Goal: Task Accomplishment & Management: Manage account settings

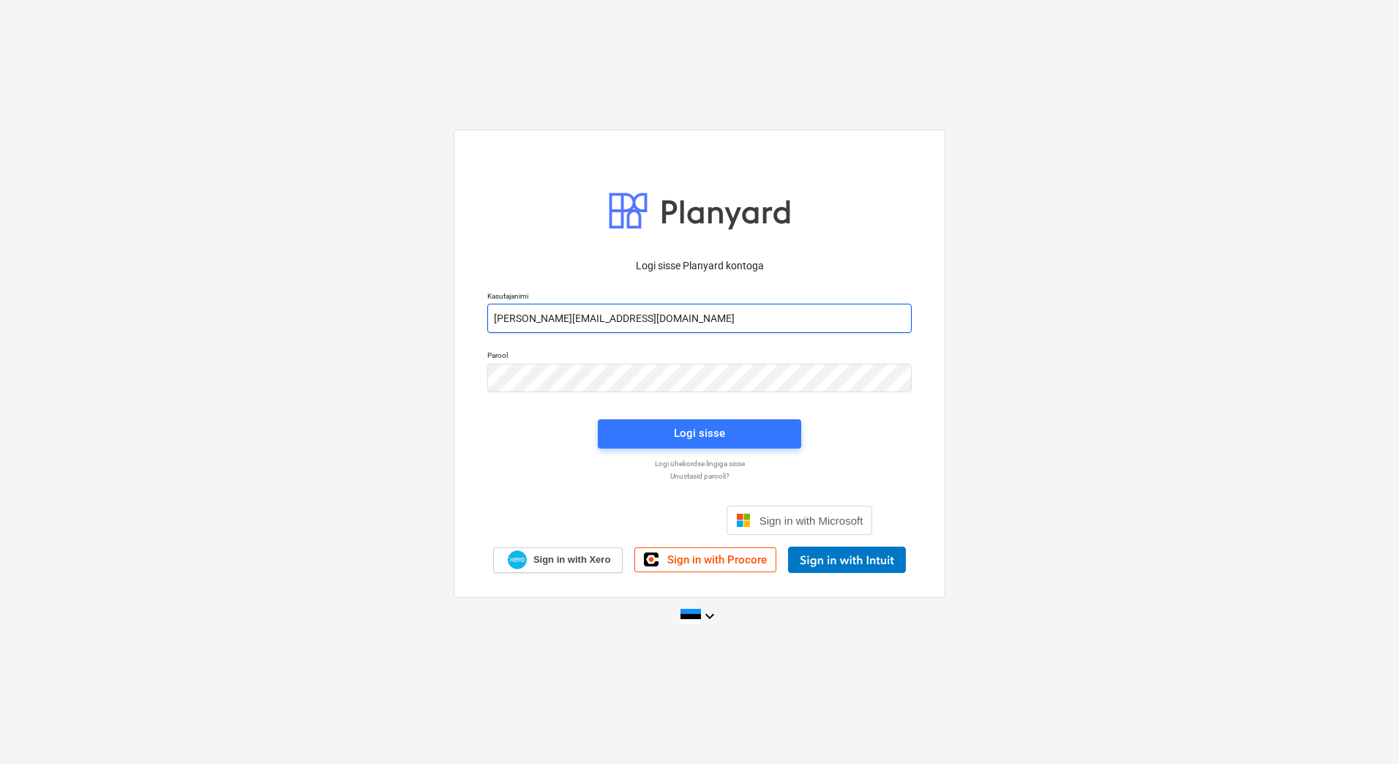
click at [550, 318] on input "[PERSON_NAME][EMAIL_ADDRESS][DOMAIN_NAME]" at bounding box center [699, 318] width 424 height 29
type input "[EMAIL_ADDRESS][DOMAIN_NAME]"
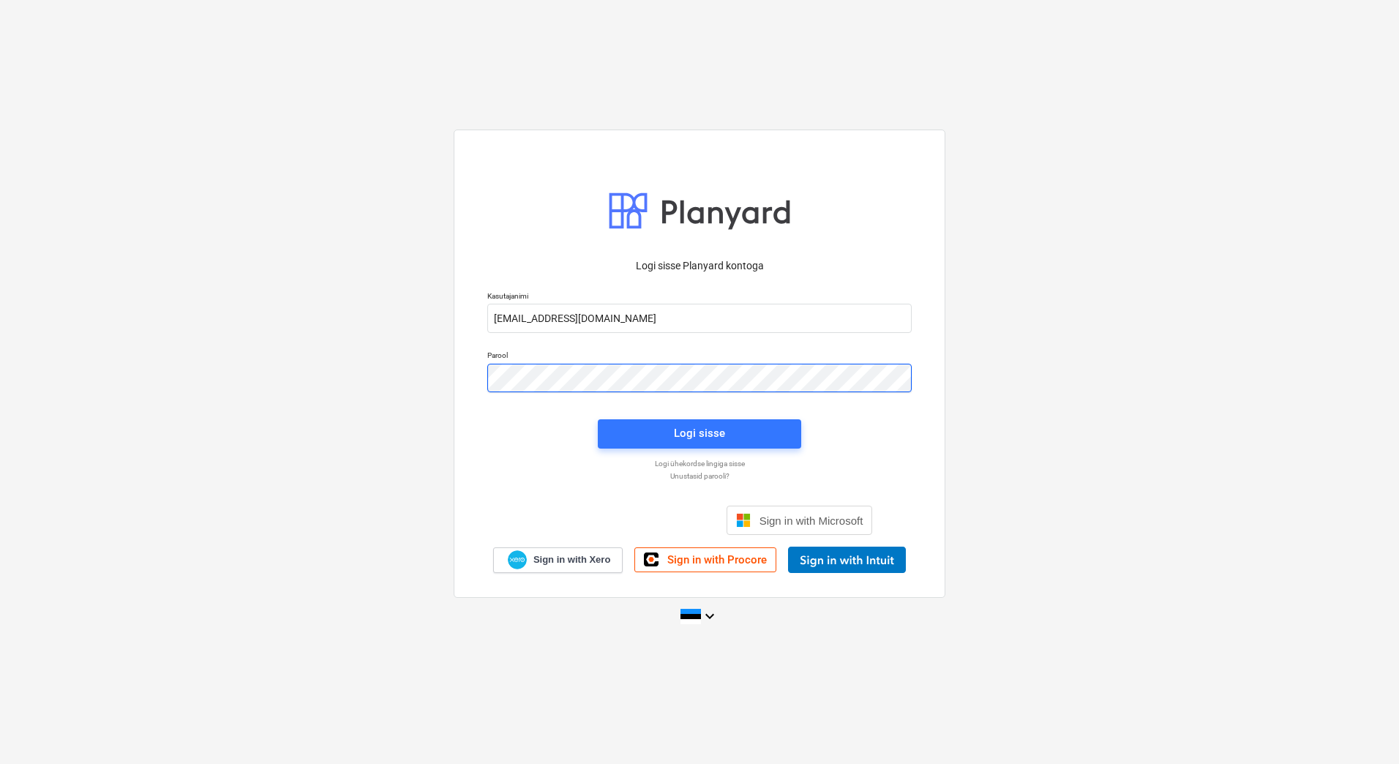
click at [485, 382] on div "Parool" at bounding box center [700, 371] width 442 height 59
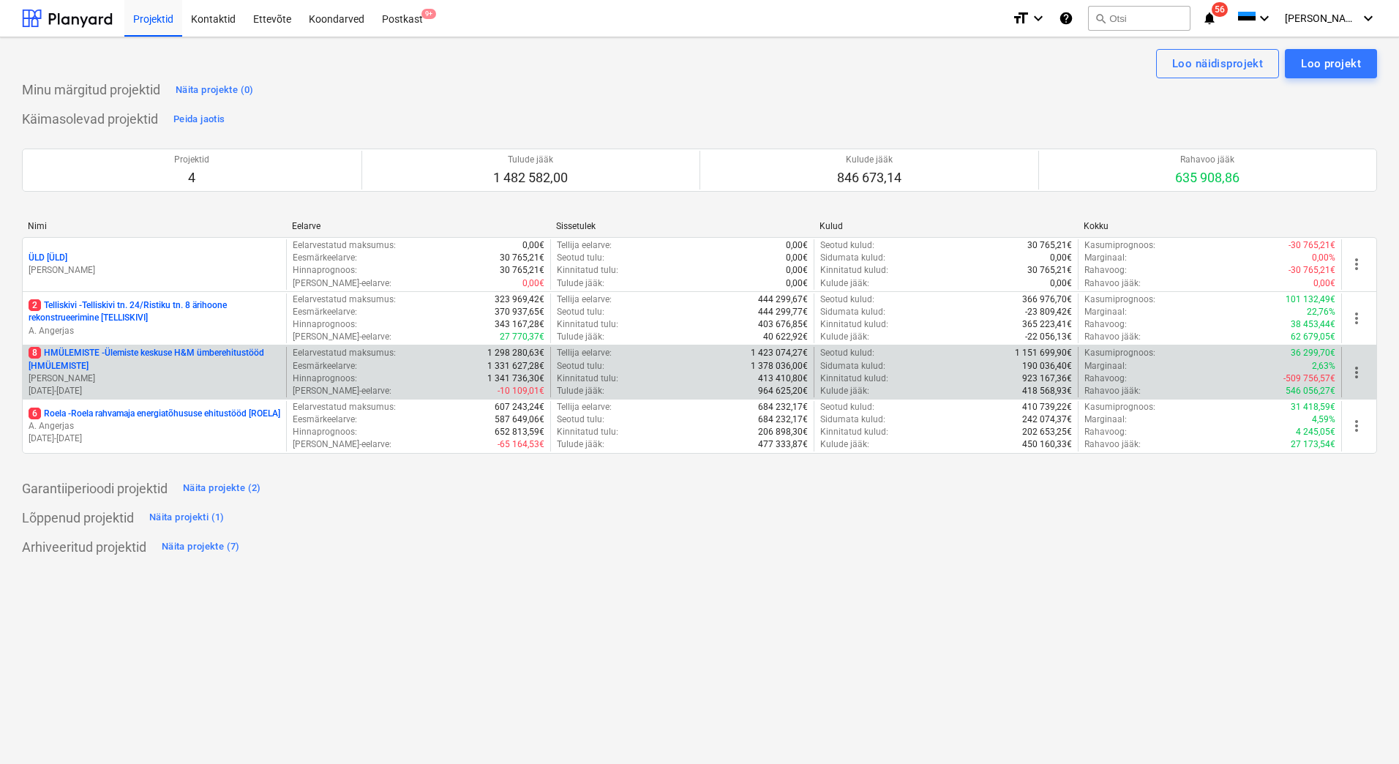
click at [165, 383] on p "[PERSON_NAME]" at bounding box center [155, 379] width 252 height 12
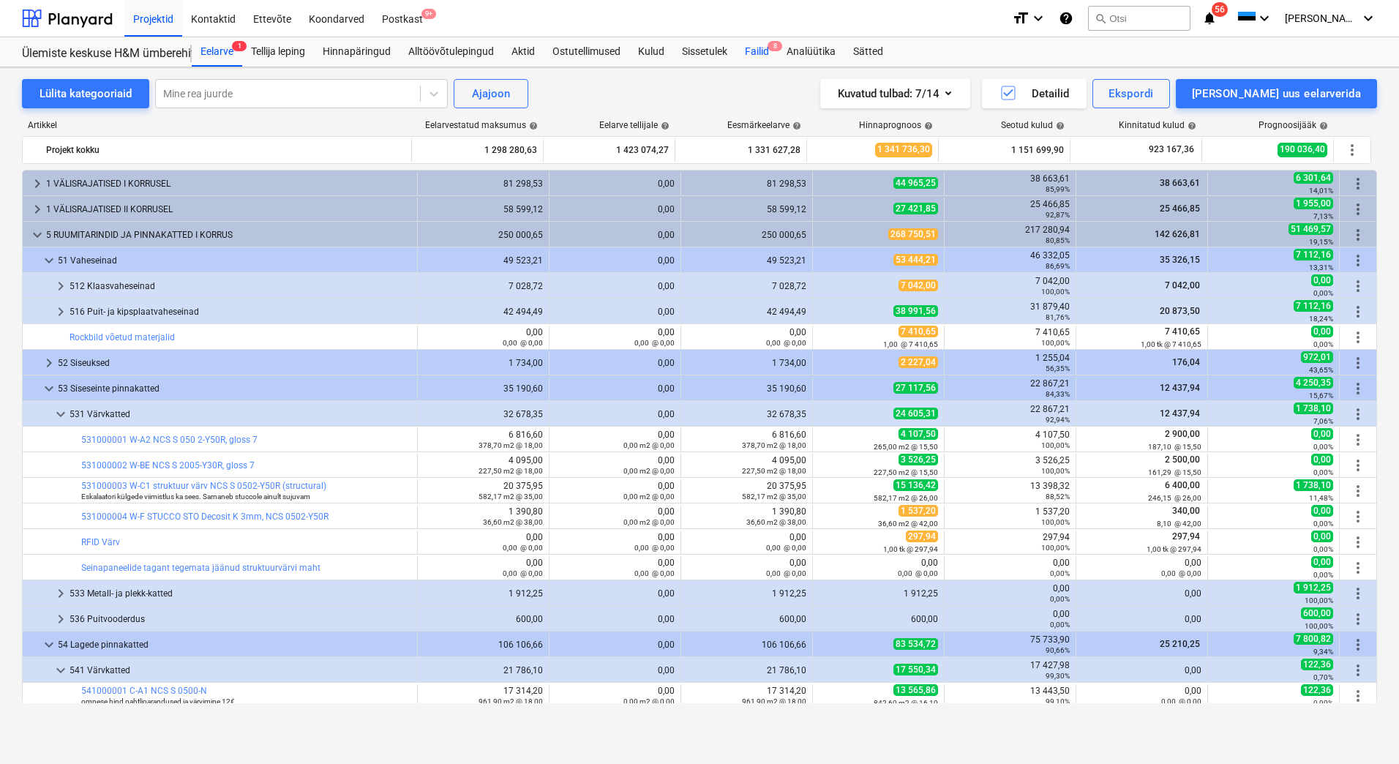
click at [760, 50] on div "Failid 8" at bounding box center [757, 51] width 42 height 29
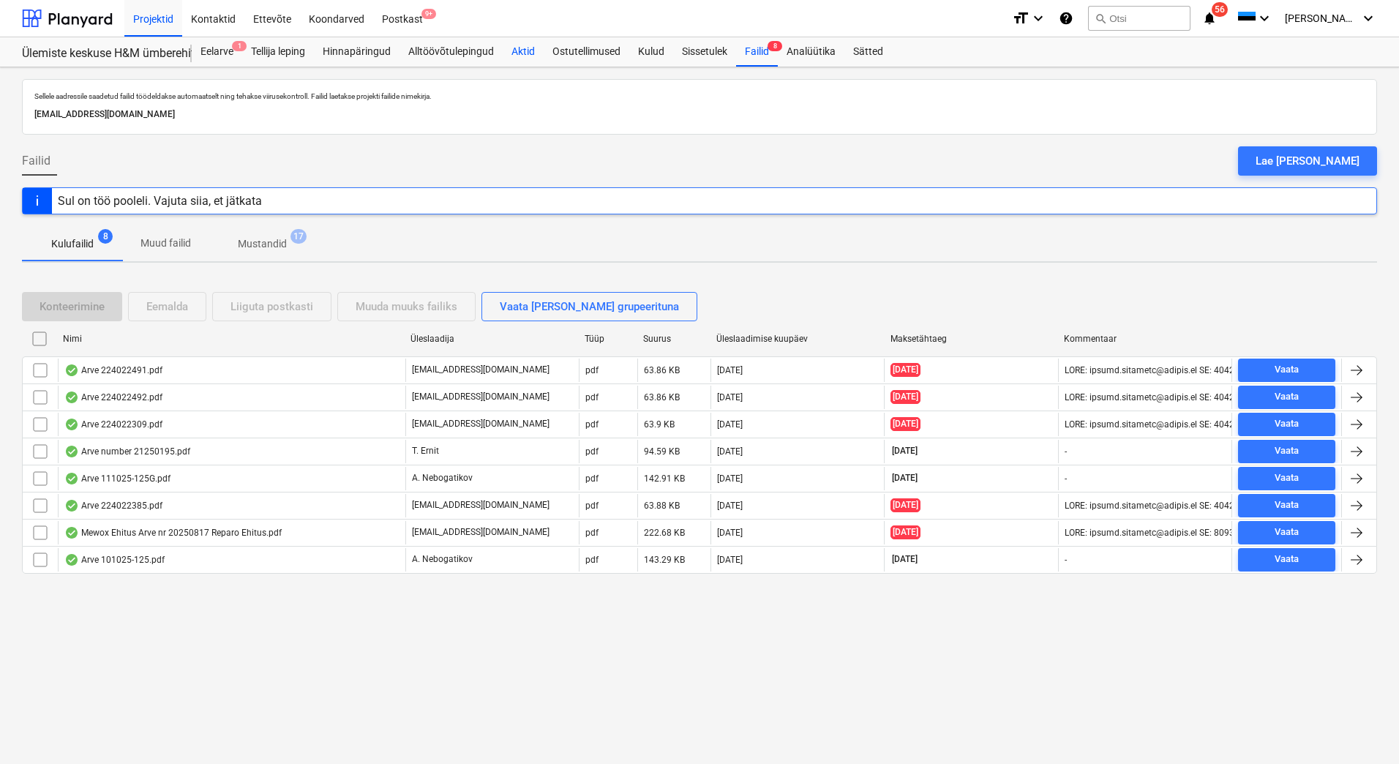
click at [523, 53] on div "Aktid" at bounding box center [523, 51] width 41 height 29
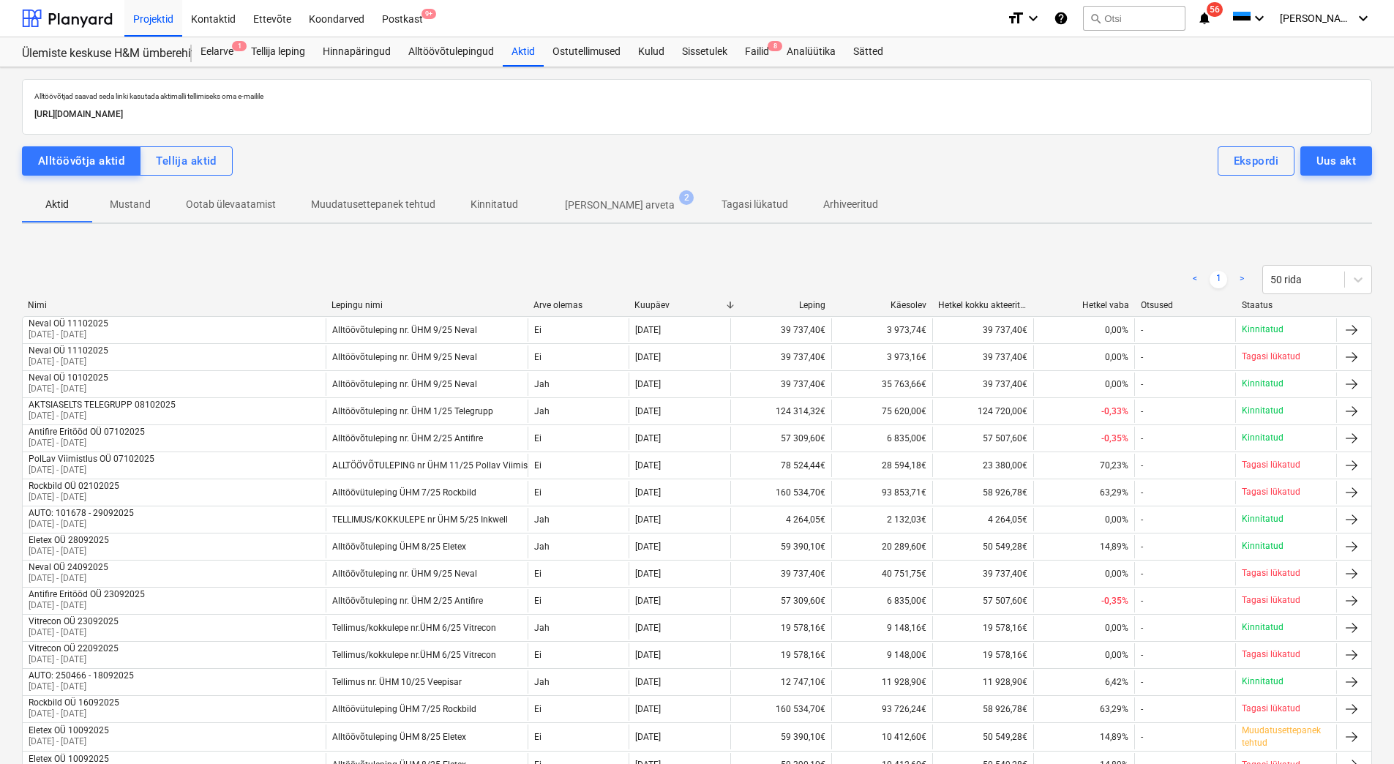
click at [592, 207] on p "[PERSON_NAME] arveta" at bounding box center [620, 205] width 110 height 15
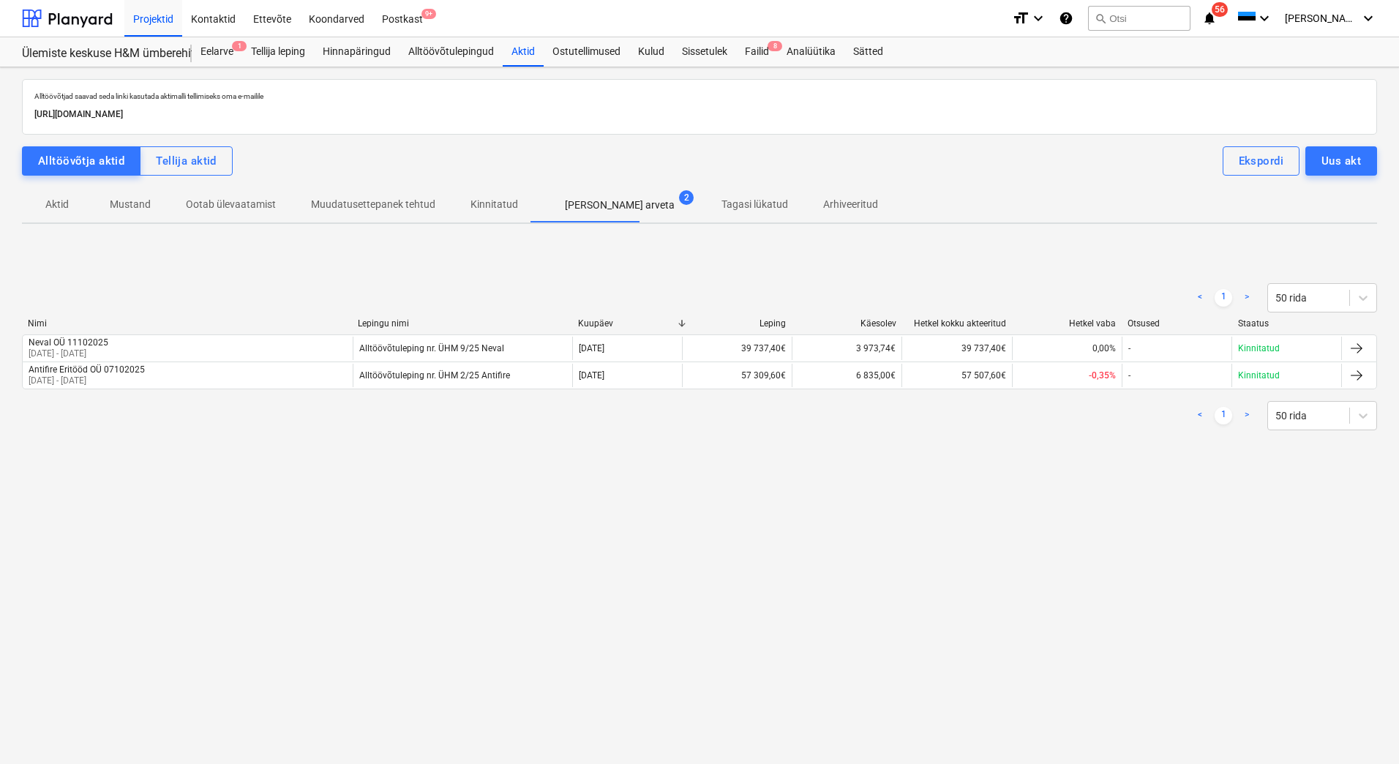
click at [485, 200] on p "Kinnitatud" at bounding box center [495, 204] width 48 height 15
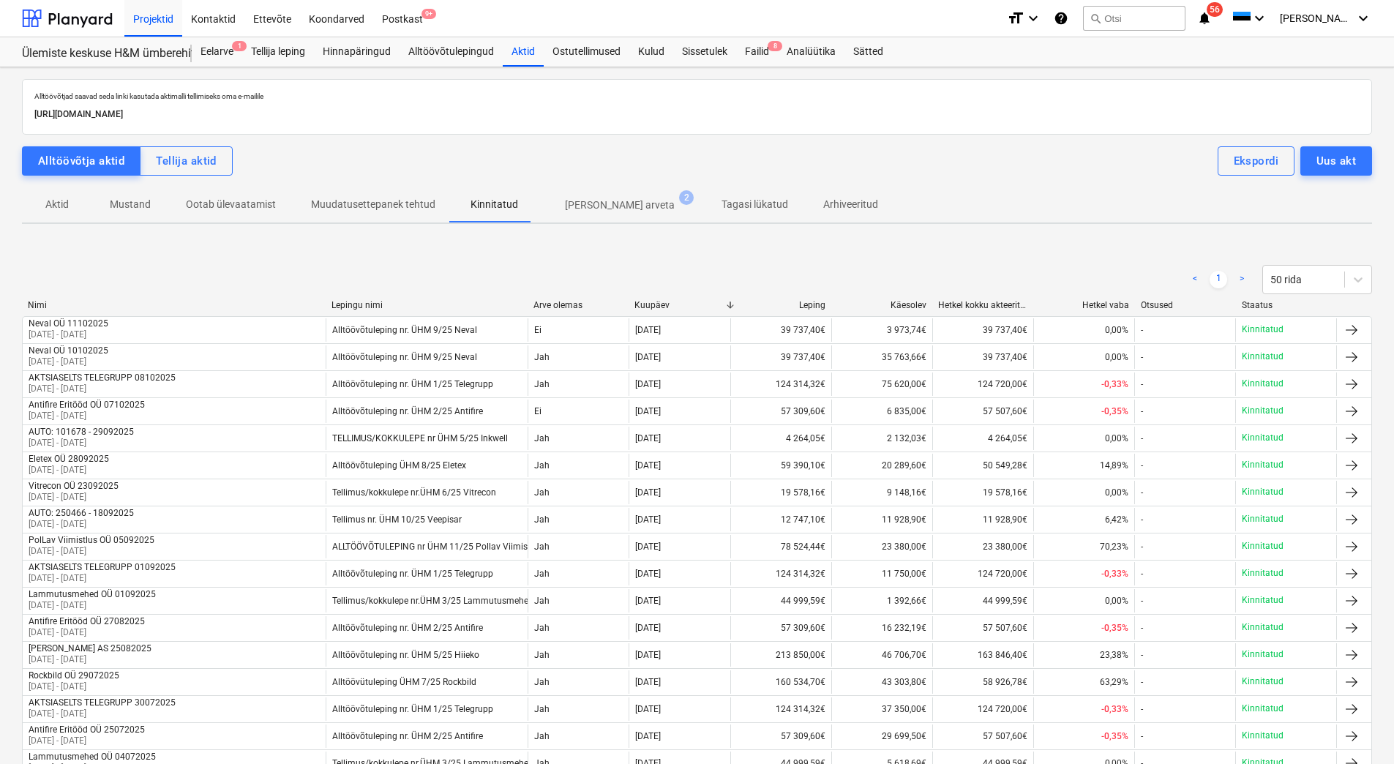
click at [364, 198] on p "Muudatusettepanek tehtud" at bounding box center [373, 204] width 124 height 15
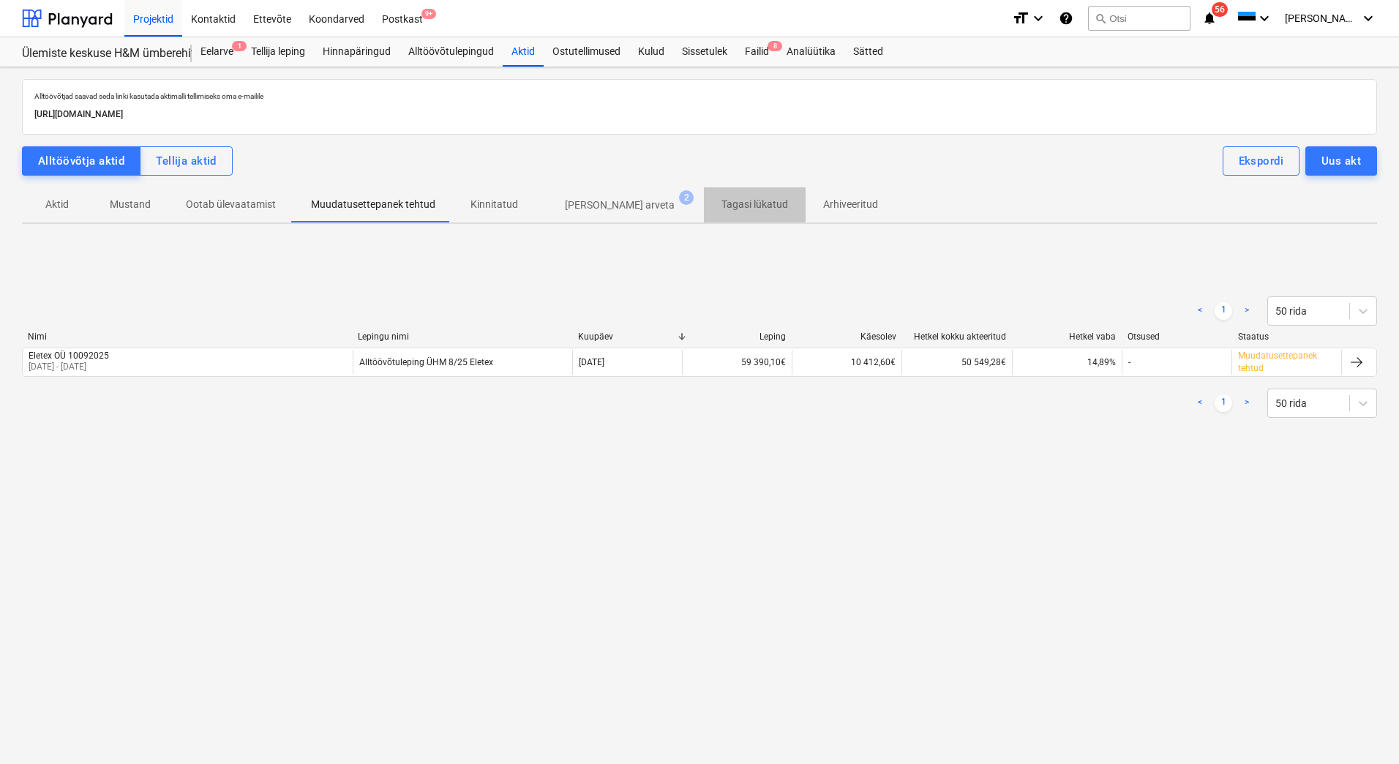
click at [722, 200] on p "Tagasi lükatud" at bounding box center [755, 204] width 67 height 15
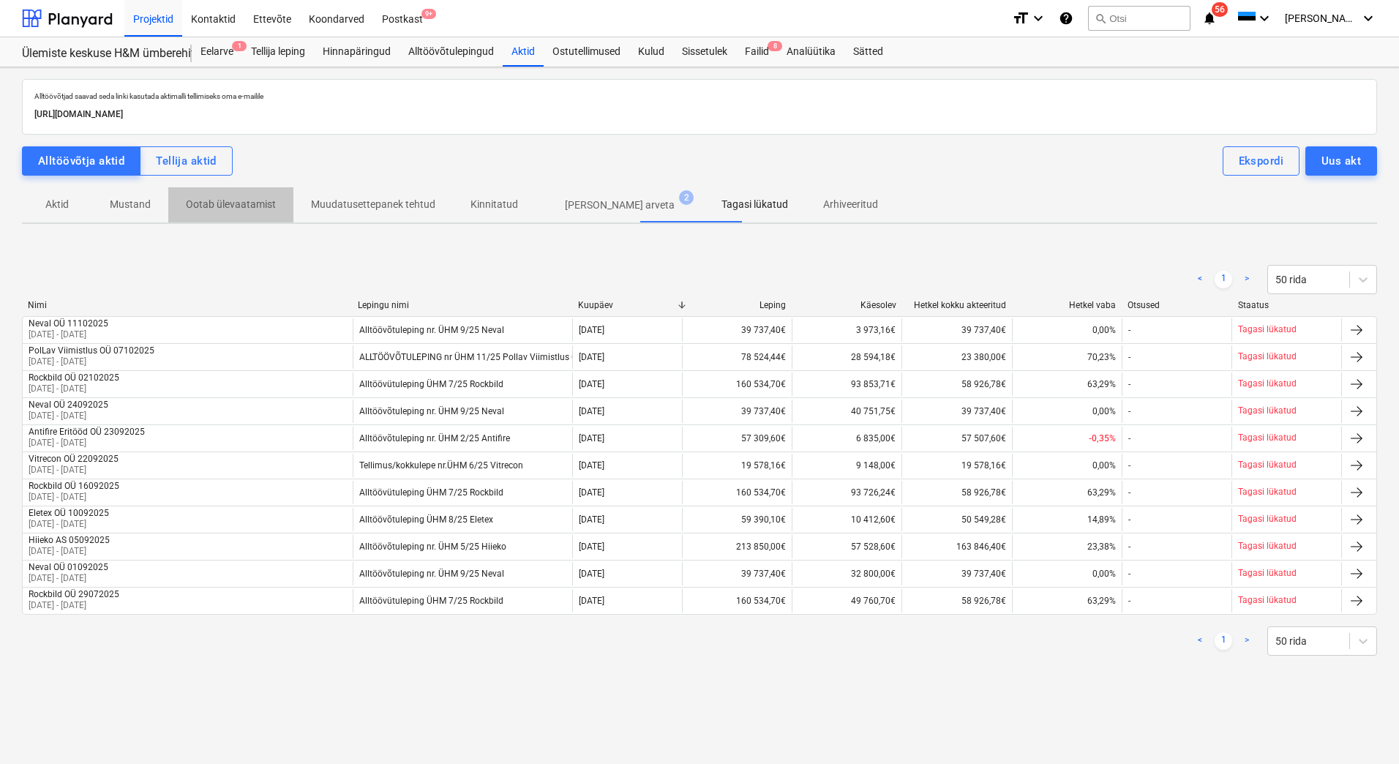
click at [239, 212] on span "Ootab ülevaatamist" at bounding box center [230, 204] width 125 height 24
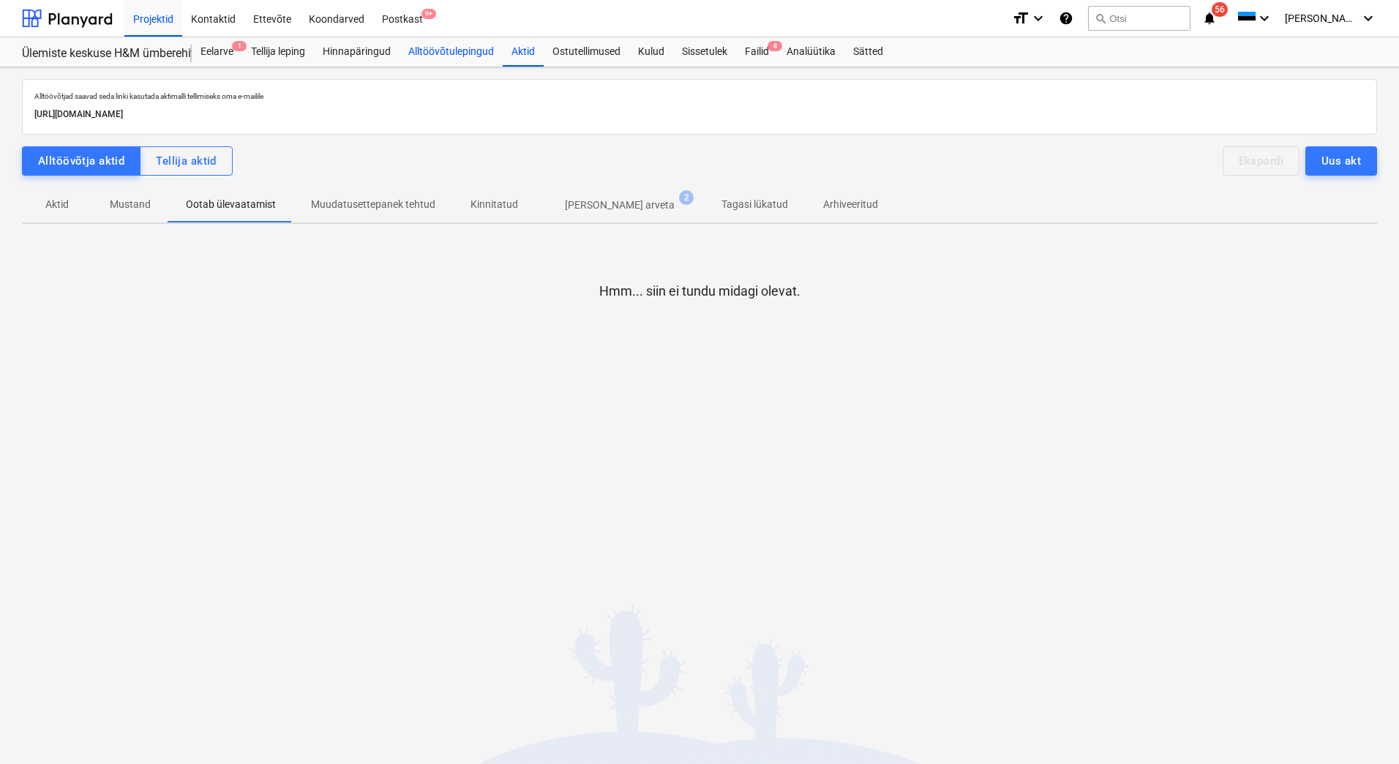
click at [438, 50] on div "Alltöövõtulepingud" at bounding box center [451, 51] width 103 height 29
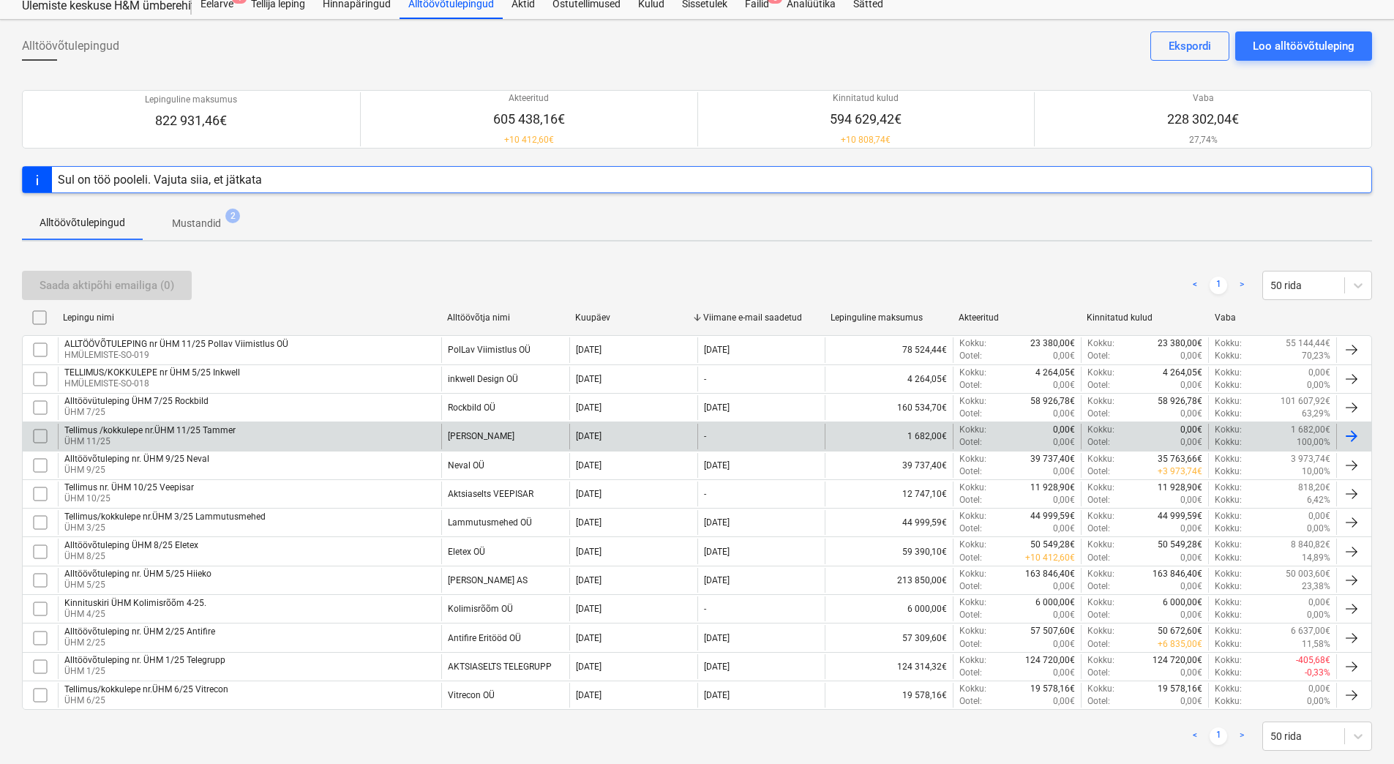
scroll to position [73, 0]
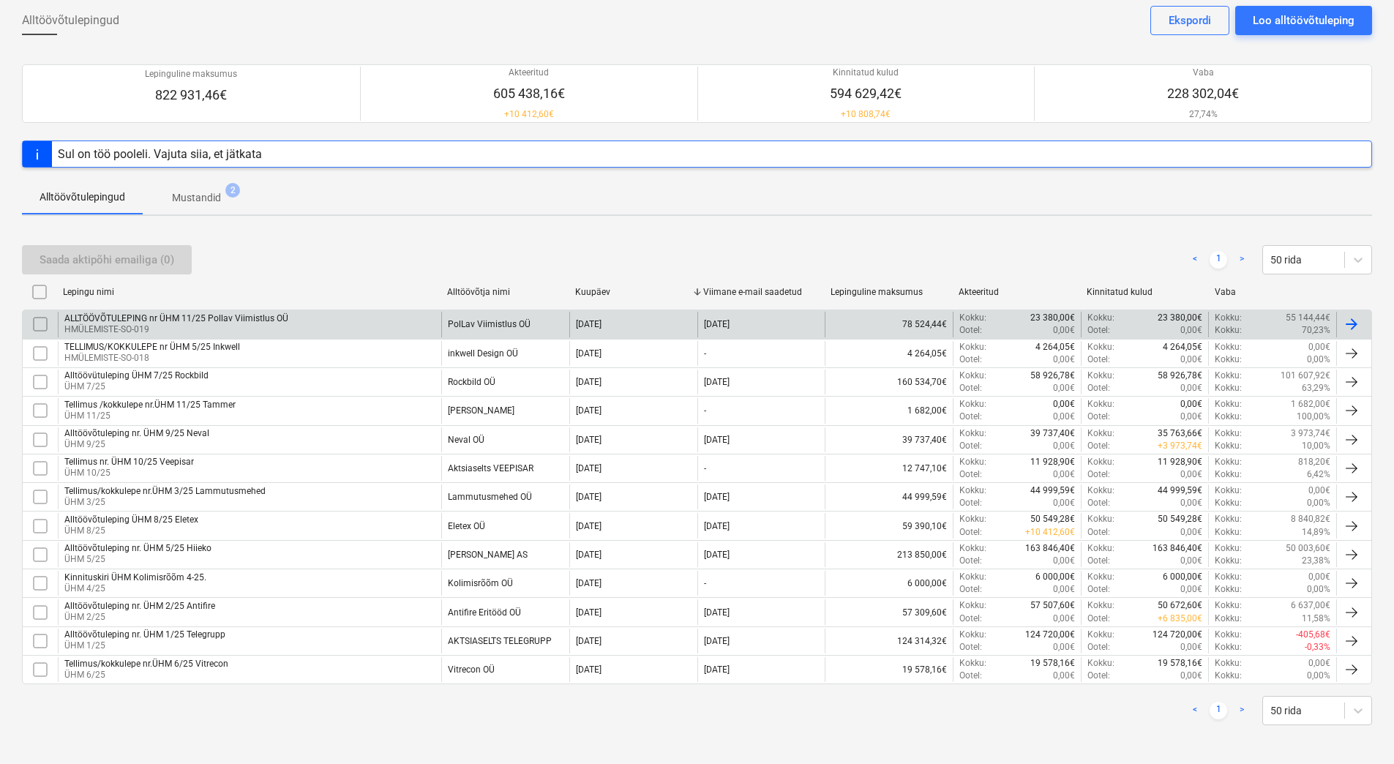
click at [214, 327] on p "HMÜLEMISTE-SO-019" at bounding box center [176, 329] width 224 height 12
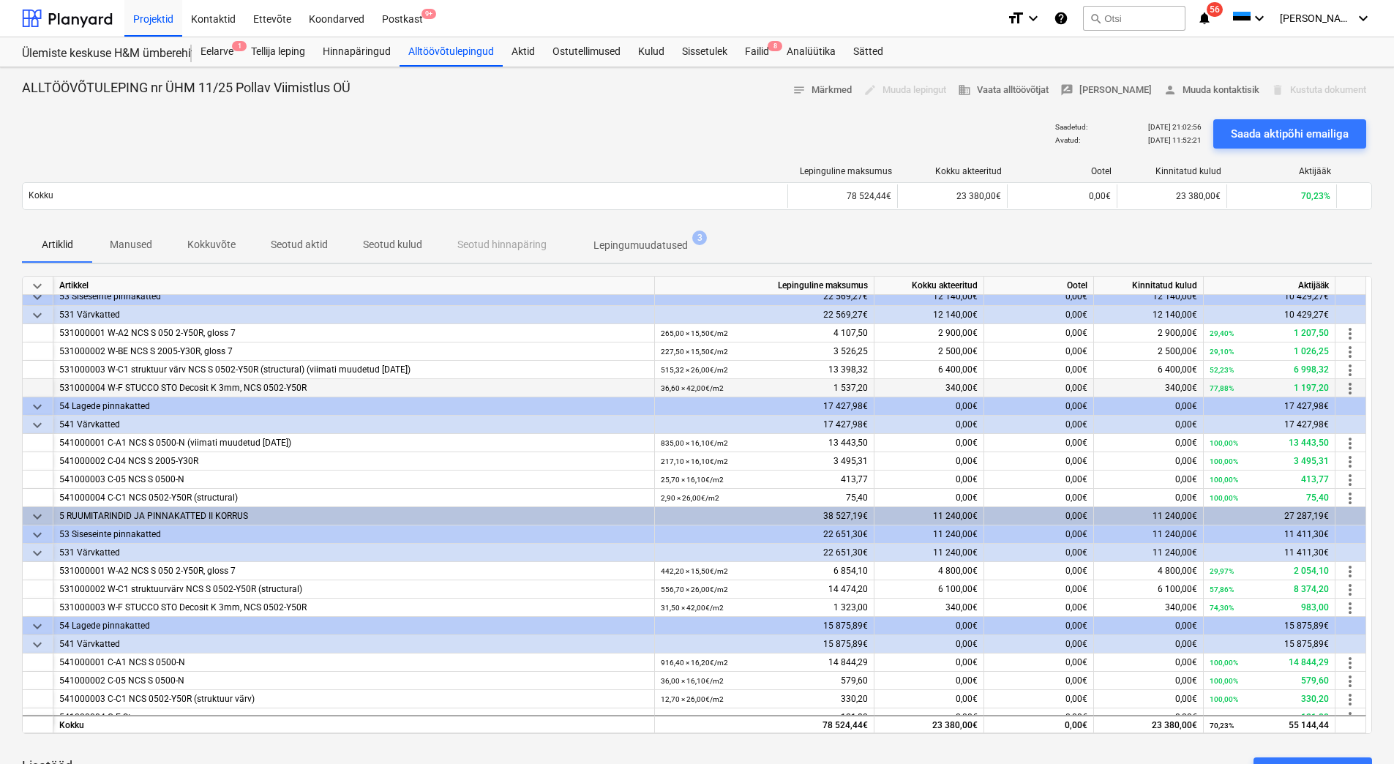
scroll to position [37, 0]
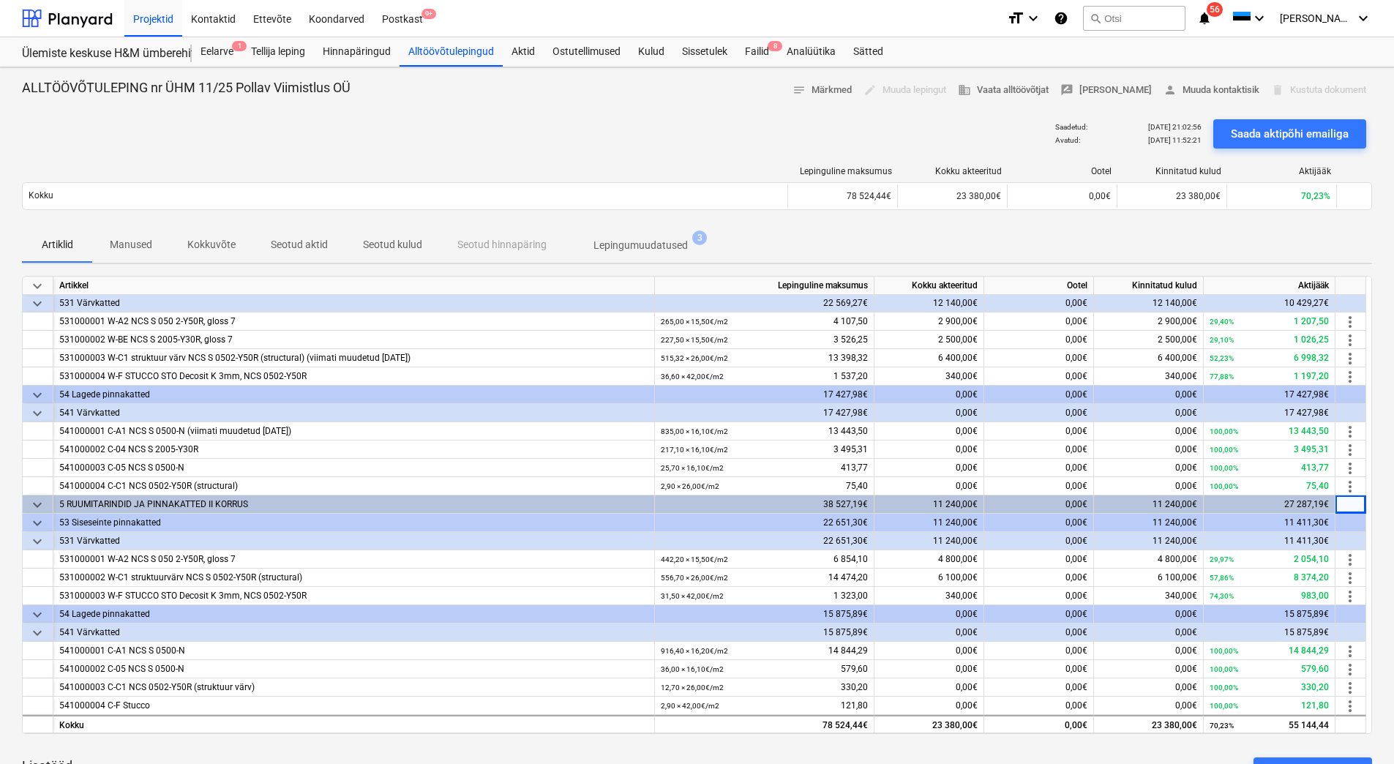
click at [1345, 501] on div at bounding box center [1351, 504] width 31 height 18
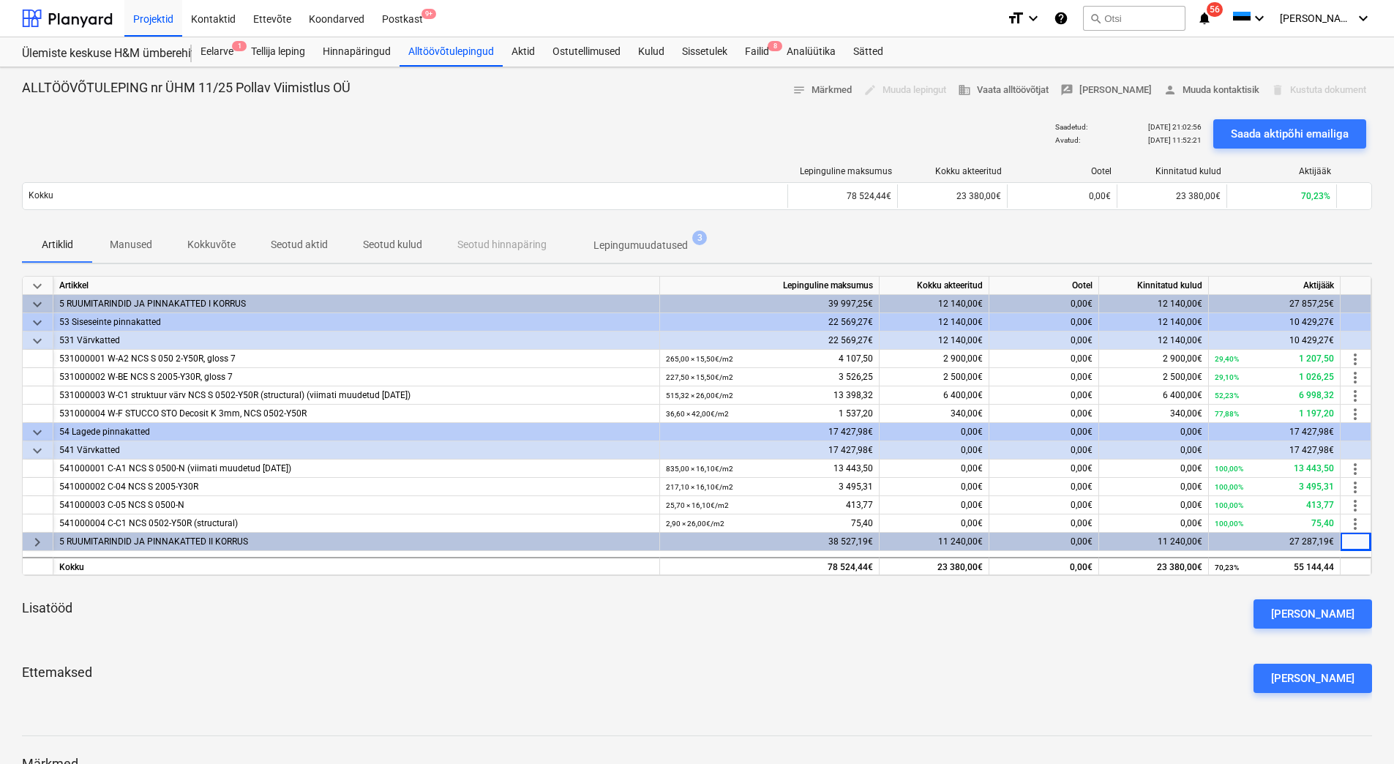
scroll to position [0, 0]
click at [1344, 544] on div at bounding box center [1356, 542] width 31 height 18
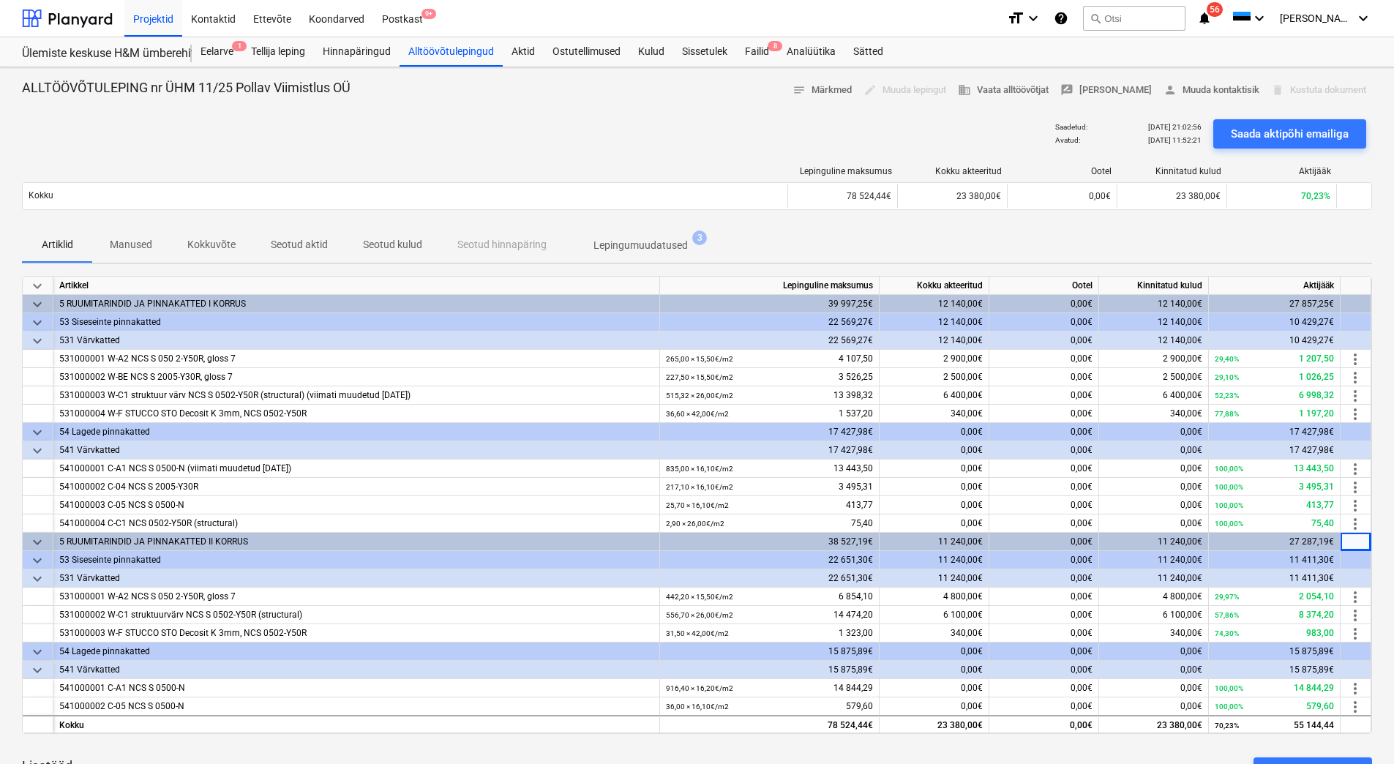
click at [1345, 544] on div at bounding box center [1356, 542] width 31 height 18
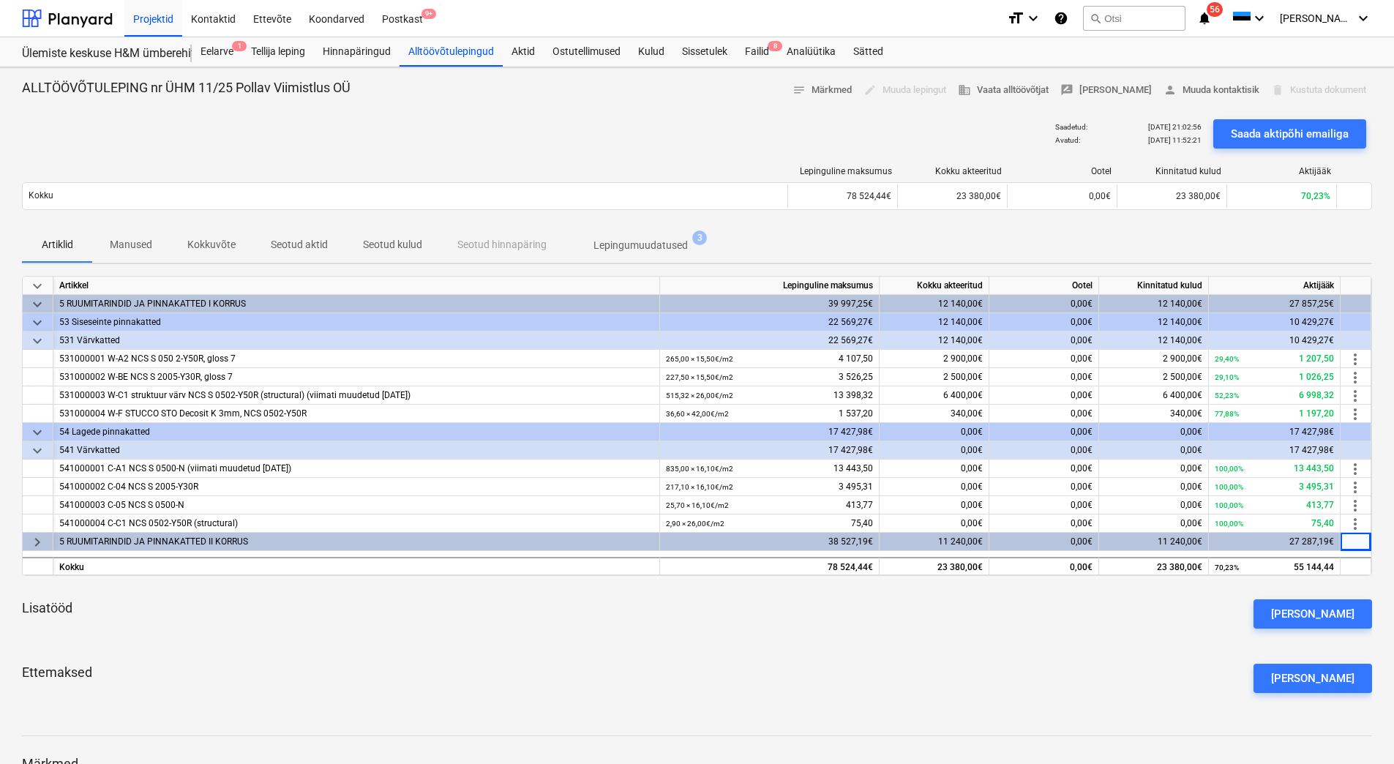
click at [1346, 544] on div at bounding box center [1356, 542] width 31 height 18
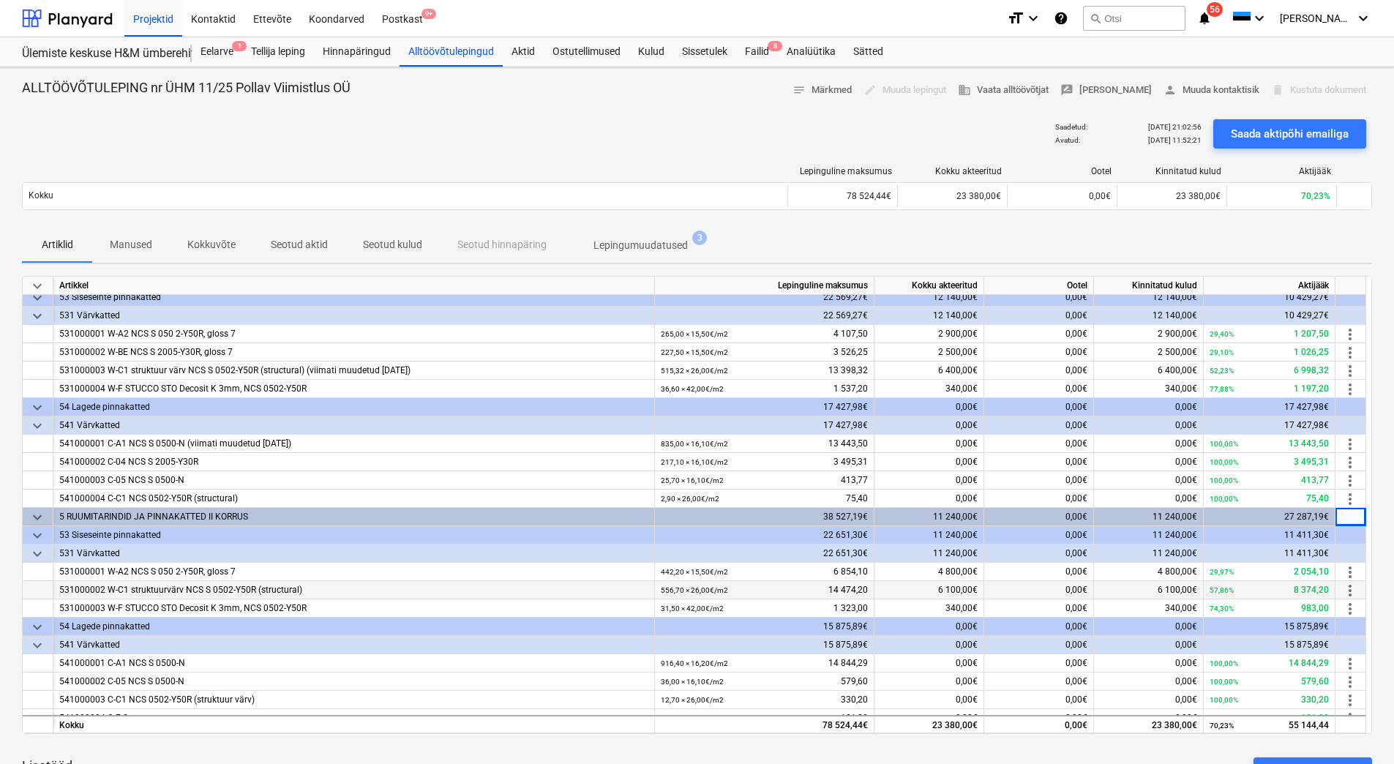
scroll to position [37, 0]
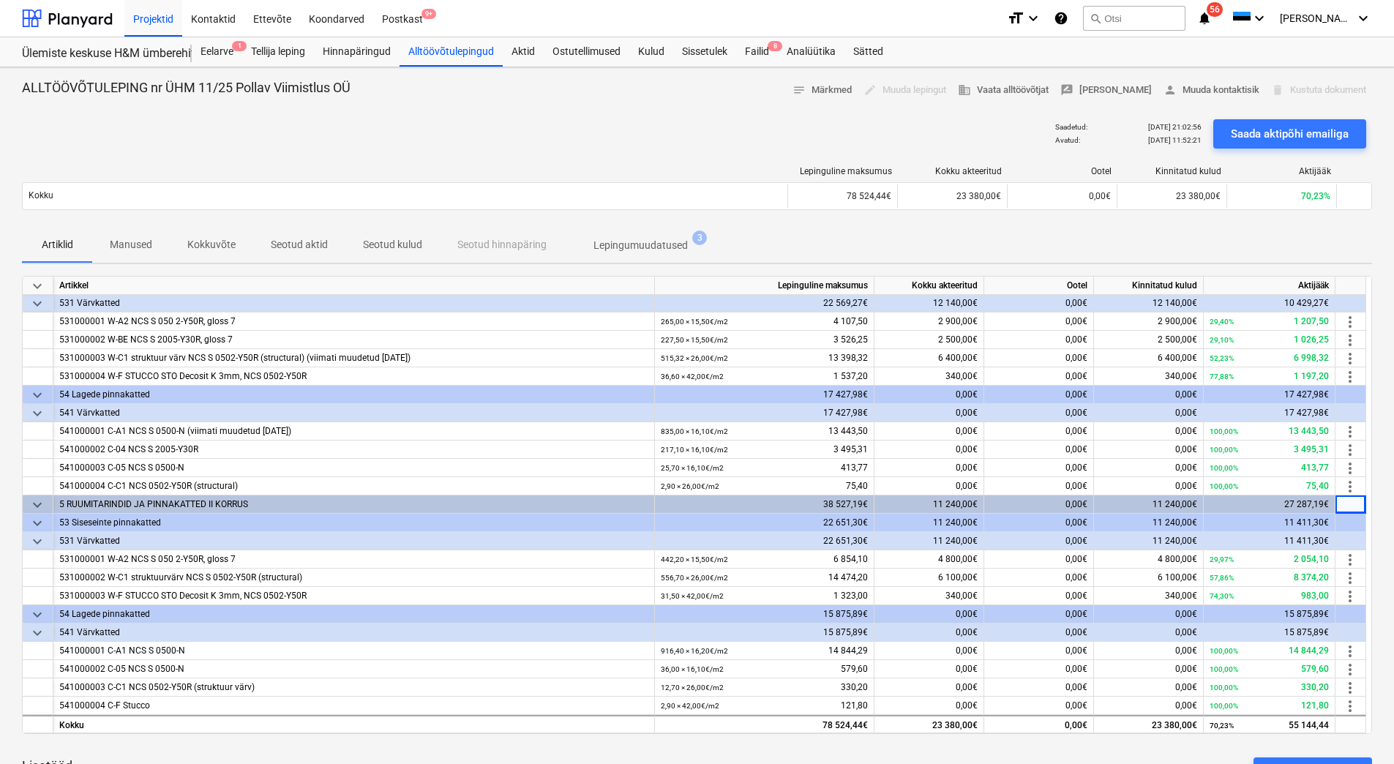
click at [975, 757] on div "Lisatööd [PERSON_NAME]" at bounding box center [697, 772] width 1350 height 53
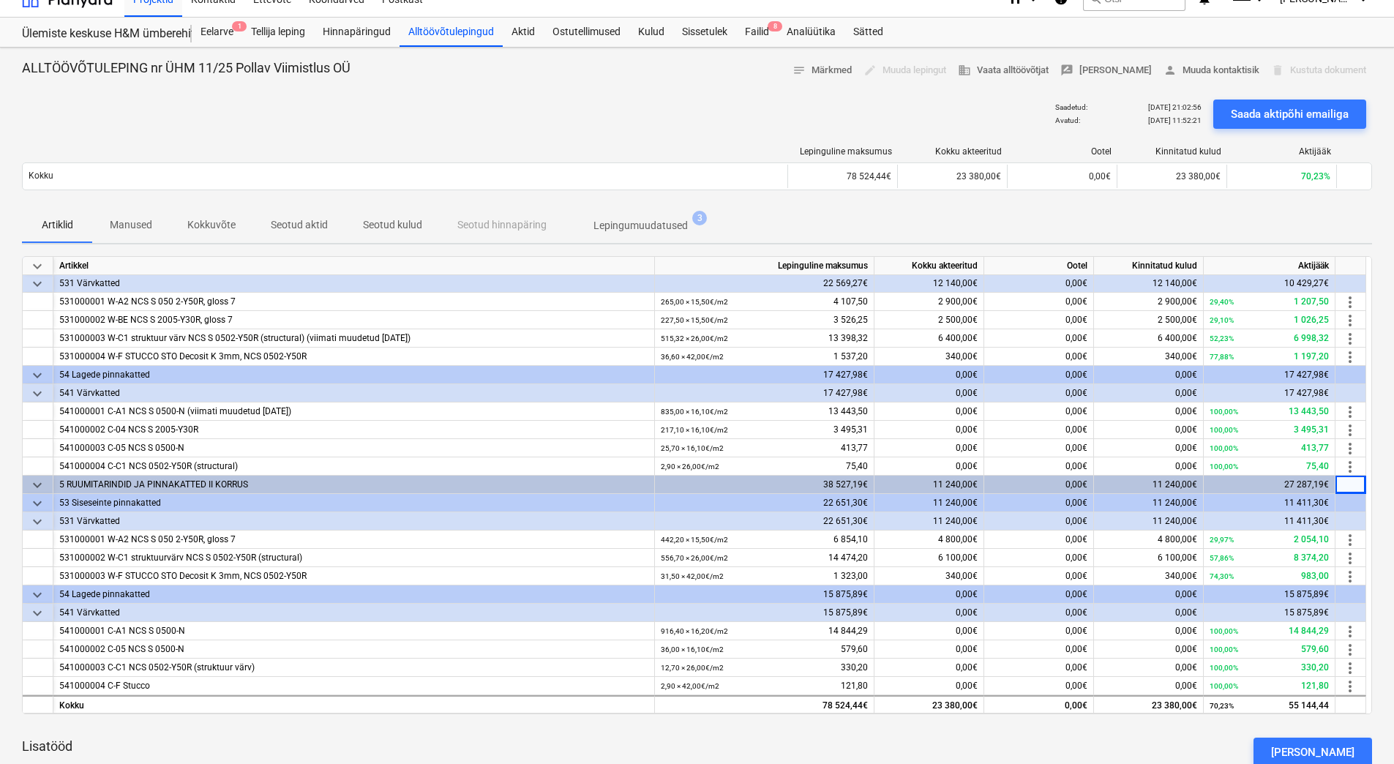
scroll to position [0, 0]
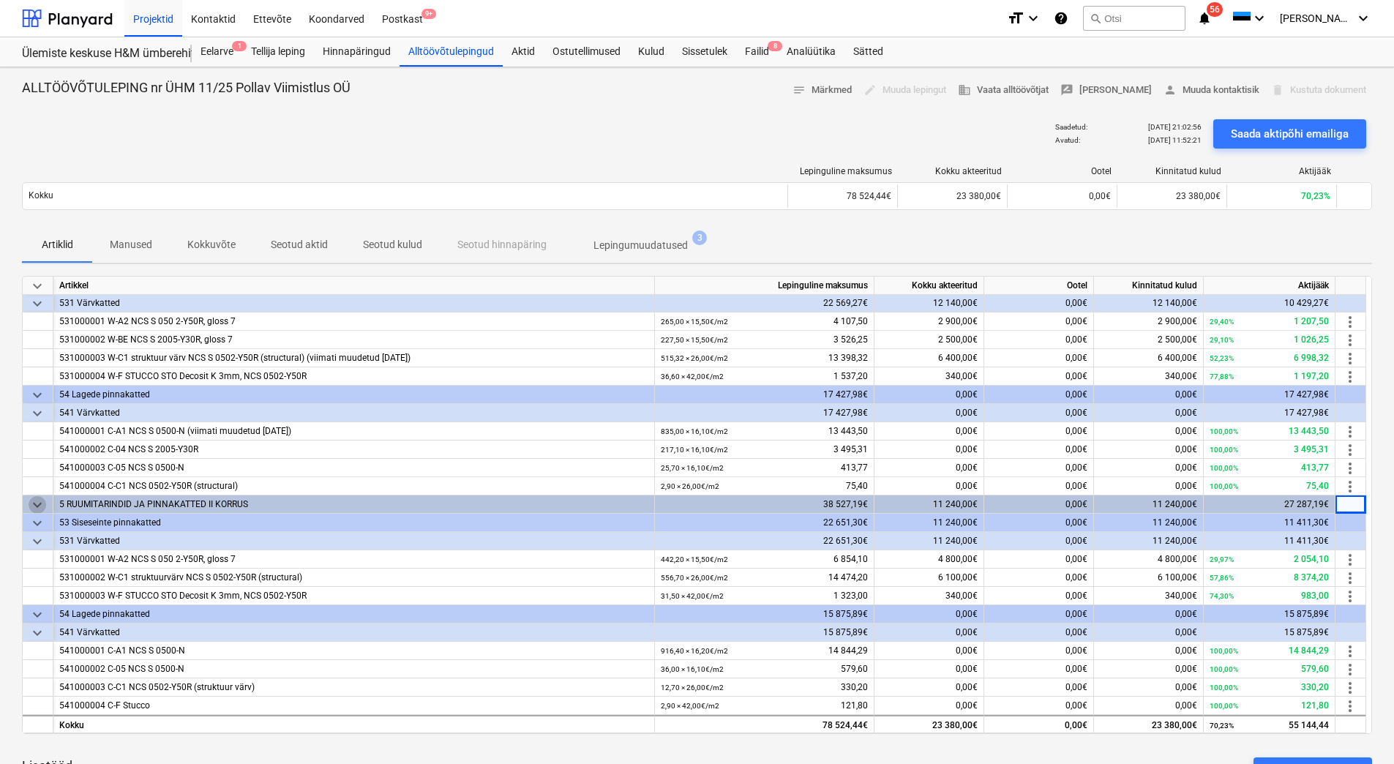
click at [35, 507] on span "keyboard_arrow_down" at bounding box center [38, 505] width 18 height 18
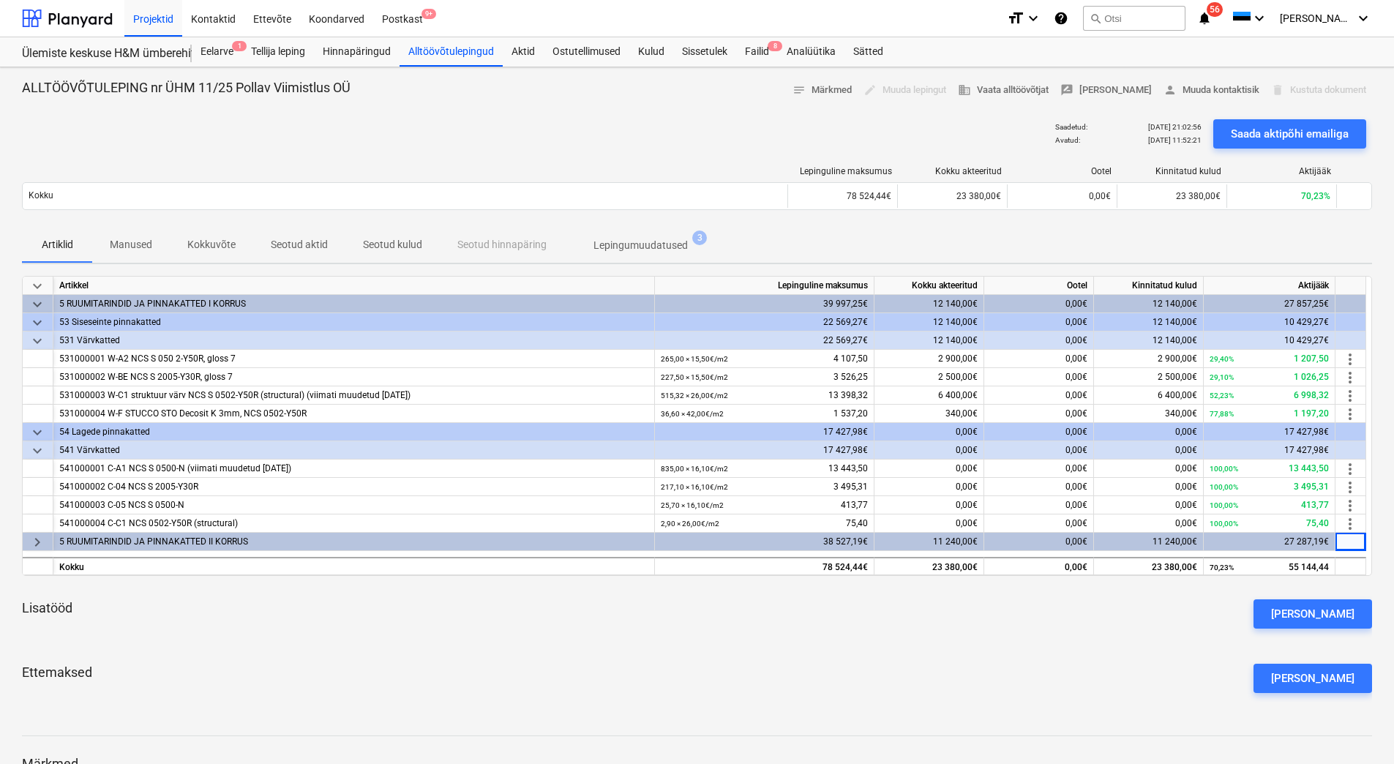
click at [36, 304] on span "keyboard_arrow_down" at bounding box center [38, 305] width 18 height 18
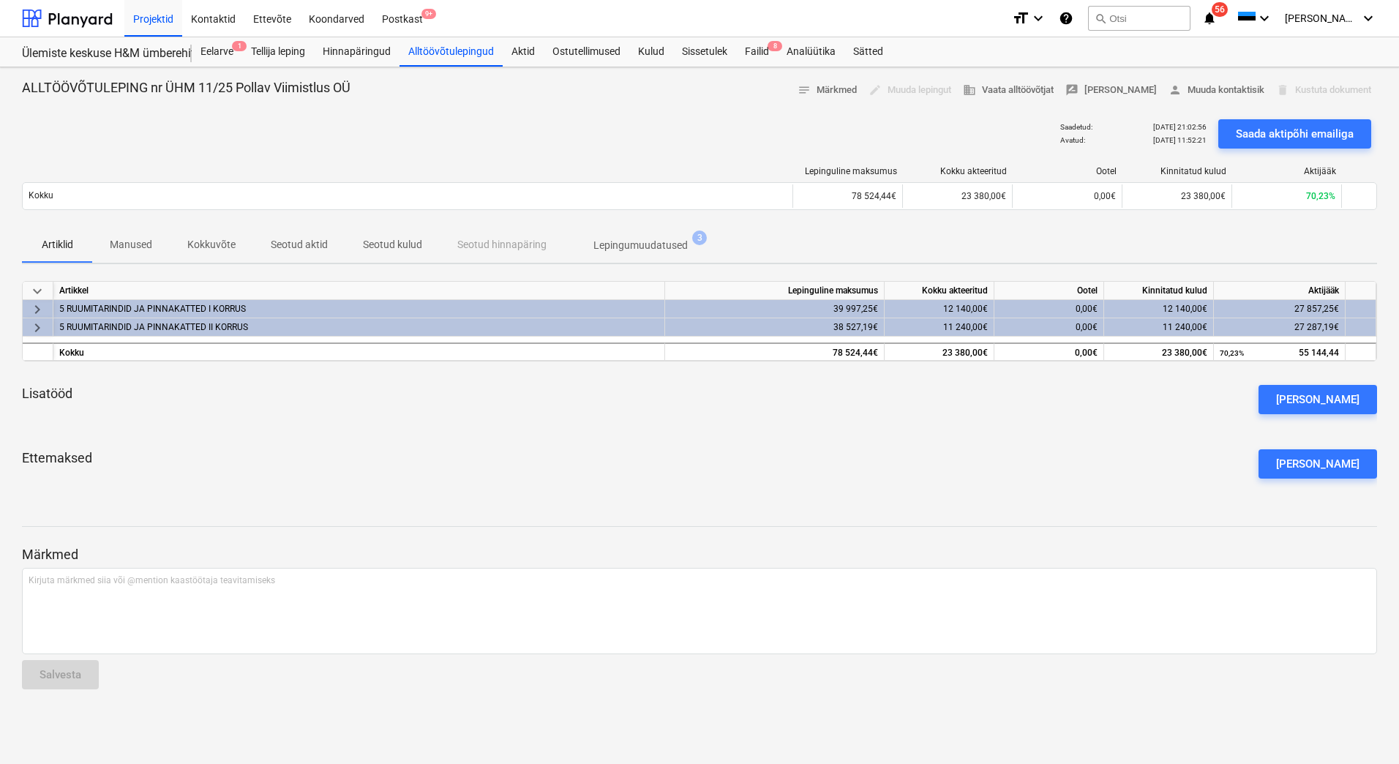
click at [36, 304] on span "keyboard_arrow_right" at bounding box center [38, 310] width 18 height 18
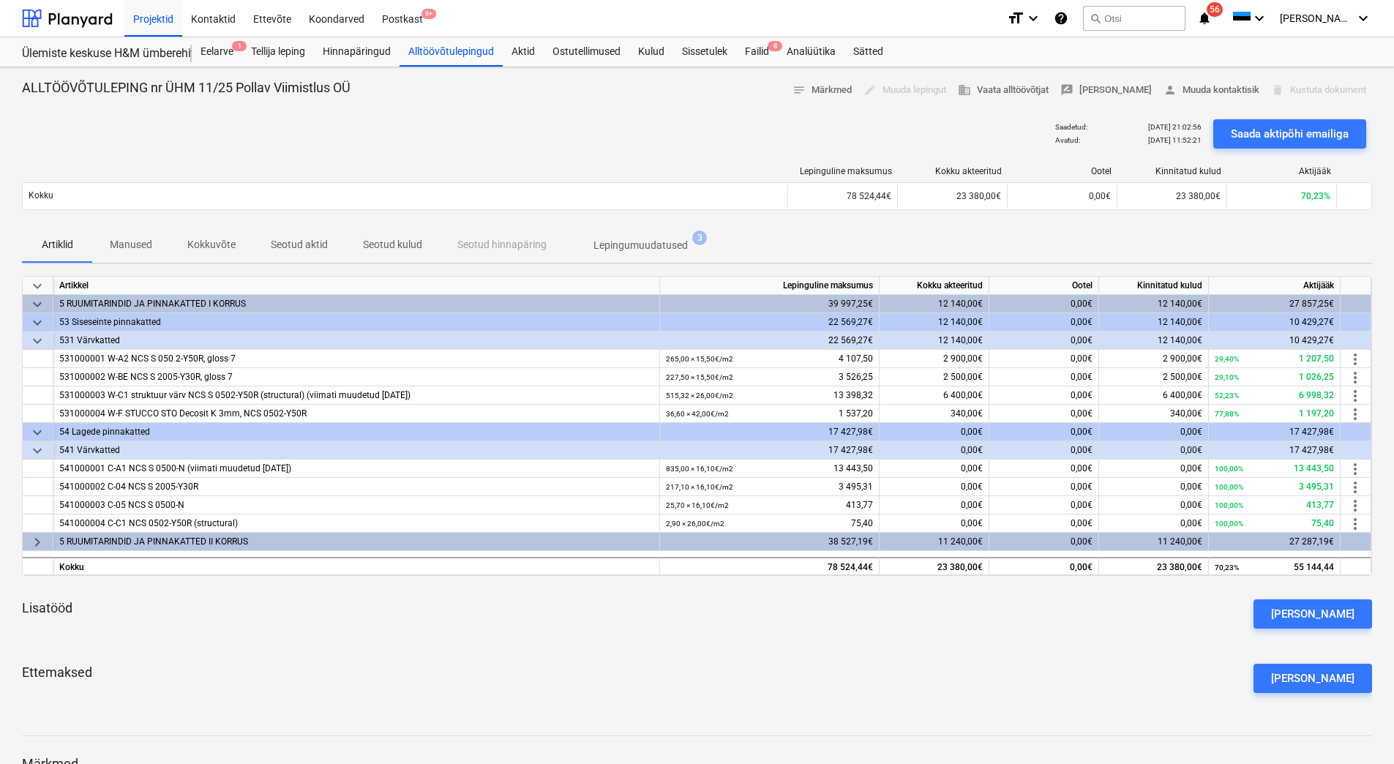
click at [37, 304] on span "keyboard_arrow_down" at bounding box center [38, 305] width 18 height 18
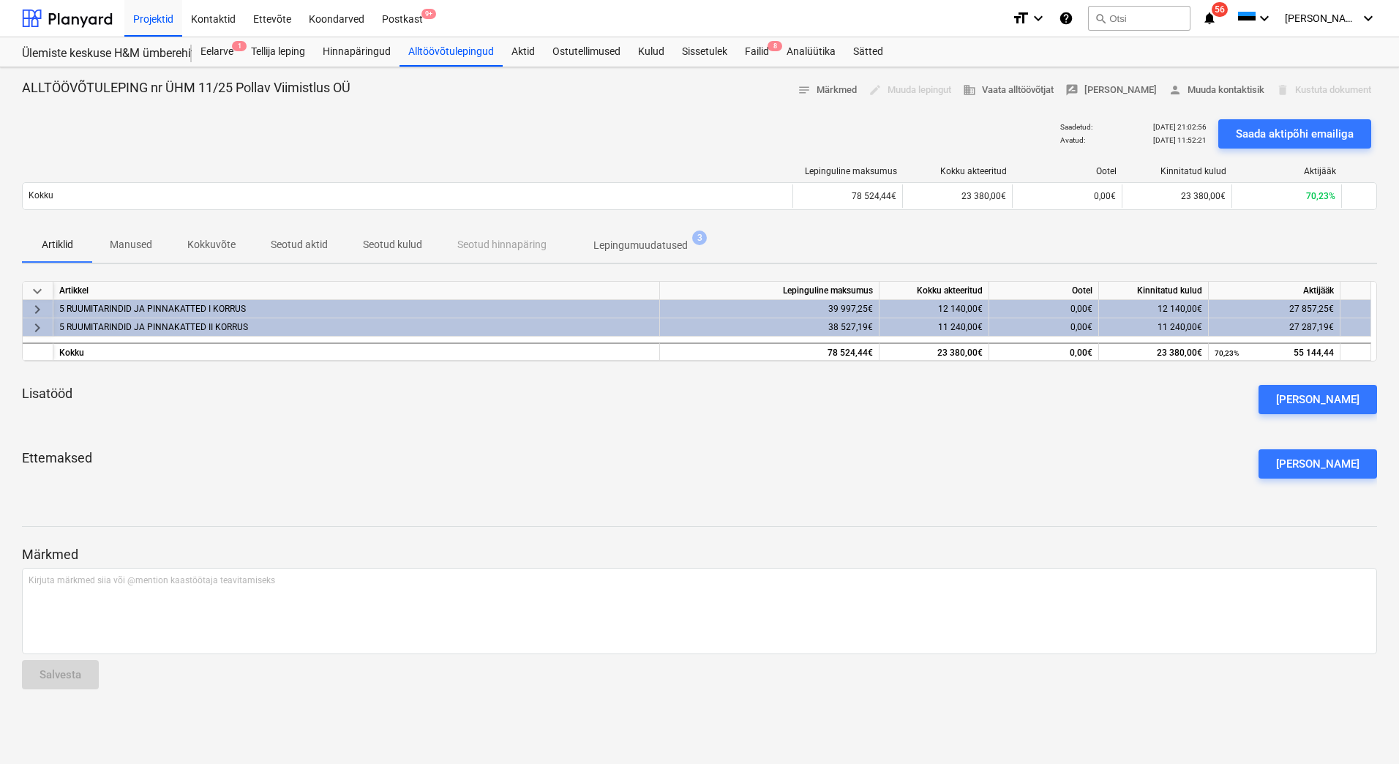
click at [37, 304] on span "keyboard_arrow_right" at bounding box center [38, 310] width 18 height 18
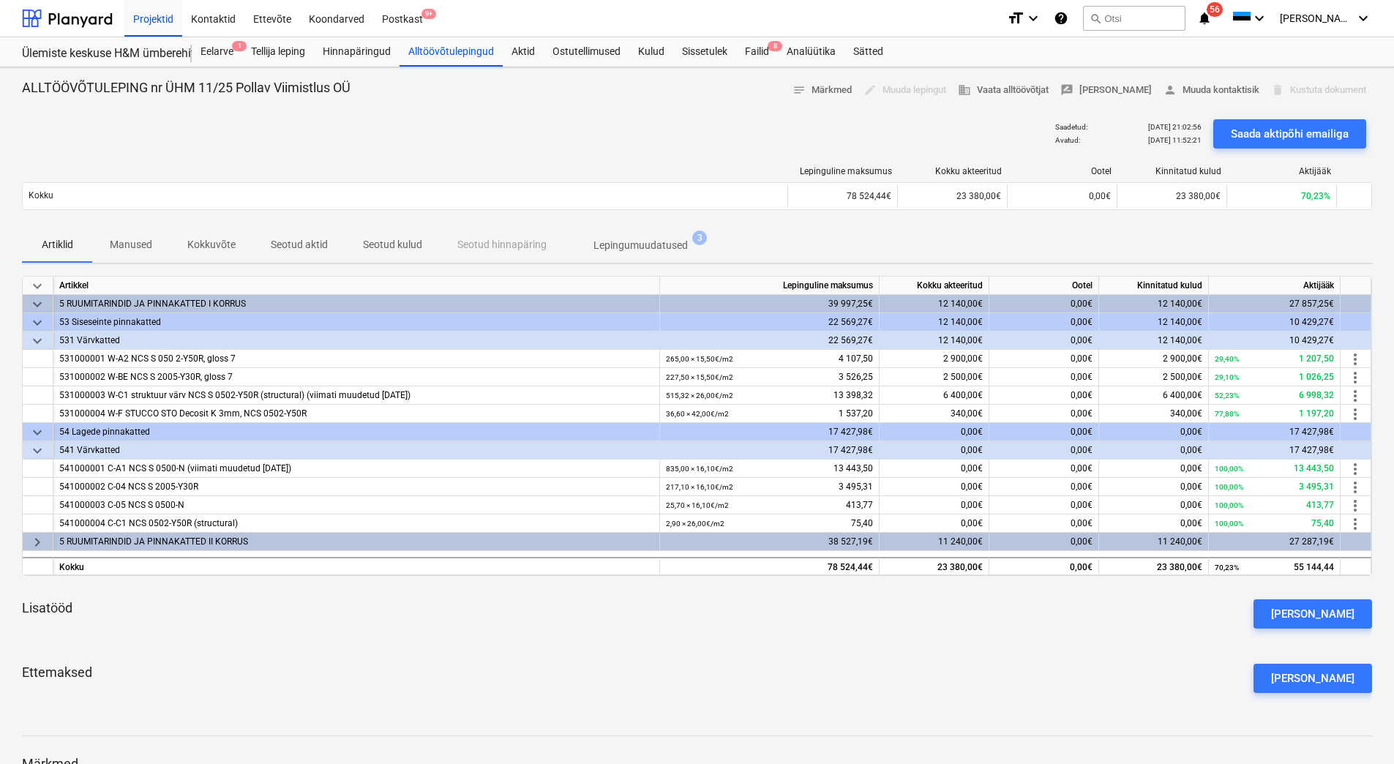
click at [38, 542] on span "keyboard_arrow_right" at bounding box center [38, 543] width 18 height 18
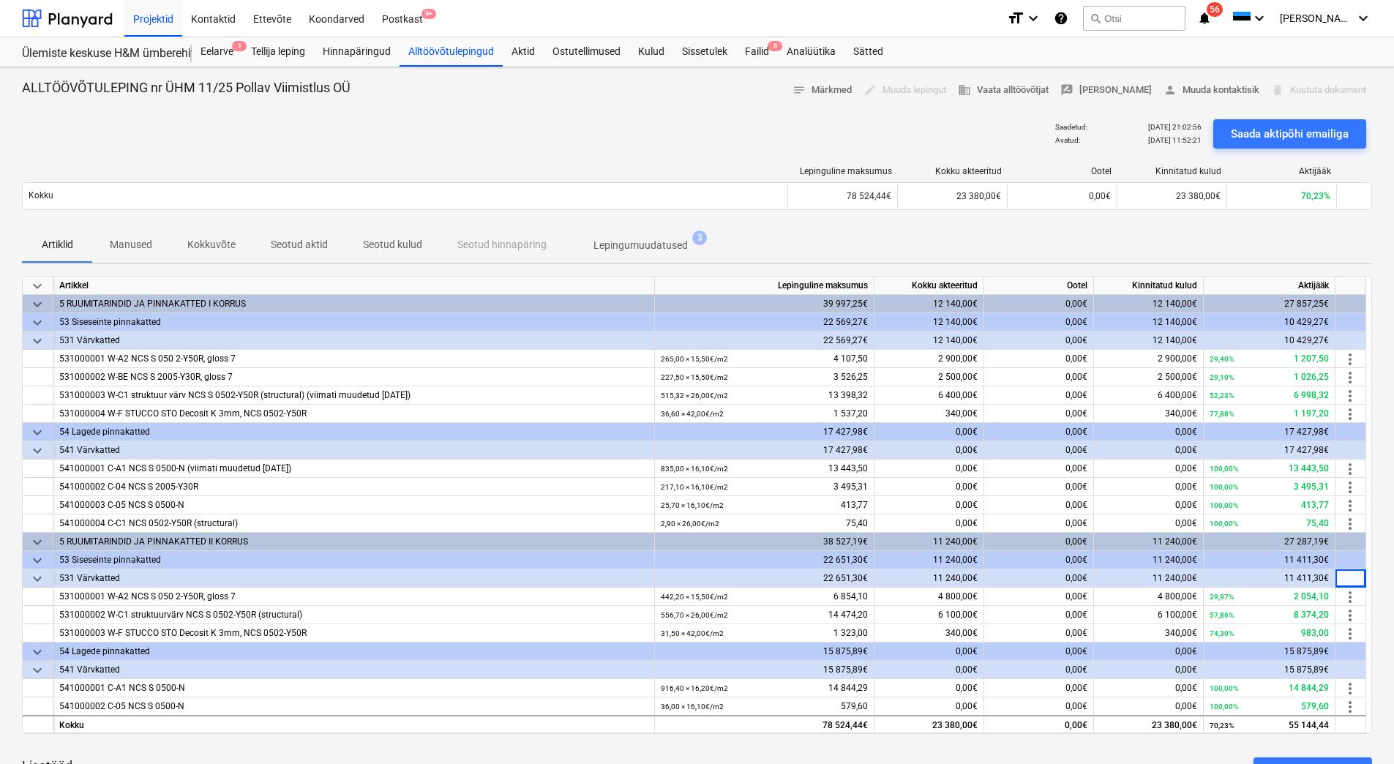
drag, startPoint x: 1342, startPoint y: 580, endPoint x: 853, endPoint y: 757, distance: 520.6
click at [853, 757] on div "Lisatööd [PERSON_NAME]" at bounding box center [697, 772] width 1350 height 53
click at [1390, 521] on div "ALLTÖÖVÕTULEPING nr ÜHM 11/25 Pollav Viimistlus OÜ notes Märkmed edit Muuda lep…" at bounding box center [697, 573] width 1394 height 1013
click at [37, 581] on span "keyboard_arrow_down" at bounding box center [38, 579] width 18 height 18
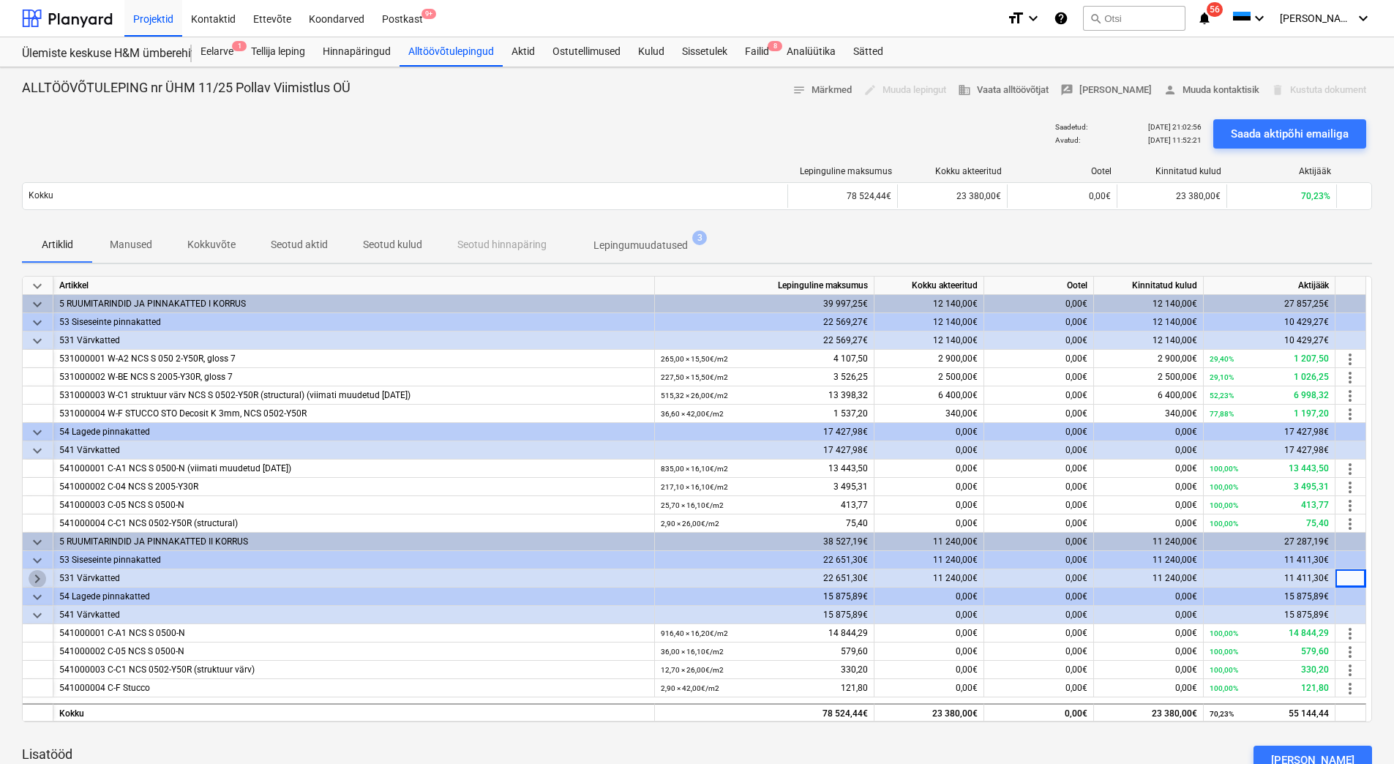
click at [37, 581] on span "keyboard_arrow_right" at bounding box center [38, 579] width 18 height 18
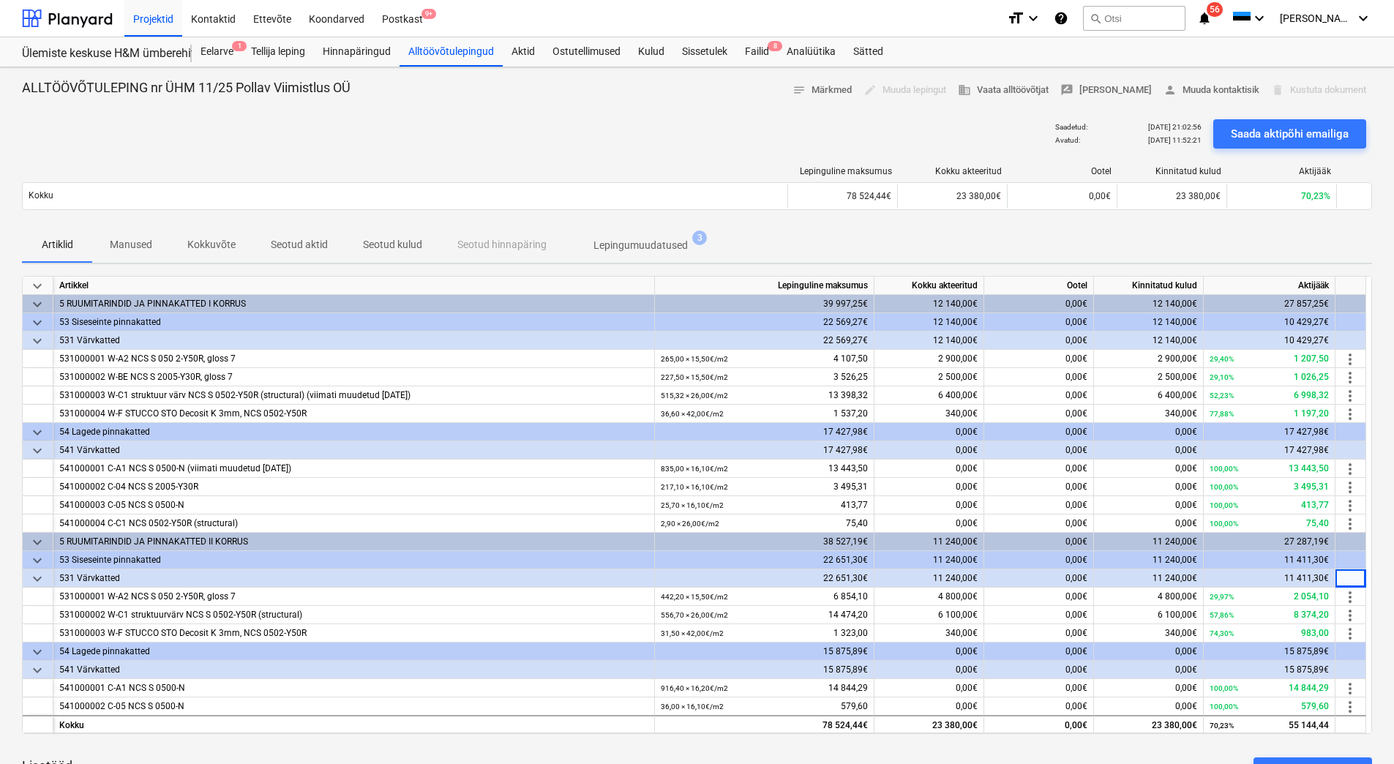
click at [933, 93] on div "edit Muuda lepingut" at bounding box center [905, 90] width 94 height 23
drag, startPoint x: 933, startPoint y: 93, endPoint x: 897, endPoint y: 111, distance: 40.6
click at [897, 111] on div at bounding box center [697, 108] width 1350 height 12
click at [618, 247] on p "Lepingumuudatused" at bounding box center [641, 245] width 94 height 15
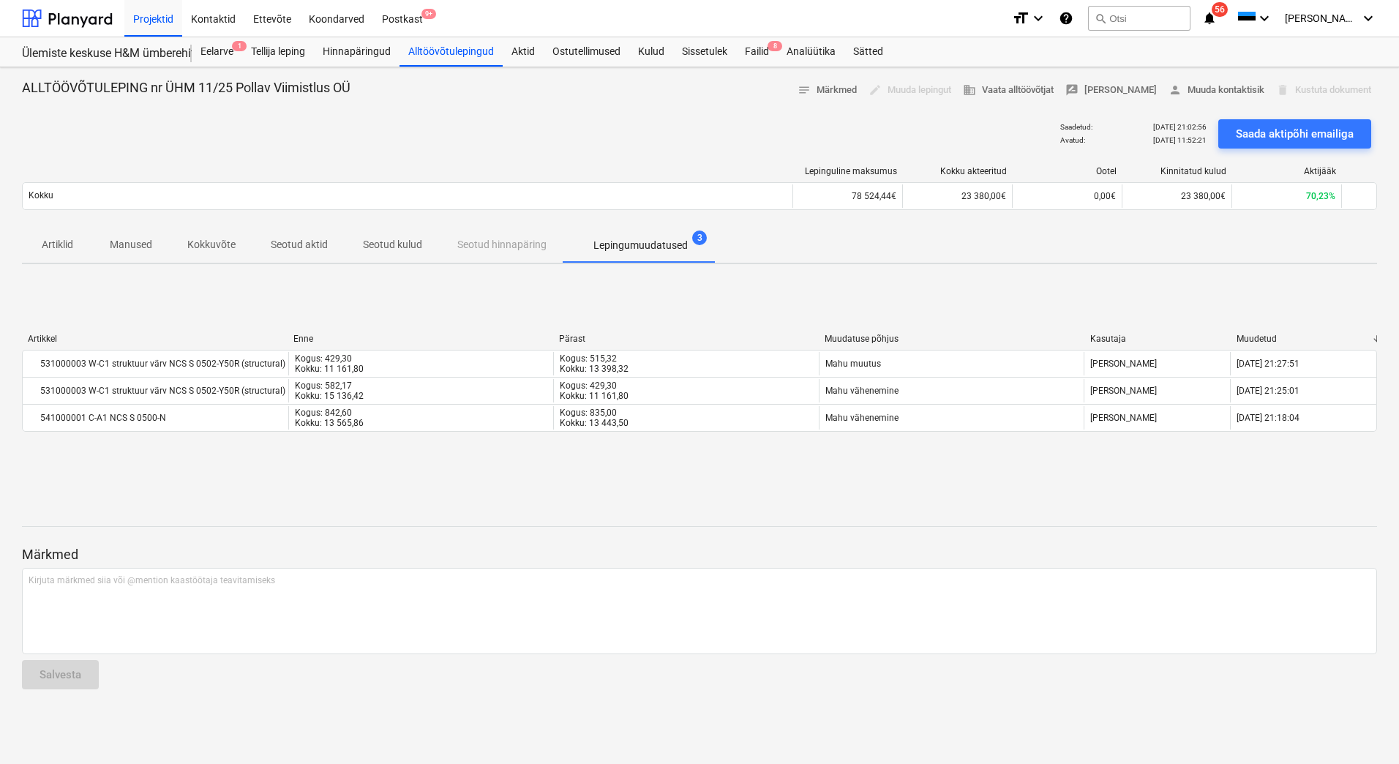
click at [201, 247] on p "Kokkuvõte" at bounding box center [211, 244] width 48 height 15
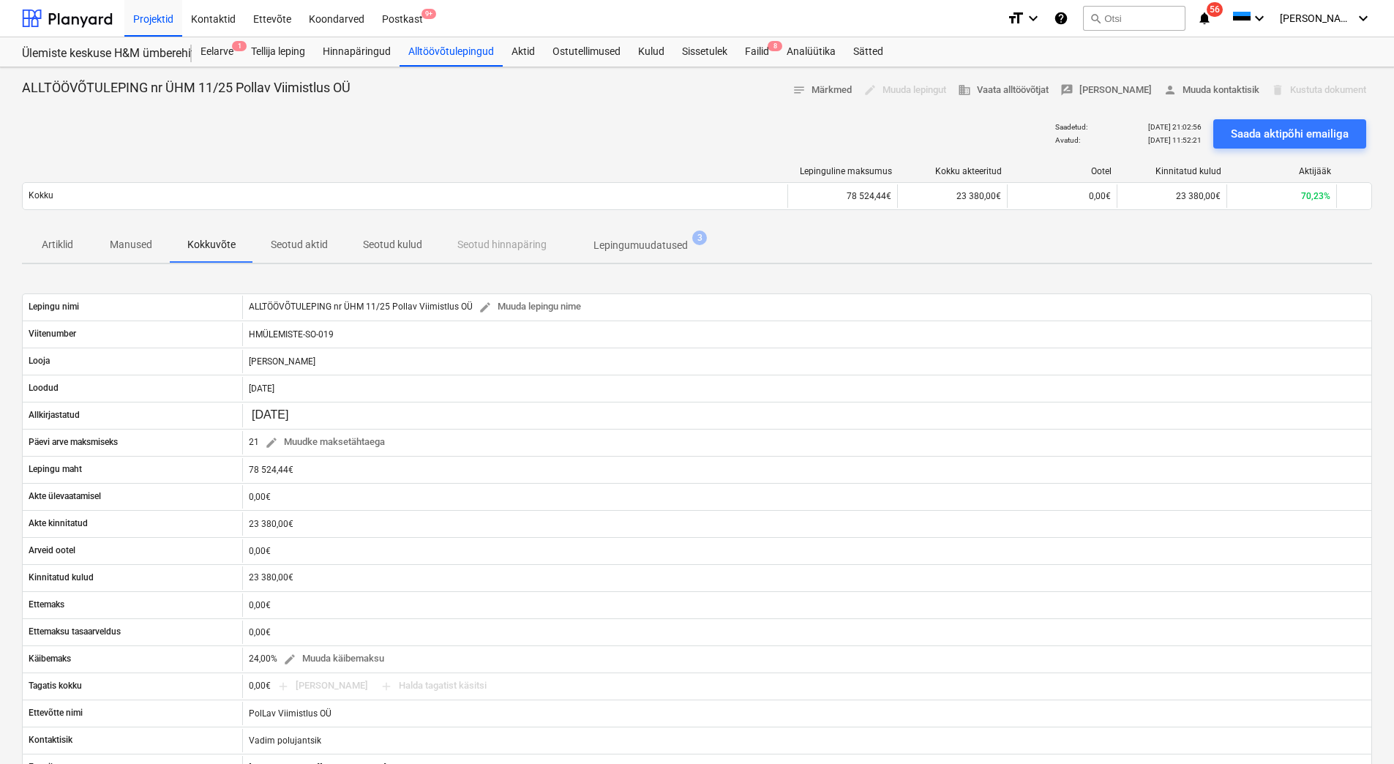
click at [70, 250] on p "Artiklid" at bounding box center [57, 244] width 35 height 15
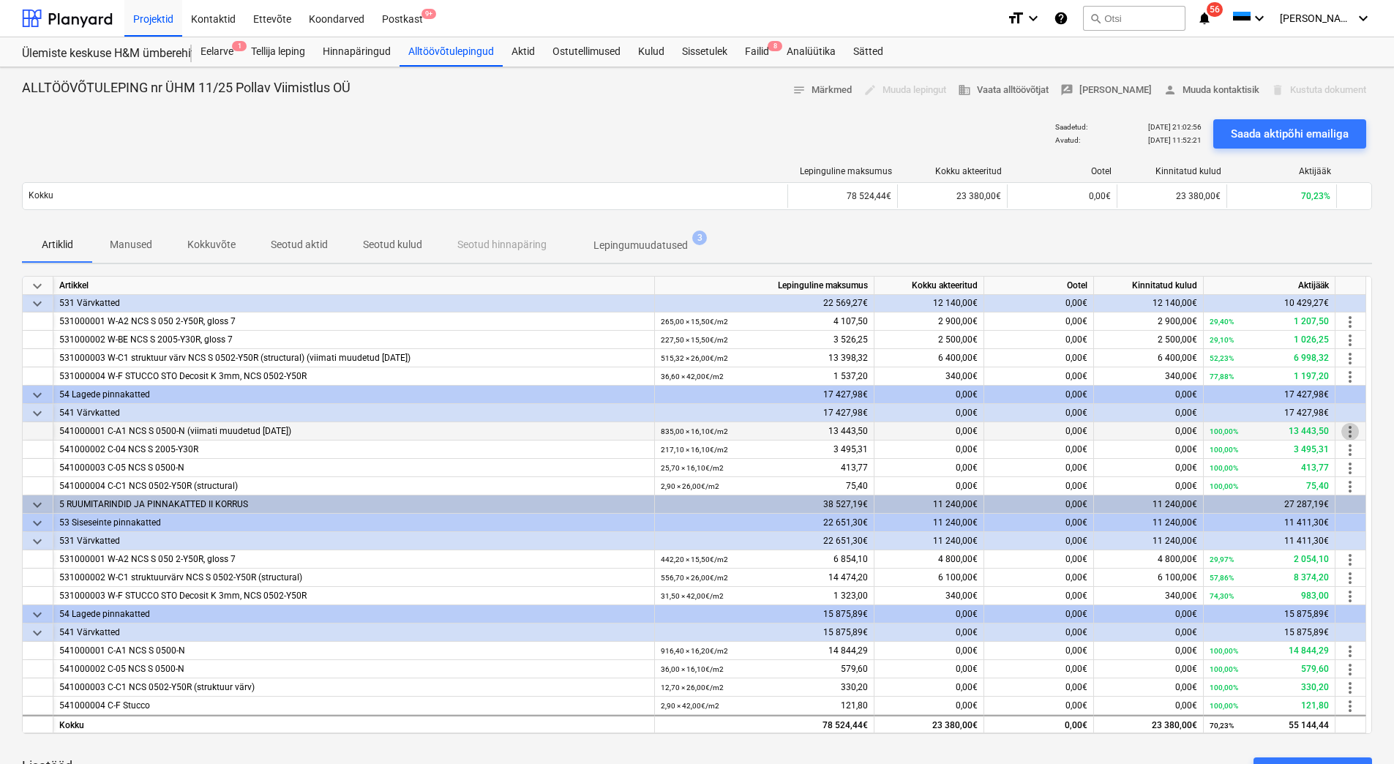
click at [1351, 433] on span "more_vert" at bounding box center [1350, 432] width 18 height 18
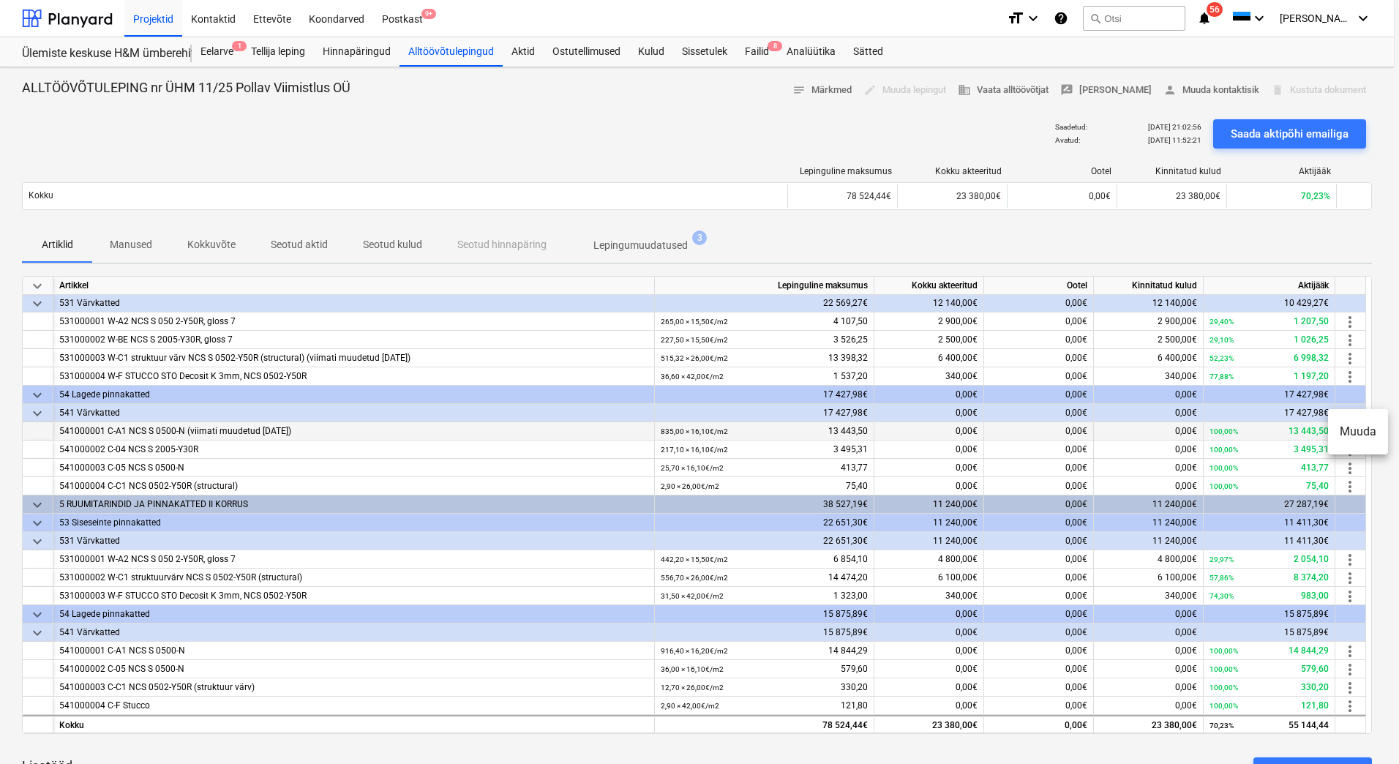
click at [1351, 433] on li "Muuda" at bounding box center [1358, 432] width 60 height 34
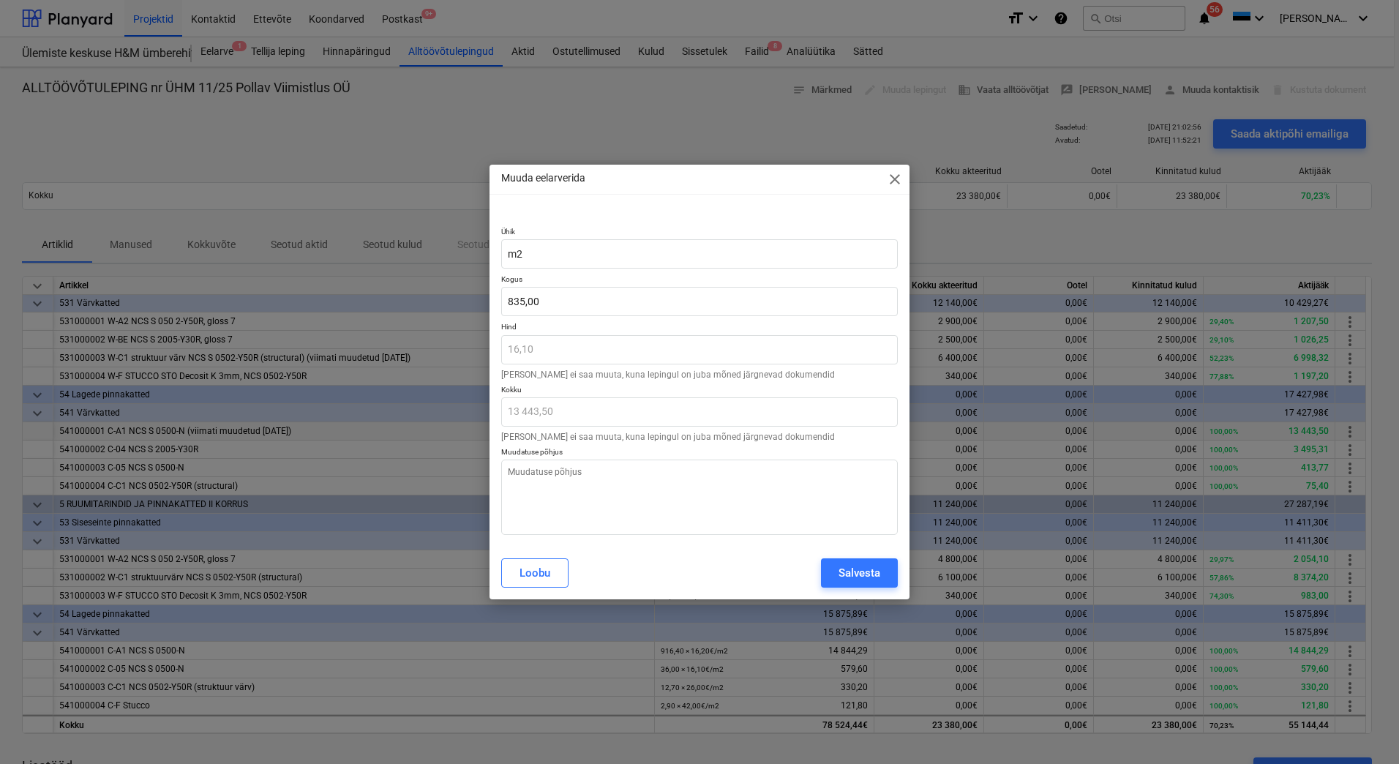
type textarea "x"
click at [891, 178] on span "close" at bounding box center [895, 180] width 18 height 18
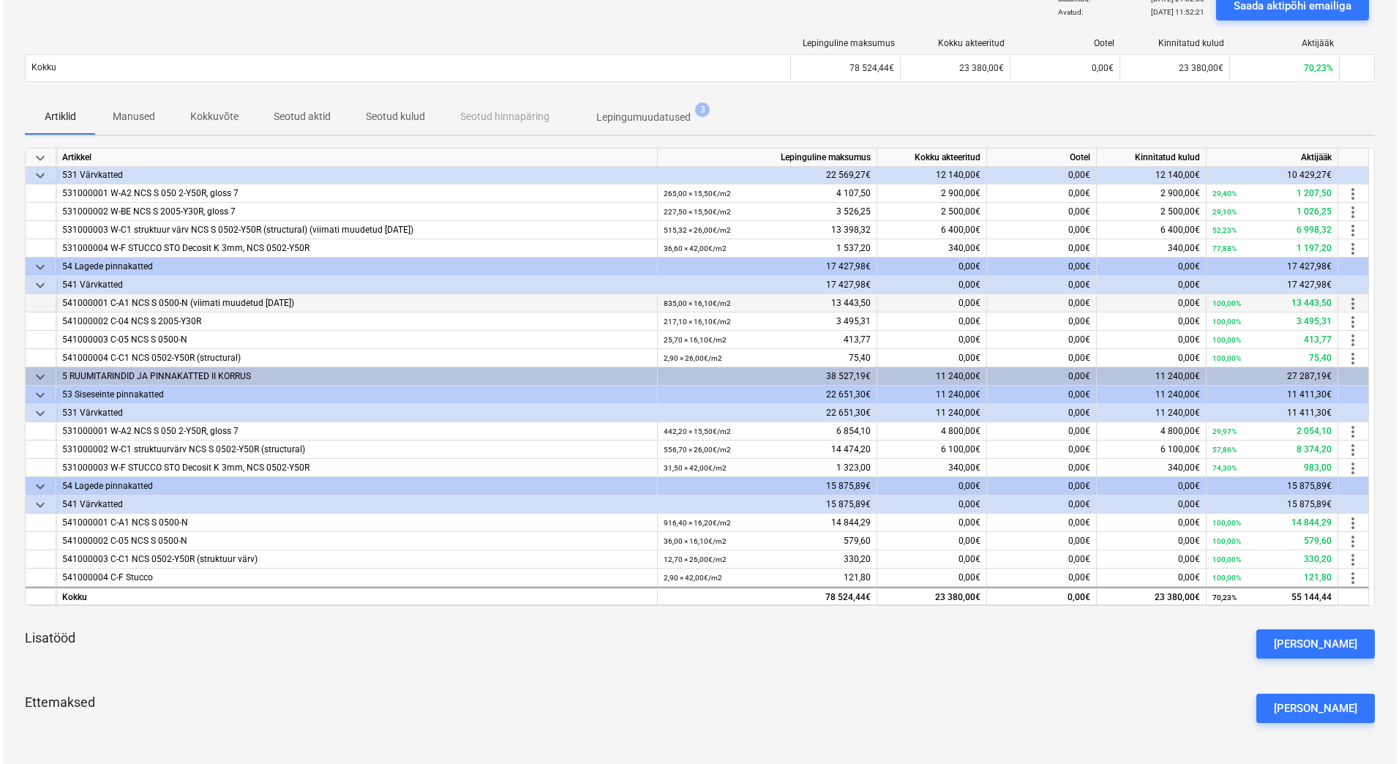
scroll to position [316, 0]
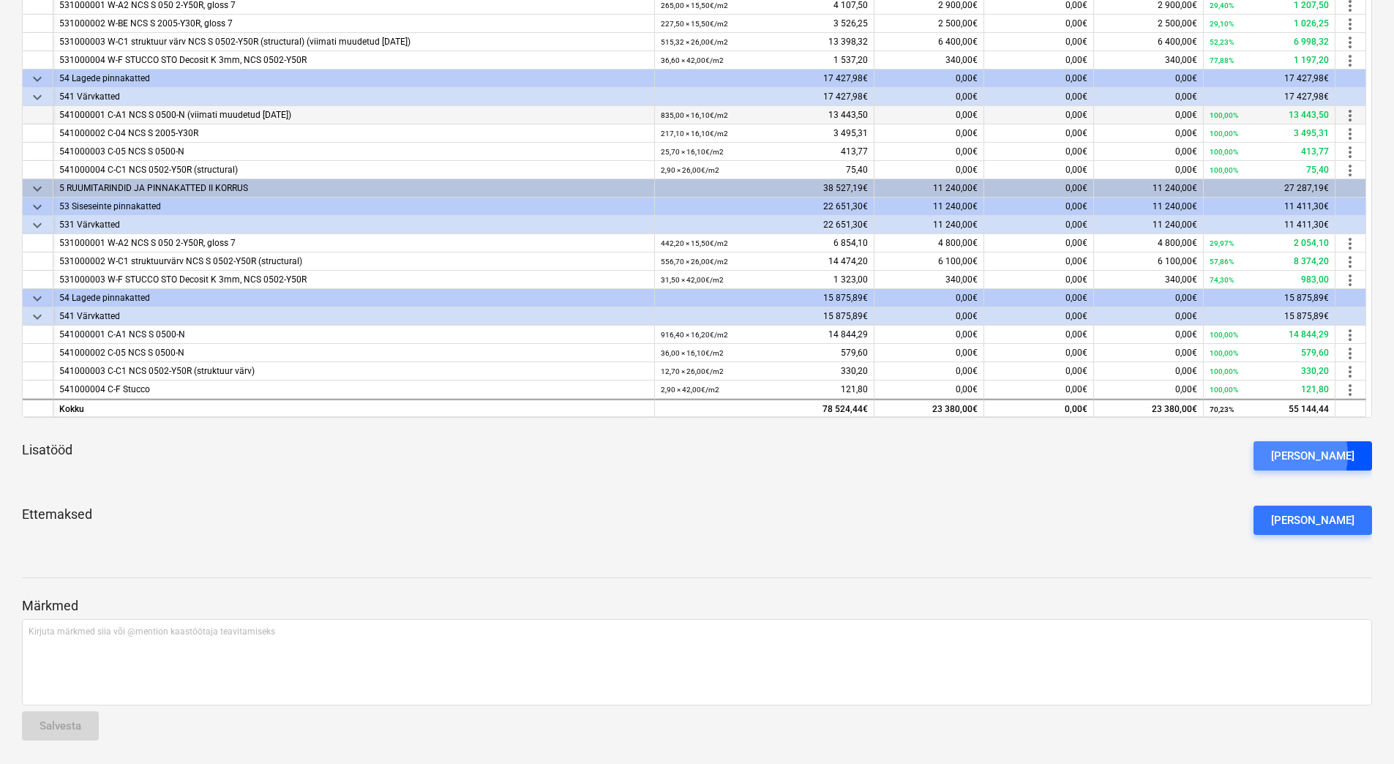
click at [1299, 454] on div "[PERSON_NAME]" at bounding box center [1312, 455] width 83 height 19
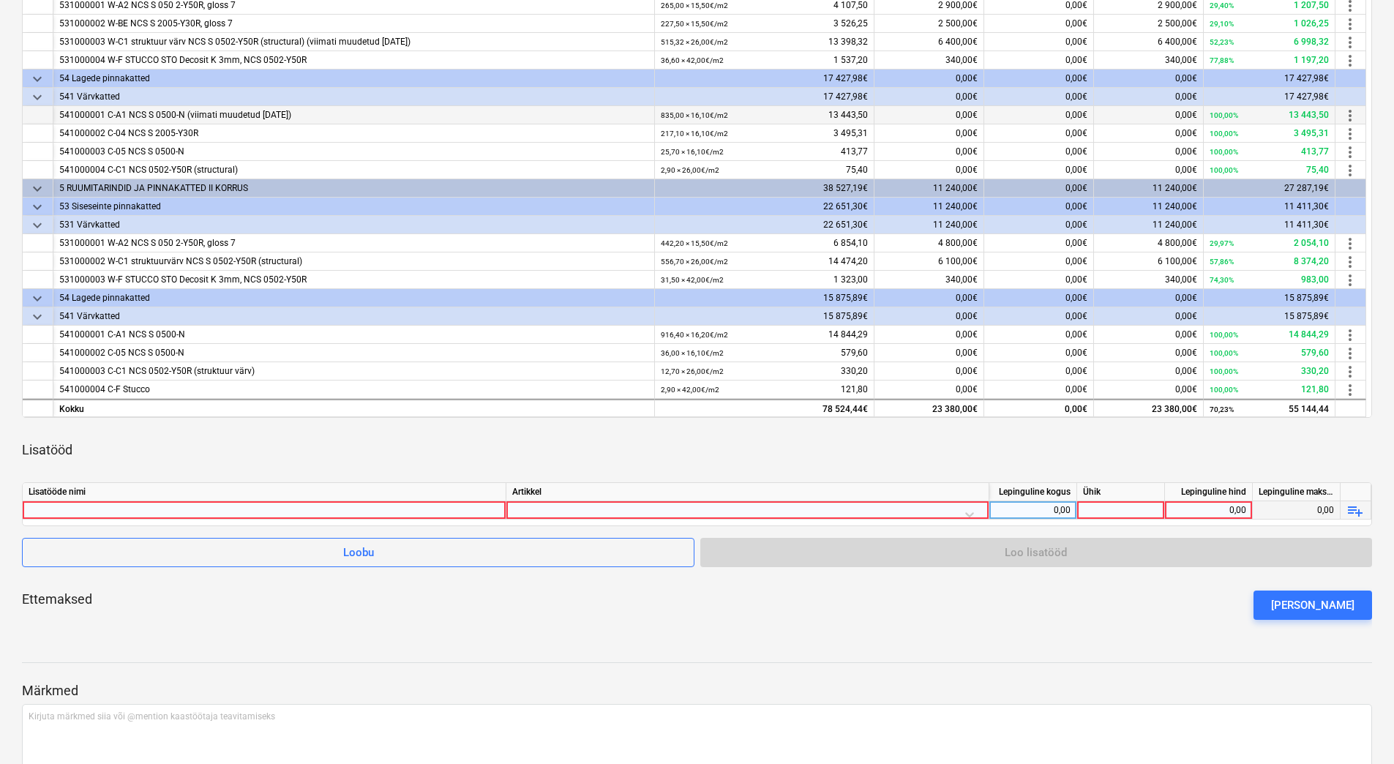
click at [338, 512] on div at bounding box center [264, 510] width 471 height 18
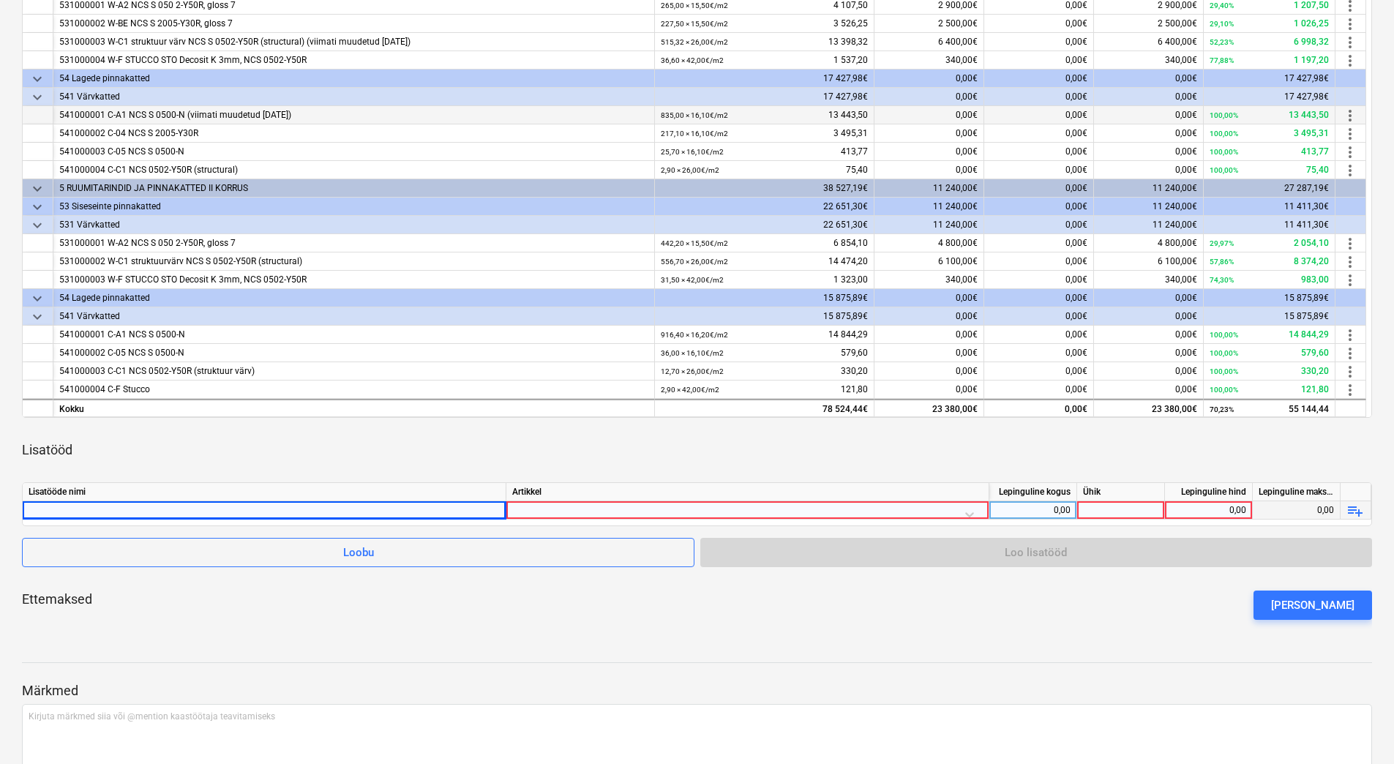
click at [118, 506] on div at bounding box center [264, 510] width 471 height 18
click at [31, 511] on input "teiste töövõtjate poolt teostatud maalritööd, mis kuulusid [PERSON_NAME] leping…" at bounding box center [264, 510] width 483 height 18
click at [438, 506] on input "Teiste töövõtjate poolt teostatud maalritööd, mis kuulusid [PERSON_NAME] leping…" at bounding box center [264, 510] width 483 height 18
type input "Teiste töövõtjate poolt teostatud maalritööd, mis kuulusid [PERSON_NAME] leping…"
click at [616, 507] on div at bounding box center [747, 514] width 471 height 26
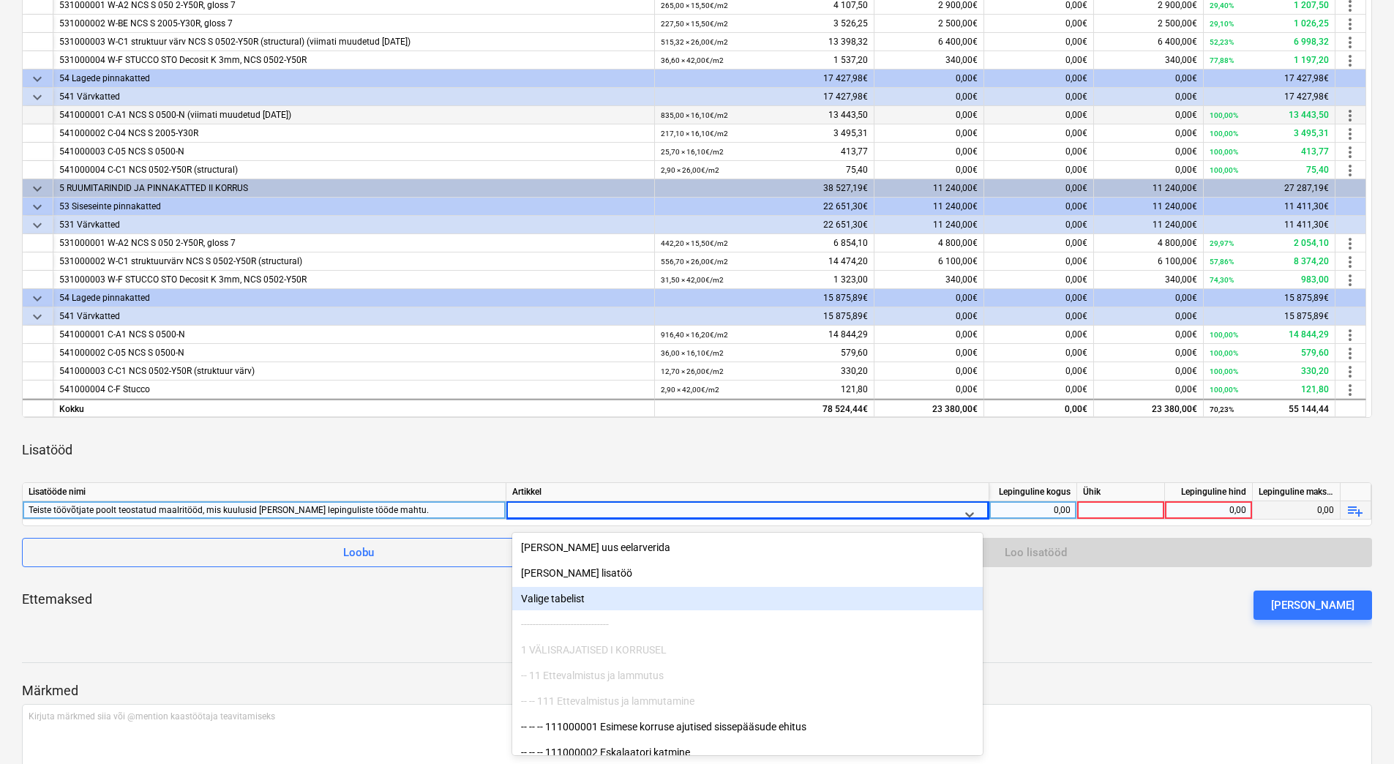
click at [576, 594] on div "Valige tabelist" at bounding box center [747, 598] width 471 height 23
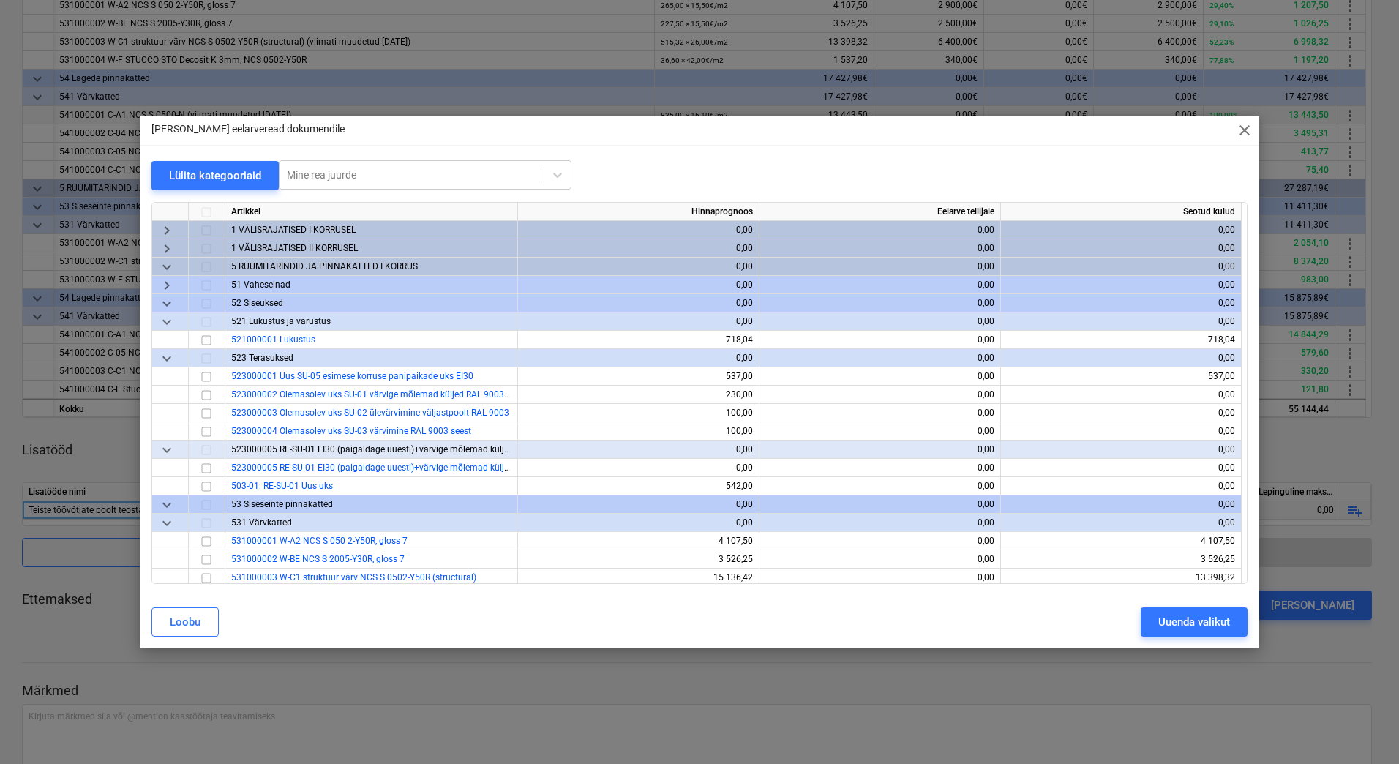
click at [162, 269] on span "keyboard_arrow_down" at bounding box center [167, 267] width 18 height 18
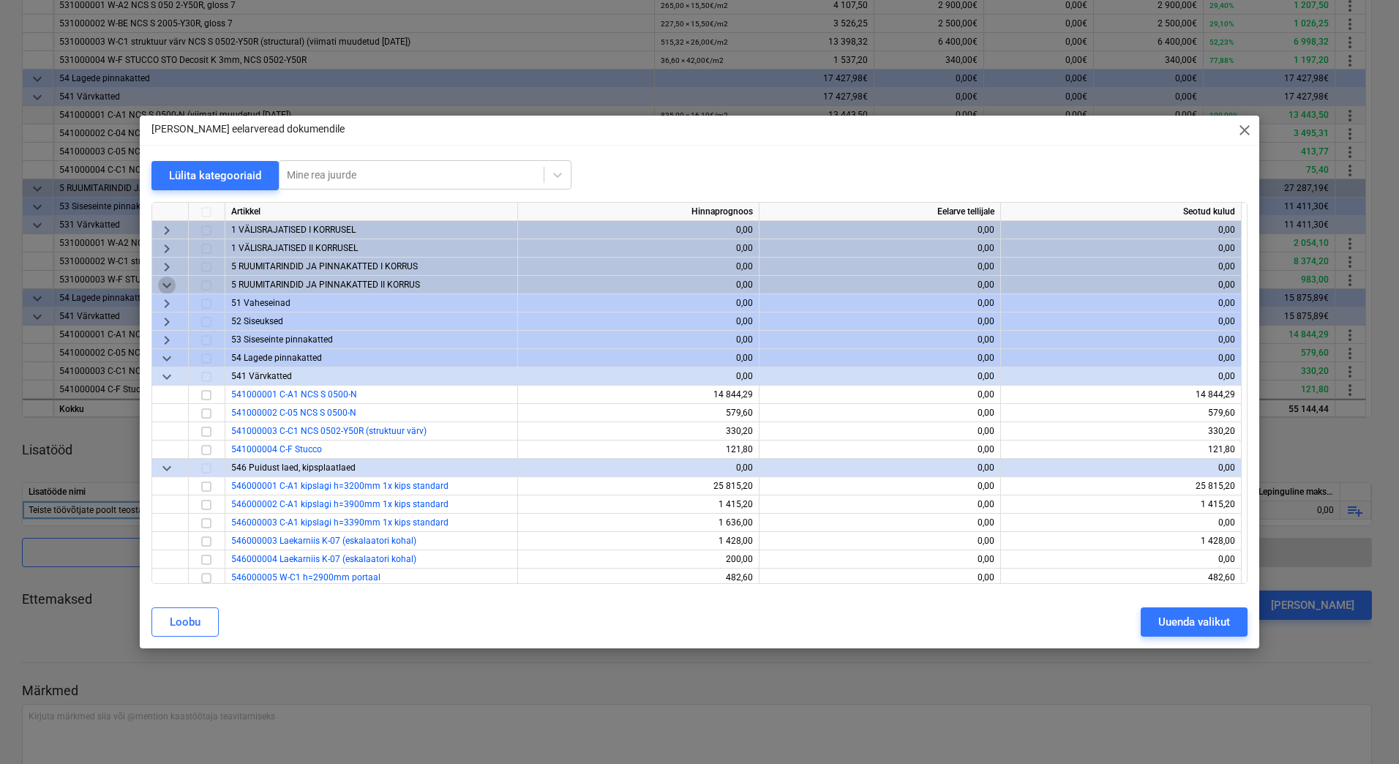
click at [165, 288] on span "keyboard_arrow_down" at bounding box center [167, 286] width 18 height 18
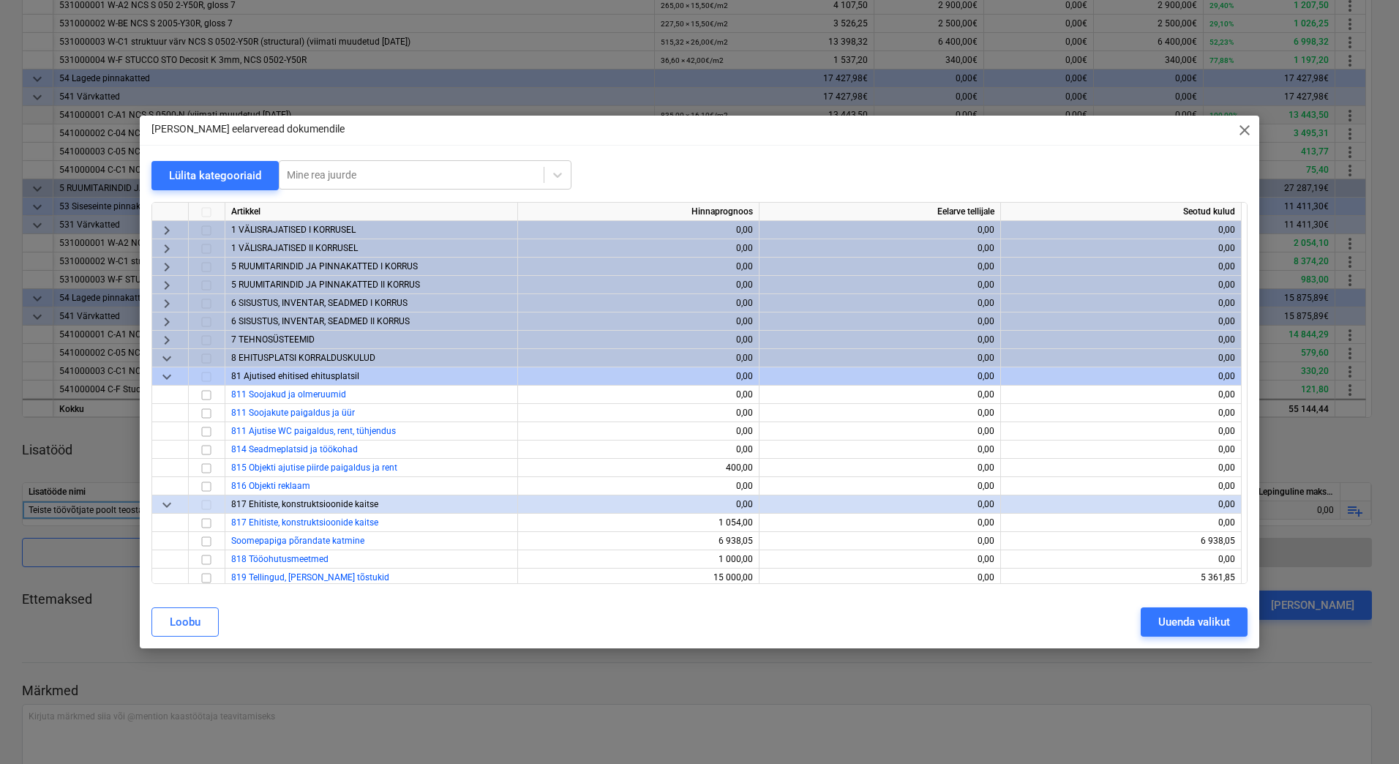
click at [166, 362] on span "keyboard_arrow_down" at bounding box center [167, 359] width 18 height 18
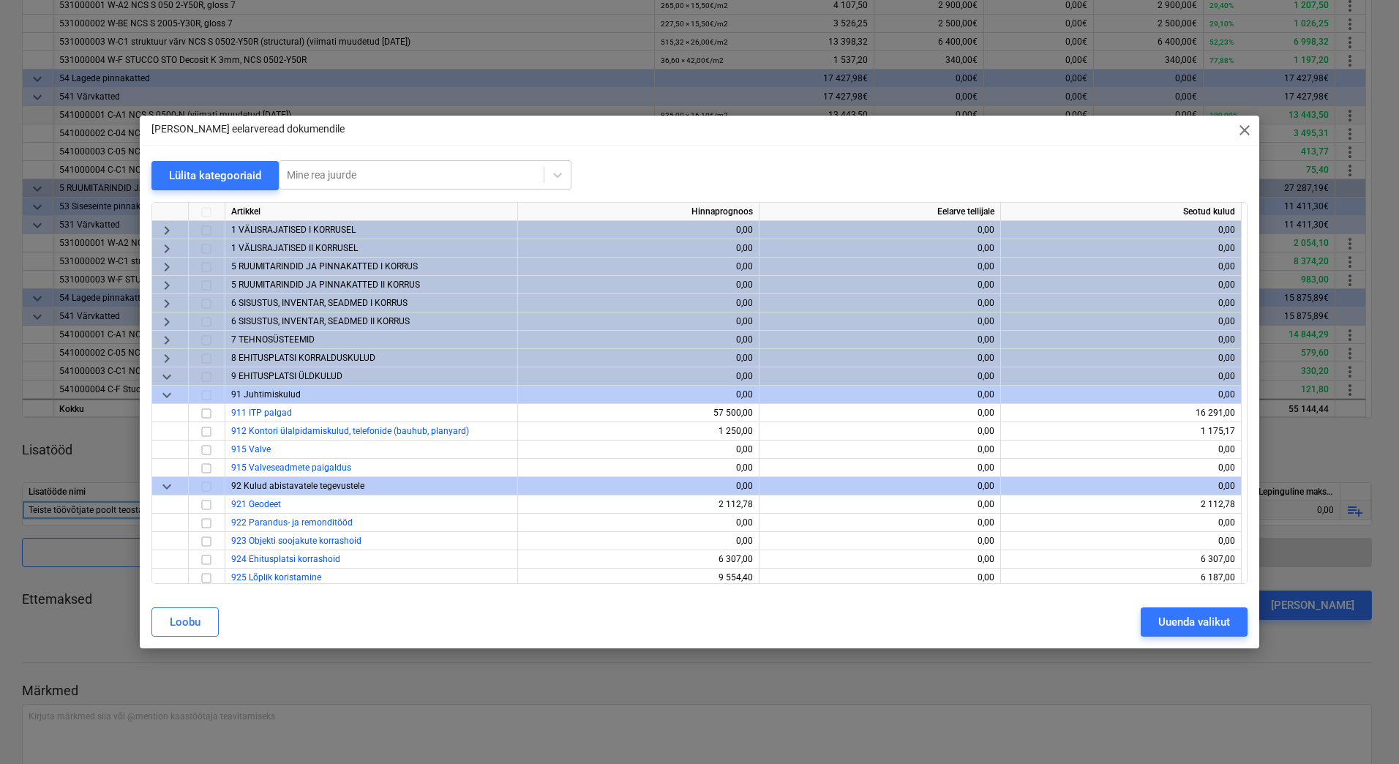
click at [168, 381] on span "keyboard_arrow_down" at bounding box center [167, 377] width 18 height 18
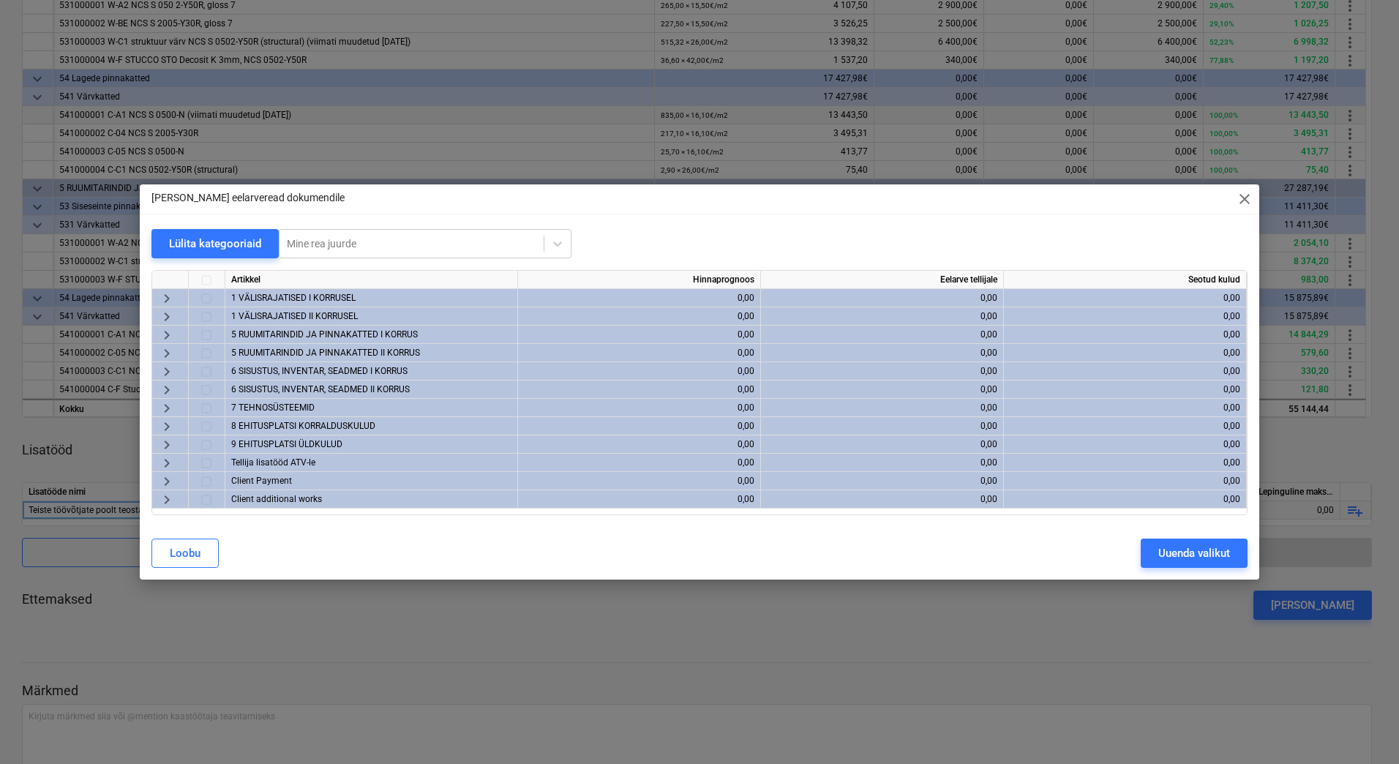
click at [170, 351] on span "keyboard_arrow_right" at bounding box center [167, 354] width 18 height 18
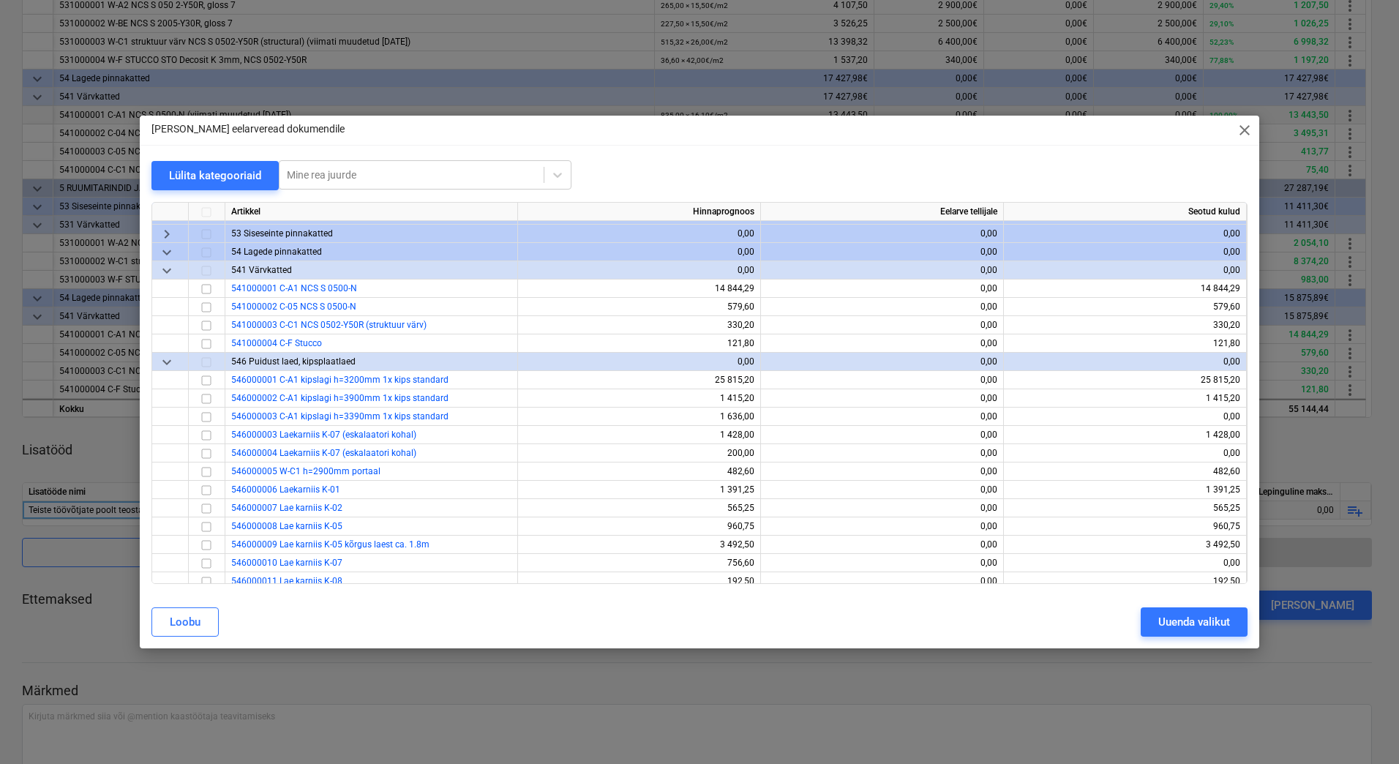
scroll to position [73, 0]
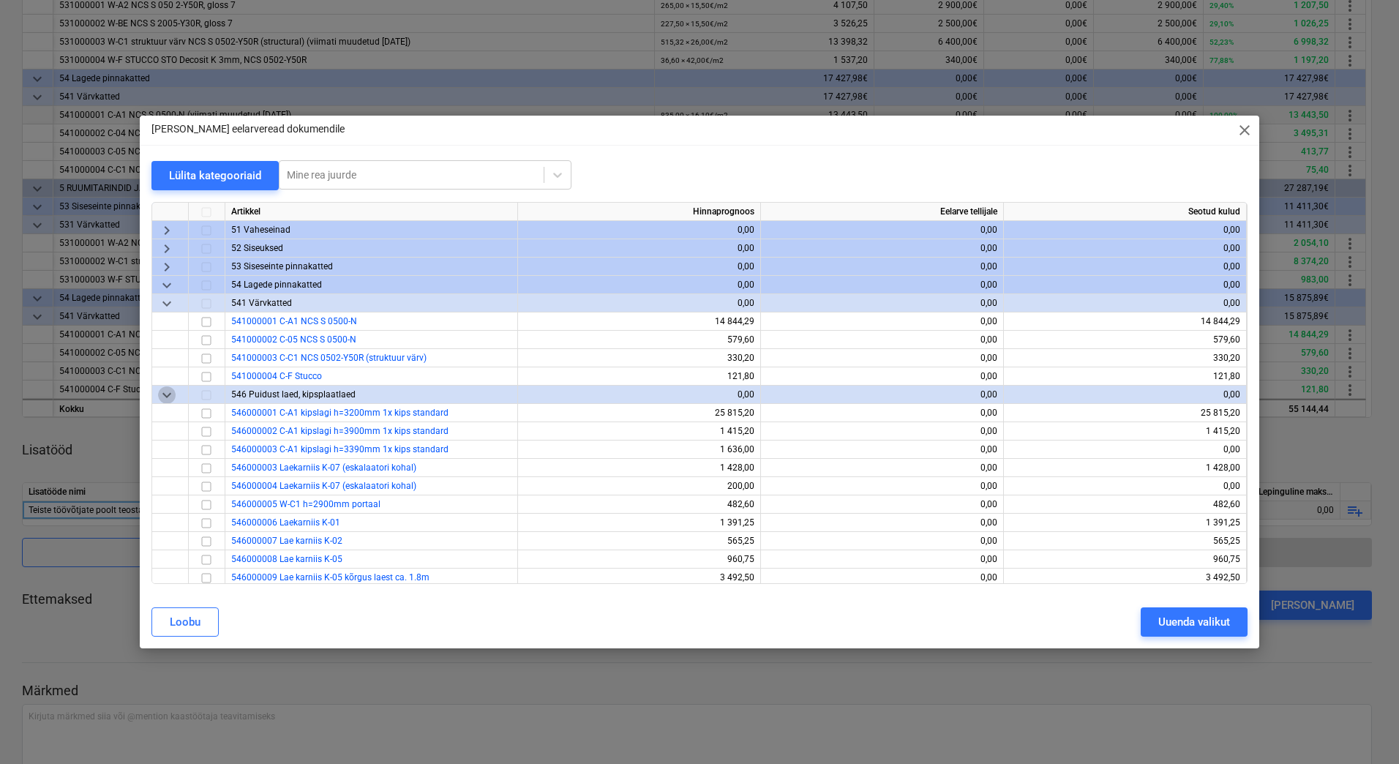
click at [165, 398] on span "keyboard_arrow_down" at bounding box center [167, 395] width 18 height 18
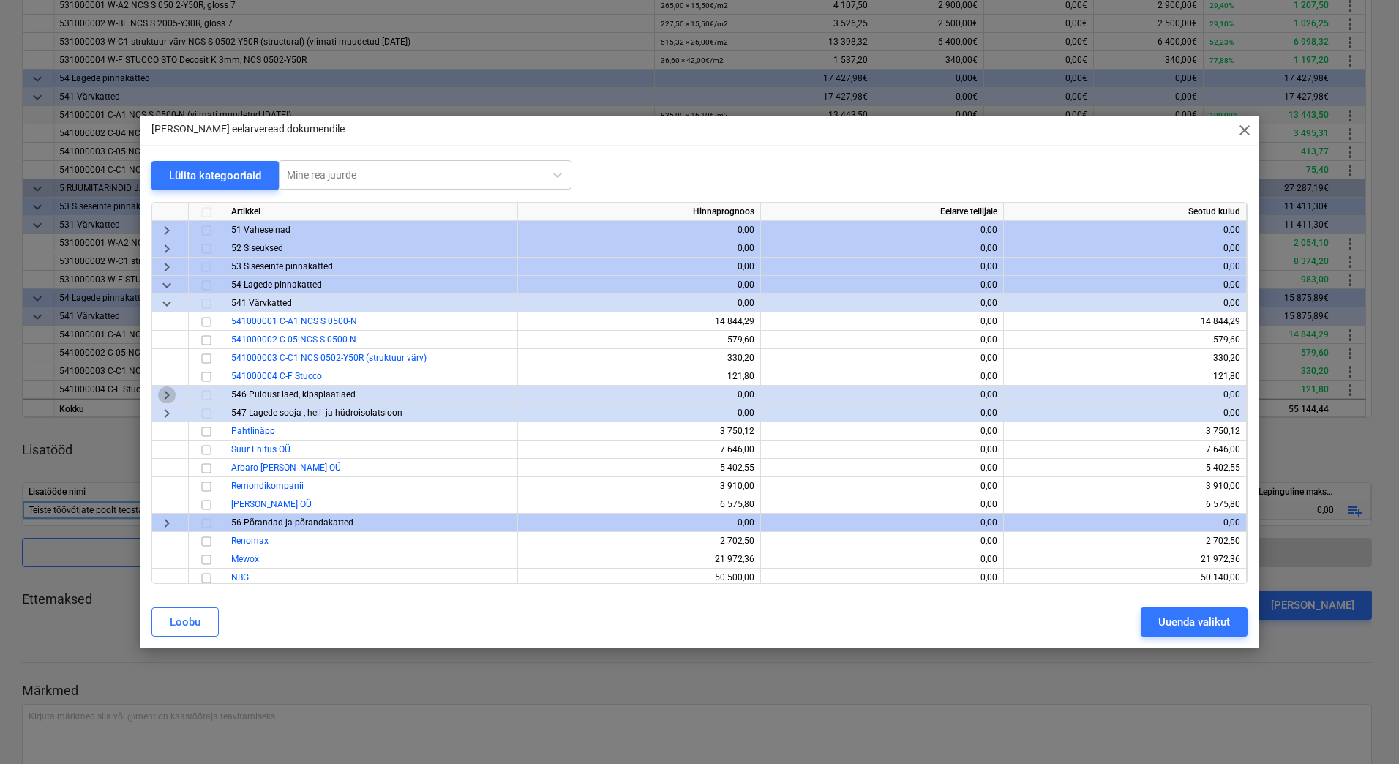
click at [165, 398] on span "keyboard_arrow_right" at bounding box center [167, 395] width 18 height 18
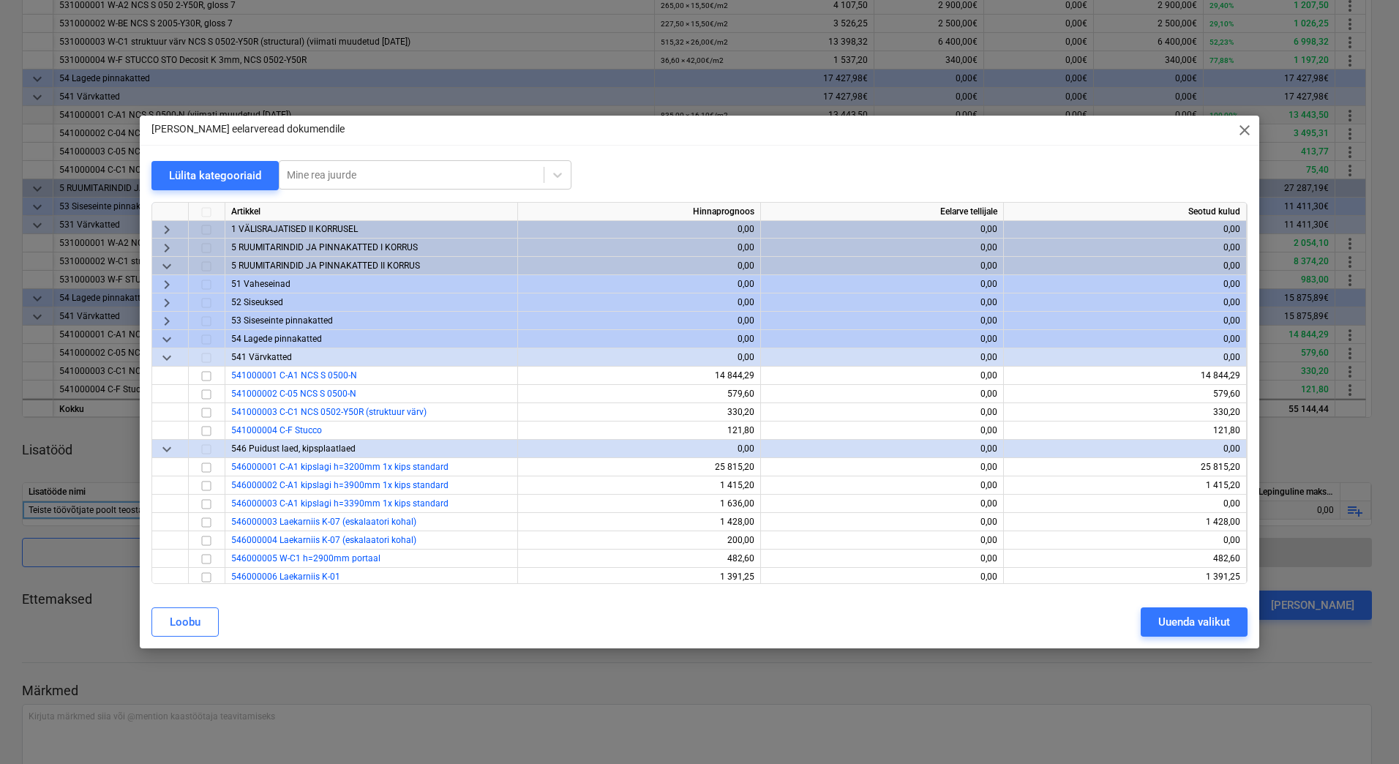
scroll to position [0, 0]
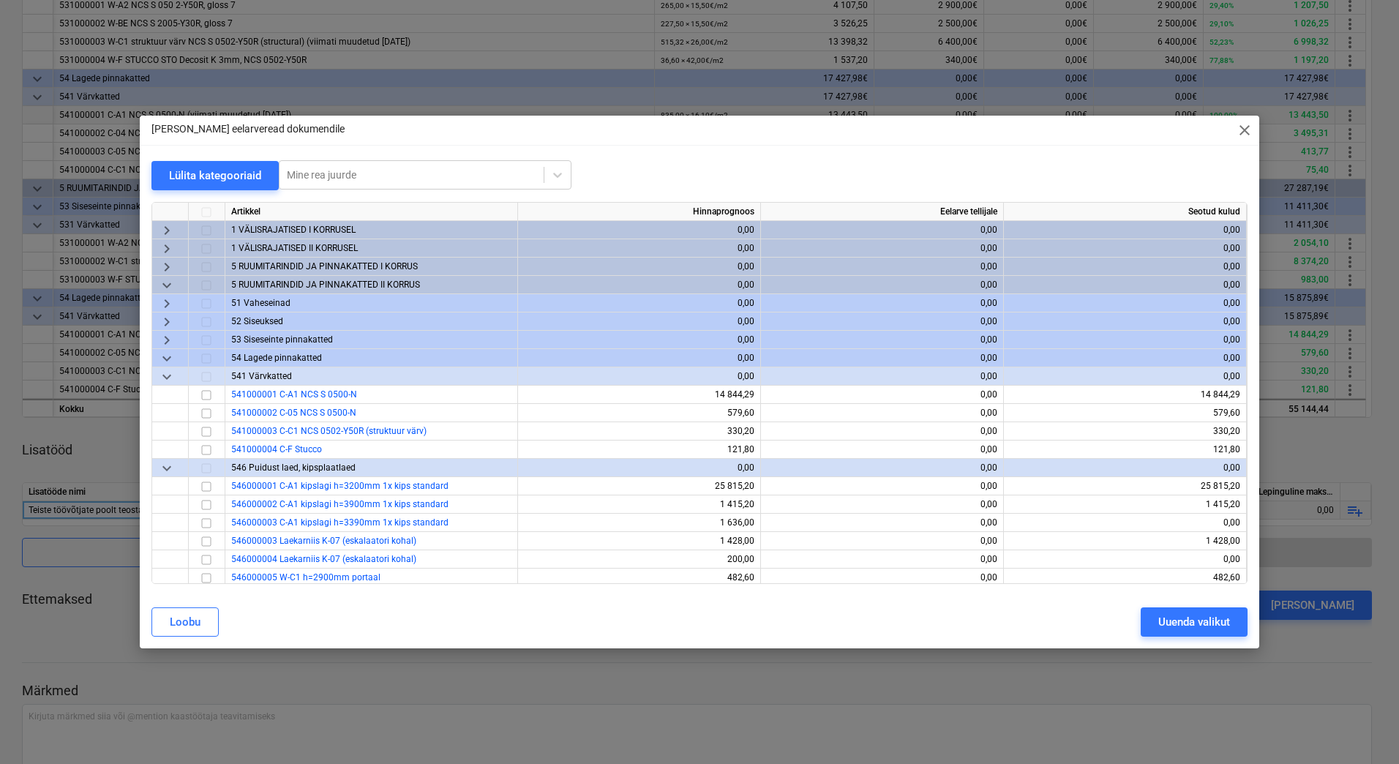
click at [165, 285] on span "keyboard_arrow_down" at bounding box center [167, 286] width 18 height 18
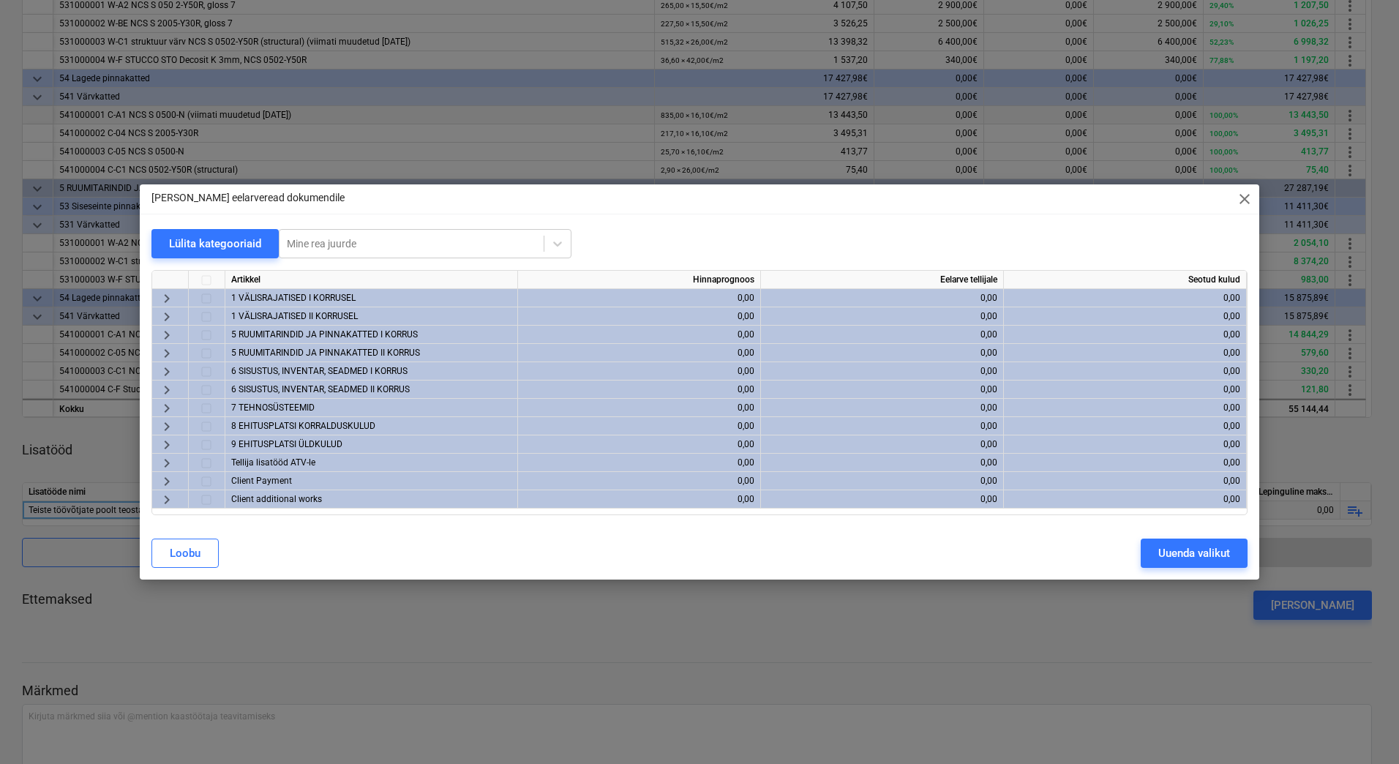
click at [167, 367] on span "keyboard_arrow_right" at bounding box center [167, 372] width 18 height 18
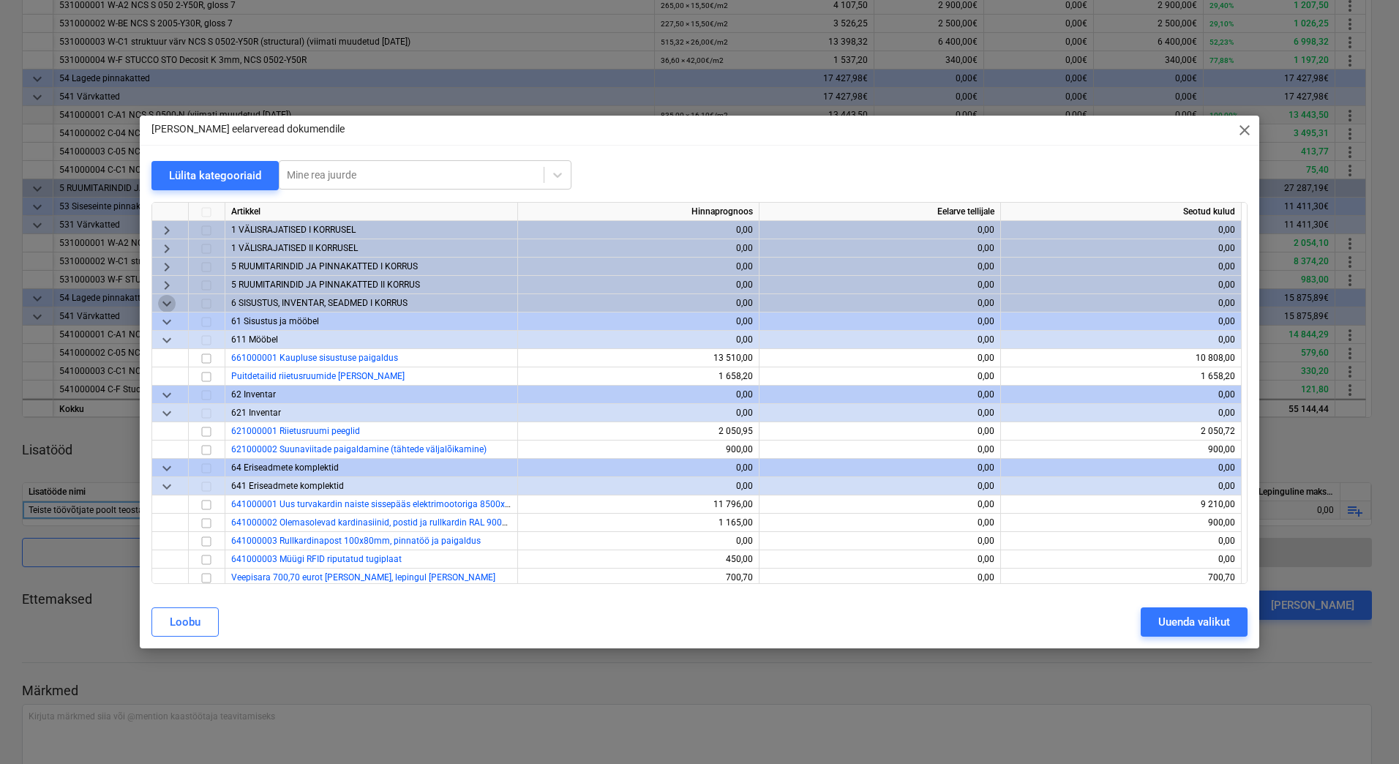
click at [165, 300] on span "keyboard_arrow_down" at bounding box center [167, 304] width 18 height 18
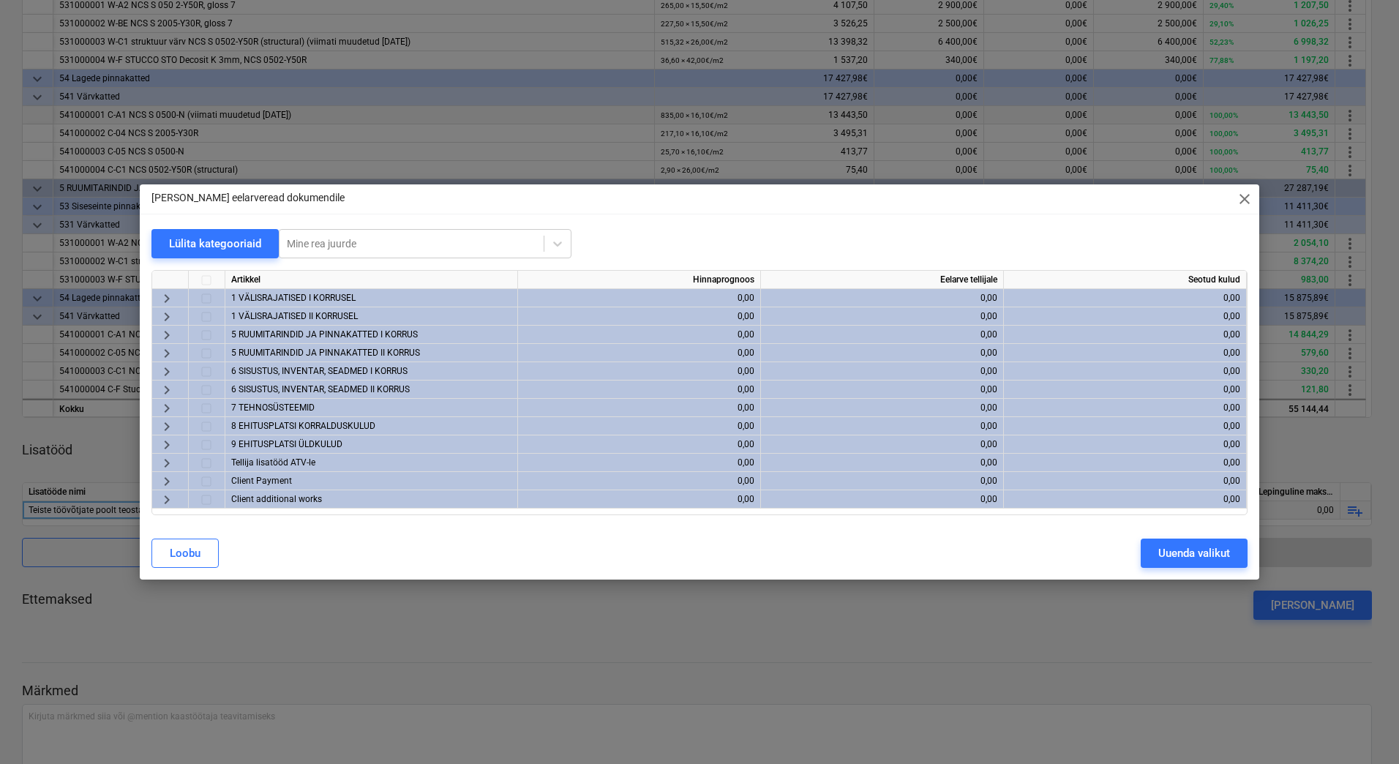
click at [170, 335] on span "keyboard_arrow_right" at bounding box center [167, 335] width 18 height 18
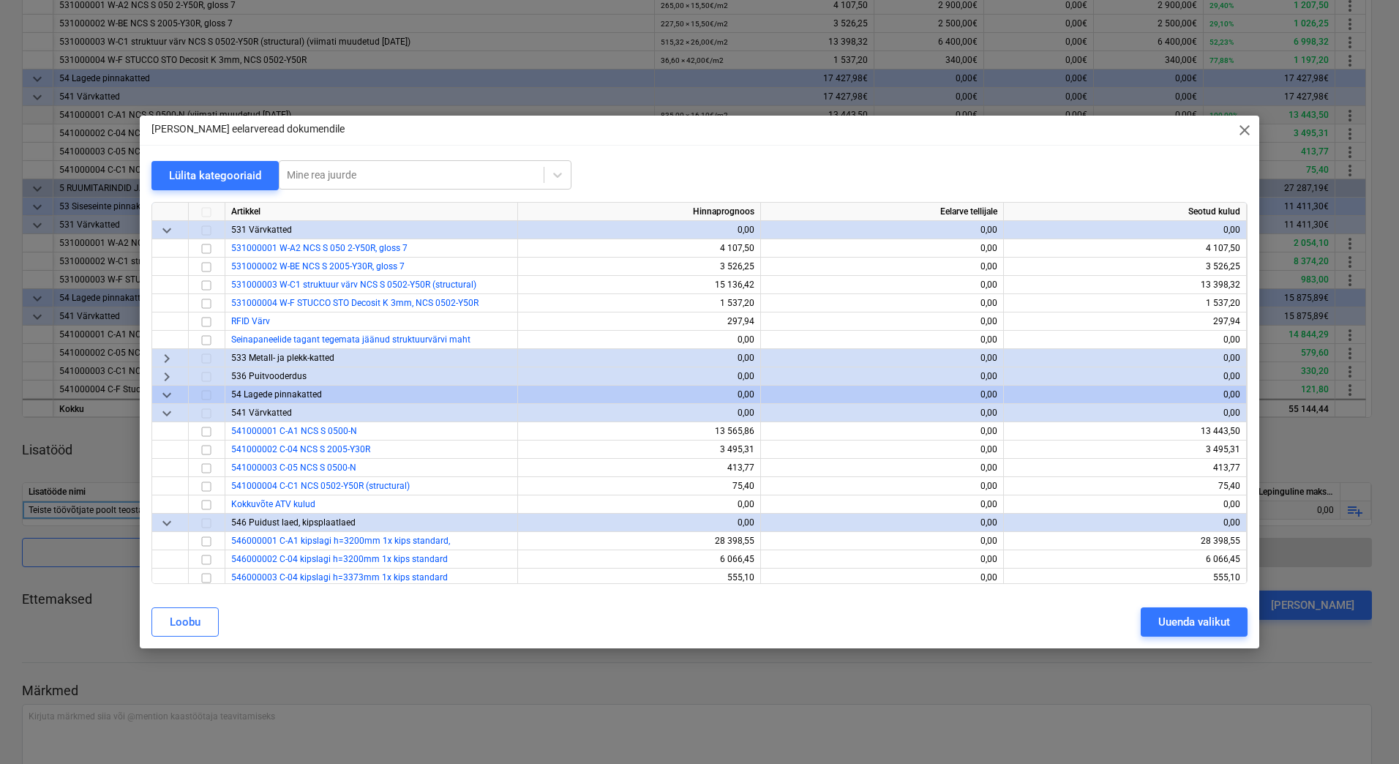
scroll to position [366, 0]
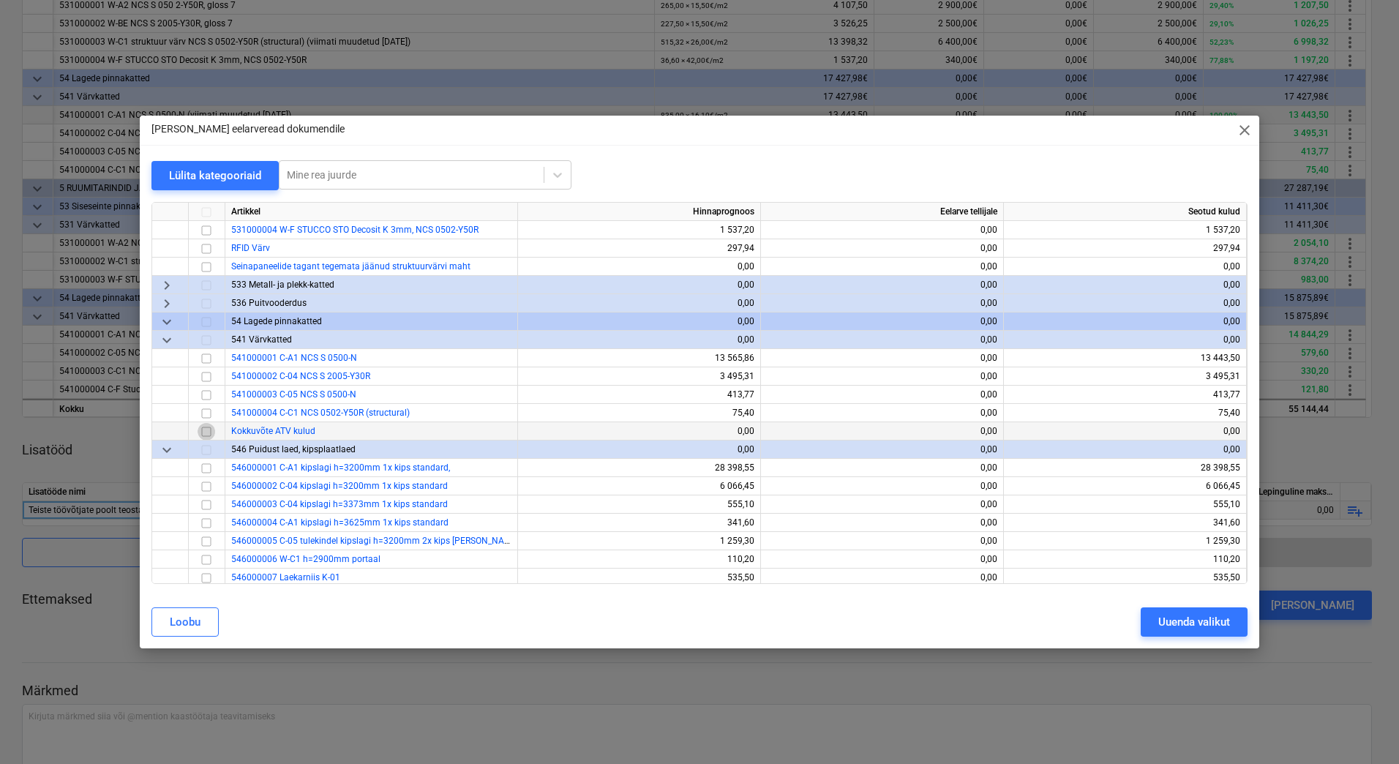
click at [202, 432] on input "checkbox" at bounding box center [207, 432] width 18 height 18
click at [1180, 624] on div "Uuenda valikut" at bounding box center [1195, 622] width 72 height 19
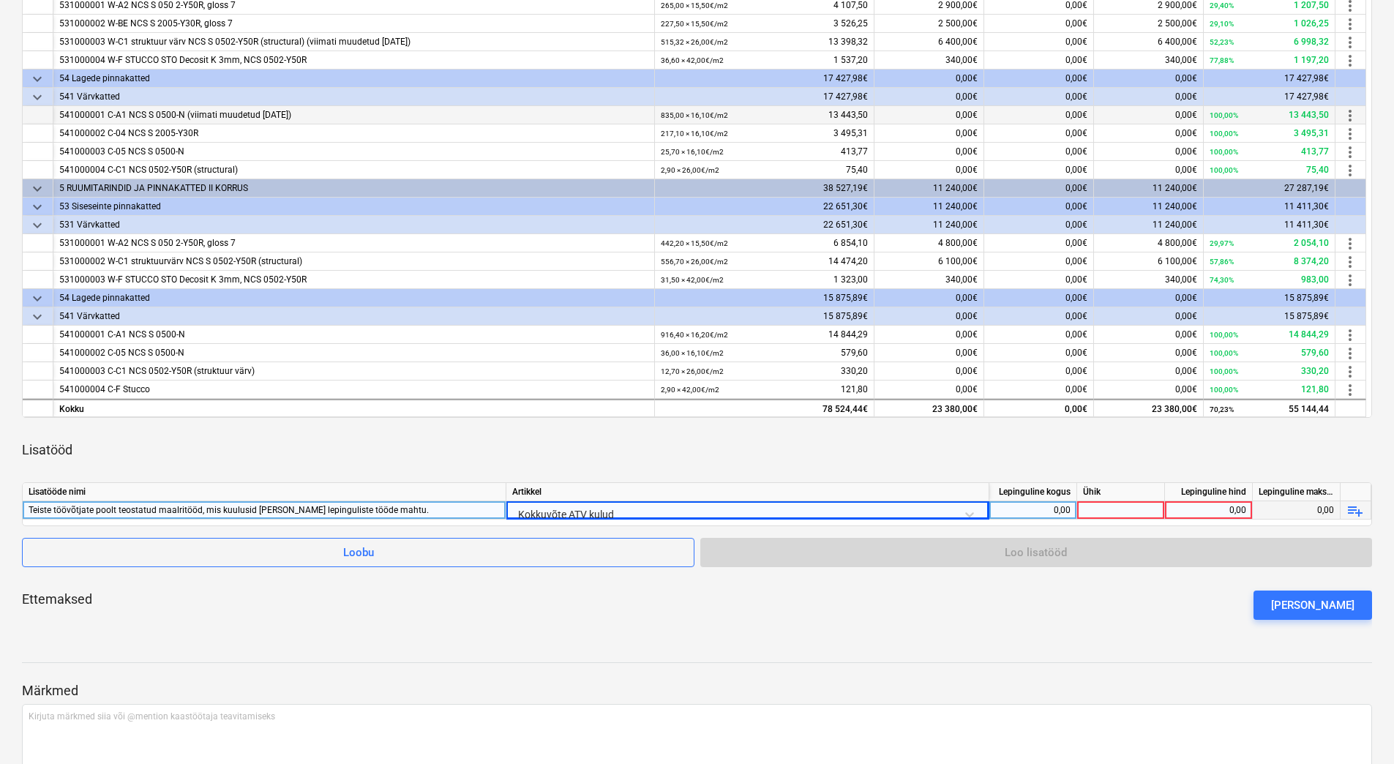
click at [1025, 512] on div "0,00" at bounding box center [1032, 510] width 75 height 18
type input "-1"
click at [1121, 512] on div at bounding box center [1121, 510] width 88 height 18
click at [1202, 506] on div "0,00" at bounding box center [1208, 510] width 75 height 18
drag, startPoint x: 1202, startPoint y: 506, endPoint x: 1131, endPoint y: 509, distance: 71.8
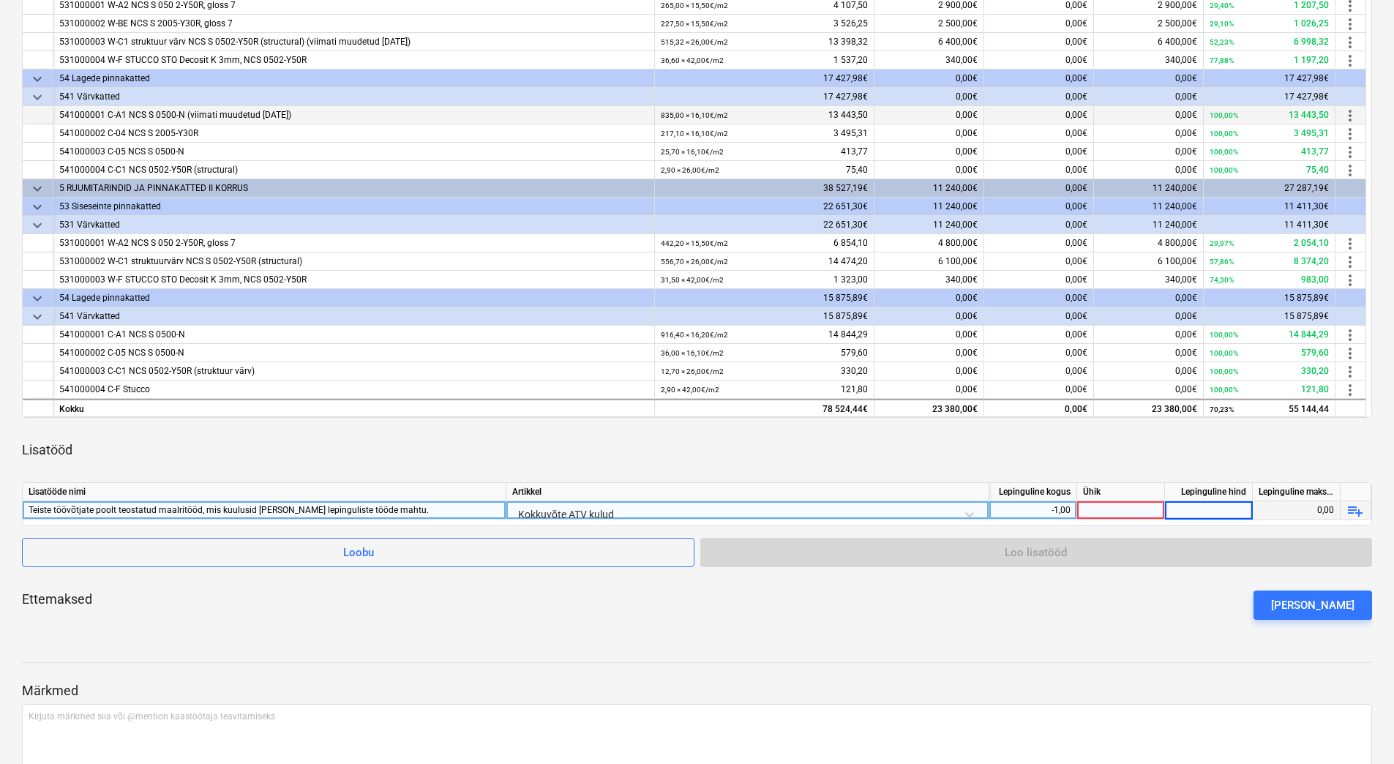
click at [1131, 509] on div at bounding box center [1121, 510] width 88 height 18
type input "tk"
click at [1191, 506] on div "0,00" at bounding box center [1208, 510] width 75 height 18
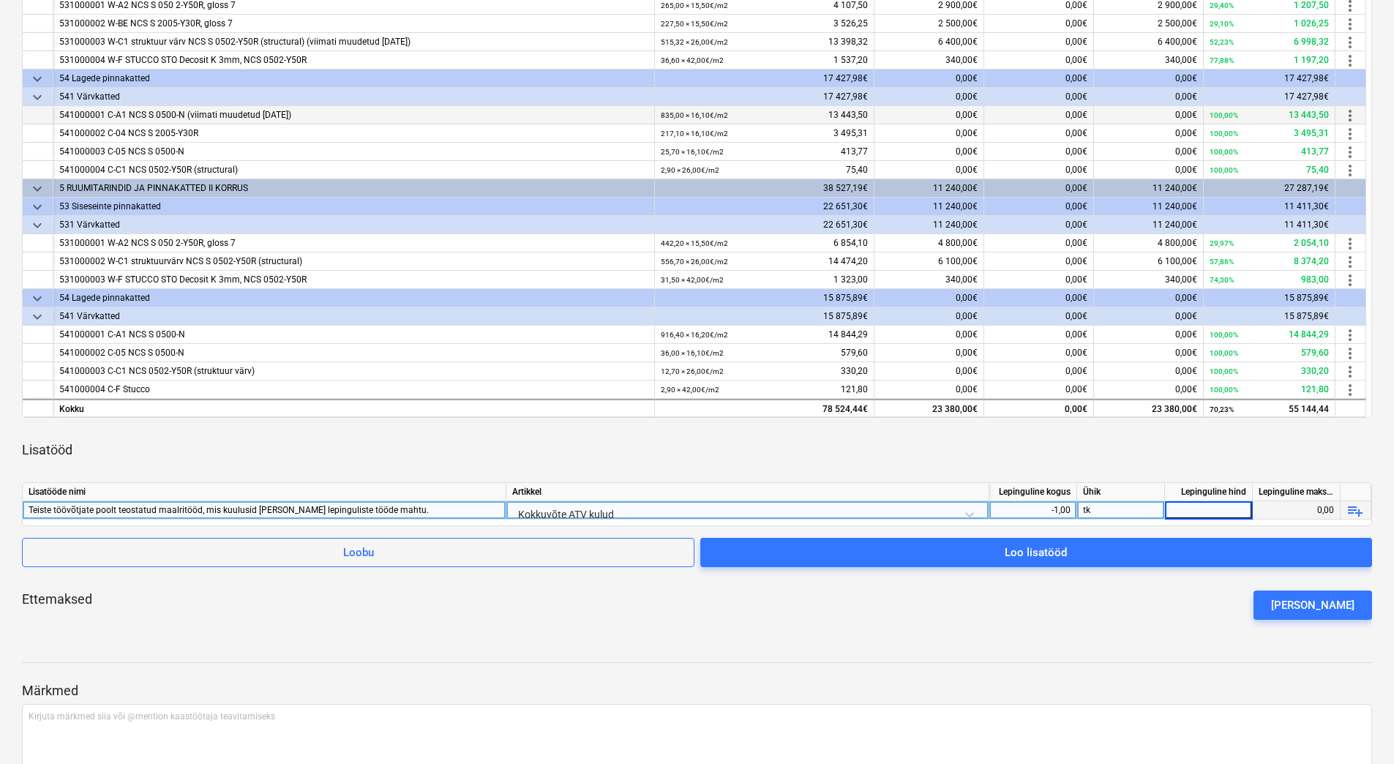
paste input "27 399,97"
type input "27 399,97"
click at [1152, 602] on div "Ettemaksed [PERSON_NAME] ettemaks" at bounding box center [697, 605] width 1350 height 53
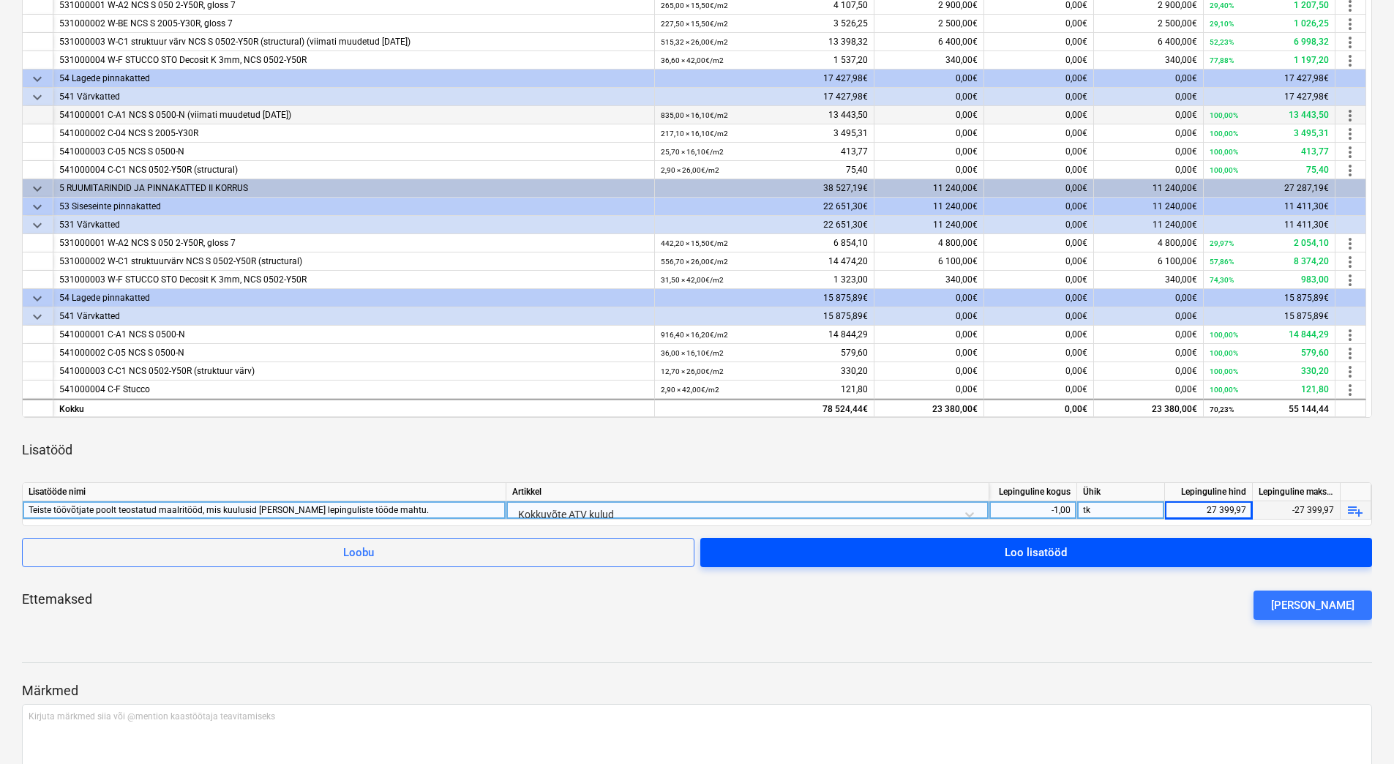
click at [1026, 558] on div "Loo lisatööd" at bounding box center [1036, 552] width 62 height 19
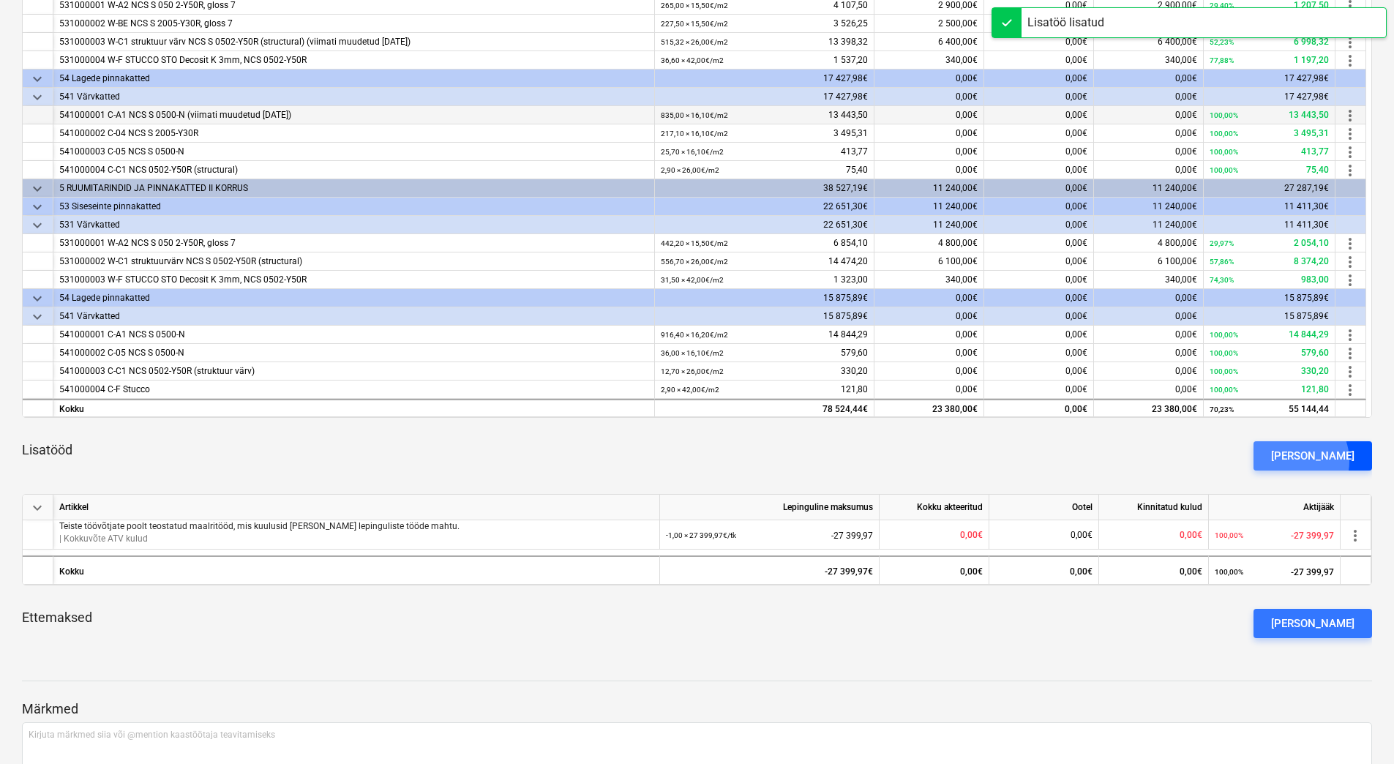
click at [1314, 461] on div "[PERSON_NAME]" at bounding box center [1312, 455] width 83 height 19
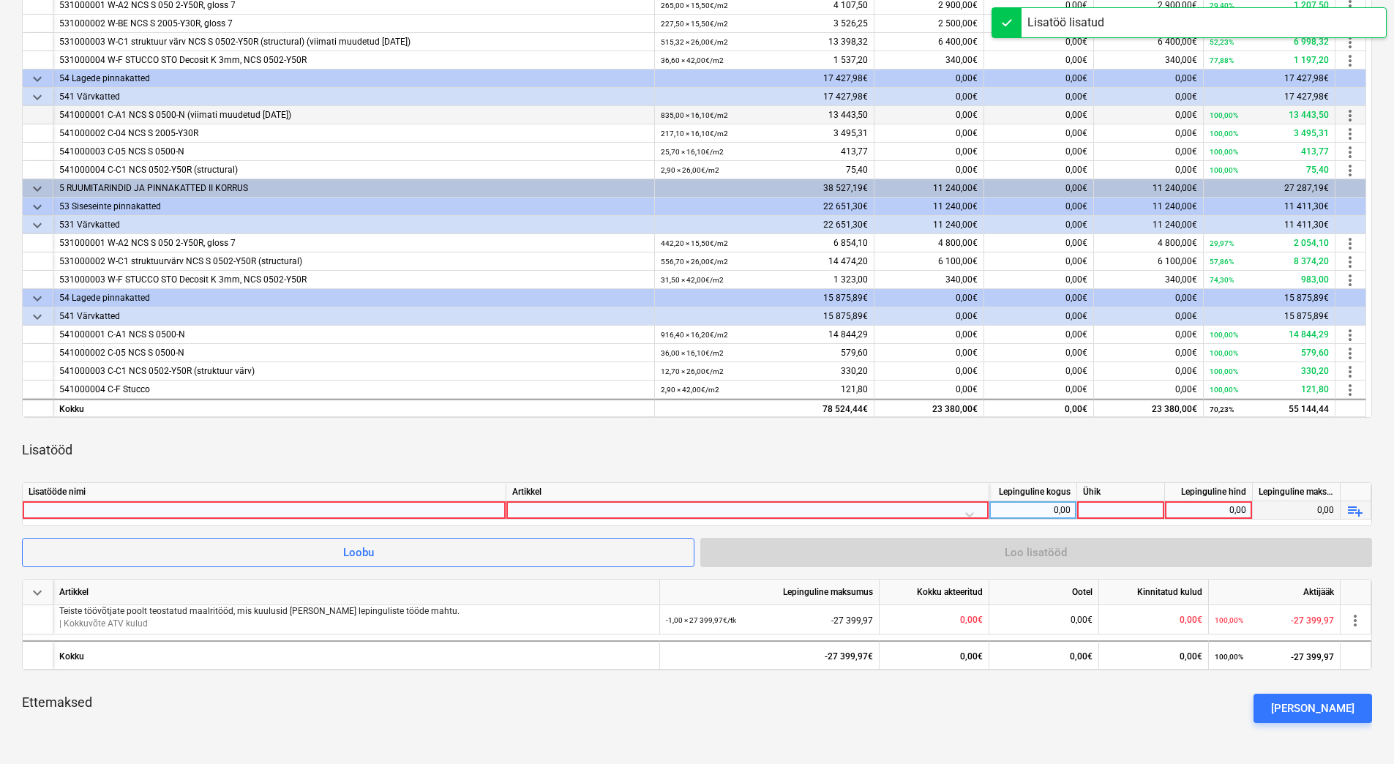
click at [281, 512] on div at bounding box center [264, 510] width 471 height 18
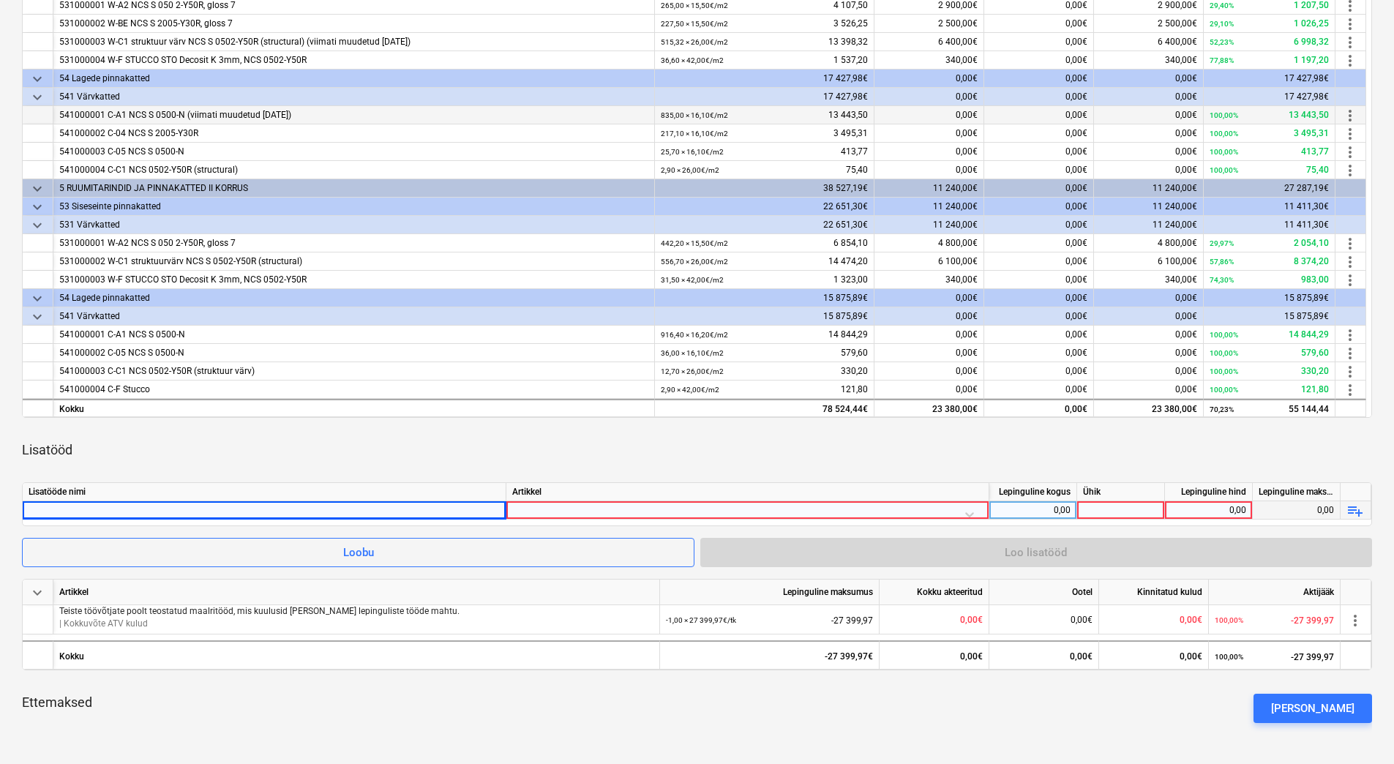
click at [119, 512] on div at bounding box center [264, 510] width 471 height 18
type input "C-wall värvimine"
click at [575, 509] on div at bounding box center [747, 514] width 471 height 26
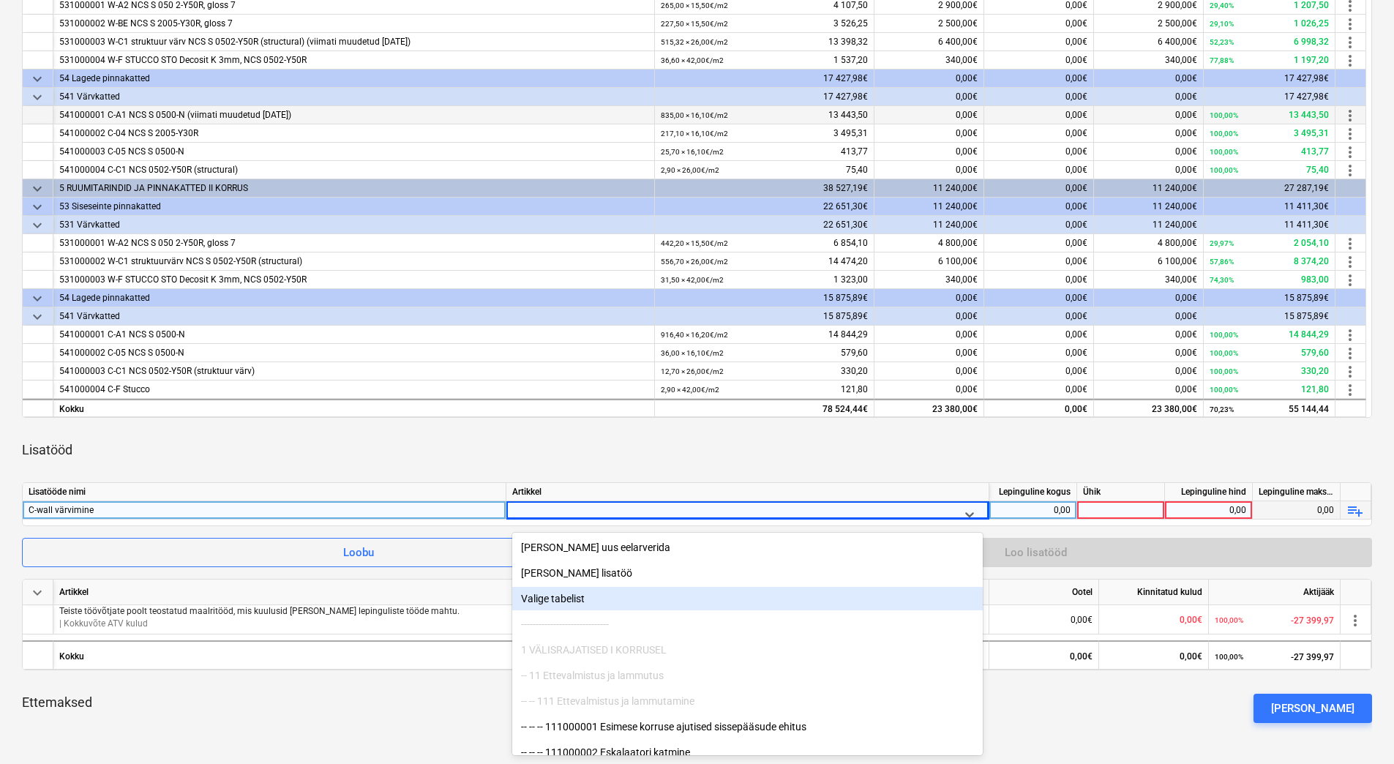
click at [575, 596] on div "Valige tabelist" at bounding box center [747, 598] width 471 height 23
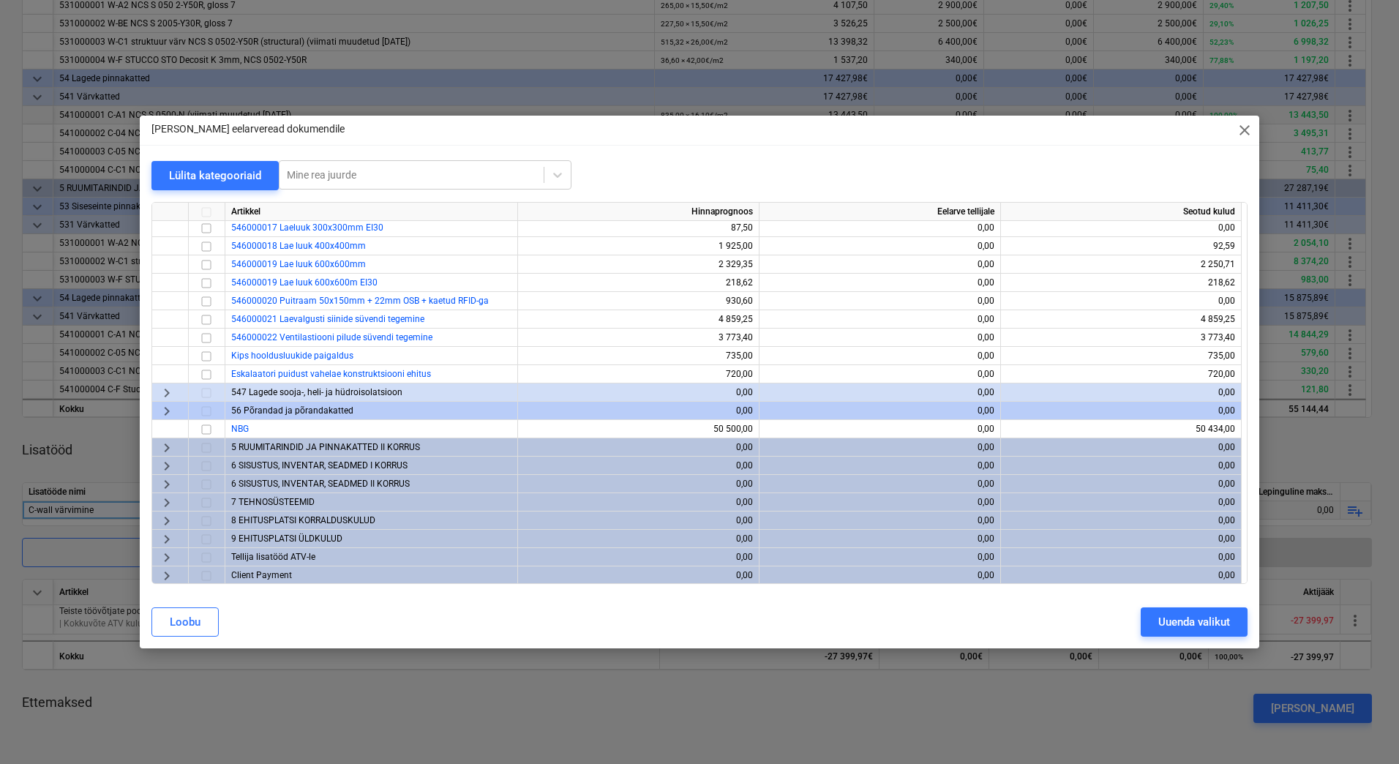
scroll to position [918, 0]
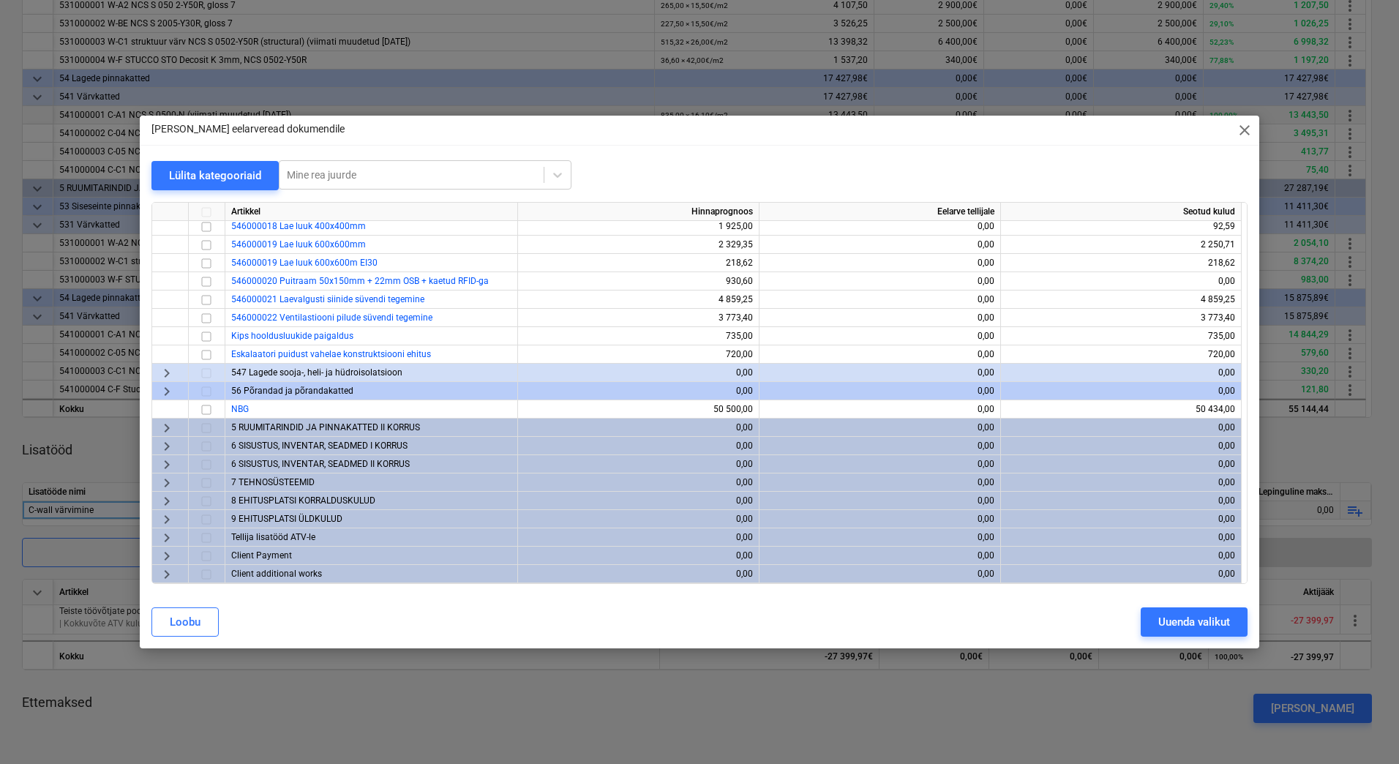
click at [165, 537] on span "keyboard_arrow_right" at bounding box center [167, 538] width 18 height 18
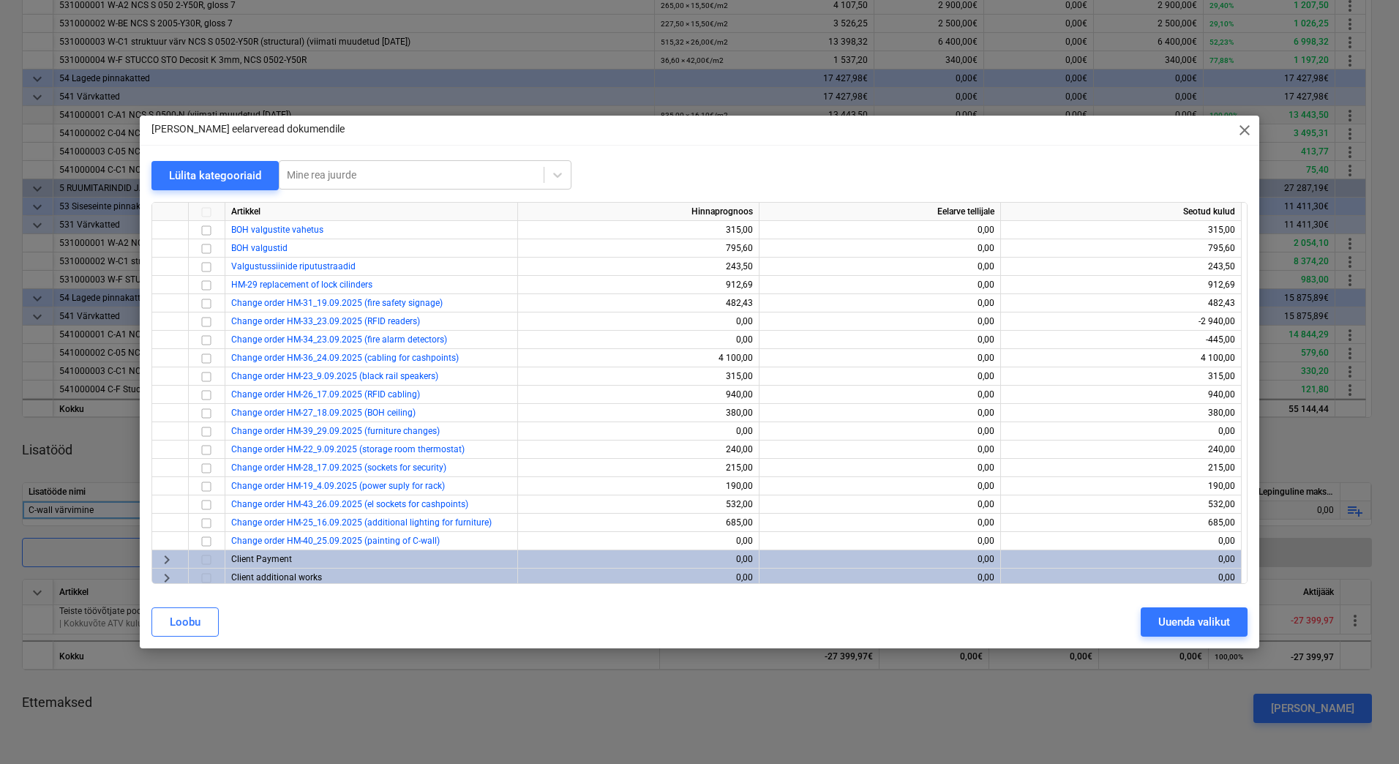
scroll to position [1541, 0]
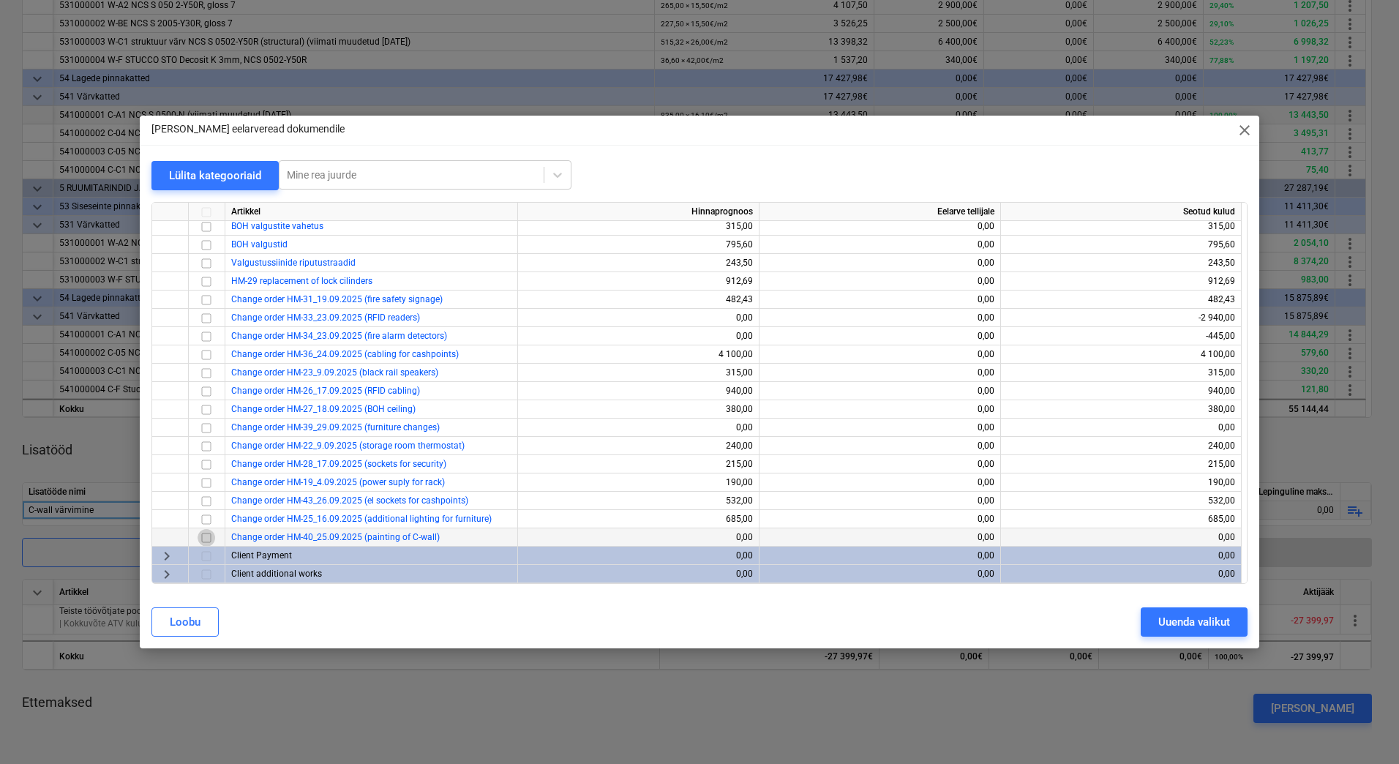
click at [205, 541] on input "checkbox" at bounding box center [207, 538] width 18 height 18
click at [1160, 627] on div "Uuenda valikut" at bounding box center [1195, 622] width 72 height 19
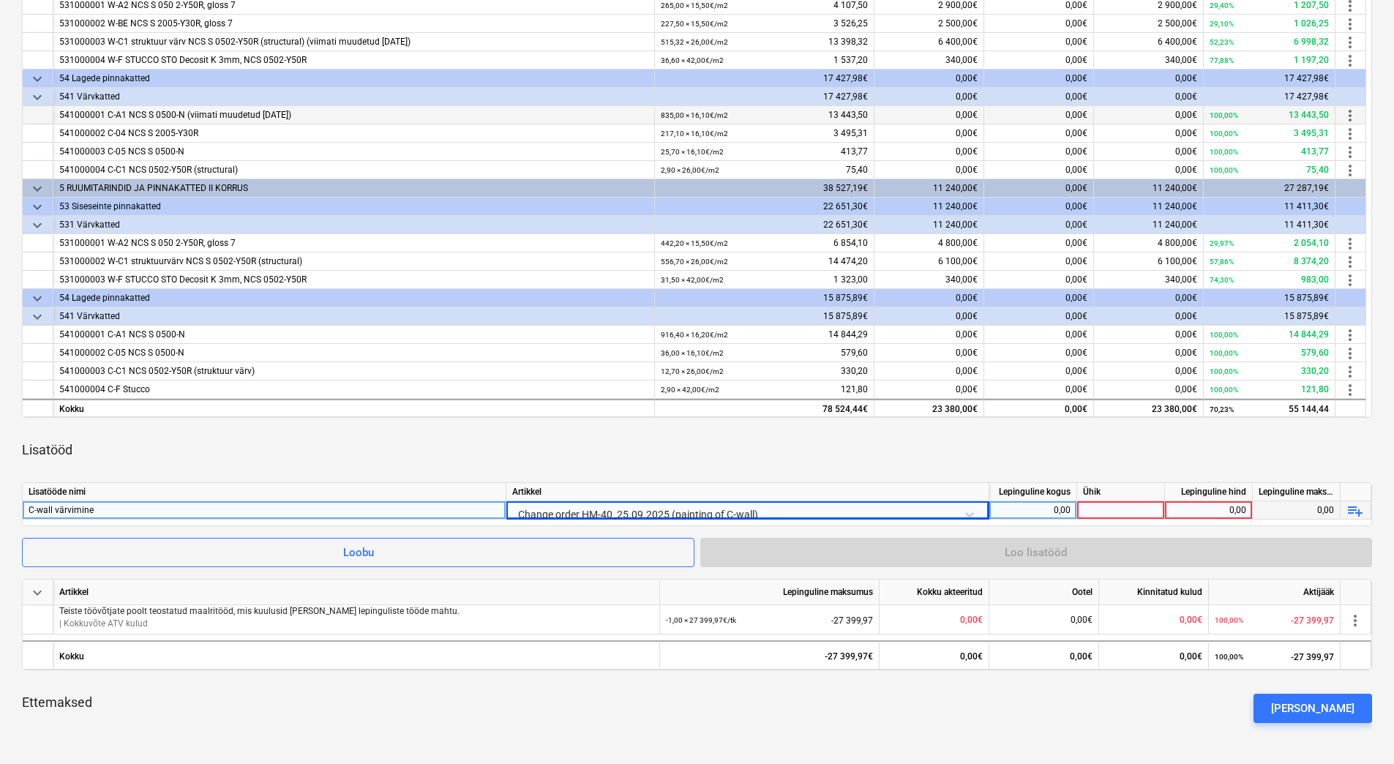
click at [1058, 509] on div "0,00" at bounding box center [1032, 510] width 75 height 18
type input "1"
click at [1099, 508] on div at bounding box center [1121, 510] width 88 height 18
type input "tk"
click at [1175, 511] on div "0,00" at bounding box center [1208, 510] width 75 height 18
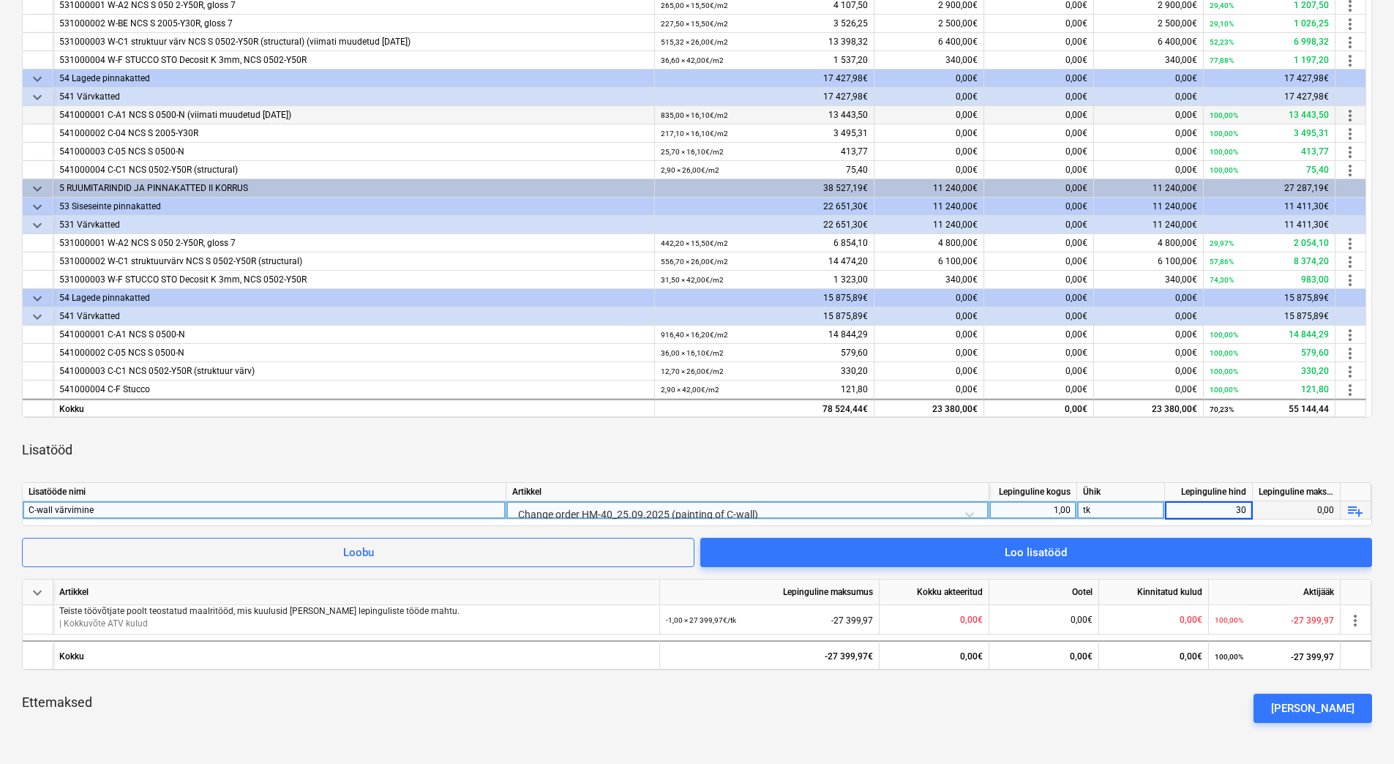
type input "300"
click at [1126, 446] on div "Lisatööd" at bounding box center [697, 450] width 1350 height 41
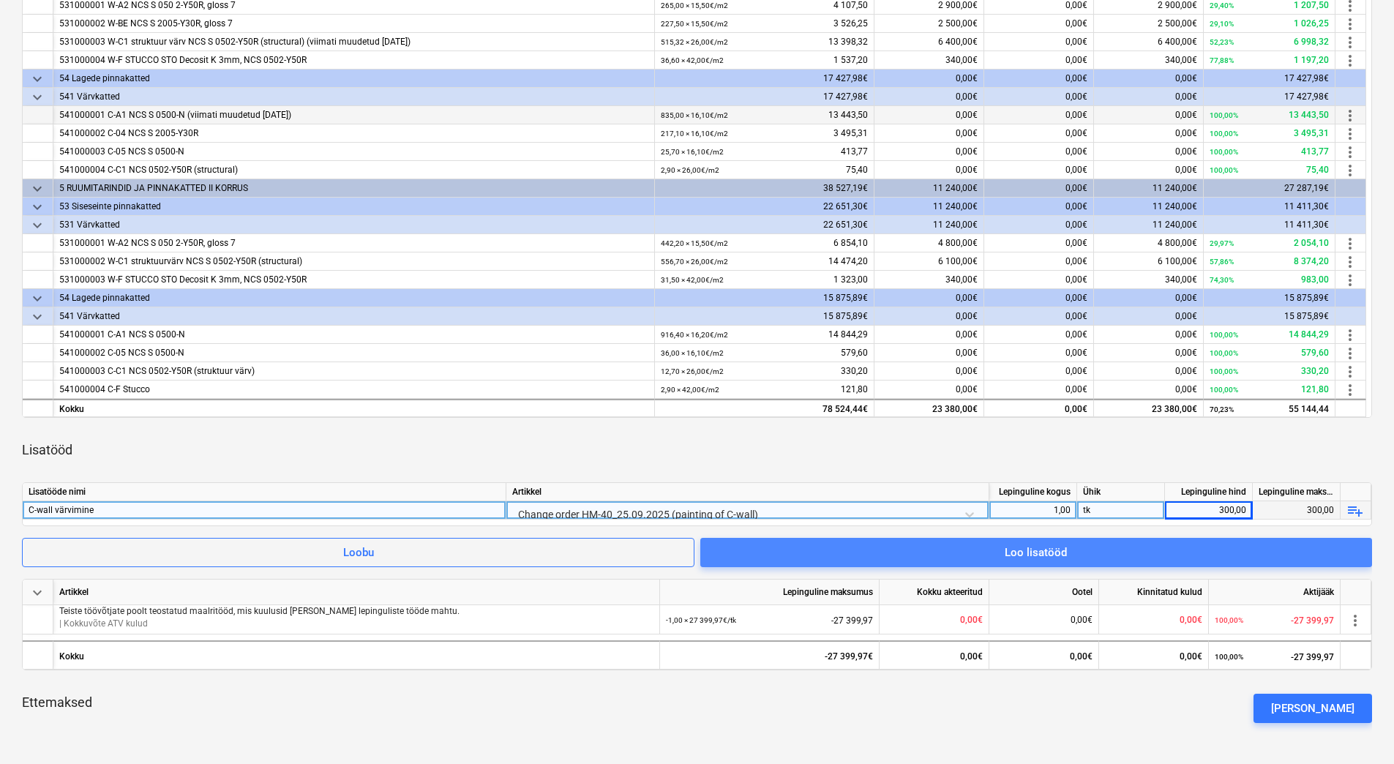
click at [1036, 555] on div "Loo lisatööd" at bounding box center [1036, 552] width 62 height 19
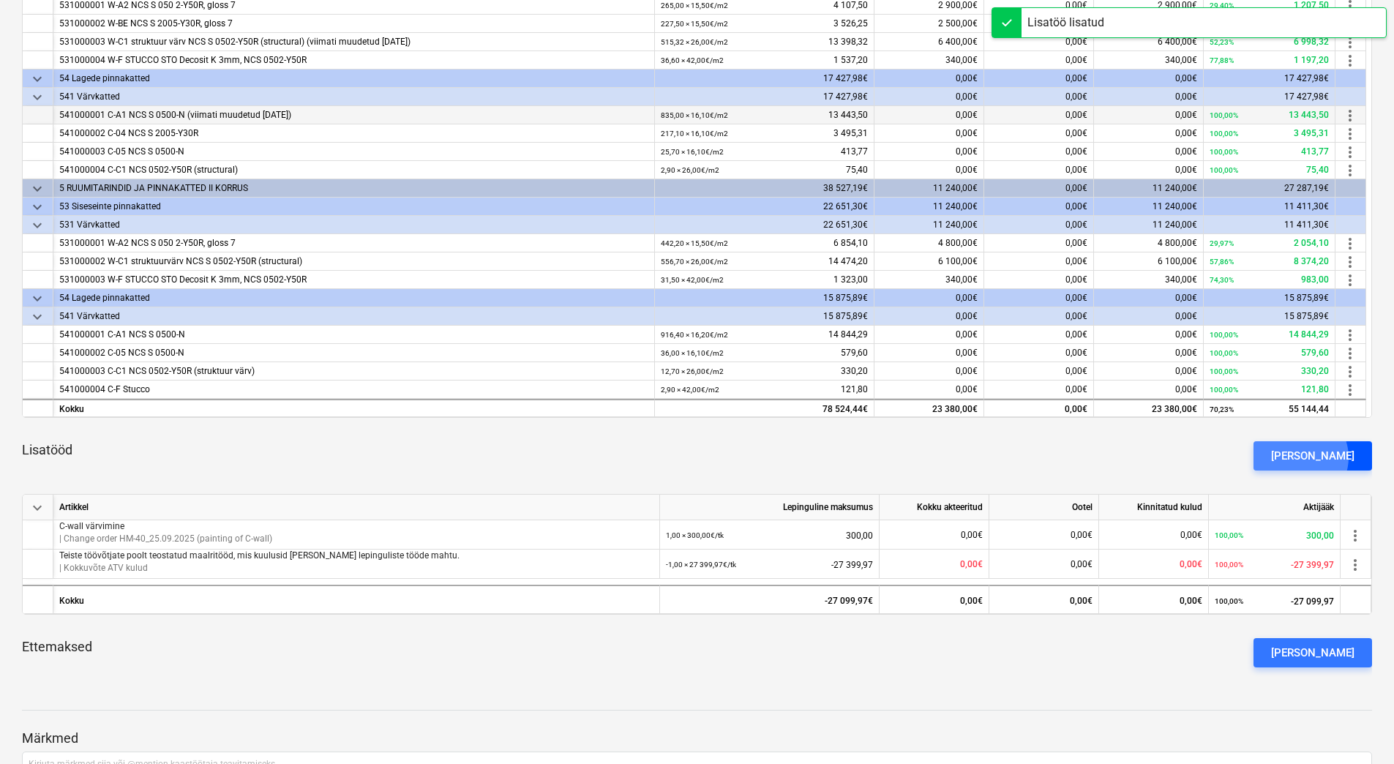
click at [1324, 457] on div "[PERSON_NAME]" at bounding box center [1312, 455] width 83 height 19
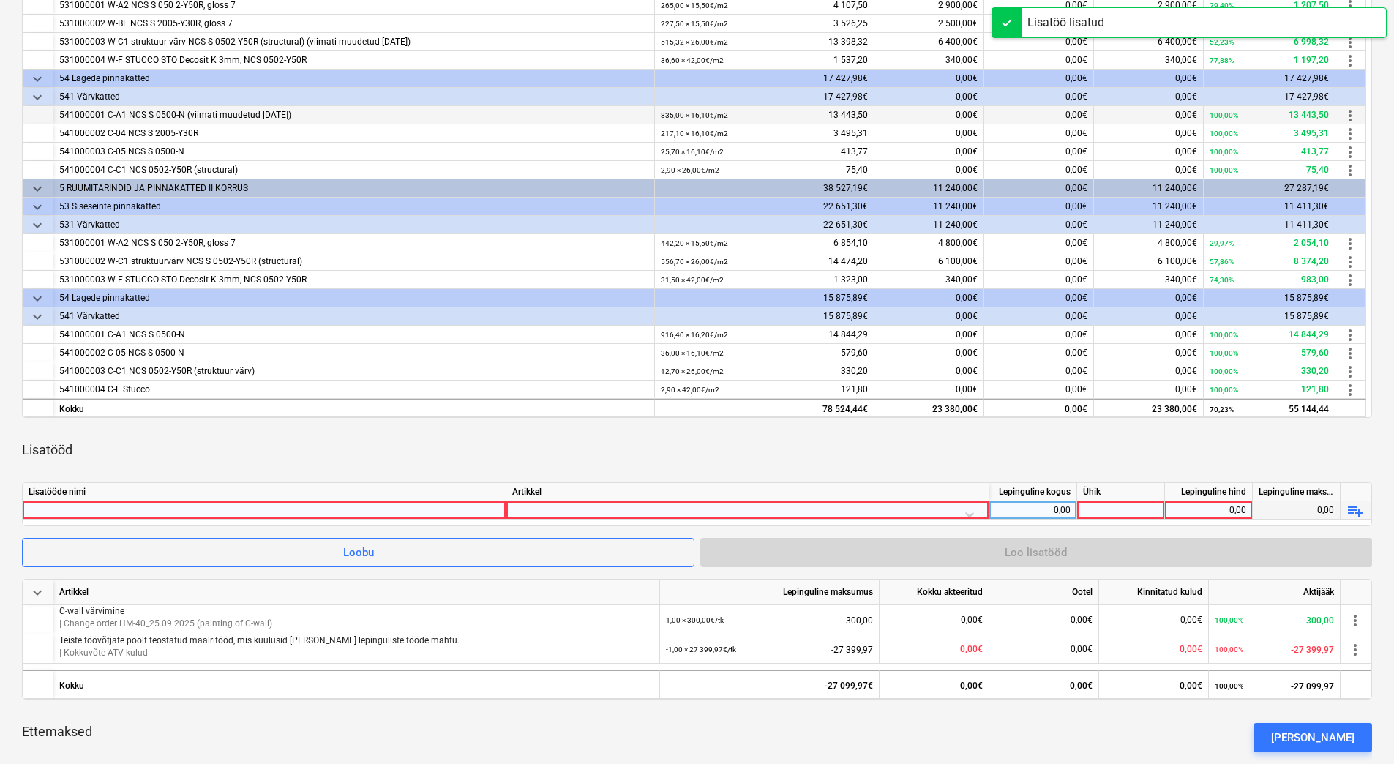
click at [293, 506] on div at bounding box center [264, 510] width 471 height 18
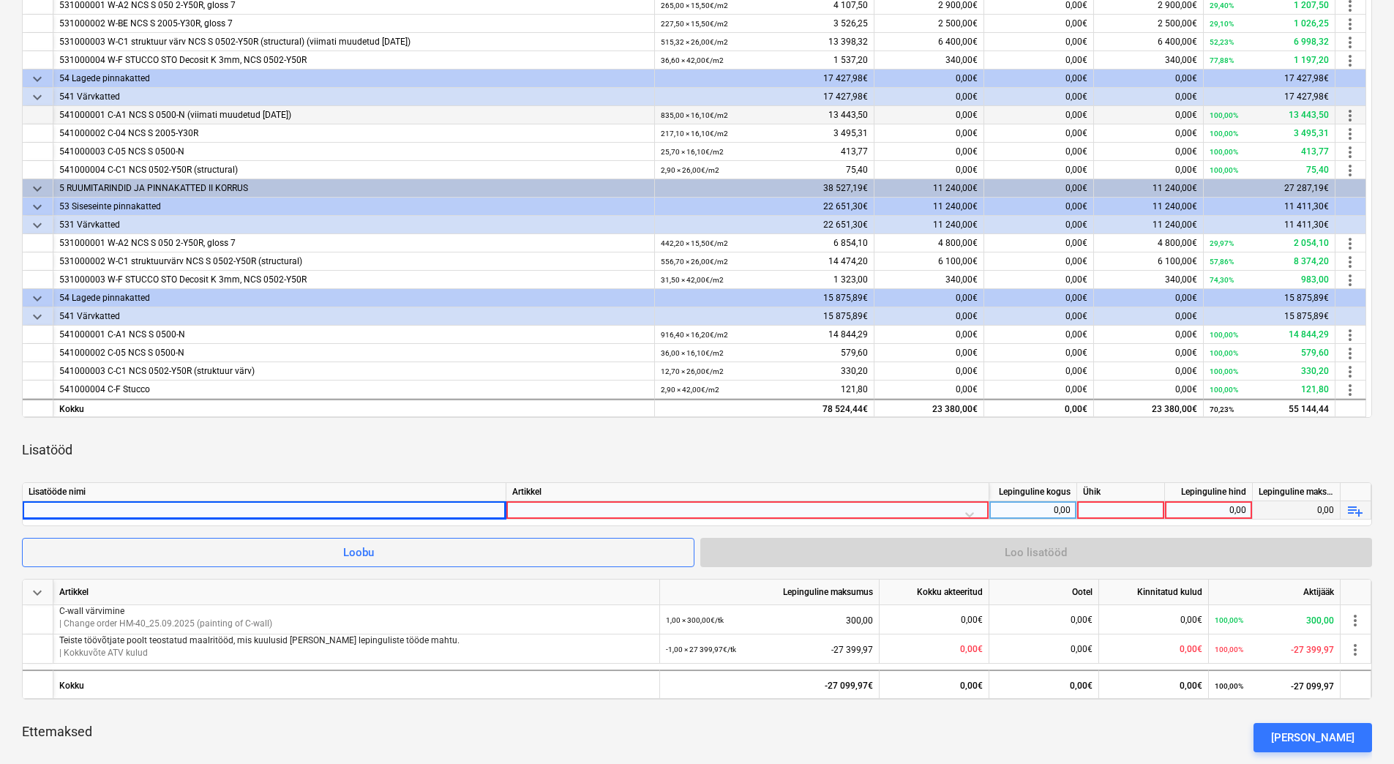
click at [99, 504] on div at bounding box center [264, 510] width 471 height 18
type input "RFID värv"
click at [668, 508] on div at bounding box center [747, 514] width 471 height 26
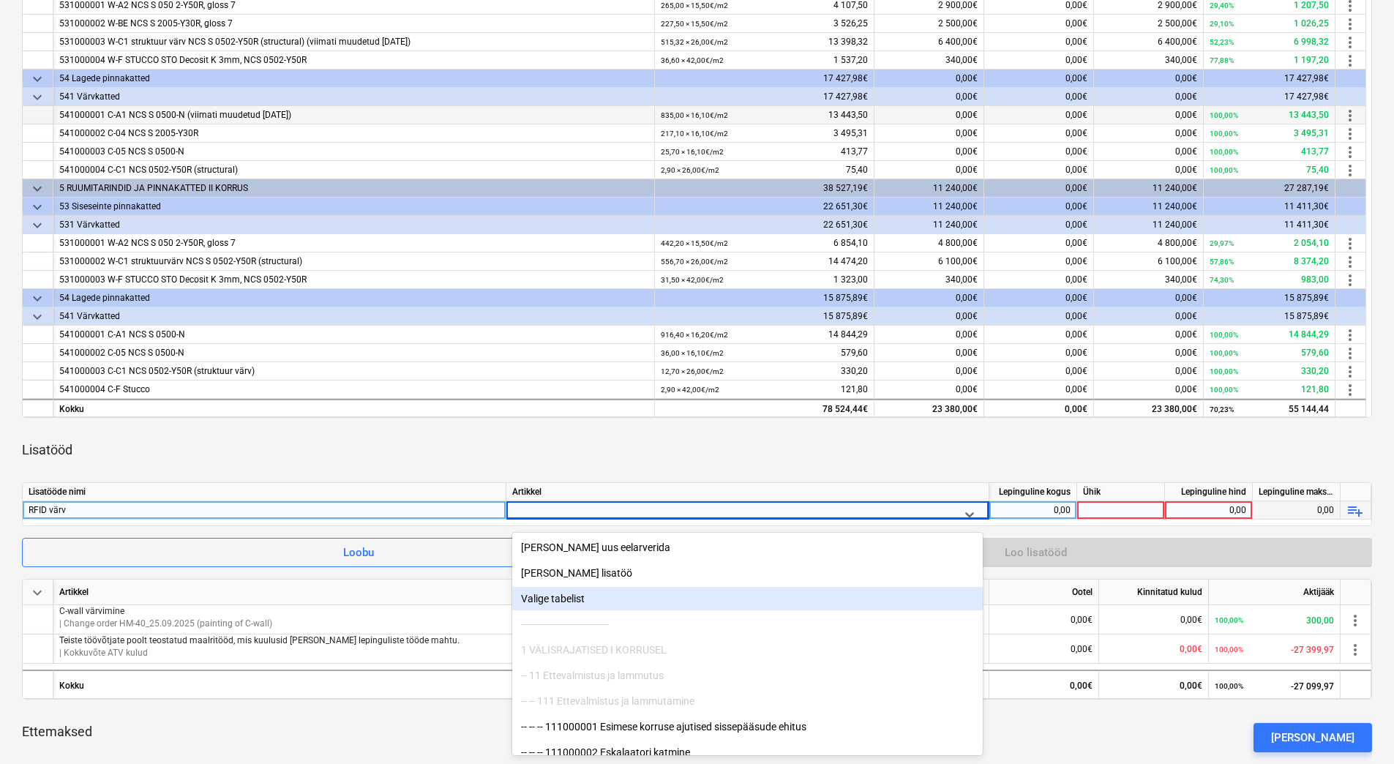
click at [573, 599] on div "Valige tabelist" at bounding box center [747, 598] width 471 height 23
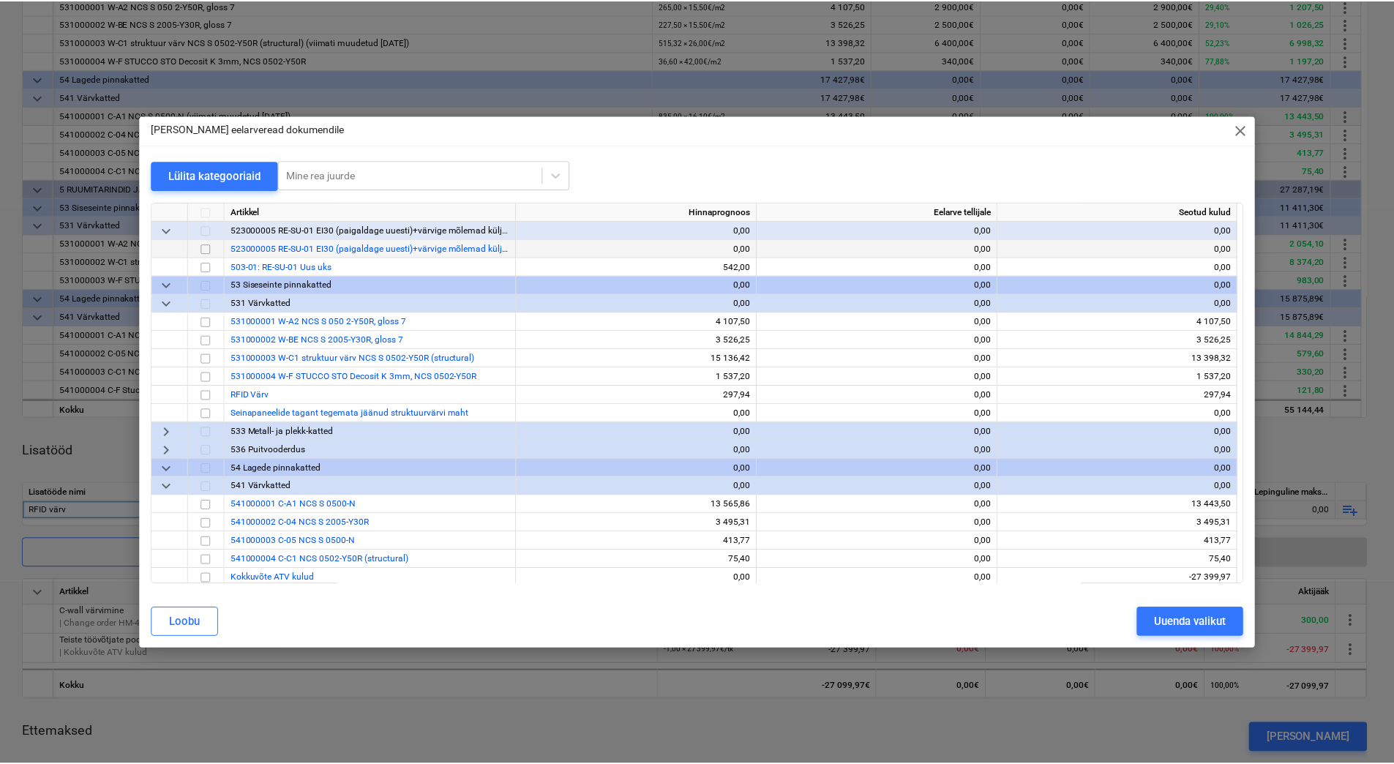
scroll to position [293, 0]
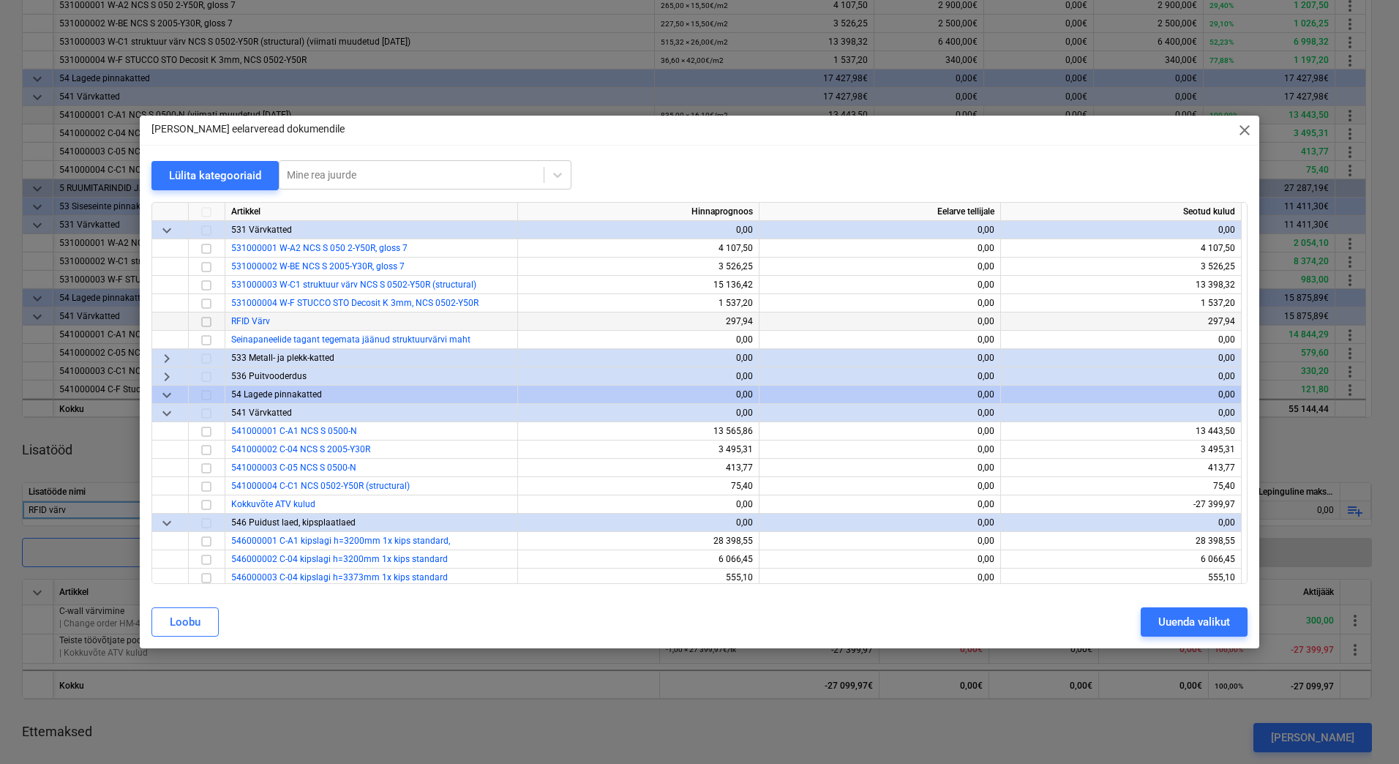
click at [206, 323] on input "checkbox" at bounding box center [207, 322] width 18 height 18
click at [1167, 622] on div "Uuenda valikut" at bounding box center [1195, 622] width 72 height 19
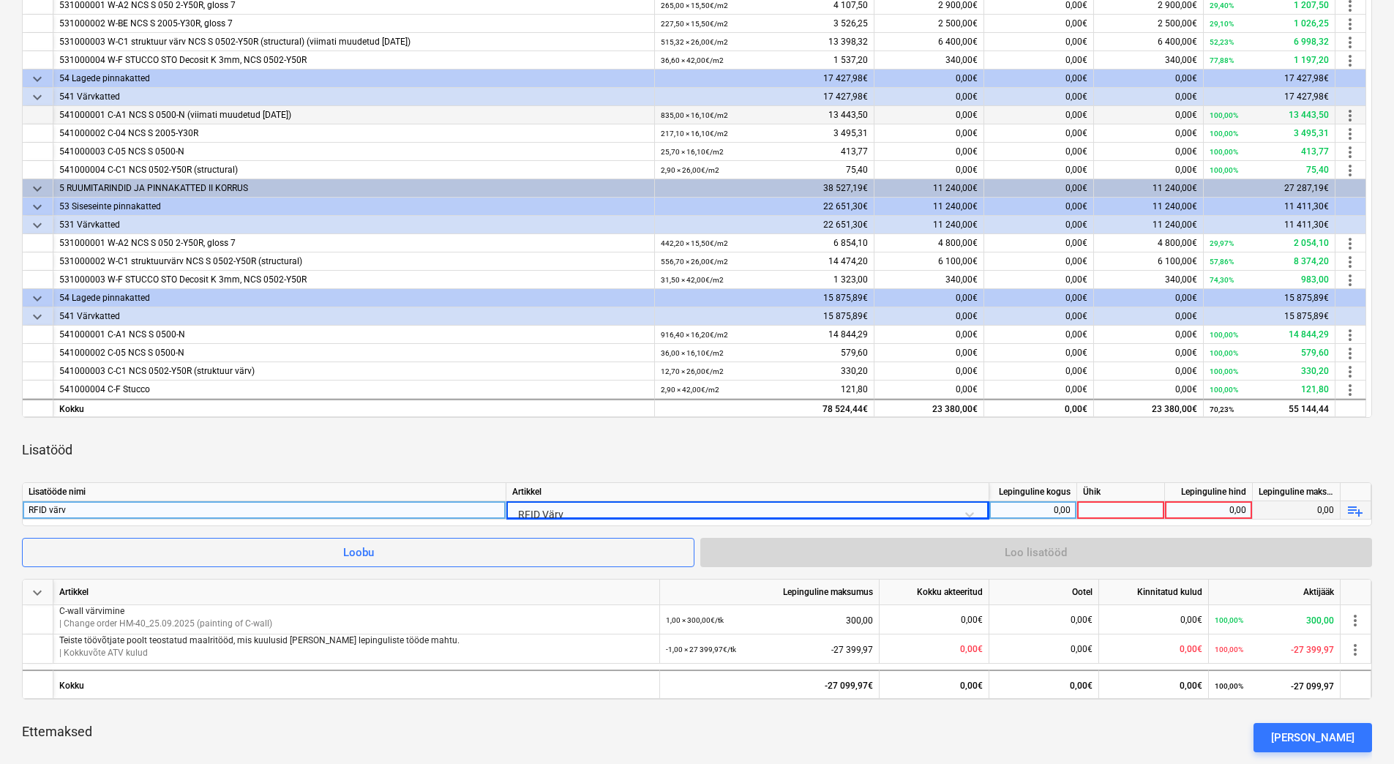
click at [1061, 510] on div "0,00" at bounding box center [1032, 510] width 75 height 18
type input "t"
type input "1"
click at [1088, 509] on div at bounding box center [1121, 510] width 88 height 18
type input "tk"
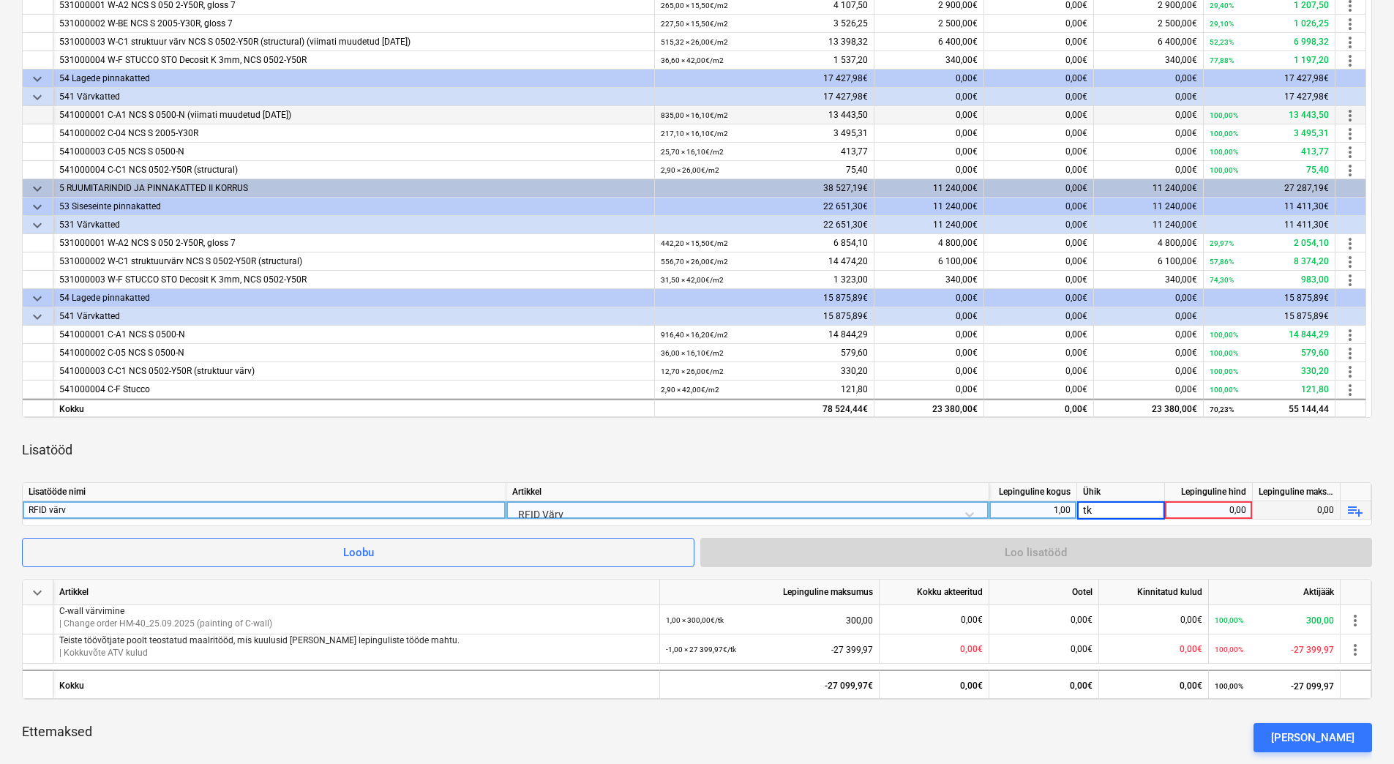
click at [1180, 512] on div "0,00" at bounding box center [1208, 510] width 75 height 18
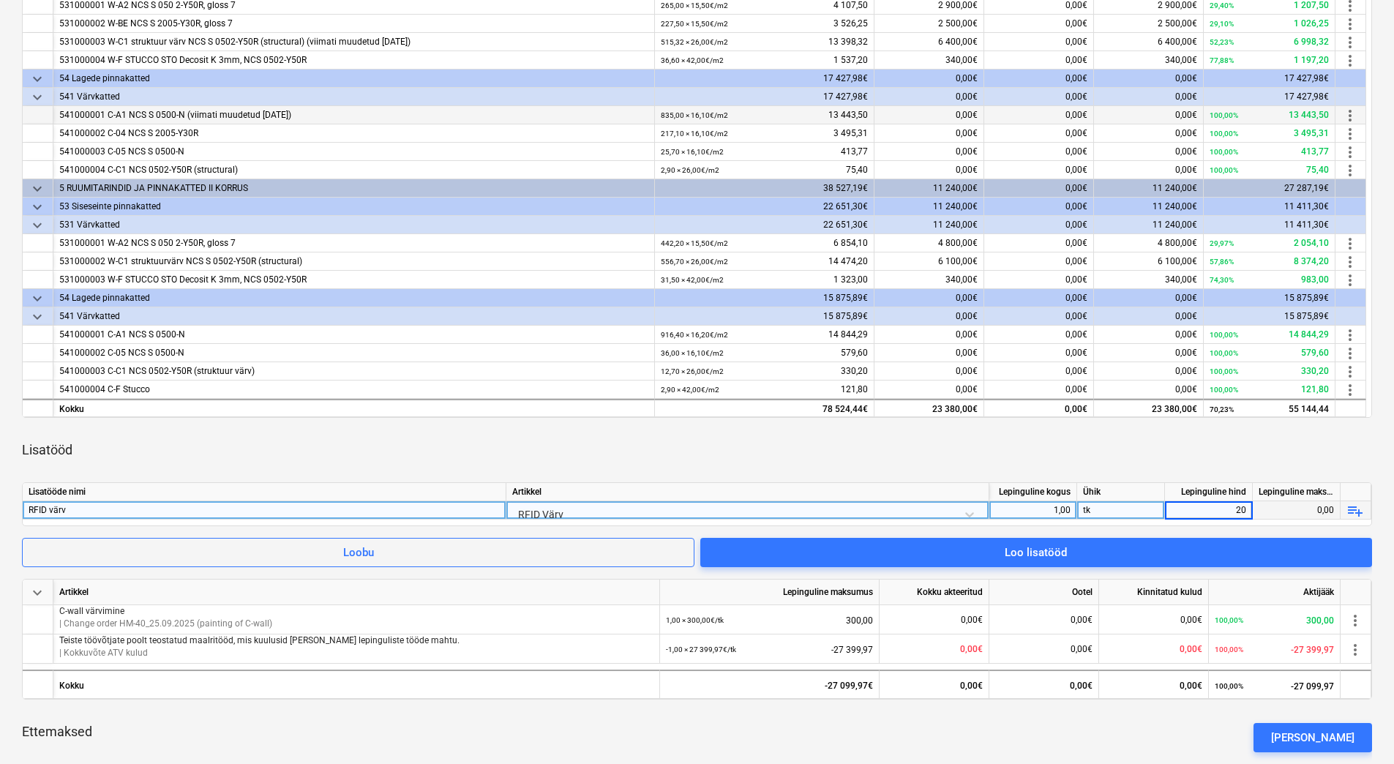
type input "200"
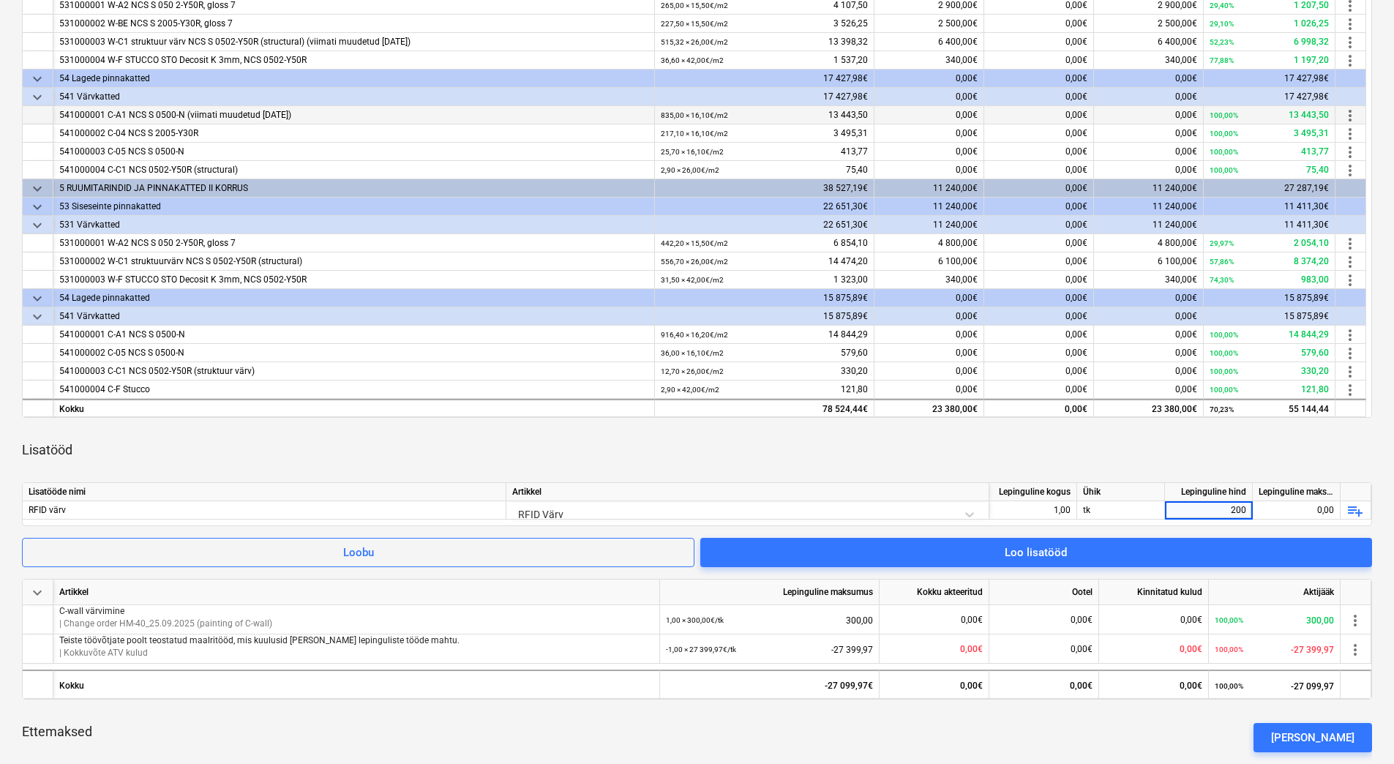
click at [1045, 449] on div "Lisatööd" at bounding box center [697, 450] width 1350 height 41
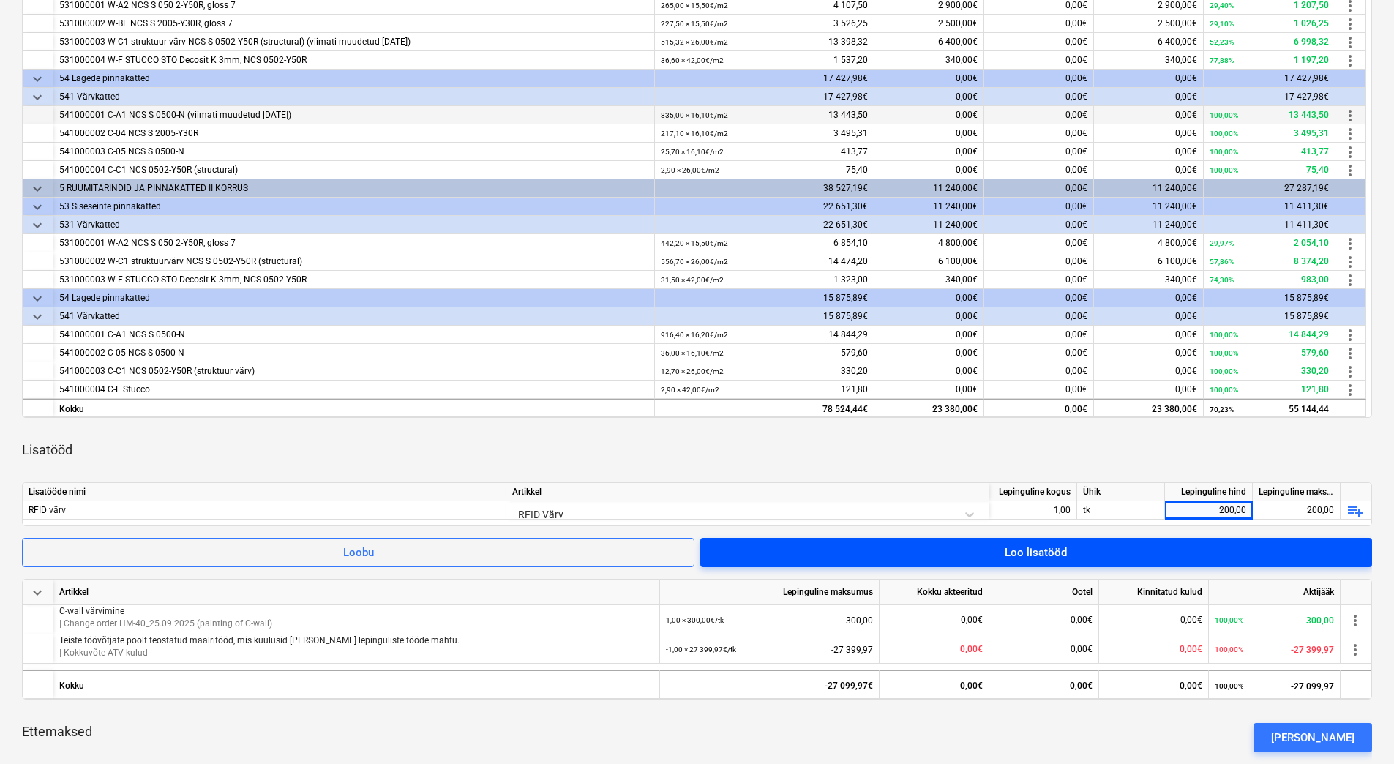
click at [995, 555] on span "Loo lisatööd" at bounding box center [1036, 552] width 637 height 19
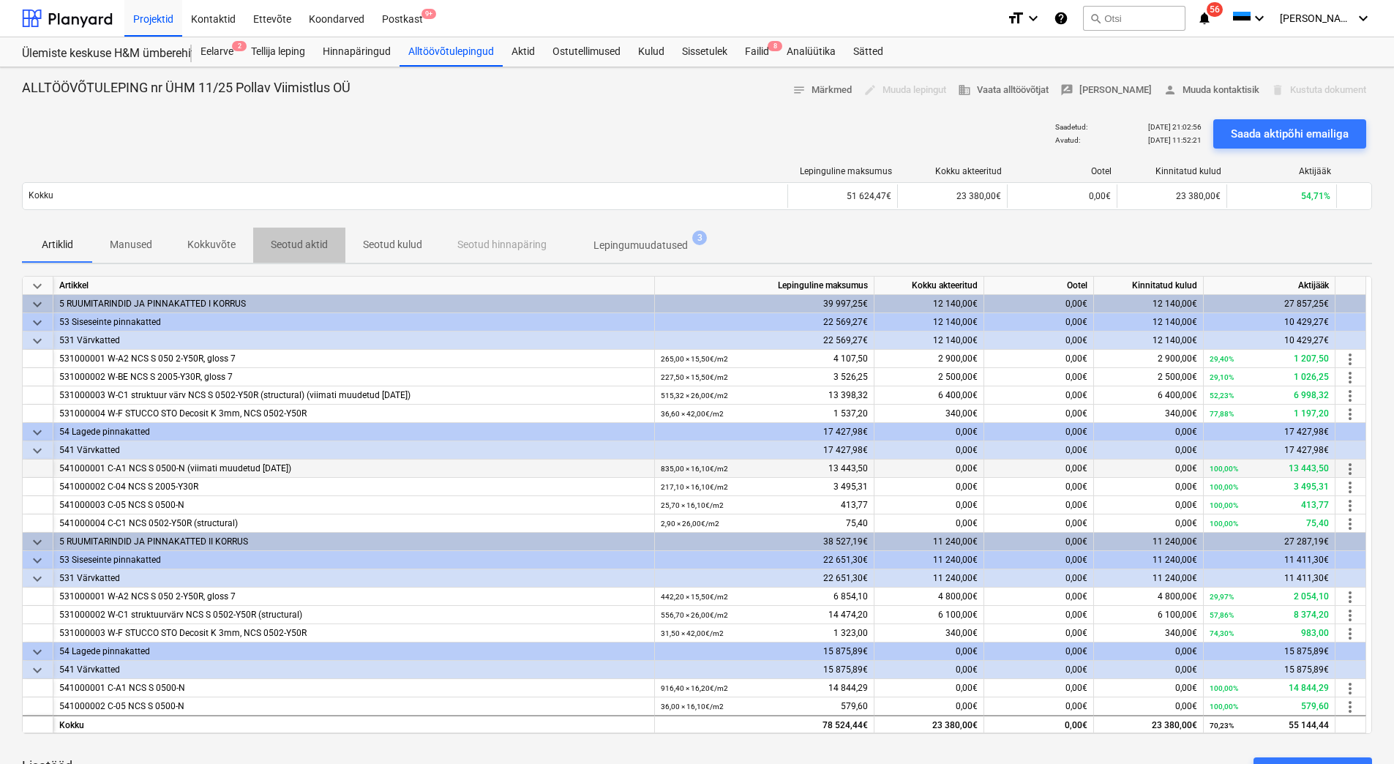
click at [311, 244] on p "Seotud aktid" at bounding box center [299, 244] width 57 height 15
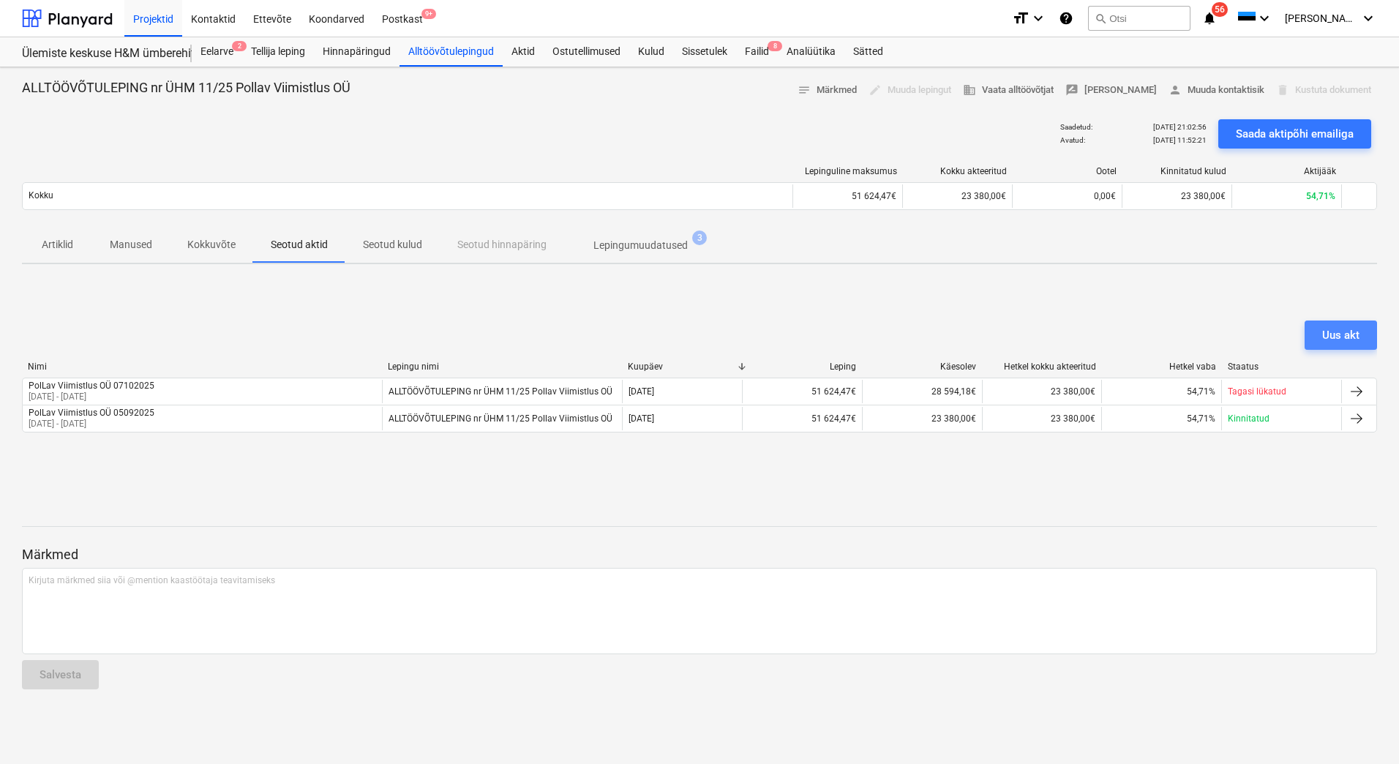
click at [1327, 340] on div "Uus akt" at bounding box center [1340, 335] width 37 height 19
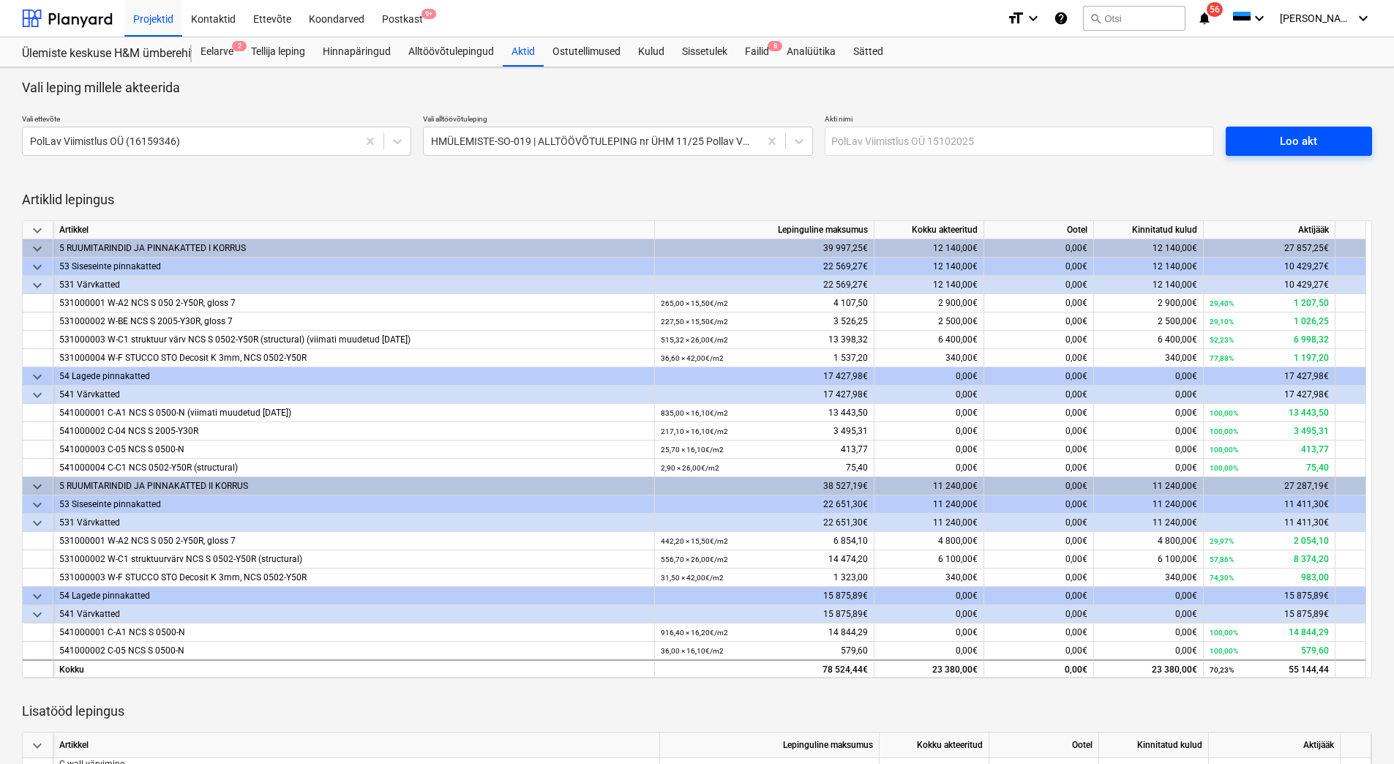
click at [1245, 143] on span "Loo akt" at bounding box center [1298, 141] width 111 height 19
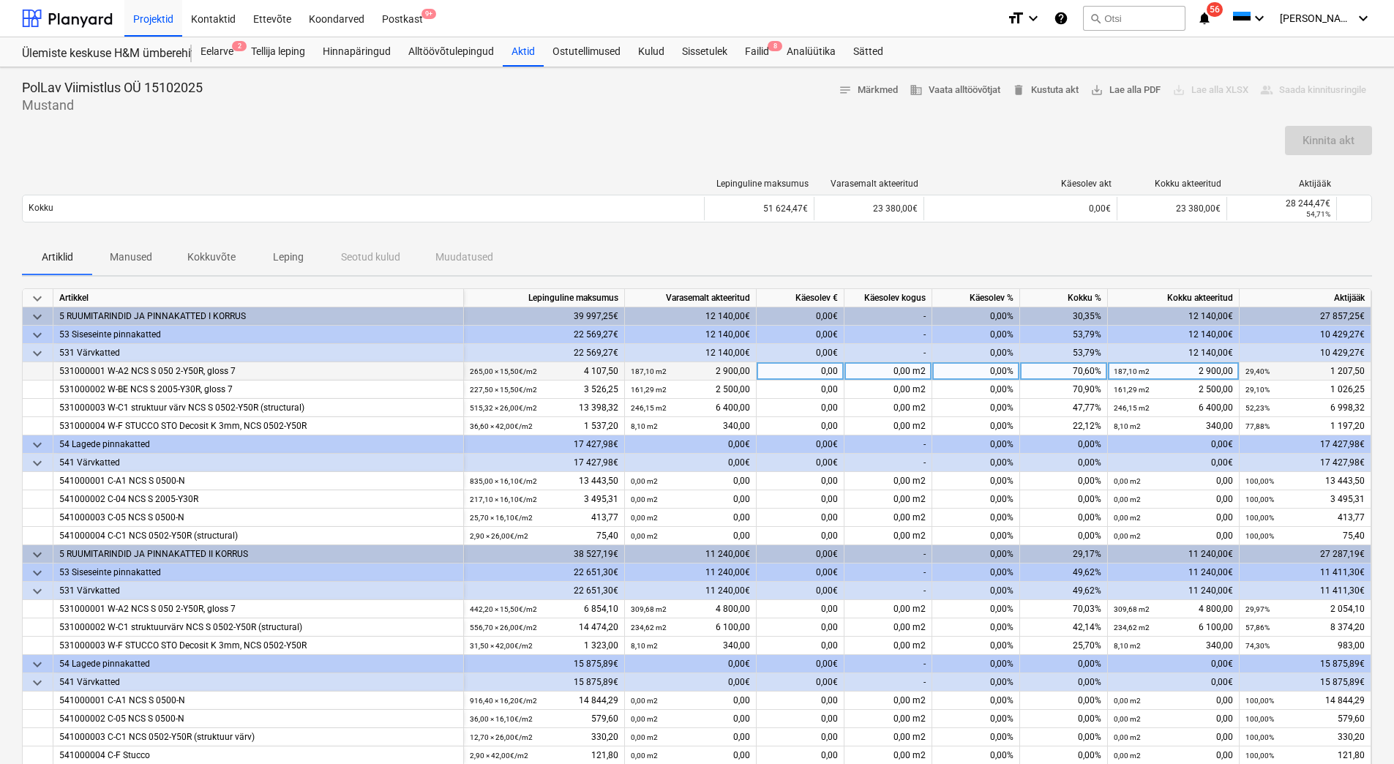
click at [1078, 370] on div "70,60%" at bounding box center [1064, 371] width 88 height 18
type input "100"
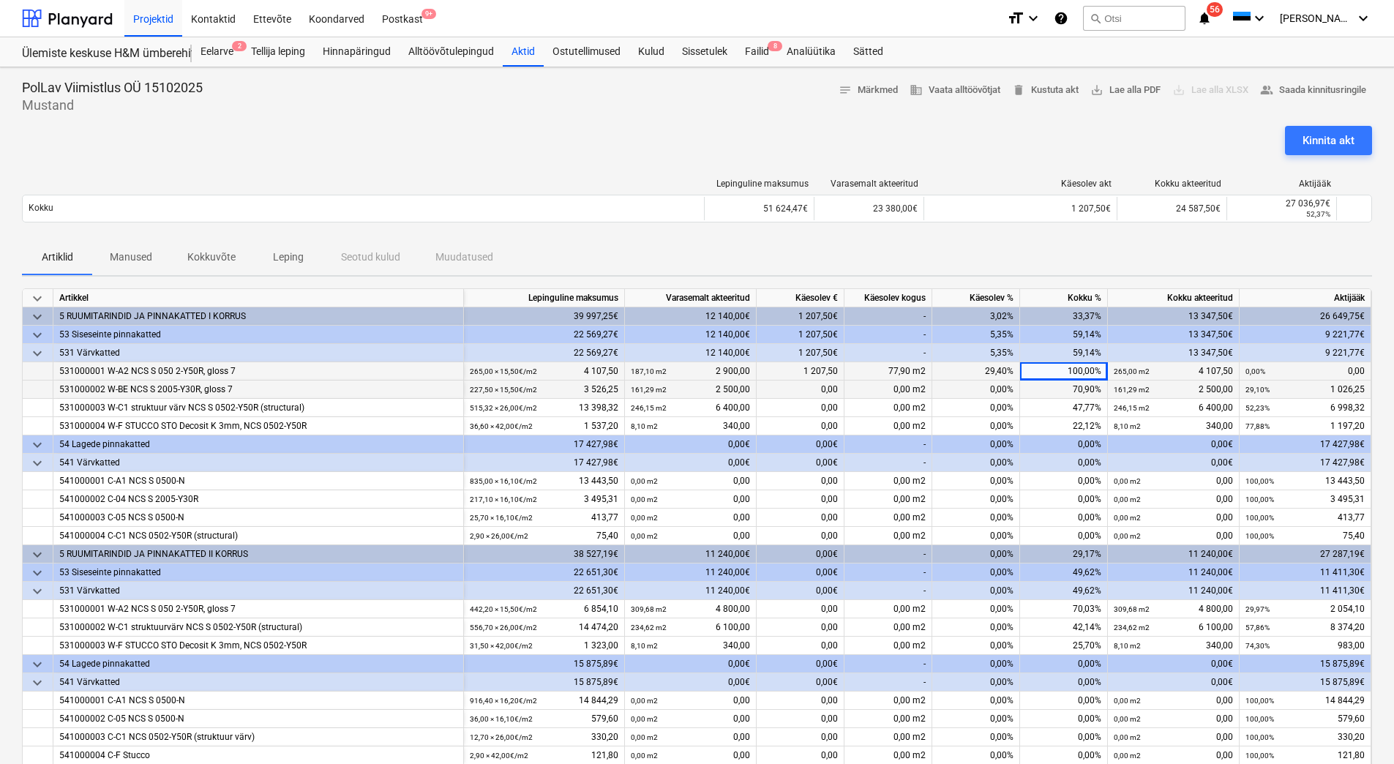
click at [1079, 394] on div "70,90%" at bounding box center [1064, 390] width 88 height 18
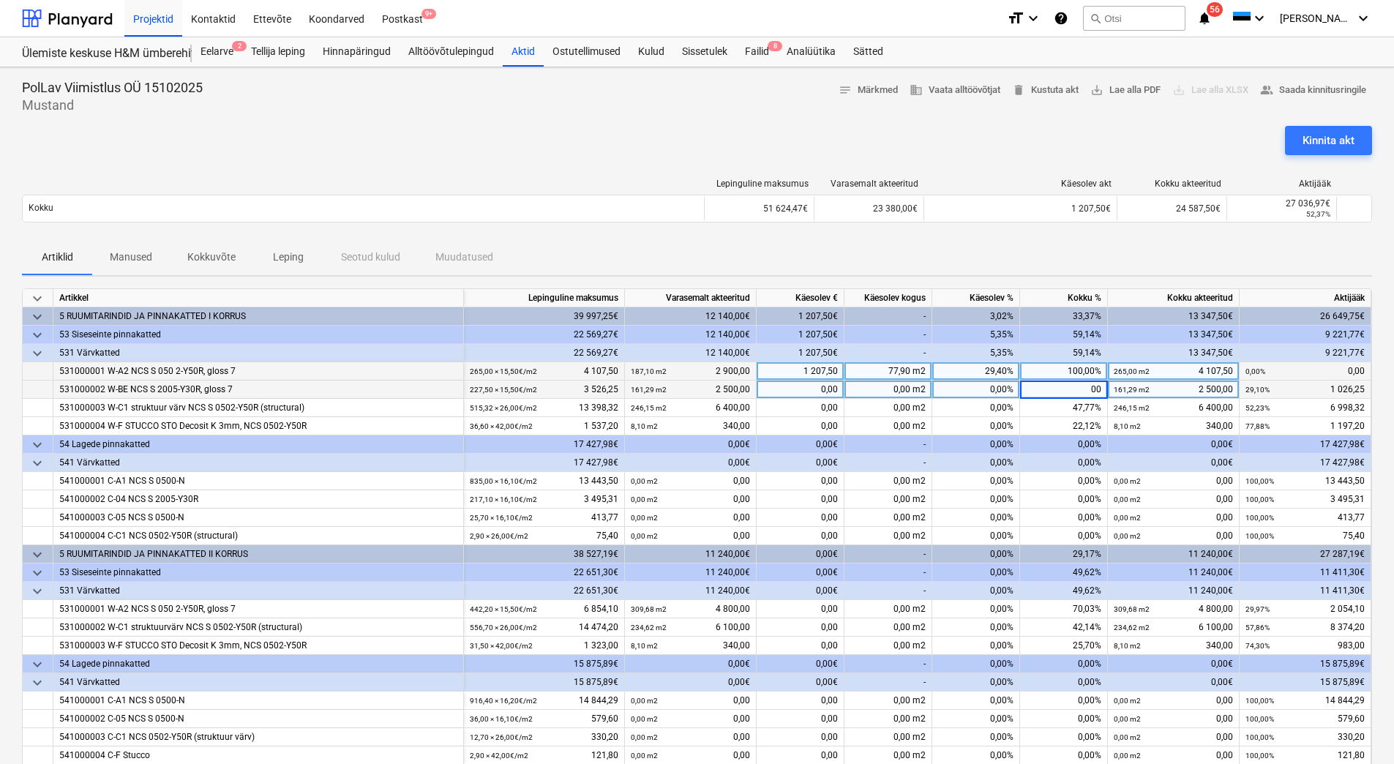
type input "0"
type input "100"
click at [1083, 407] on div "47,77%" at bounding box center [1064, 408] width 88 height 18
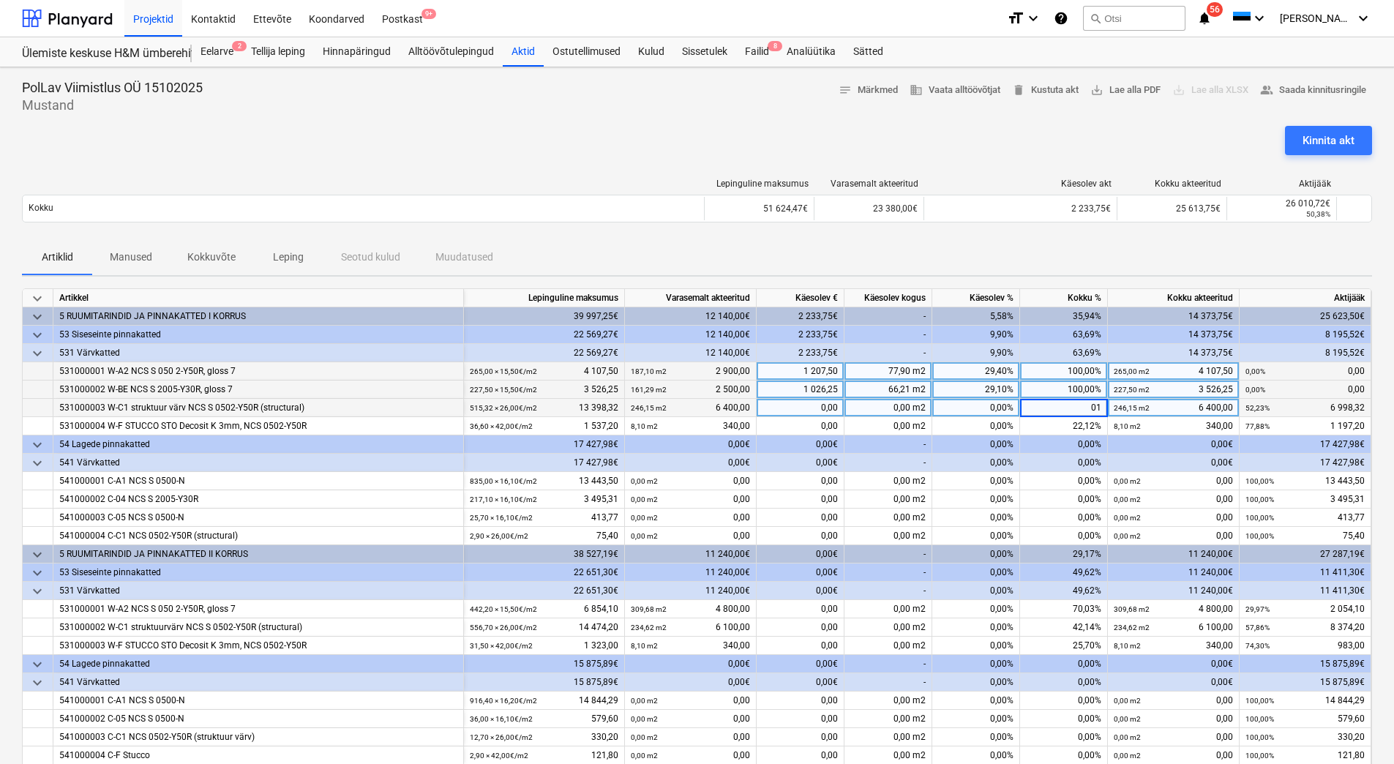
type input "0"
type input "100"
click at [1082, 422] on div "22,12%" at bounding box center [1064, 426] width 88 height 18
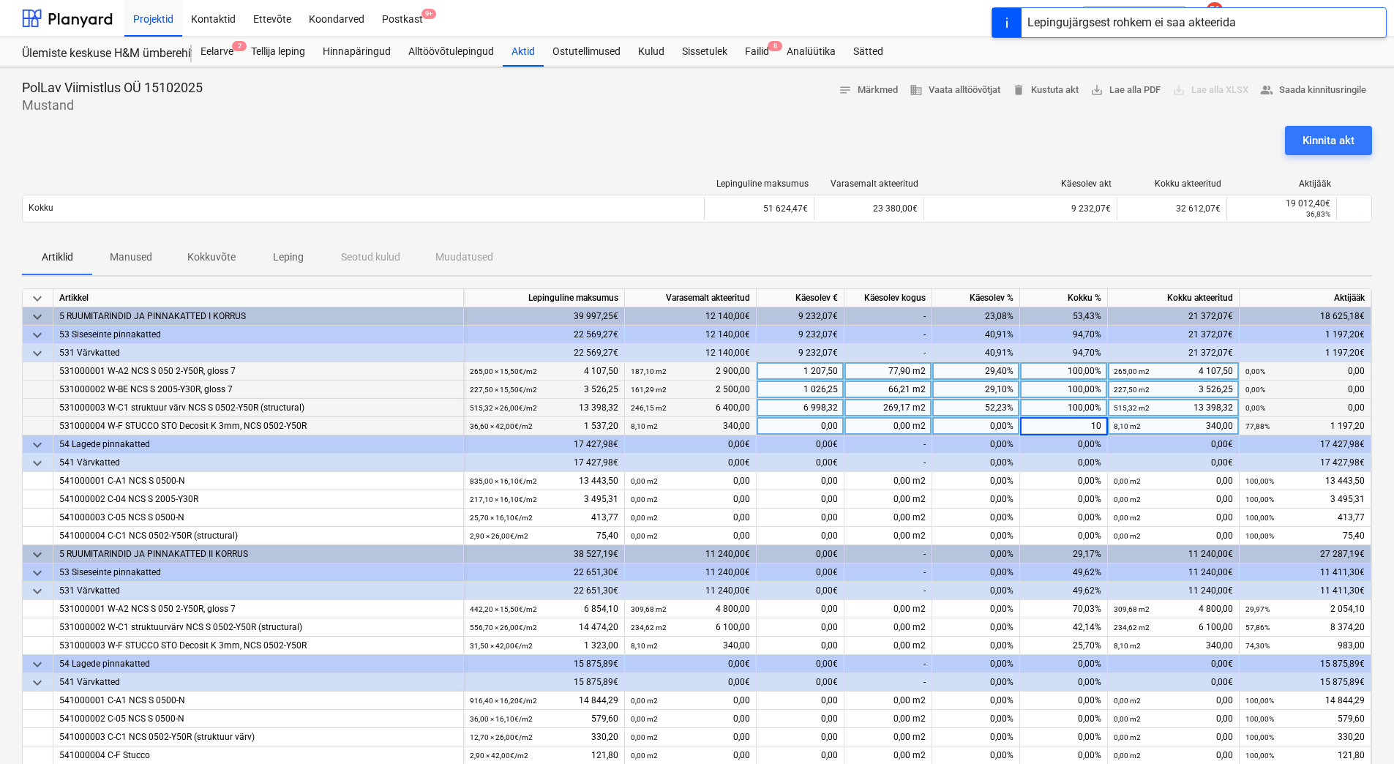
type input "100"
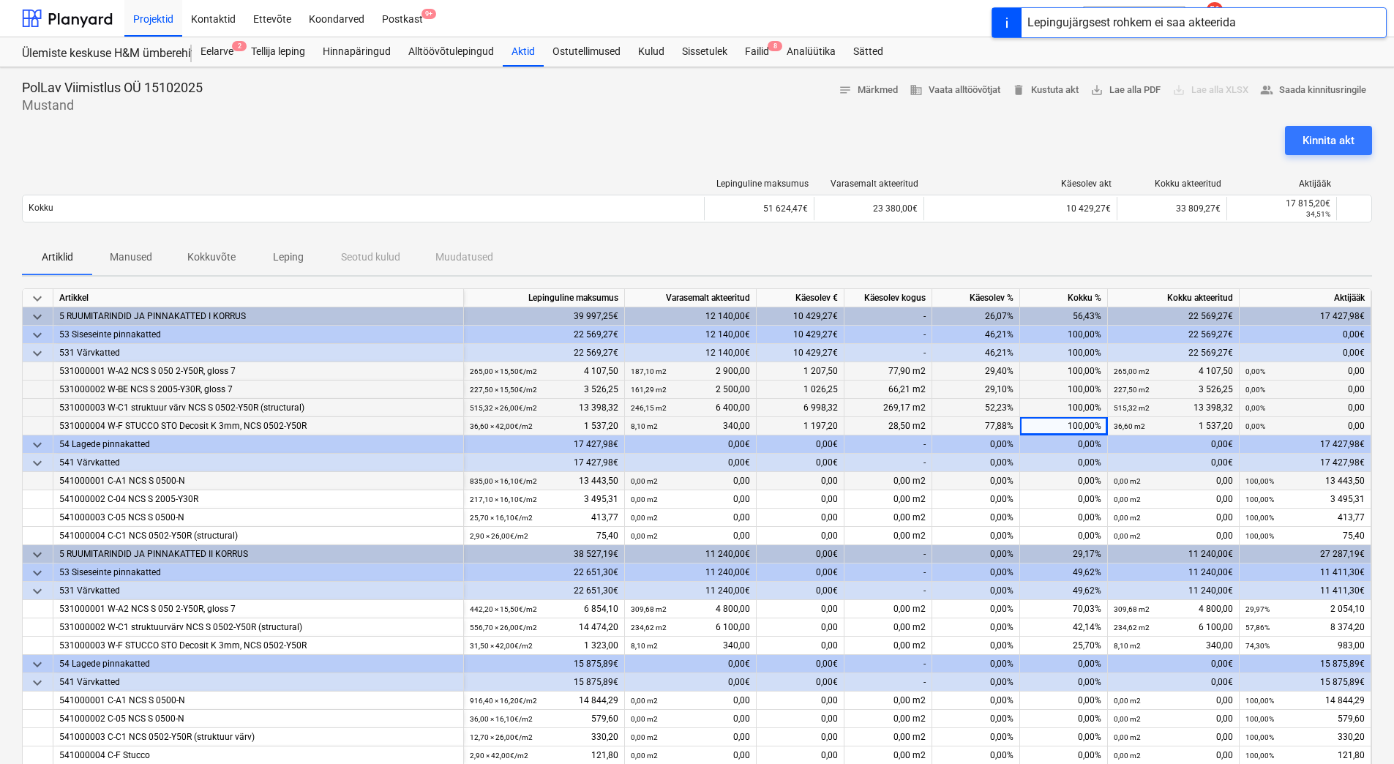
click at [1071, 479] on div "0,00%" at bounding box center [1064, 481] width 88 height 18
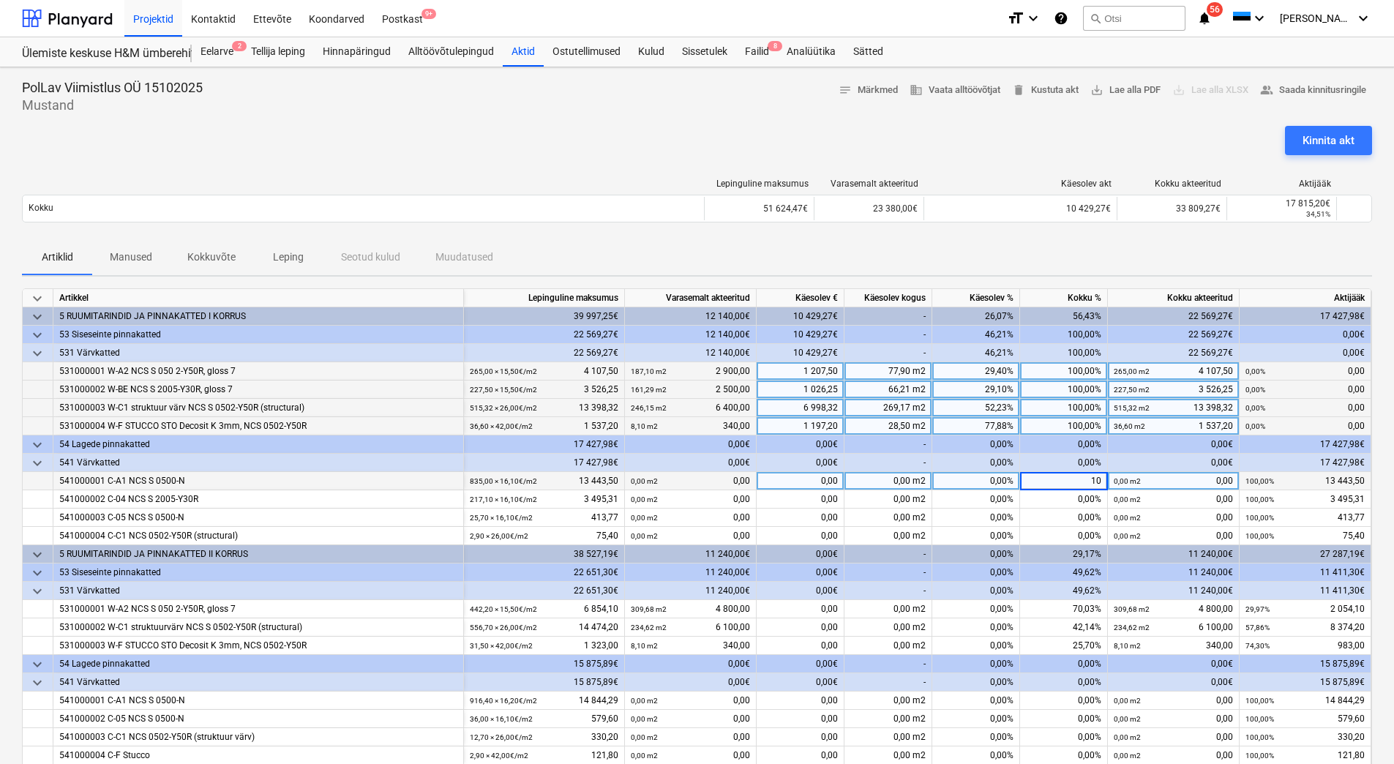
type input "100"
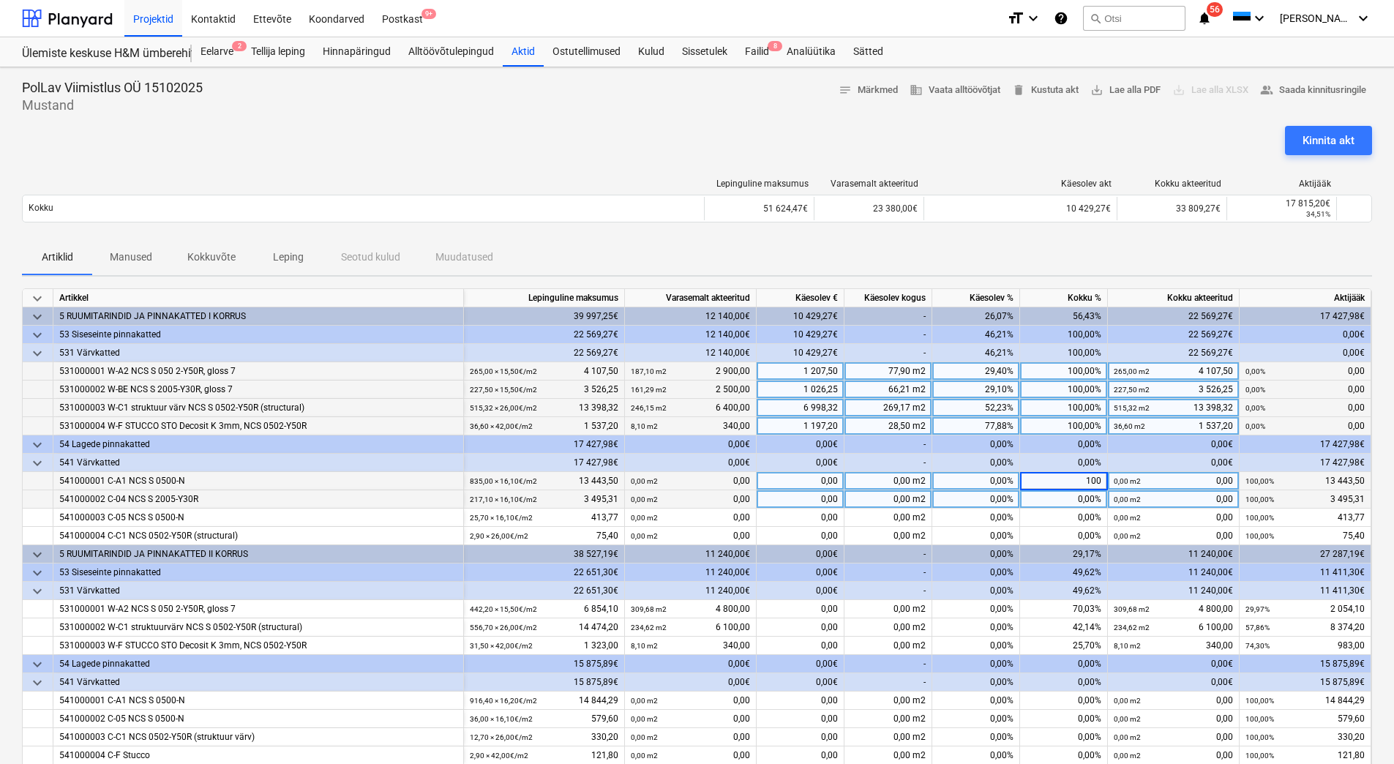
click at [1074, 501] on div "0,00%" at bounding box center [1064, 499] width 88 height 18
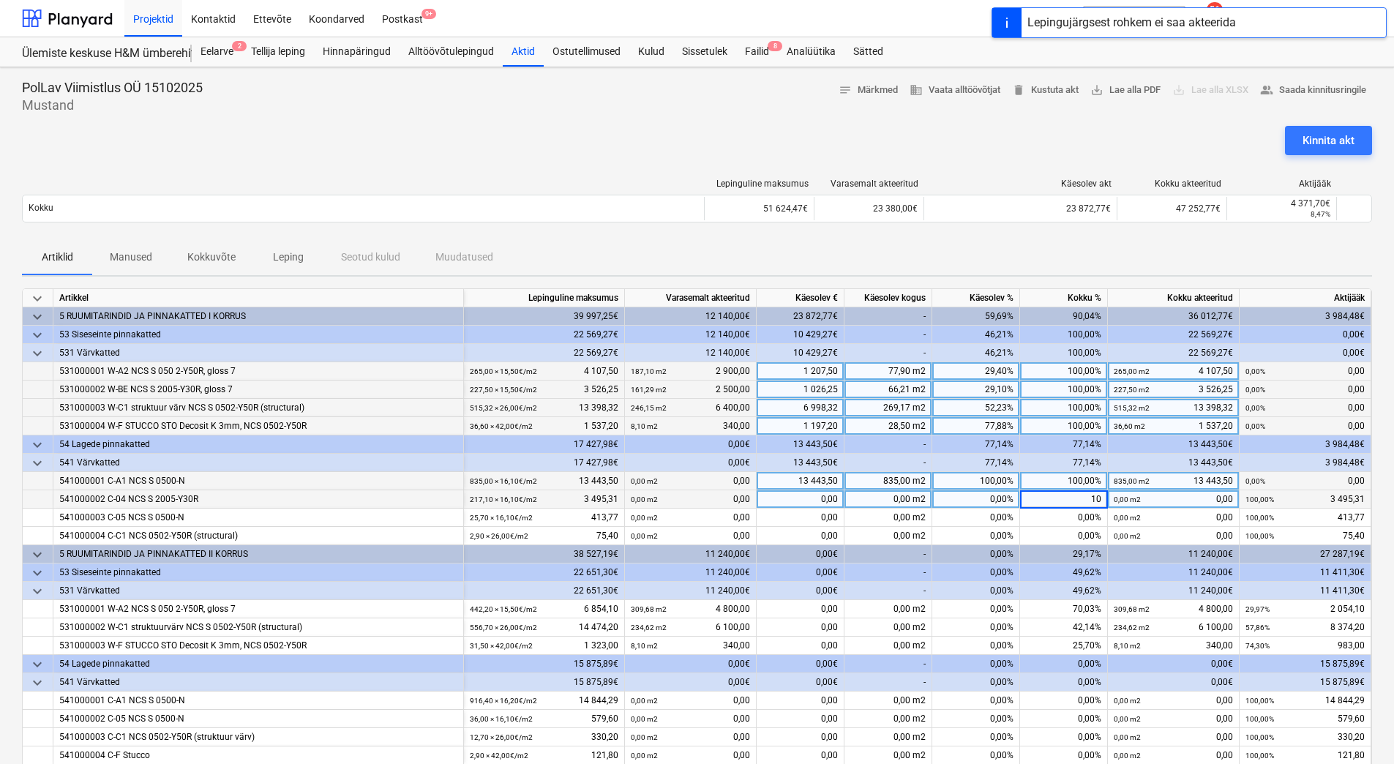
type input "100"
click at [1083, 514] on div "0,00%" at bounding box center [1064, 518] width 88 height 18
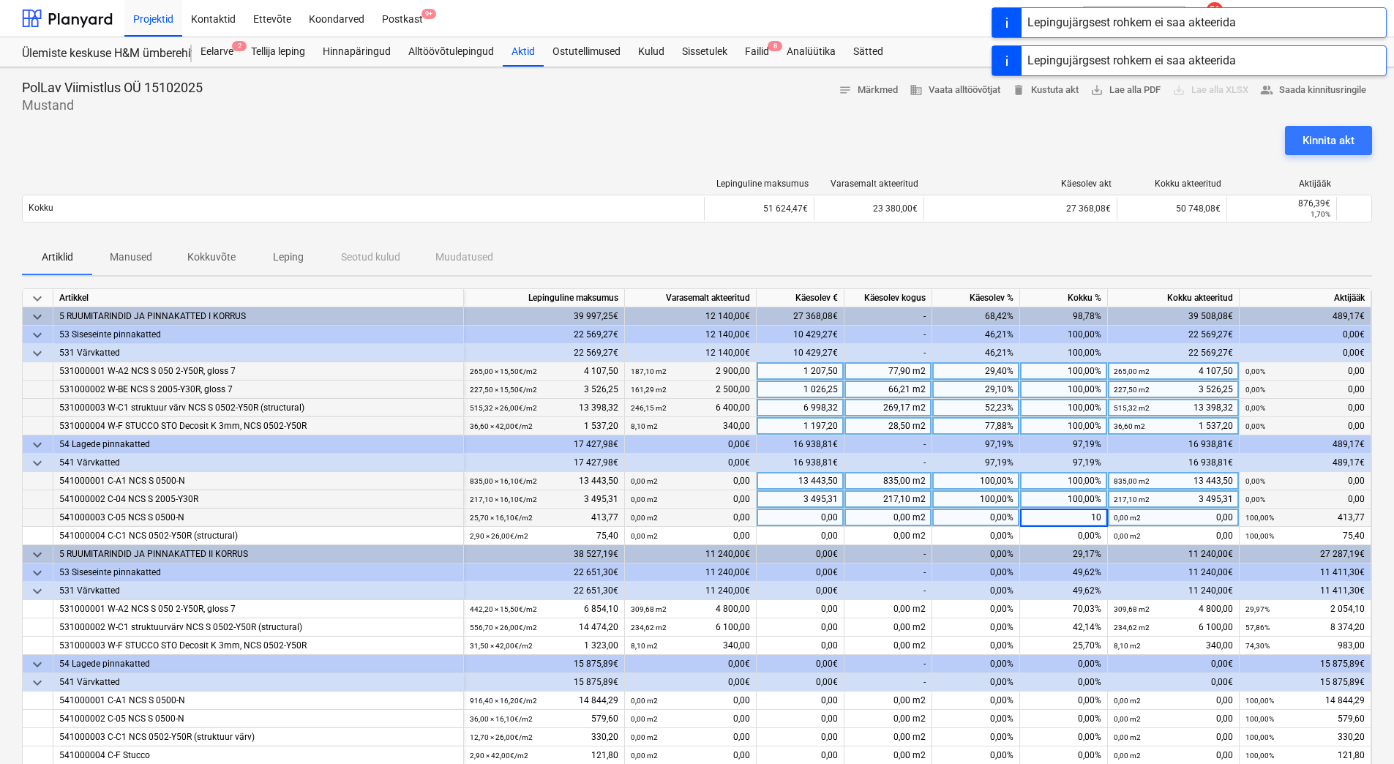
type input "100"
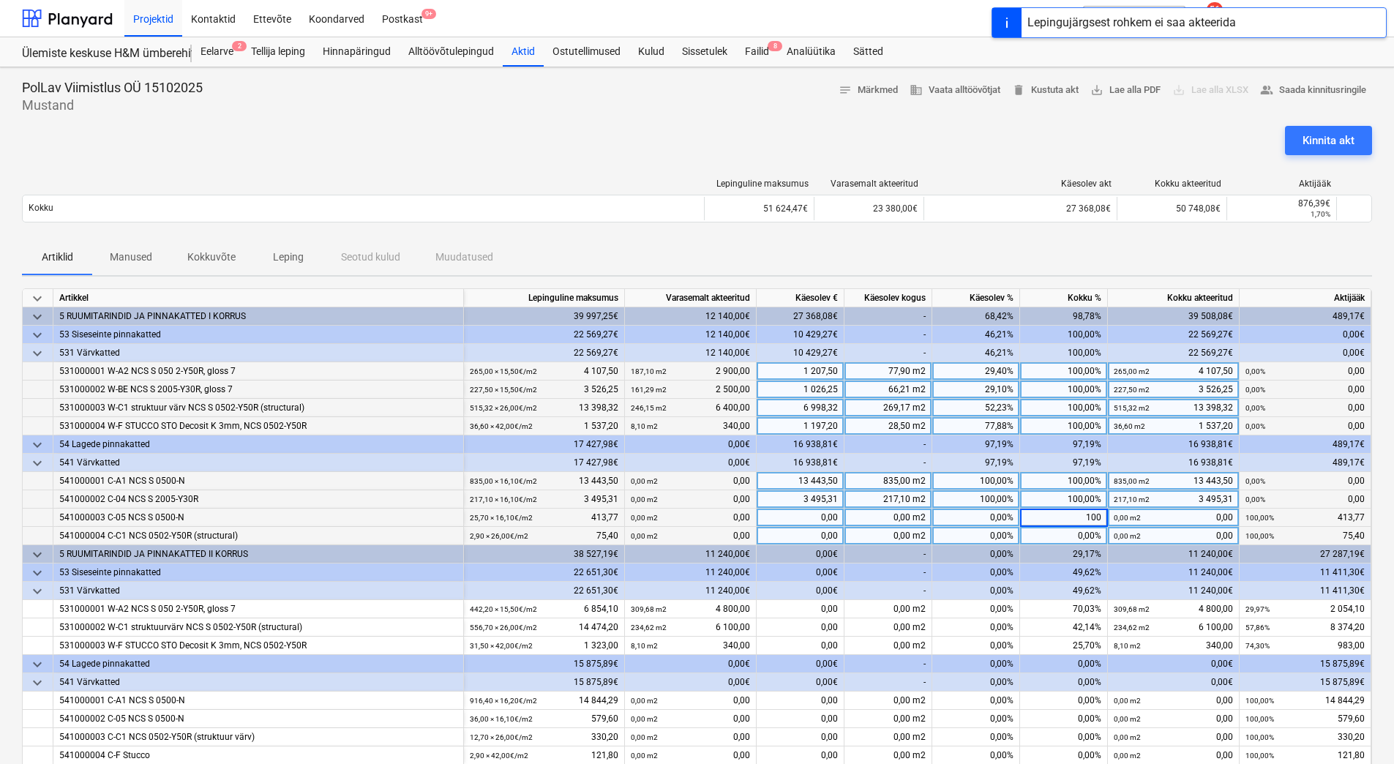
click at [1080, 535] on div "0,00%" at bounding box center [1064, 536] width 88 height 18
type input "0"
type input "100"
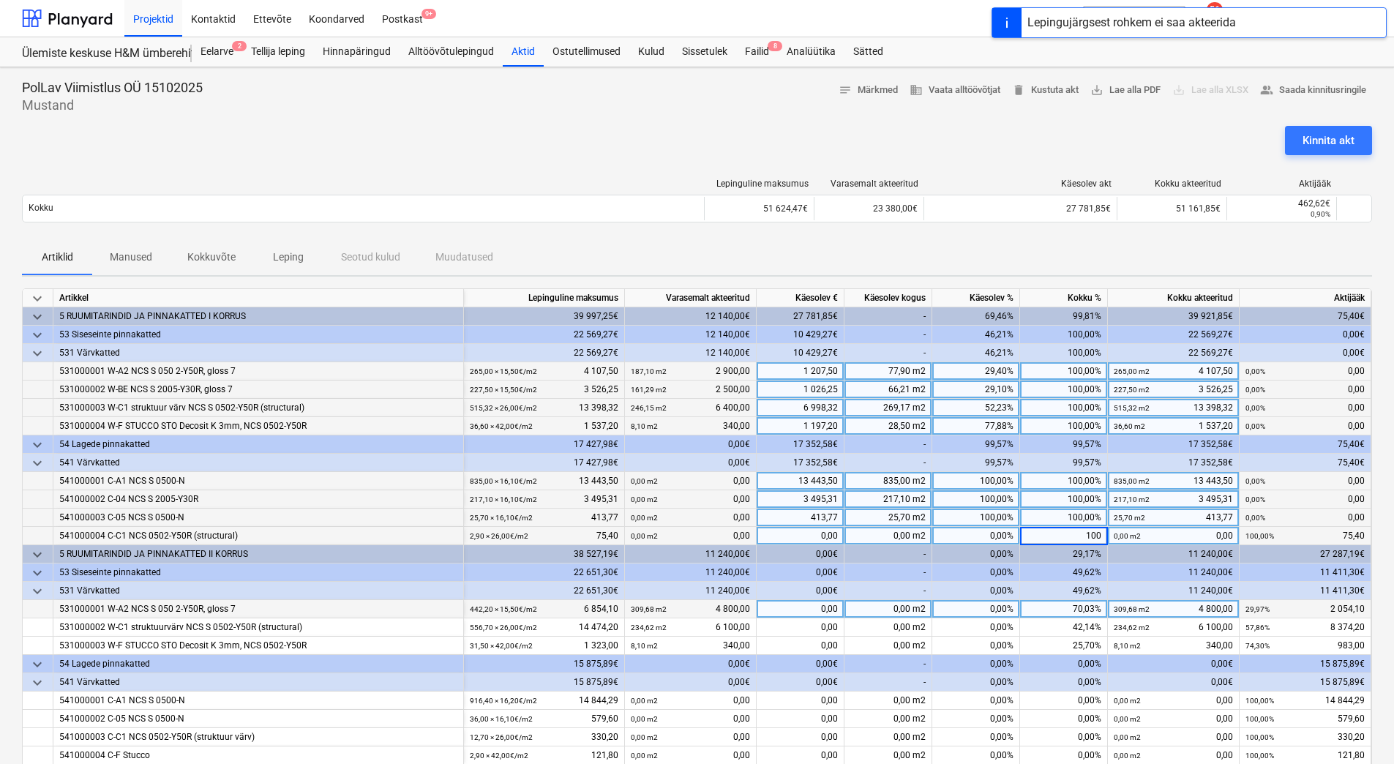
click at [1081, 607] on div "70,03%" at bounding box center [1064, 609] width 88 height 18
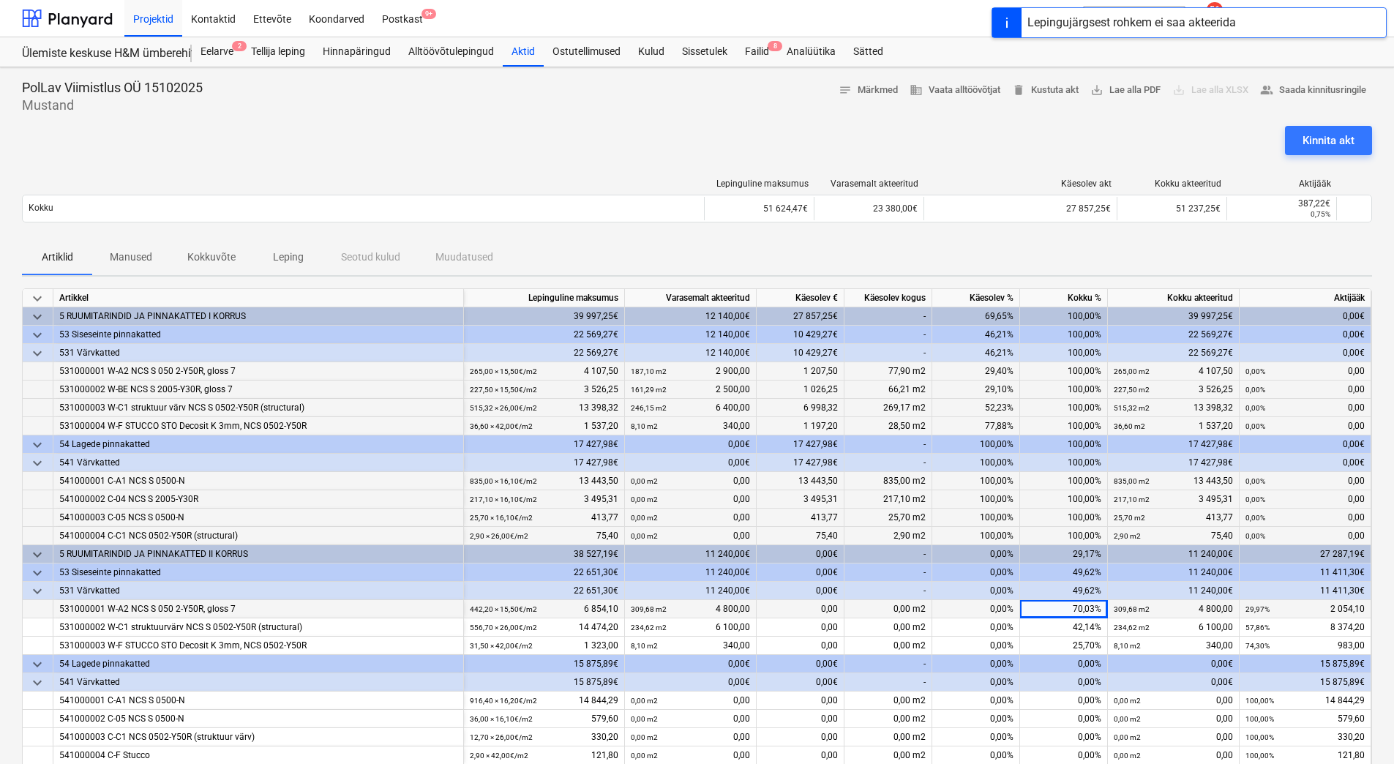
click at [1081, 607] on div "70,03%" at bounding box center [1064, 609] width 88 height 18
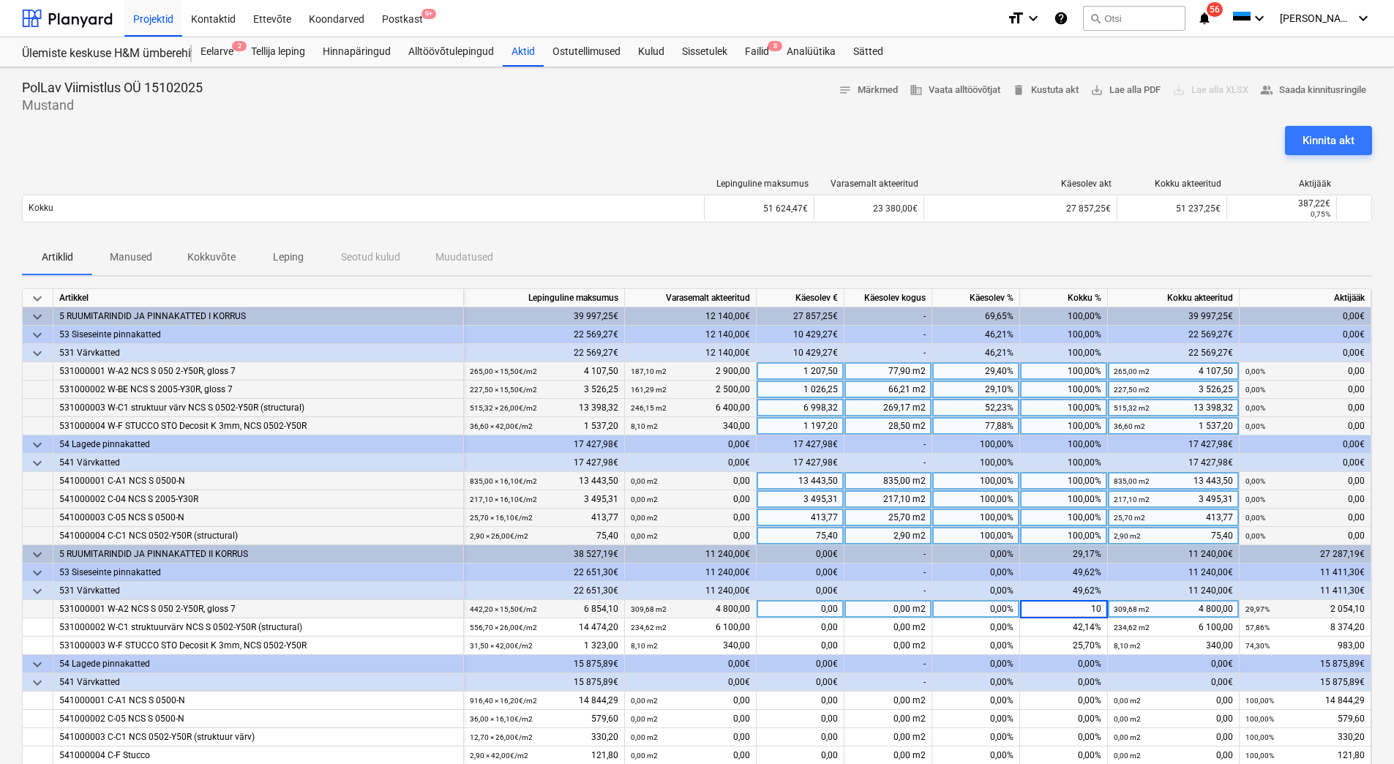
type input "100"
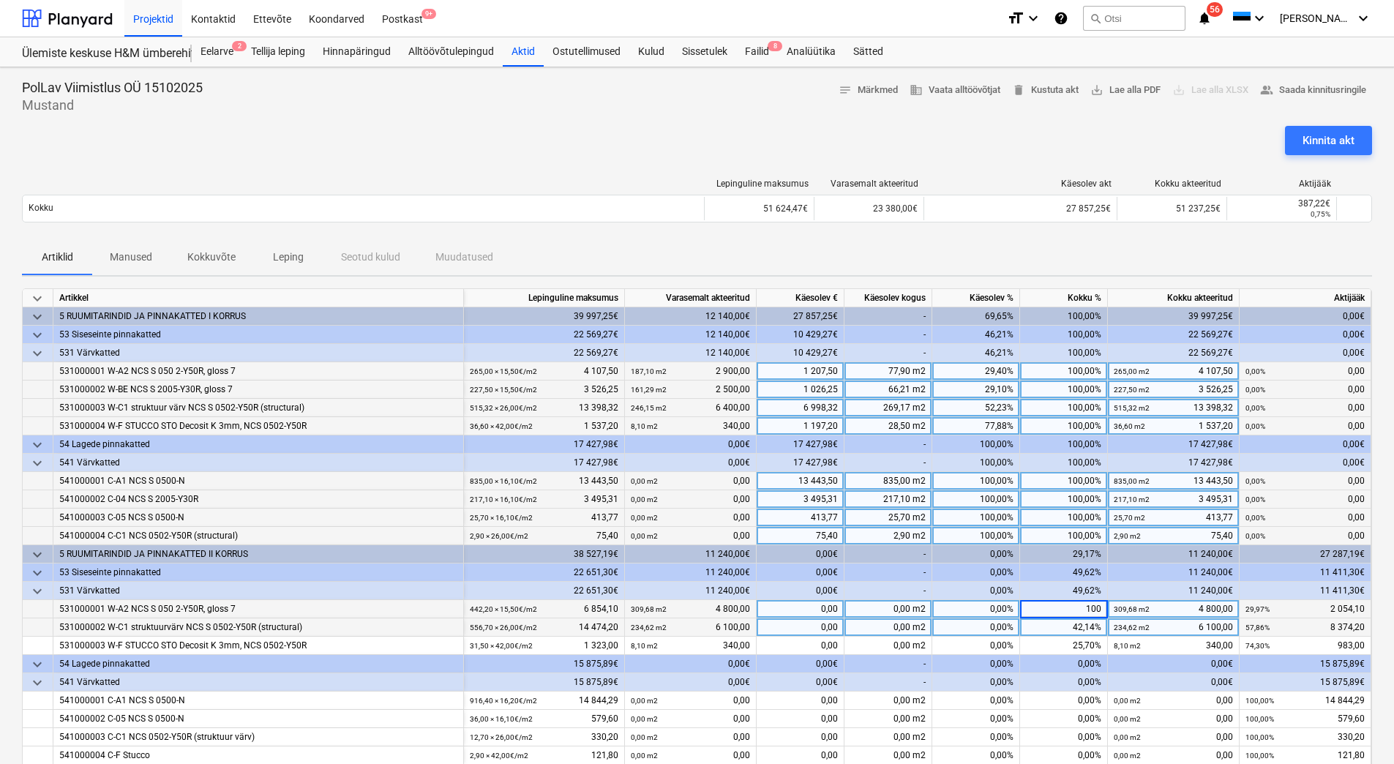
click at [1081, 626] on div "42,14%" at bounding box center [1064, 627] width 88 height 18
type input "100"
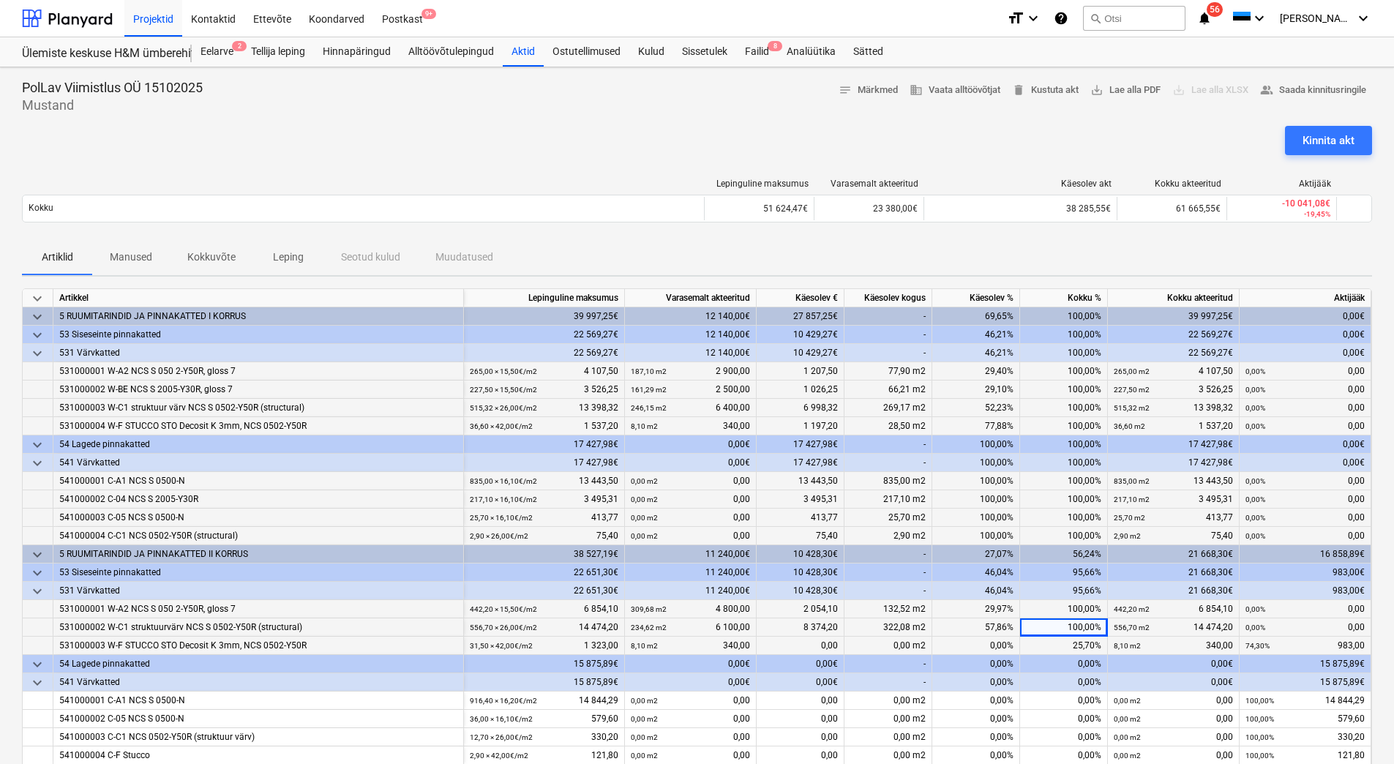
click at [1077, 647] on div "25,70%" at bounding box center [1064, 646] width 88 height 18
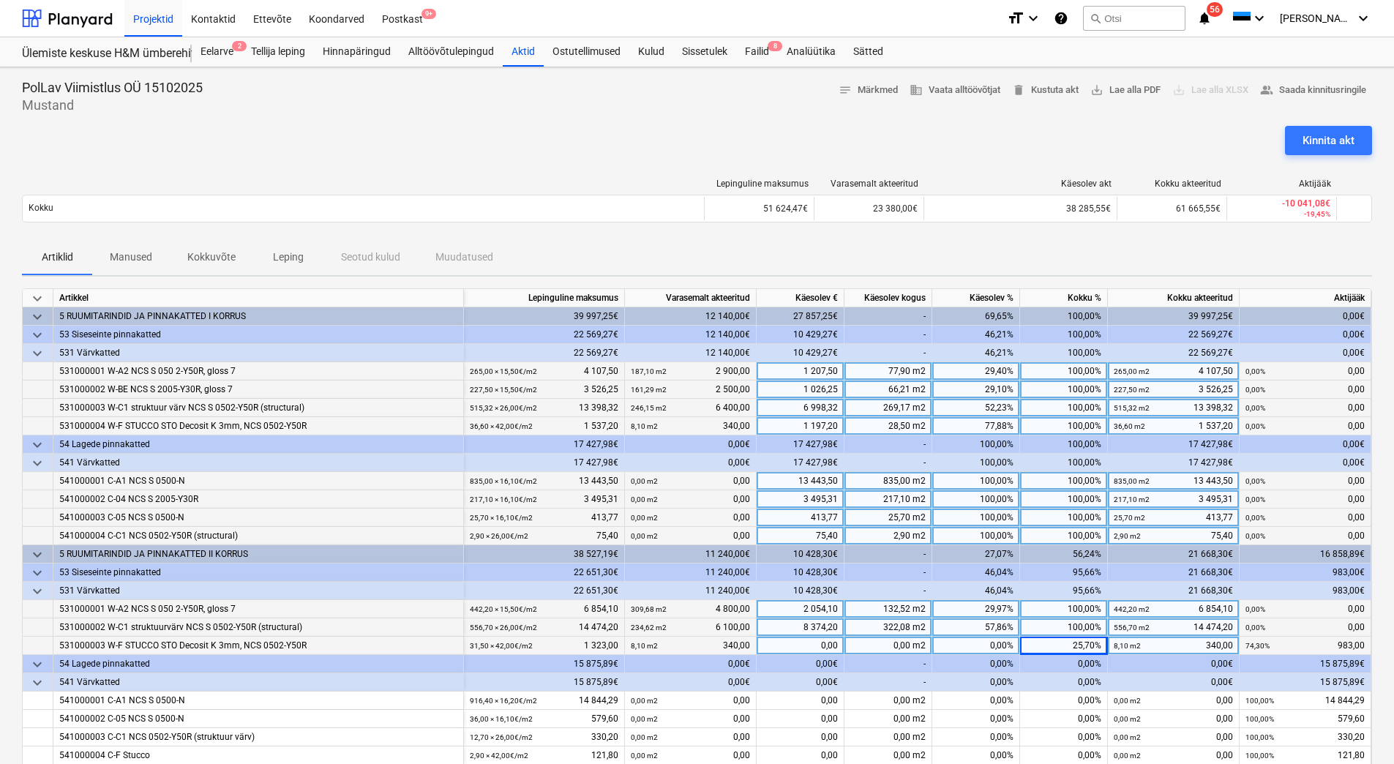
click at [1076, 647] on div "25,70%" at bounding box center [1064, 646] width 88 height 18
type input "100"
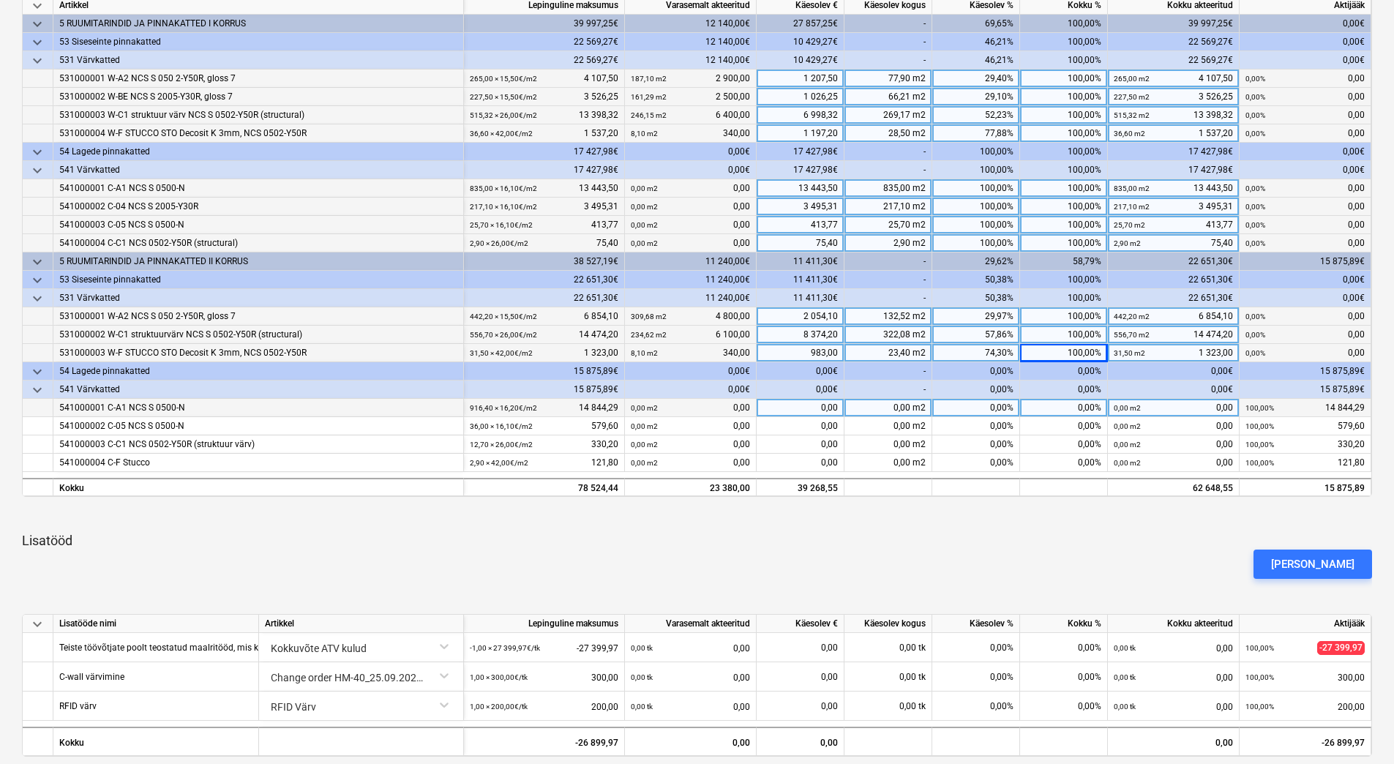
scroll to position [220, 0]
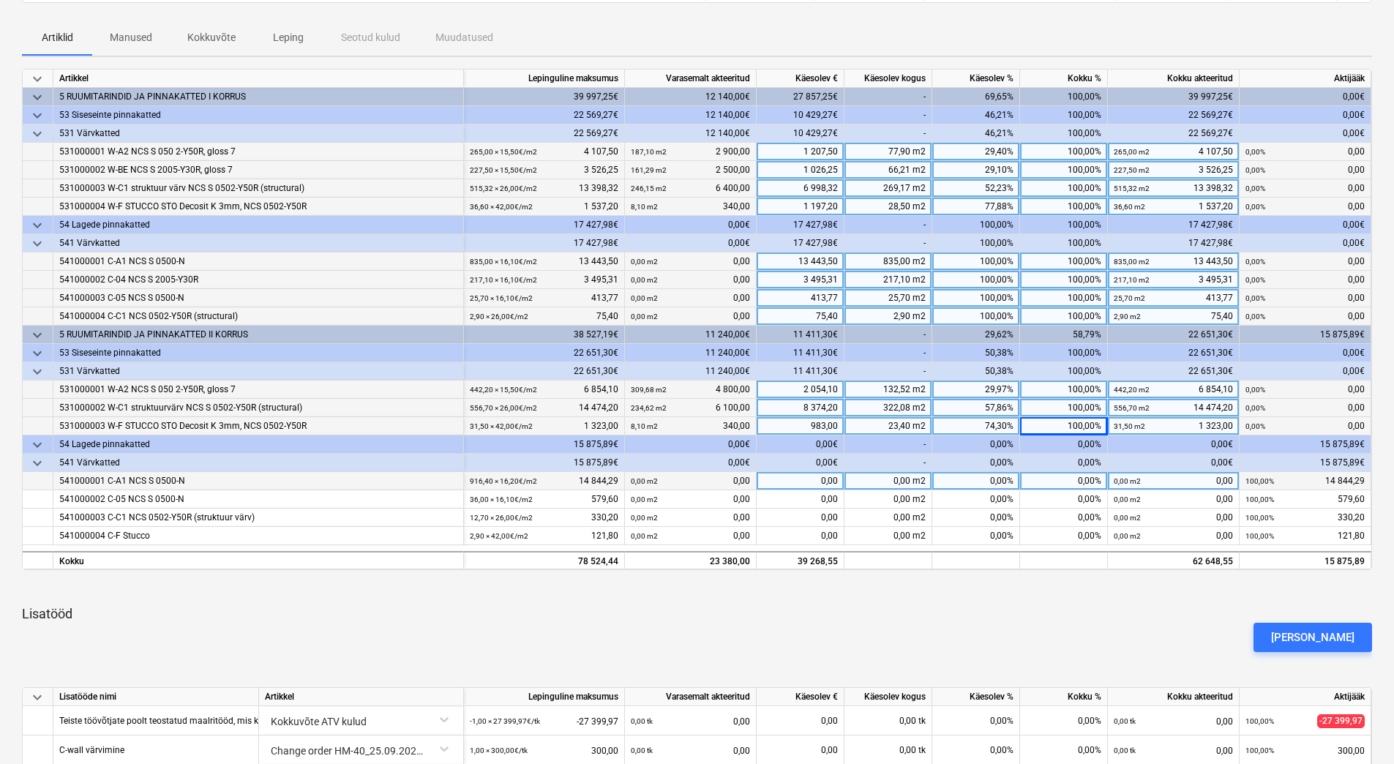
click at [1073, 483] on div "0,00%" at bounding box center [1064, 481] width 88 height 18
type input "100"
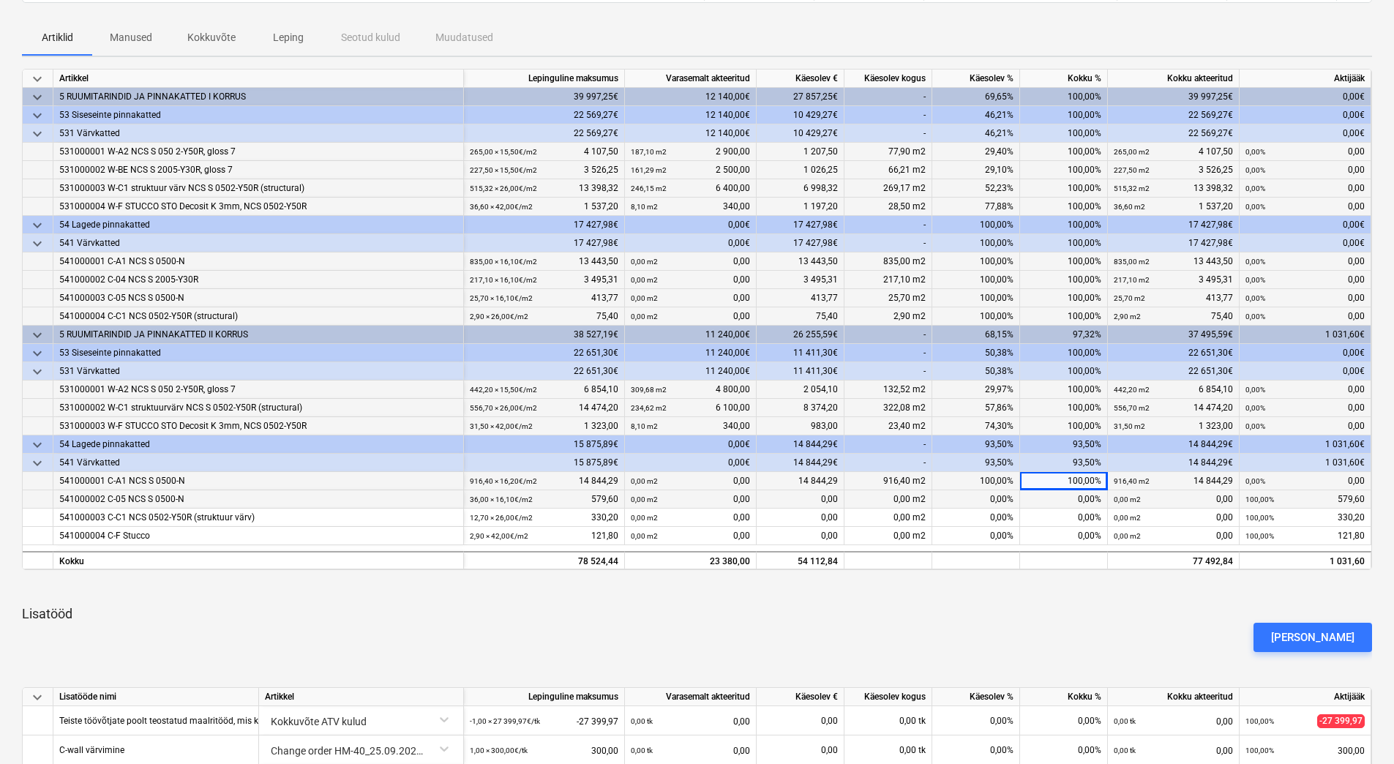
click at [1077, 496] on div "0,00%" at bounding box center [1064, 499] width 88 height 18
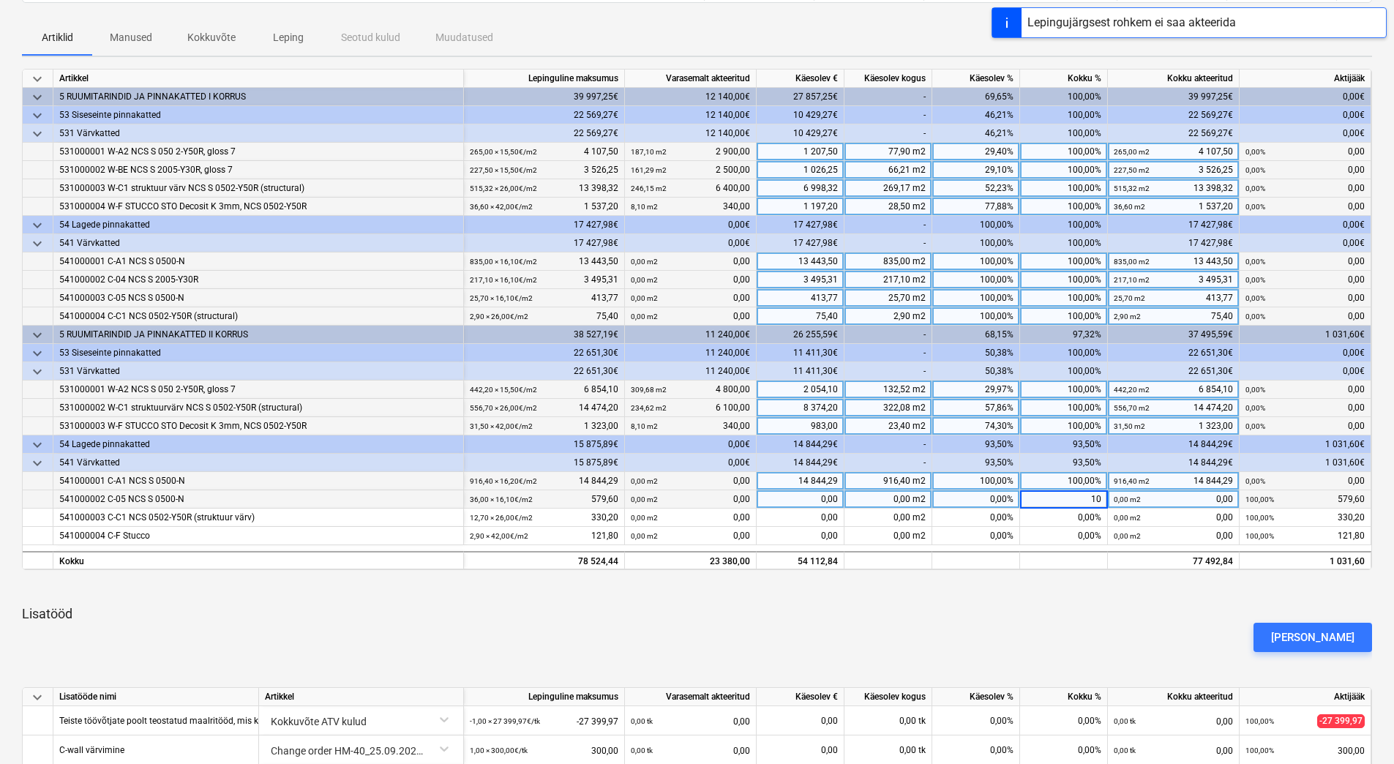
type input "100"
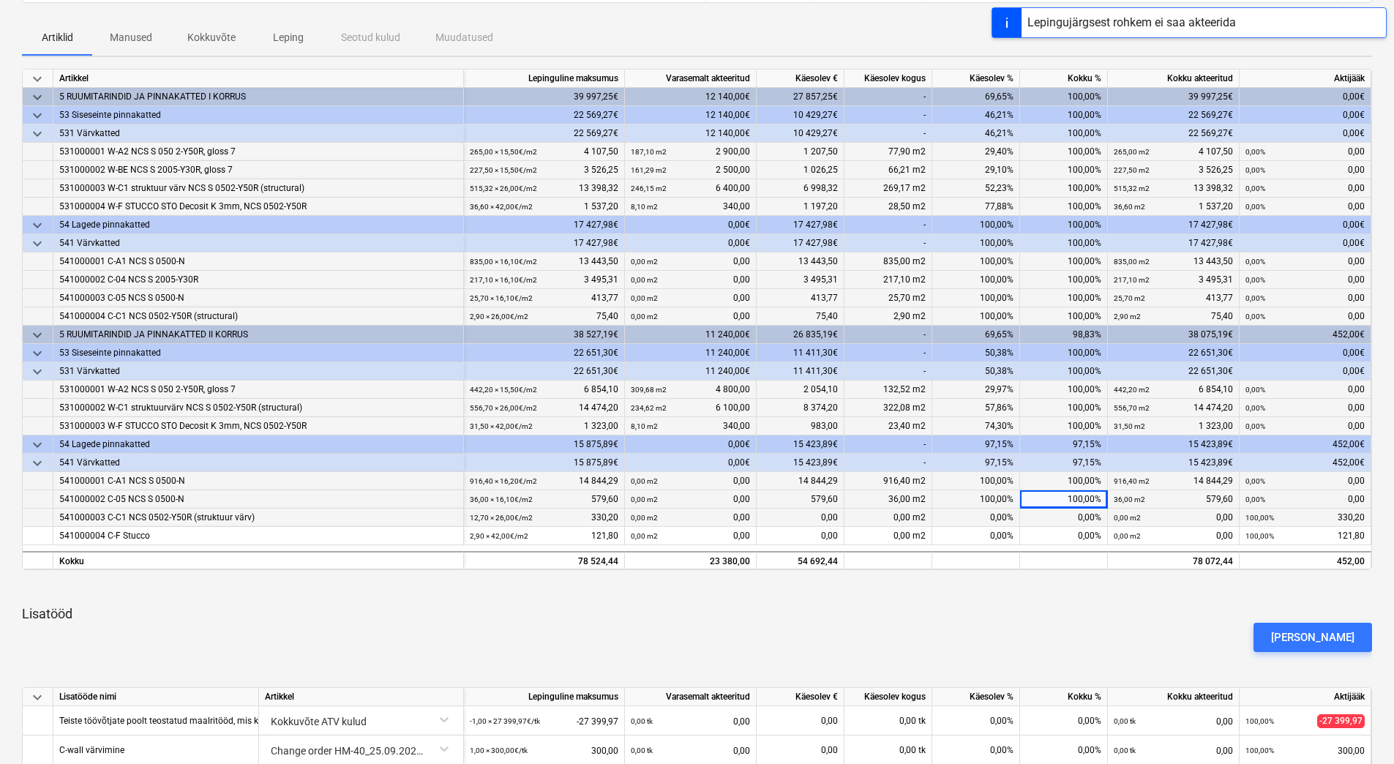
click at [1085, 516] on div "0,00%" at bounding box center [1064, 518] width 88 height 18
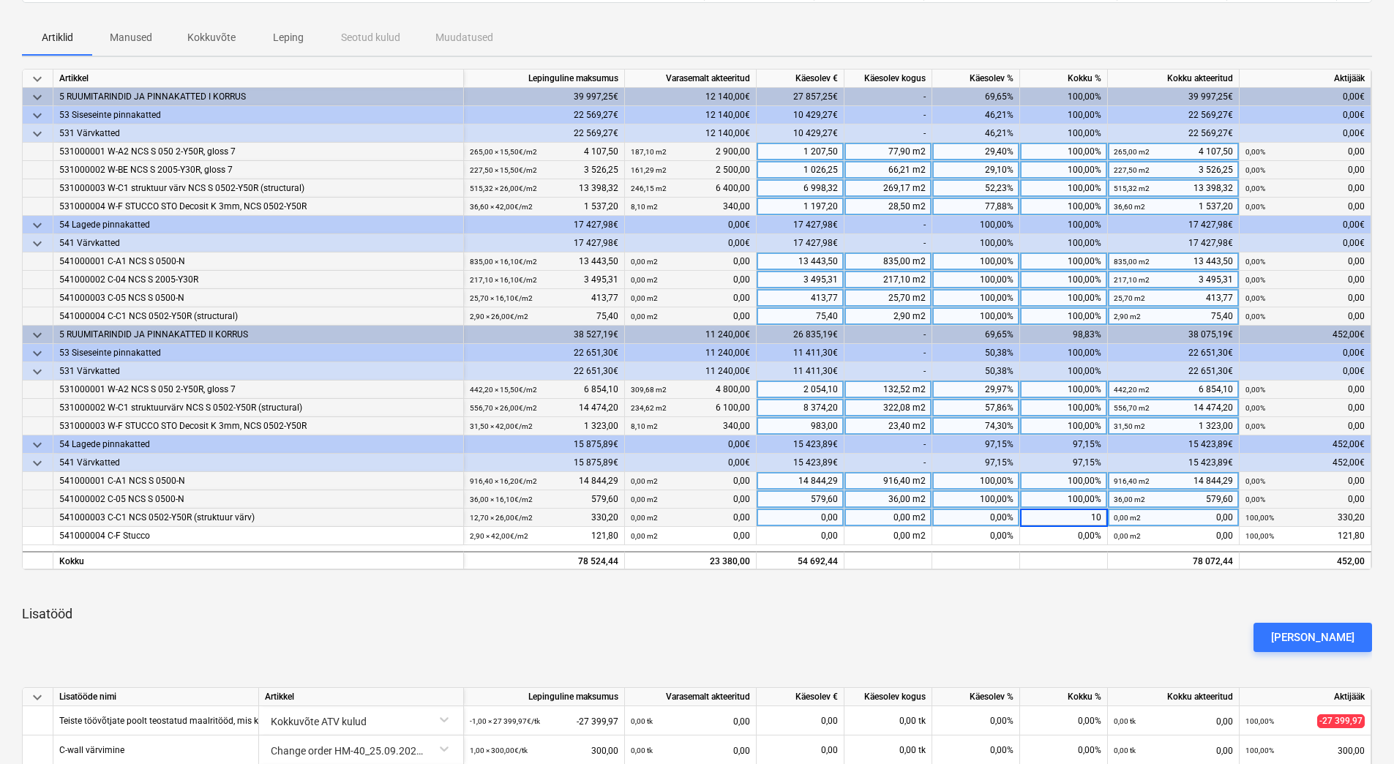
type input "100"
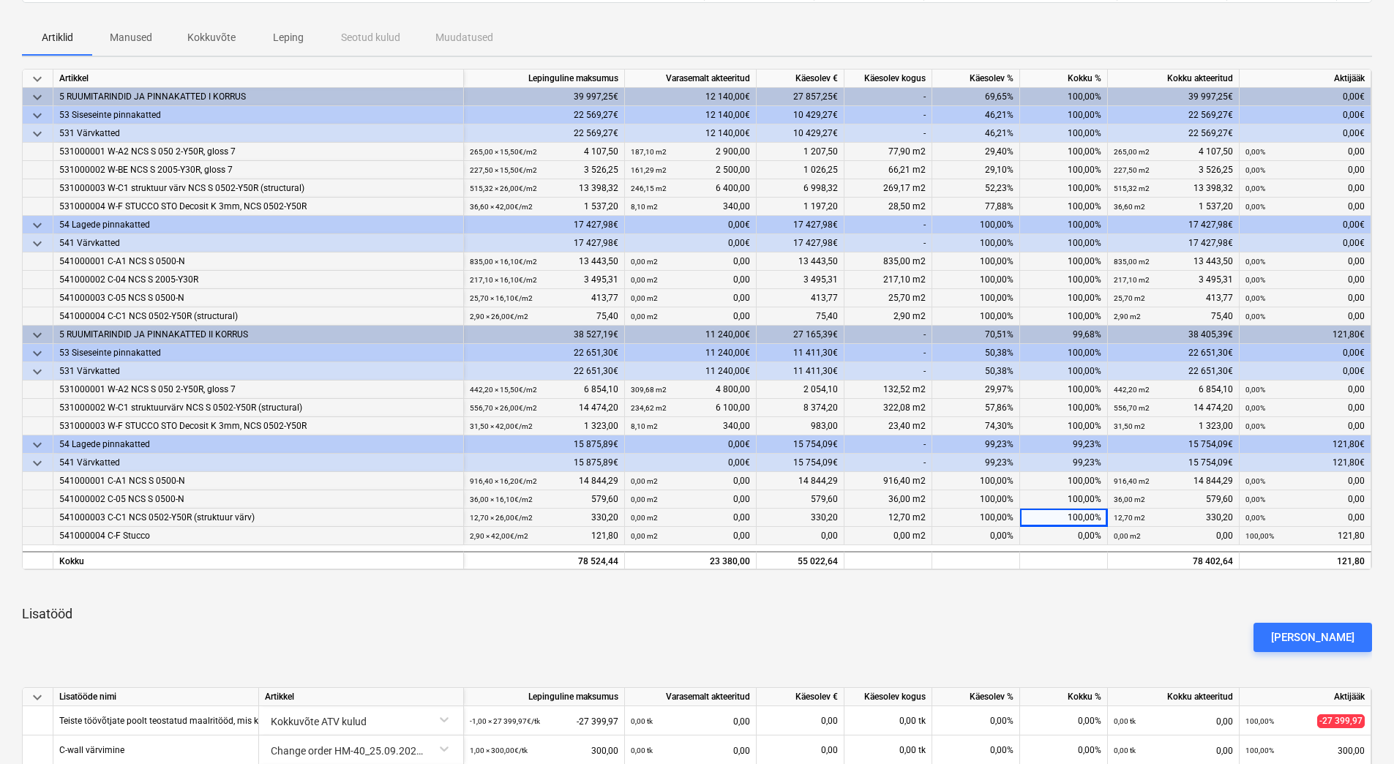
click at [1098, 535] on div "0,00%" at bounding box center [1064, 536] width 88 height 18
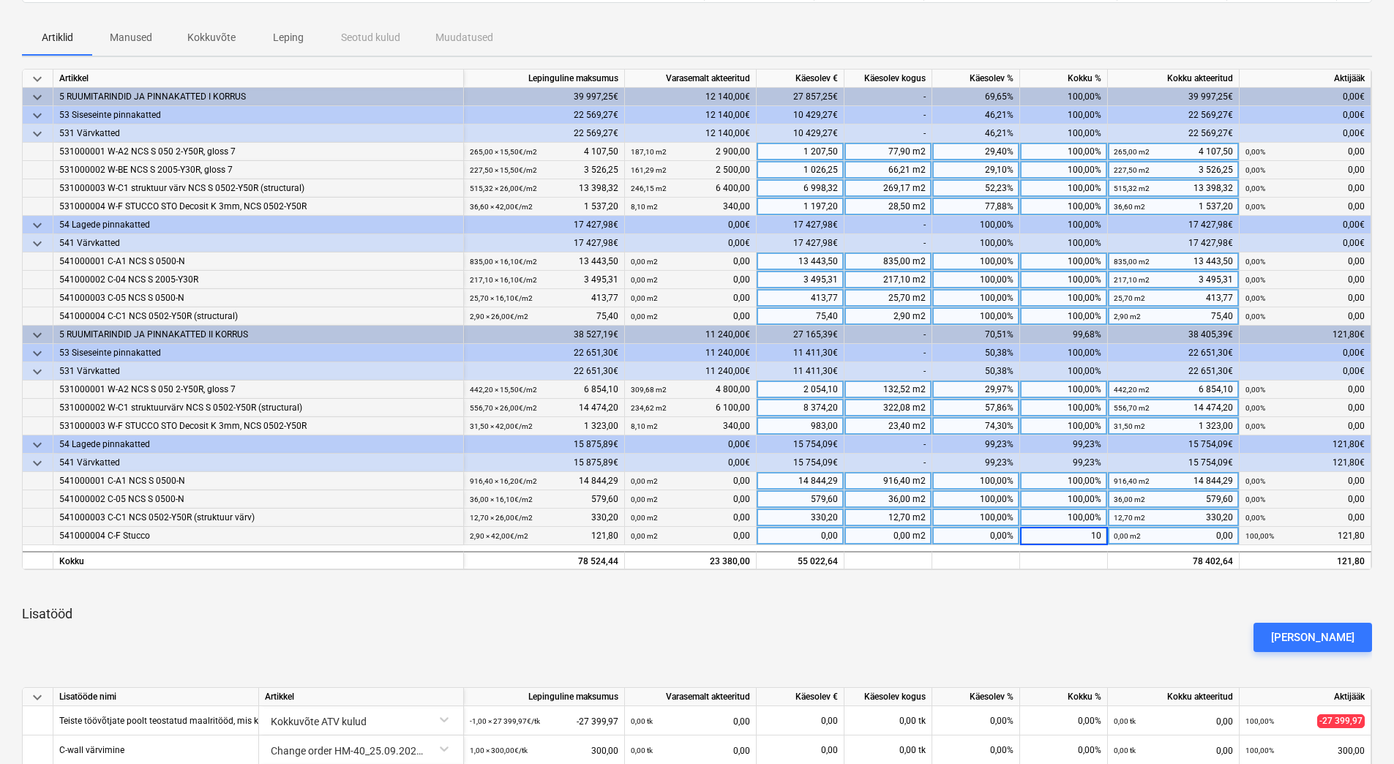
type input "100"
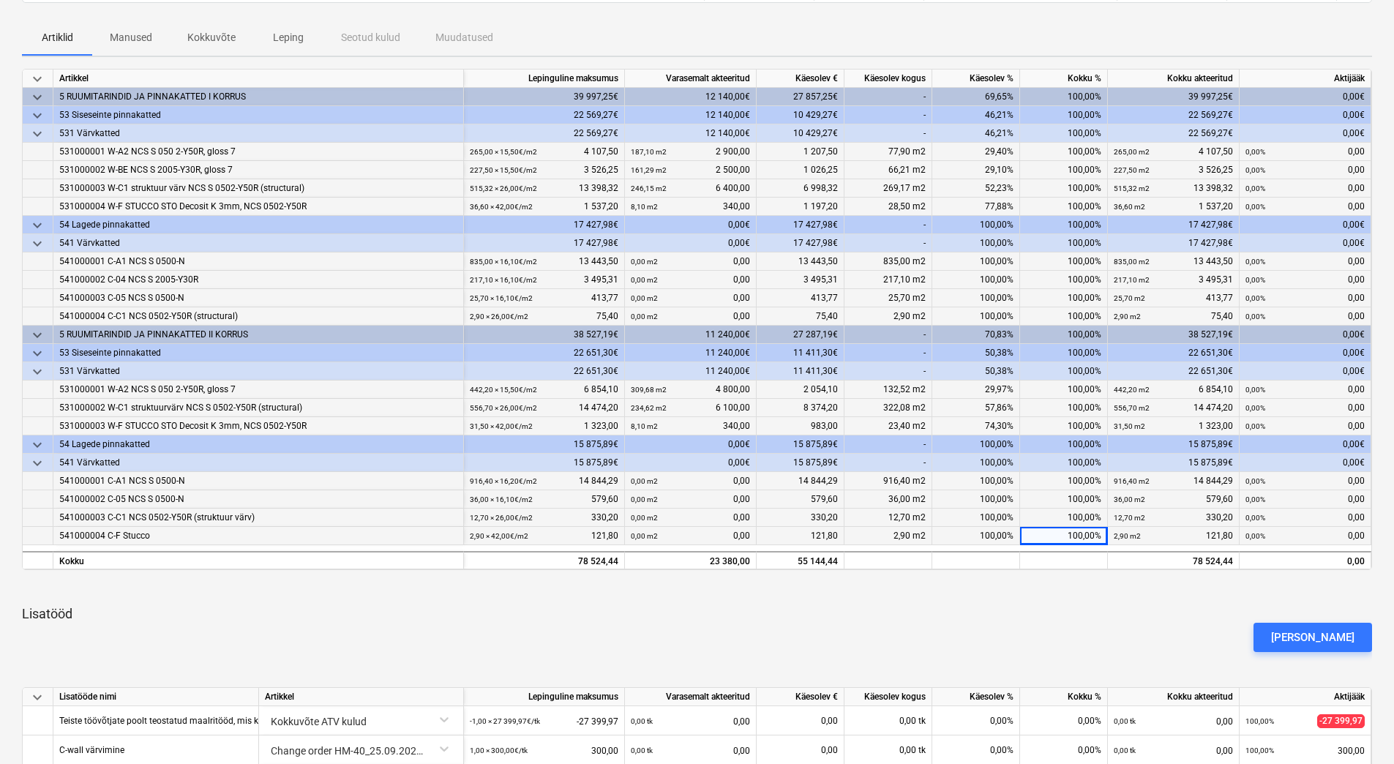
click at [1096, 574] on div "keyboard_arrow_down Artikkel Lepinguline [PERSON_NAME] akteeritud Käesolev € Kä…" at bounding box center [697, 449] width 1350 height 761
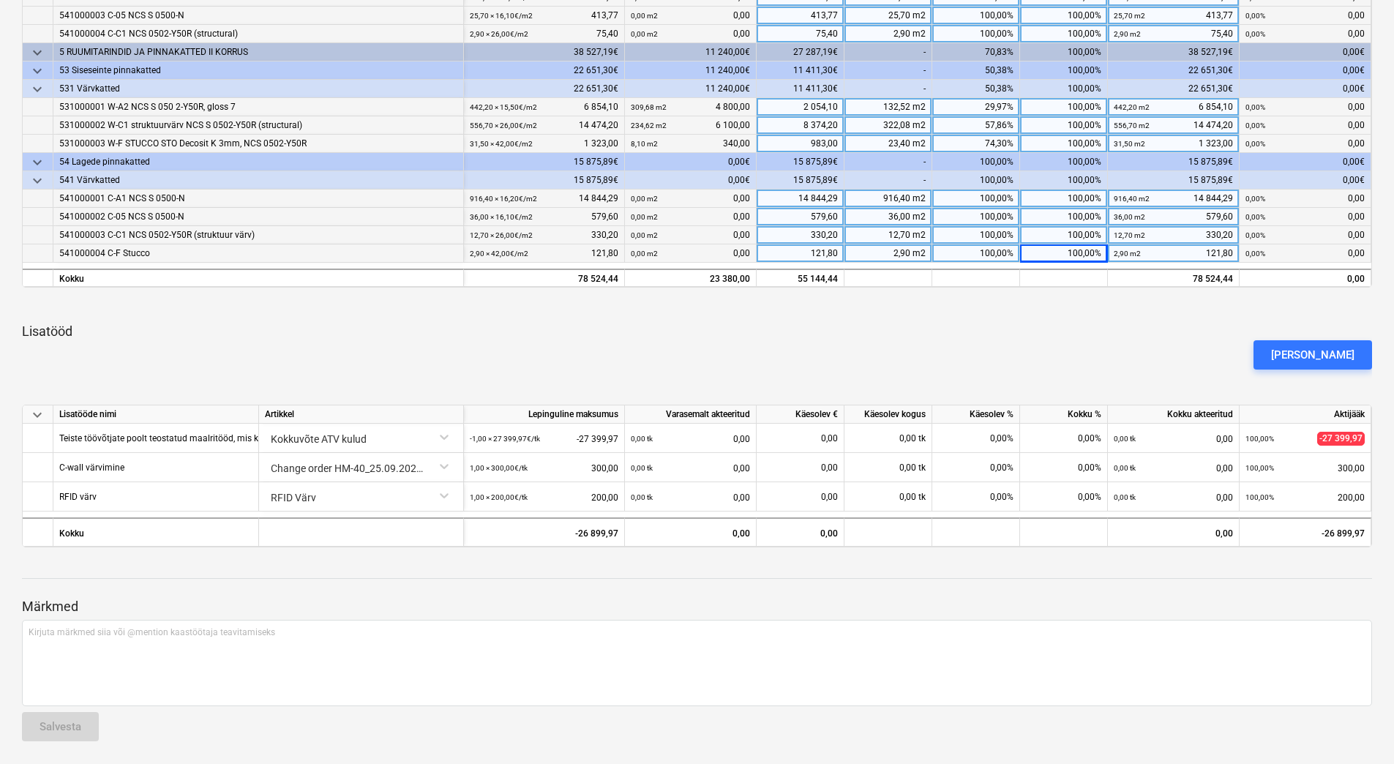
scroll to position [503, 0]
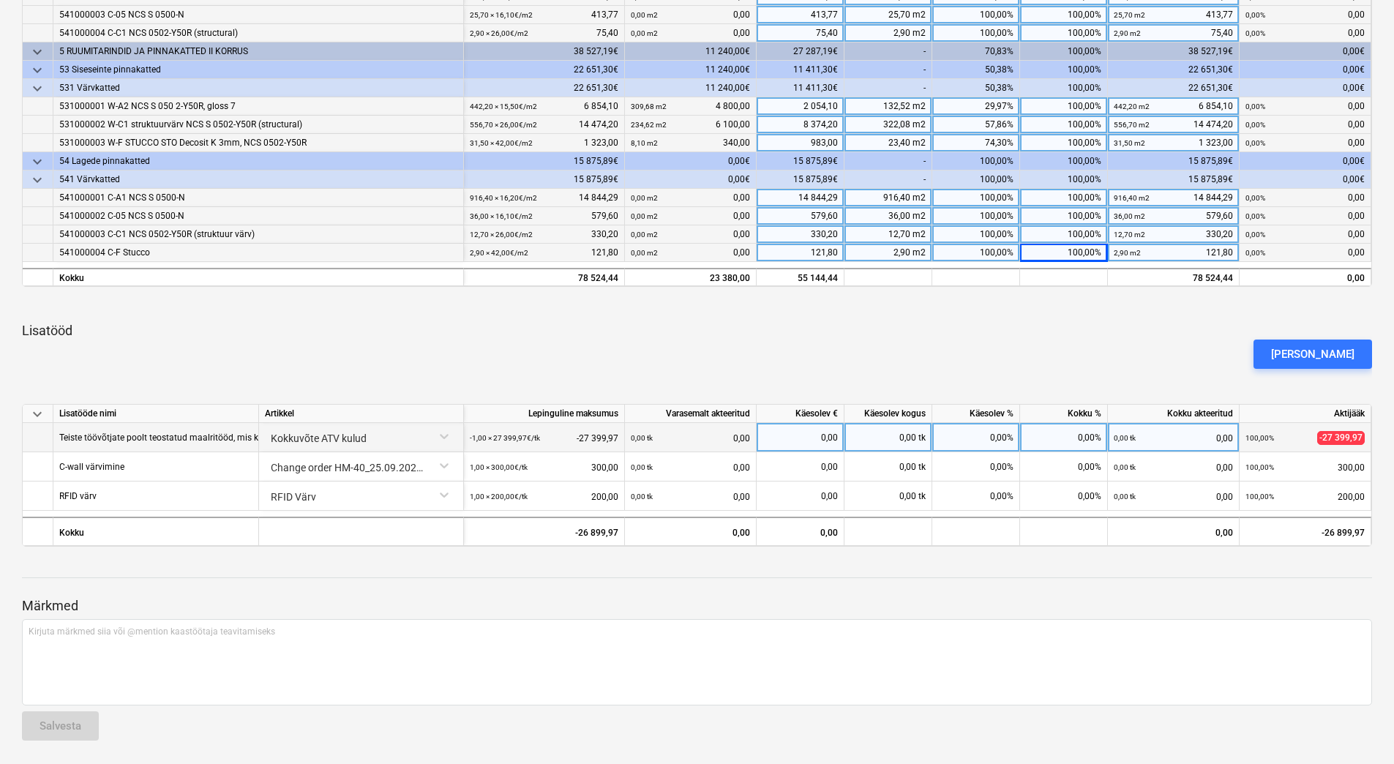
click at [1086, 443] on div "0,00%" at bounding box center [1064, 437] width 88 height 29
type input "100"
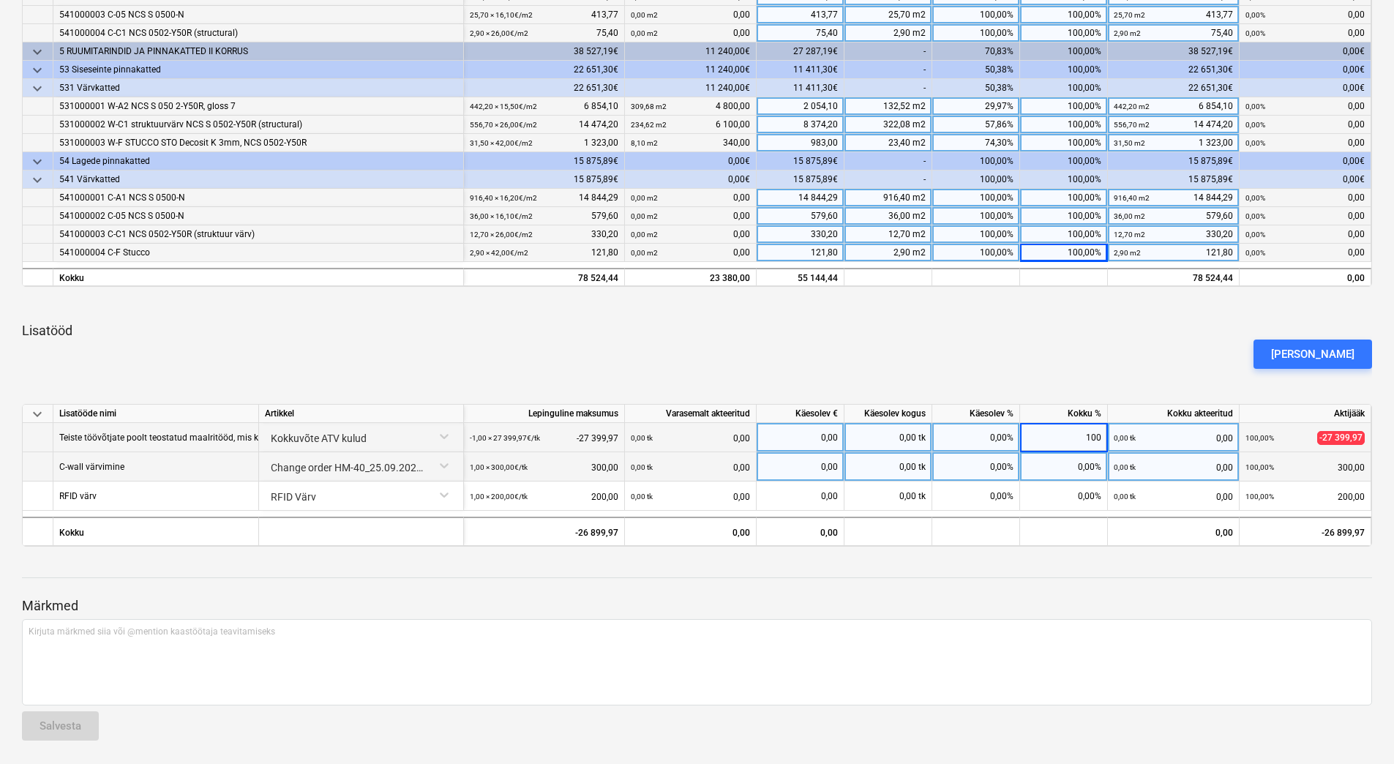
click at [1087, 460] on div "0,00%" at bounding box center [1064, 466] width 88 height 29
type input "0"
type input "100"
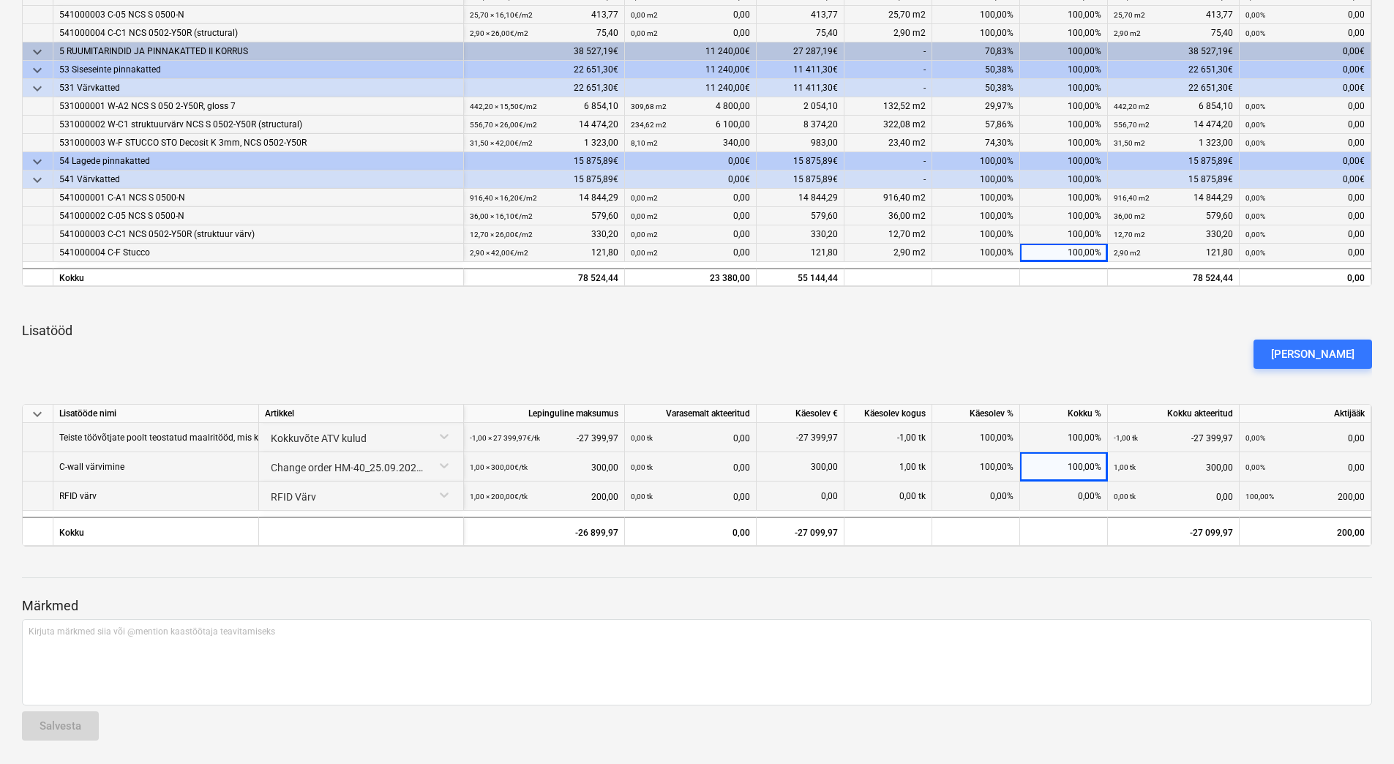
click at [1085, 494] on div "0,00%" at bounding box center [1064, 496] width 88 height 29
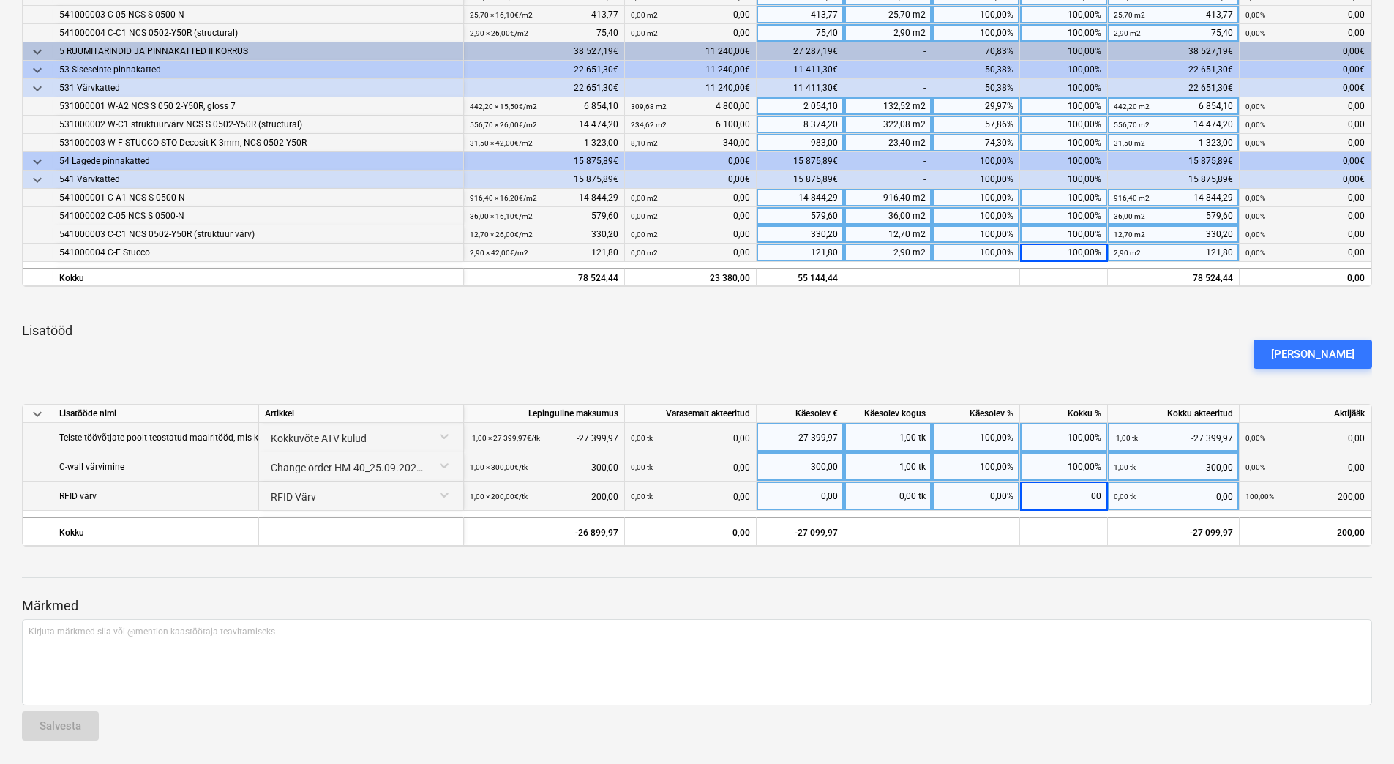
type input "0"
type input "100"
click at [1093, 585] on div at bounding box center [697, 591] width 1350 height 12
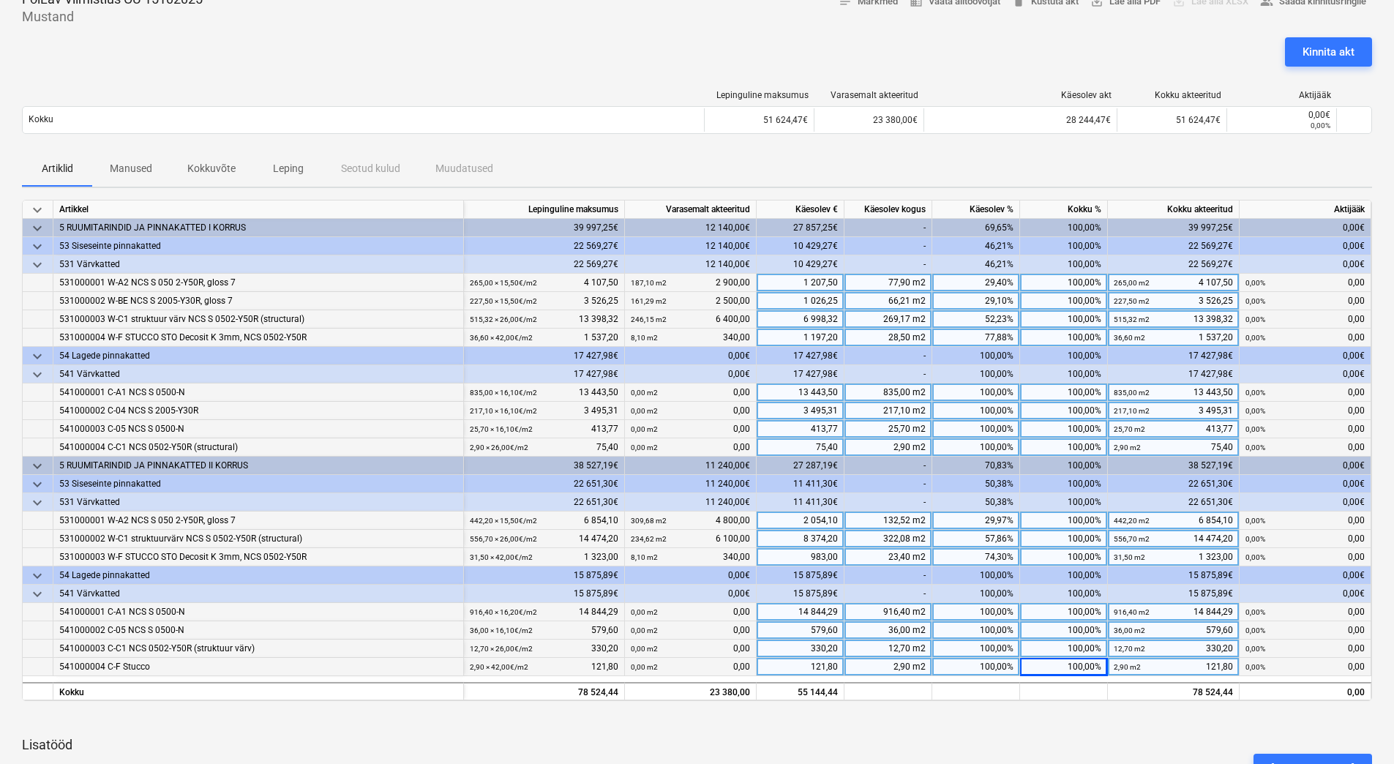
scroll to position [64, 0]
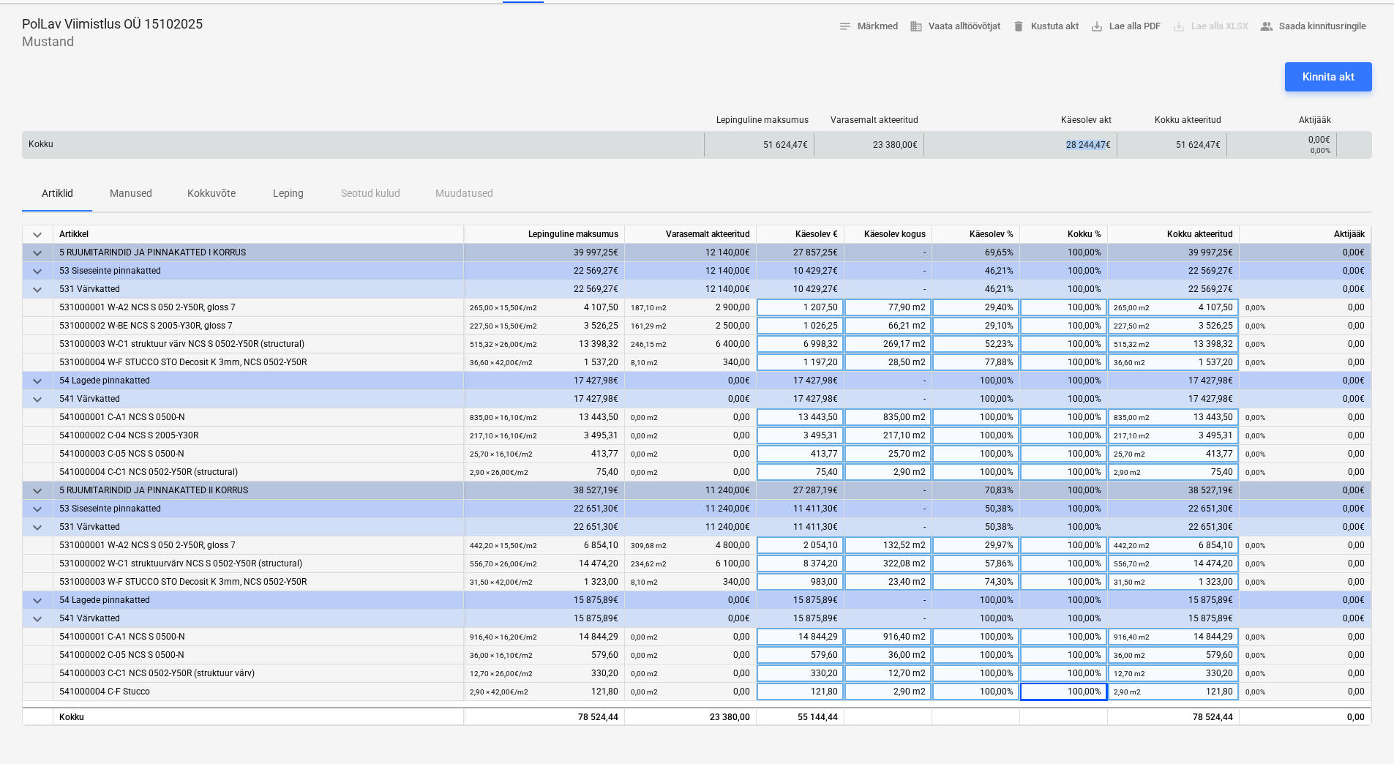
drag, startPoint x: 1063, startPoint y: 146, endPoint x: 1104, endPoint y: 148, distance: 40.3
click at [1104, 148] on div "28 244,47€" at bounding box center [1020, 144] width 193 height 23
drag, startPoint x: 1104, startPoint y: 148, endPoint x: 1094, endPoint y: 146, distance: 9.8
copy div "28 244,47"
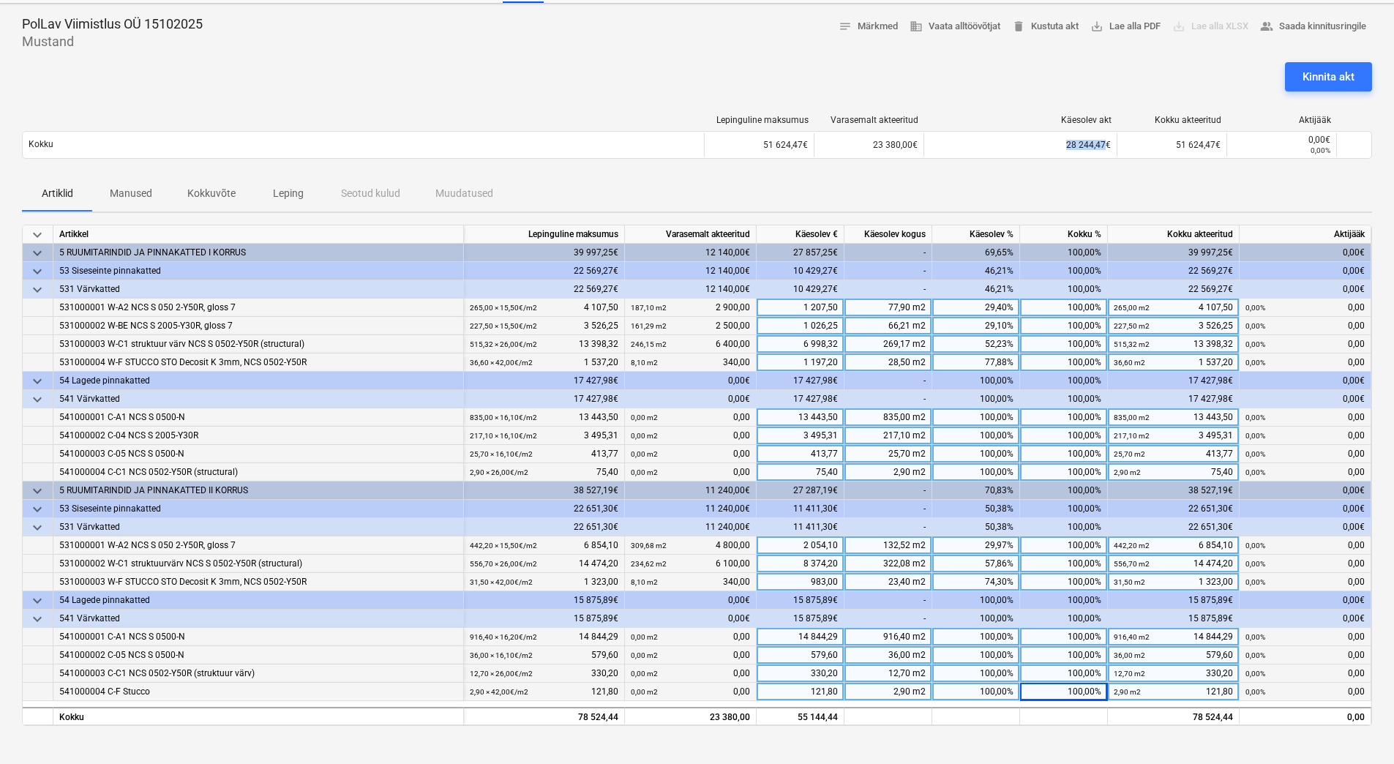
click at [1077, 168] on div "Lepinguline [PERSON_NAME] akteeritud Käesolev akt Kokku akteeritud Aktijääk Kok…" at bounding box center [697, 139] width 1350 height 73
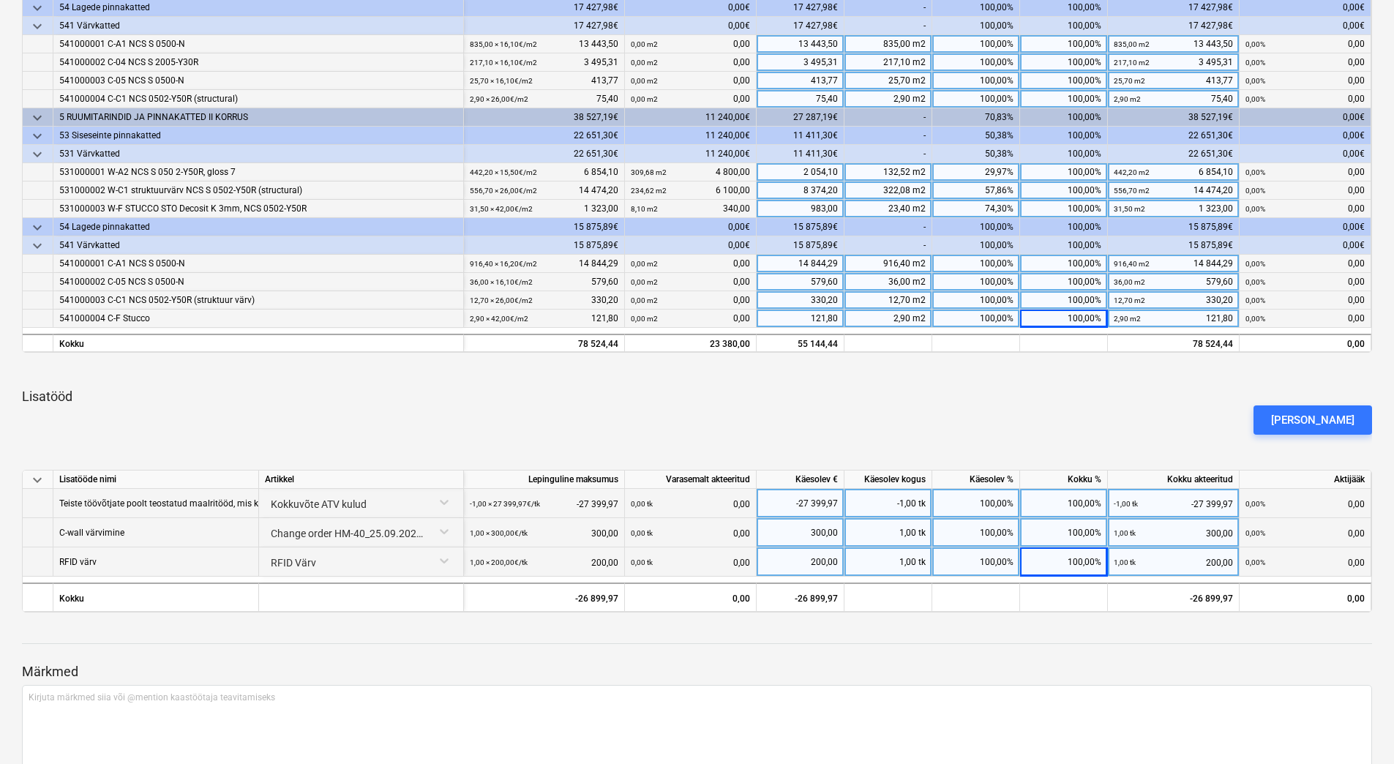
scroll to position [439, 0]
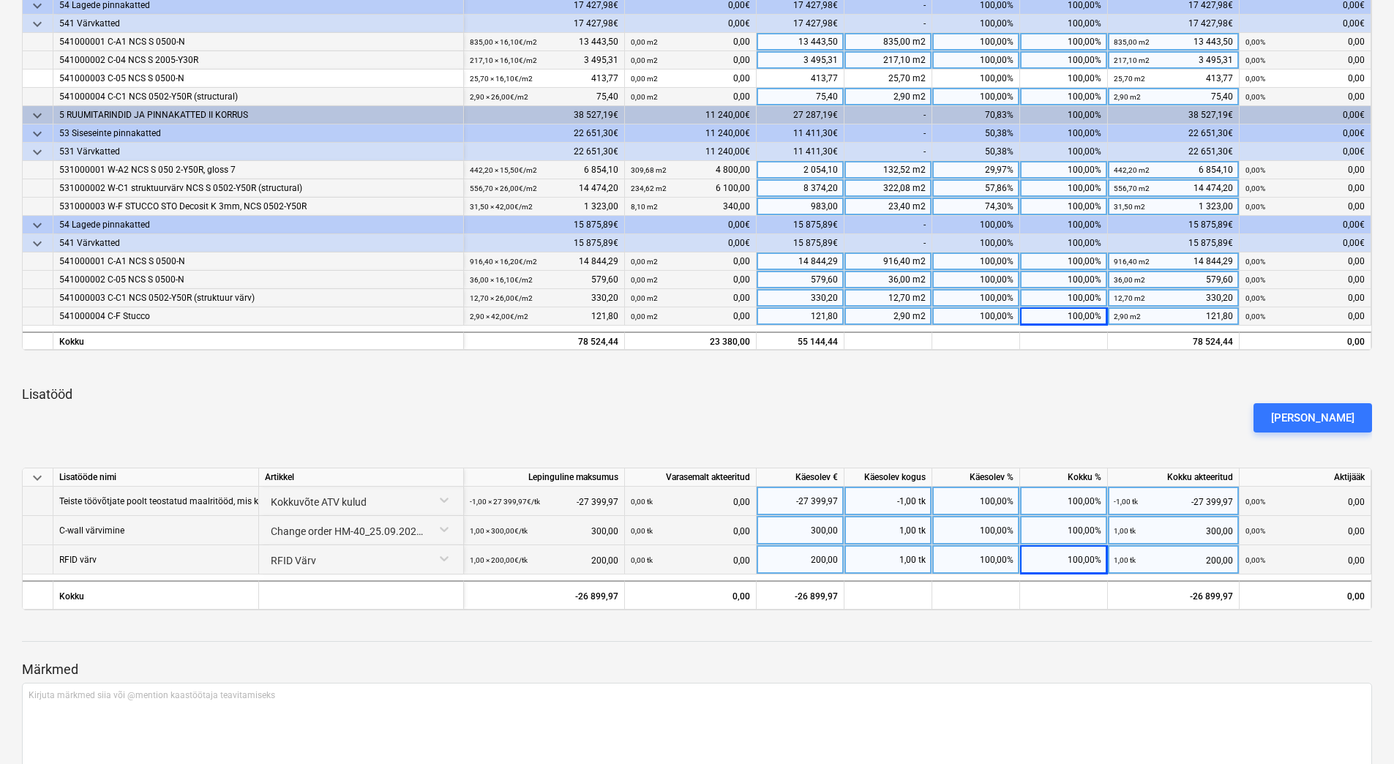
click at [1079, 401] on div "[PERSON_NAME]" at bounding box center [697, 417] width 1362 height 41
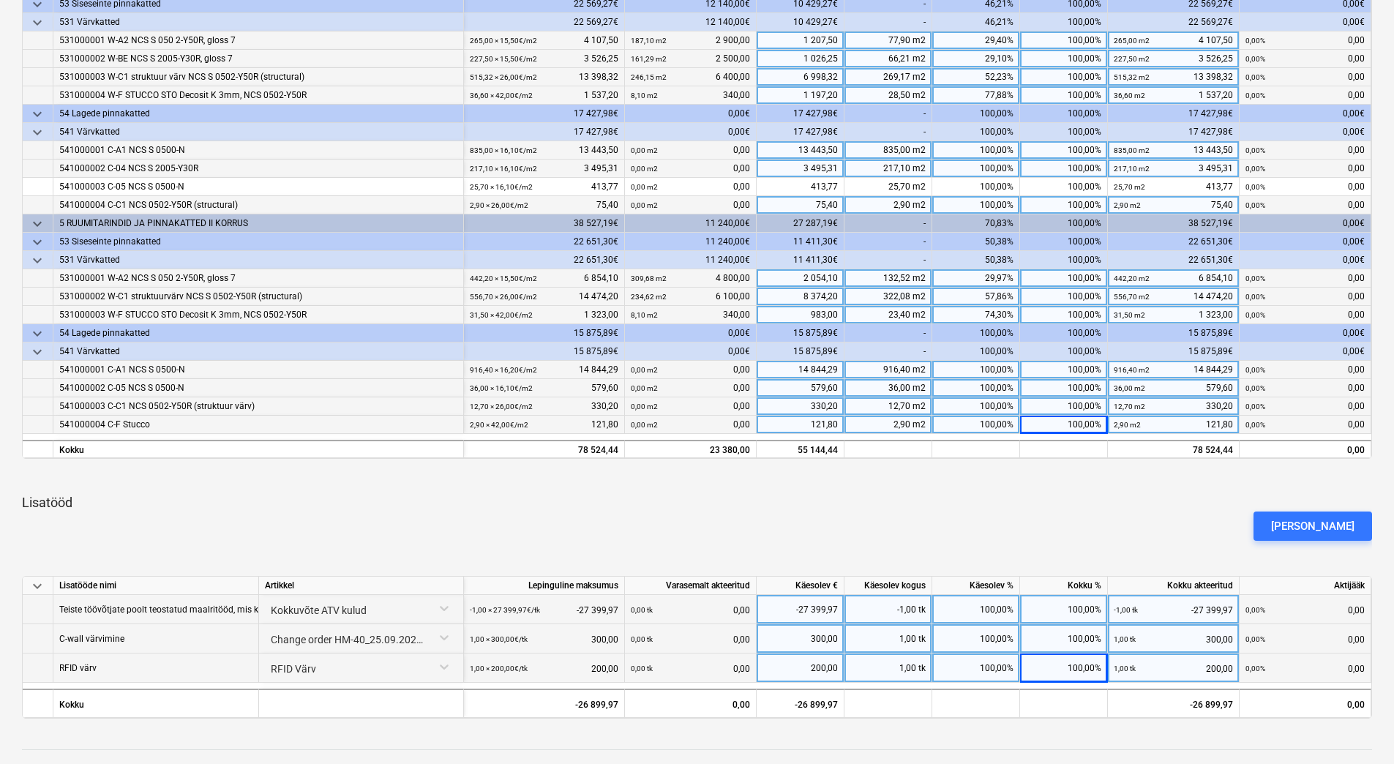
scroll to position [356, 0]
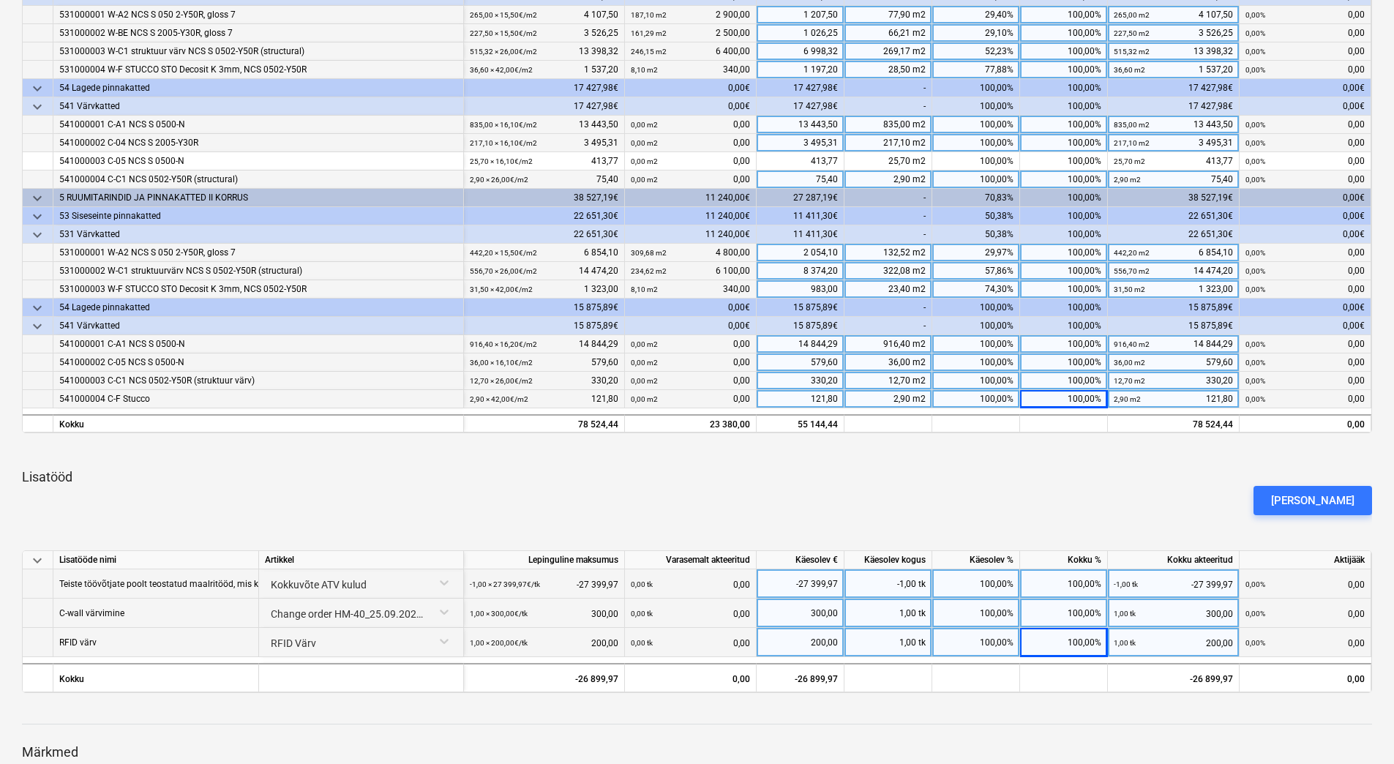
click at [955, 491] on div "[PERSON_NAME]" at bounding box center [697, 500] width 1362 height 41
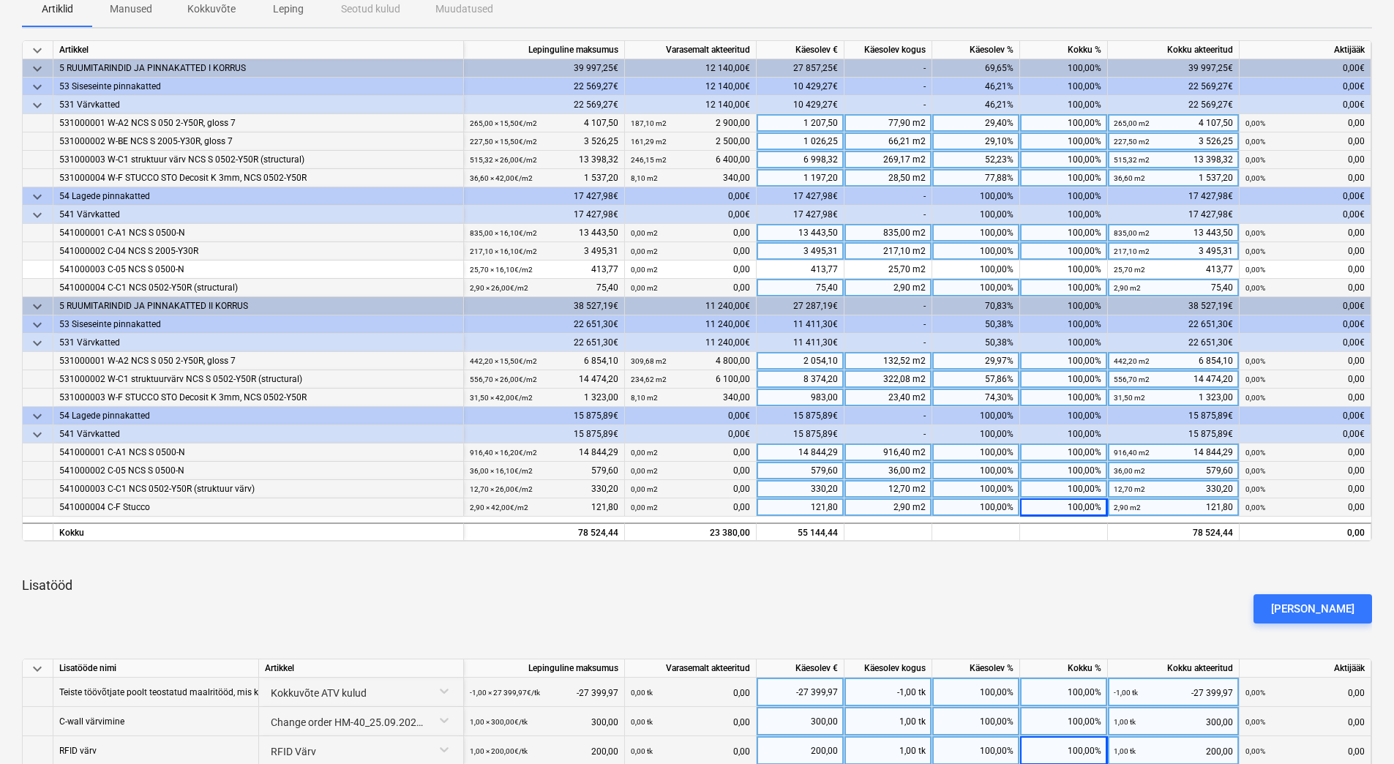
scroll to position [0, 0]
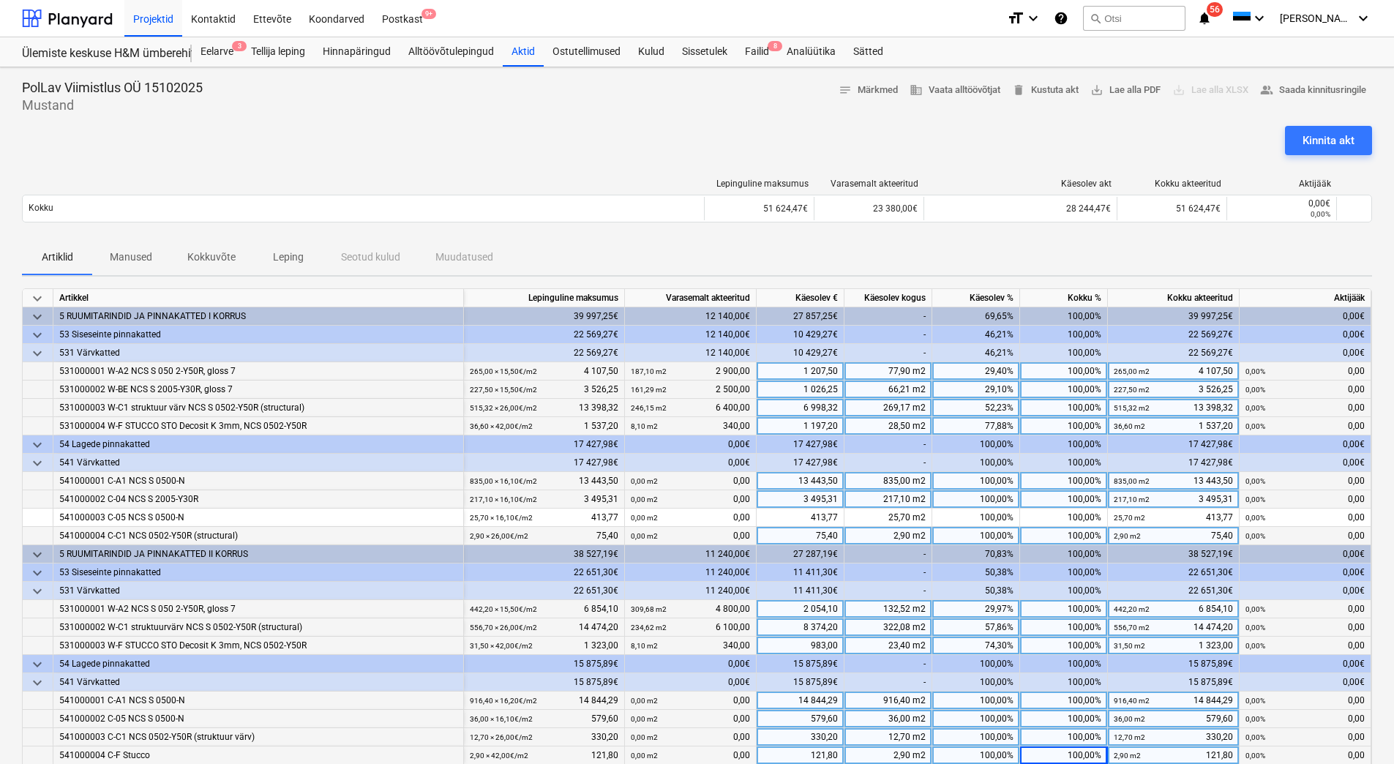
click at [1093, 238] on div "Lepinguline [PERSON_NAME] akteeritud Käesolev akt Kokku akteeritud Aktijääk Kok…" at bounding box center [697, 203] width 1350 height 73
click at [1306, 144] on div "Kinnita akt" at bounding box center [1329, 140] width 52 height 19
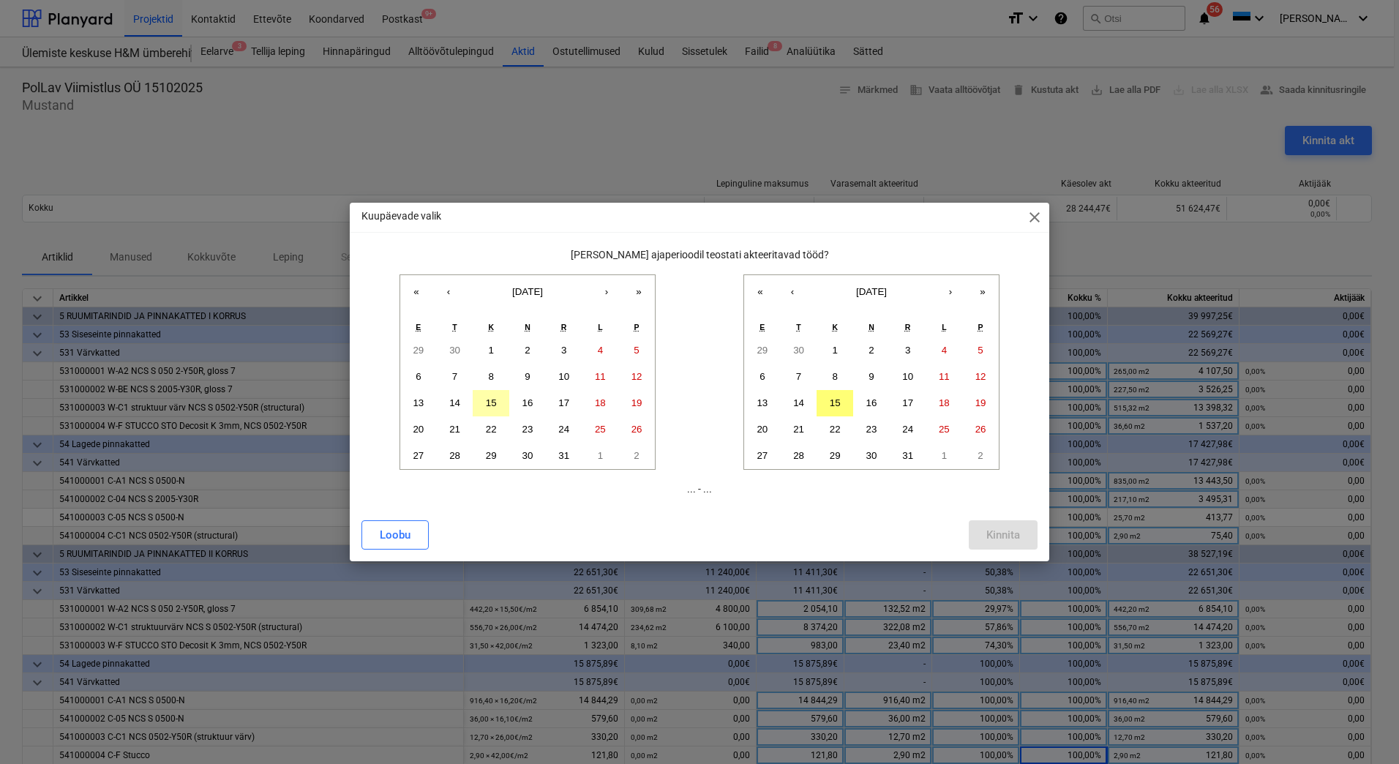
click at [487, 407] on abbr "15" at bounding box center [491, 402] width 11 height 11
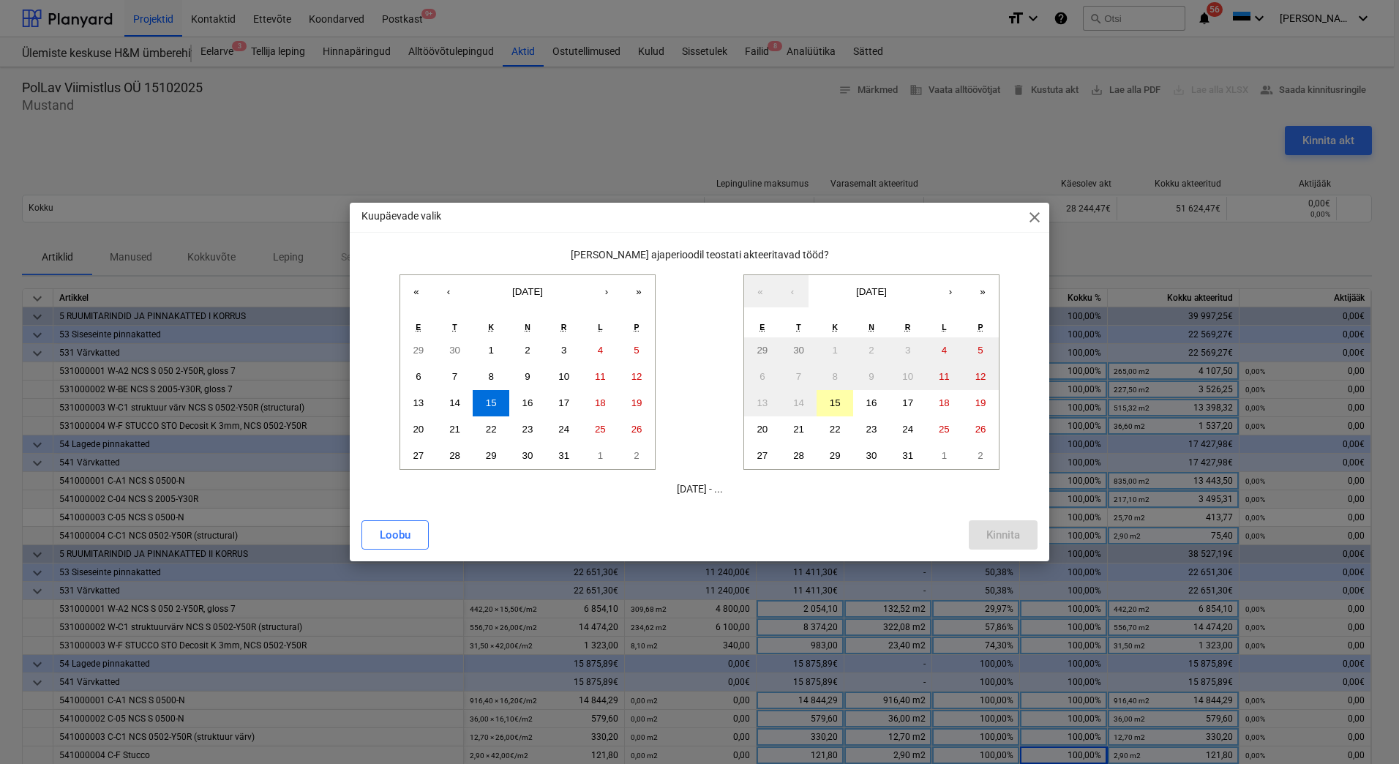
click at [837, 406] on abbr "15" at bounding box center [835, 402] width 11 height 11
click at [987, 540] on div "Kinnita" at bounding box center [1004, 534] width 34 height 19
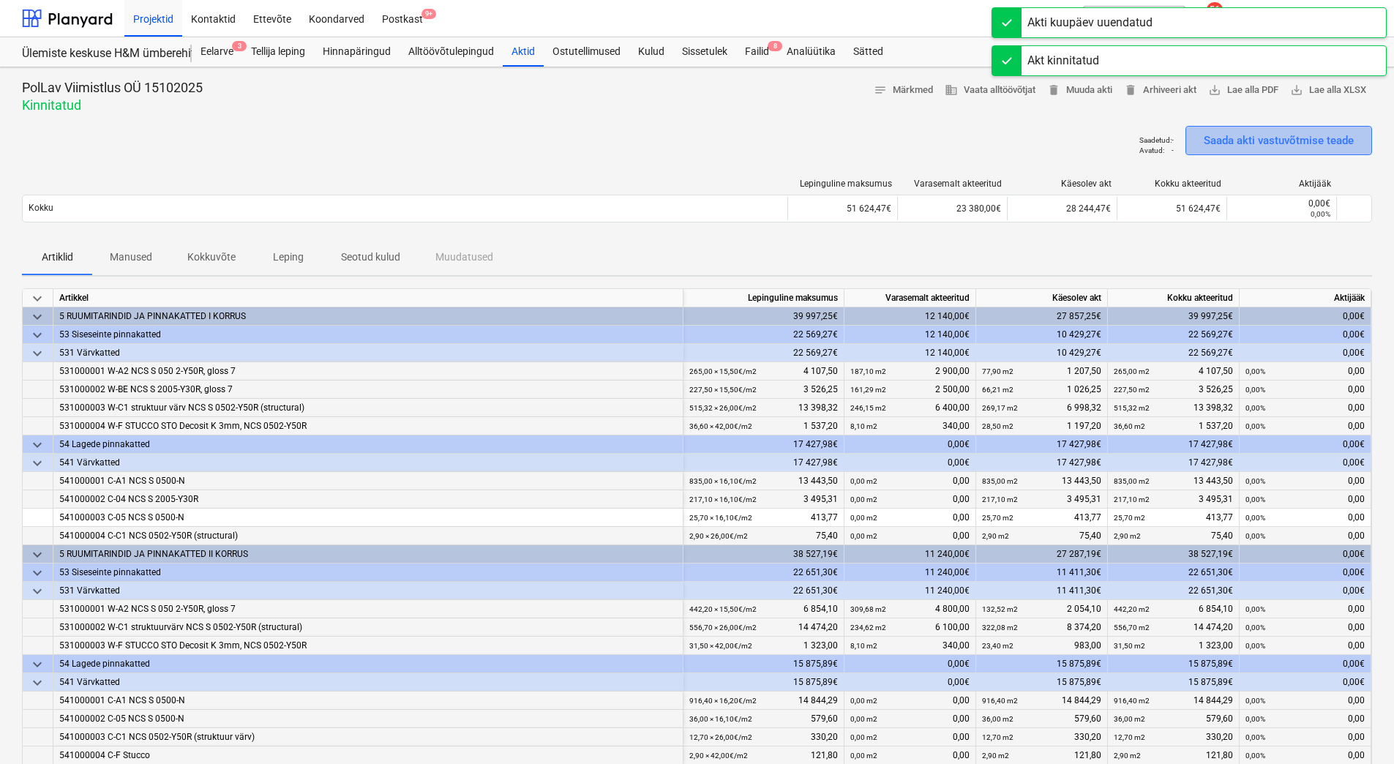
click at [1238, 141] on div "Saada akti vastuvõtmise teade" at bounding box center [1279, 140] width 150 height 19
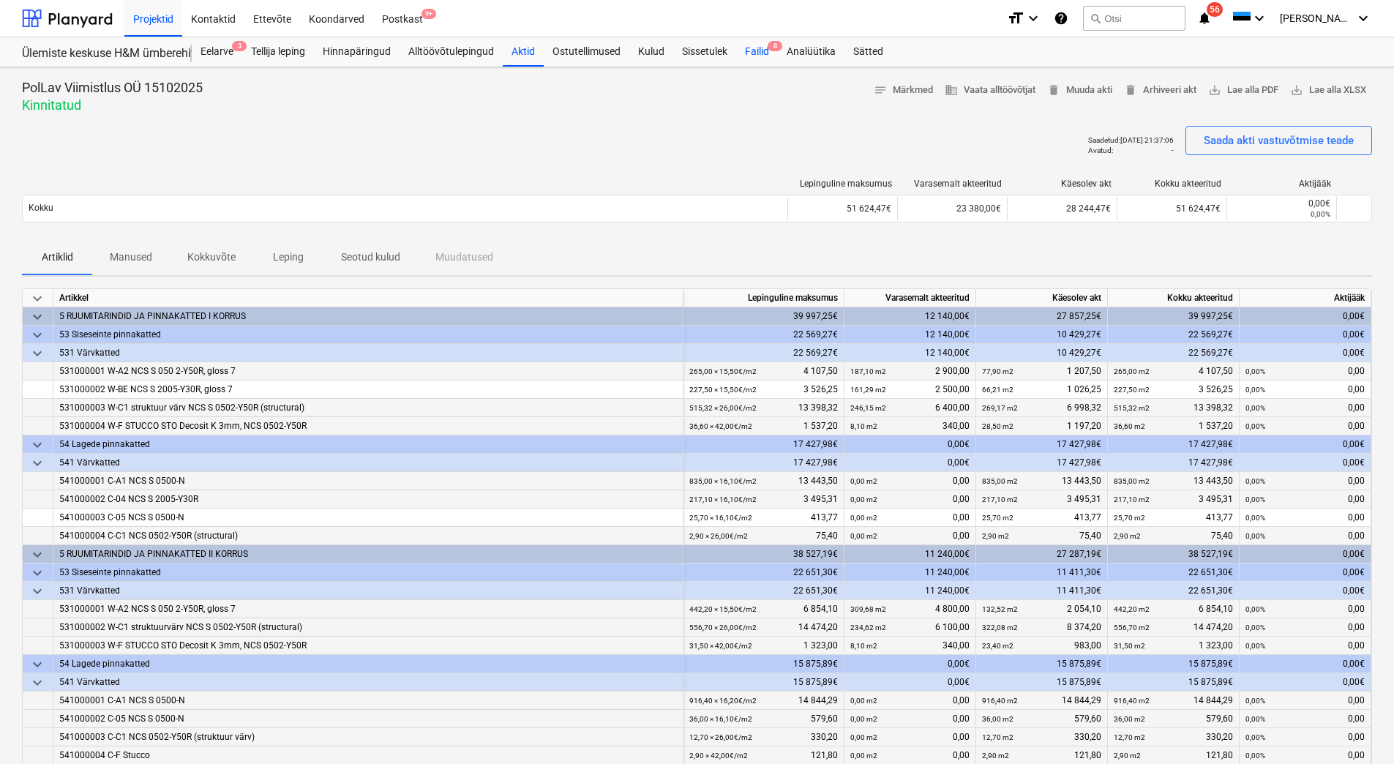
click at [761, 53] on div "Failid 8" at bounding box center [757, 51] width 42 height 29
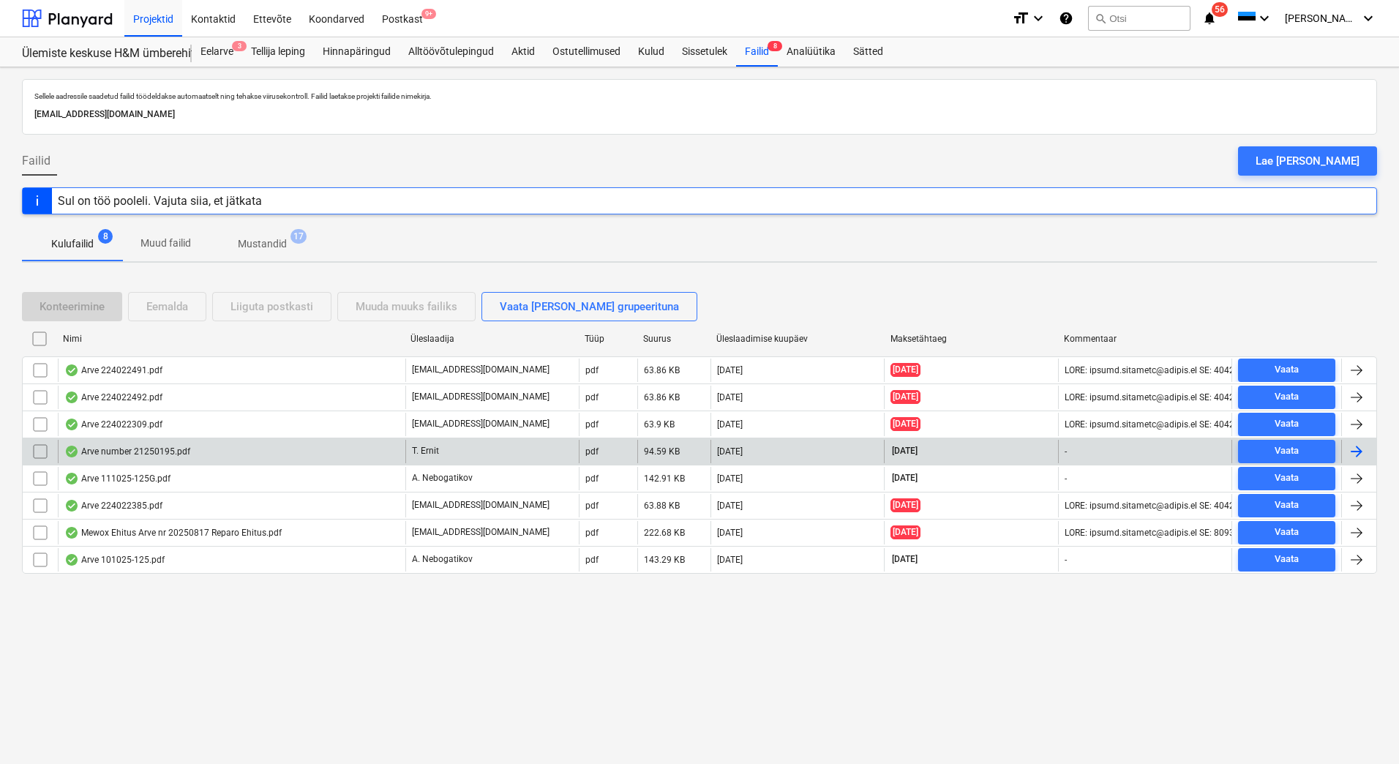
click at [327, 446] on div "Arve number 21250195.pdf" at bounding box center [232, 451] width 348 height 23
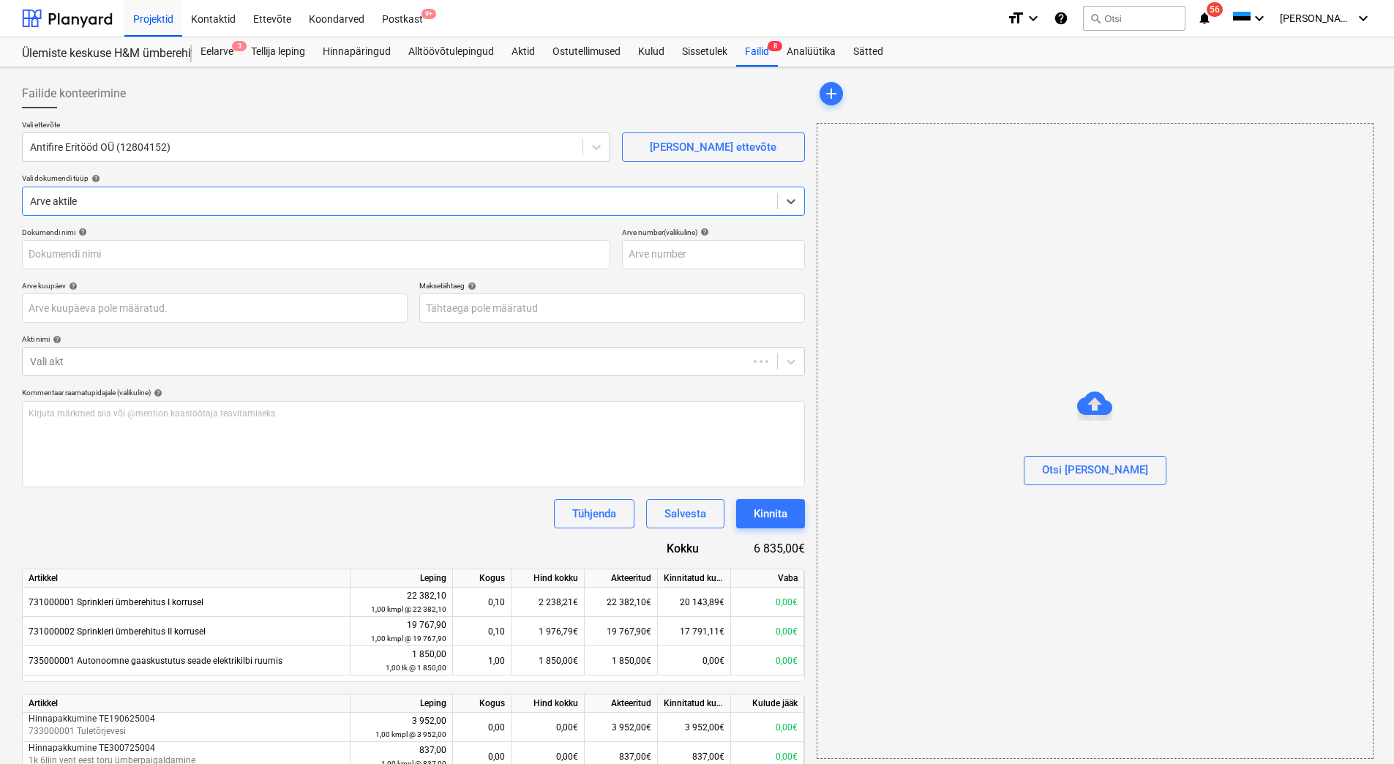
type input "21250195"
type input "[DATE]"
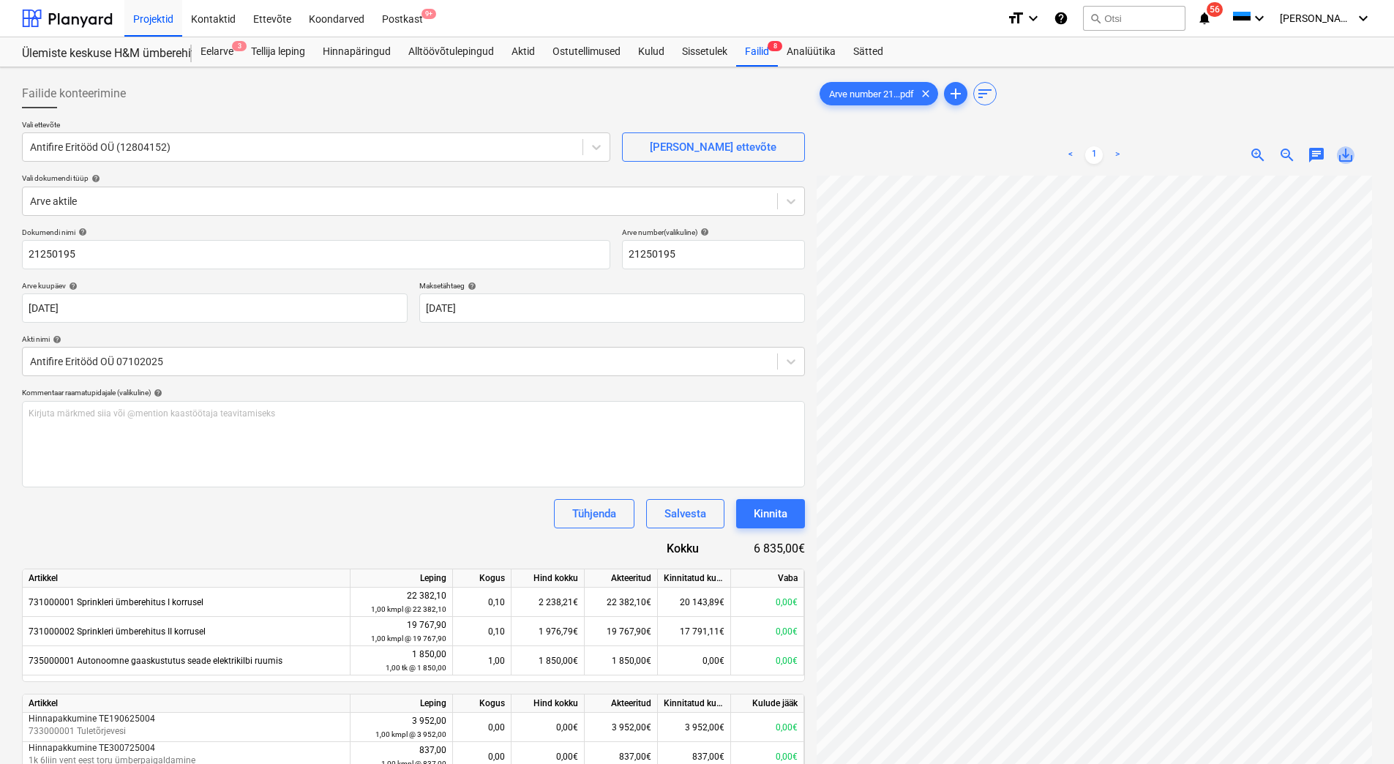
click at [1347, 155] on span "save_alt" at bounding box center [1346, 155] width 18 height 18
click at [528, 49] on div "Aktid" at bounding box center [523, 51] width 41 height 29
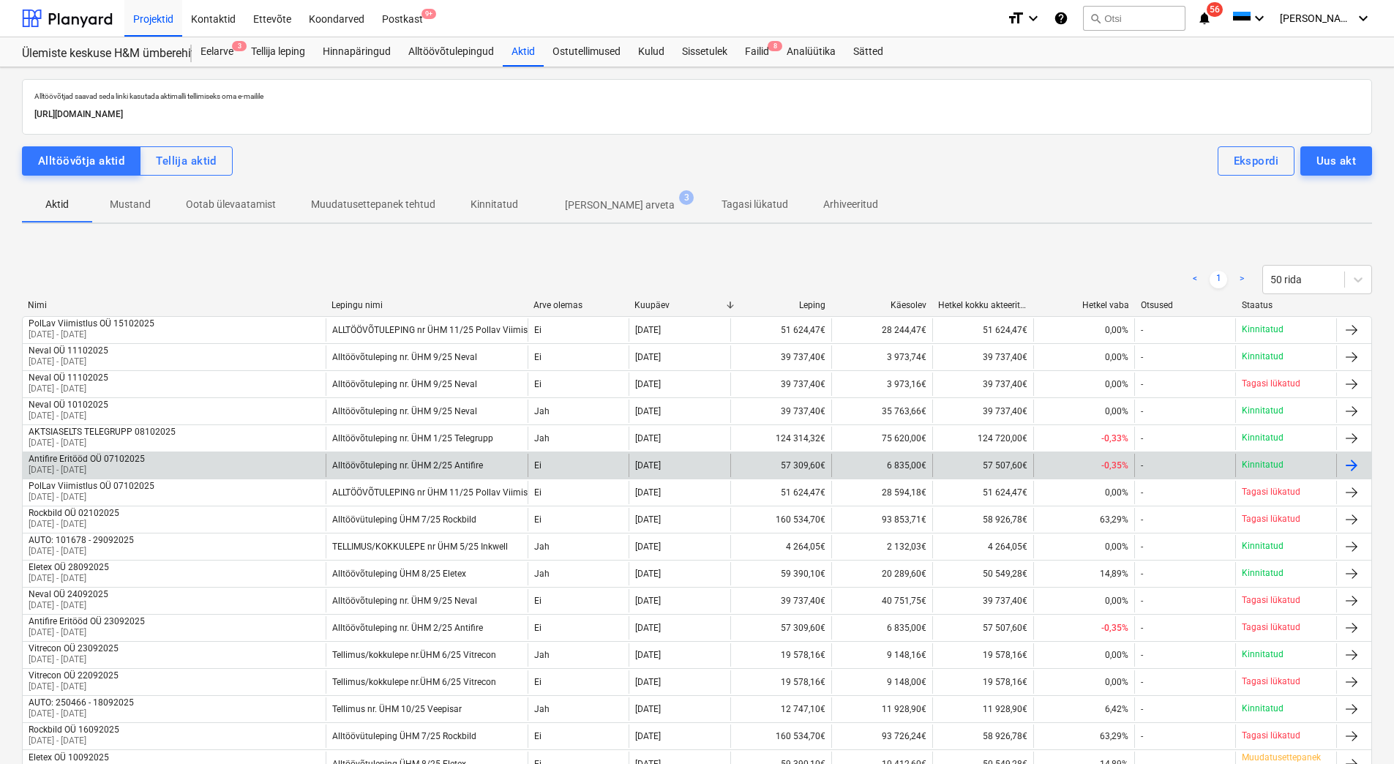
click at [194, 469] on div "Antifire Eritööd OÜ 07102025 [DATE] - [DATE]" at bounding box center [174, 465] width 303 height 23
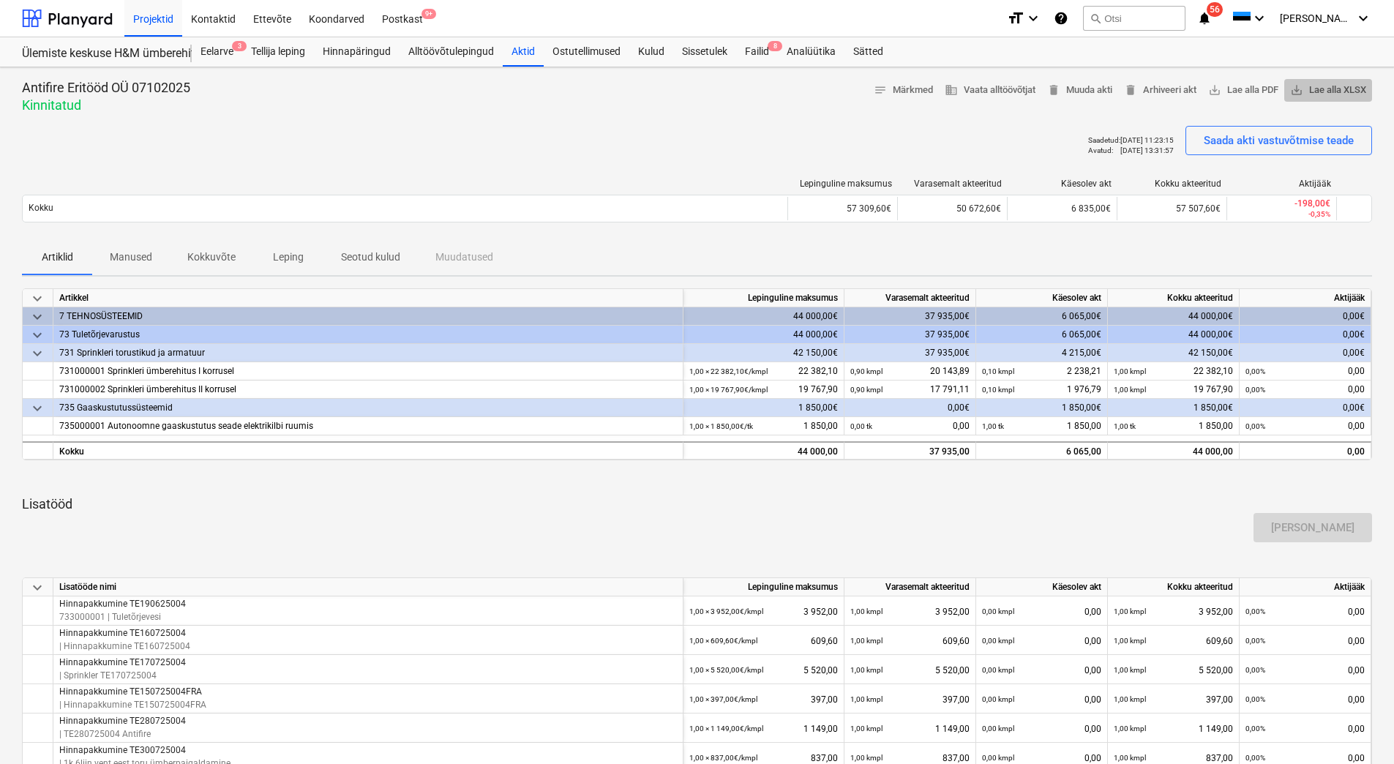
click at [1348, 84] on span "save_alt Lae alla XLSX" at bounding box center [1328, 90] width 76 height 17
click at [1255, 92] on span "save_alt Lae alla PDF" at bounding box center [1243, 90] width 70 height 17
click at [427, 49] on div "Alltöövõtulepingud" at bounding box center [451, 51] width 103 height 29
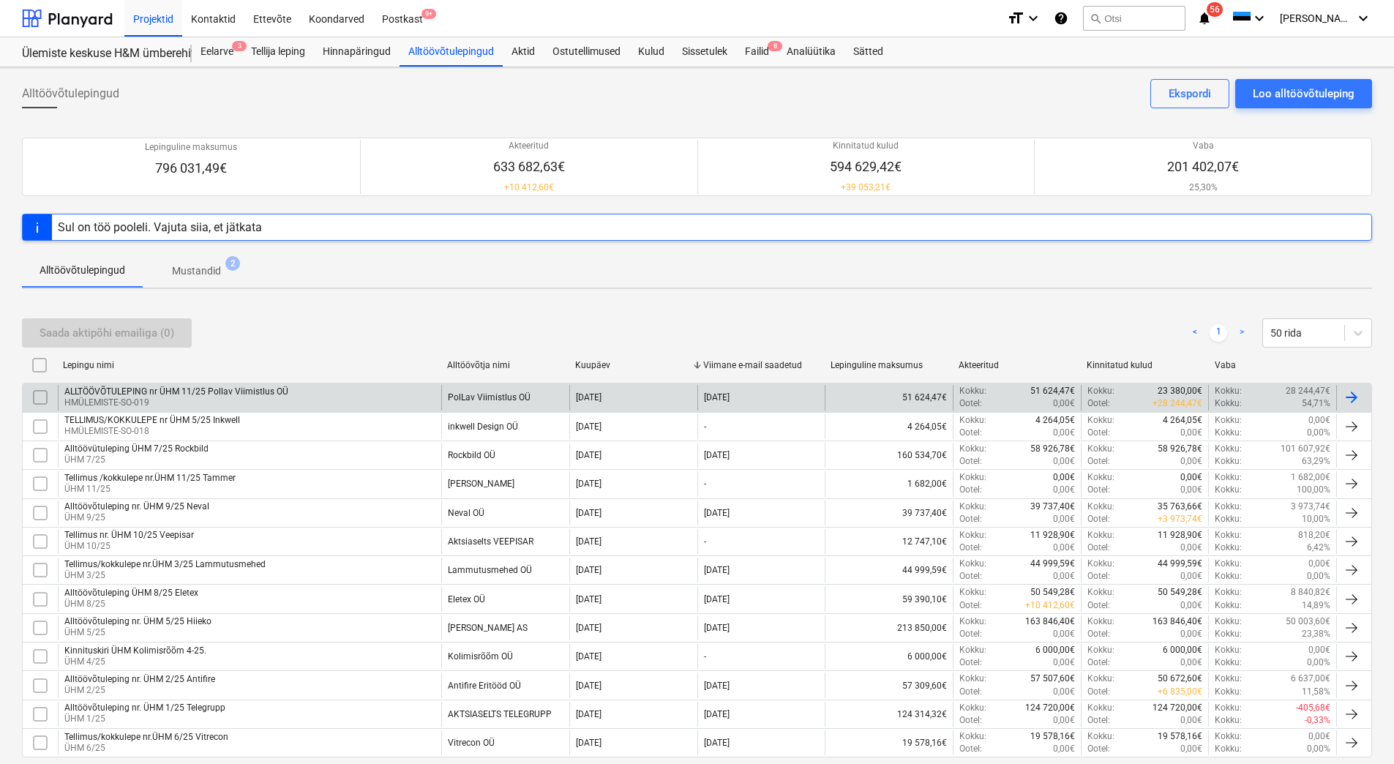
click at [151, 399] on p "HMÜLEMISTE-SO-019" at bounding box center [176, 403] width 224 height 12
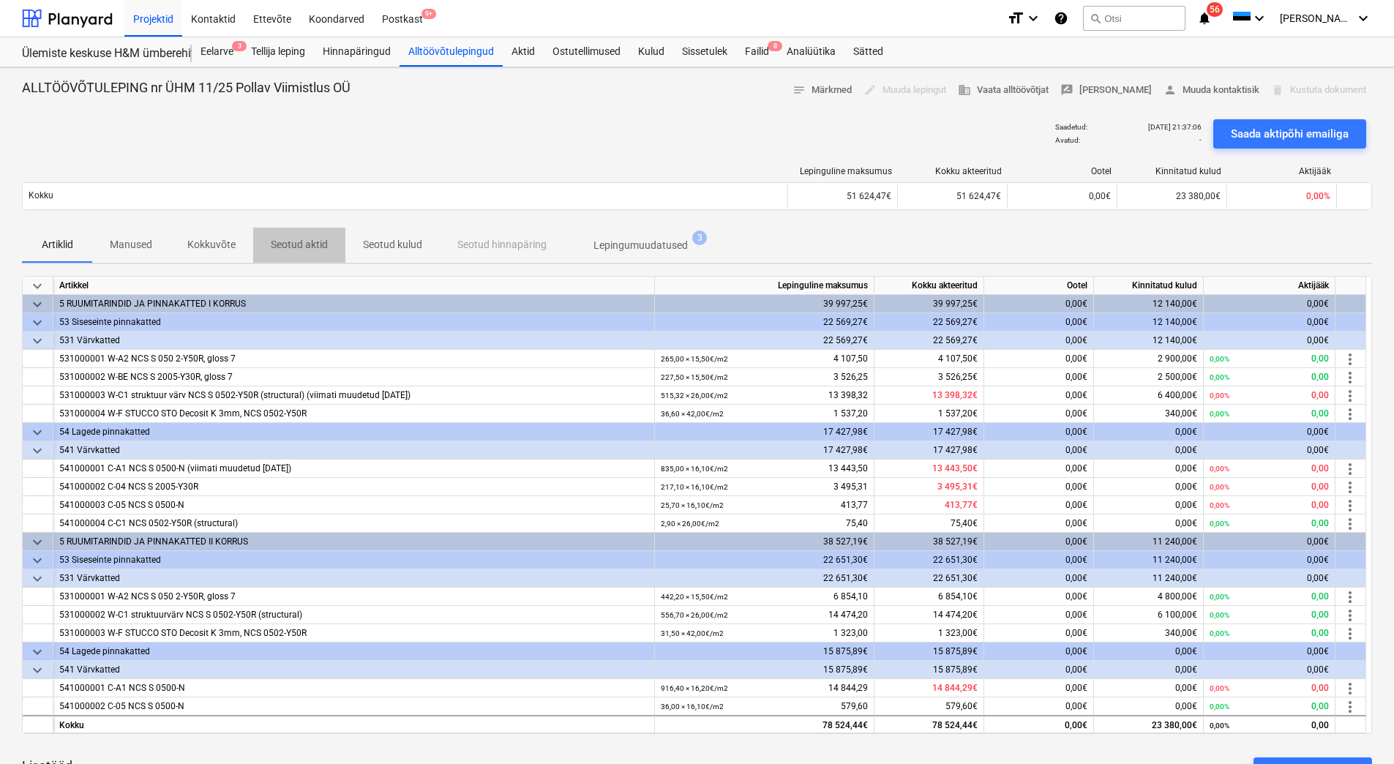
click at [288, 245] on p "Seotud aktid" at bounding box center [299, 244] width 57 height 15
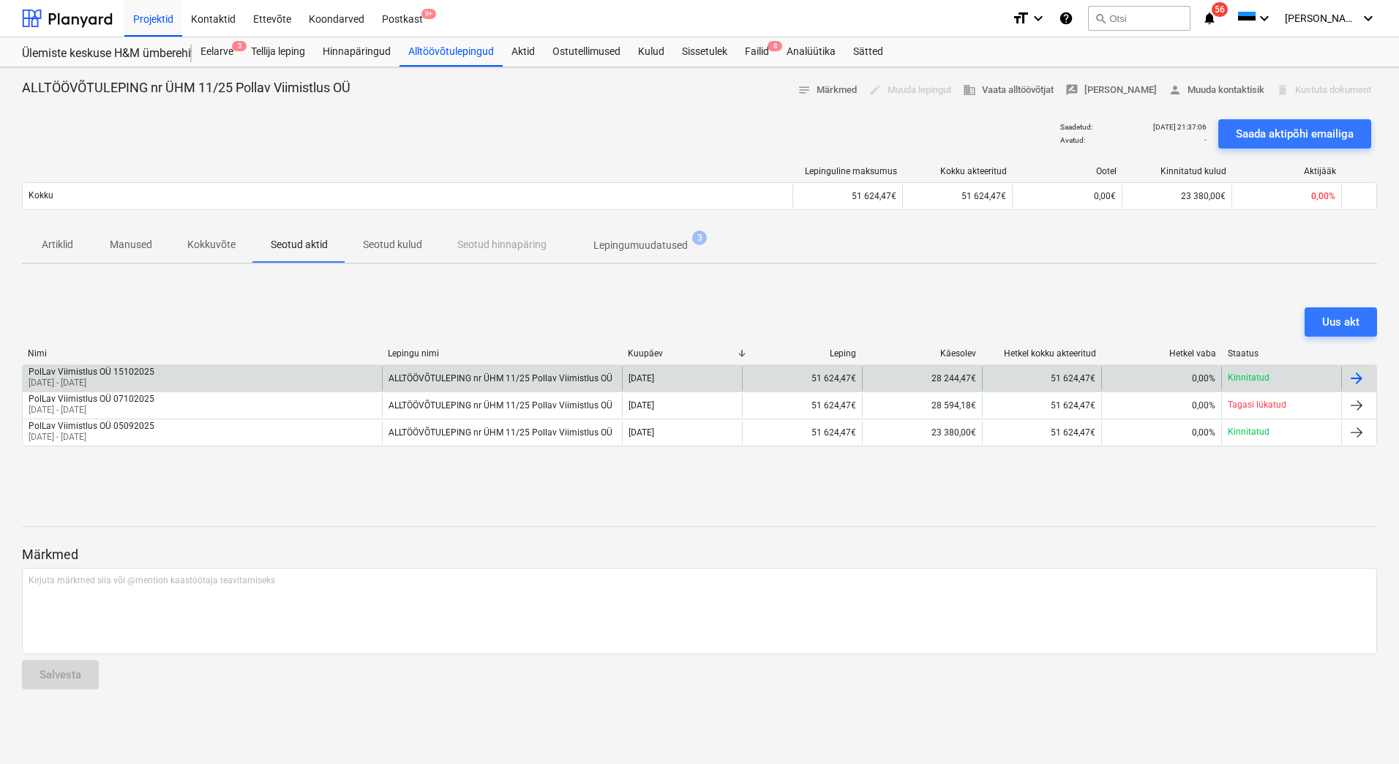
click at [287, 384] on div "PolLav Viimistlus OÜ 15102025 [DATE] - [DATE]" at bounding box center [202, 378] width 359 height 23
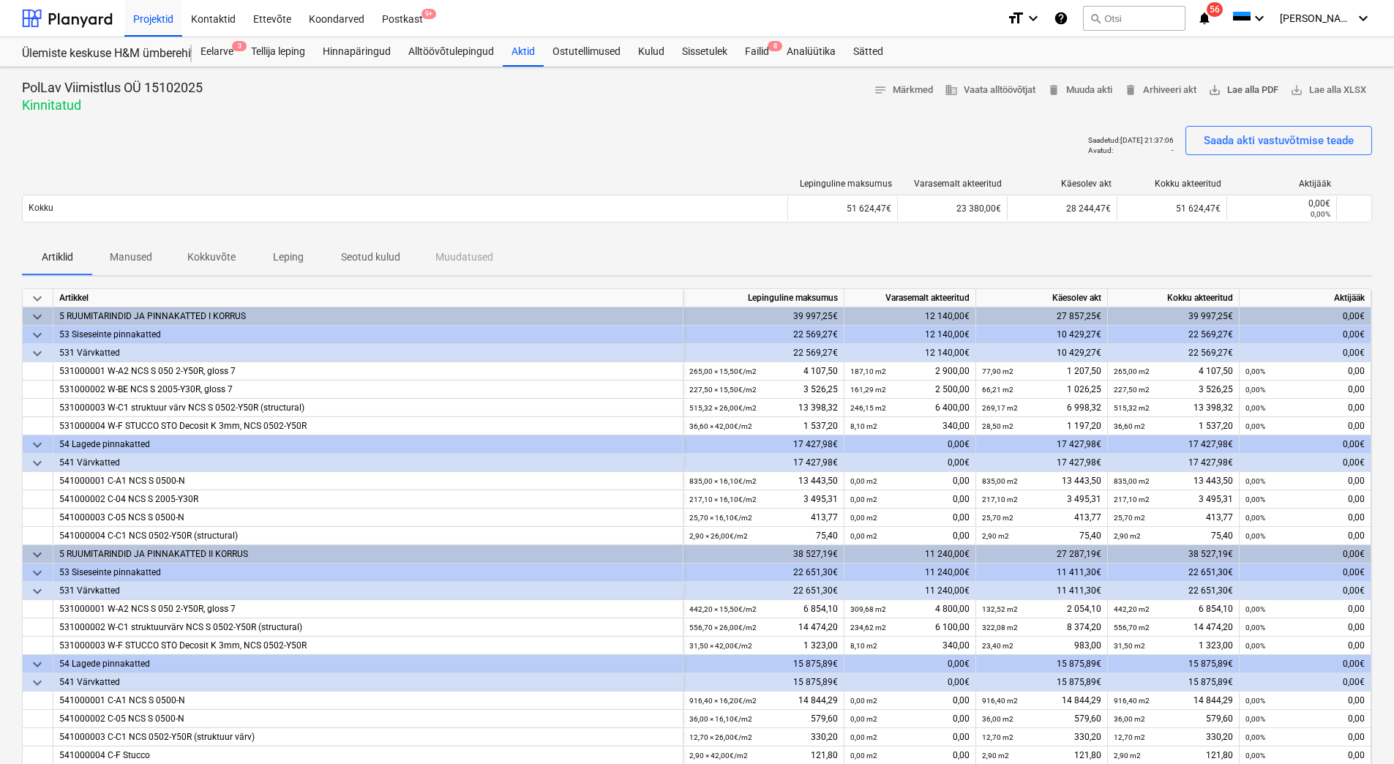
click at [1254, 91] on span "save_alt Lae alla PDF" at bounding box center [1243, 90] width 70 height 17
click at [759, 50] on div "Failid 8" at bounding box center [757, 51] width 42 height 29
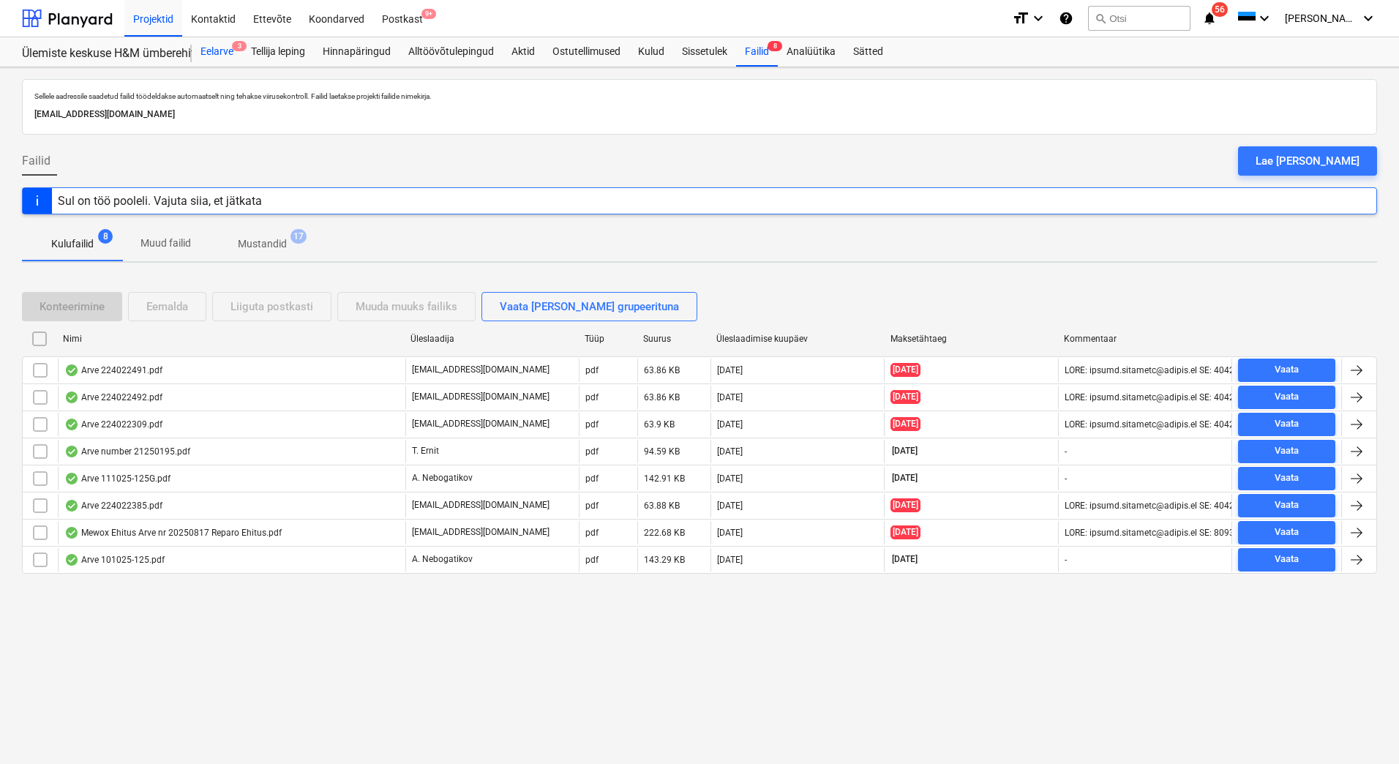
click at [210, 55] on div "Eelarve 3" at bounding box center [217, 51] width 50 height 29
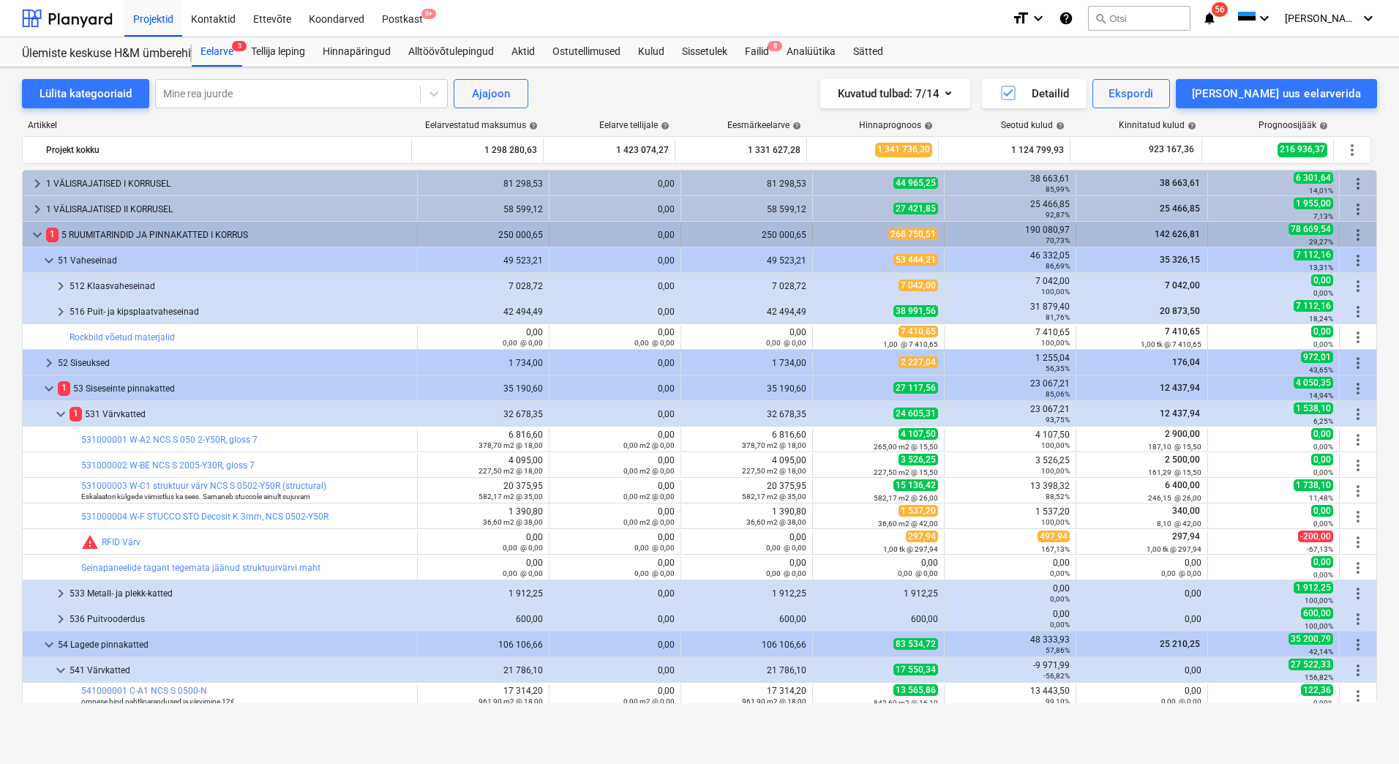
click at [36, 233] on span "keyboard_arrow_down" at bounding box center [38, 235] width 18 height 18
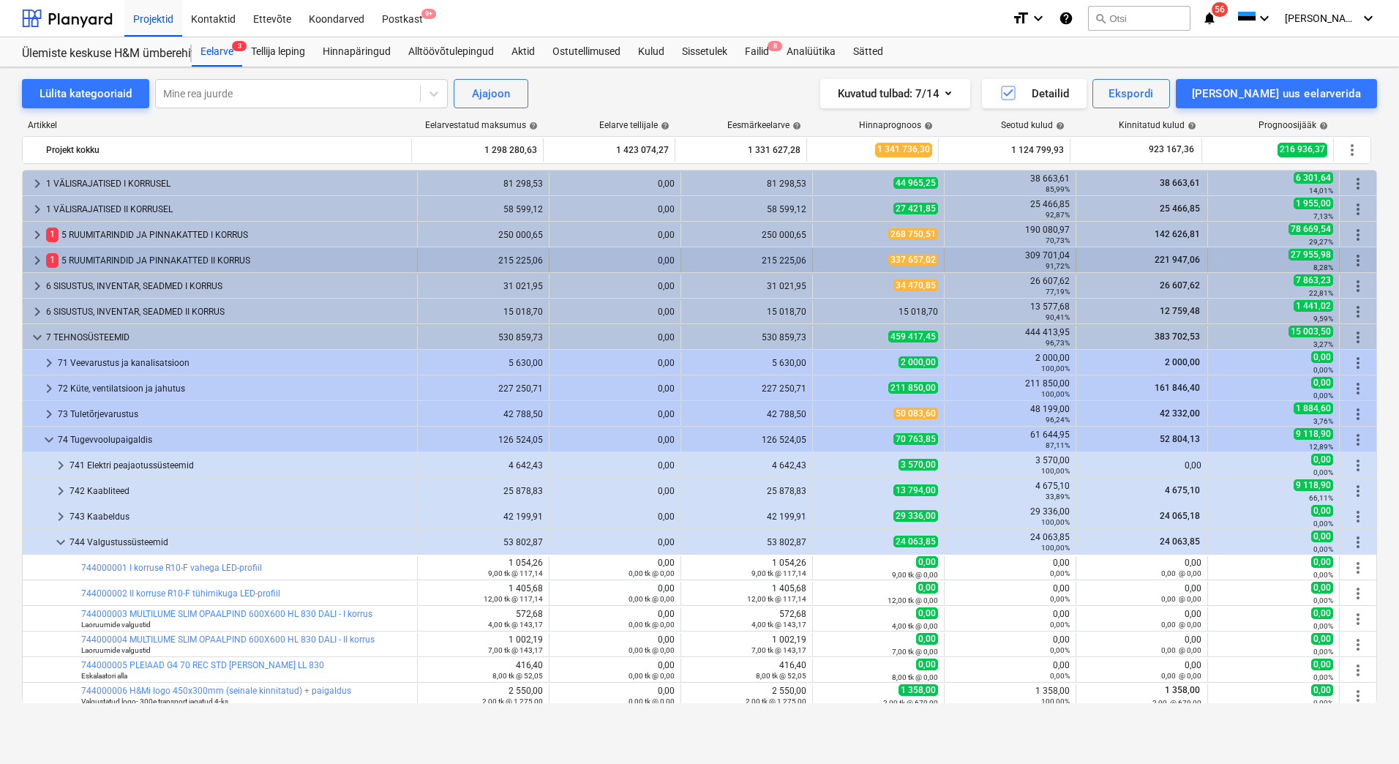
click at [39, 261] on span "keyboard_arrow_right" at bounding box center [38, 261] width 18 height 18
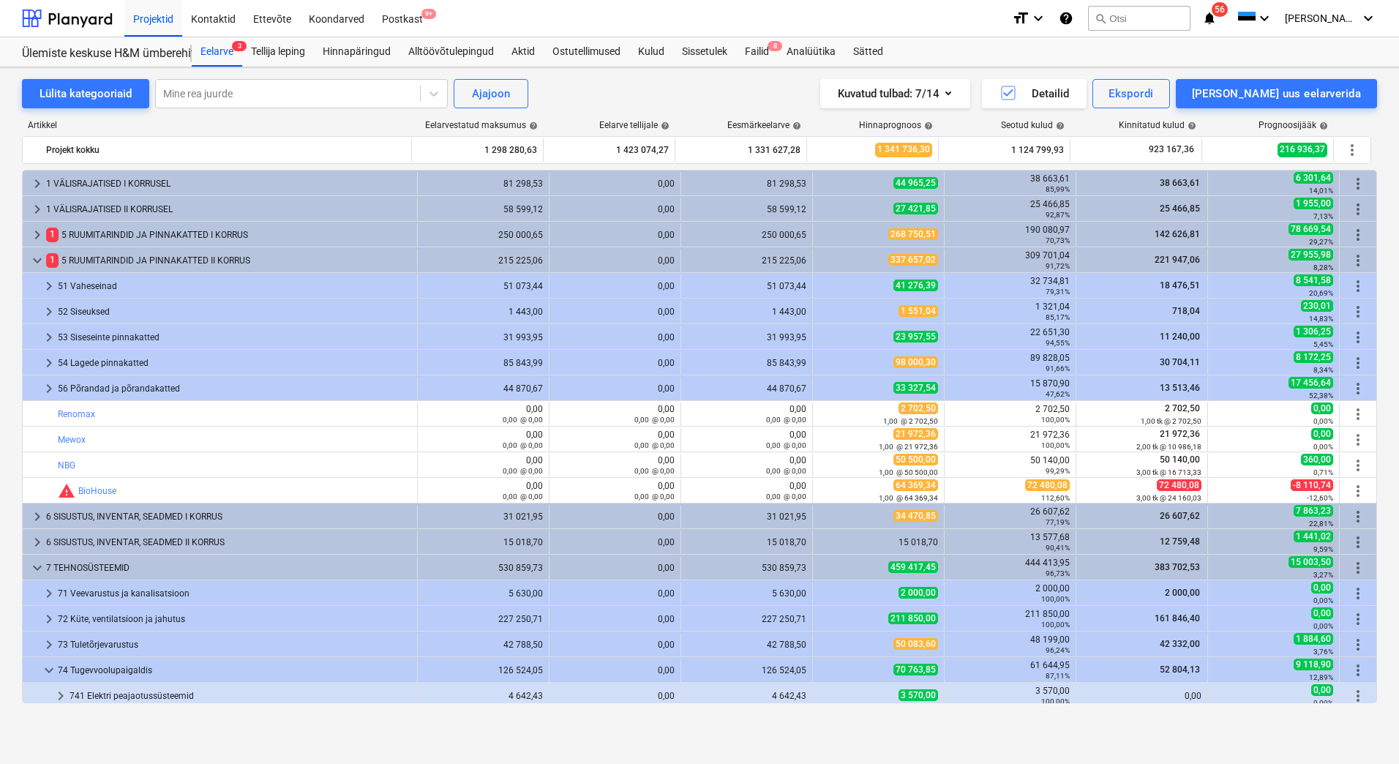
click at [39, 261] on span "keyboard_arrow_down" at bounding box center [38, 261] width 18 height 18
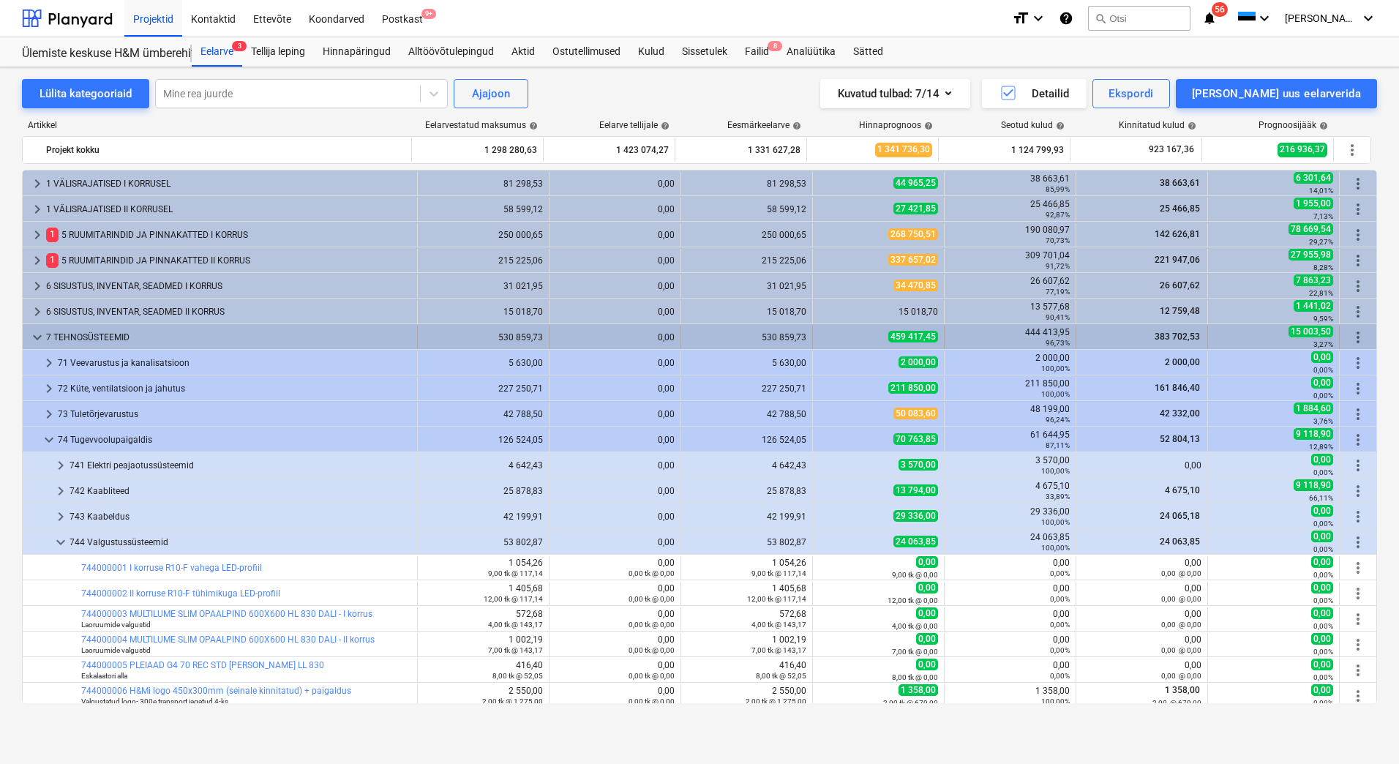
click at [37, 334] on span "keyboard_arrow_down" at bounding box center [38, 338] width 18 height 18
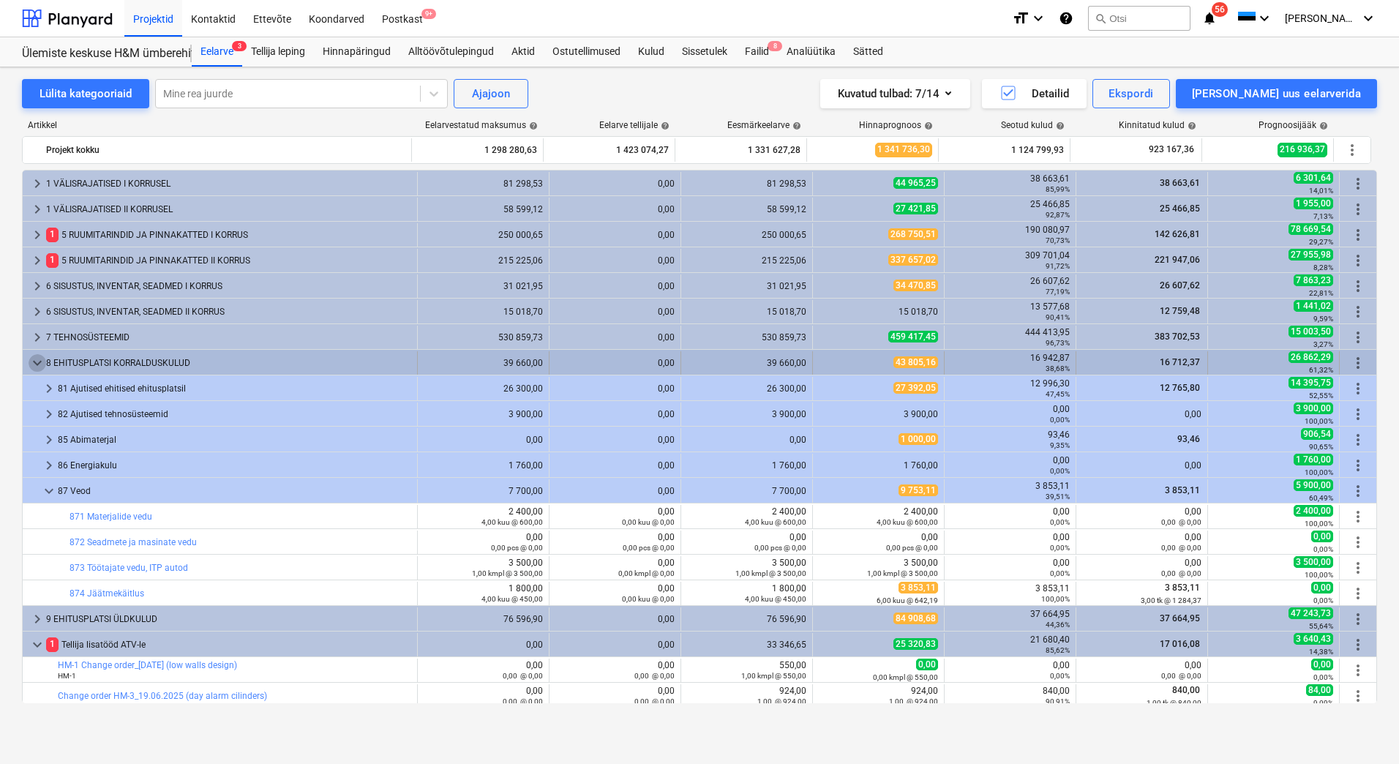
click at [32, 357] on span "keyboard_arrow_down" at bounding box center [38, 363] width 18 height 18
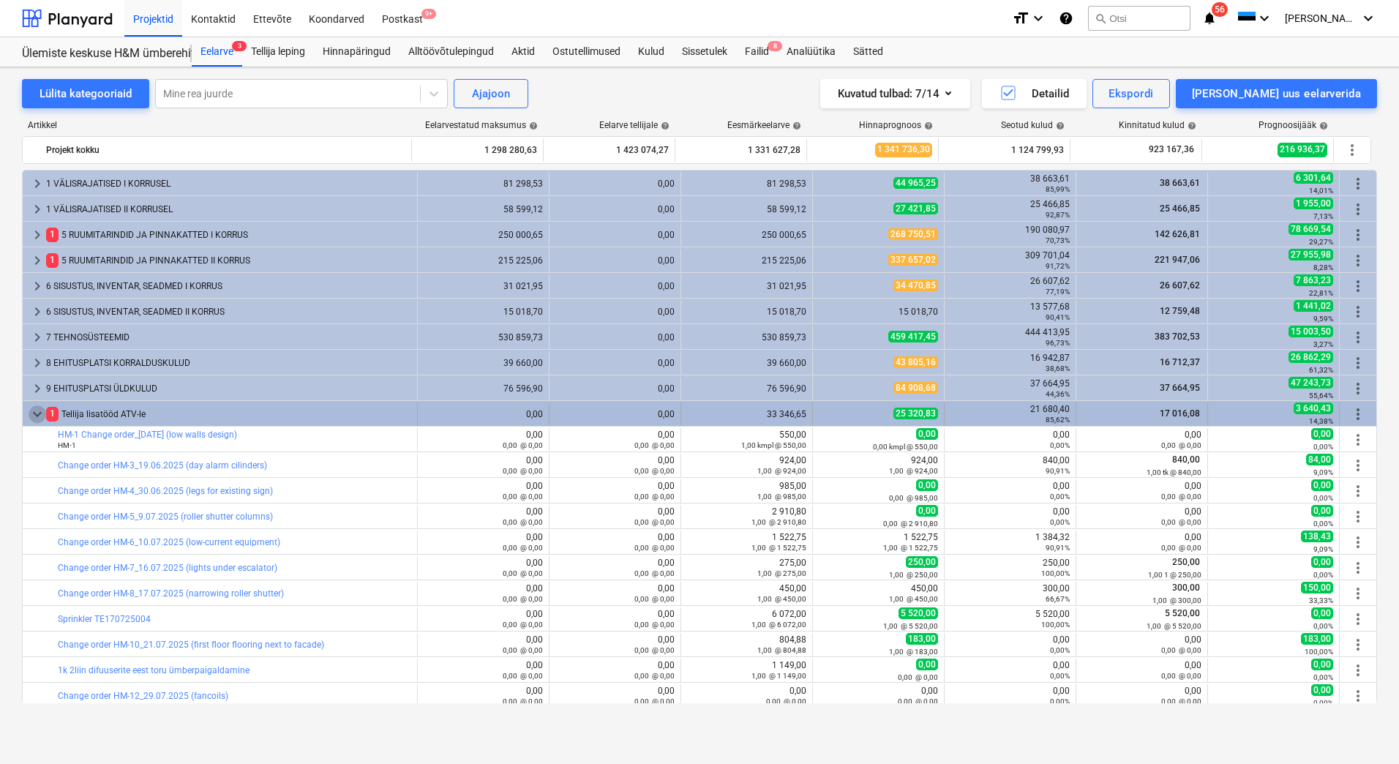
click at [34, 416] on span "keyboard_arrow_down" at bounding box center [38, 414] width 18 height 18
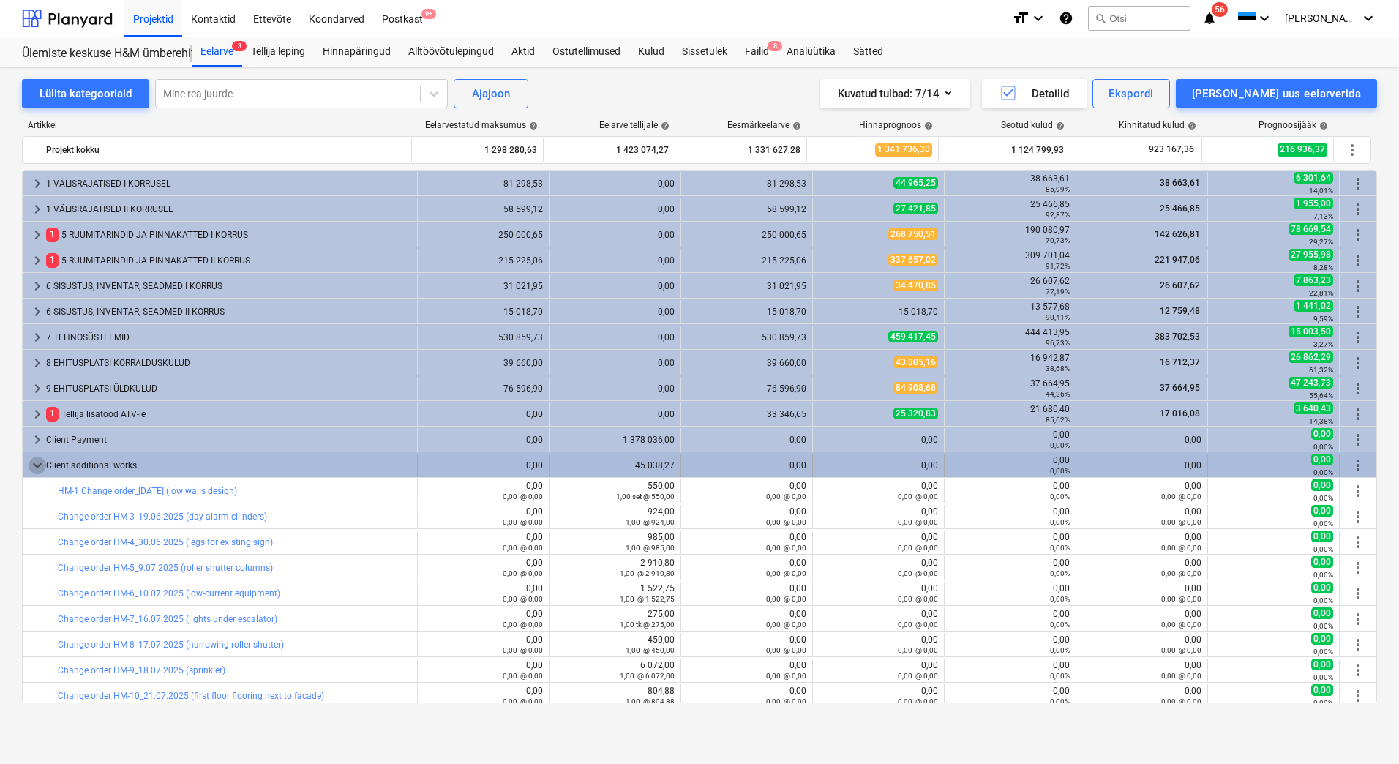
click at [33, 468] on span "keyboard_arrow_down" at bounding box center [38, 466] width 18 height 18
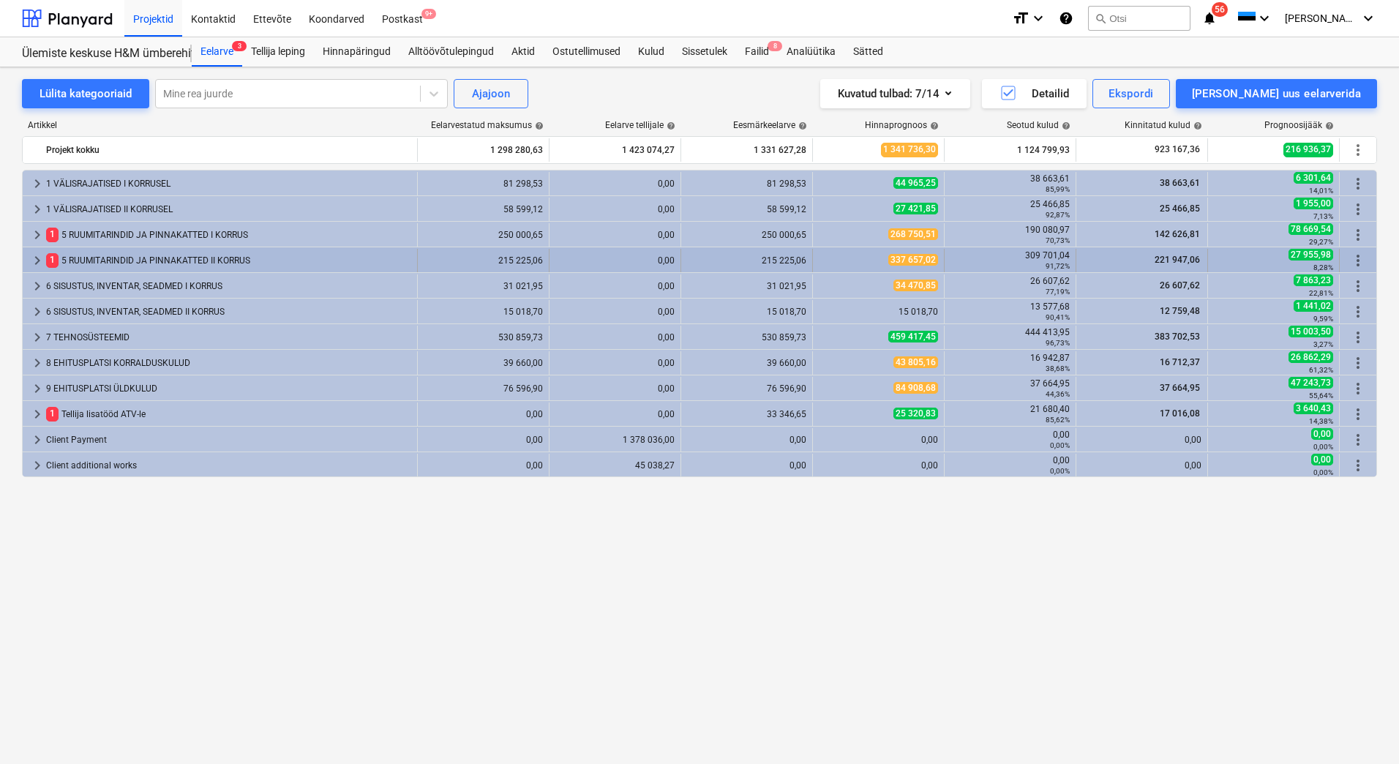
click at [36, 259] on span "keyboard_arrow_right" at bounding box center [38, 261] width 18 height 18
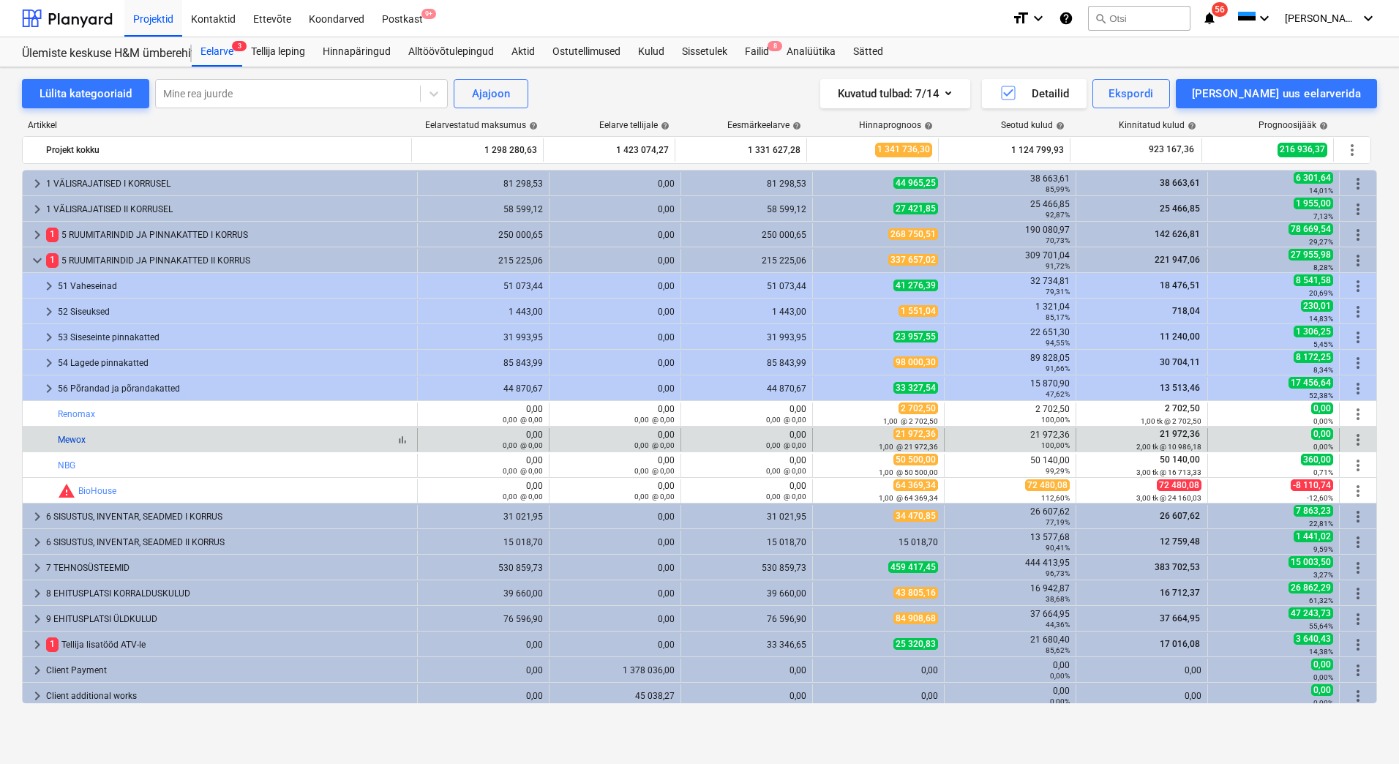
click at [78, 441] on link "Mewox" at bounding box center [72, 440] width 28 height 10
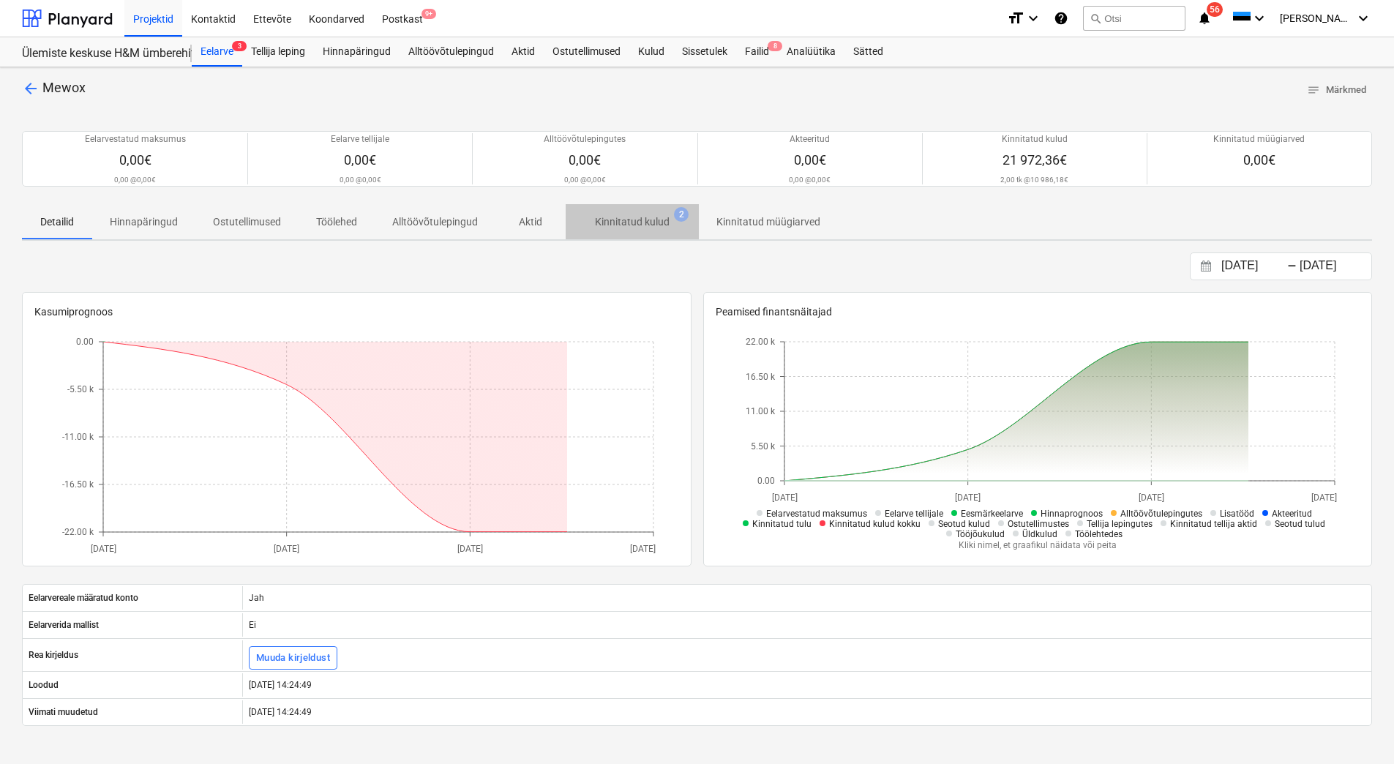
click at [648, 216] on p "Kinnitatud kulud" at bounding box center [632, 221] width 75 height 15
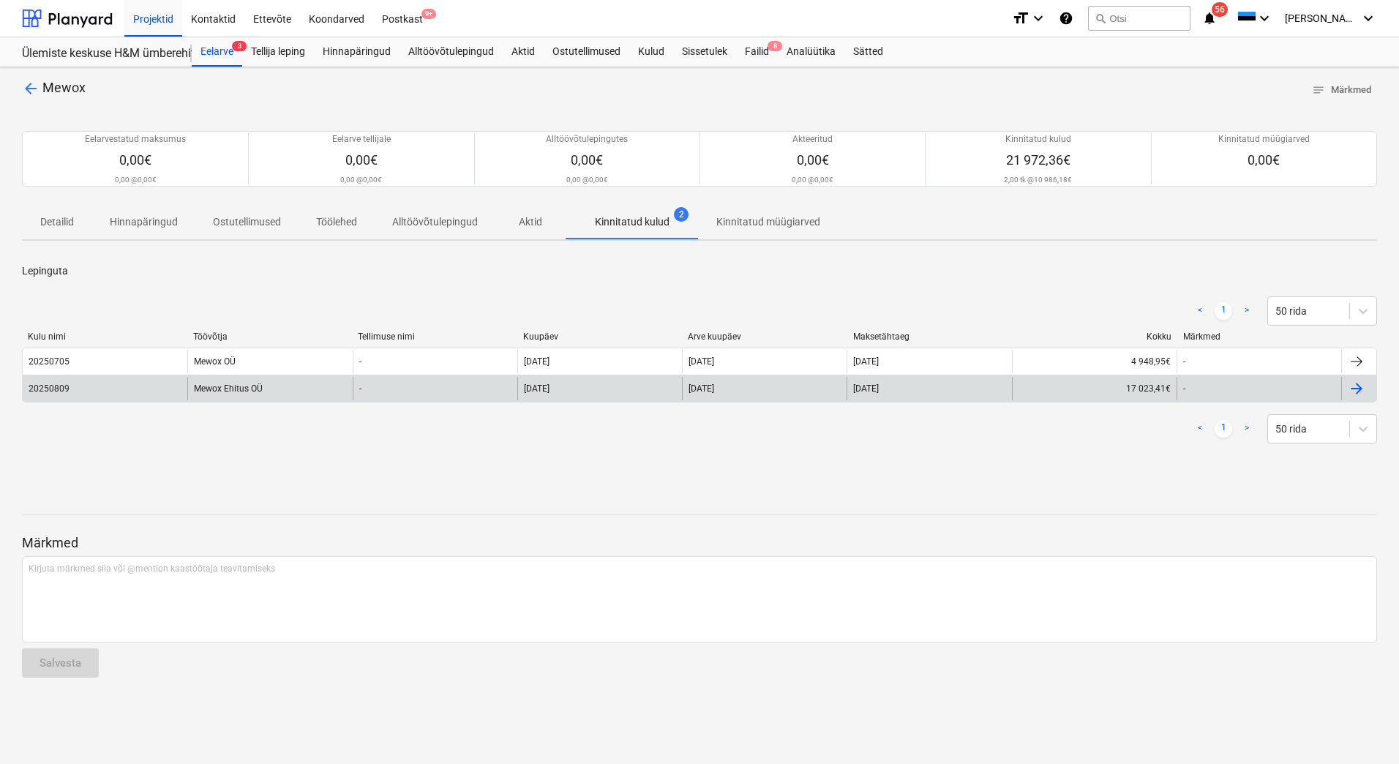
click at [241, 394] on div "Mewox Ehitus OÜ" at bounding box center [269, 388] width 165 height 23
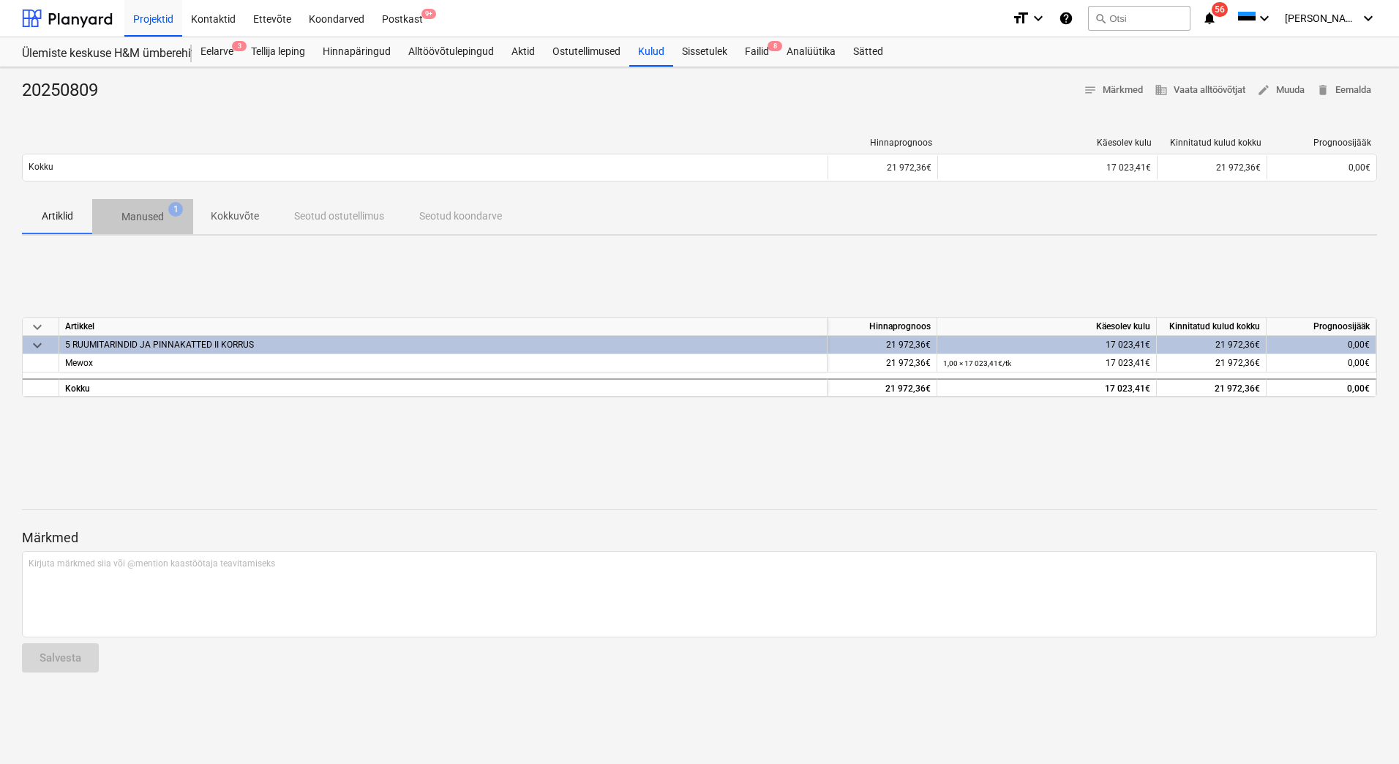
click at [137, 205] on span "Manused 1" at bounding box center [142, 216] width 101 height 26
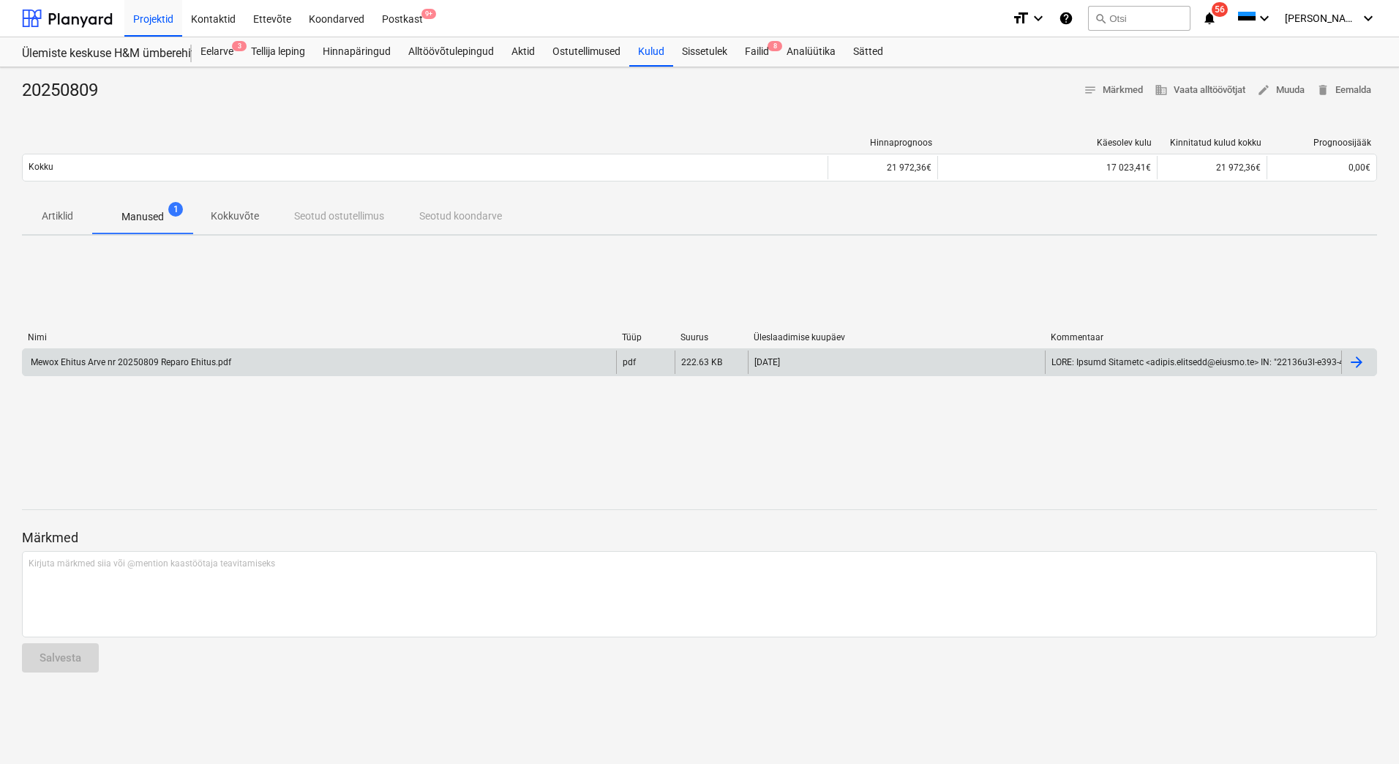
click at [370, 355] on div "Mewox Ehitus Arve nr 20250809 Reparo Ehitus.pdf" at bounding box center [320, 362] width 594 height 23
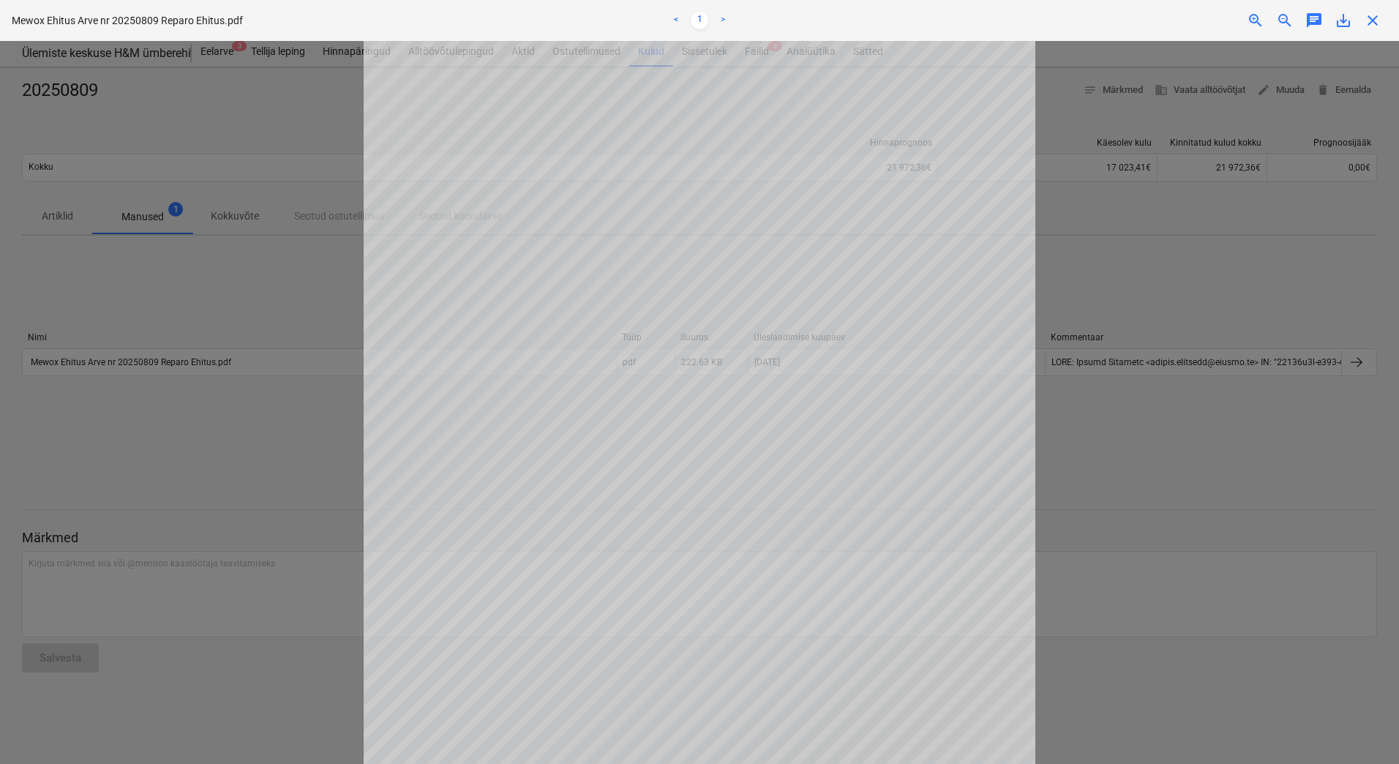
click at [1370, 23] on span "close" at bounding box center [1373, 21] width 18 height 18
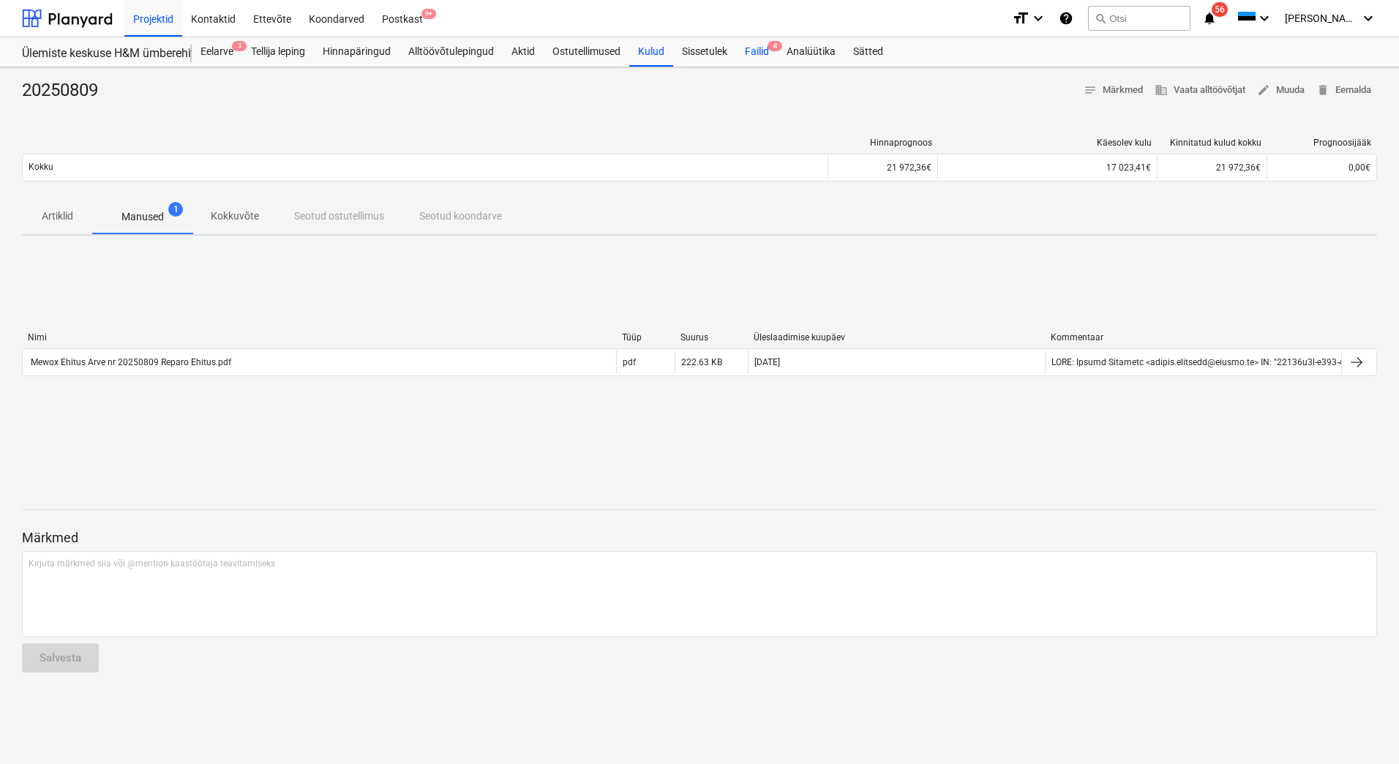
click at [757, 48] on div "Failid 8" at bounding box center [757, 51] width 42 height 29
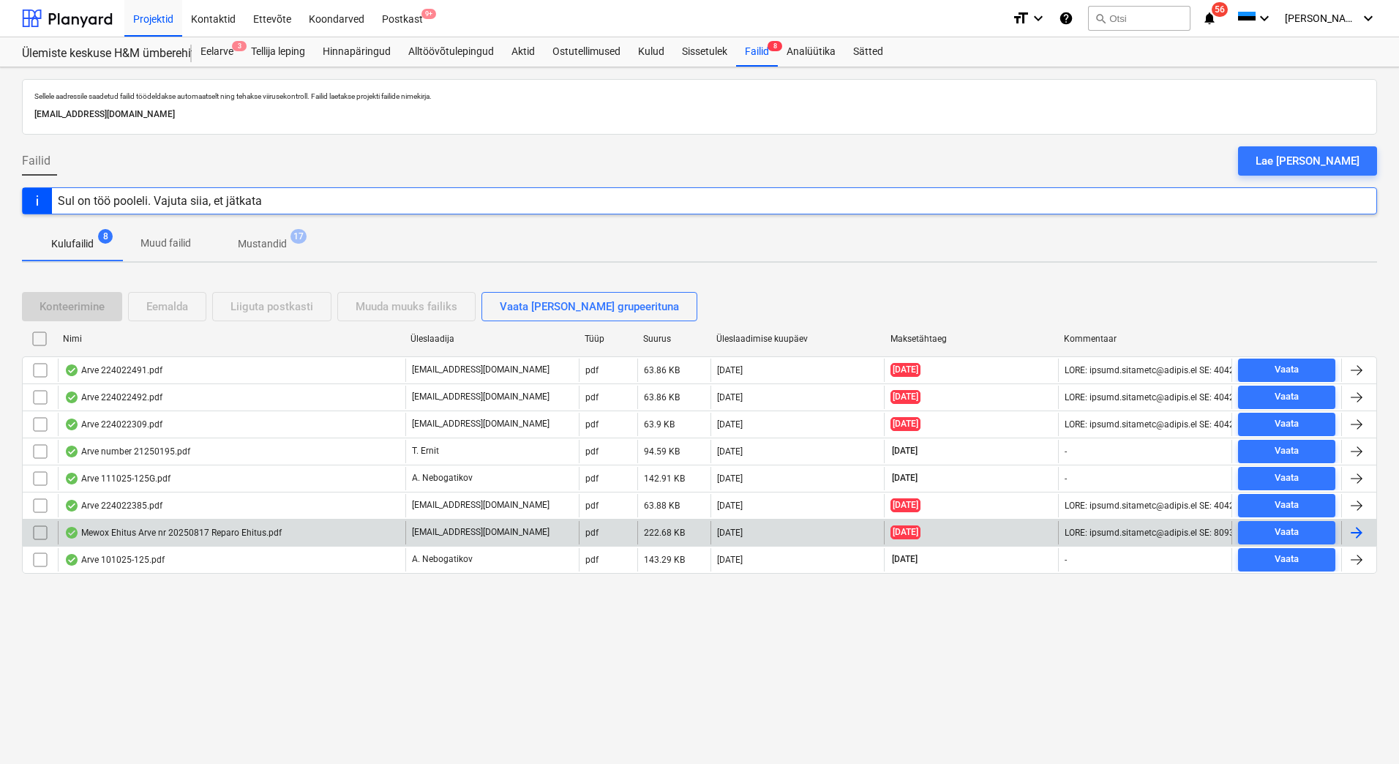
click at [172, 530] on div "Mewox Ehitus Arve nr 20250817 Reparo Ehitus.pdf" at bounding box center [172, 533] width 217 height 12
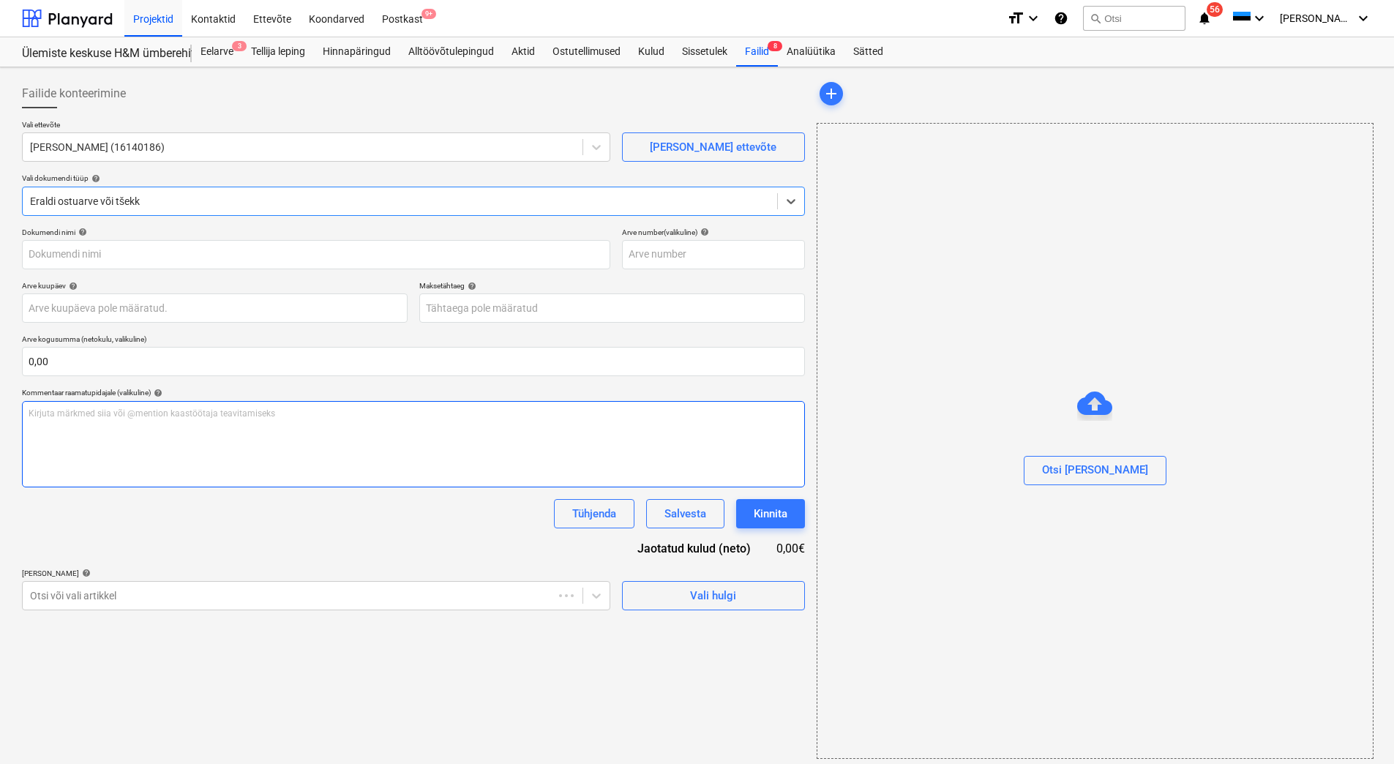
type input "20250817"
type input "[DATE]"
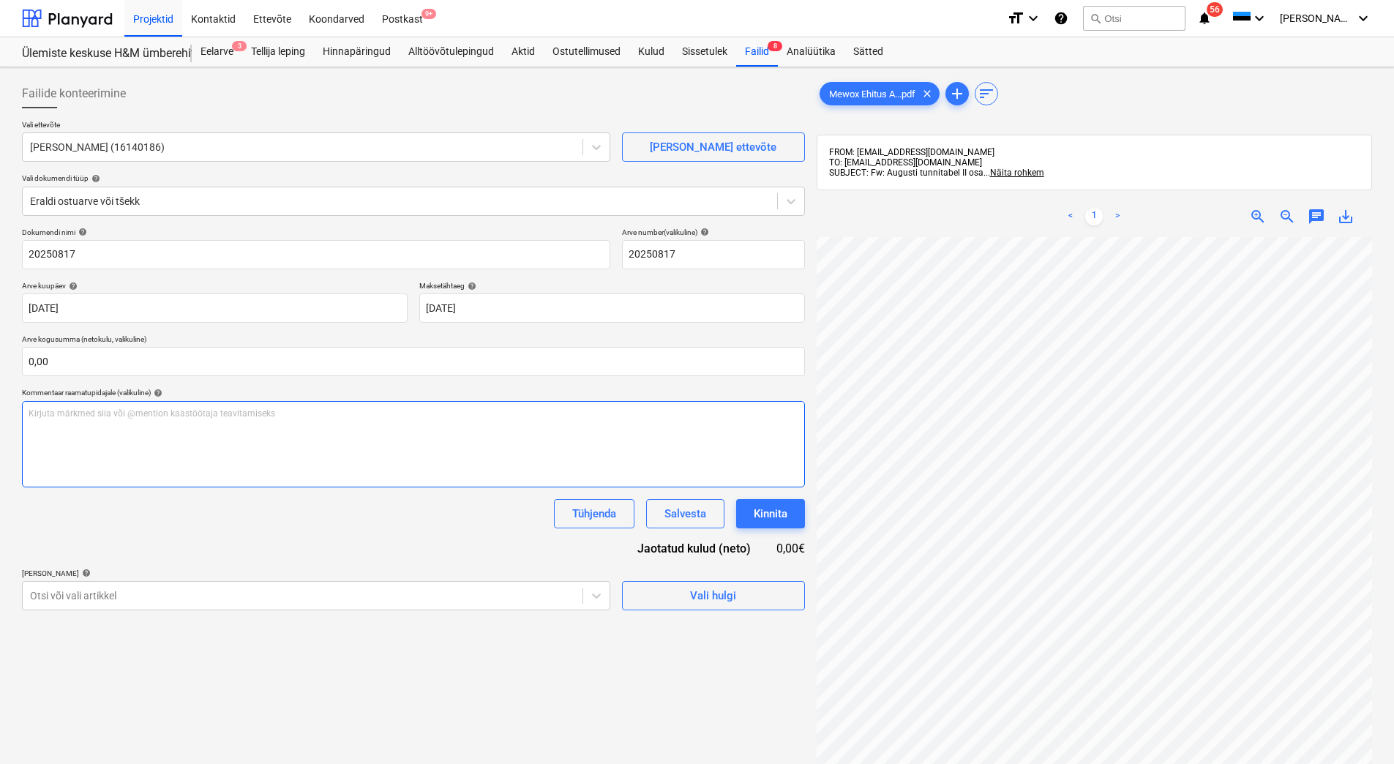
scroll to position [47, 37]
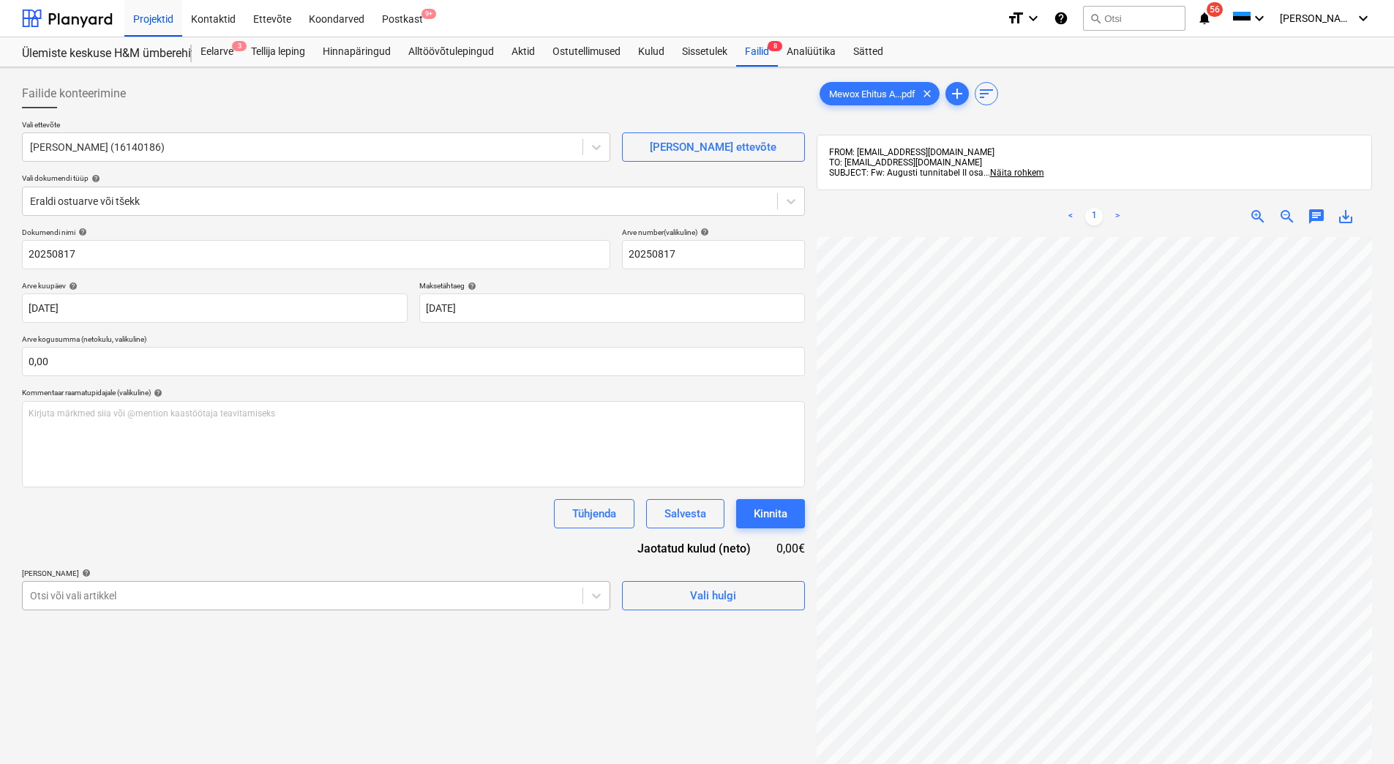
click at [360, 594] on body "Projektid Kontaktid Ettevõte Koondarved Postkast 9+ format_size keyboard_arrow_…" at bounding box center [697, 382] width 1394 height 764
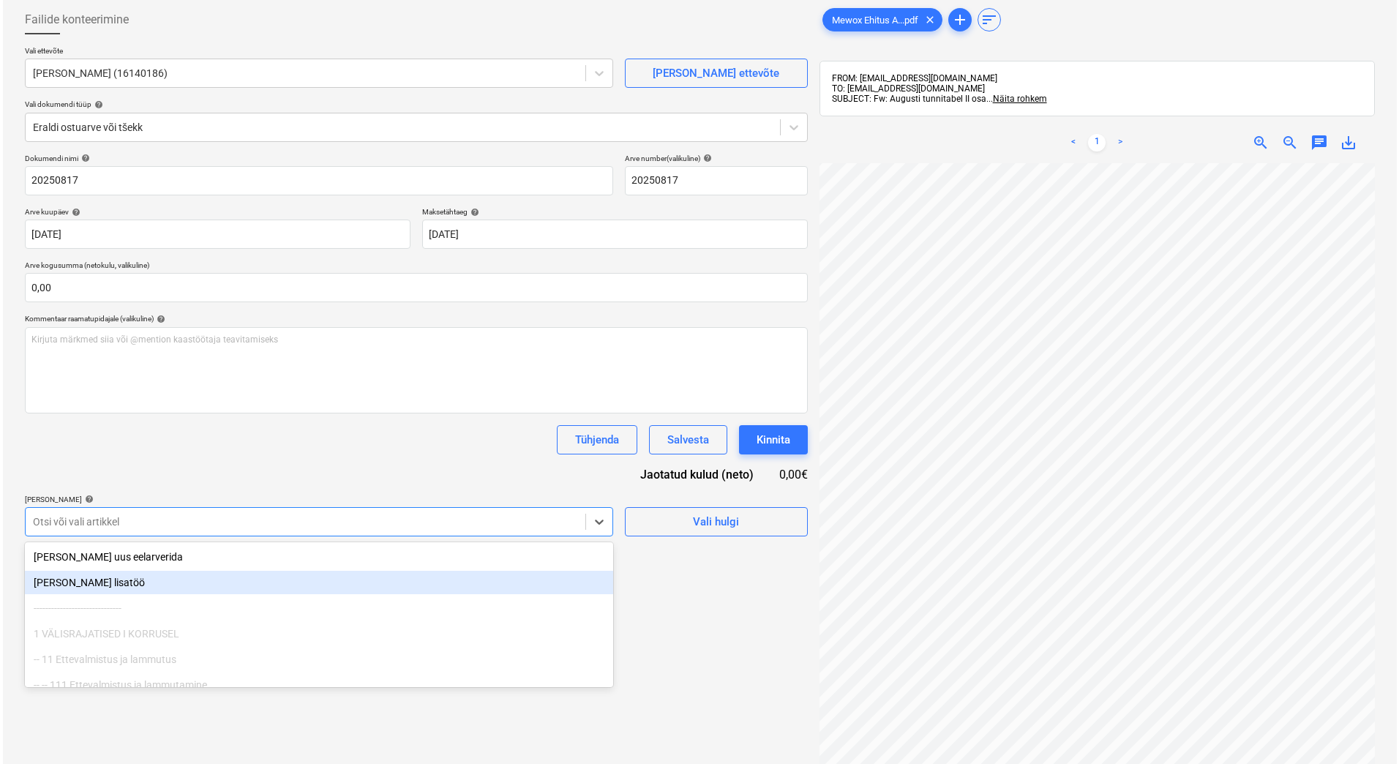
scroll to position [81, 0]
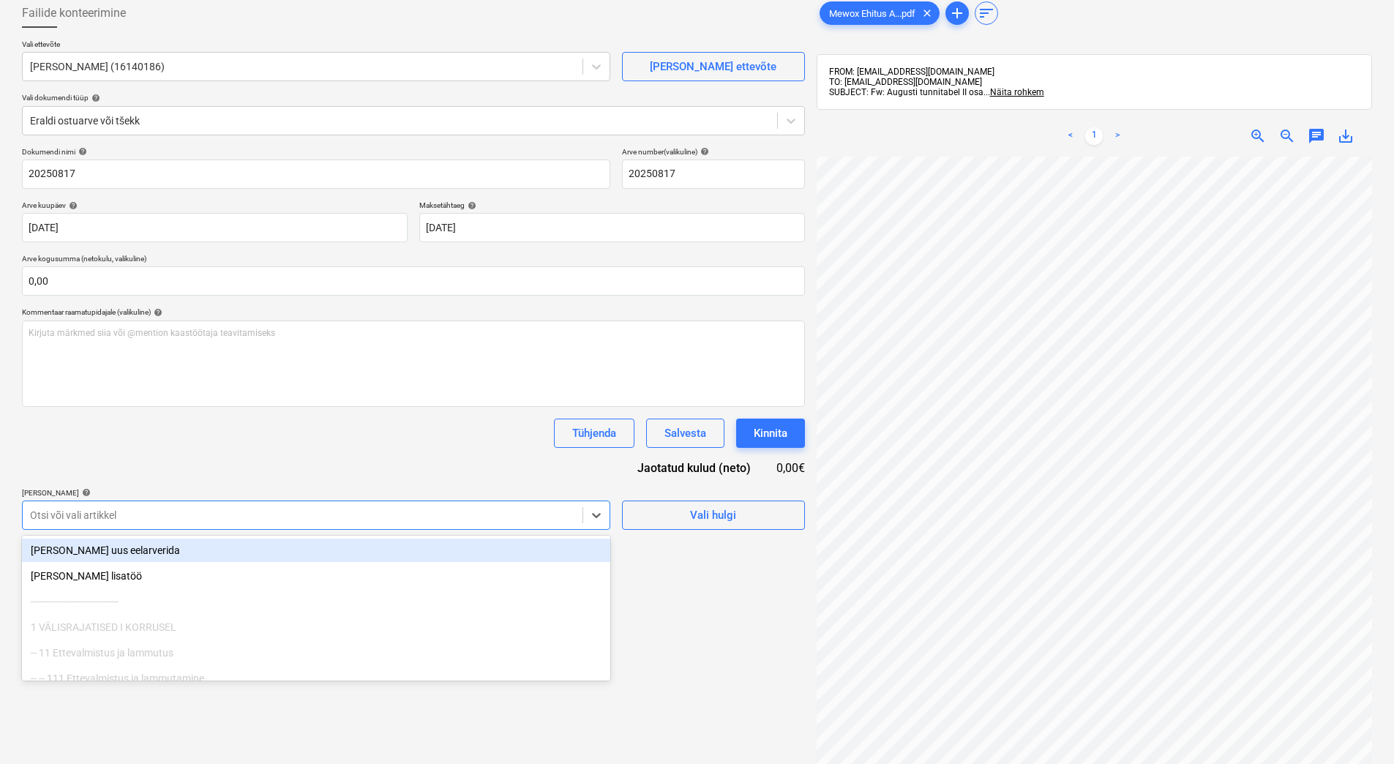
click at [415, 458] on div "Dokumendi nimi help 20250817 Arve number (valikuline) help 20250817 Arve kuupäe…" at bounding box center [413, 338] width 783 height 383
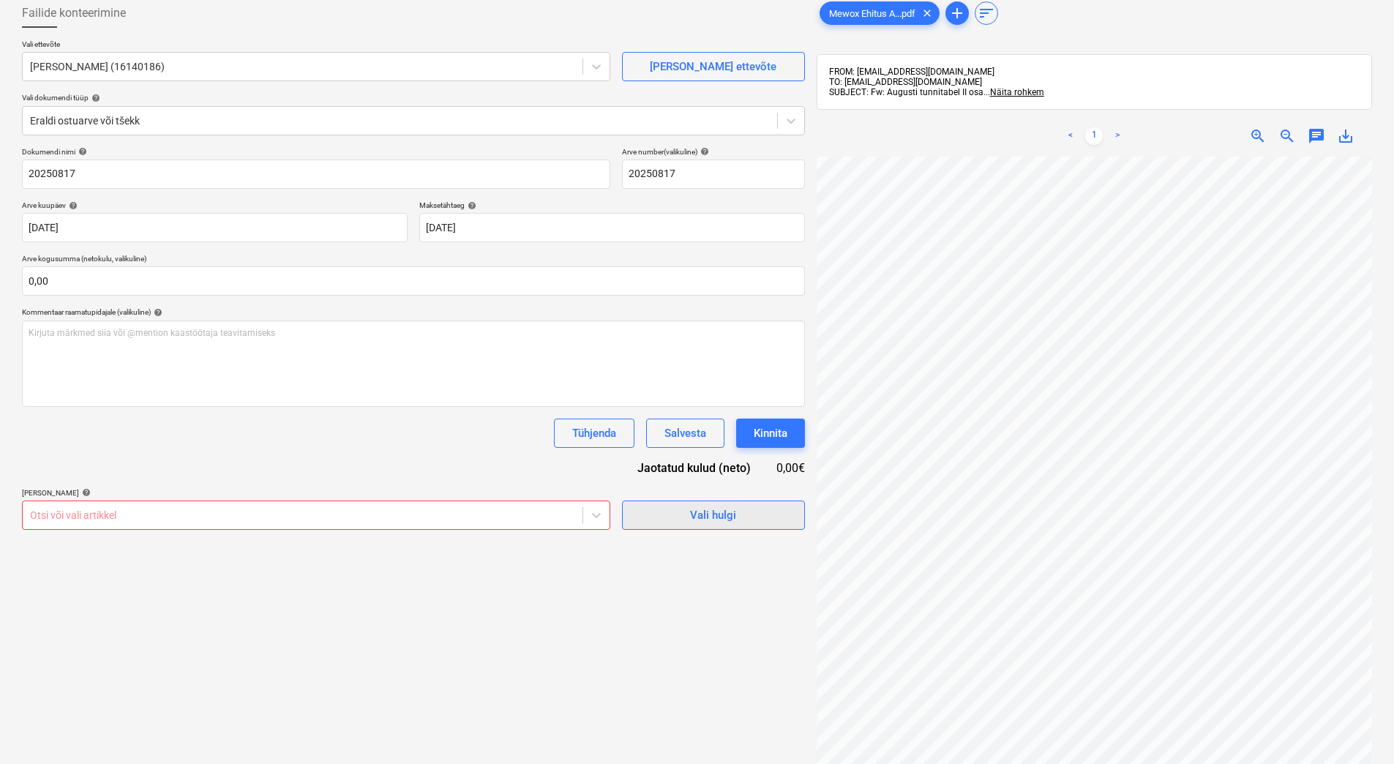
click at [703, 506] on div "Vali hulgi" at bounding box center [713, 515] width 46 height 19
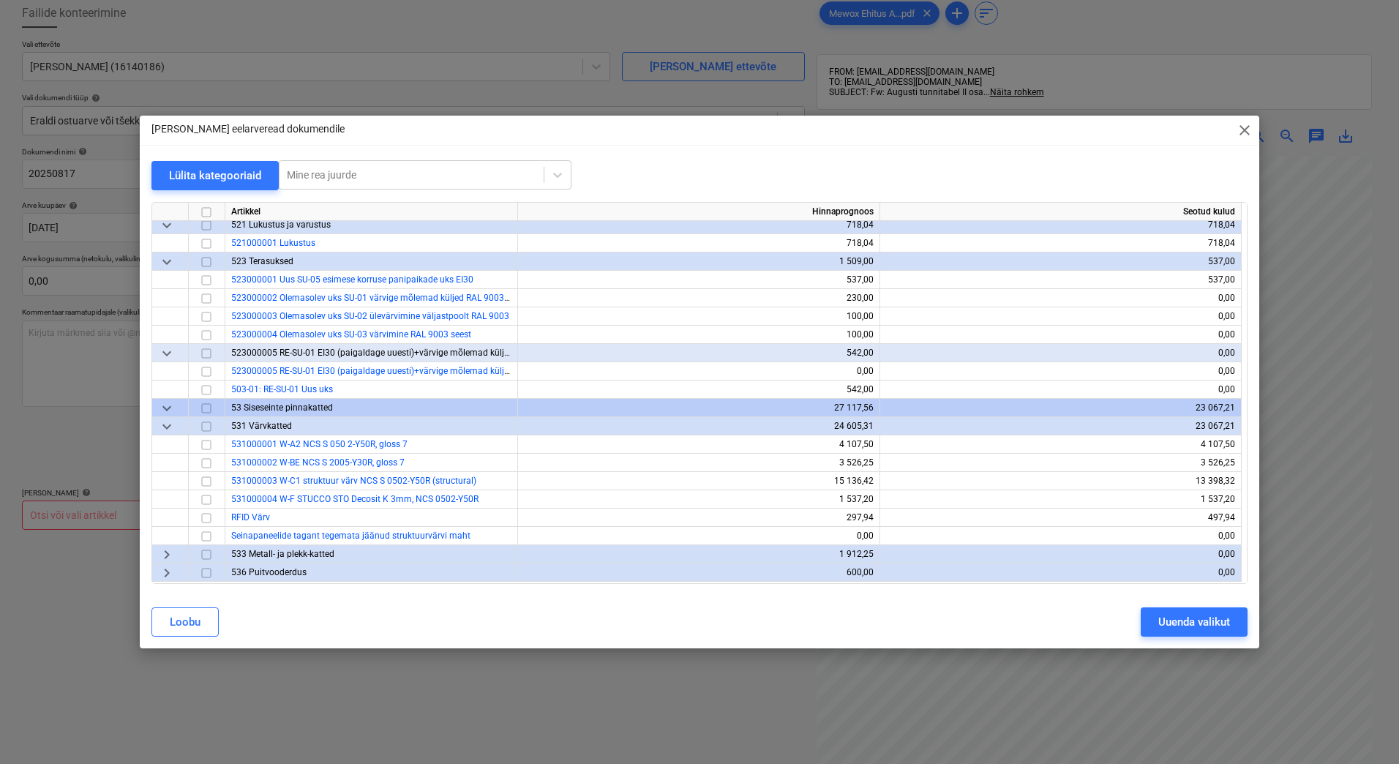
scroll to position [0, 0]
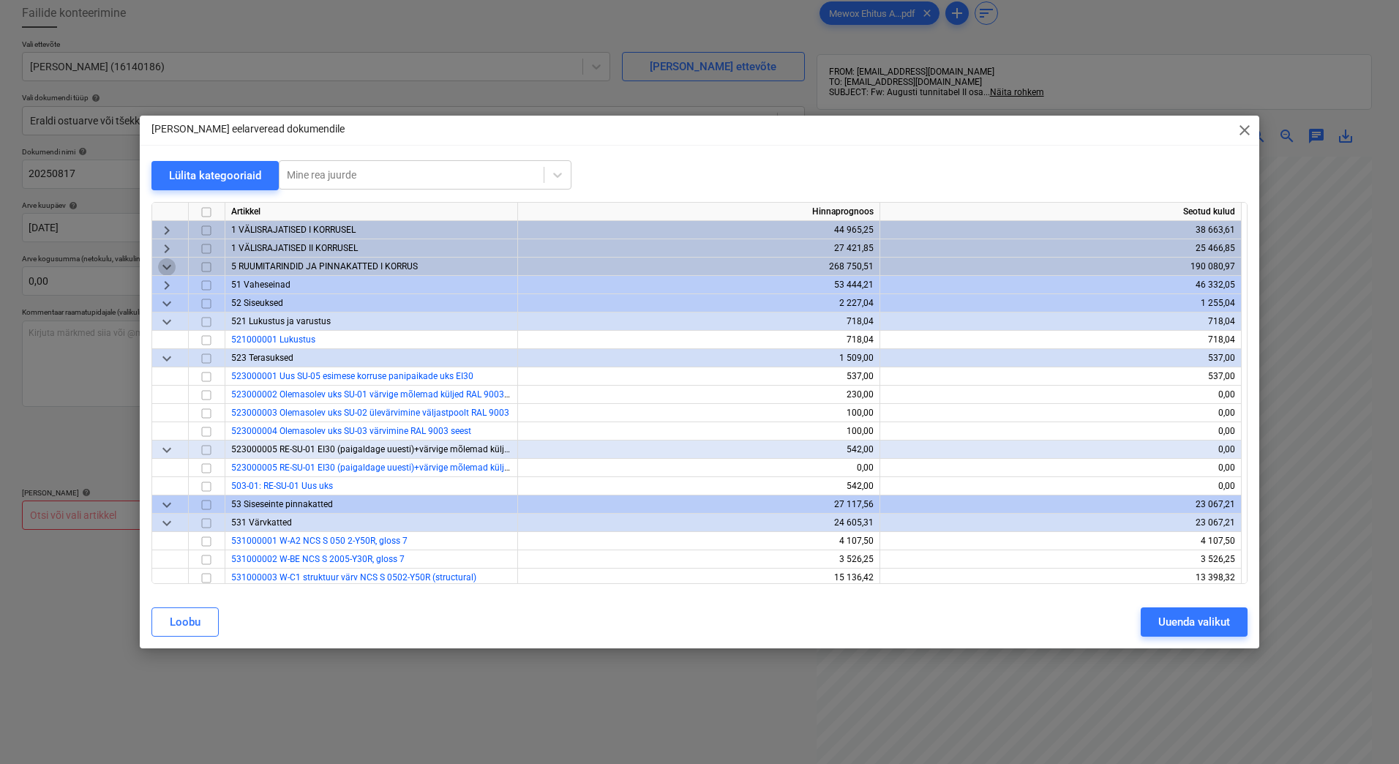
click at [168, 270] on span "keyboard_arrow_down" at bounding box center [167, 267] width 18 height 18
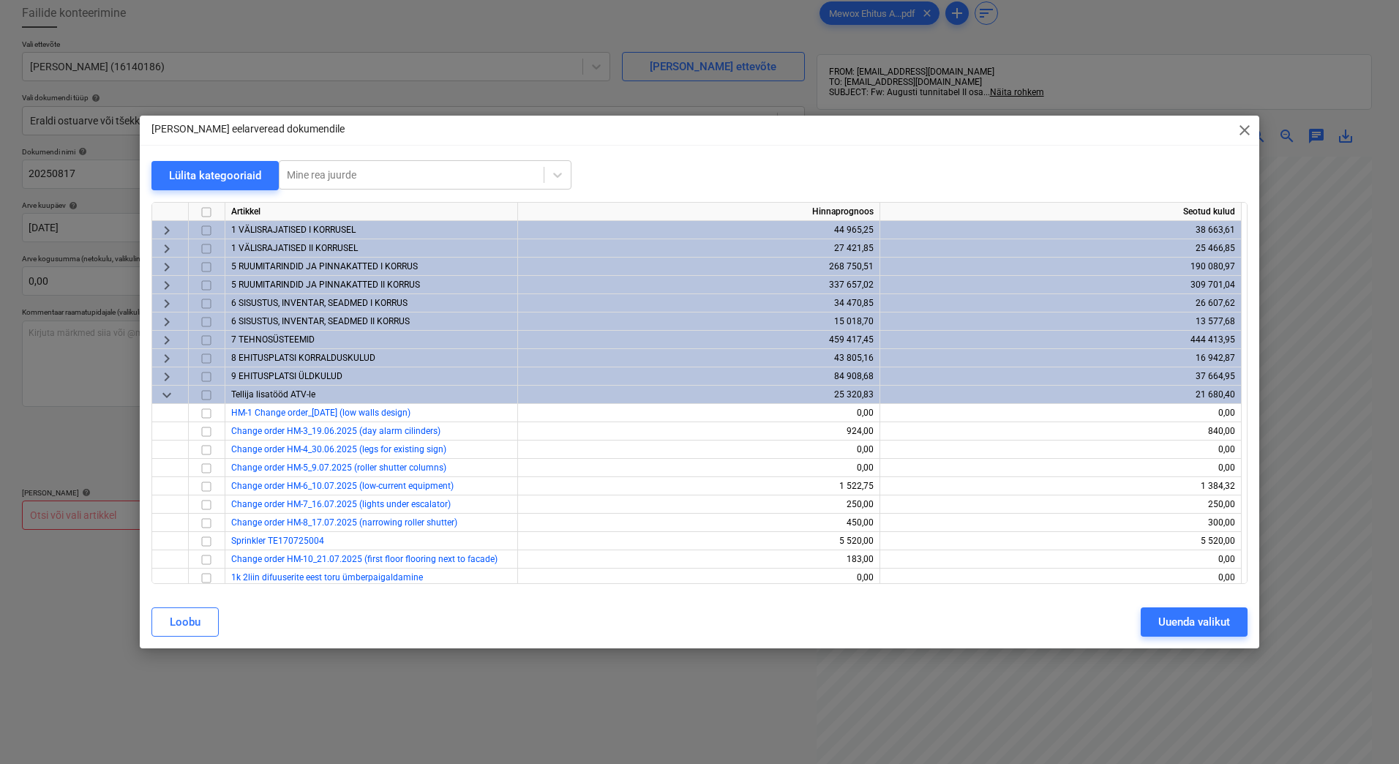
click at [171, 287] on span "keyboard_arrow_right" at bounding box center [167, 286] width 18 height 18
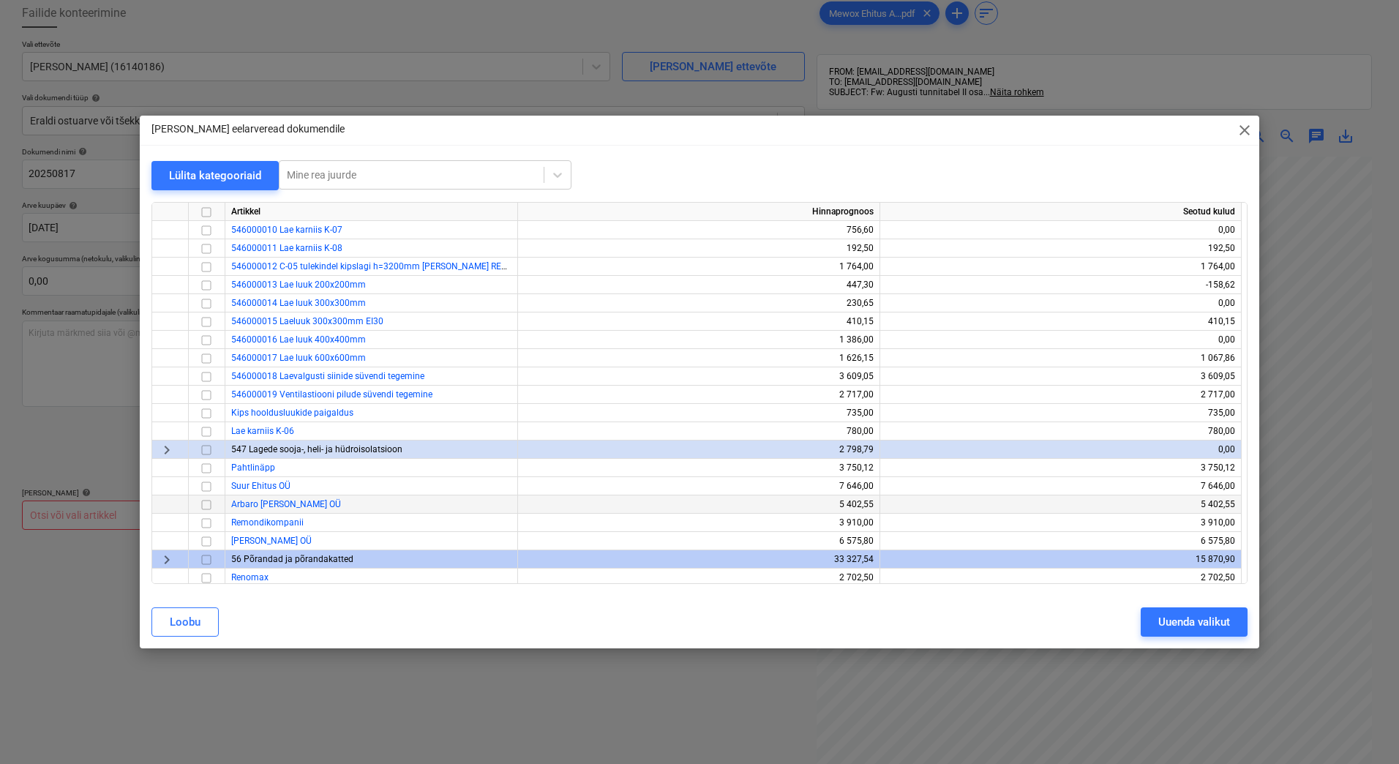
scroll to position [512, 0]
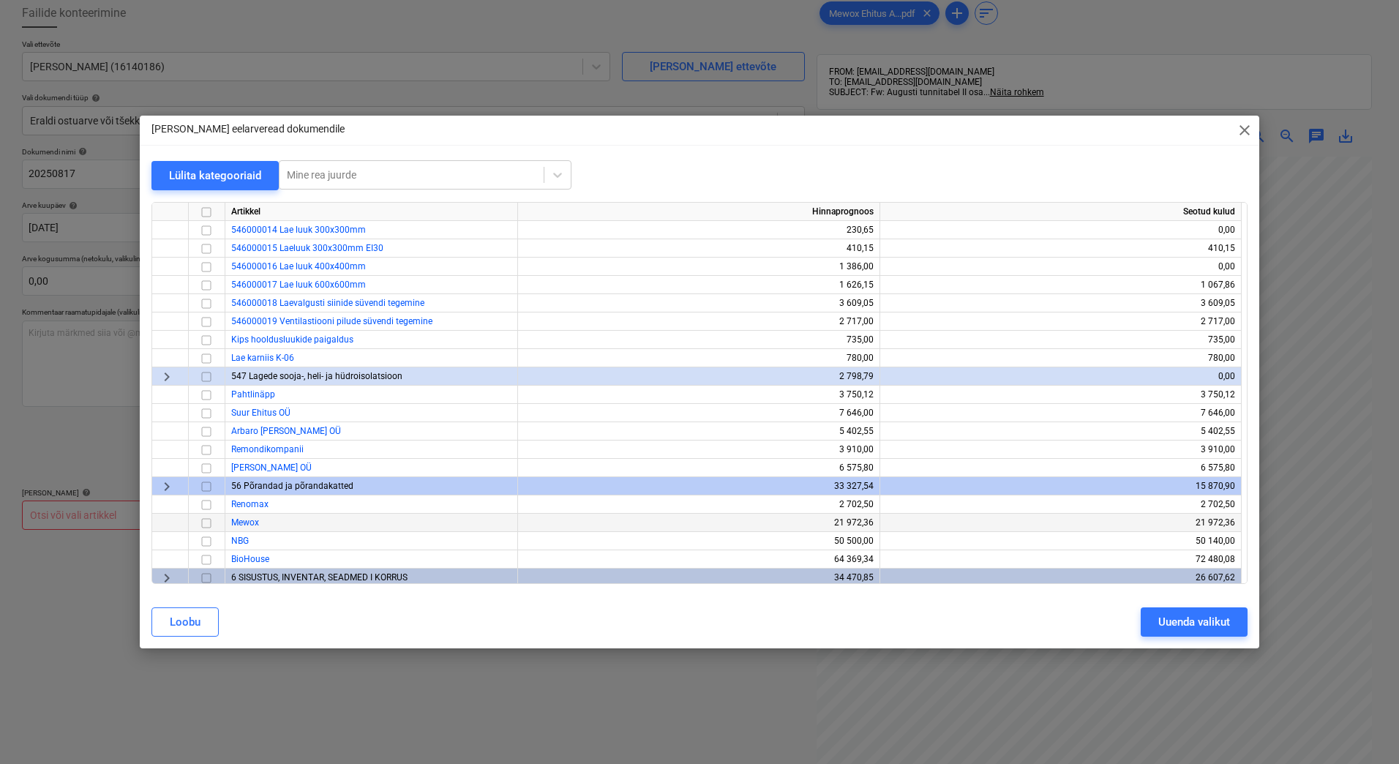
click at [250, 523] on span "Mewox" at bounding box center [245, 522] width 28 height 10
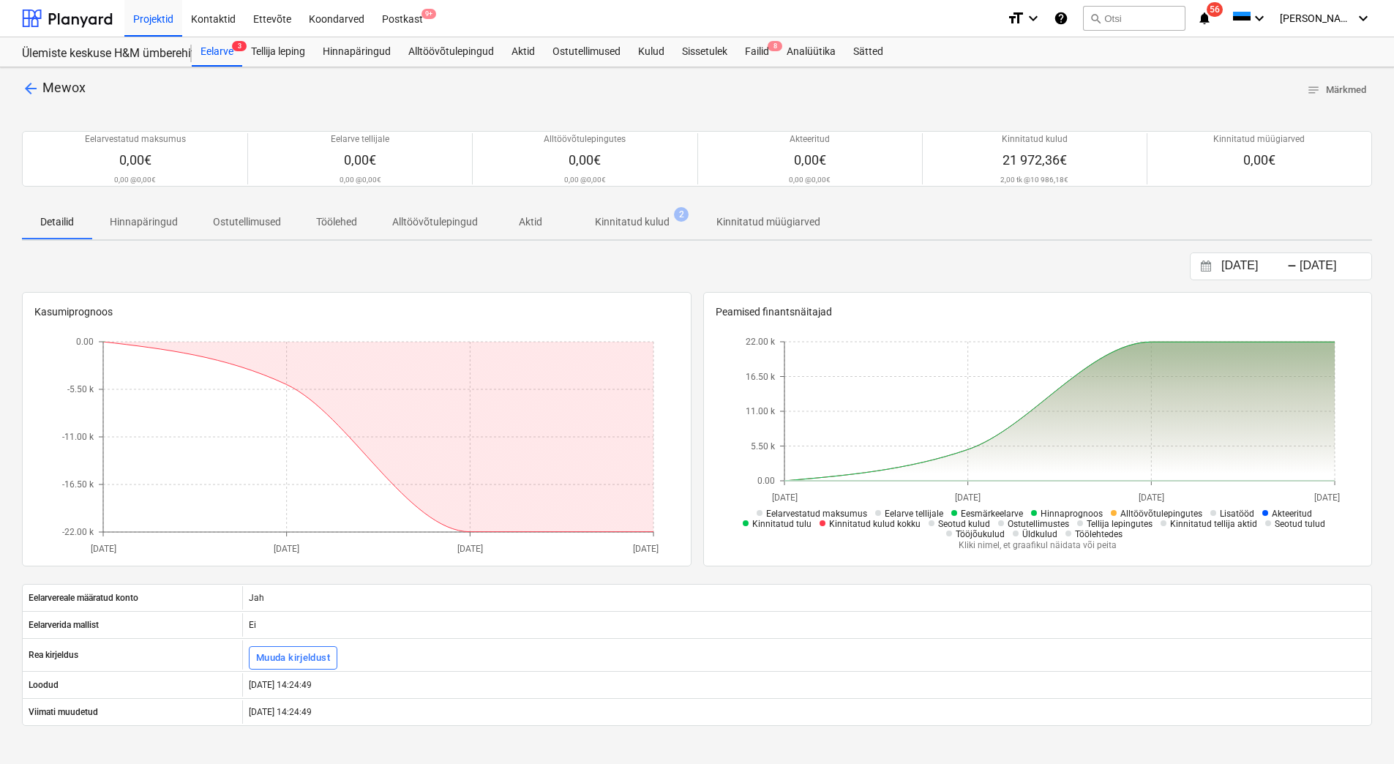
click at [633, 224] on p "Kinnitatud kulud" at bounding box center [632, 221] width 75 height 15
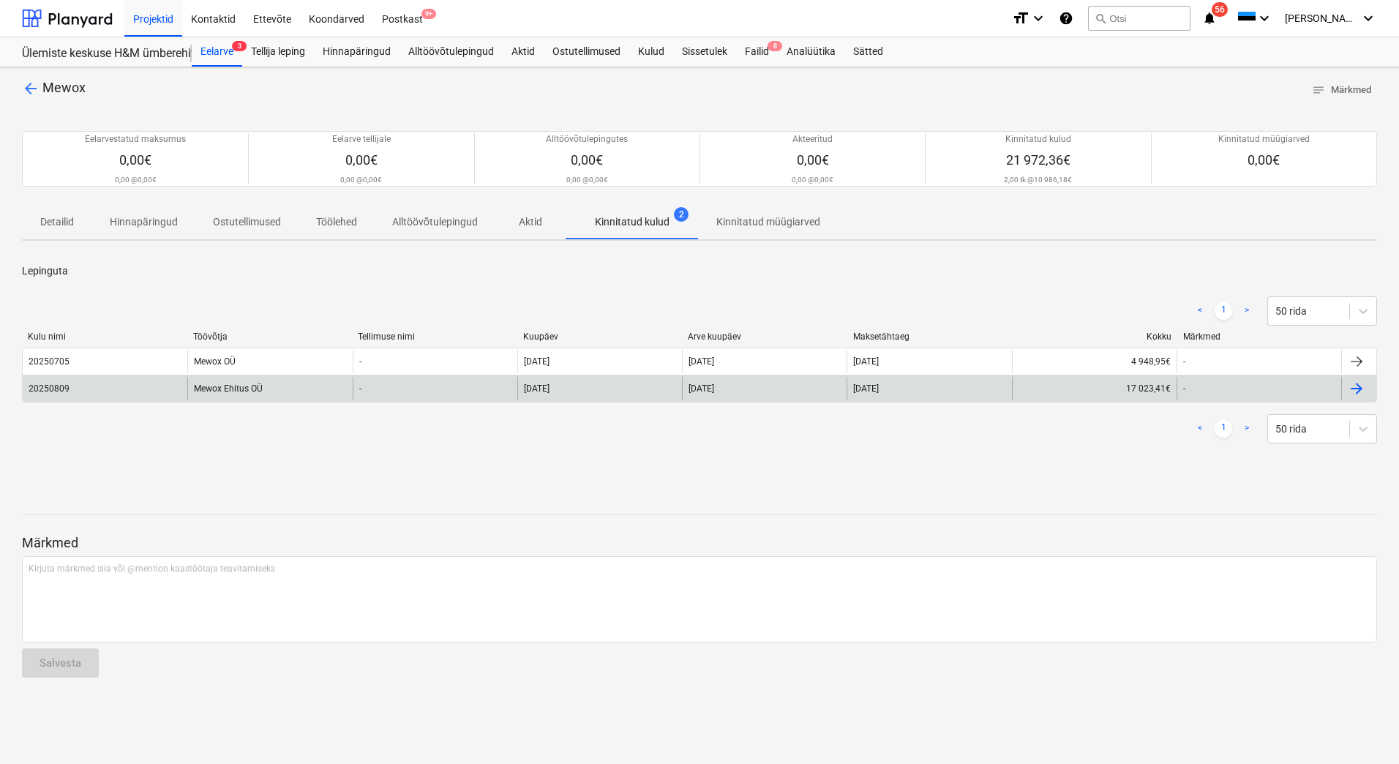
click at [59, 386] on div "20250809" at bounding box center [49, 388] width 41 height 10
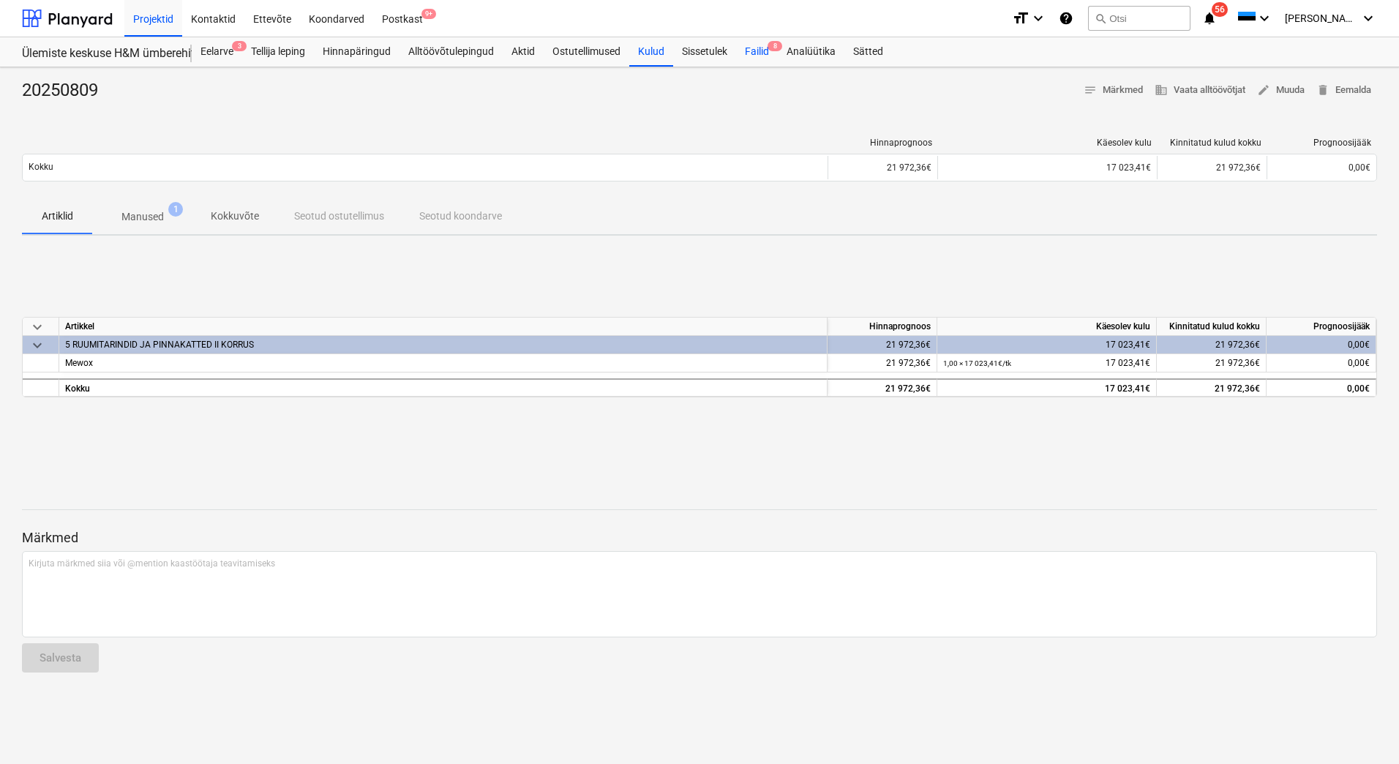
click at [770, 45] on div "Failid 8" at bounding box center [757, 51] width 42 height 29
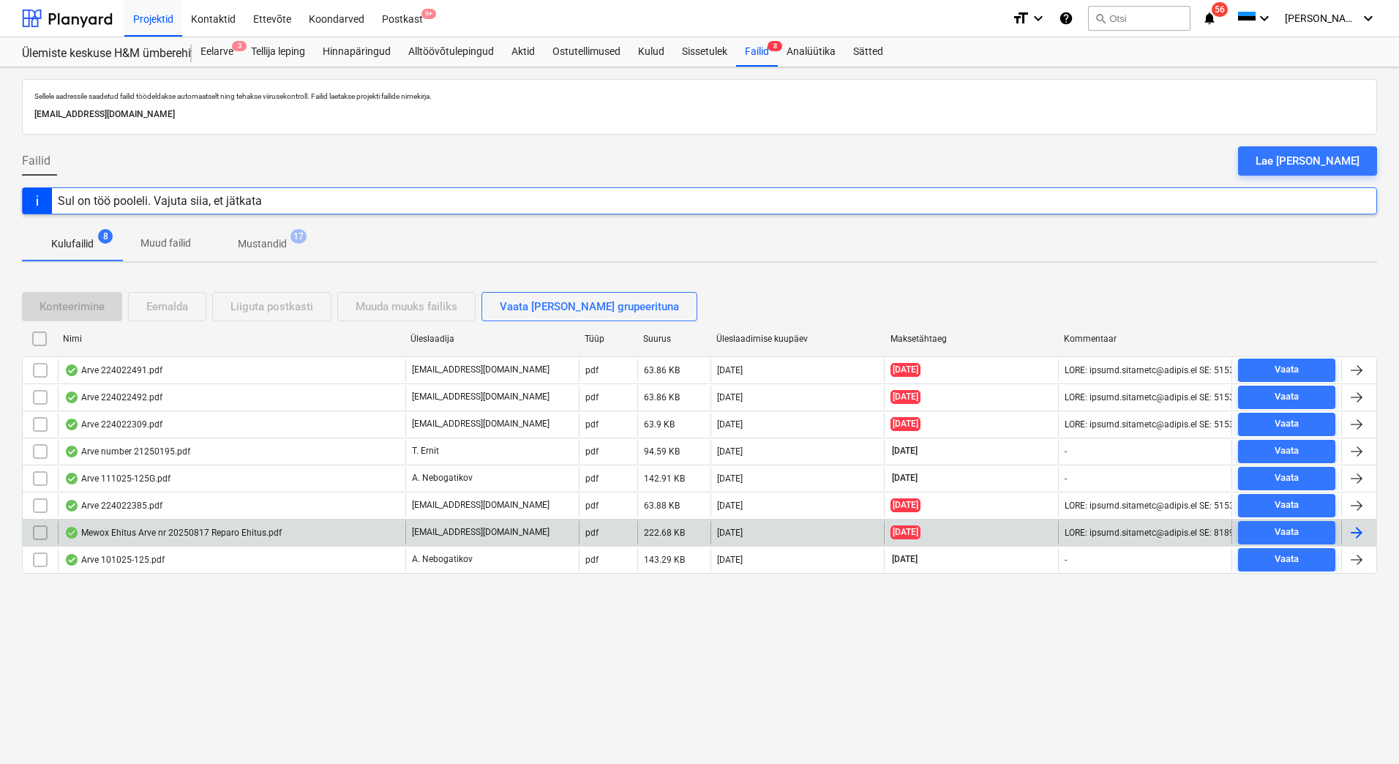
click at [278, 532] on div "Mewox Ehitus Arve nr 20250817 Reparo Ehitus.pdf" at bounding box center [172, 533] width 217 height 12
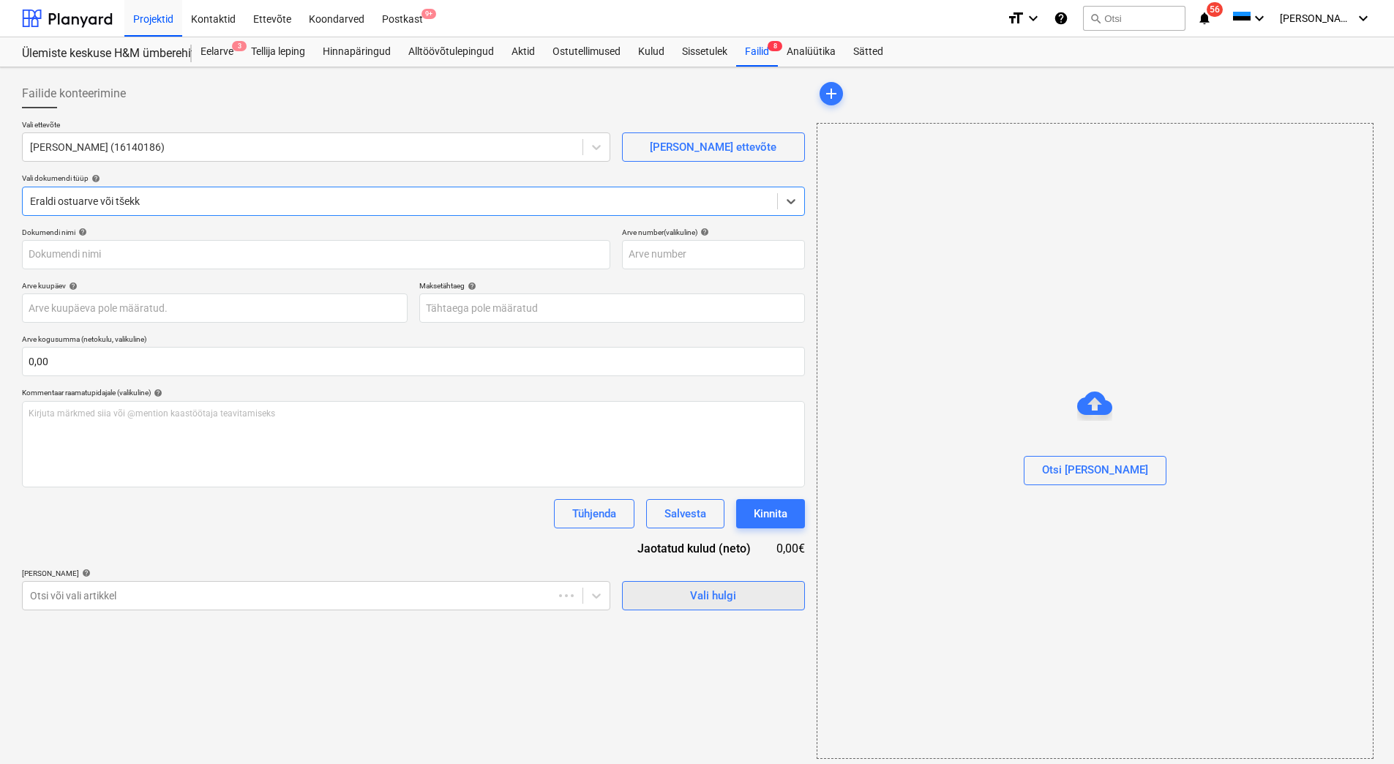
type input "20250817"
type input "[DATE]"
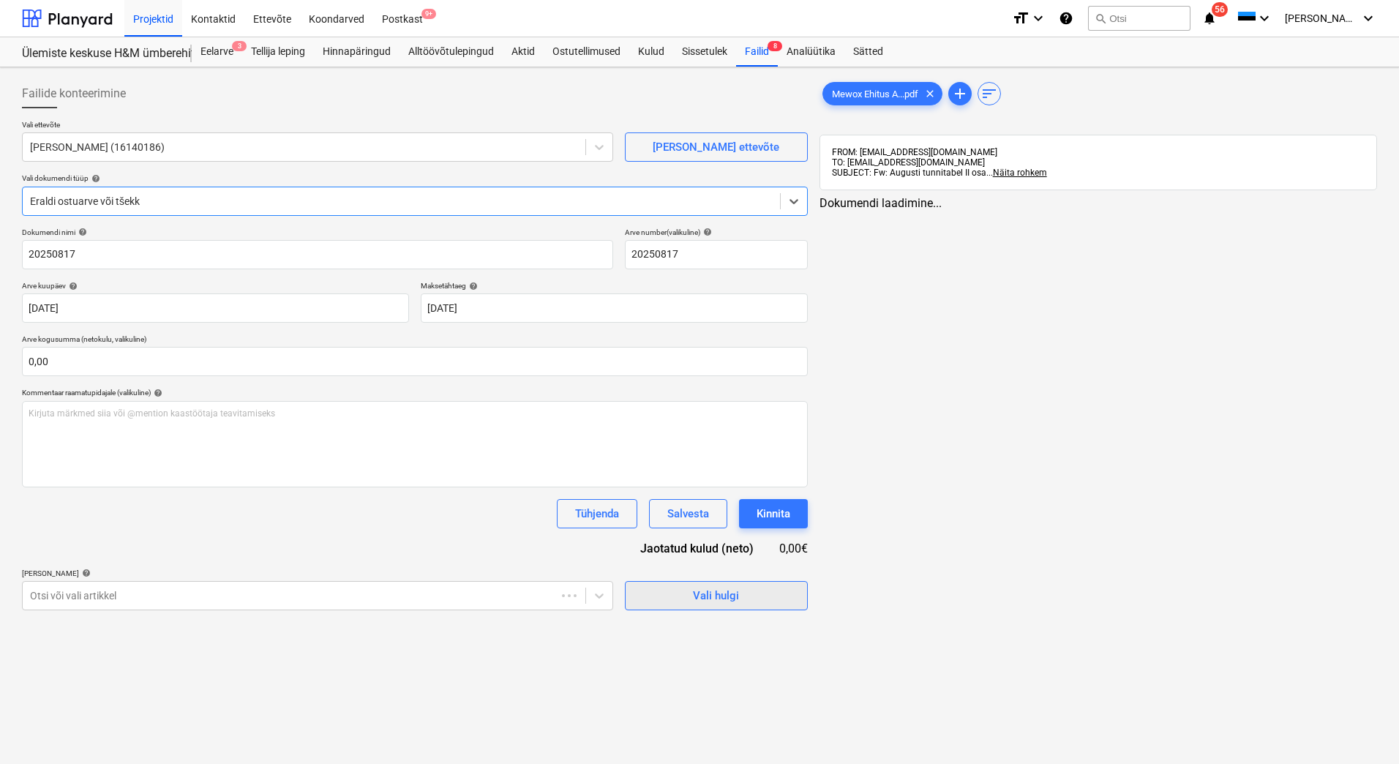
click at [712, 605] on div "Vali hulgi" at bounding box center [716, 595] width 46 height 19
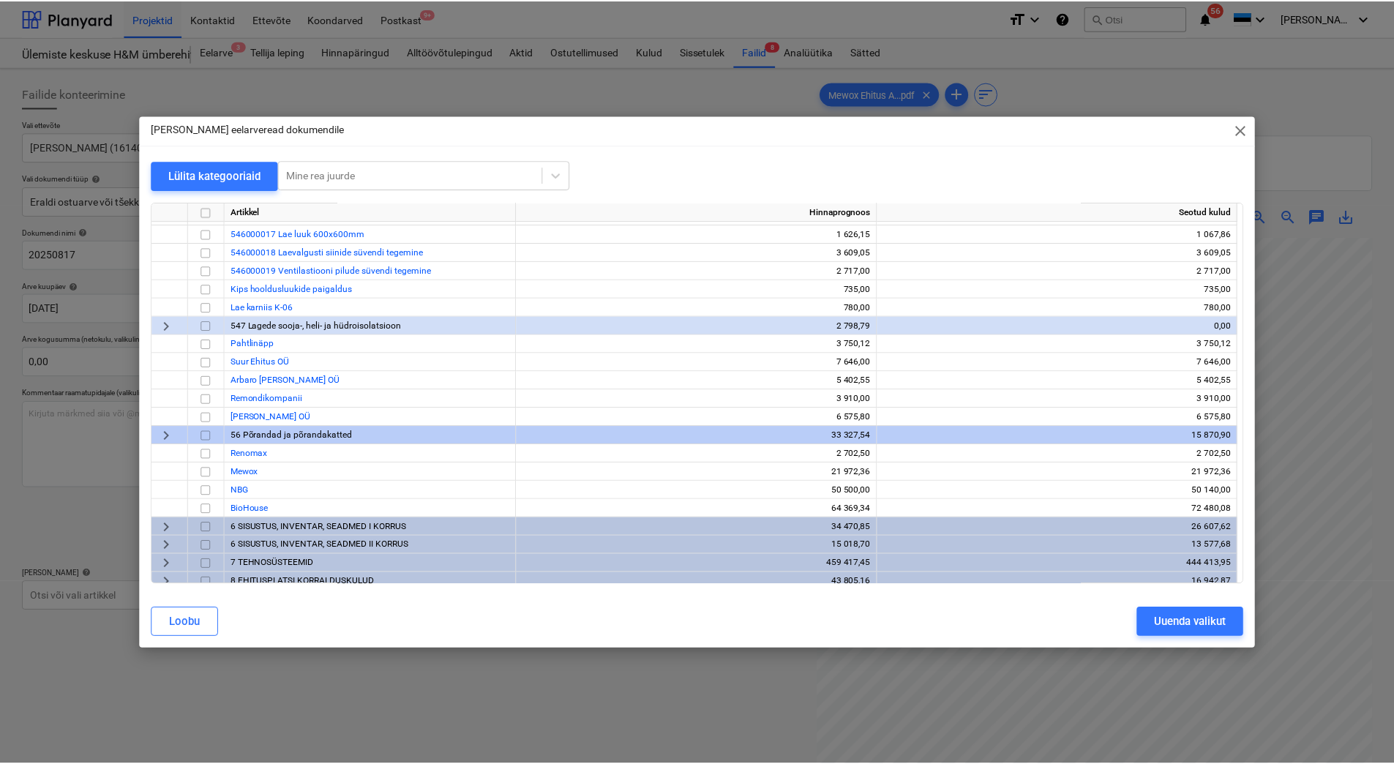
scroll to position [585, 0]
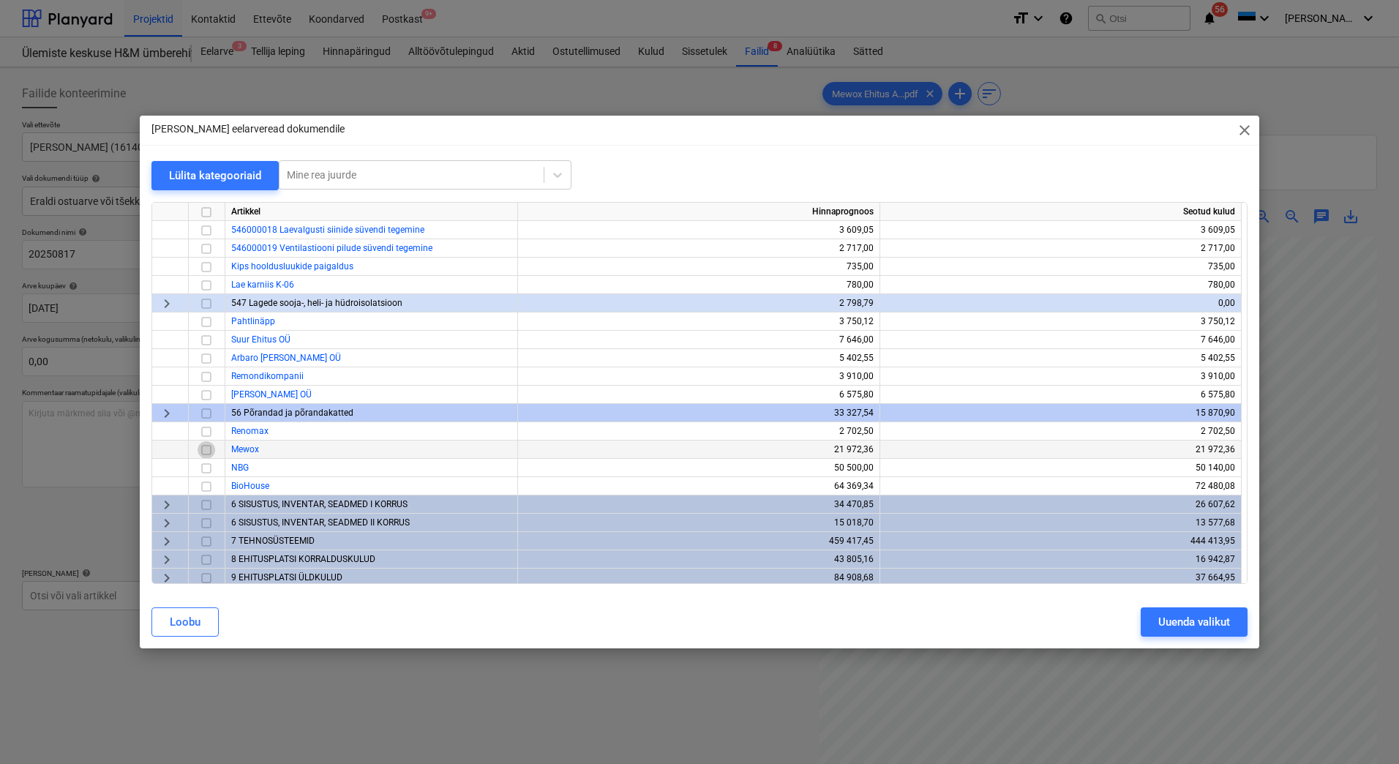
click at [204, 451] on input "checkbox" at bounding box center [207, 450] width 18 height 18
click at [1189, 626] on div "Uuenda valikut" at bounding box center [1195, 622] width 72 height 19
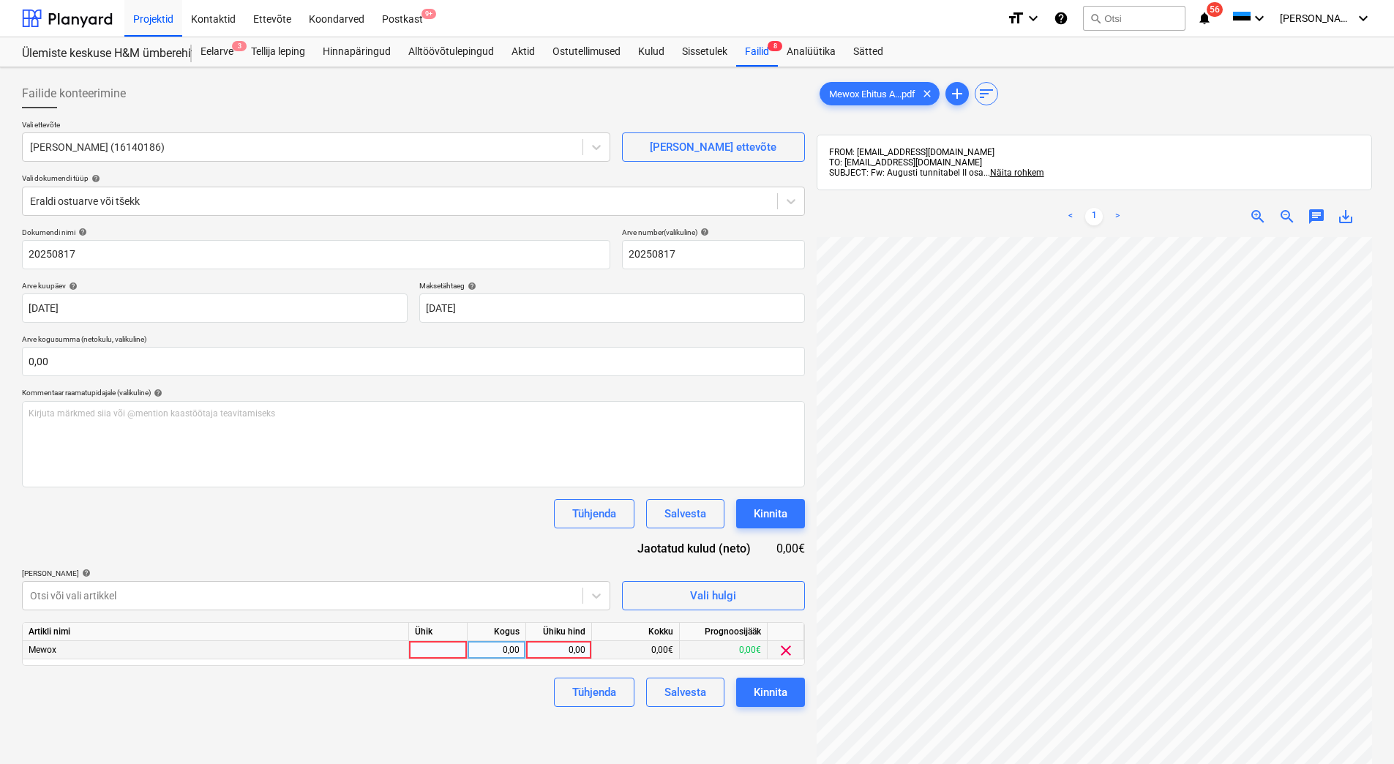
click at [462, 651] on div at bounding box center [438, 650] width 59 height 18
type input "tk"
click at [502, 643] on div "0,00" at bounding box center [497, 650] width 46 height 18
type input "1"
click at [560, 648] on div "0,00" at bounding box center [558, 650] width 53 height 18
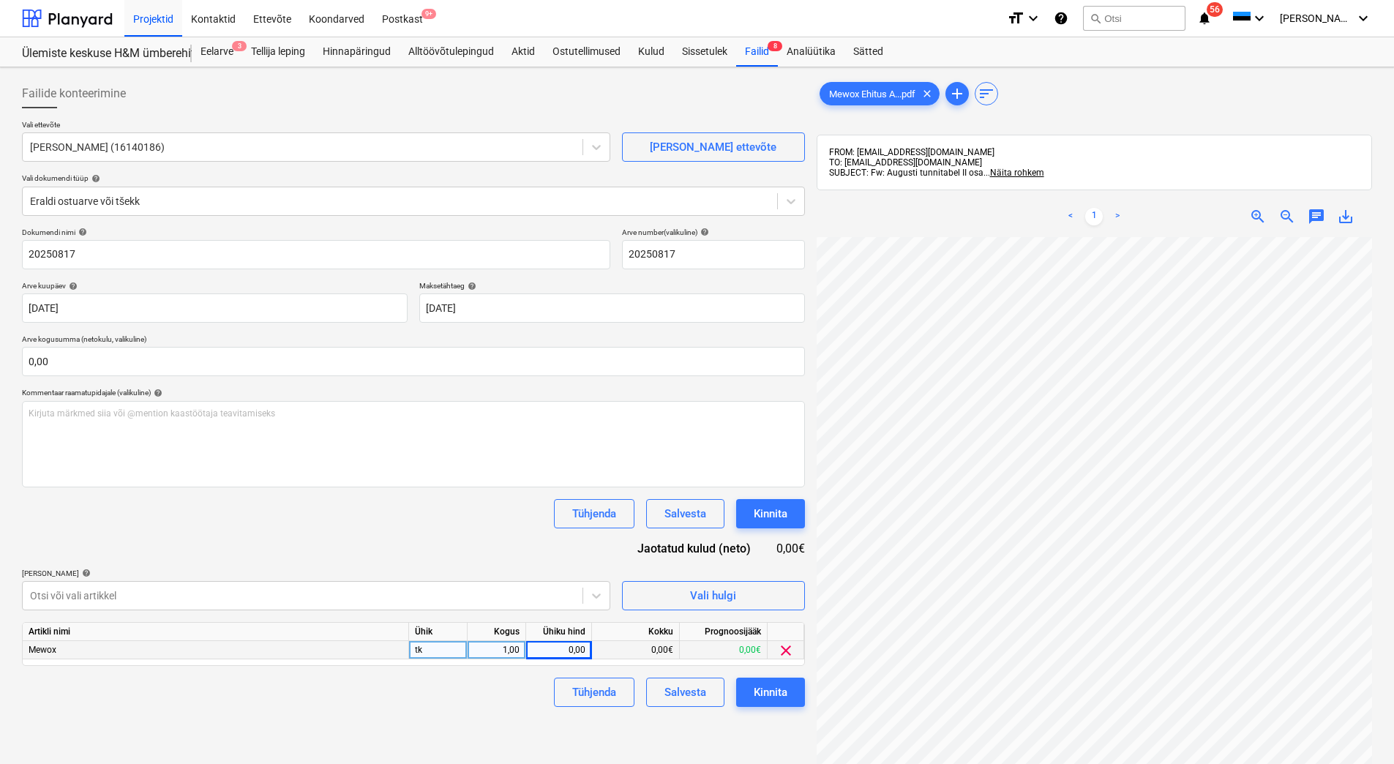
scroll to position [65, 94]
type input "15944,67"
click at [427, 507] on div "Tühjenda Salvesta Kinnita" at bounding box center [413, 513] width 783 height 29
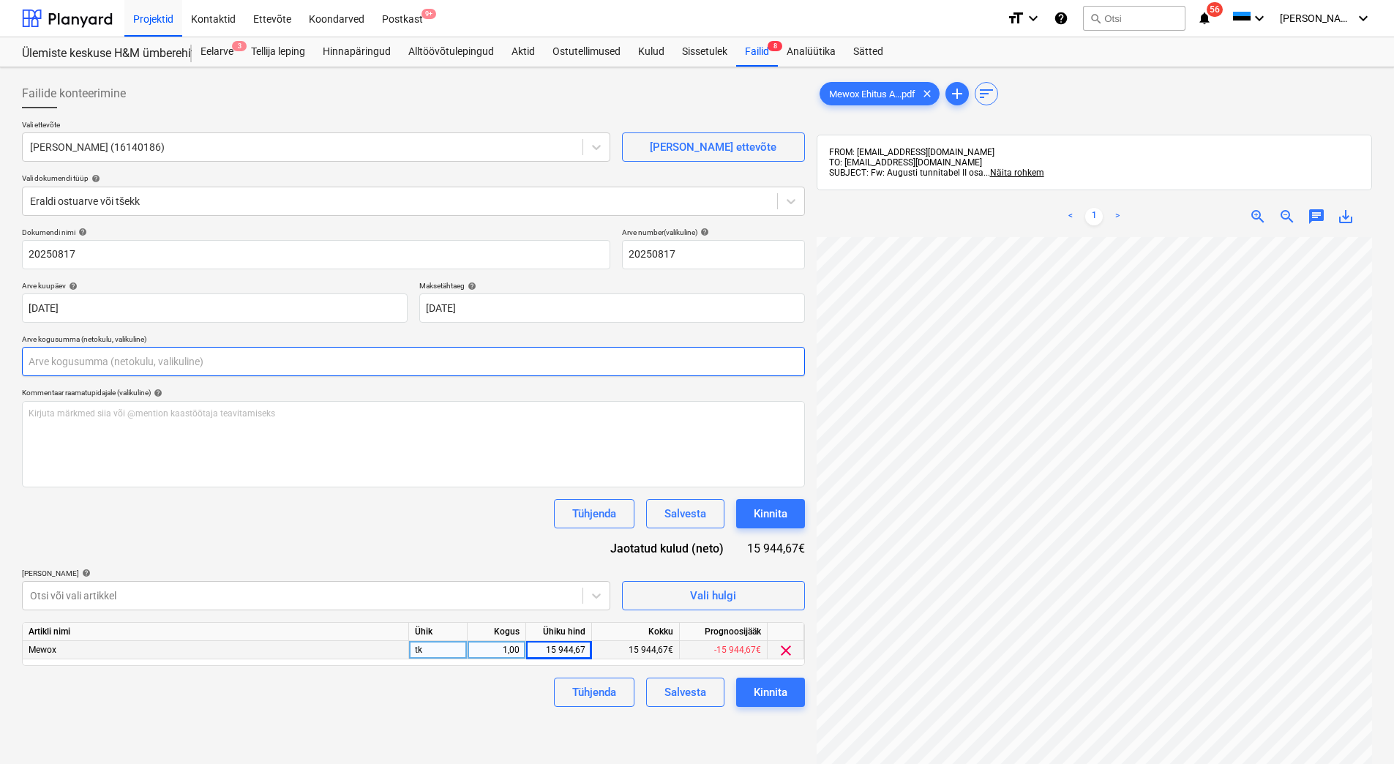
click at [89, 362] on input "text" at bounding box center [413, 361] width 783 height 29
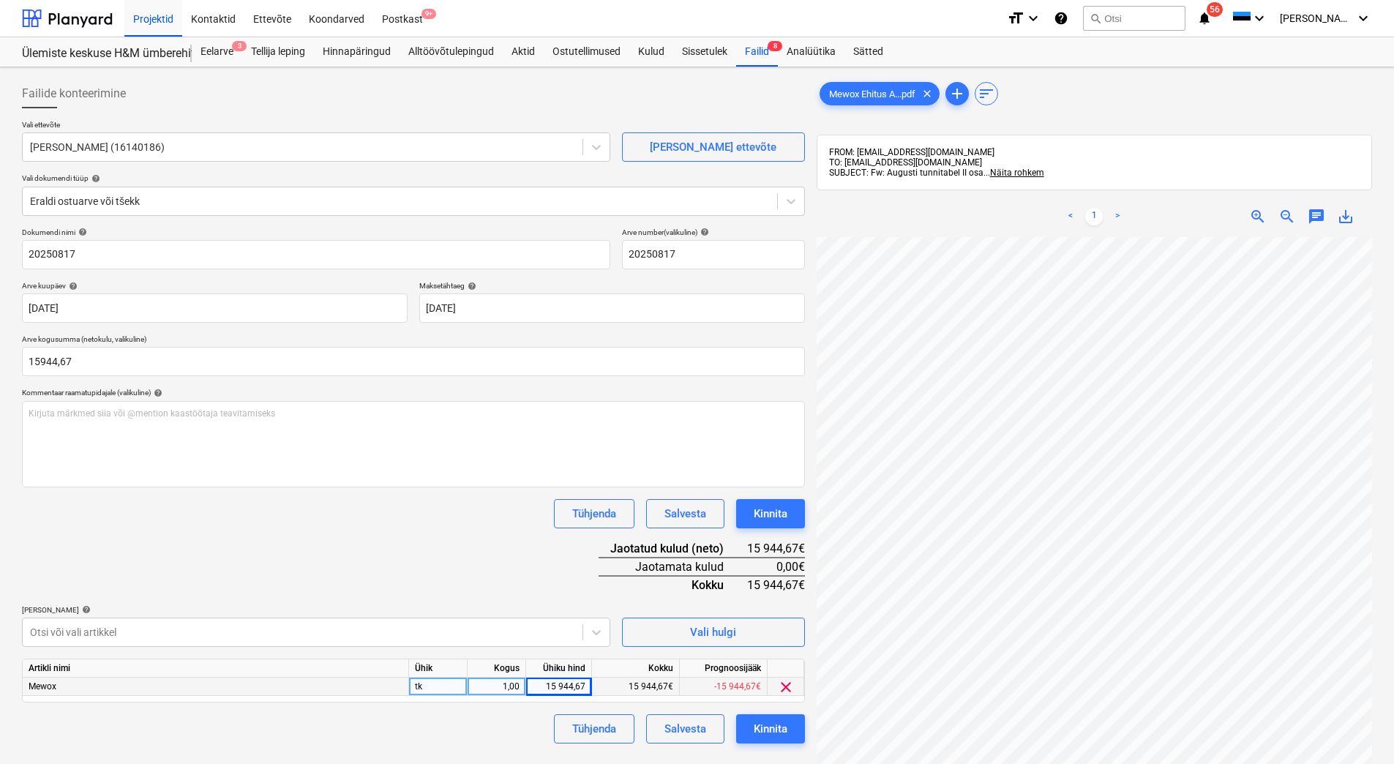
type input "15 944,67"
click at [211, 572] on div "Dokumendi nimi help 20250817 Arve number (valikuline) help 20250817 Arve kuupäe…" at bounding box center [413, 486] width 783 height 516
click at [763, 727] on div "Kinnita" at bounding box center [771, 728] width 34 height 19
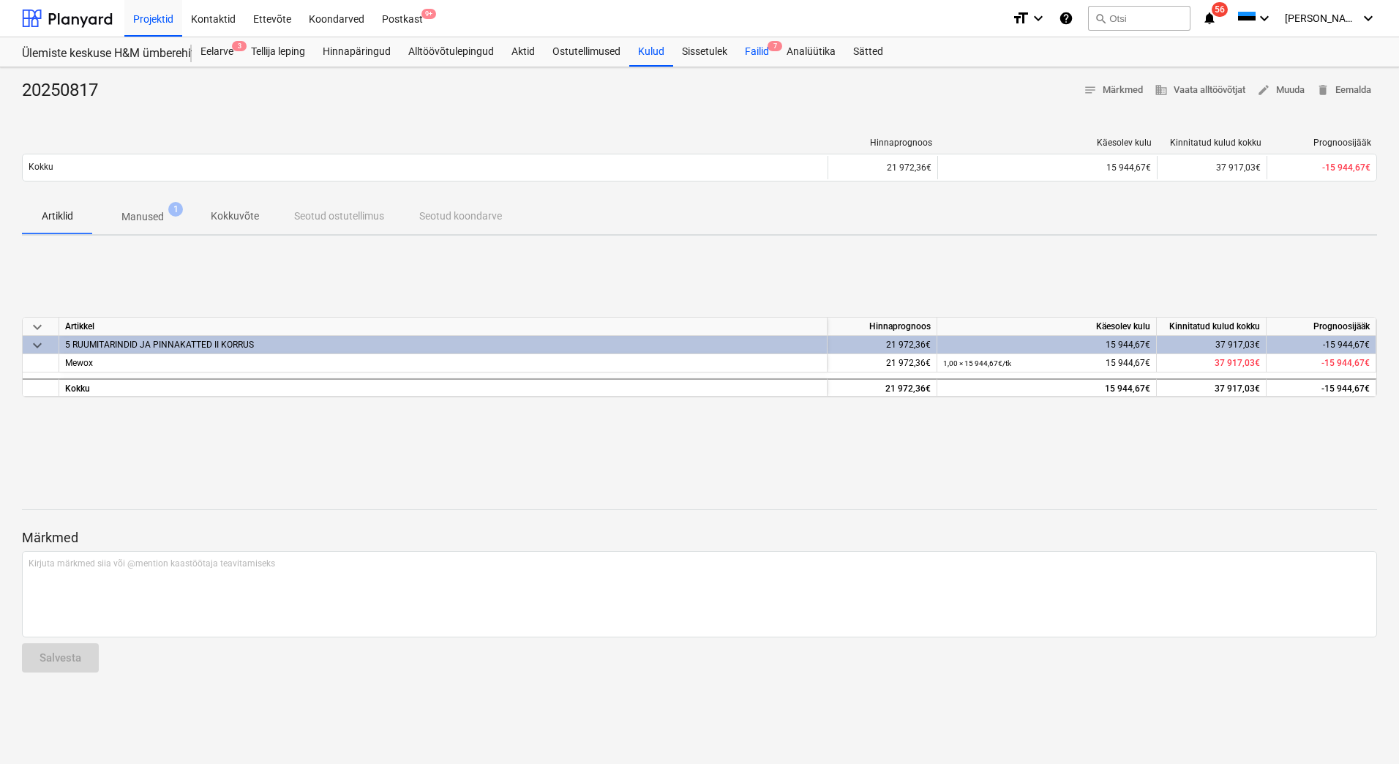
click at [760, 55] on div "Failid 7" at bounding box center [757, 51] width 42 height 29
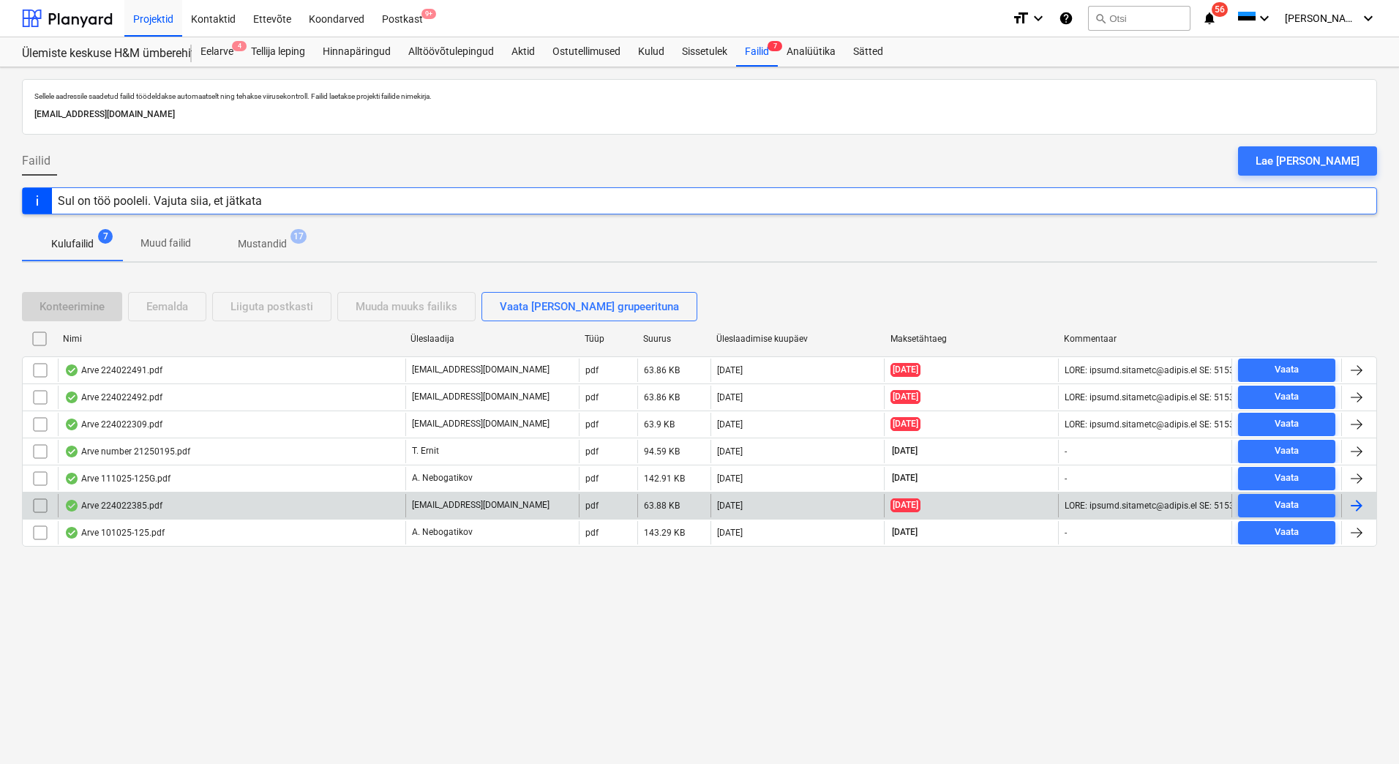
click at [250, 508] on div "Arve 224022385.pdf" at bounding box center [232, 505] width 348 height 23
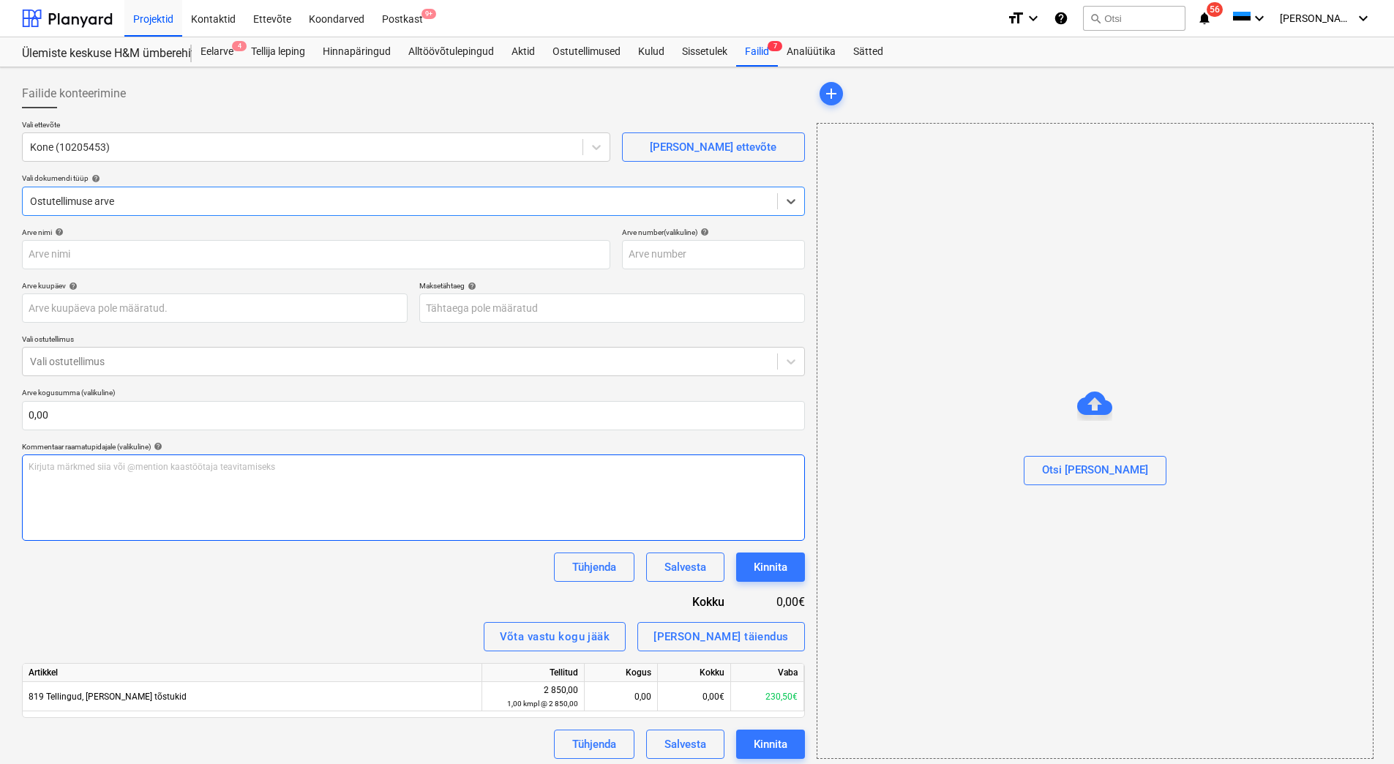
type input "224022385"
type input "[DATE]"
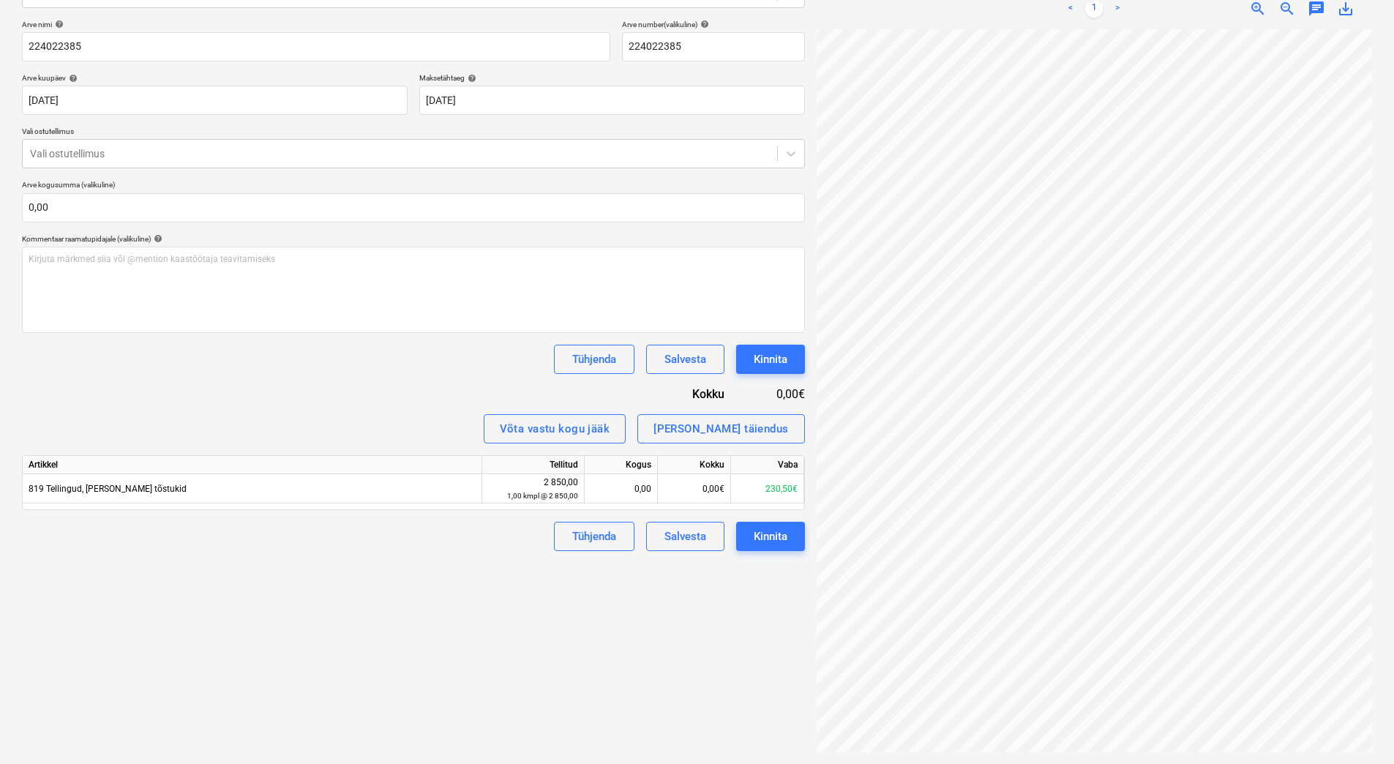
scroll to position [0, 42]
click at [345, 156] on div at bounding box center [400, 153] width 740 height 15
click at [790, 153] on icon at bounding box center [791, 153] width 15 height 15
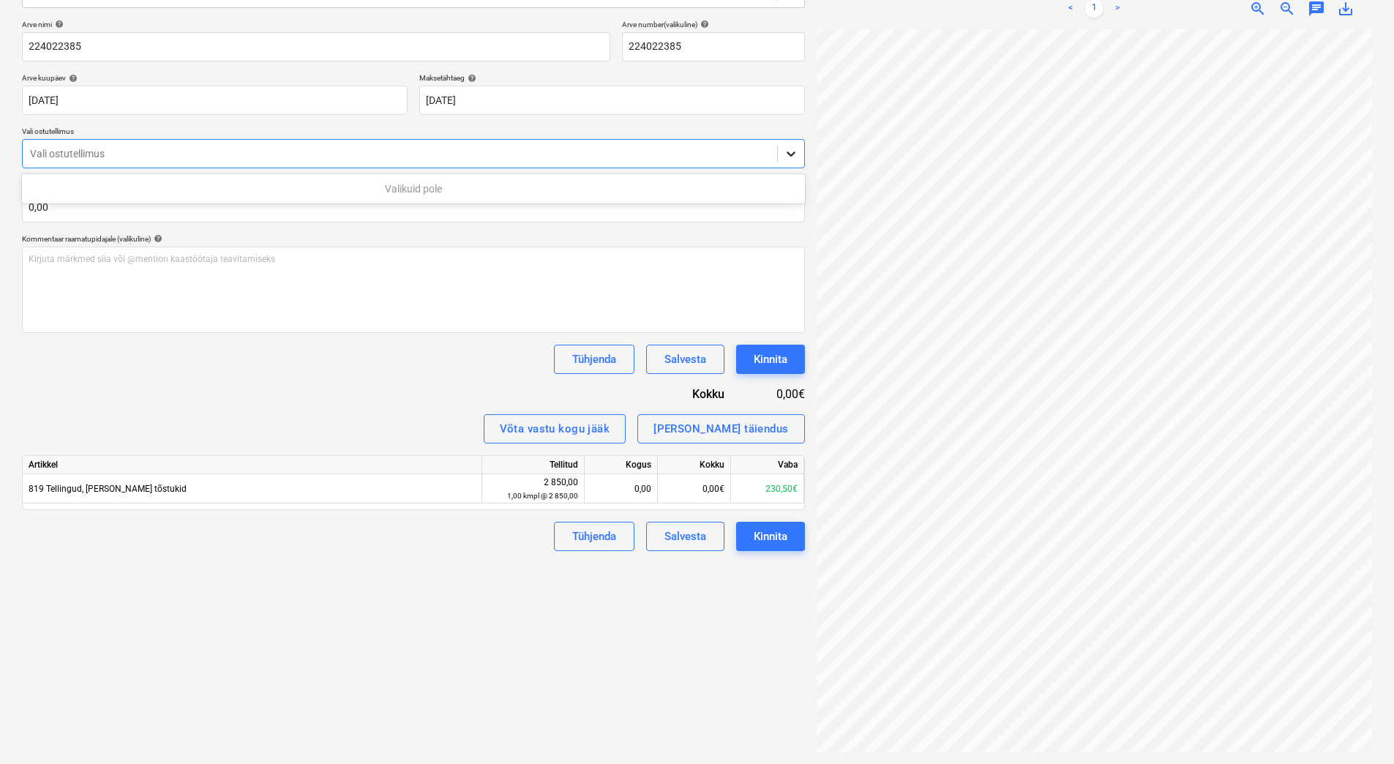
click at [790, 153] on icon at bounding box center [791, 153] width 15 height 15
click at [599, 153] on div at bounding box center [400, 153] width 740 height 15
click at [576, 176] on div "Valikuid pole" at bounding box center [413, 188] width 783 height 29
click at [571, 187] on div "Valikuid pole" at bounding box center [413, 188] width 783 height 23
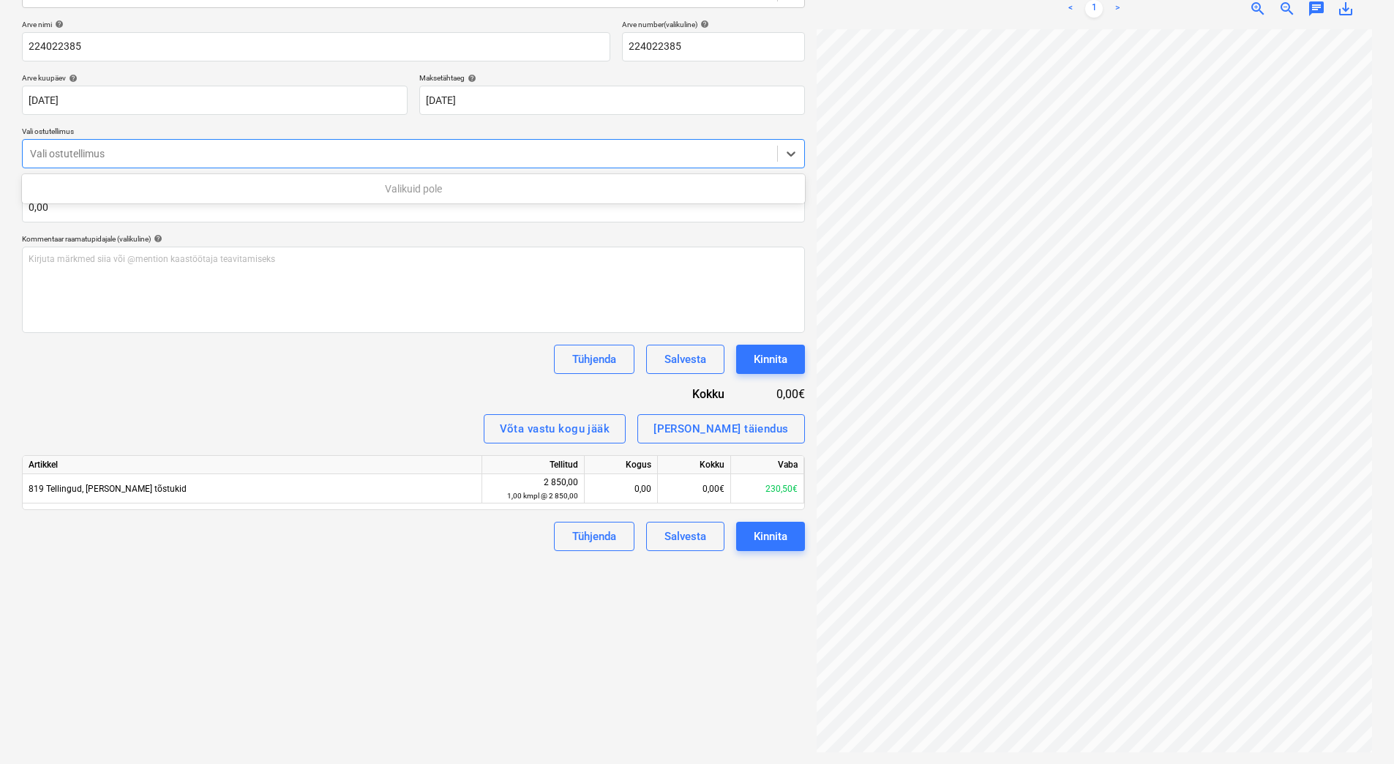
click at [511, 148] on div at bounding box center [400, 153] width 740 height 15
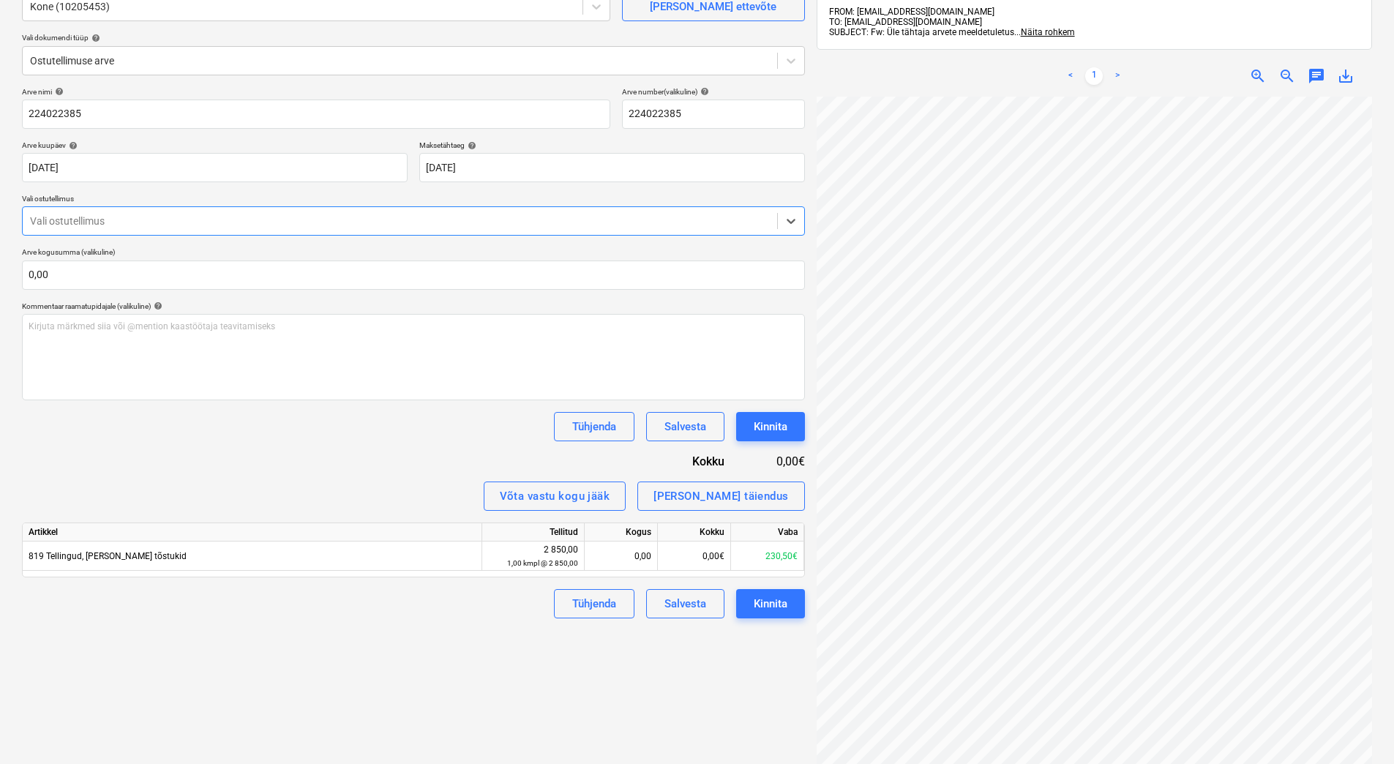
scroll to position [0, 0]
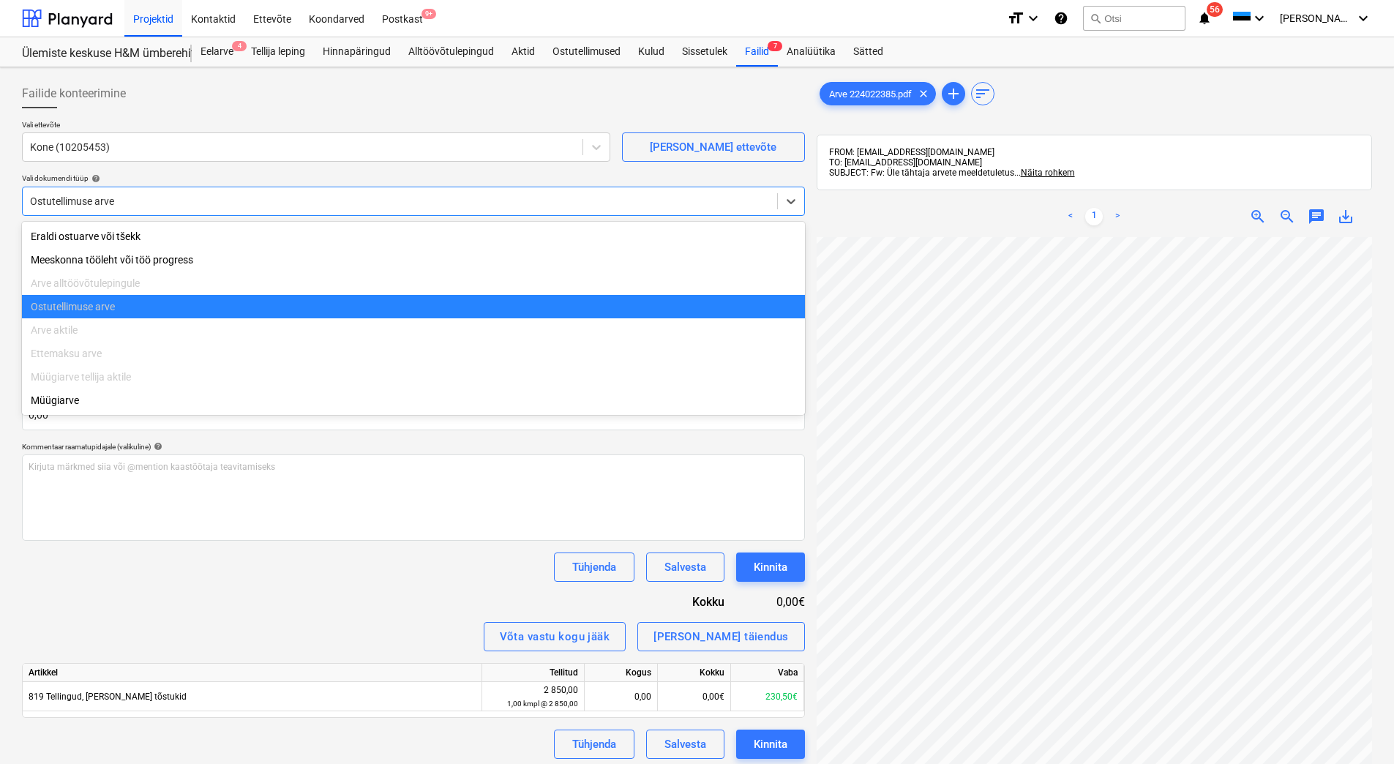
click at [328, 191] on div "Ostutellimuse arve" at bounding box center [400, 201] width 755 height 20
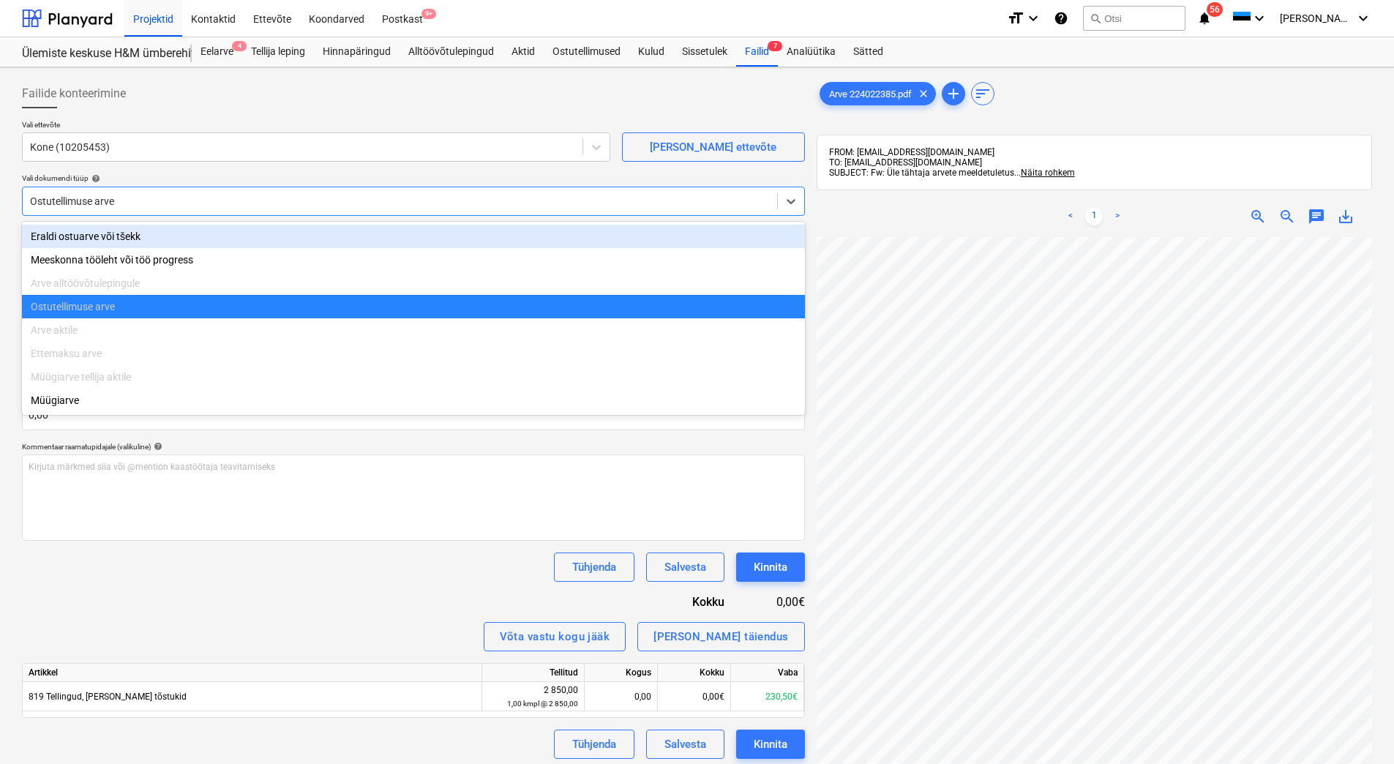
click at [269, 235] on div "Eraldi ostuarve või tšekk" at bounding box center [413, 236] width 783 height 23
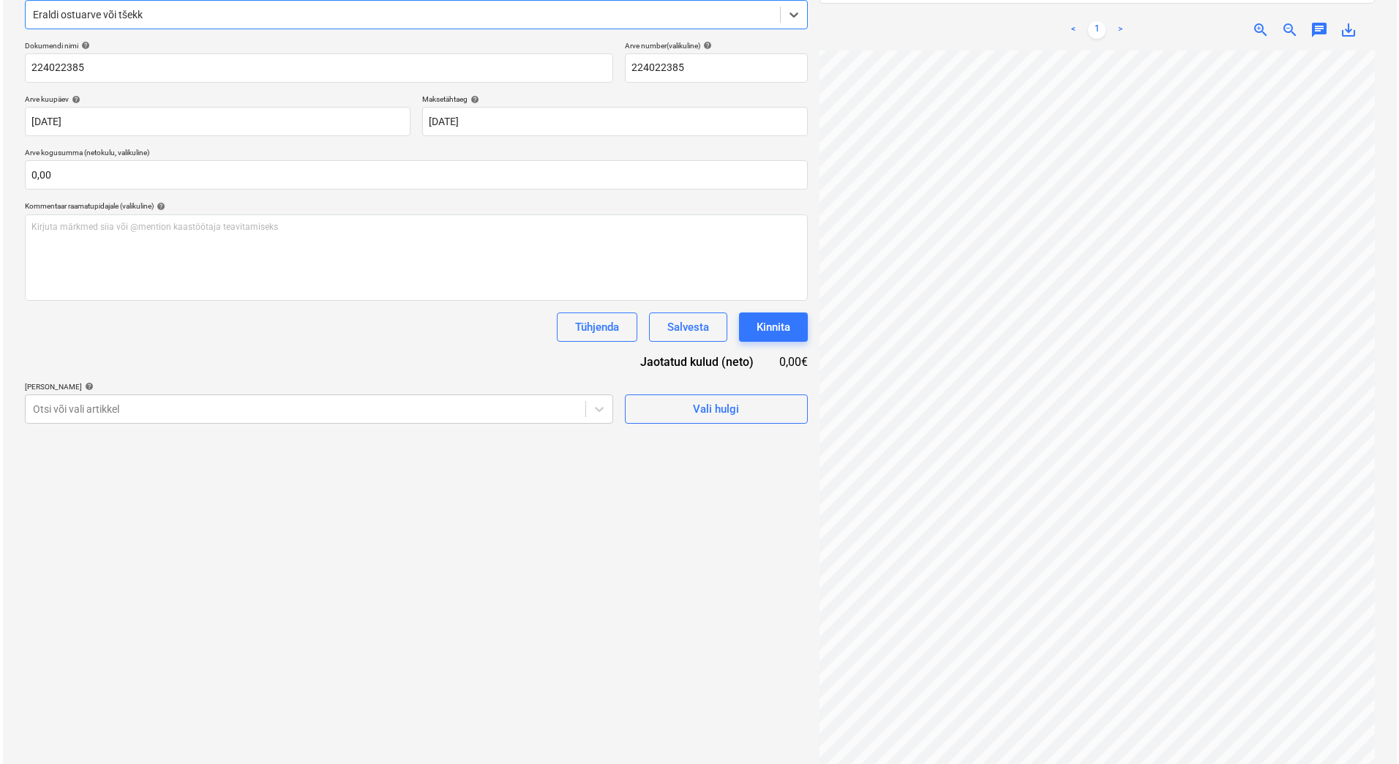
scroll to position [208, 0]
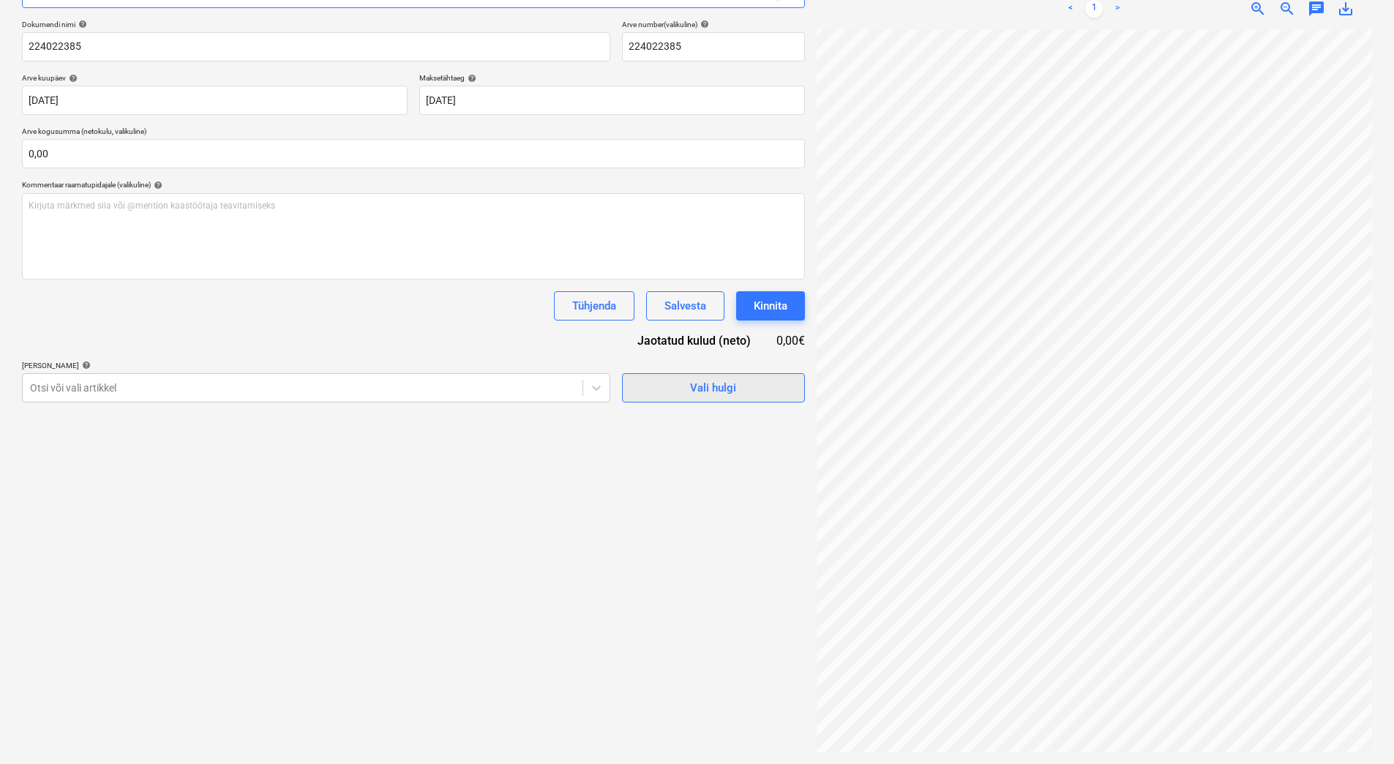
click at [670, 392] on span "Vali hulgi" at bounding box center [713, 387] width 146 height 19
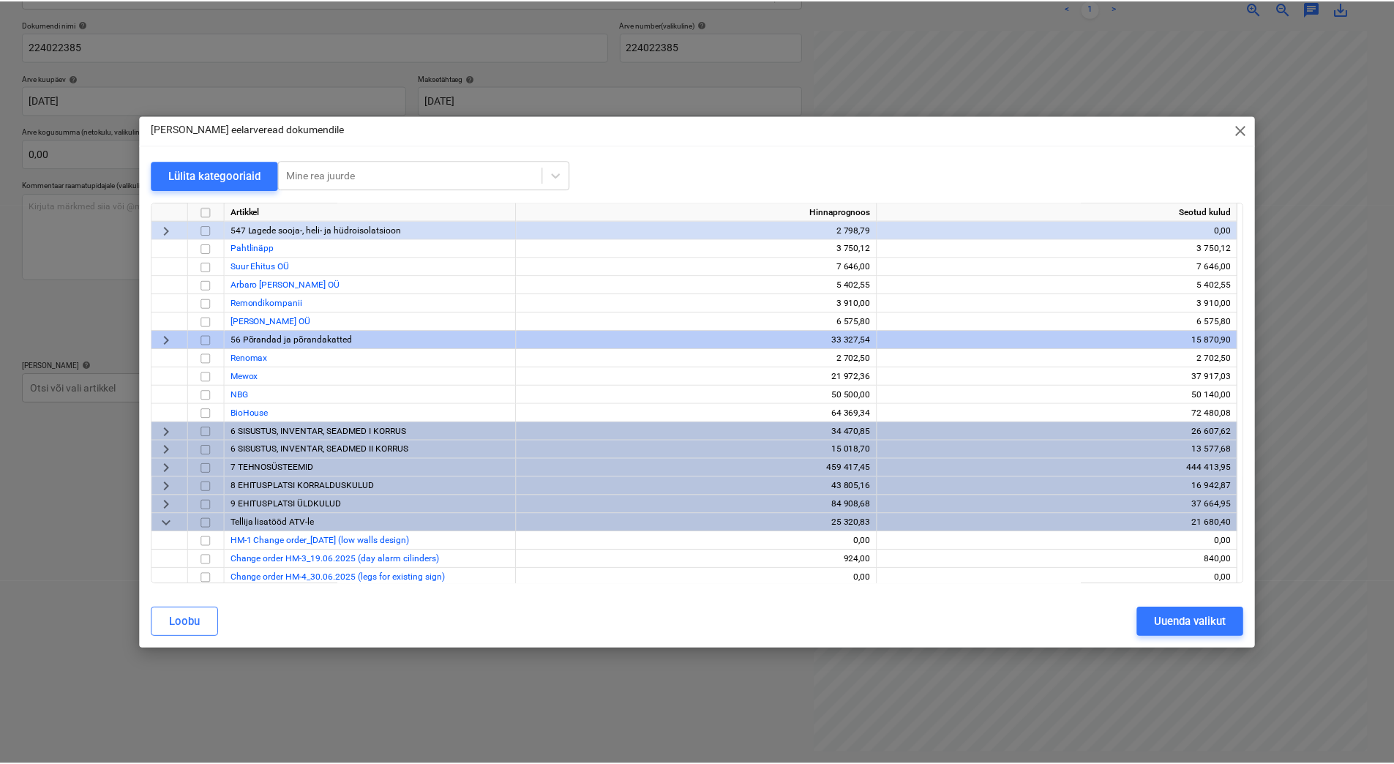
scroll to position [366, 0]
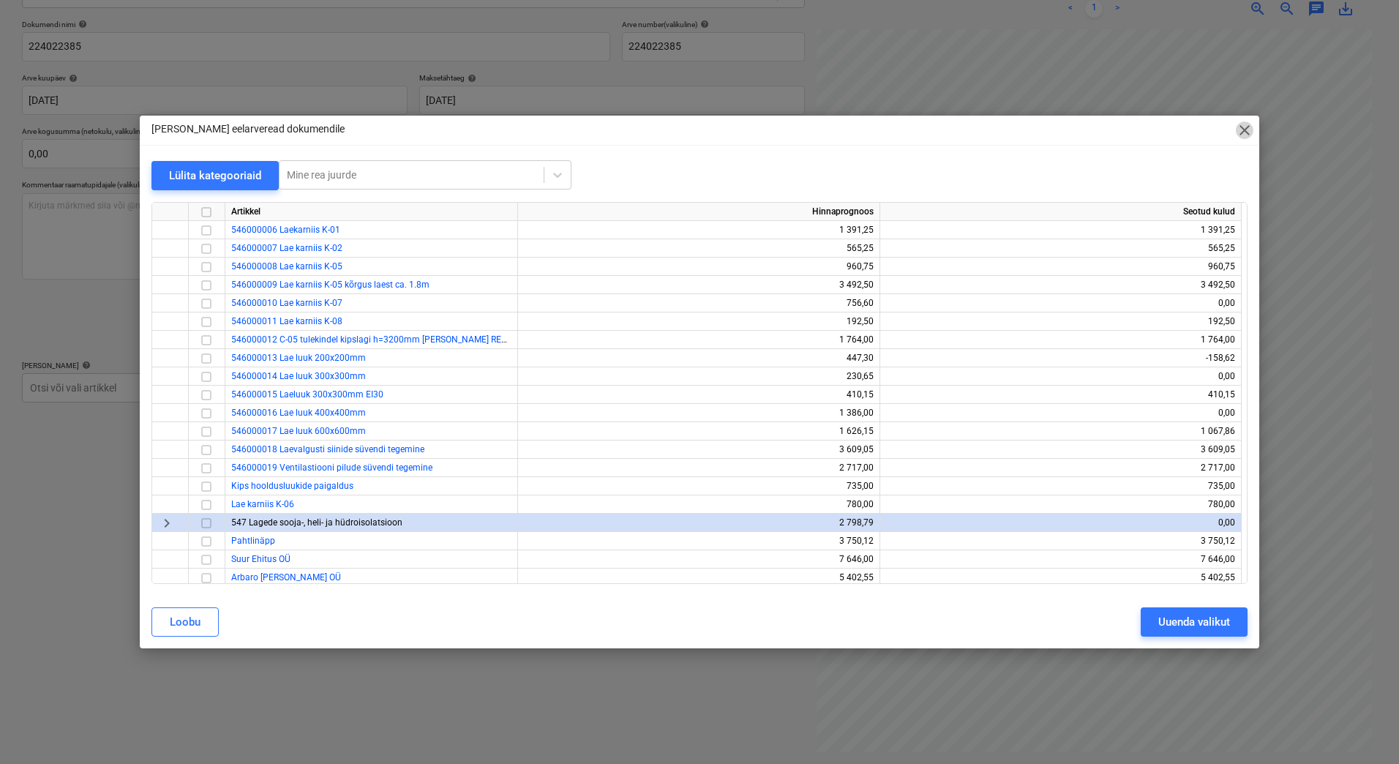
click at [1249, 132] on span "close" at bounding box center [1245, 130] width 18 height 18
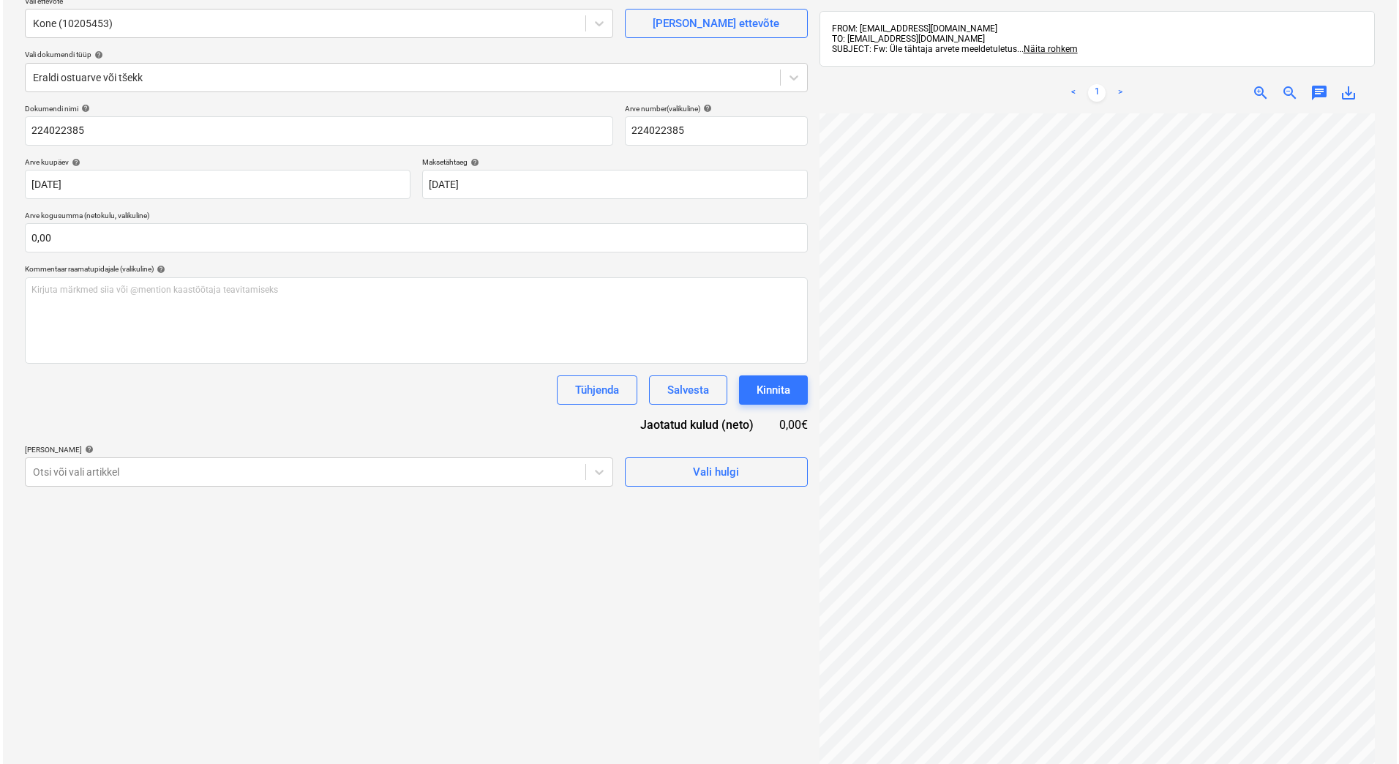
scroll to position [0, 0]
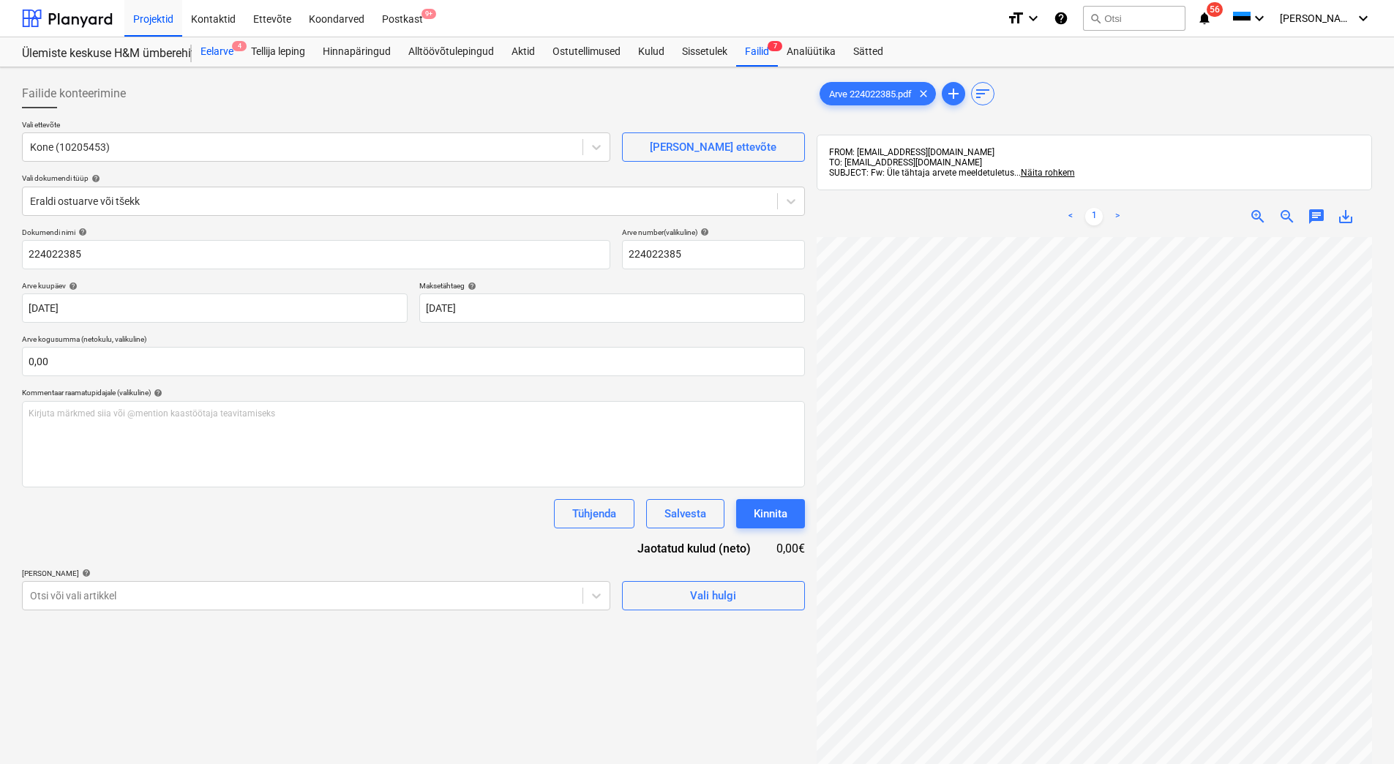
click at [220, 50] on div "Eelarve 4" at bounding box center [217, 51] width 50 height 29
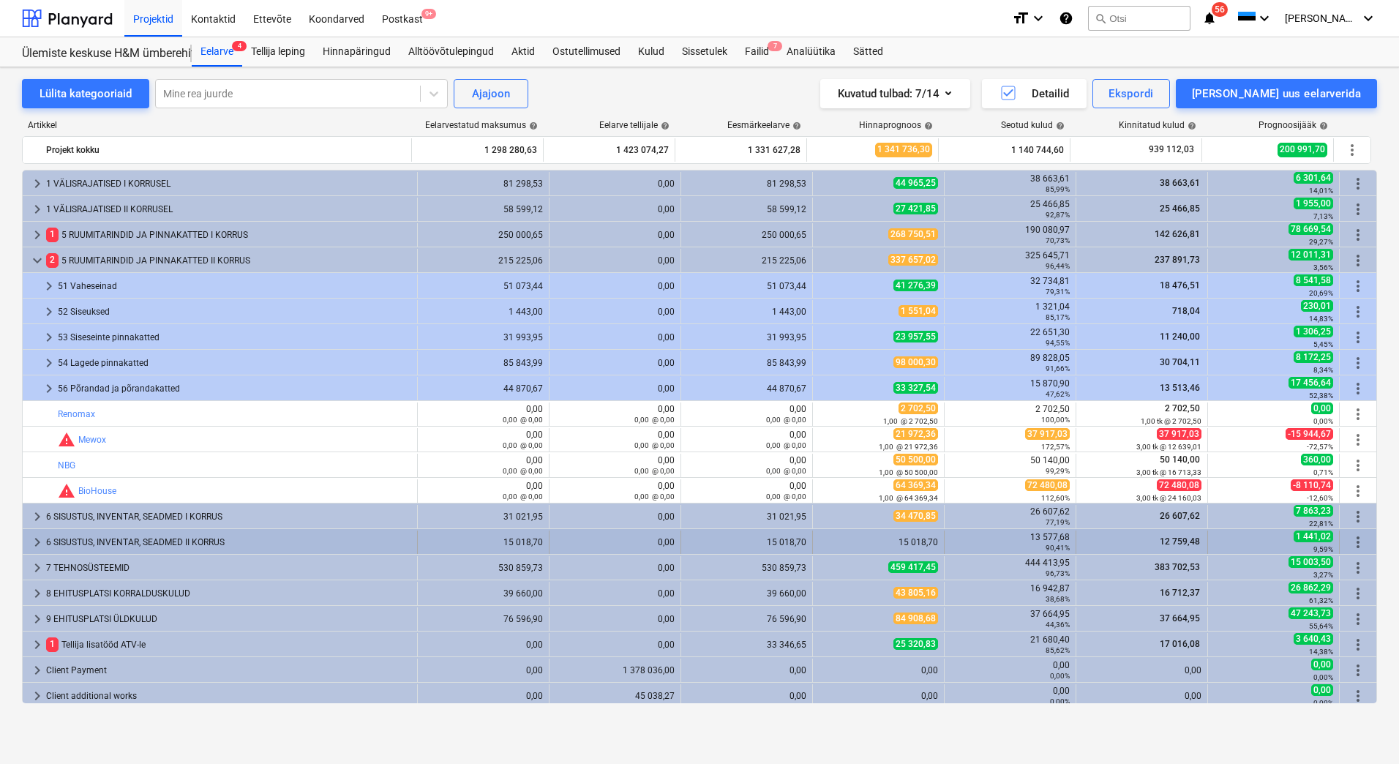
click at [38, 539] on span "keyboard_arrow_right" at bounding box center [38, 543] width 18 height 18
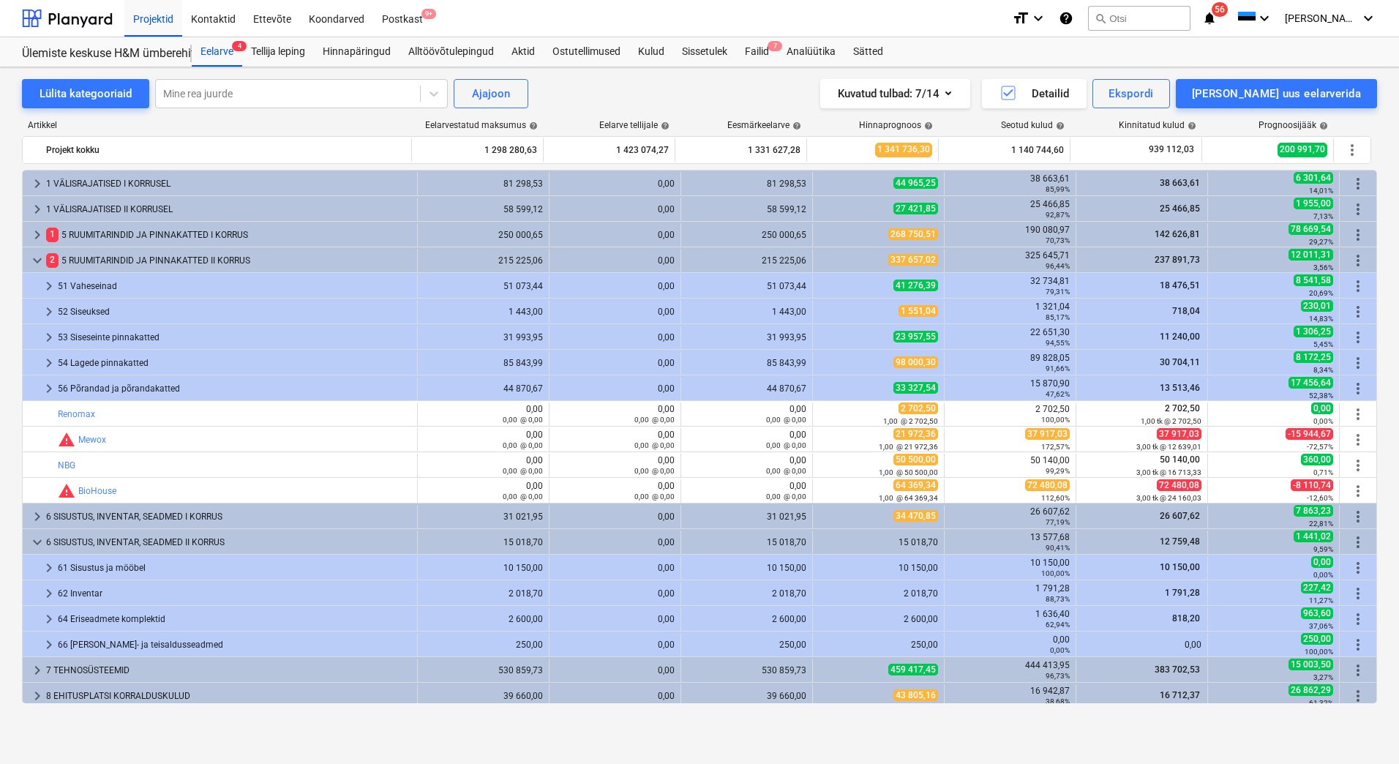
scroll to position [73, 0]
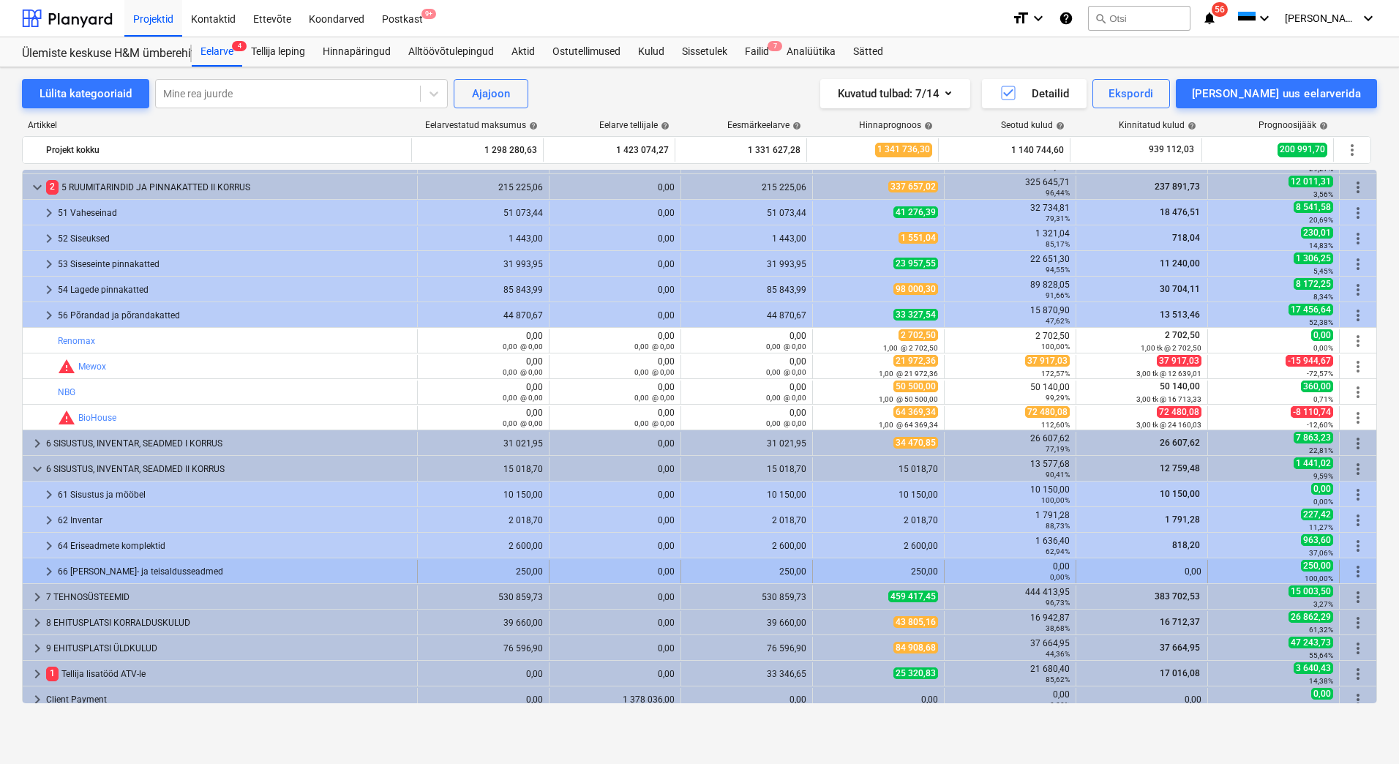
click at [48, 571] on span "keyboard_arrow_right" at bounding box center [49, 572] width 18 height 18
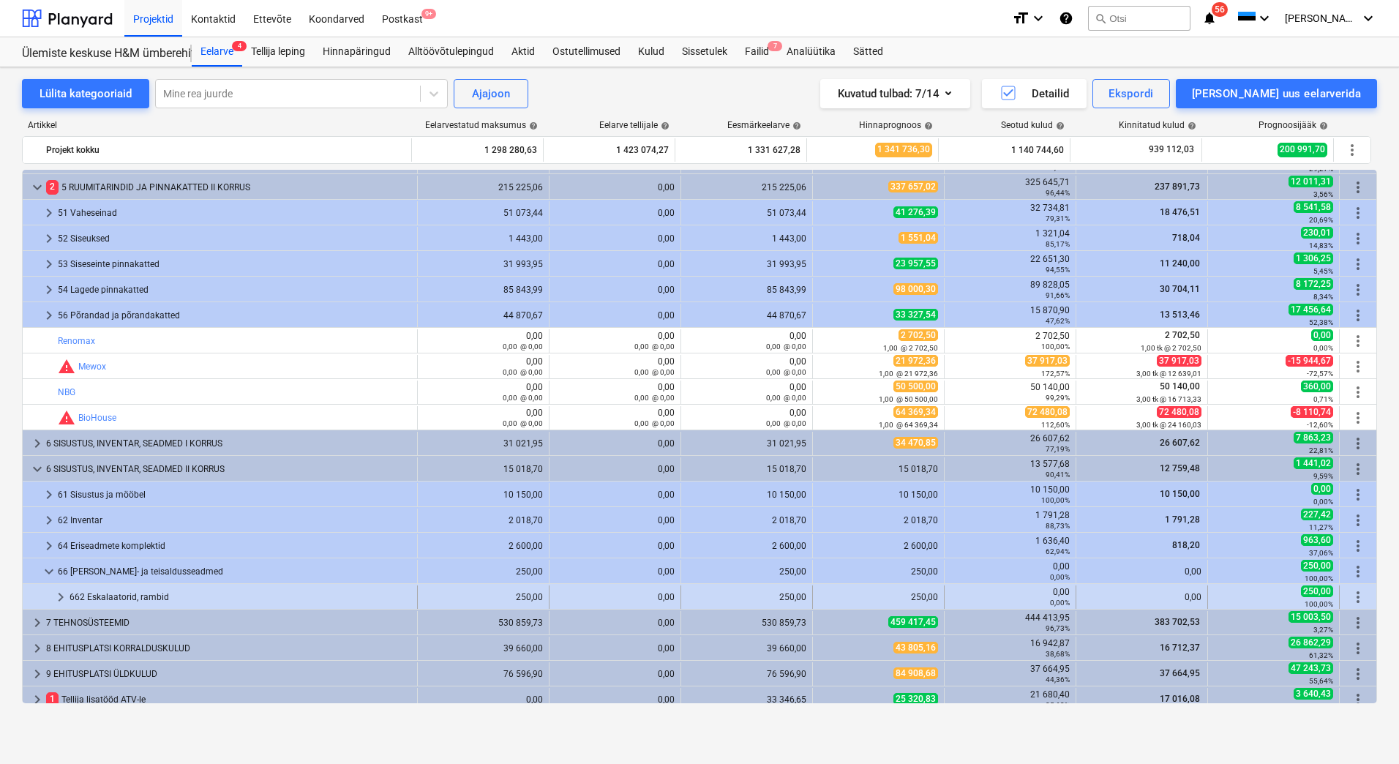
click at [60, 596] on span "keyboard_arrow_right" at bounding box center [61, 597] width 18 height 18
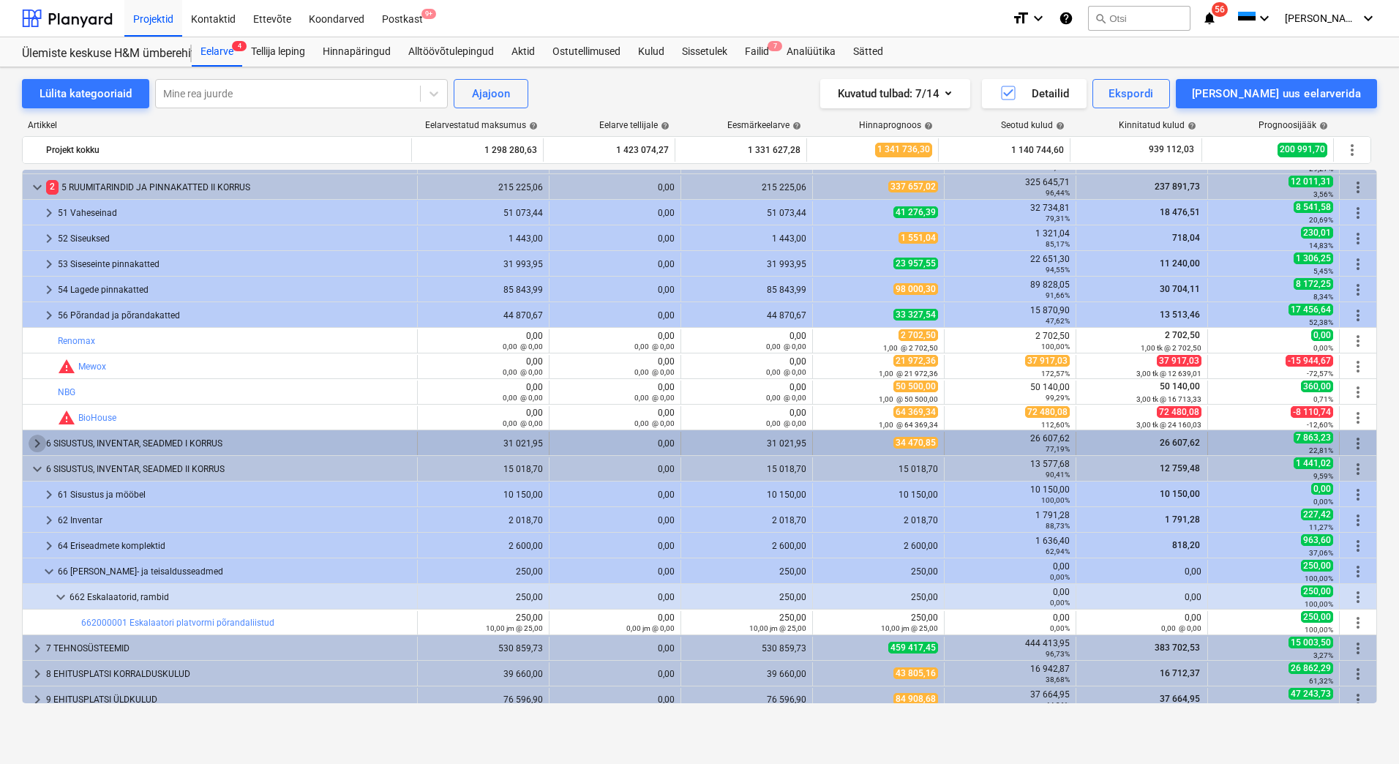
click at [33, 446] on span "keyboard_arrow_right" at bounding box center [38, 444] width 18 height 18
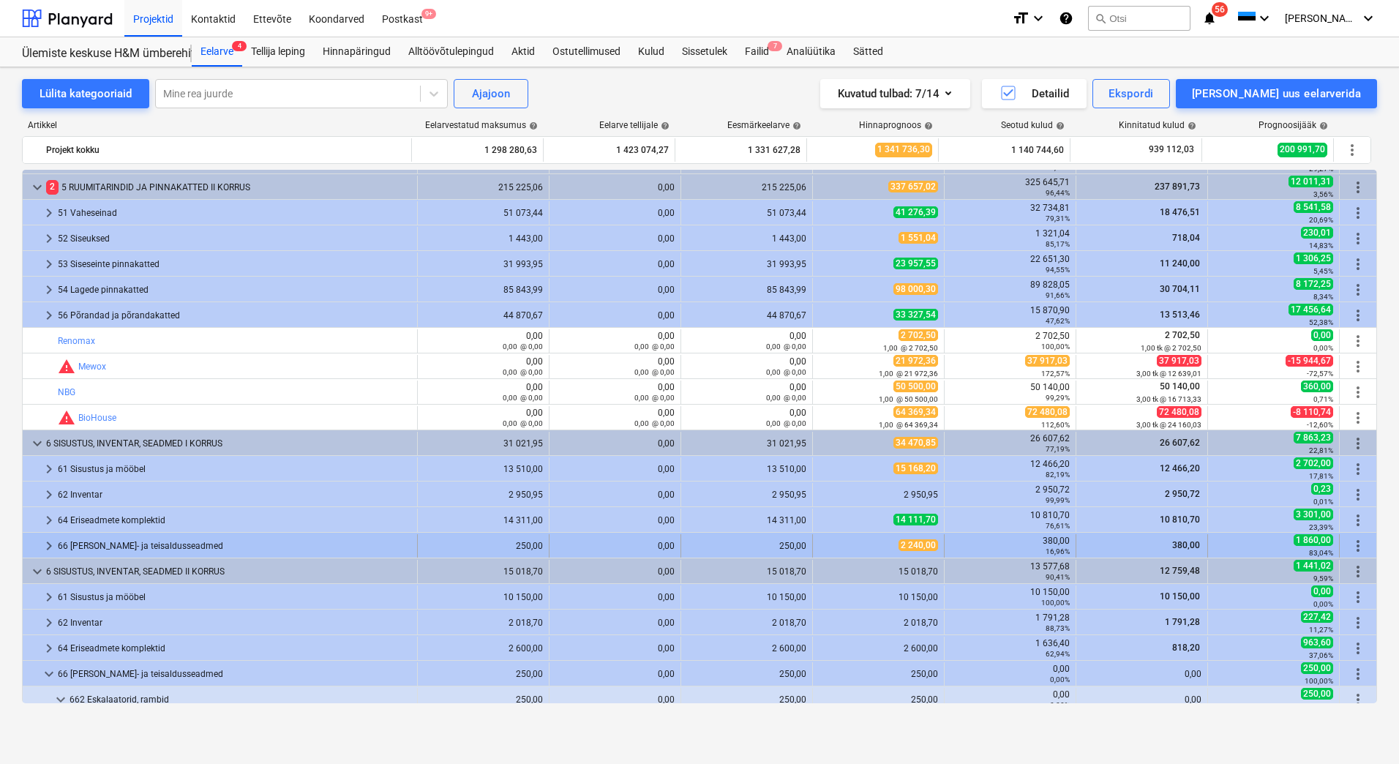
click at [59, 542] on div "66 [PERSON_NAME]- ja teisaldusseadmed" at bounding box center [234, 545] width 353 height 23
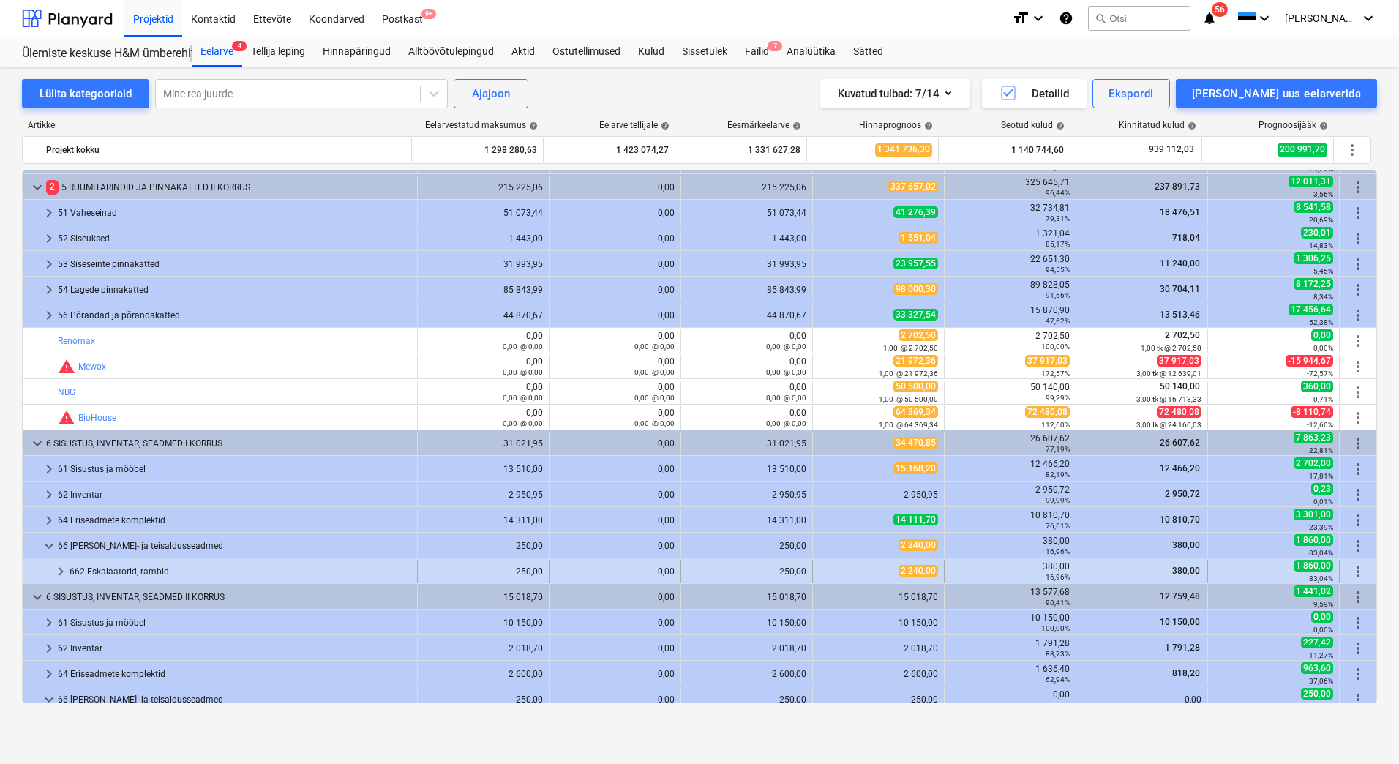
click at [65, 569] on span "keyboard_arrow_right" at bounding box center [61, 572] width 18 height 18
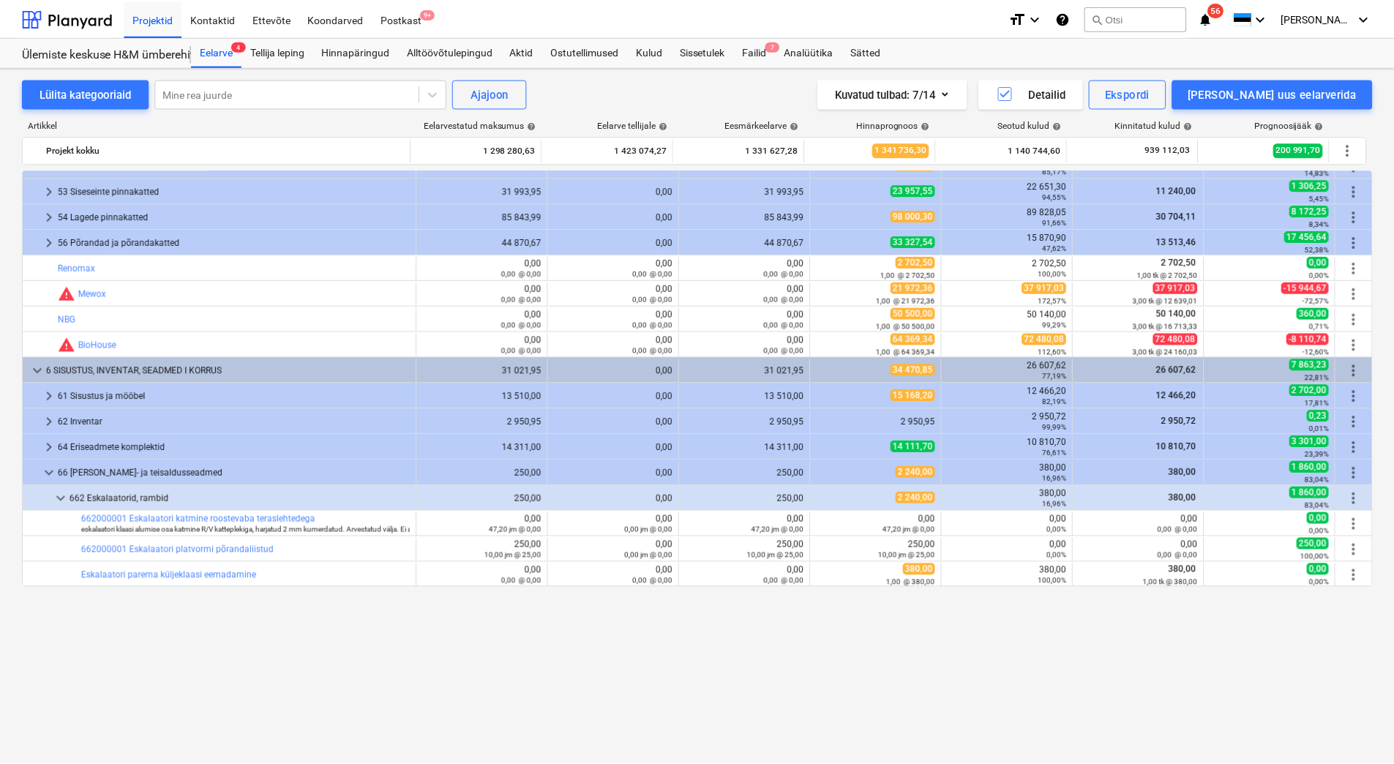
scroll to position [0, 0]
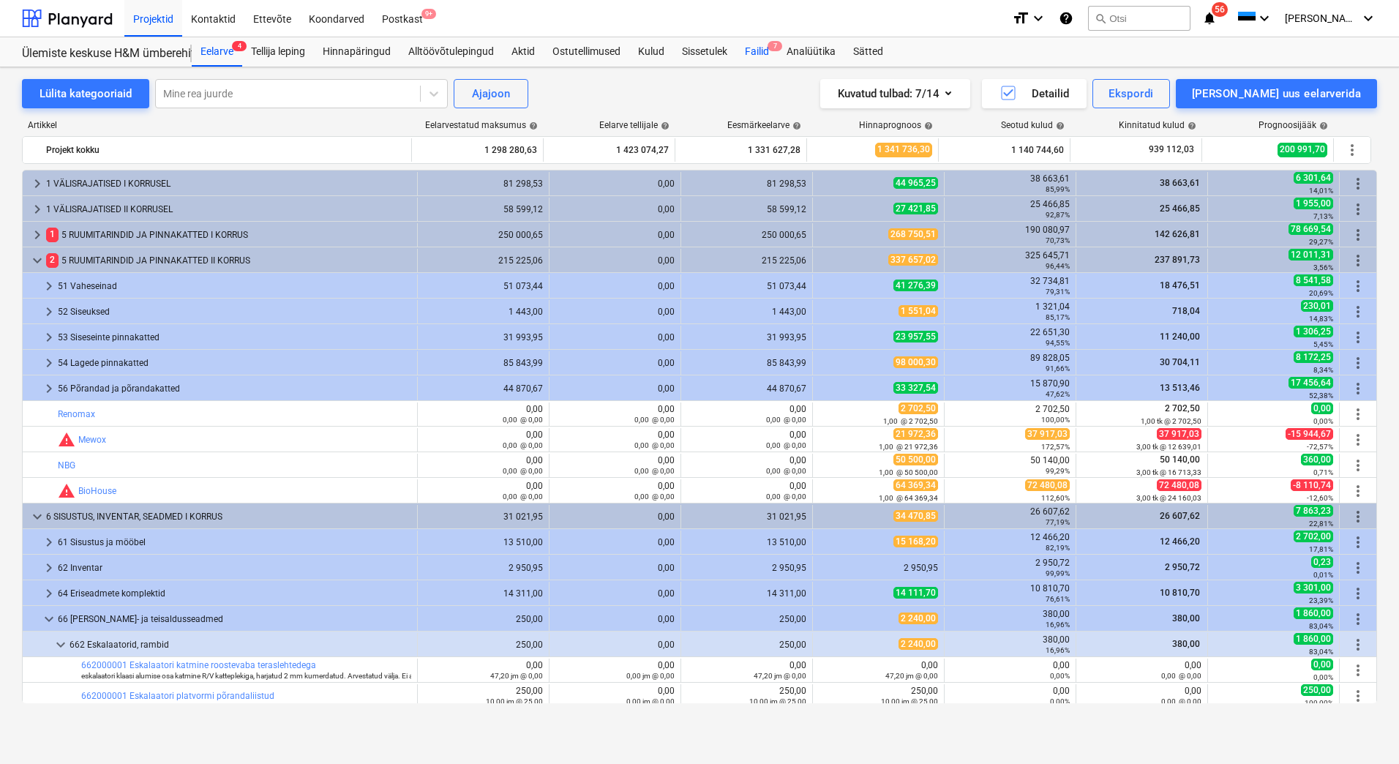
click at [764, 47] on div "Failid 7" at bounding box center [757, 51] width 42 height 29
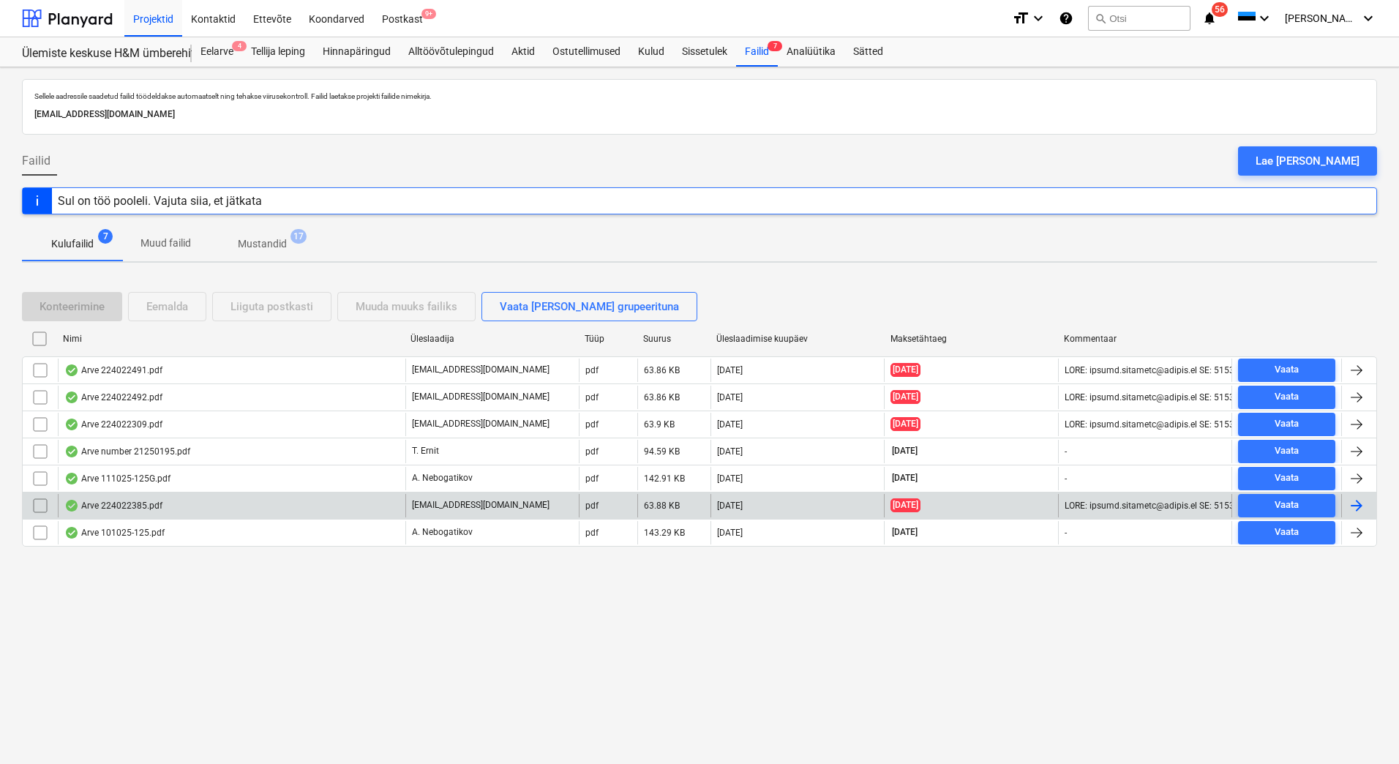
click at [285, 504] on div "Arve 224022385.pdf" at bounding box center [232, 505] width 348 height 23
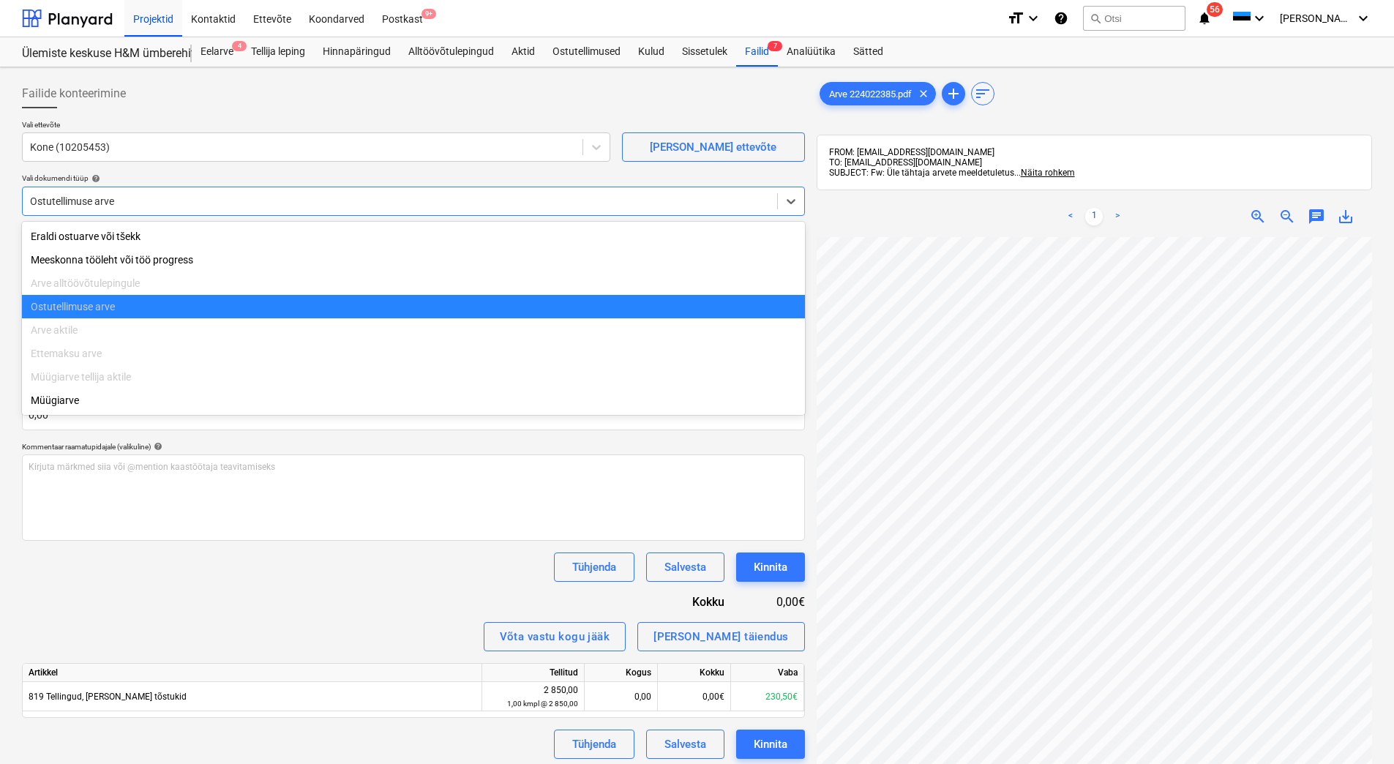
click at [551, 198] on div at bounding box center [400, 201] width 740 height 15
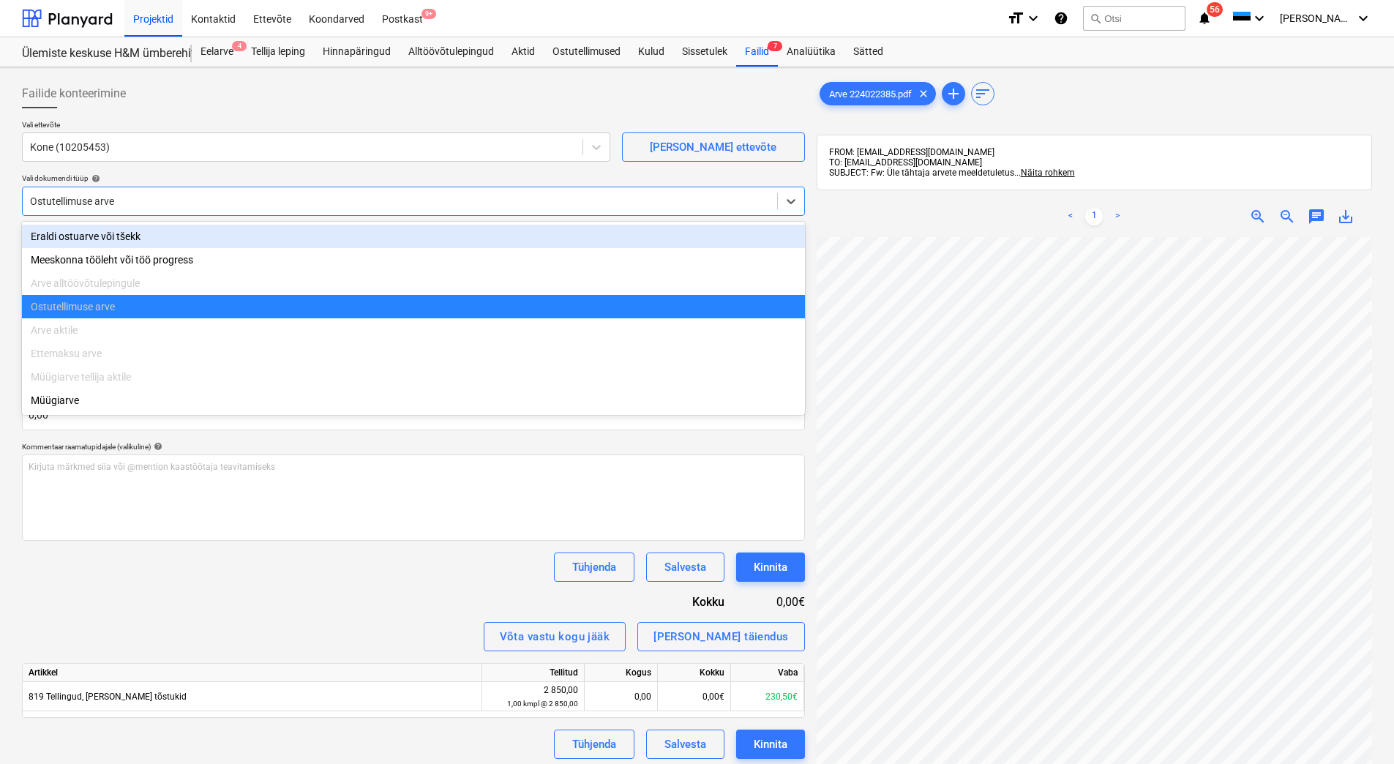
click at [333, 241] on div "Eraldi ostuarve või tšekk" at bounding box center [413, 236] width 783 height 23
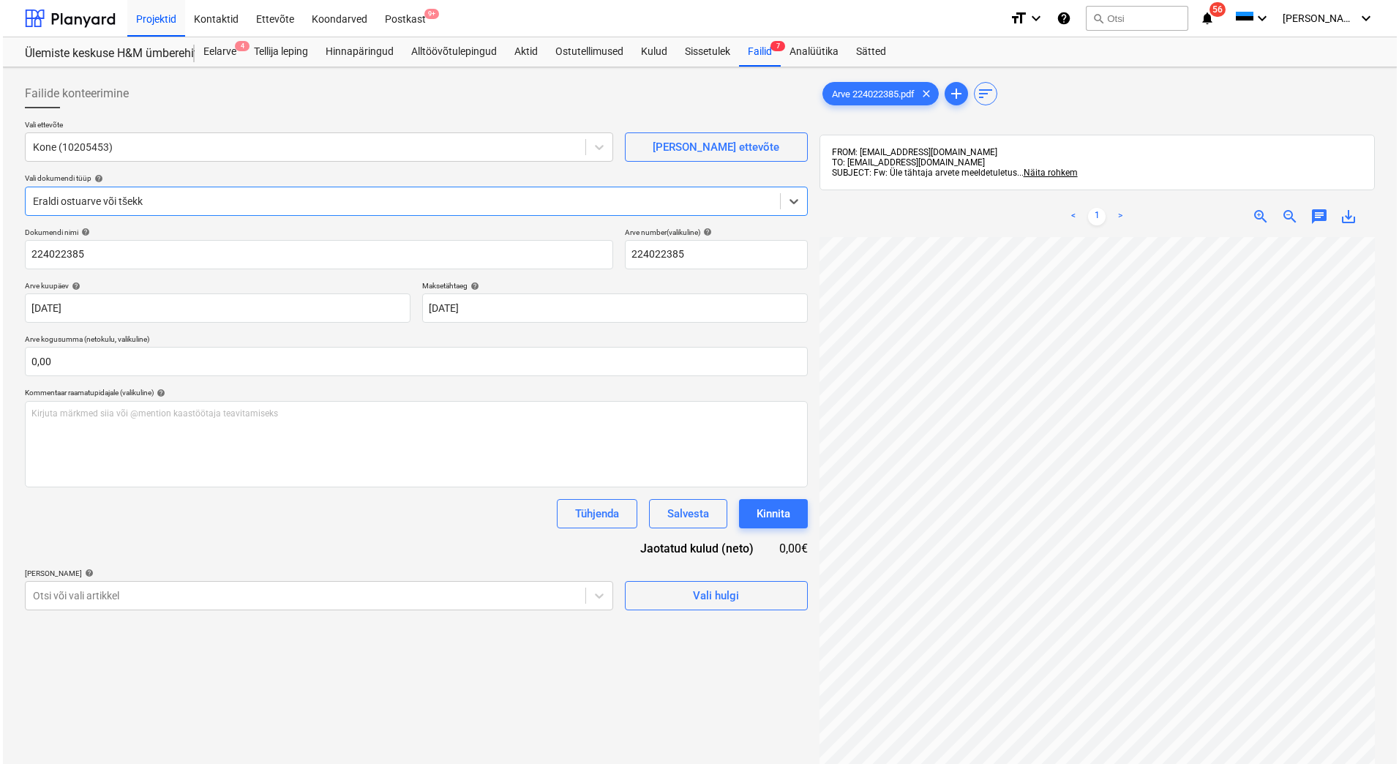
scroll to position [208, 0]
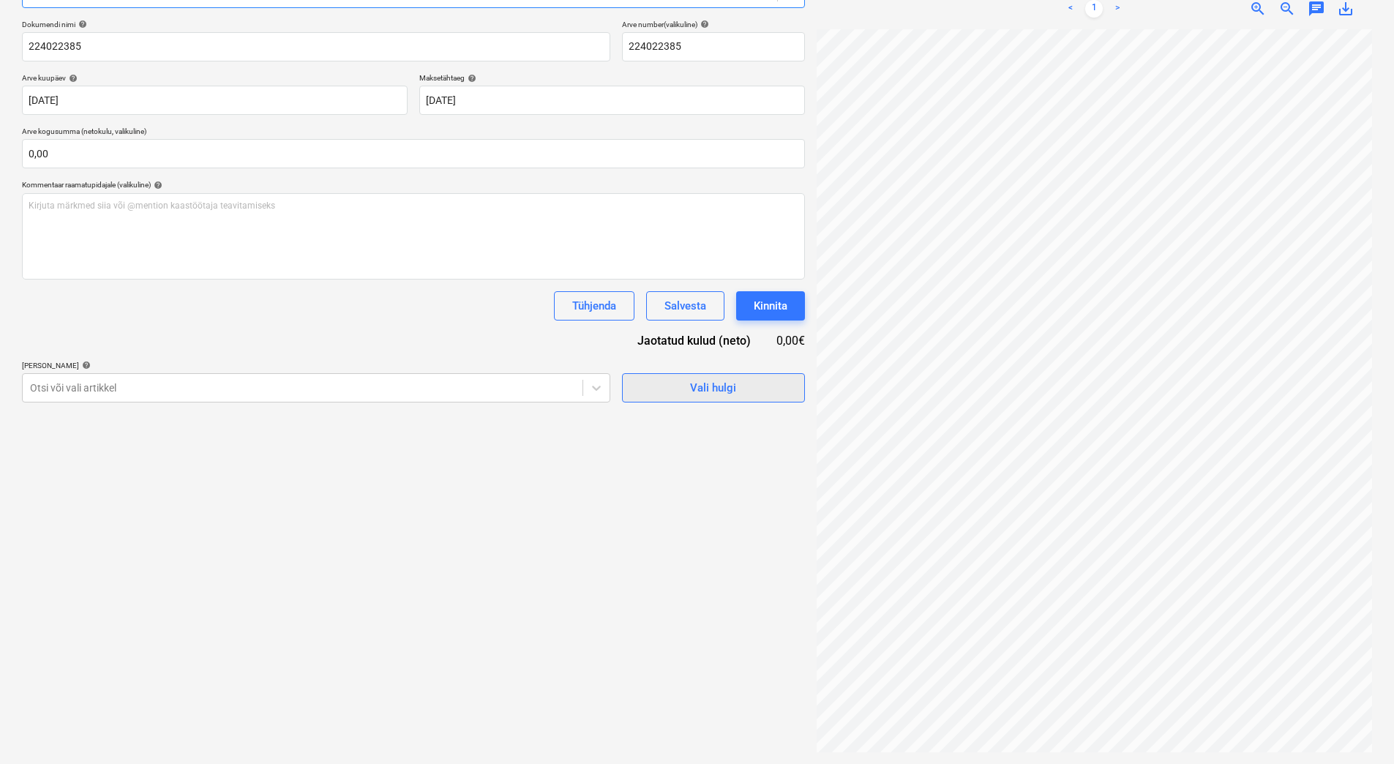
click at [694, 392] on div "Vali hulgi" at bounding box center [713, 387] width 46 height 19
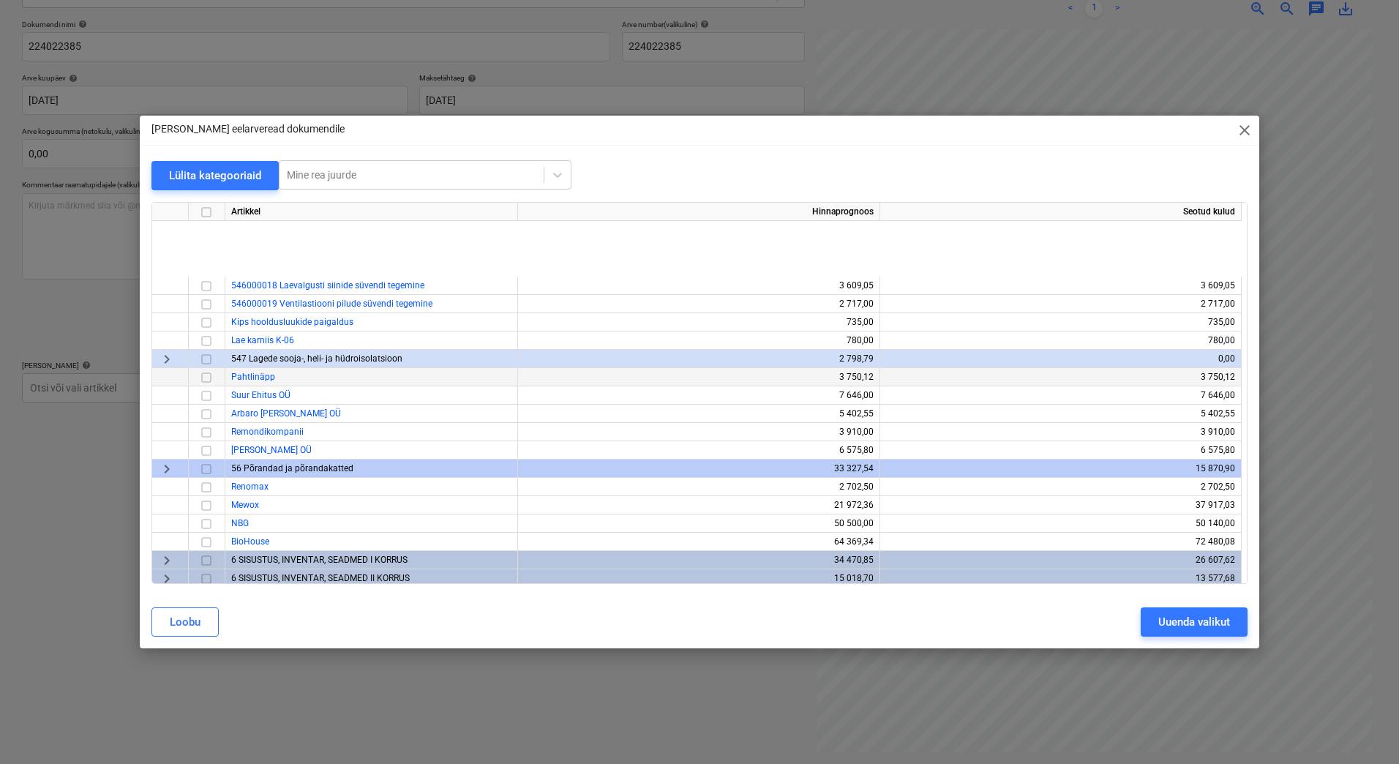
scroll to position [805, 0]
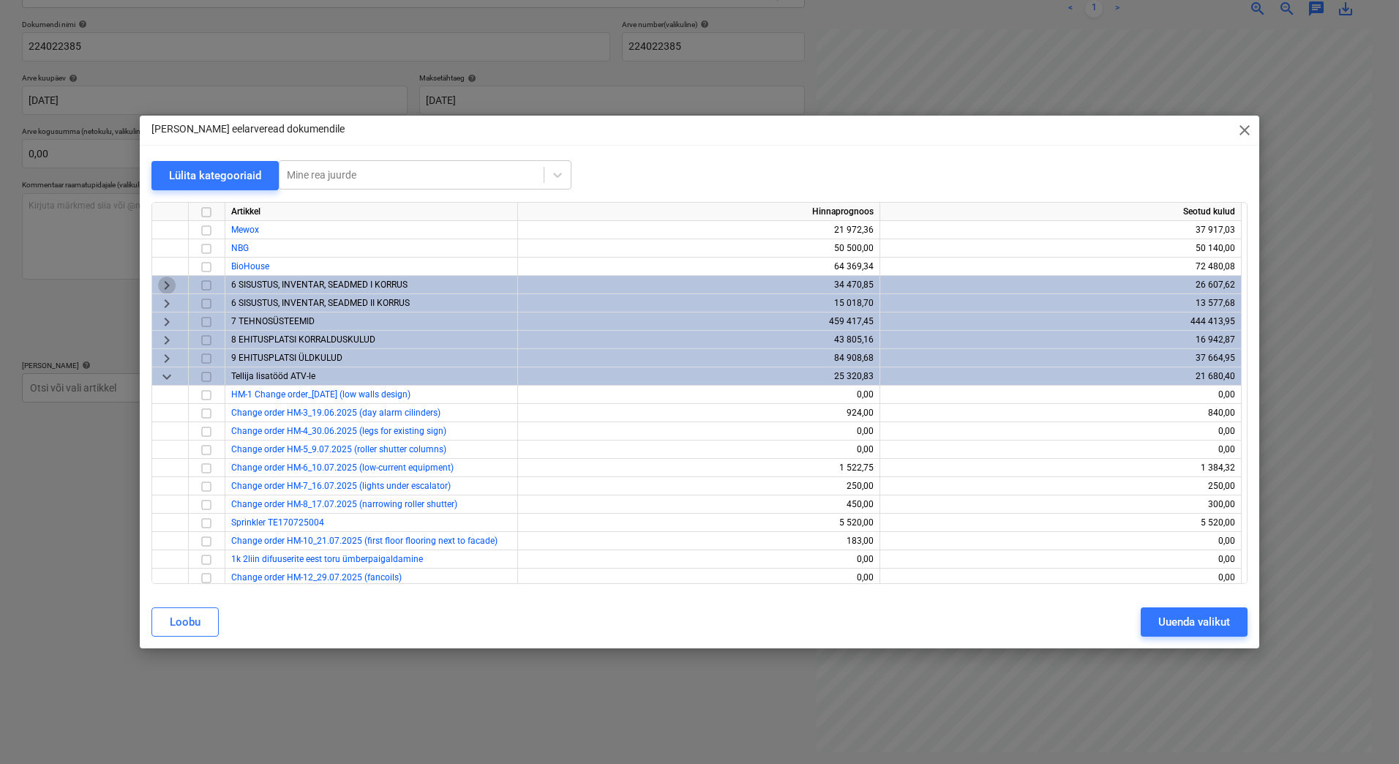
click at [168, 291] on span "keyboard_arrow_right" at bounding box center [167, 286] width 18 height 18
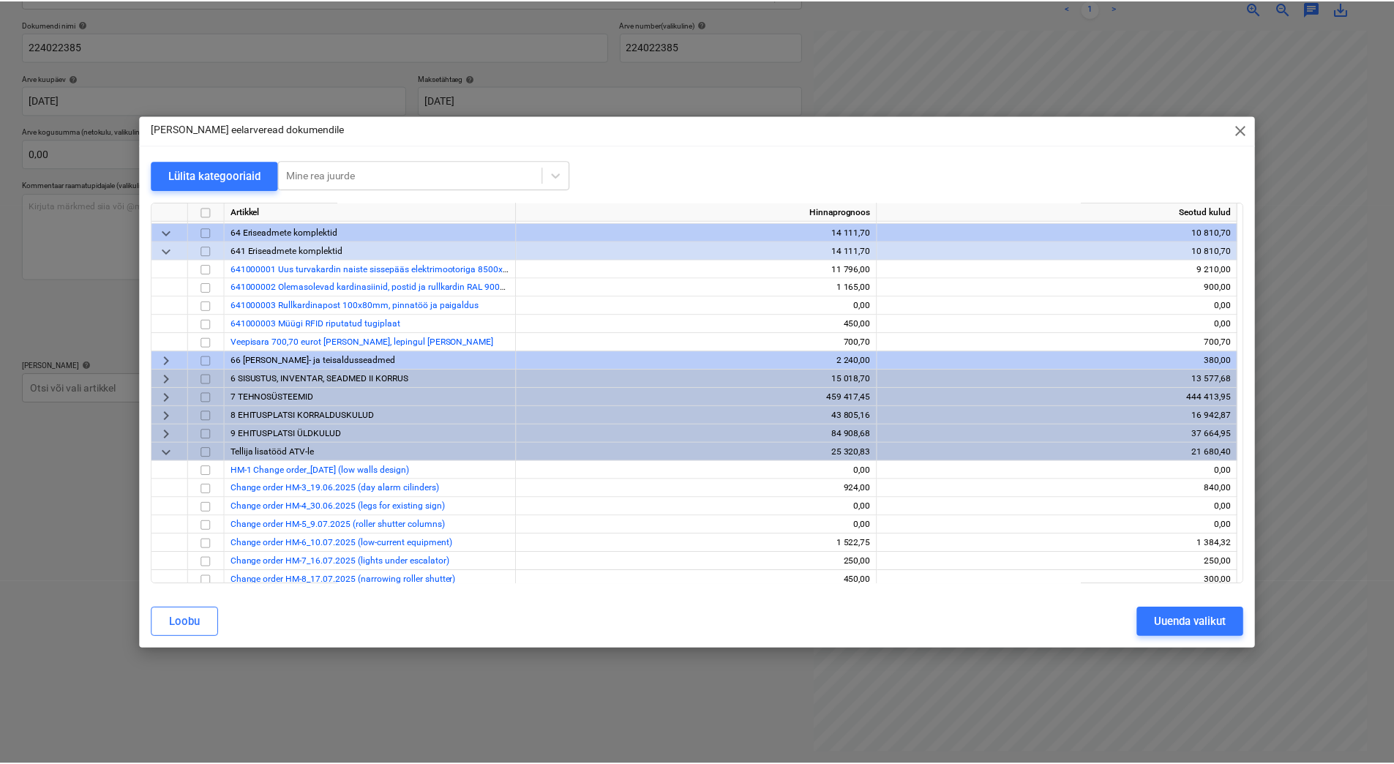
scroll to position [1025, 0]
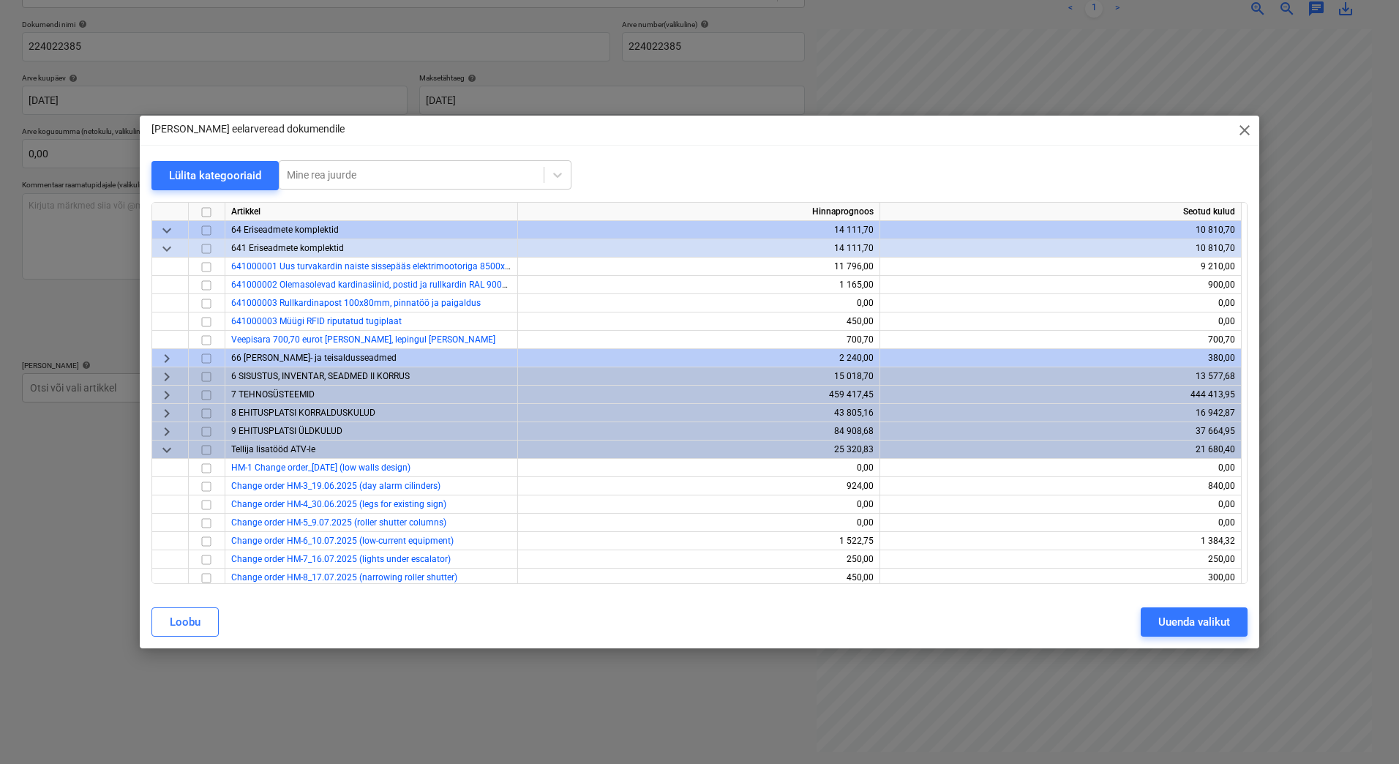
click at [165, 353] on span "keyboard_arrow_right" at bounding box center [167, 359] width 18 height 18
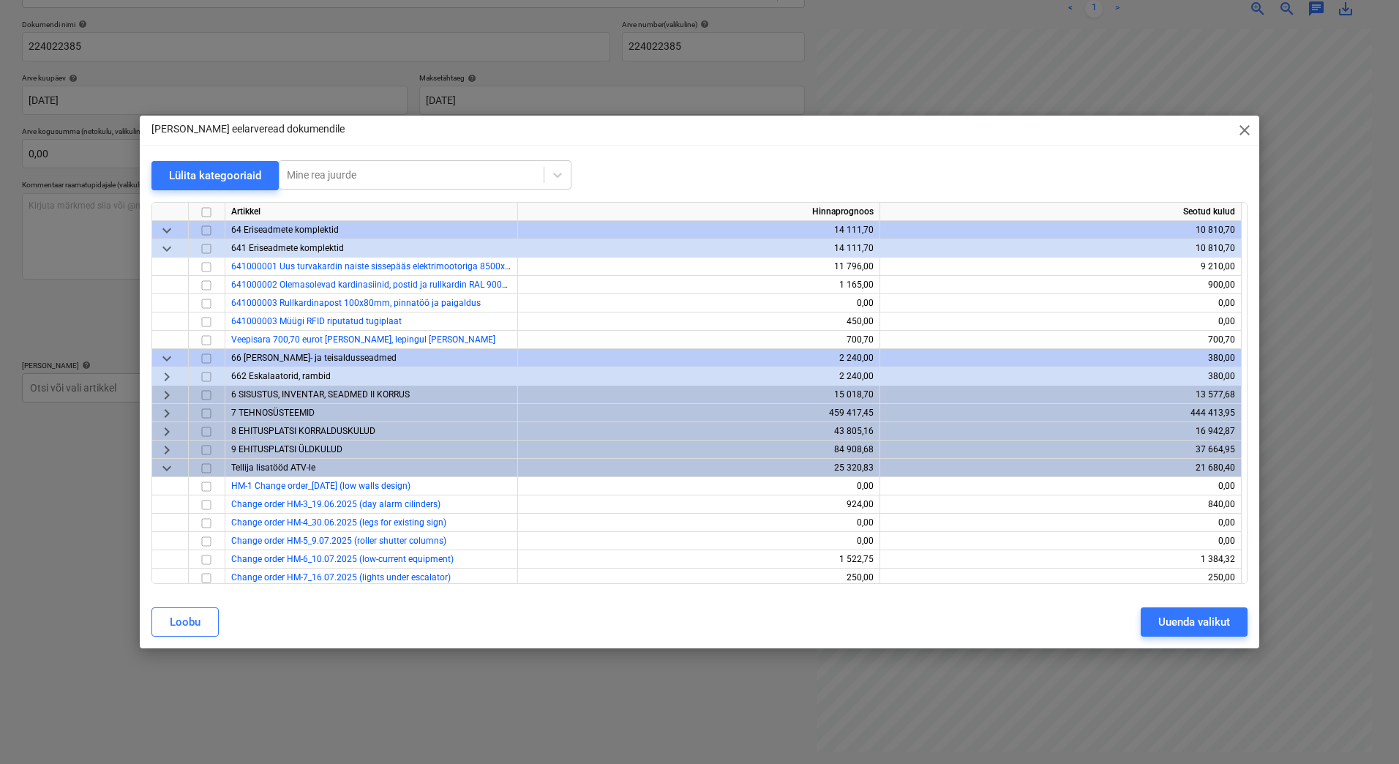
click at [167, 375] on span "keyboard_arrow_right" at bounding box center [167, 377] width 18 height 18
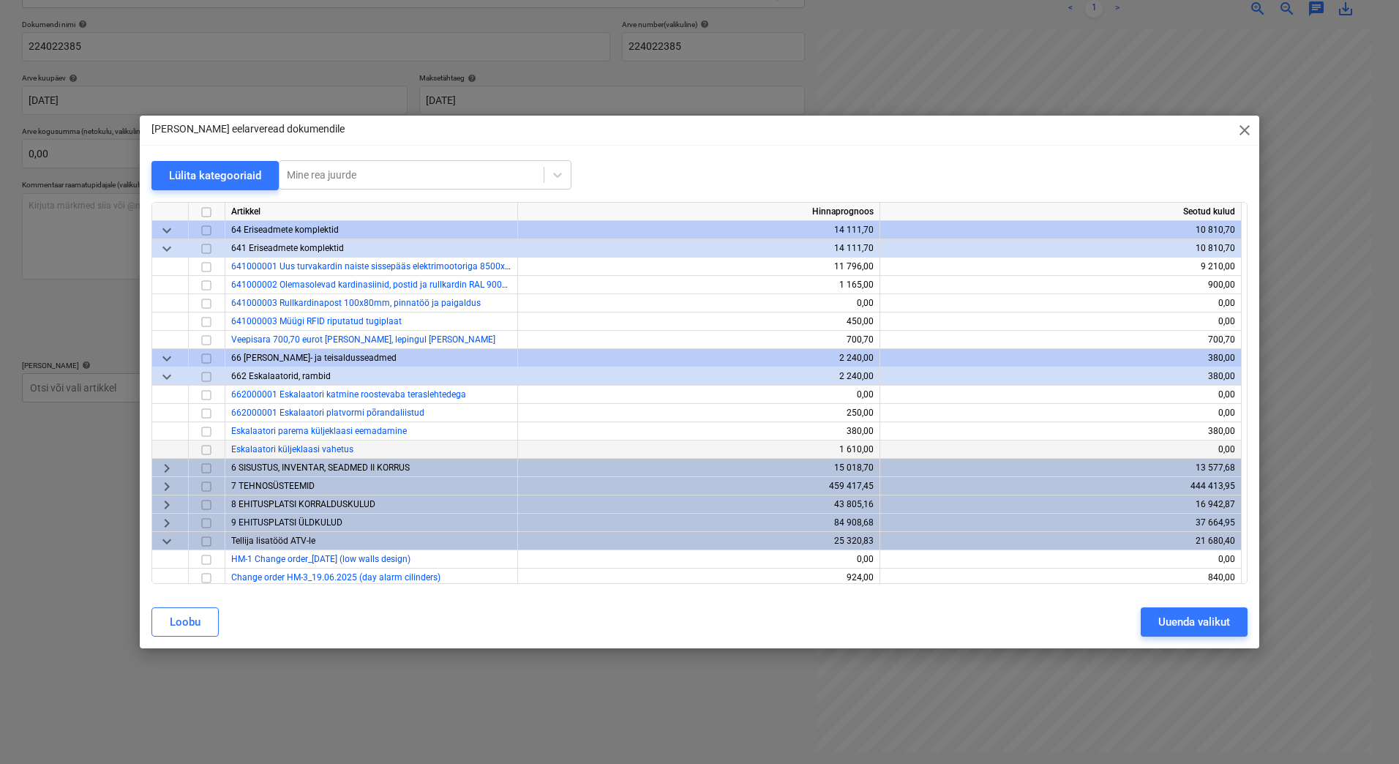
click at [206, 449] on input "checkbox" at bounding box center [207, 450] width 18 height 18
click at [1157, 632] on button "Uuenda valikut" at bounding box center [1194, 621] width 107 height 29
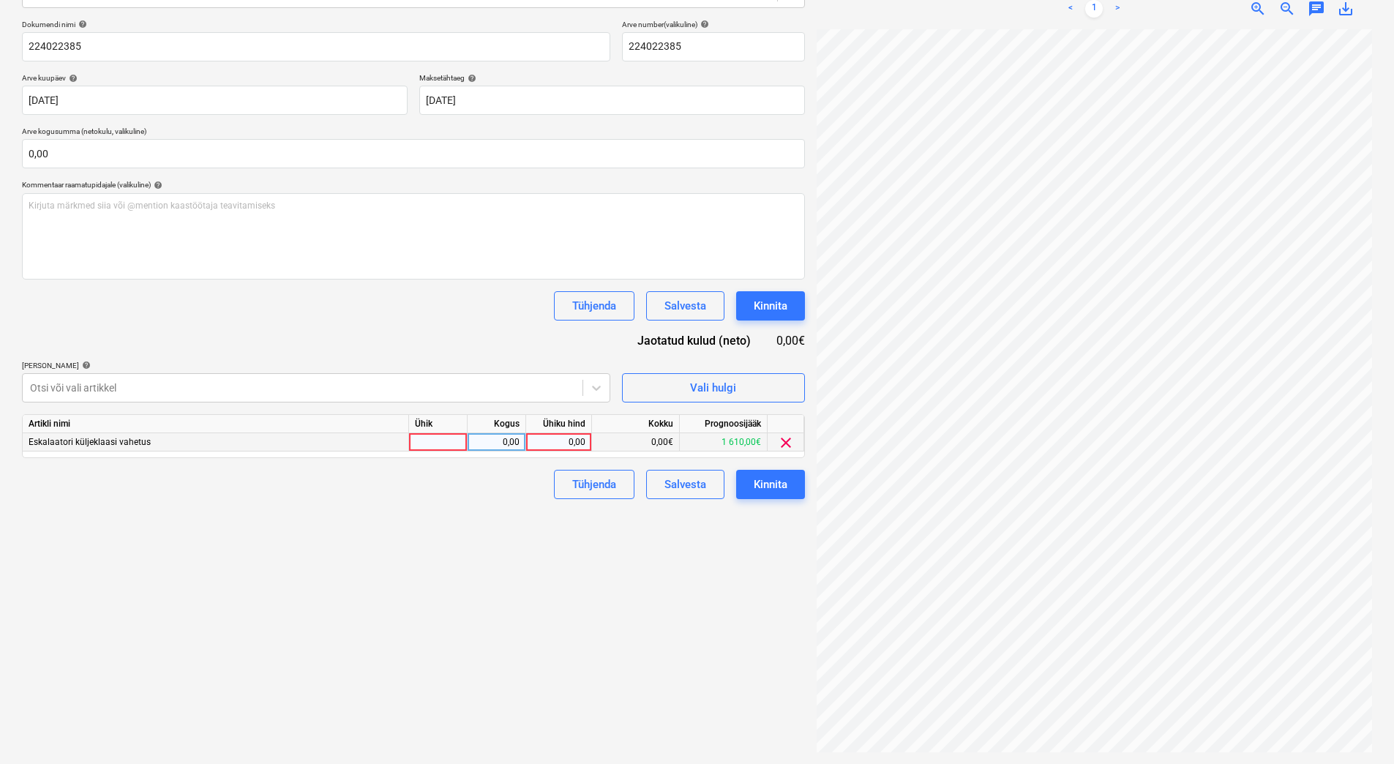
click at [438, 449] on div at bounding box center [438, 442] width 59 height 18
type input "tk"
click at [487, 438] on div "0,00" at bounding box center [497, 442] width 46 height 18
type input "1"
click at [536, 443] on div "0,00" at bounding box center [558, 442] width 53 height 18
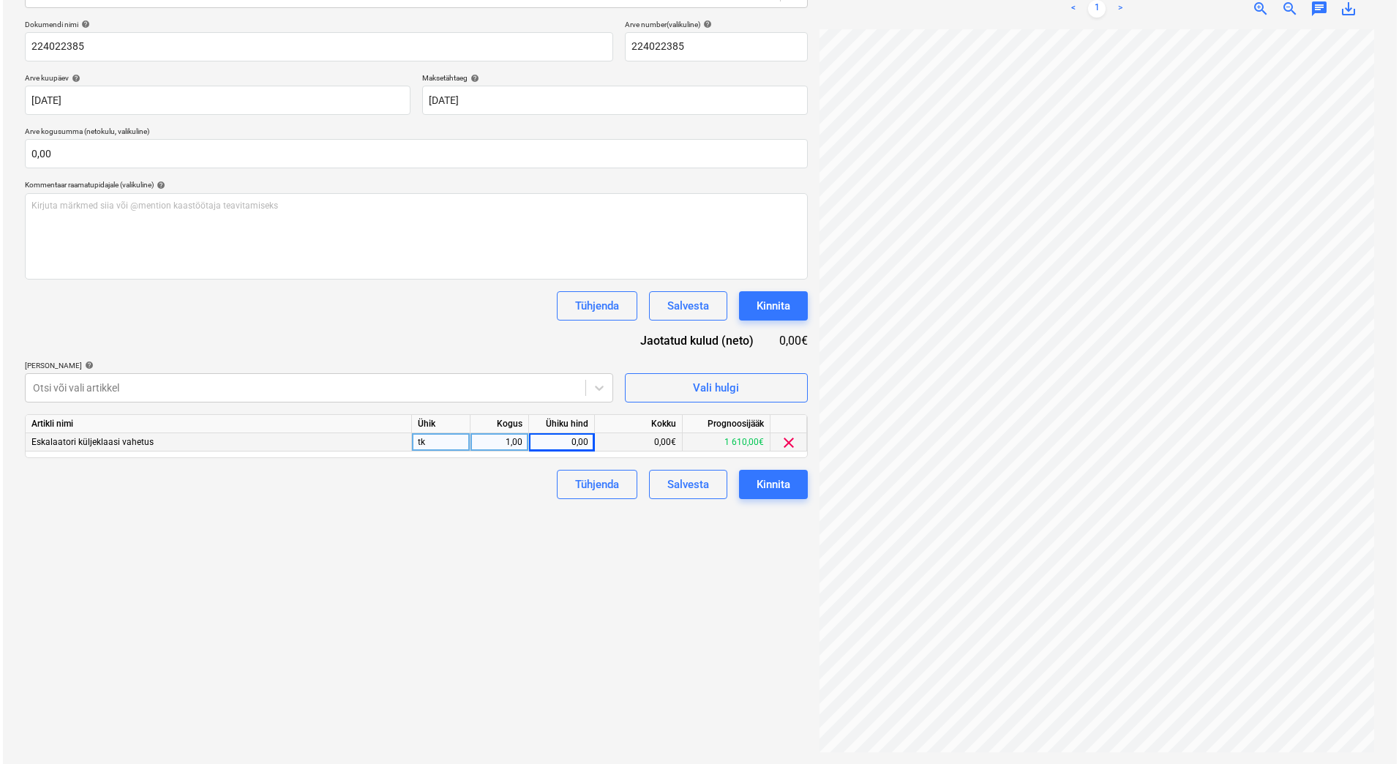
scroll to position [13, 106]
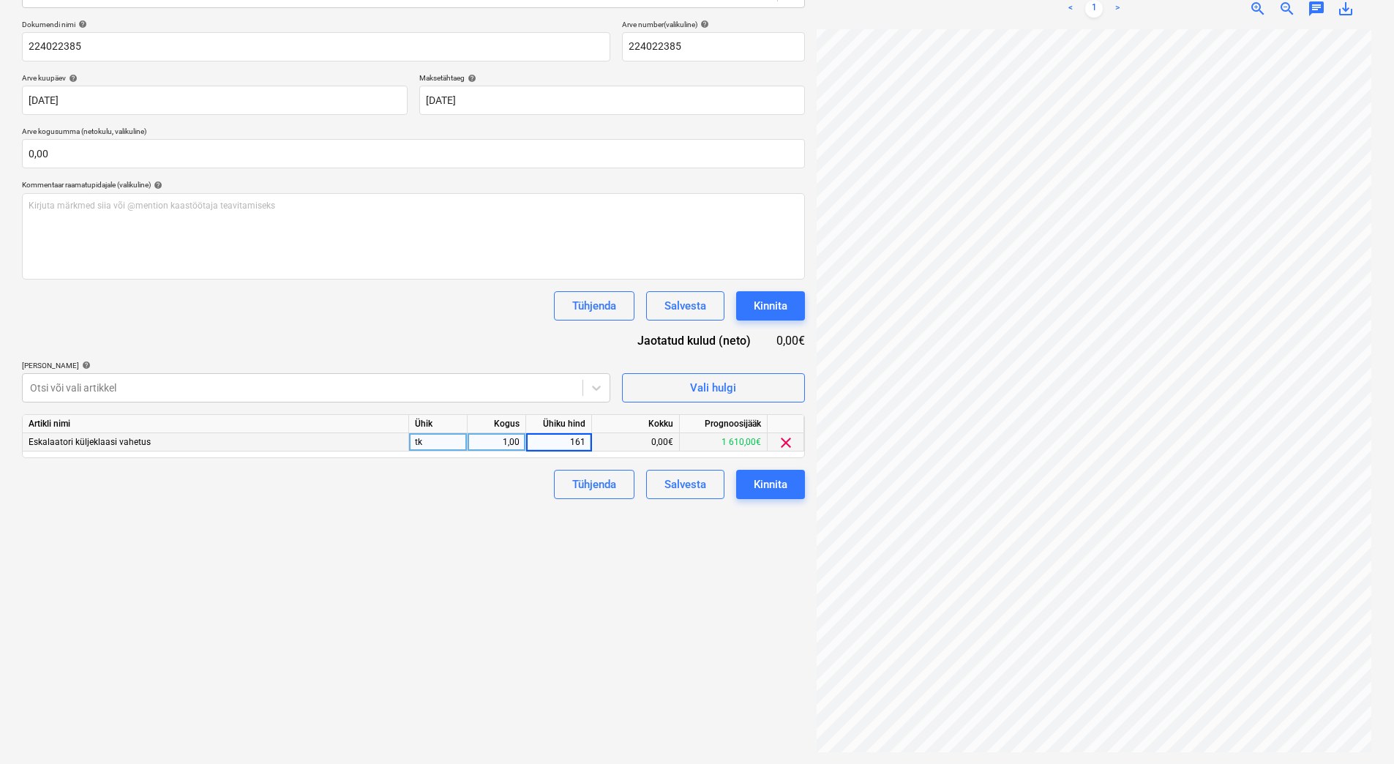
type input "1610"
drag, startPoint x: 544, startPoint y: 594, endPoint x: 552, endPoint y: 590, distance: 9.2
click at [548, 594] on div "Failide konteerimine Vali ettevõte Kone (10205453) Lisa uus ettevõte Vali dokum…" at bounding box center [413, 311] width 795 height 893
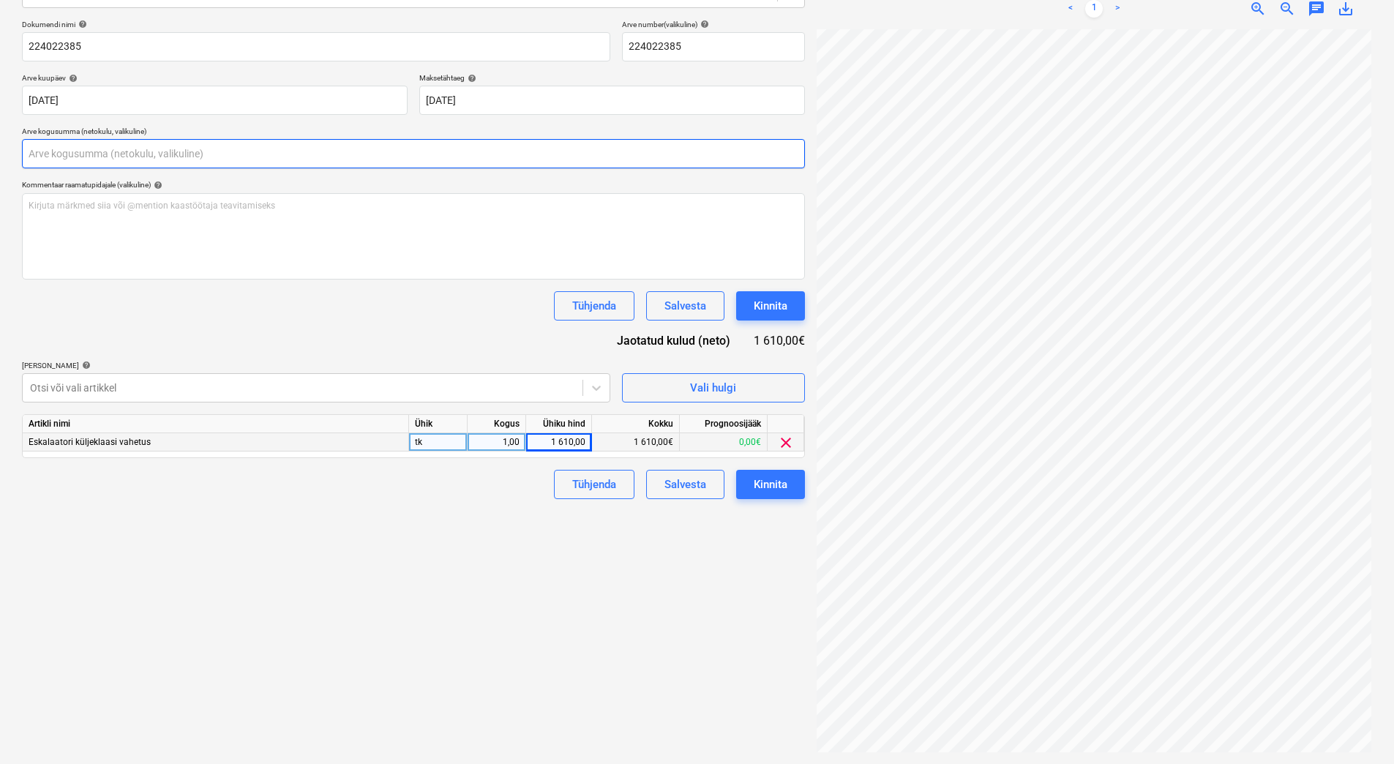
click at [101, 144] on input "text" at bounding box center [413, 153] width 783 height 29
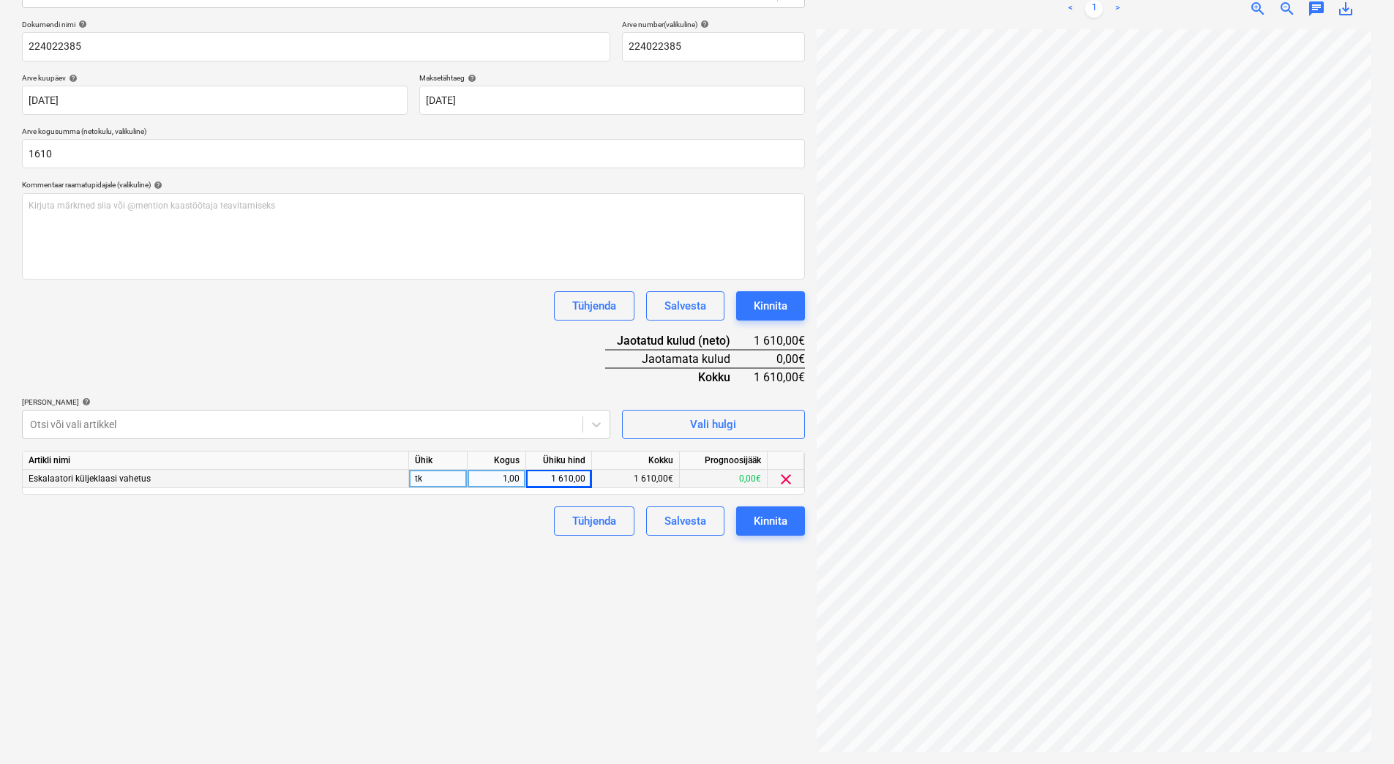
type input "1 610,00"
click at [226, 365] on div "Dokumendi nimi help 224022385 Arve number (valikuline) help 224022385 Arve kuup…" at bounding box center [413, 278] width 783 height 516
click at [773, 526] on div "Kinnita" at bounding box center [771, 521] width 34 height 19
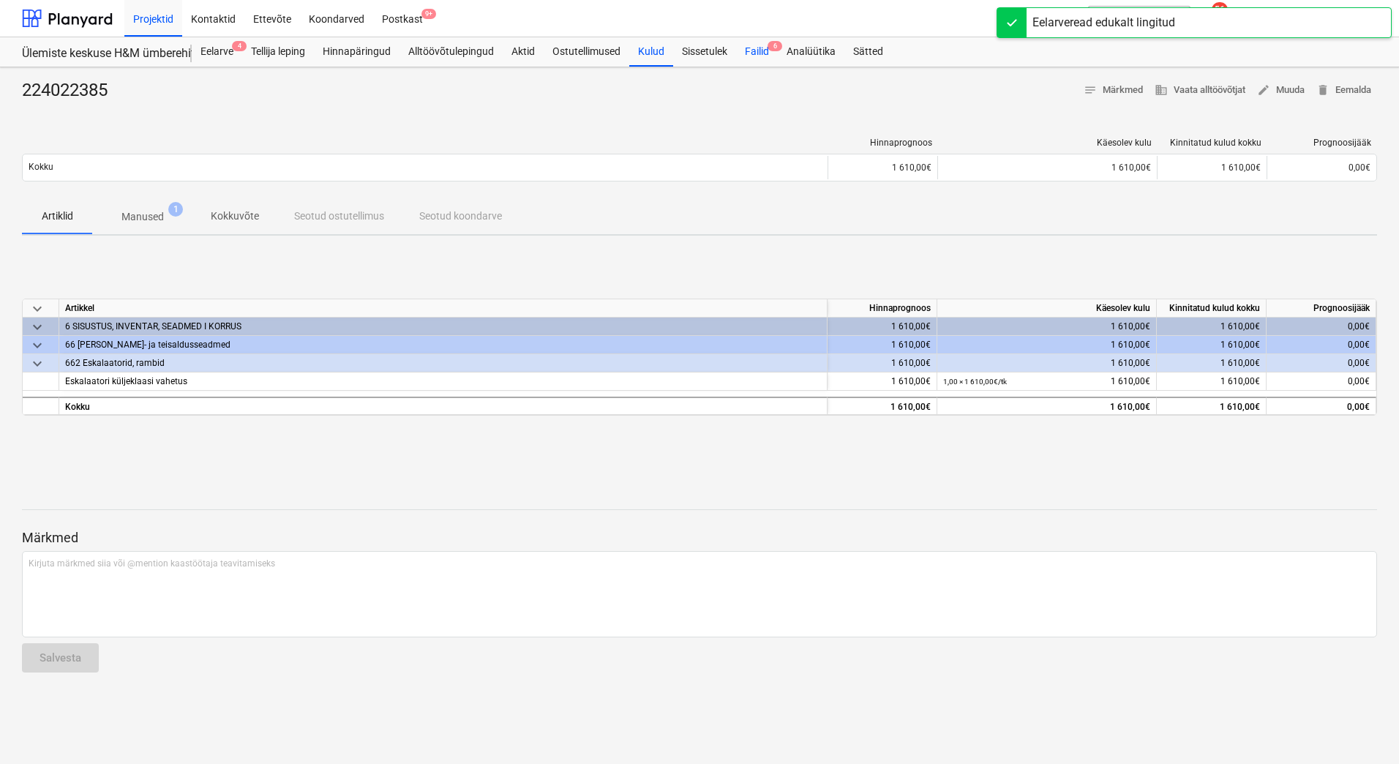
click at [770, 47] on div "Failid 6" at bounding box center [757, 51] width 42 height 29
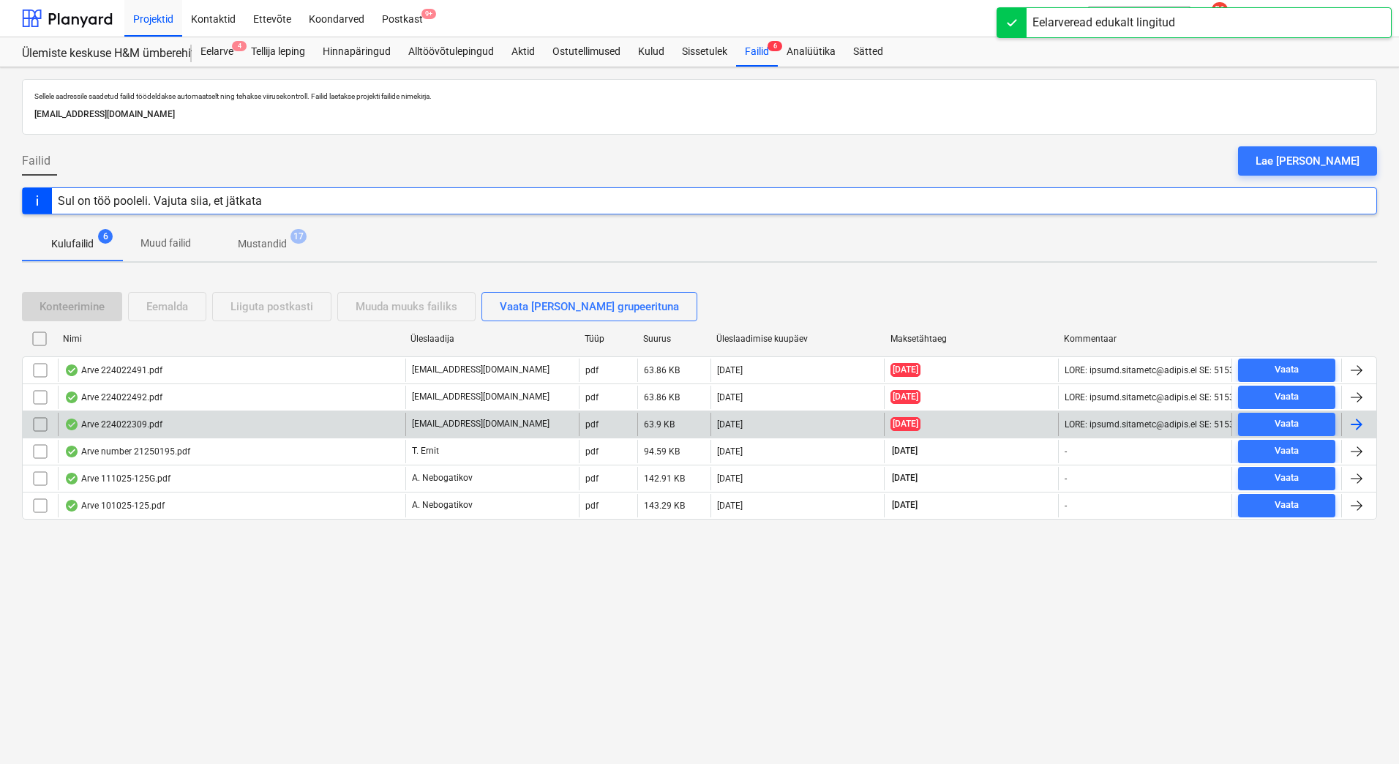
click at [146, 427] on div "Arve 224022309.pdf" at bounding box center [113, 425] width 98 height 12
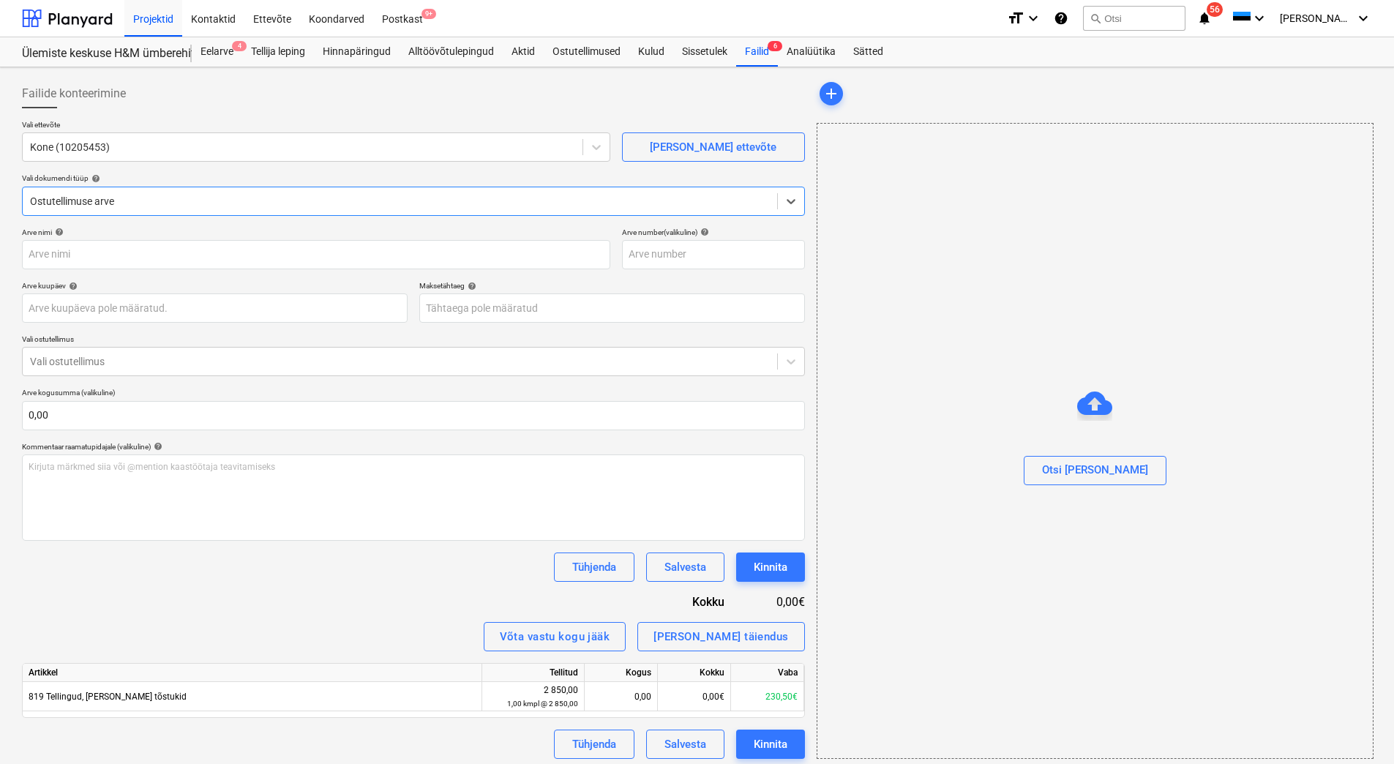
type input "224022309"
type input "28 Aug 2025"
type input "11 Sep 2025"
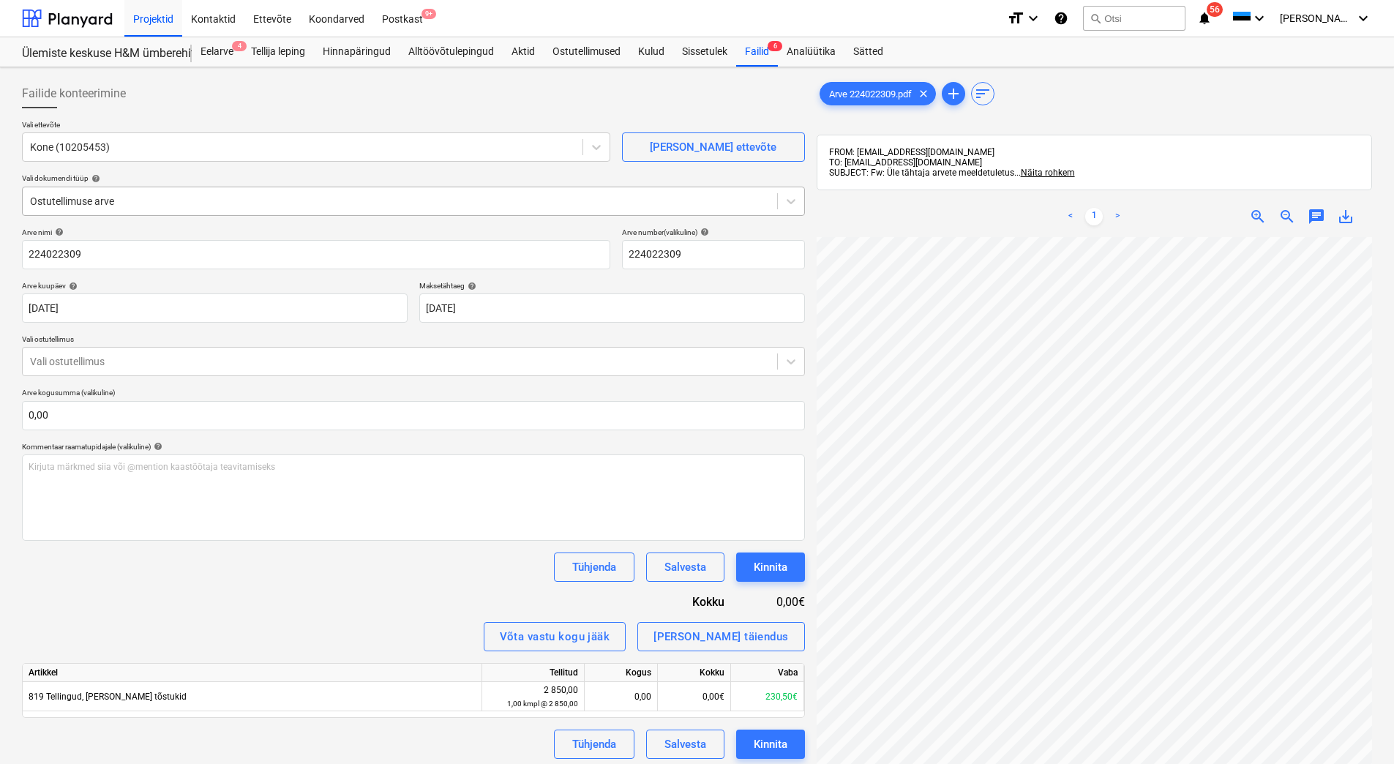
click at [412, 198] on div at bounding box center [400, 201] width 740 height 15
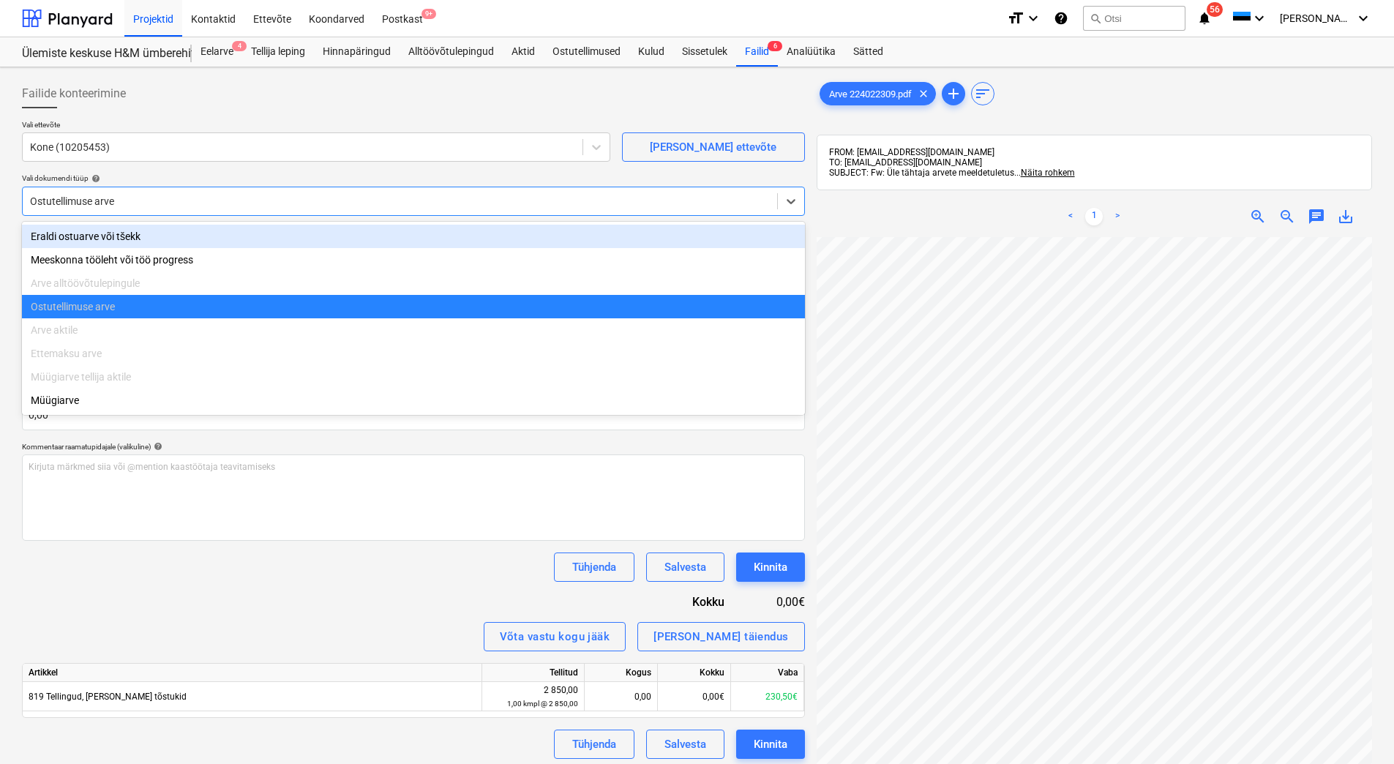
click at [292, 235] on div "Eraldi ostuarve või tšekk" at bounding box center [413, 236] width 783 height 23
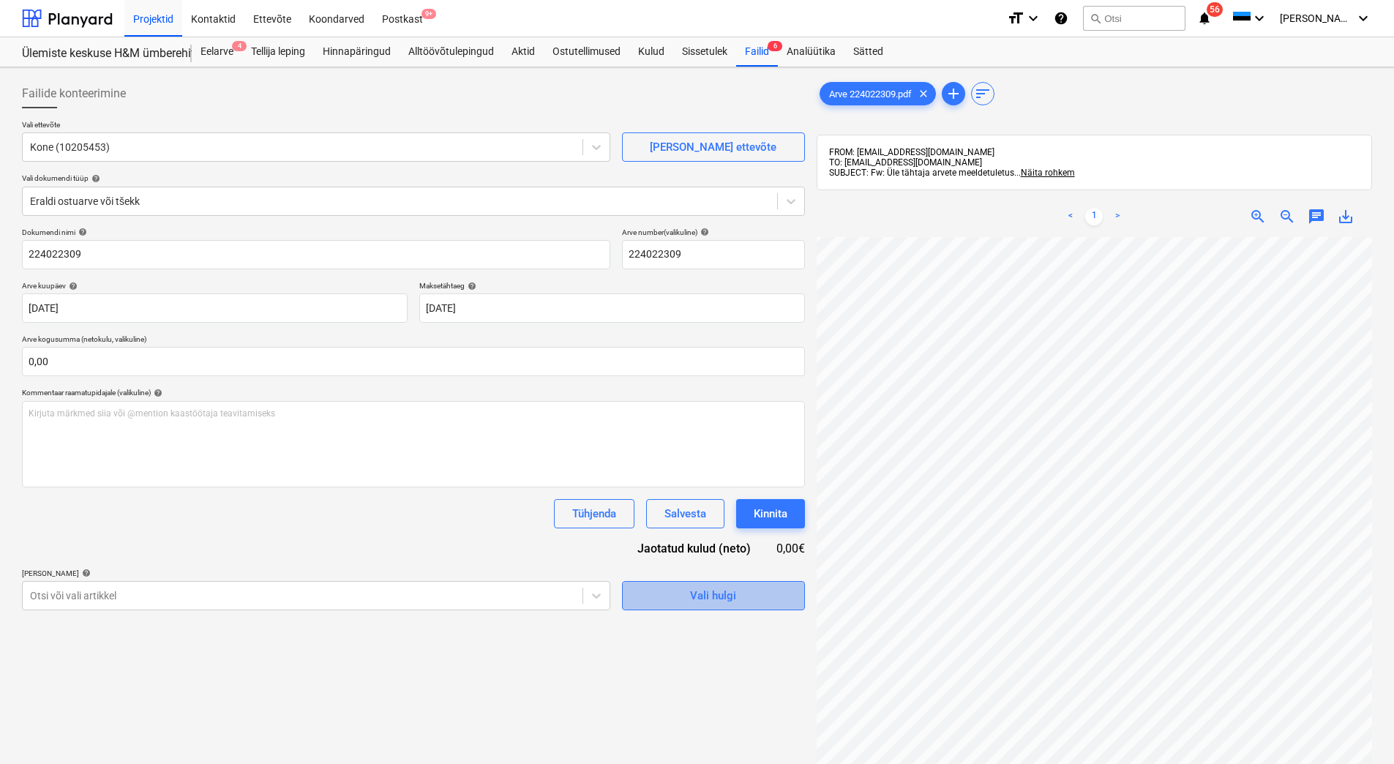
click at [674, 603] on span "Vali hulgi" at bounding box center [713, 595] width 146 height 19
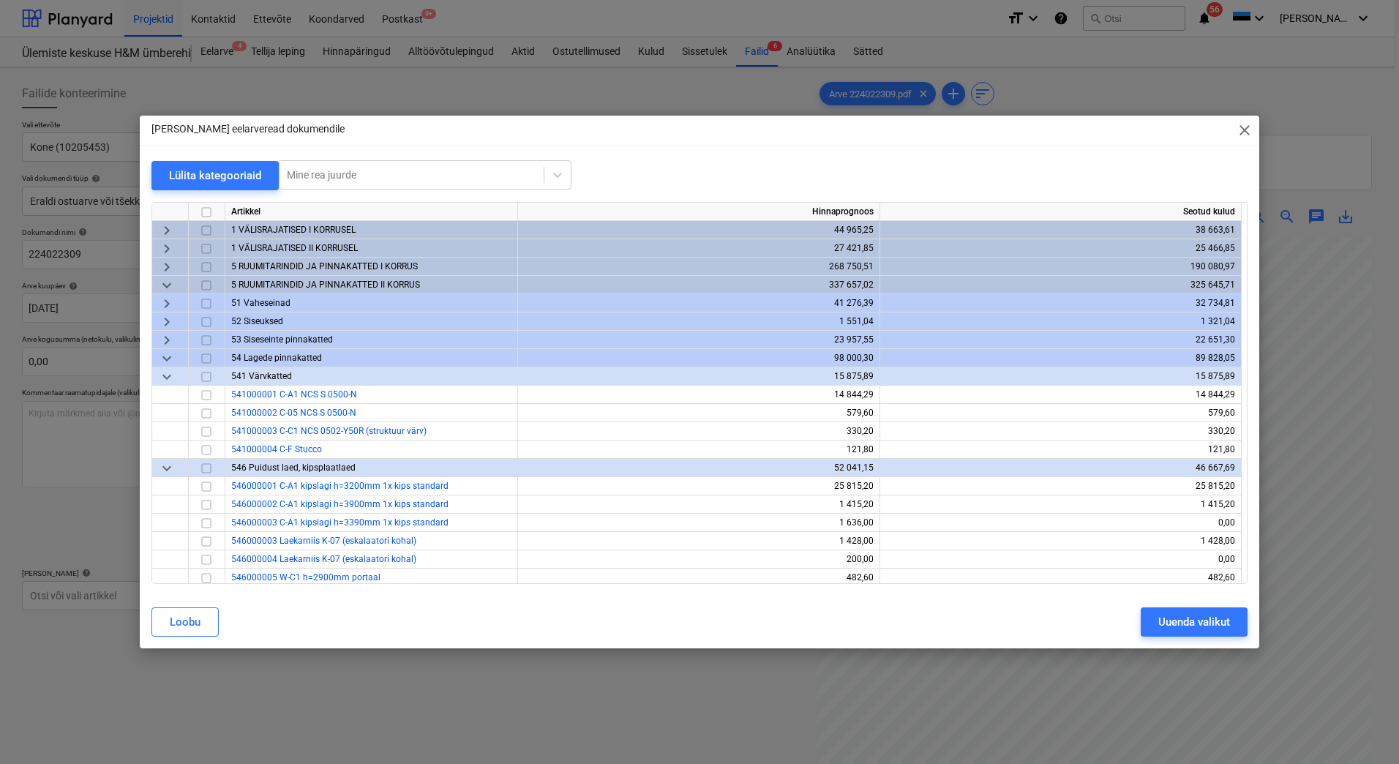
click at [163, 284] on span "keyboard_arrow_down" at bounding box center [167, 286] width 18 height 18
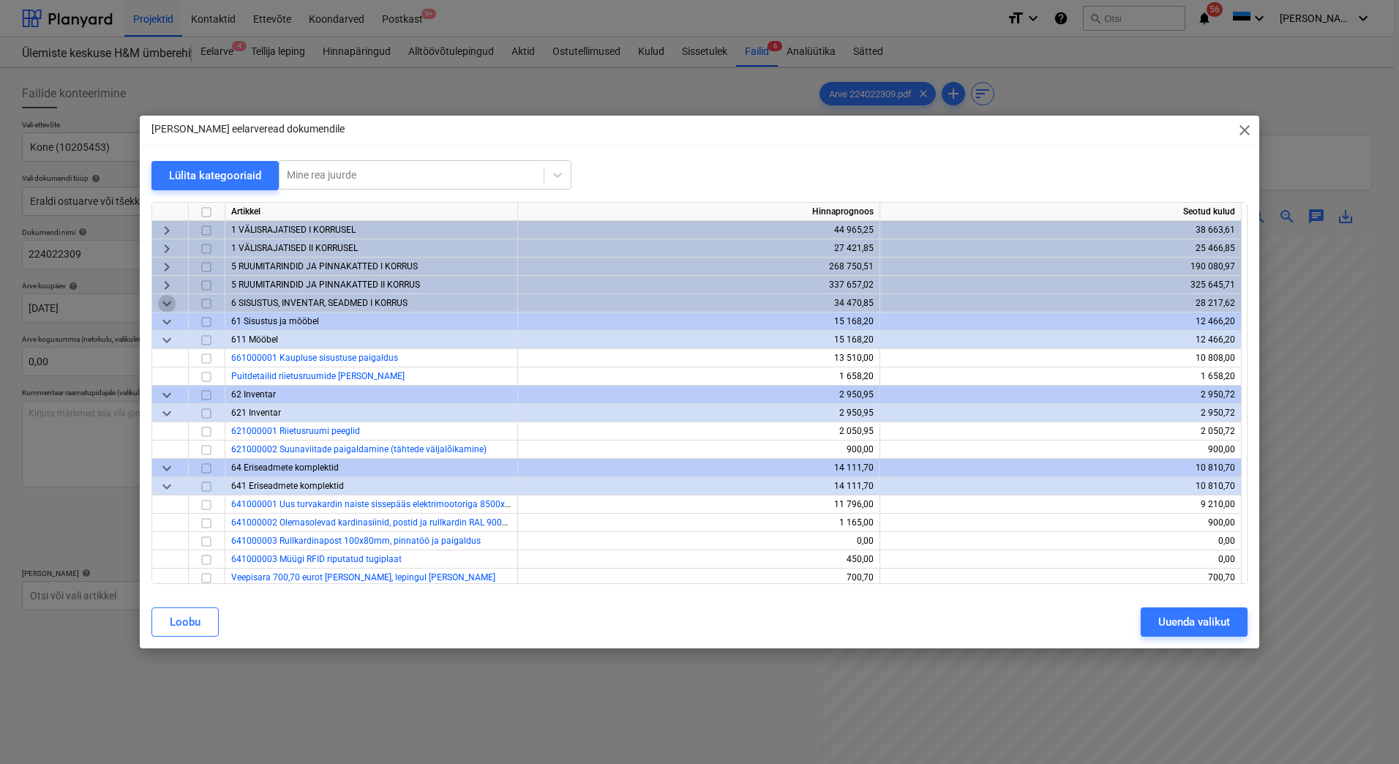
click at [168, 304] on span "keyboard_arrow_down" at bounding box center [167, 304] width 18 height 18
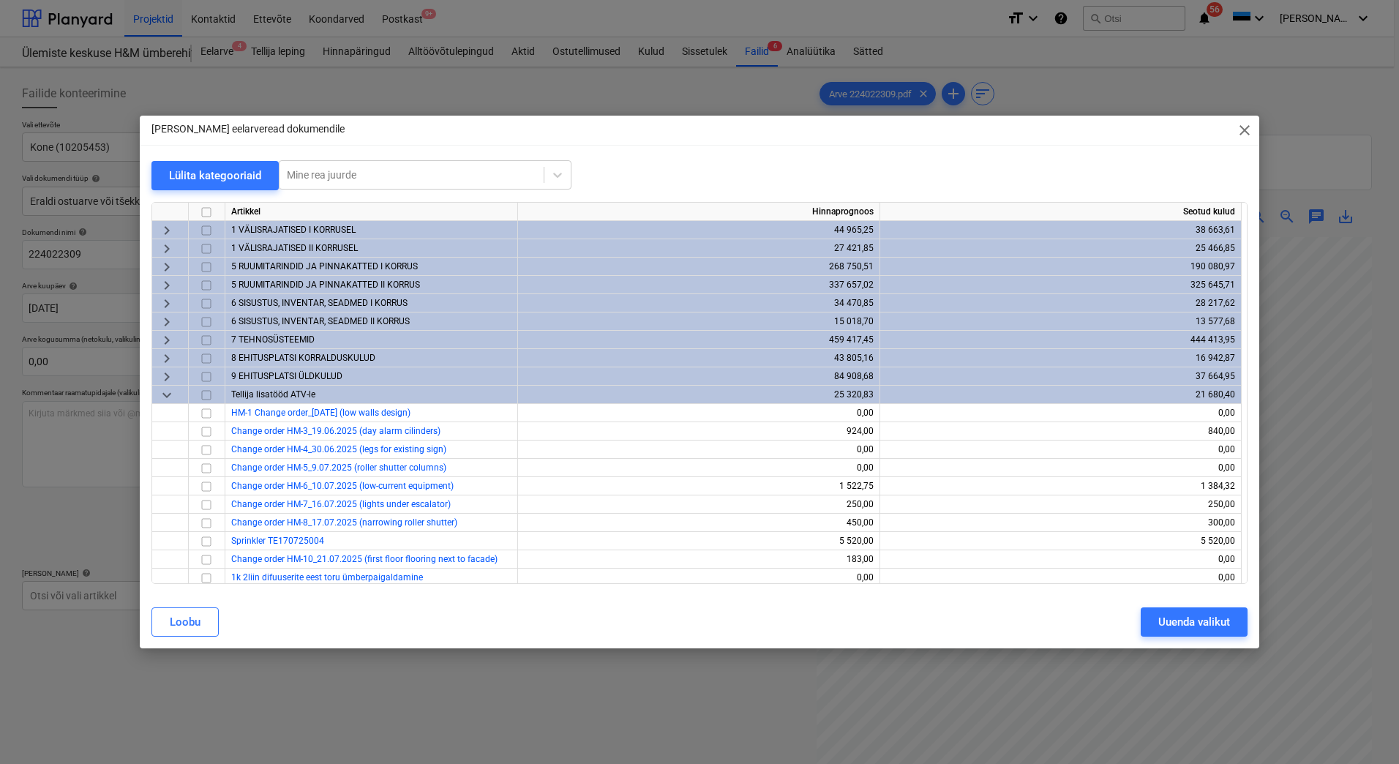
click at [164, 326] on span "keyboard_arrow_right" at bounding box center [167, 322] width 18 height 18
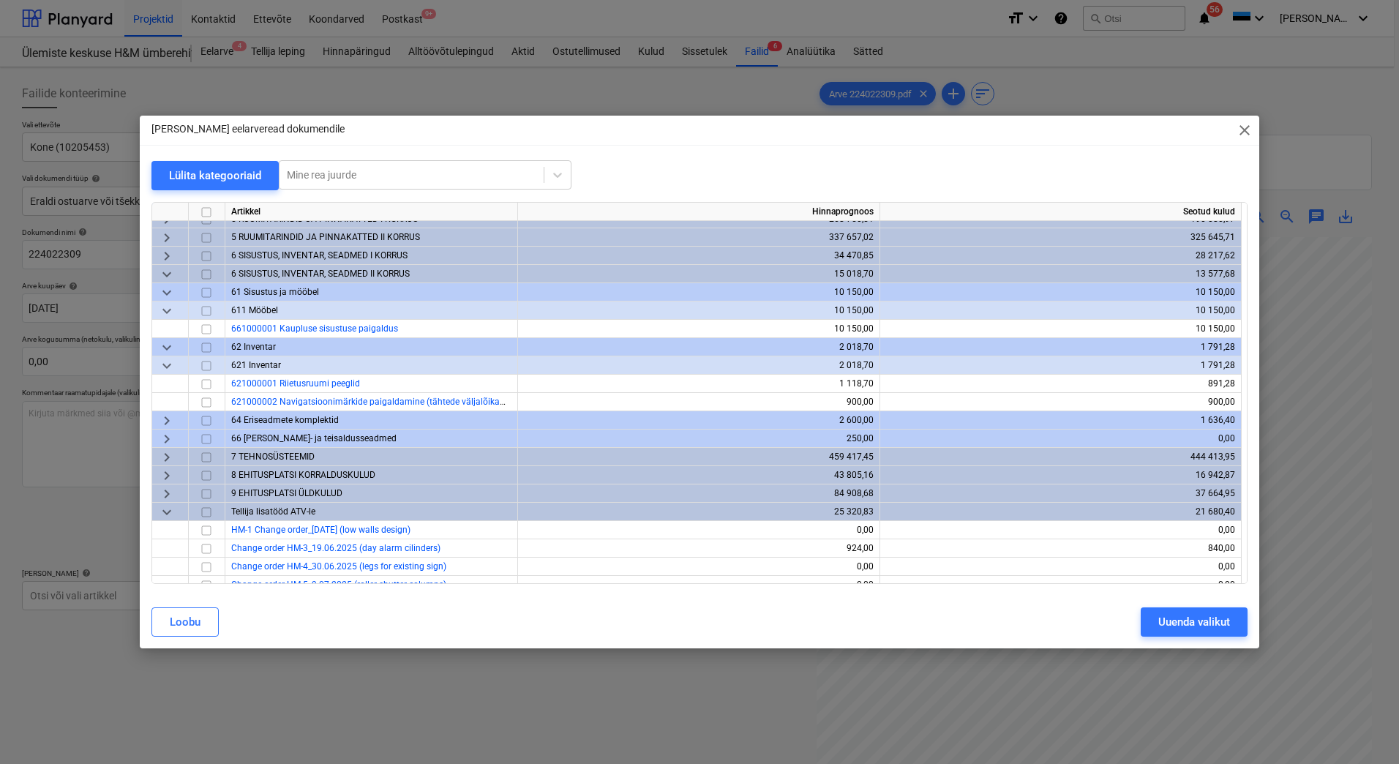
scroll to position [73, 0]
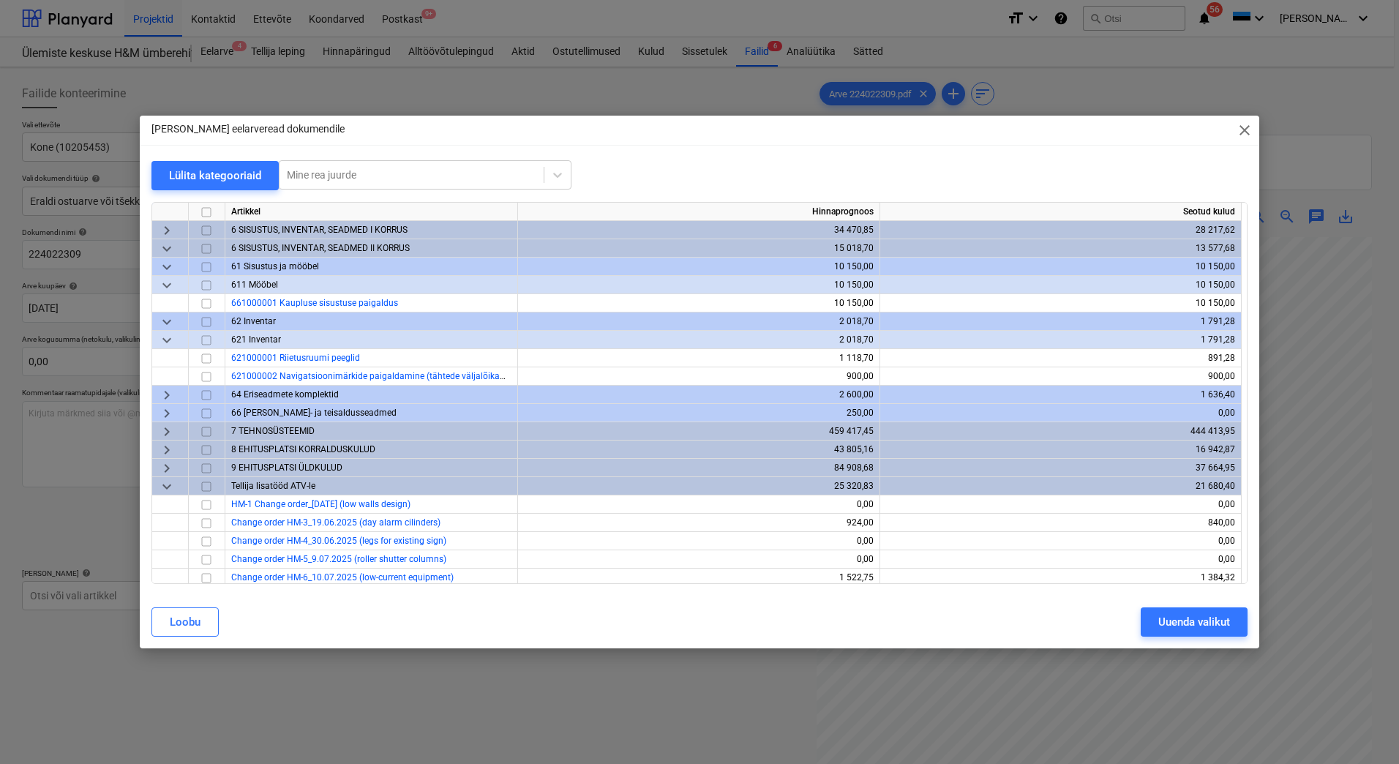
click at [173, 412] on span "keyboard_arrow_right" at bounding box center [167, 414] width 18 height 18
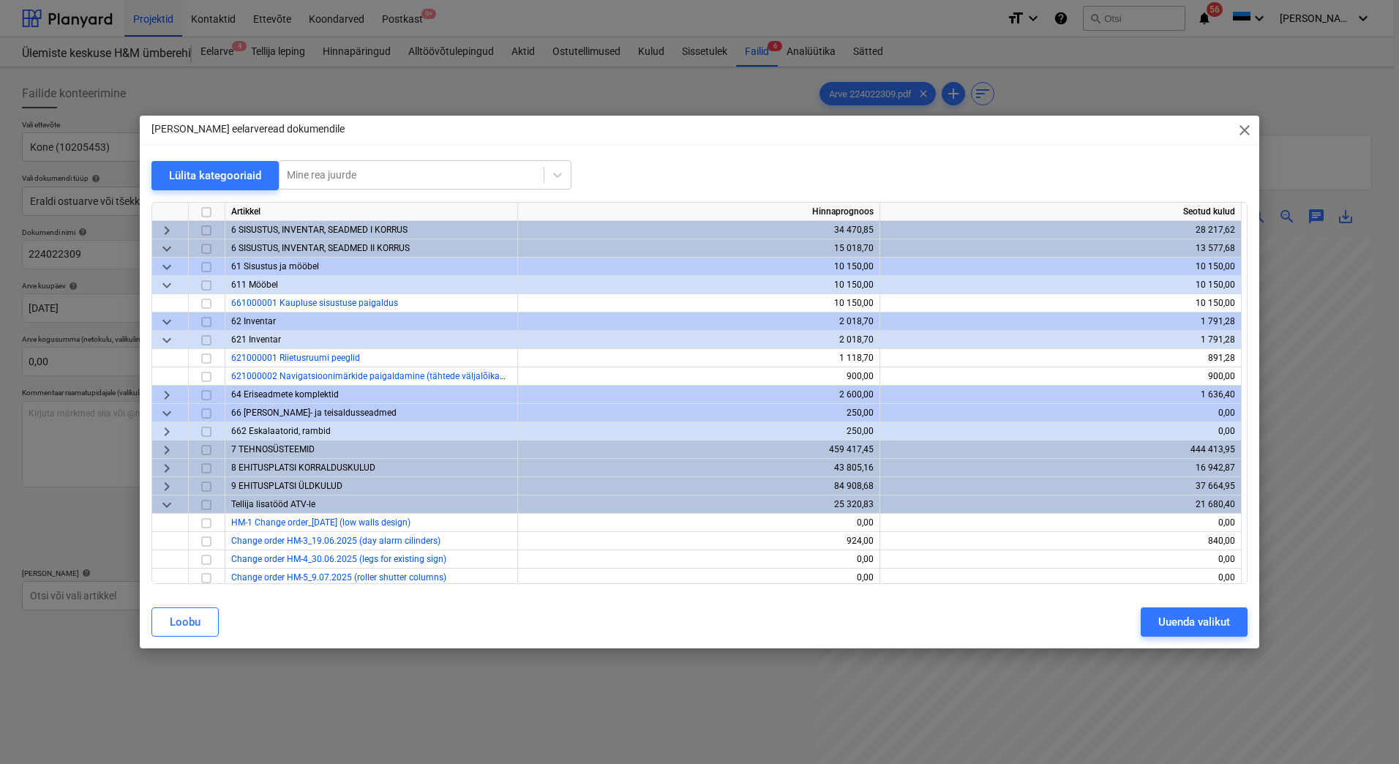
click at [169, 427] on span "keyboard_arrow_right" at bounding box center [167, 432] width 18 height 18
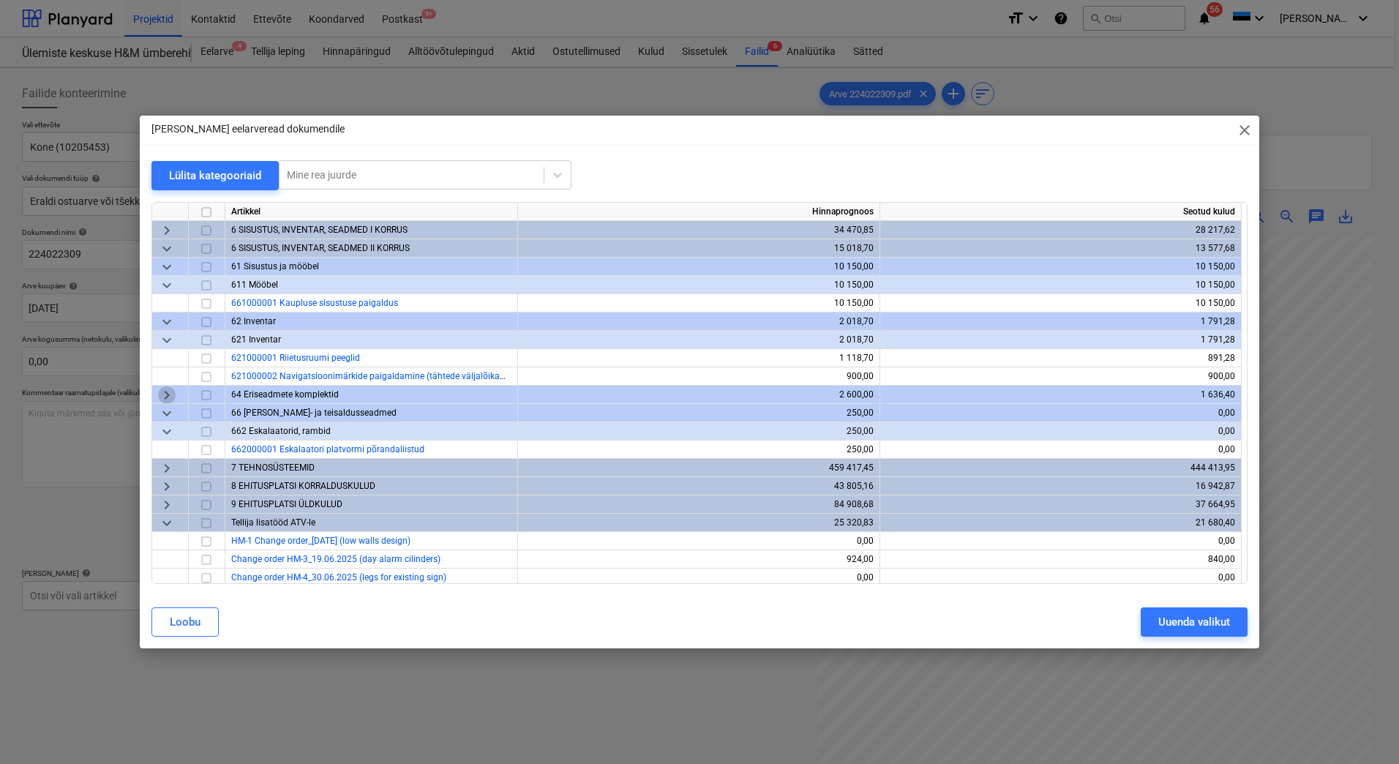
click at [166, 396] on span "keyboard_arrow_right" at bounding box center [167, 395] width 18 height 18
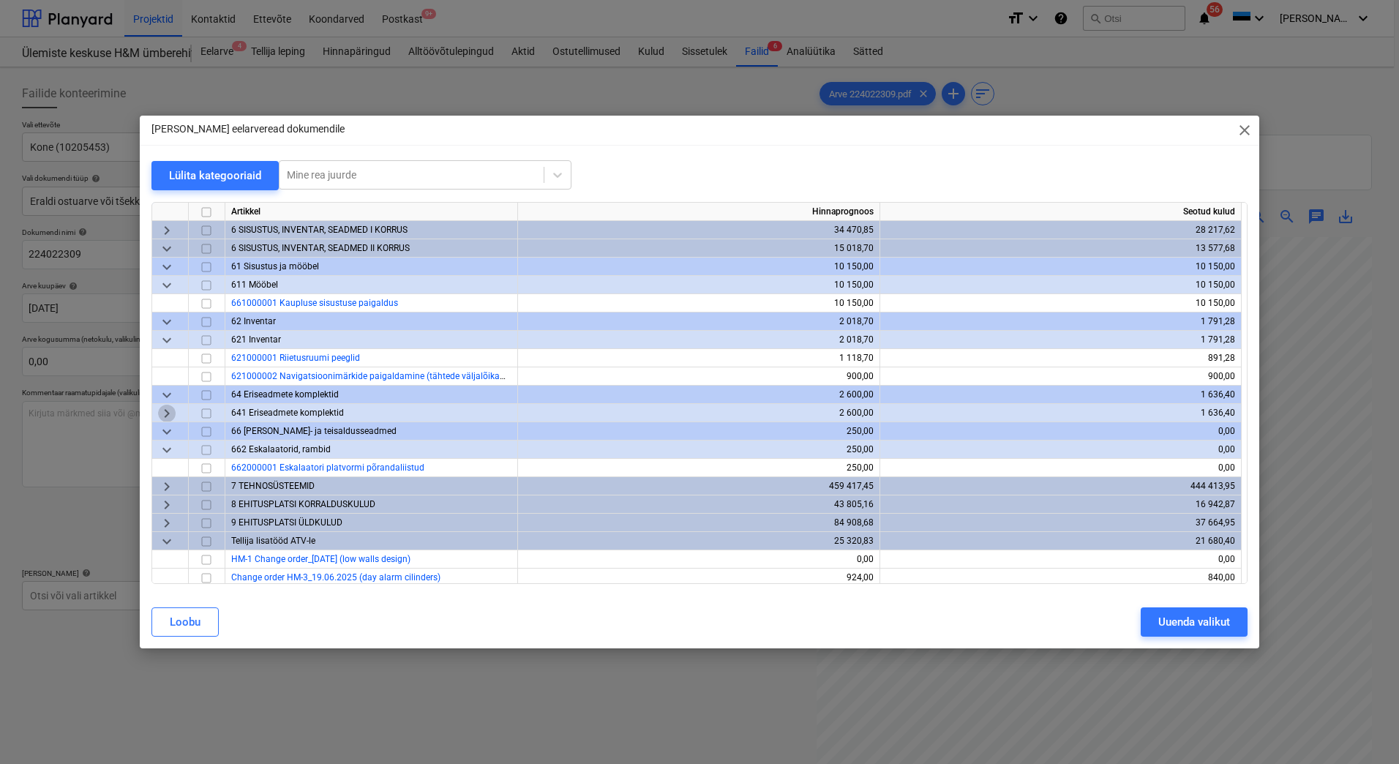
click at [168, 412] on span "keyboard_arrow_right" at bounding box center [167, 414] width 18 height 18
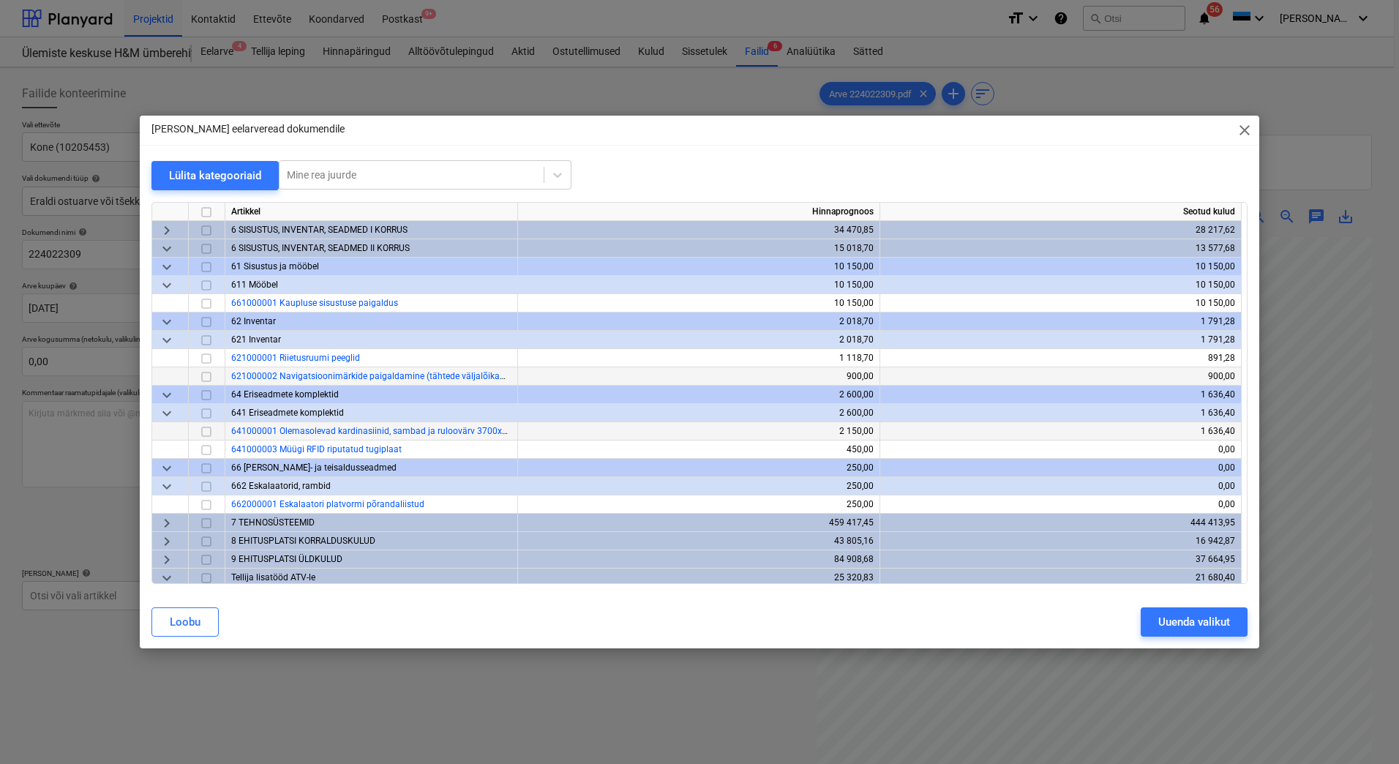
scroll to position [0, 0]
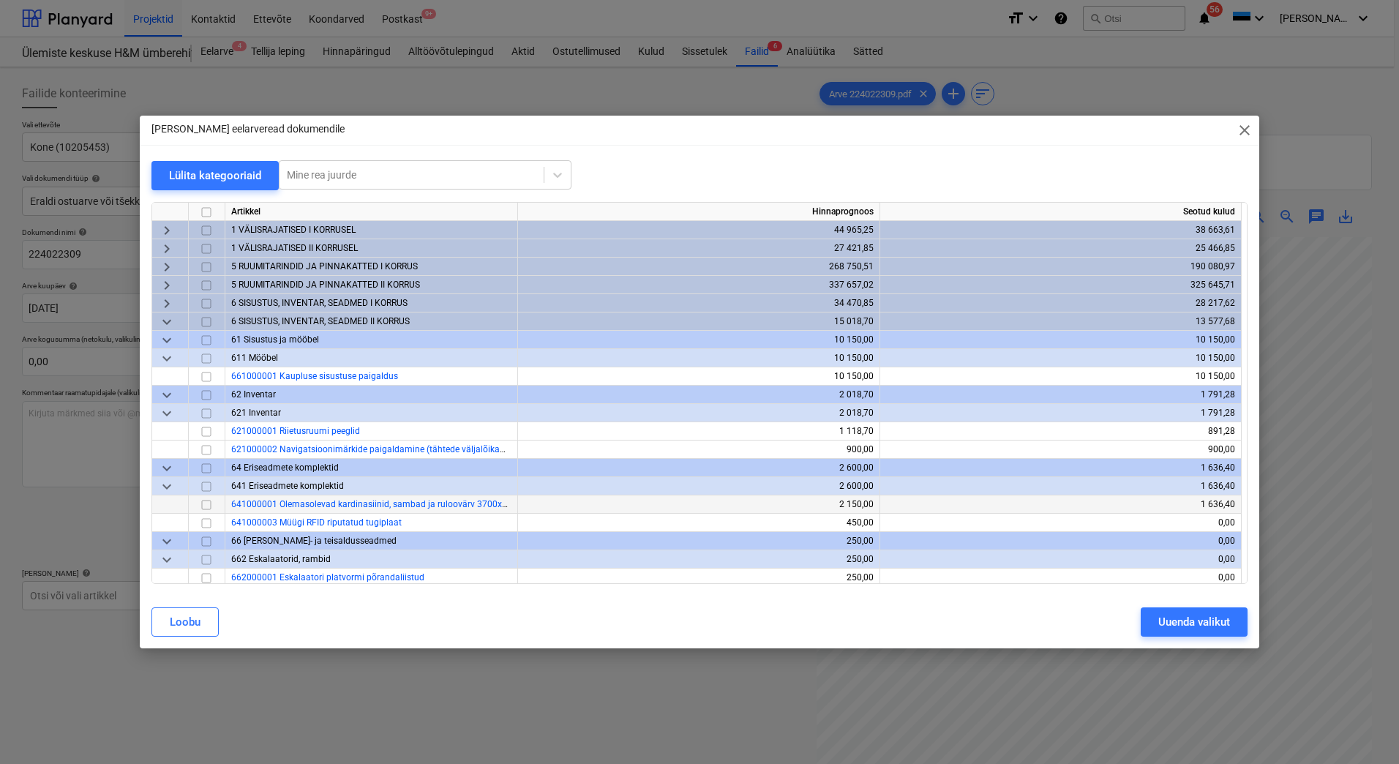
click at [162, 302] on span "keyboard_arrow_right" at bounding box center [167, 304] width 18 height 18
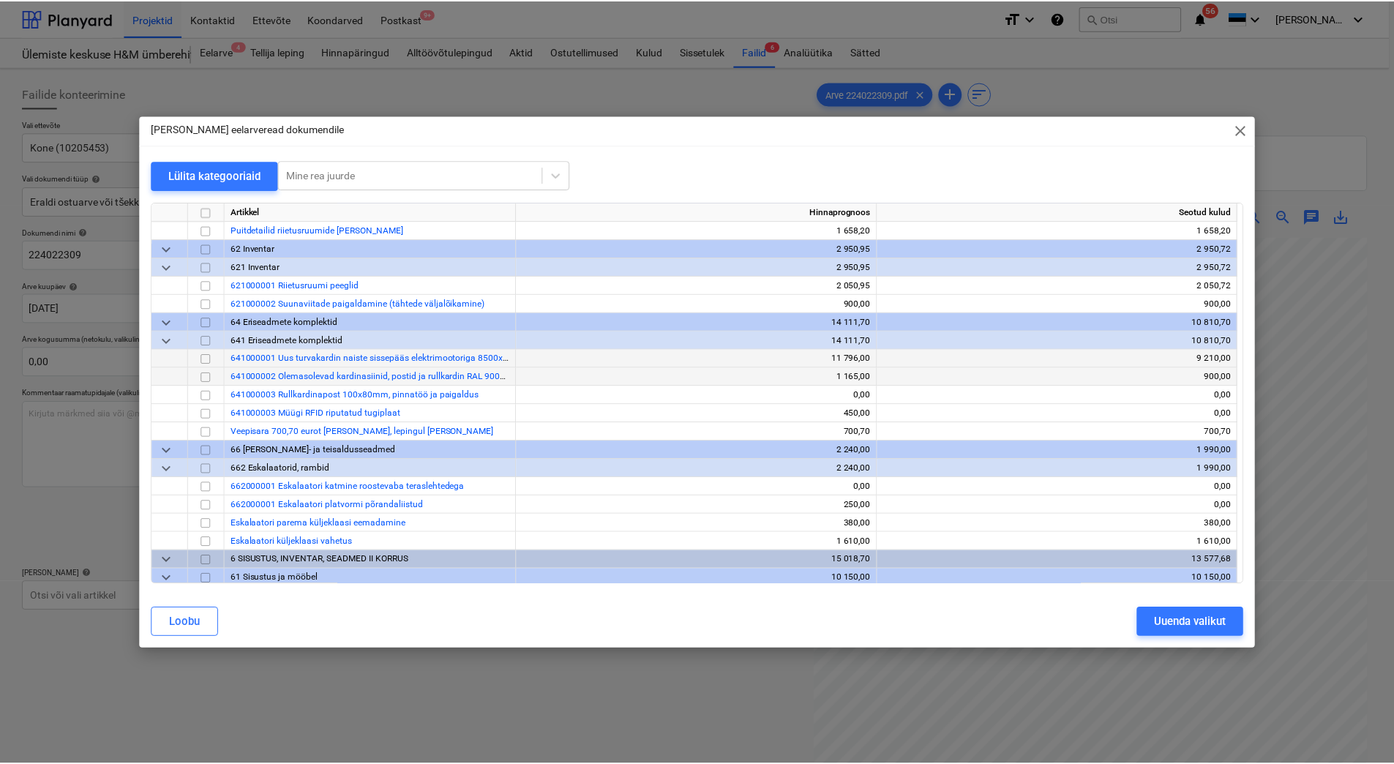
scroll to position [220, 0]
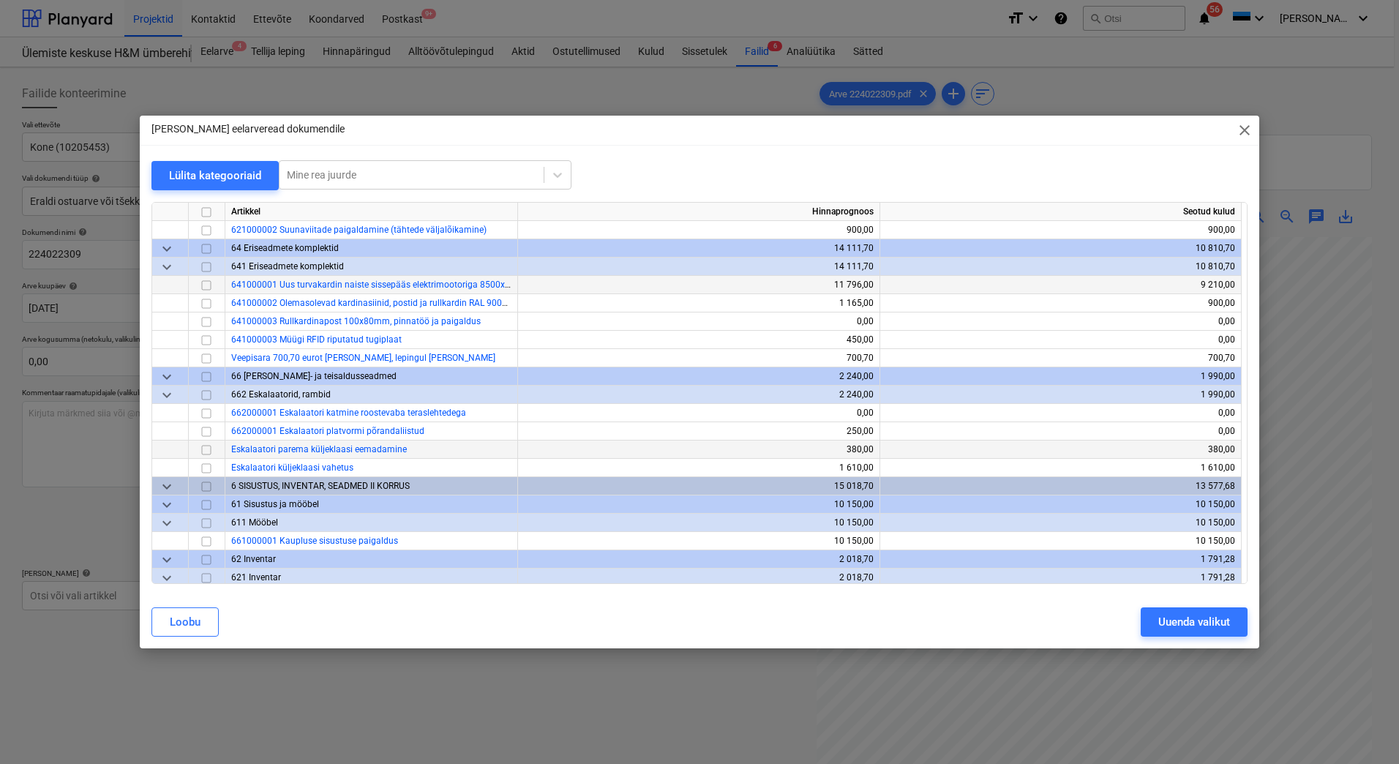
click at [206, 451] on input "checkbox" at bounding box center [207, 450] width 18 height 18
click at [211, 452] on input "checkbox" at bounding box center [207, 450] width 18 height 18
click at [1249, 127] on span "close" at bounding box center [1245, 130] width 18 height 18
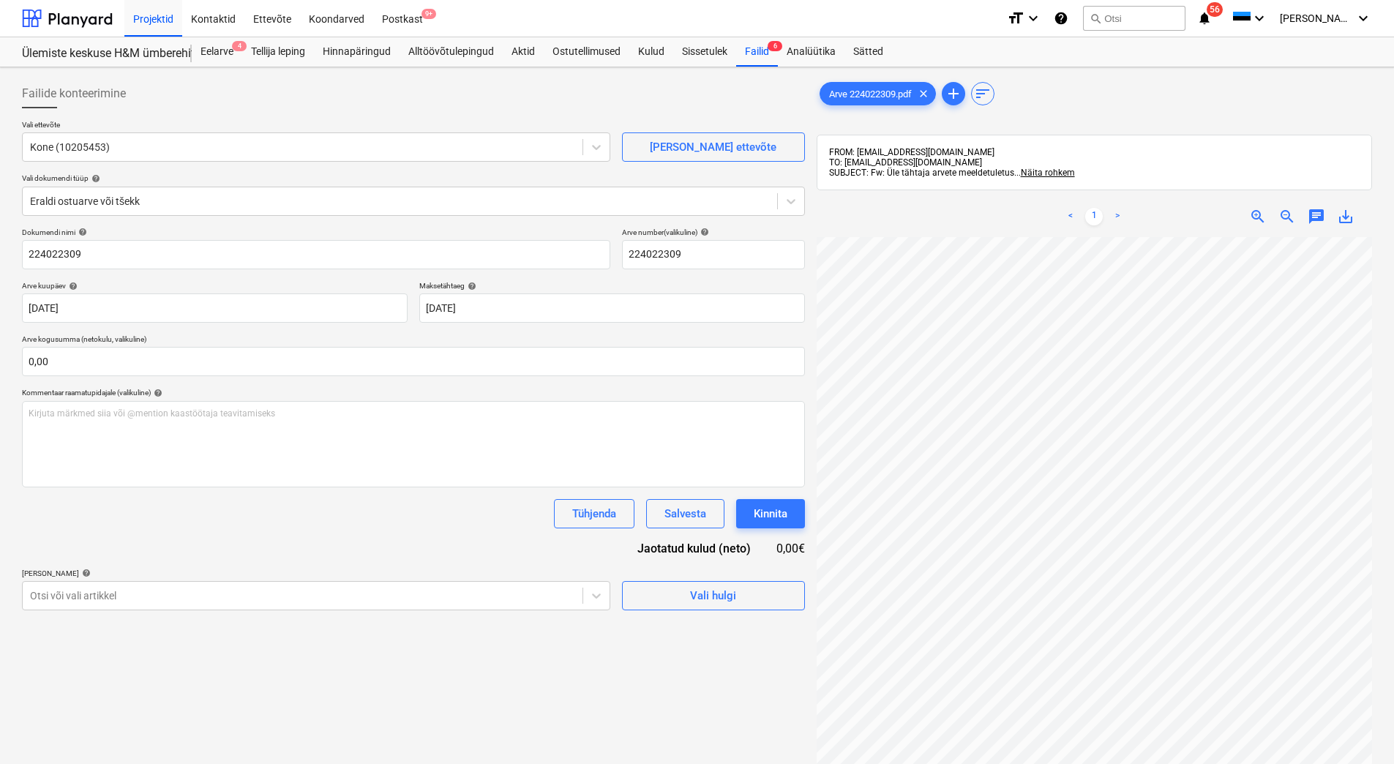
scroll to position [146, 28]
click at [222, 53] on div "Eelarve 4" at bounding box center [217, 51] width 50 height 29
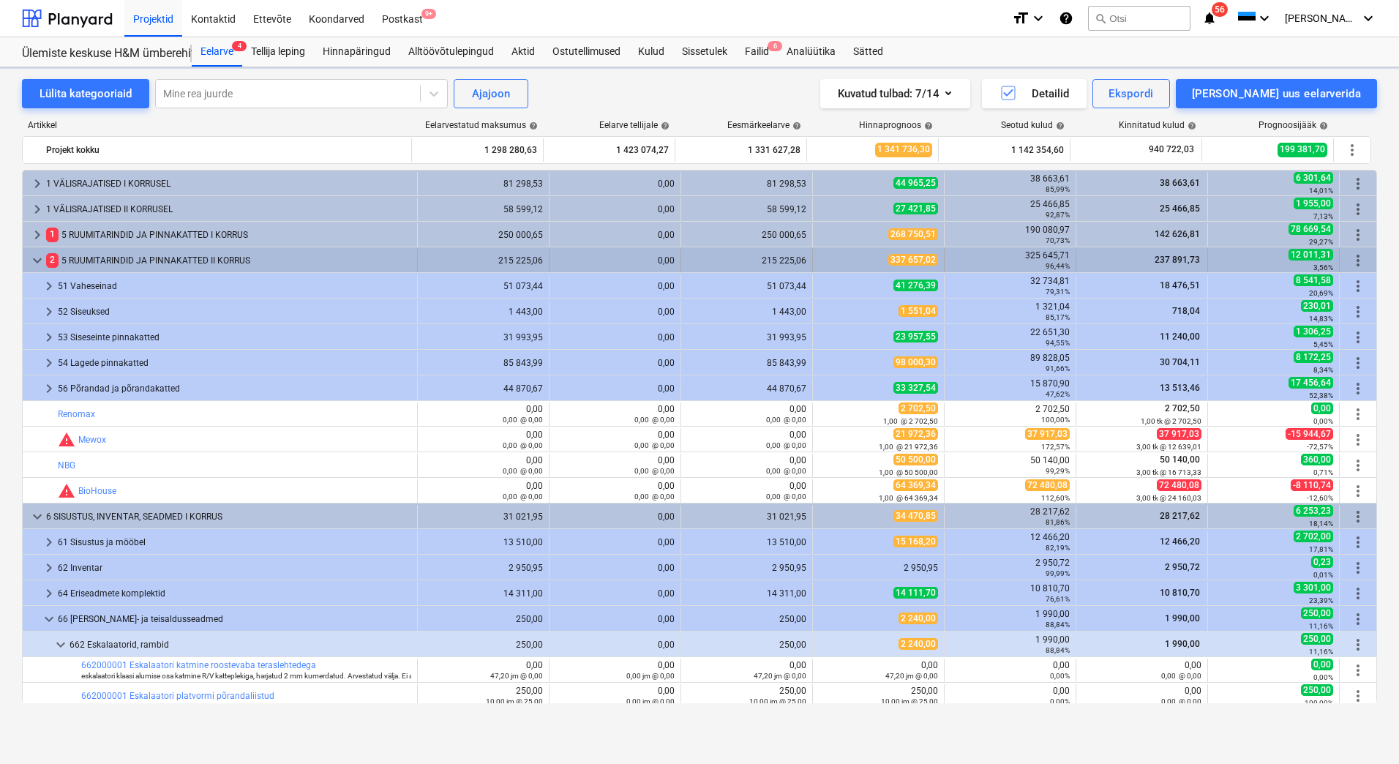
click at [40, 261] on span "keyboard_arrow_down" at bounding box center [38, 261] width 18 height 18
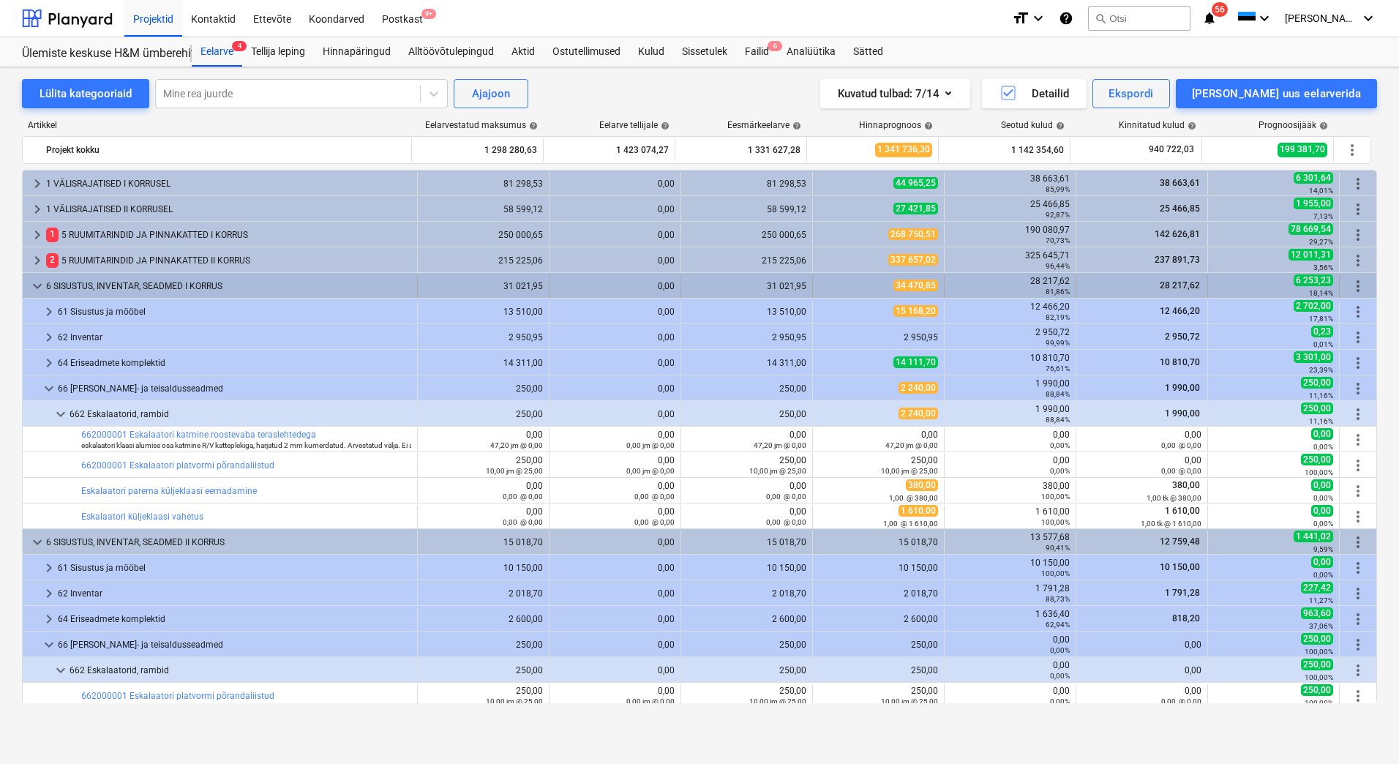
click at [35, 284] on span "keyboard_arrow_down" at bounding box center [38, 286] width 18 height 18
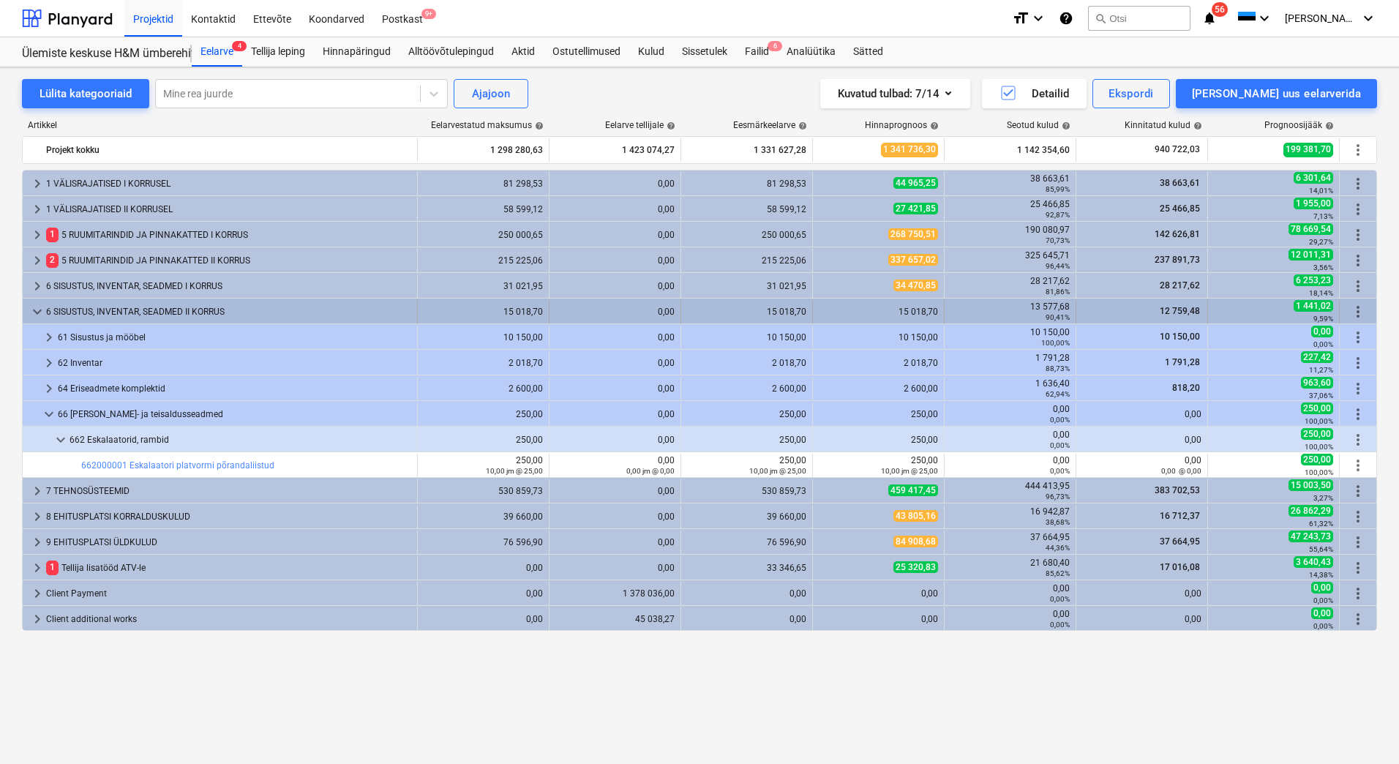
click at [34, 307] on span "keyboard_arrow_down" at bounding box center [38, 312] width 18 height 18
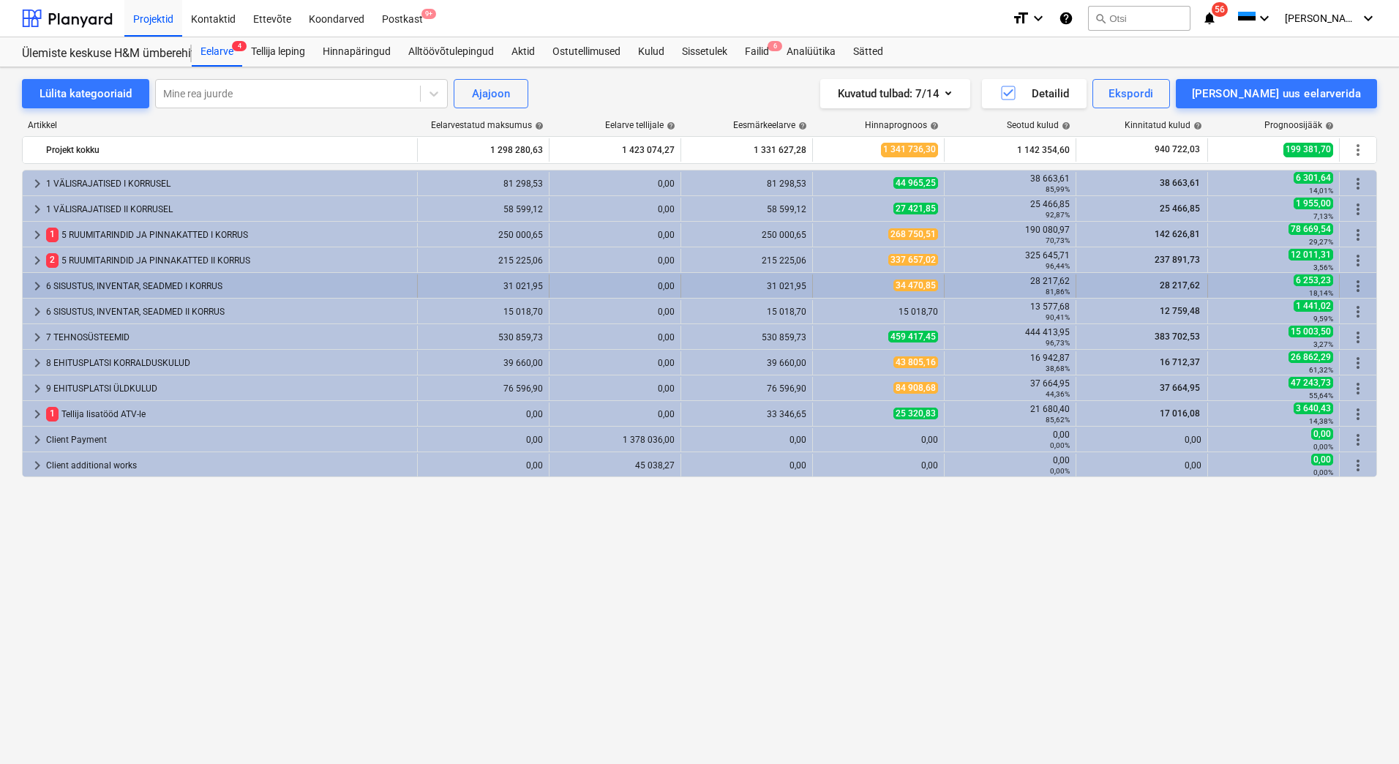
click at [34, 285] on span "keyboard_arrow_right" at bounding box center [38, 286] width 18 height 18
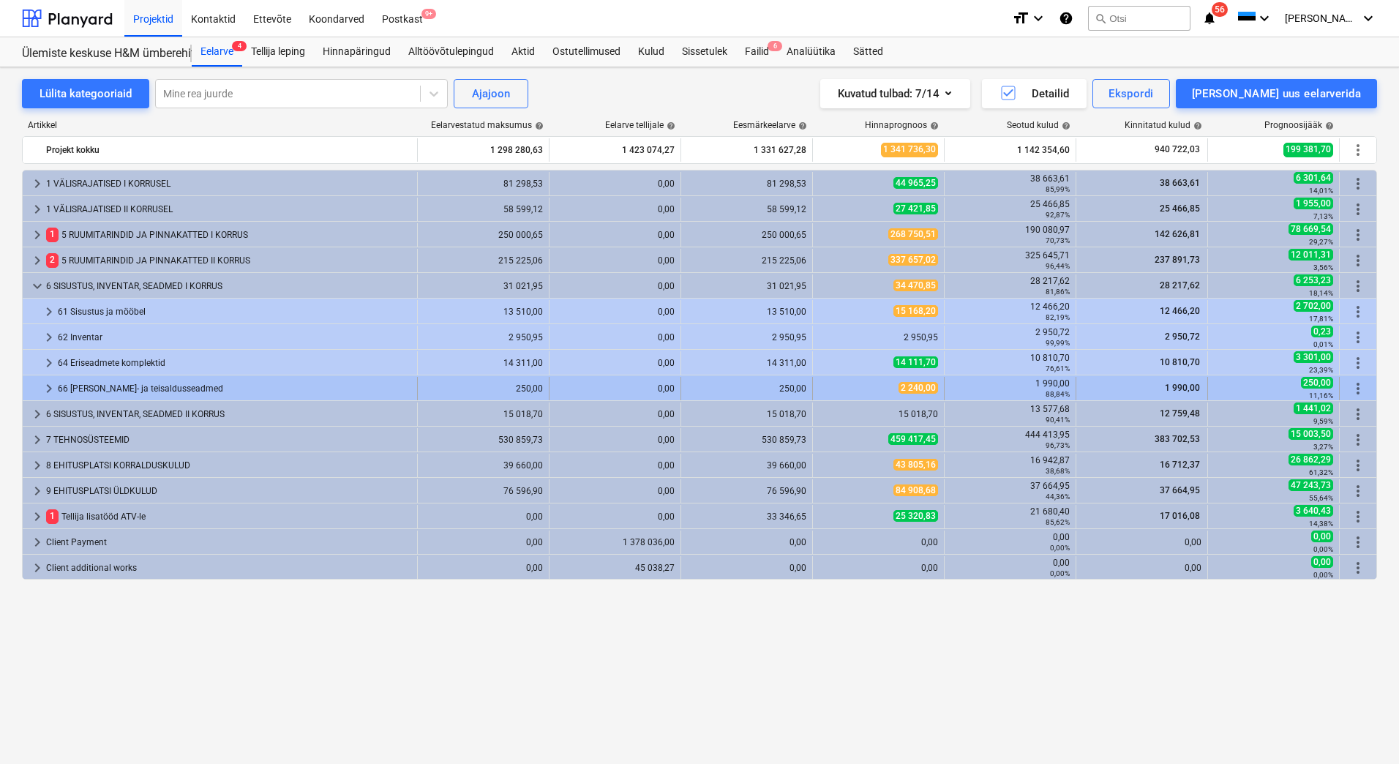
click at [47, 387] on span "keyboard_arrow_right" at bounding box center [49, 389] width 18 height 18
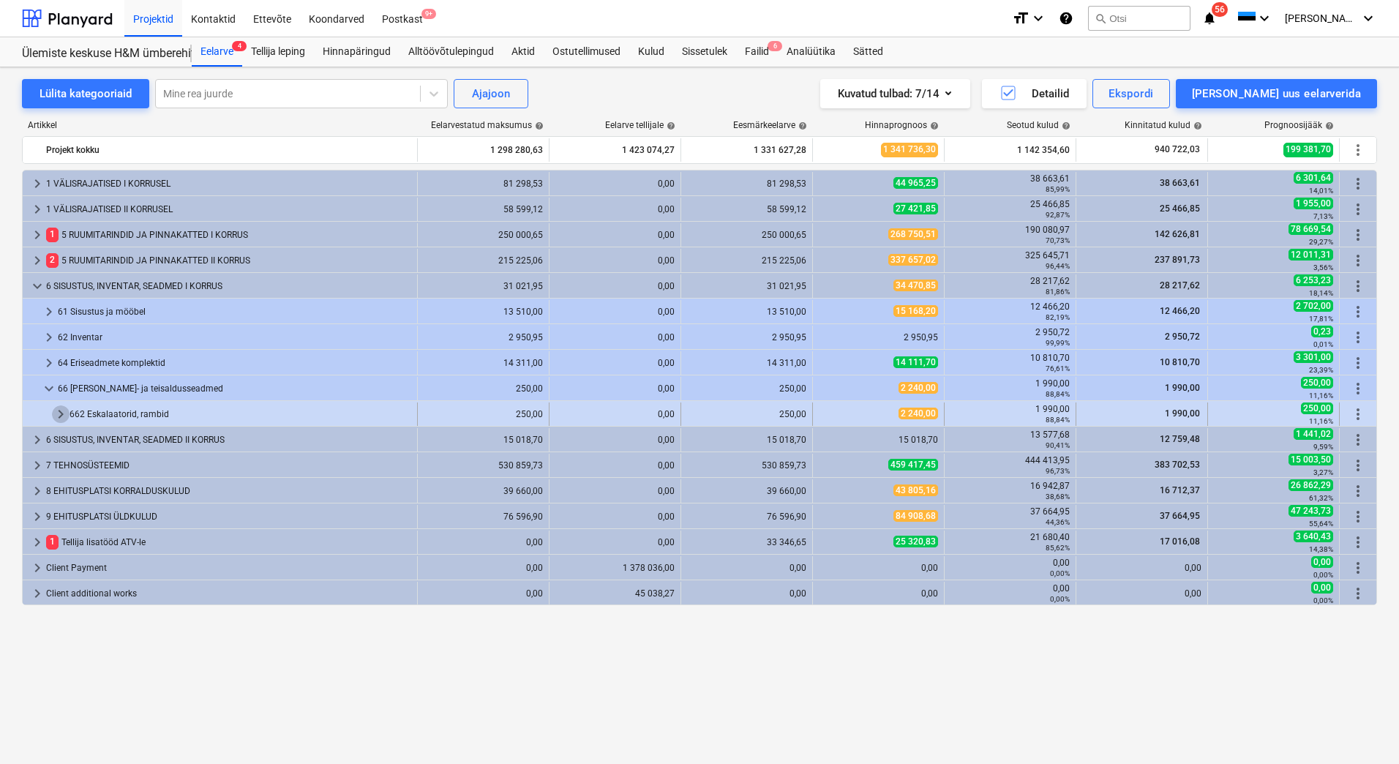
click at [60, 413] on span "keyboard_arrow_right" at bounding box center [61, 414] width 18 height 18
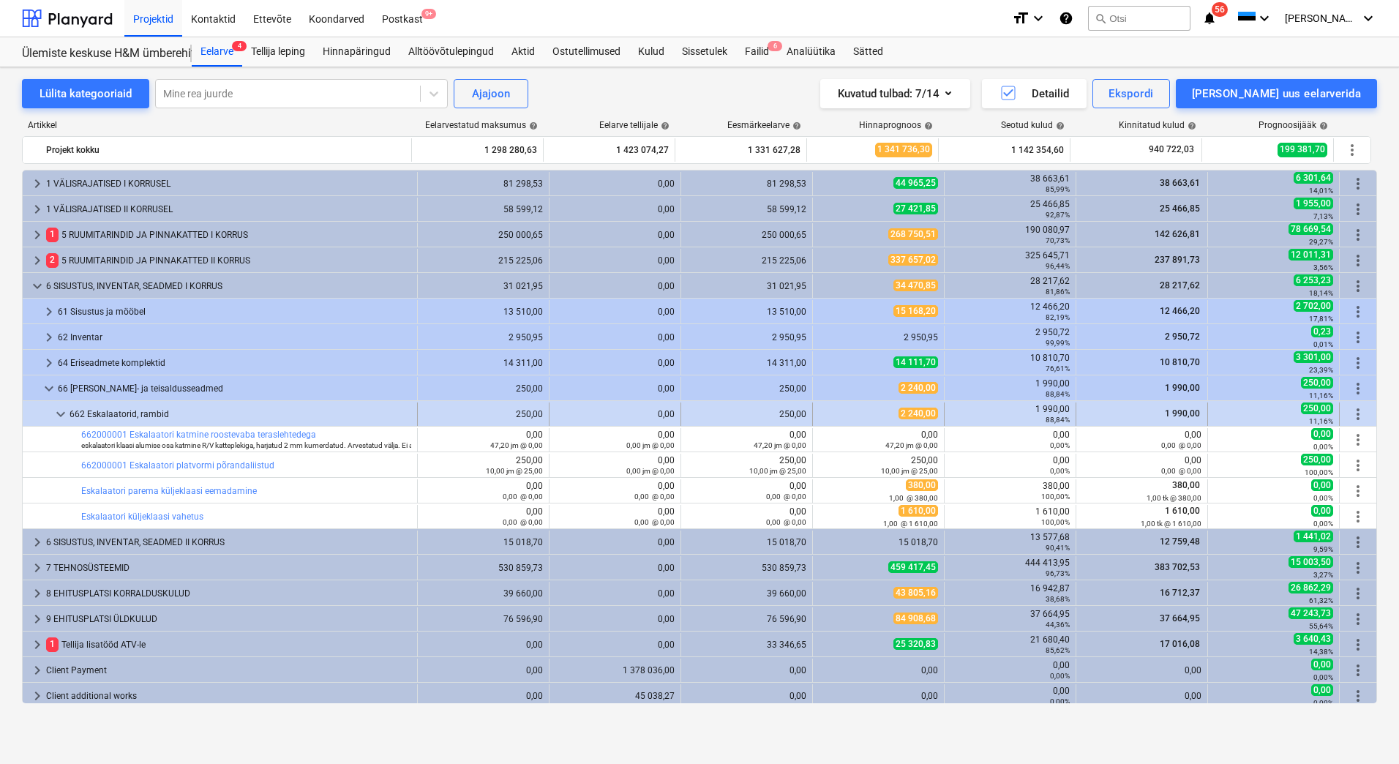
click at [1350, 416] on span "more_vert" at bounding box center [1359, 414] width 18 height 18
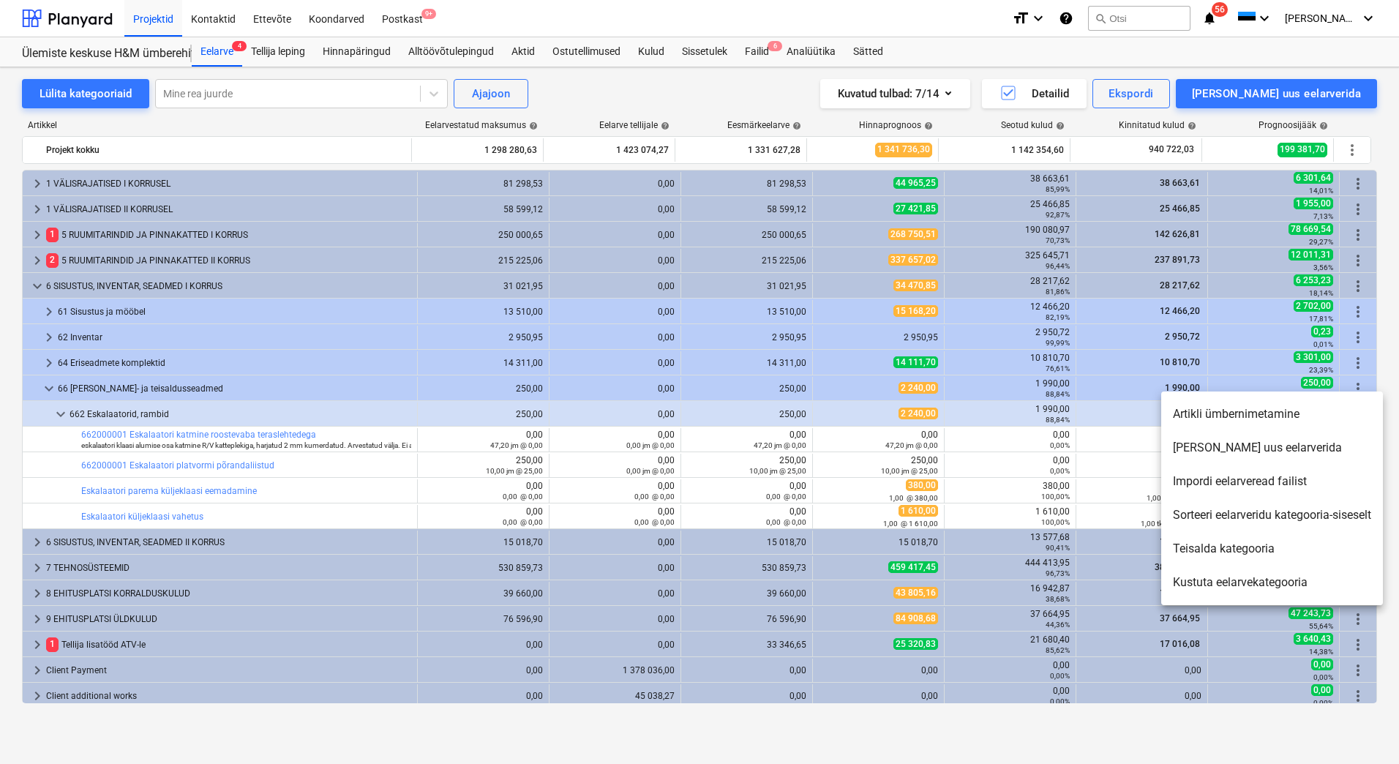
click at [1254, 447] on li "[PERSON_NAME] uus eelarverida" at bounding box center [1272, 448] width 222 height 34
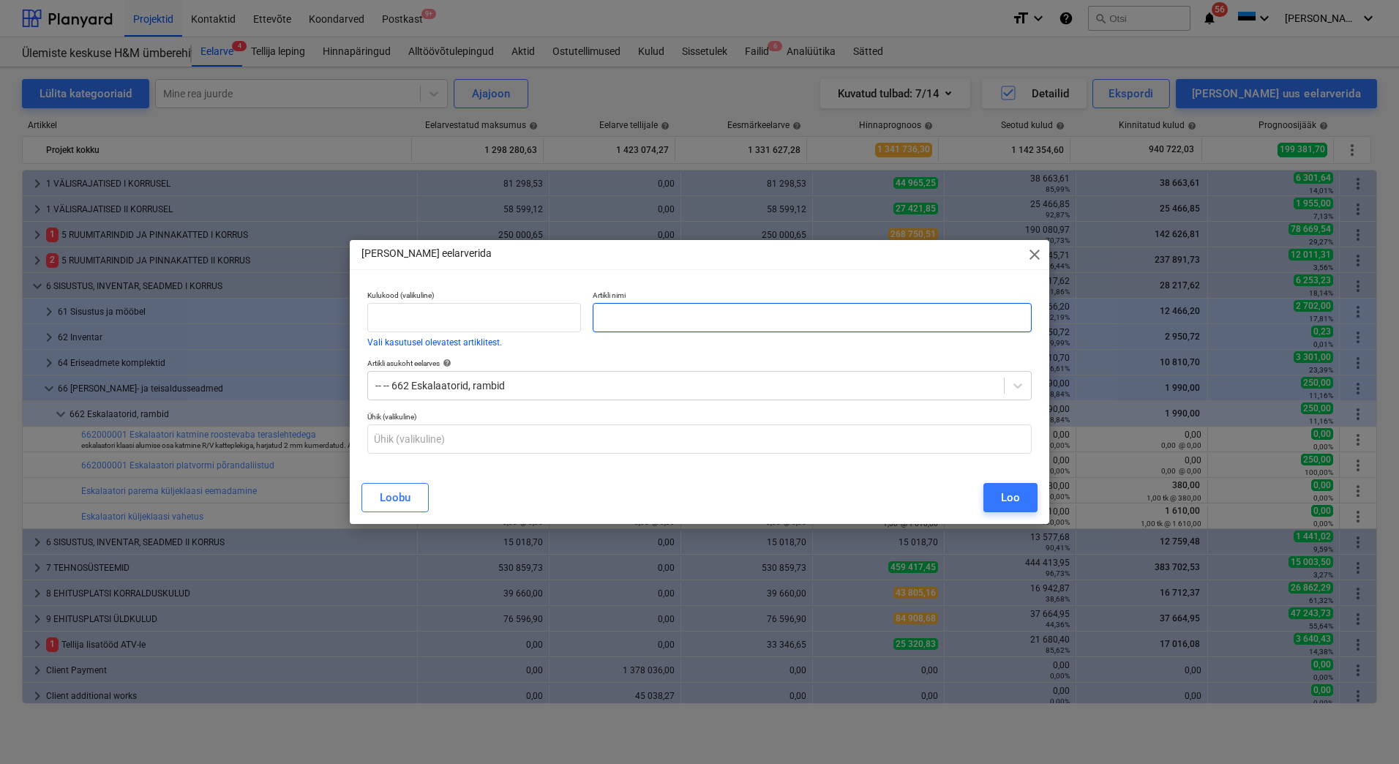
click at [637, 314] on input "text" at bounding box center [812, 317] width 439 height 29
type input "Küljeklaaside eemaldus"
click at [997, 499] on button "Loo" at bounding box center [1011, 497] width 54 height 29
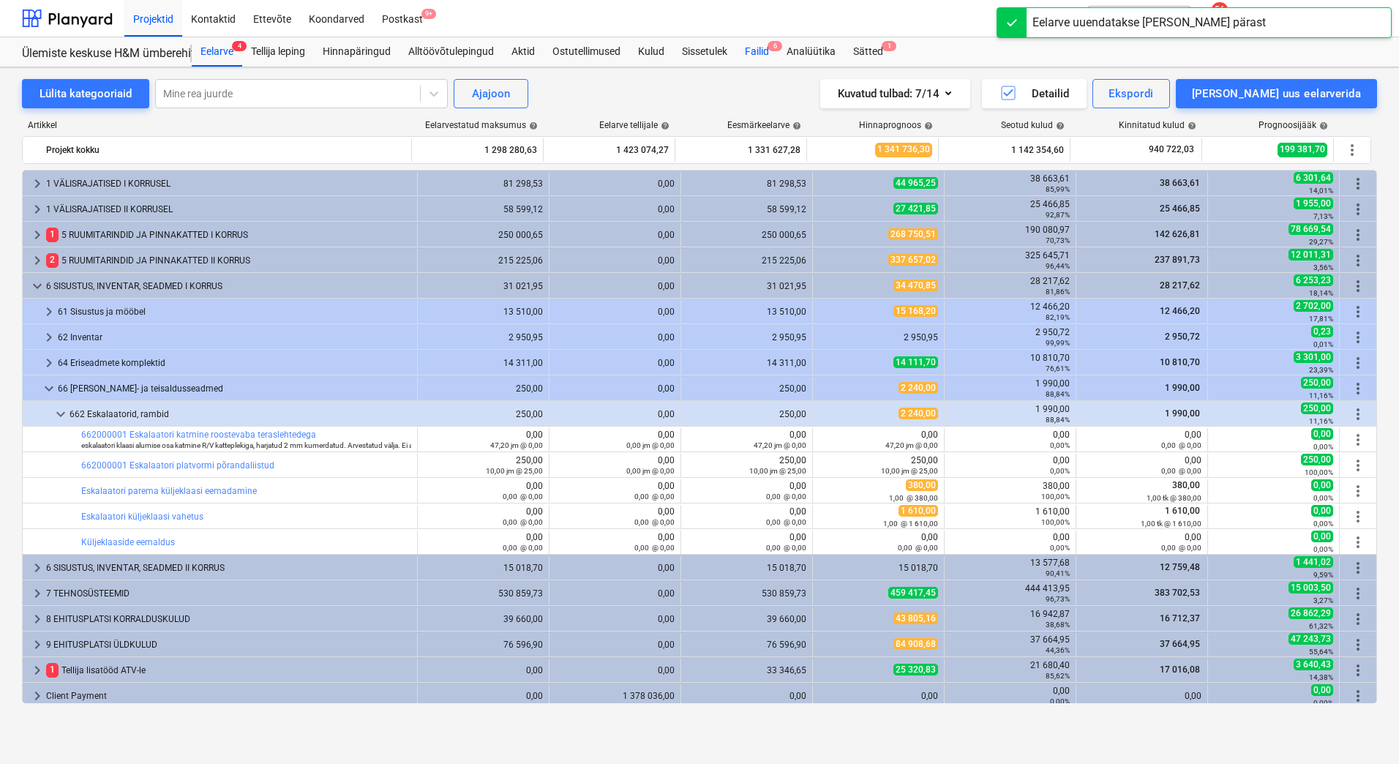
click at [763, 58] on div "Failid 6" at bounding box center [757, 51] width 42 height 29
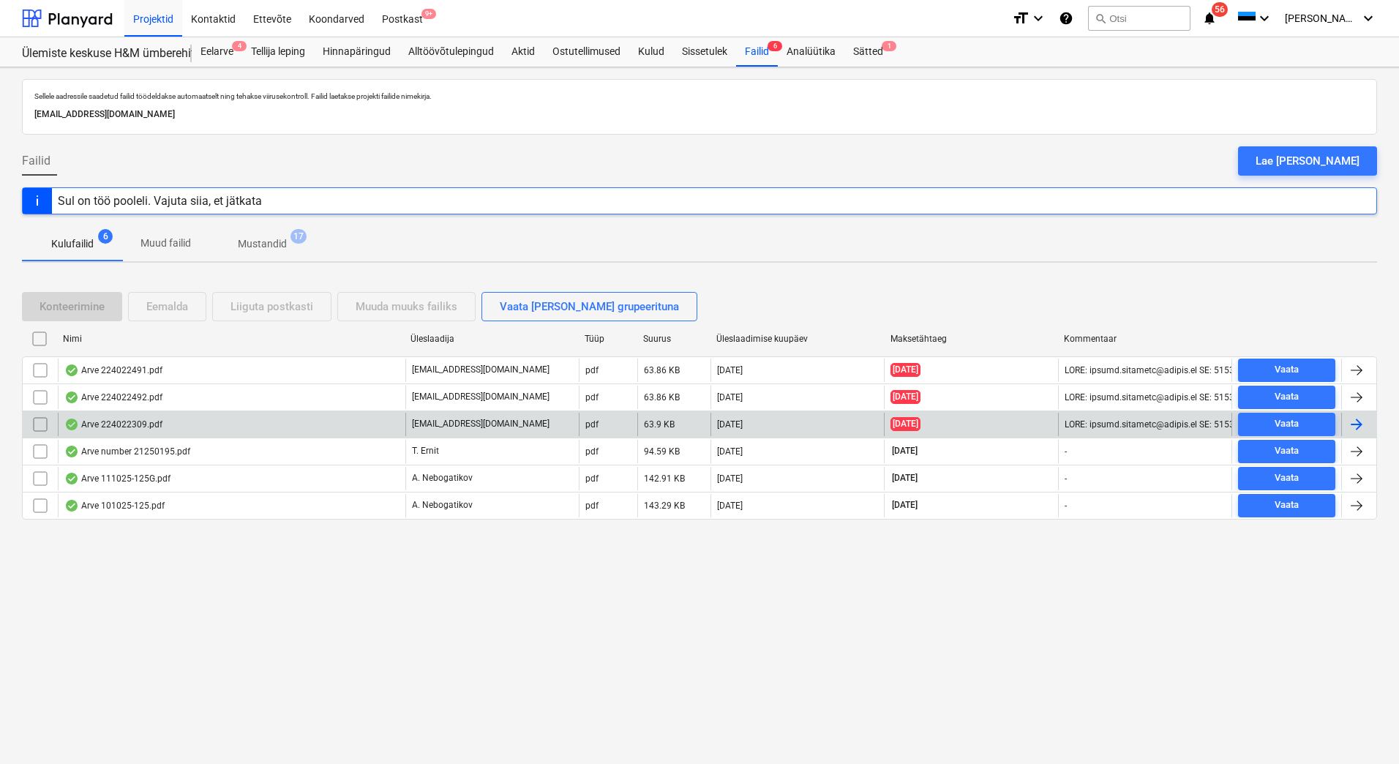
click at [150, 424] on div "Arve 224022309.pdf" at bounding box center [113, 425] width 98 height 12
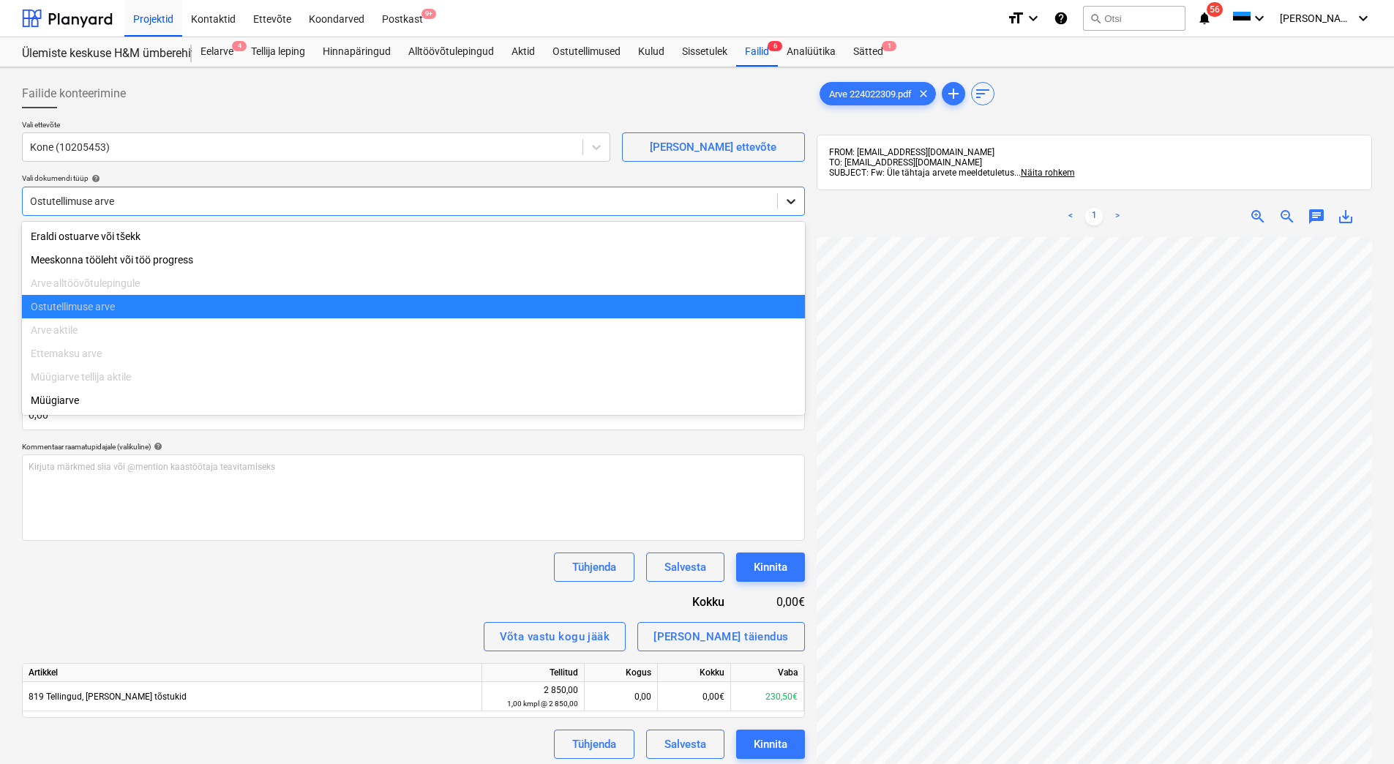
click at [795, 206] on icon at bounding box center [791, 201] width 15 height 15
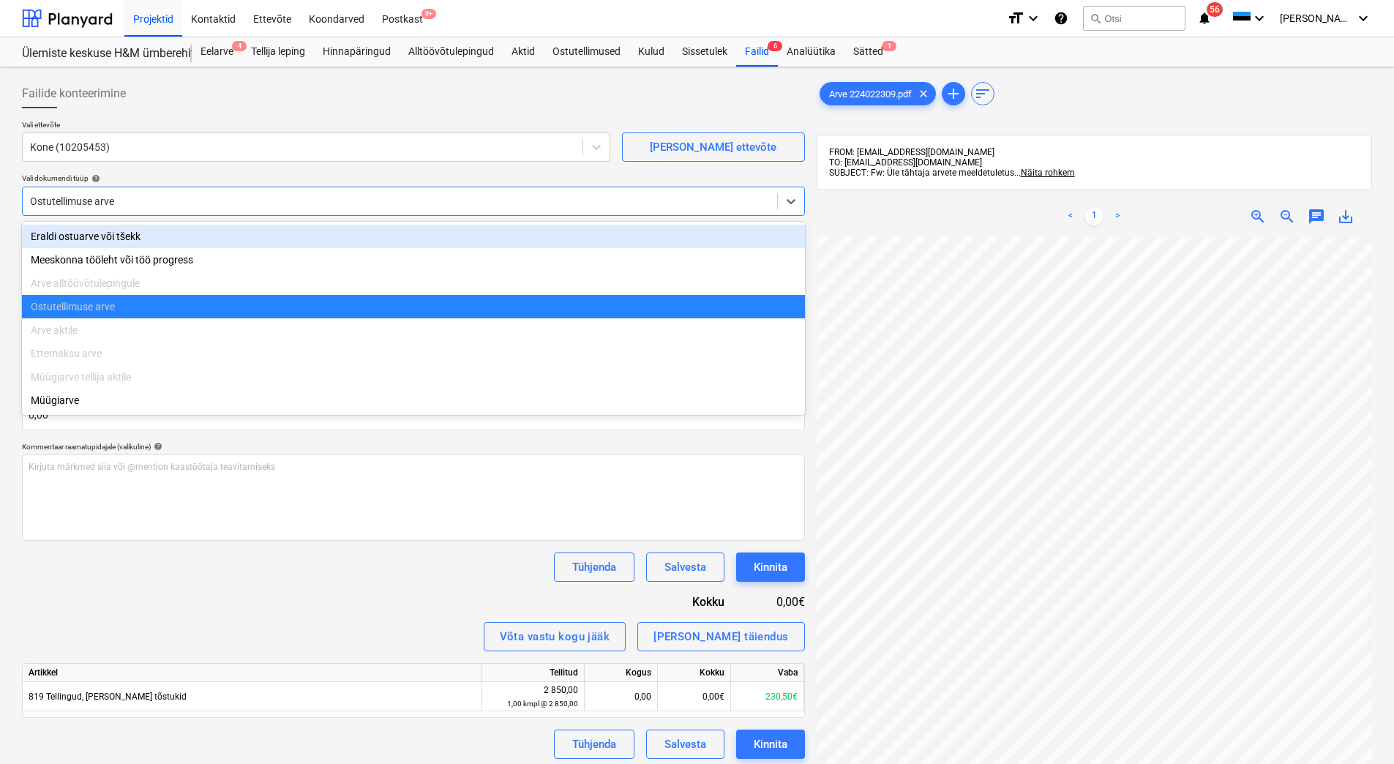
click at [404, 236] on div "Eraldi ostuarve või tšekk" at bounding box center [413, 236] width 783 height 23
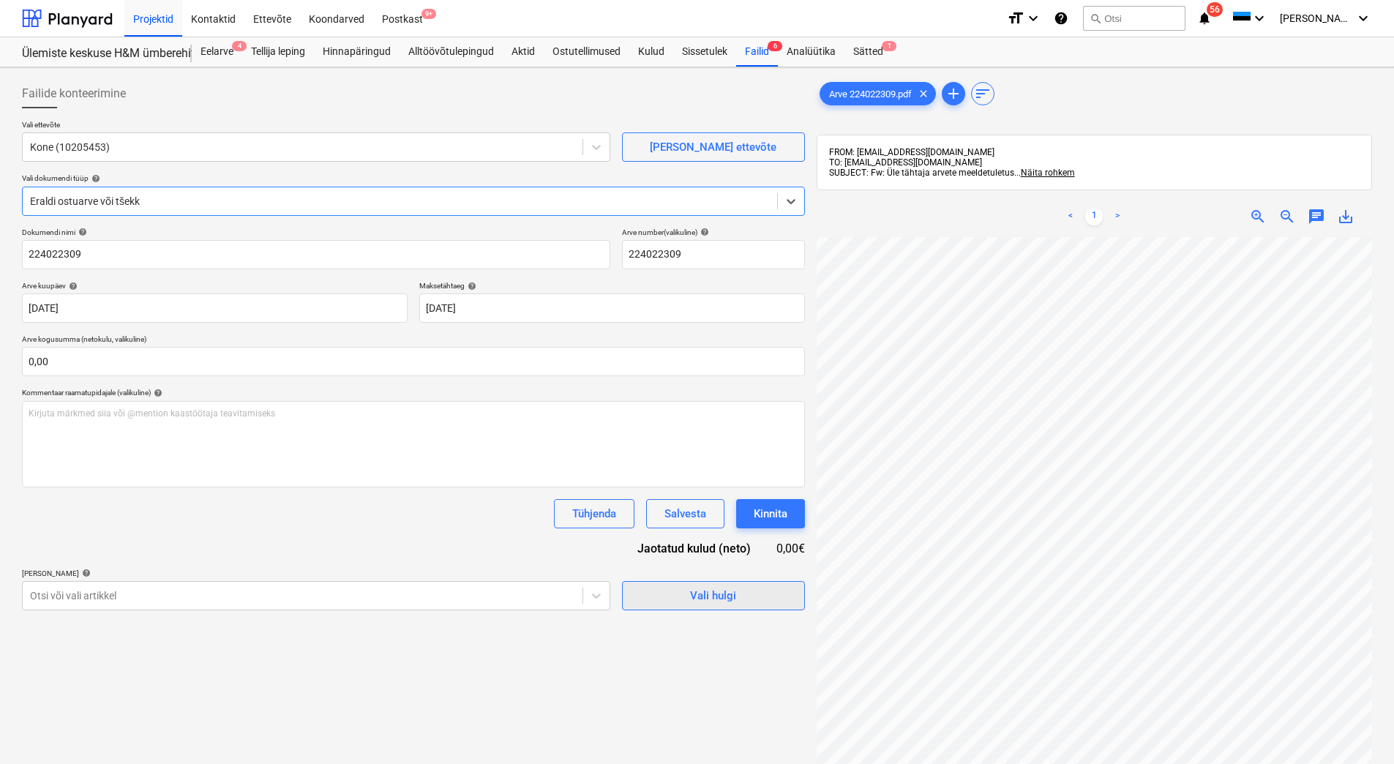
click at [682, 602] on span "Vali hulgi" at bounding box center [713, 595] width 146 height 19
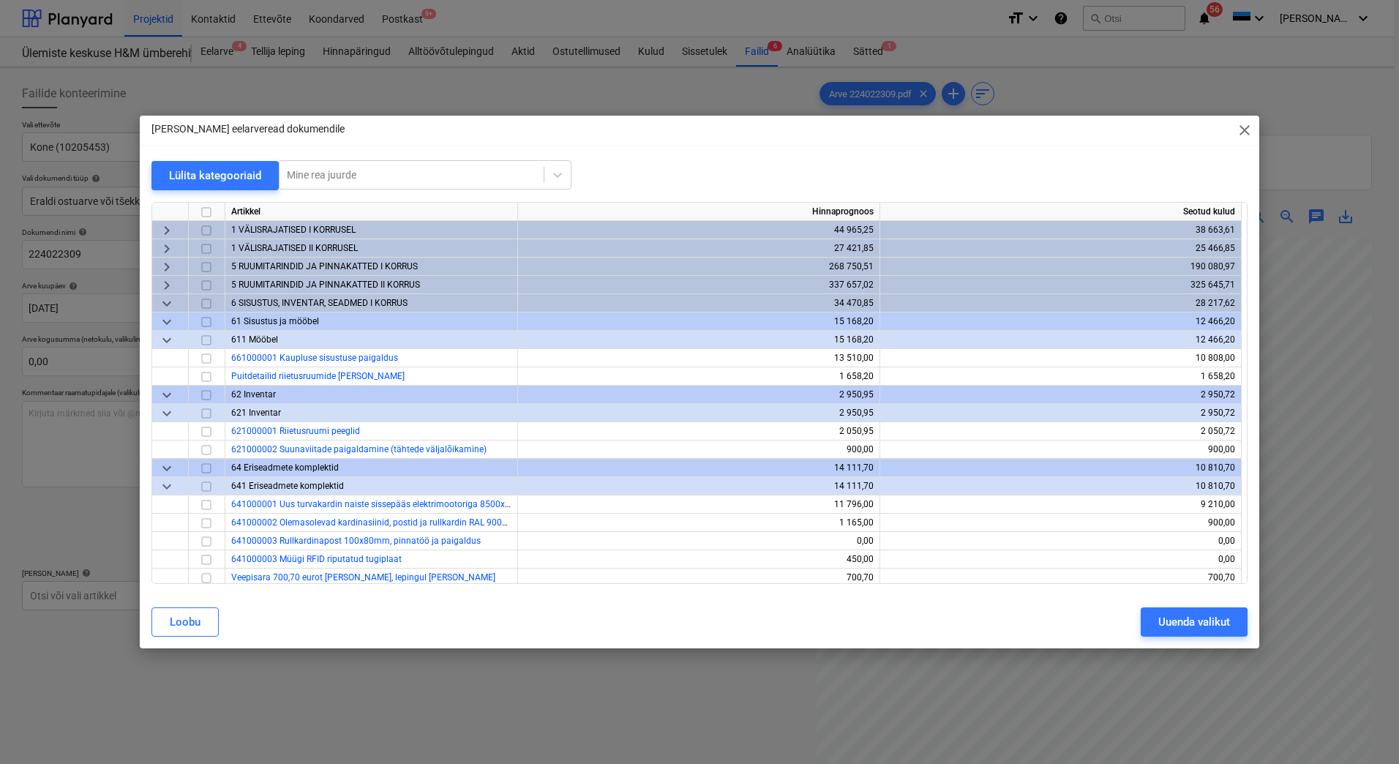
click at [166, 302] on span "keyboard_arrow_down" at bounding box center [167, 304] width 18 height 18
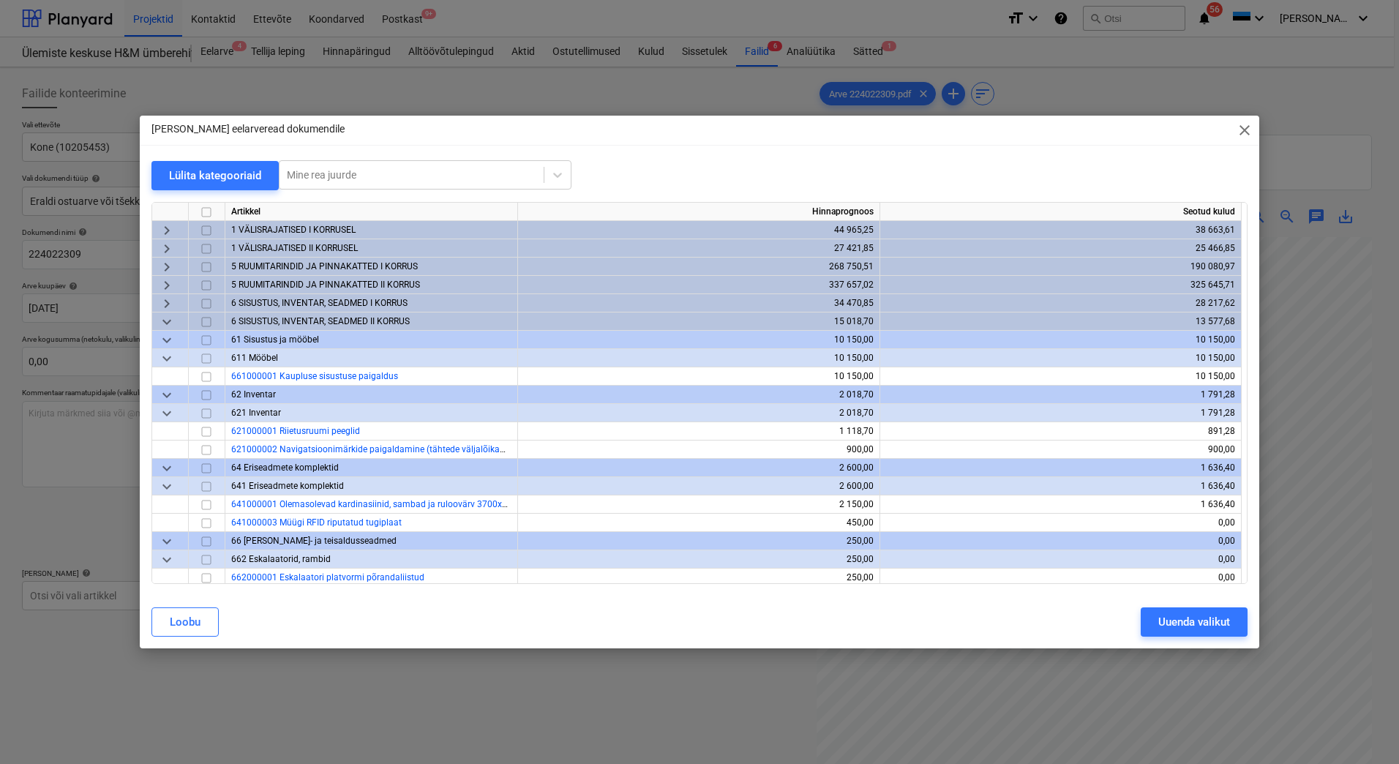
click at [165, 323] on span "keyboard_arrow_down" at bounding box center [167, 322] width 18 height 18
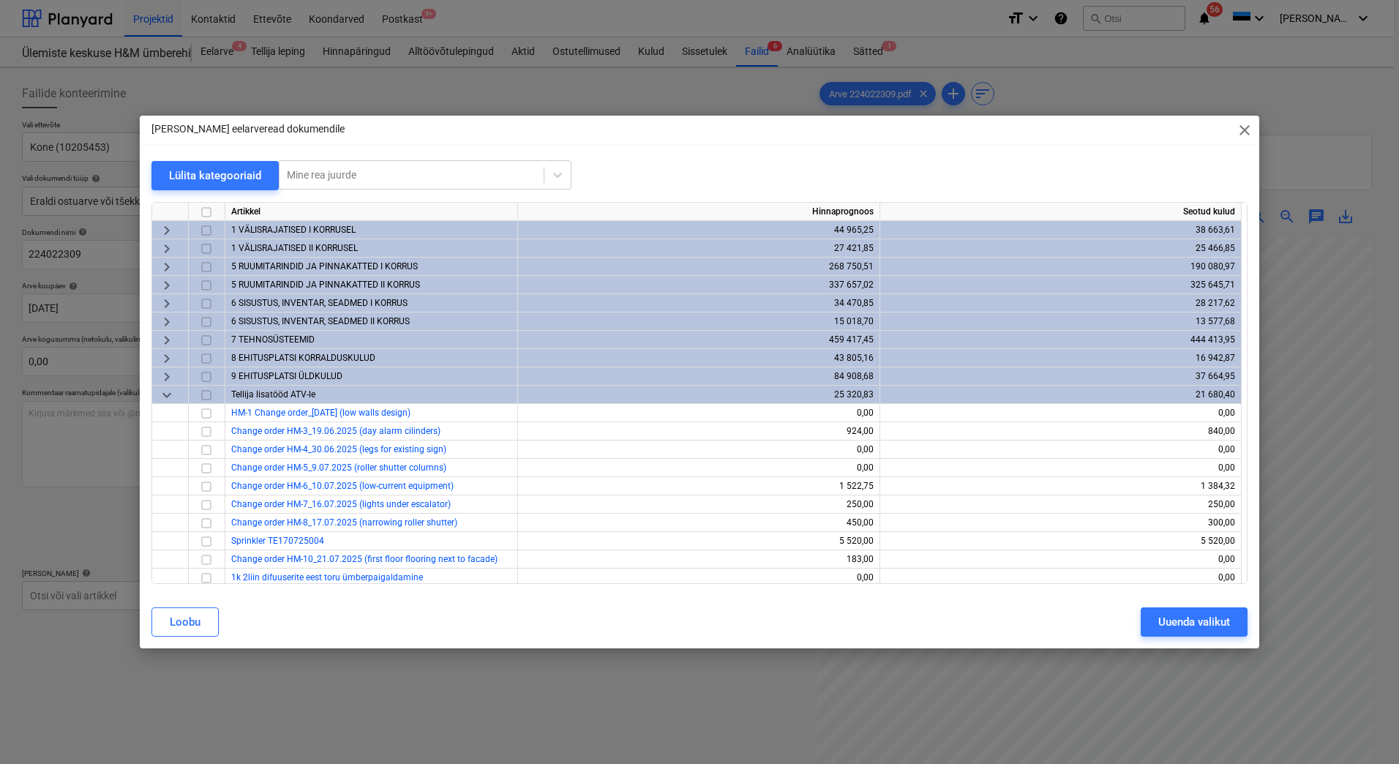
click at [168, 304] on span "keyboard_arrow_right" at bounding box center [167, 304] width 18 height 18
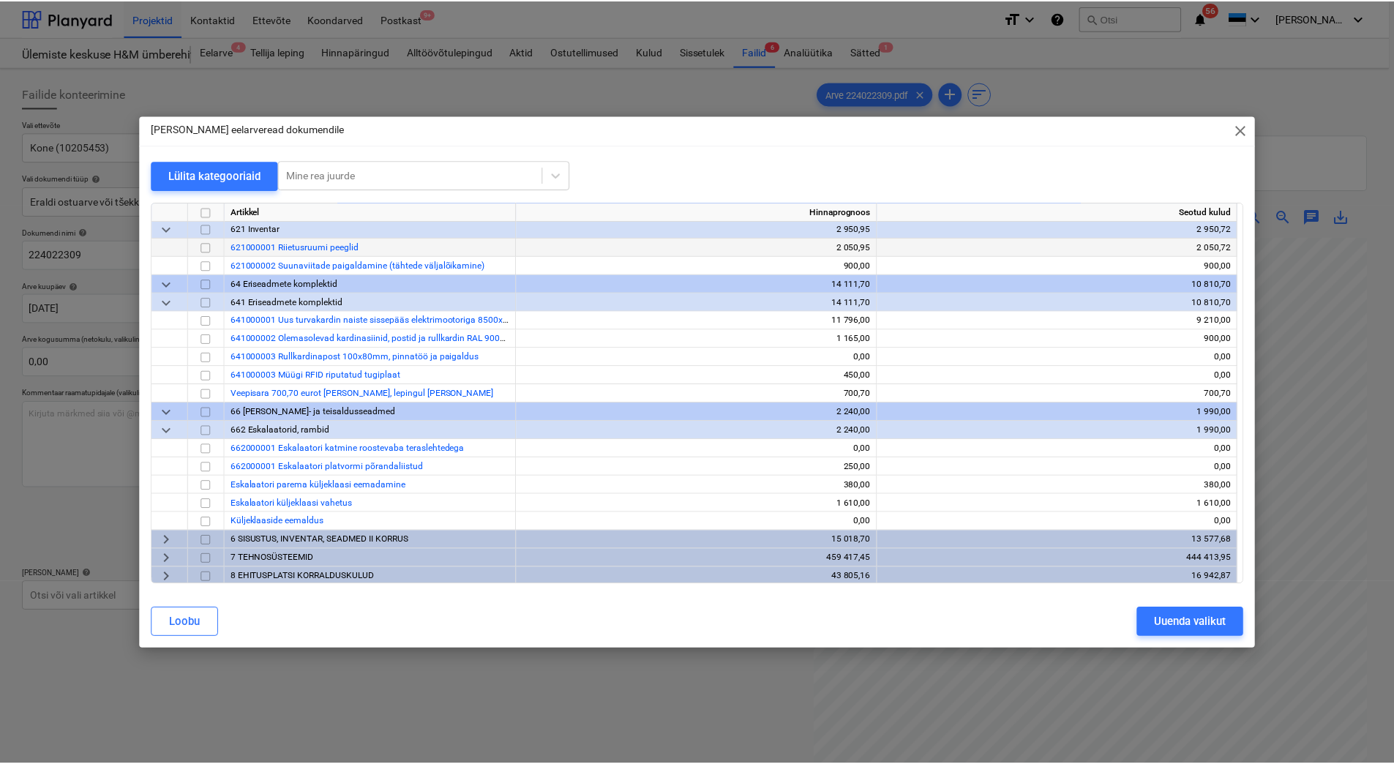
scroll to position [220, 0]
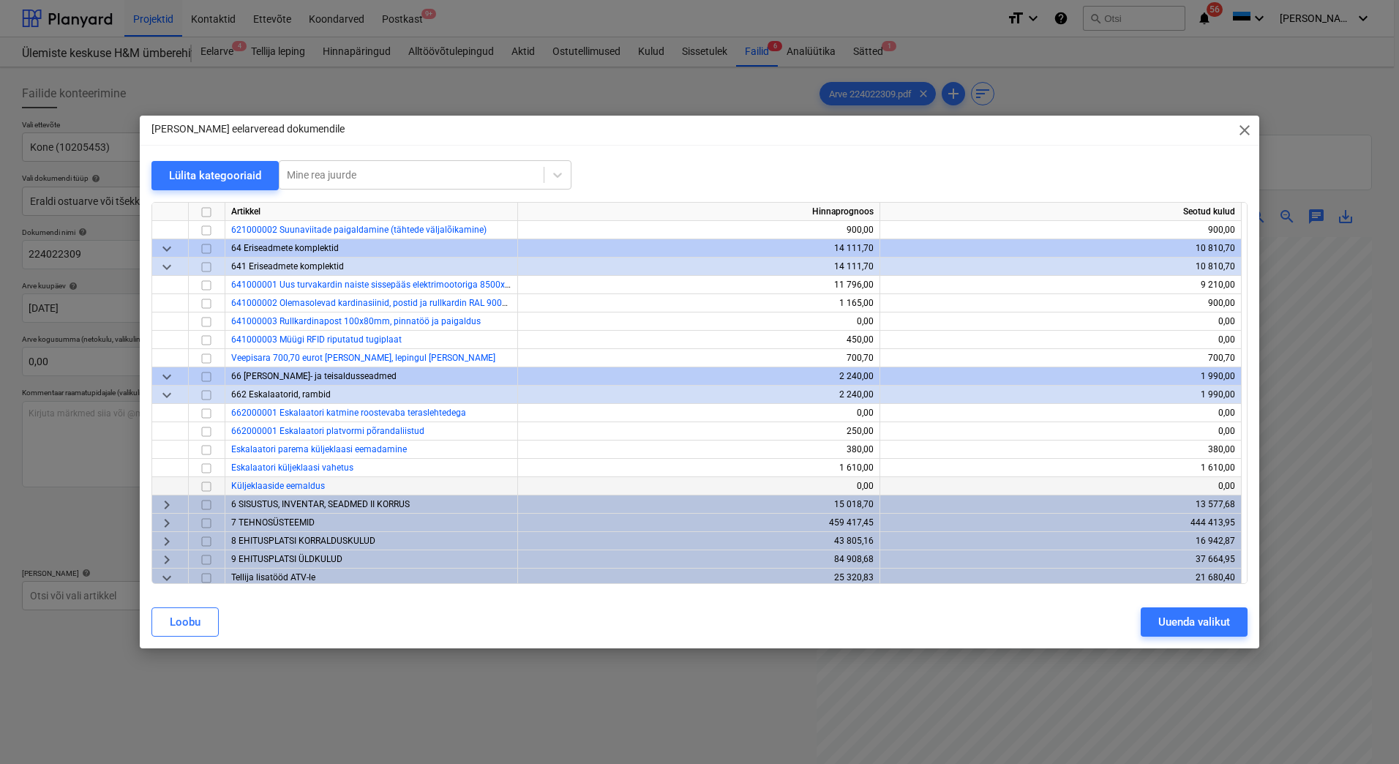
click at [200, 484] on input "checkbox" at bounding box center [207, 487] width 18 height 18
click at [1171, 621] on div "Uuenda valikut" at bounding box center [1195, 622] width 72 height 19
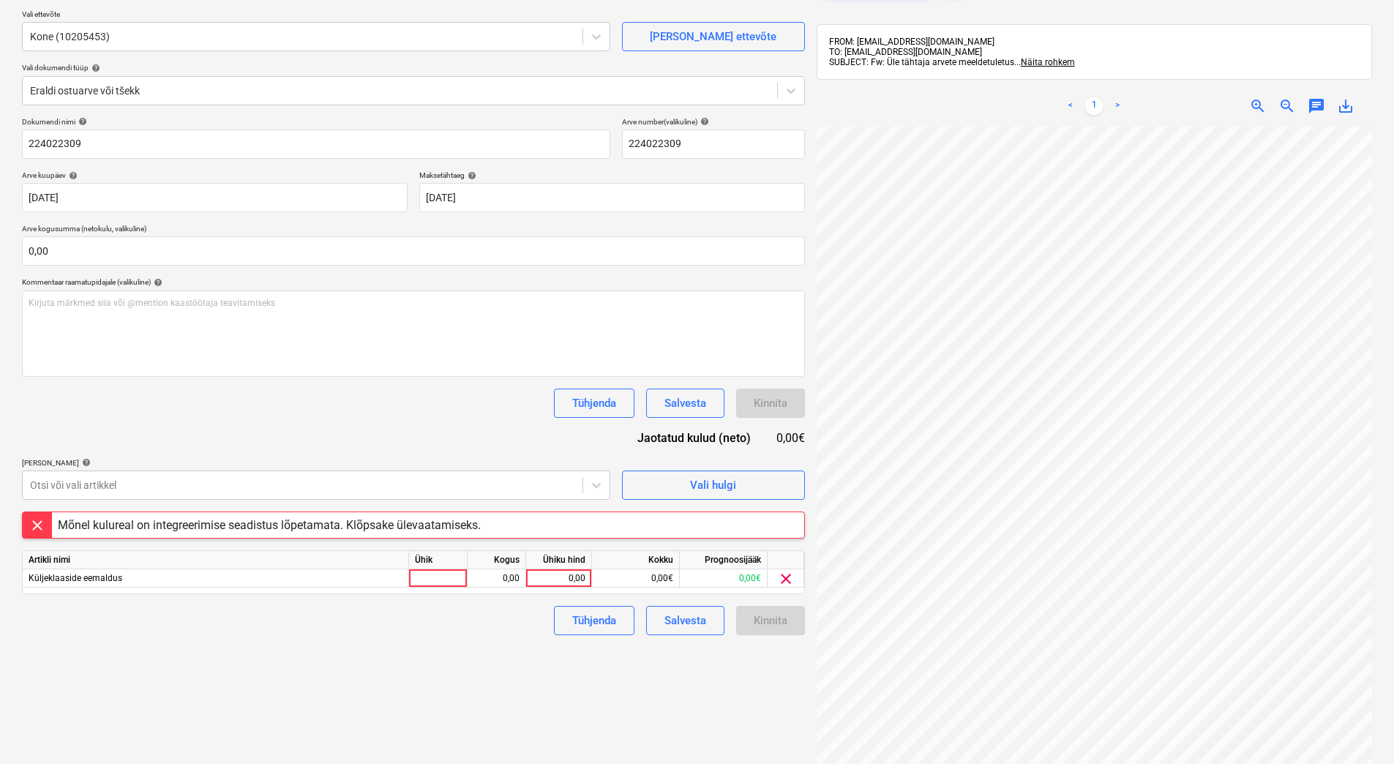
scroll to position [146, 0]
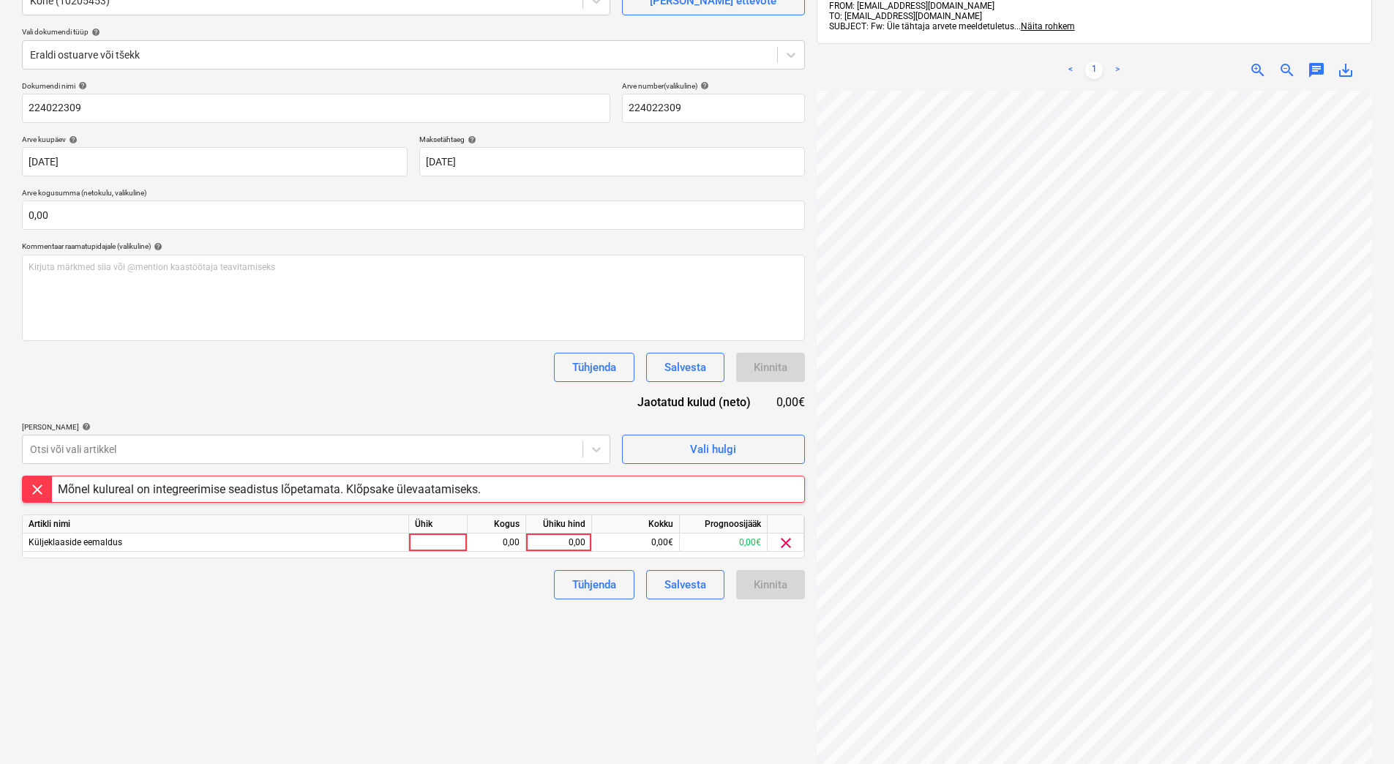
click at [405, 490] on div "Mõnel kulureal on integreerimise seadistus lõpetamata. Klõpsake ülevaatamiseks." at bounding box center [269, 489] width 423 height 14
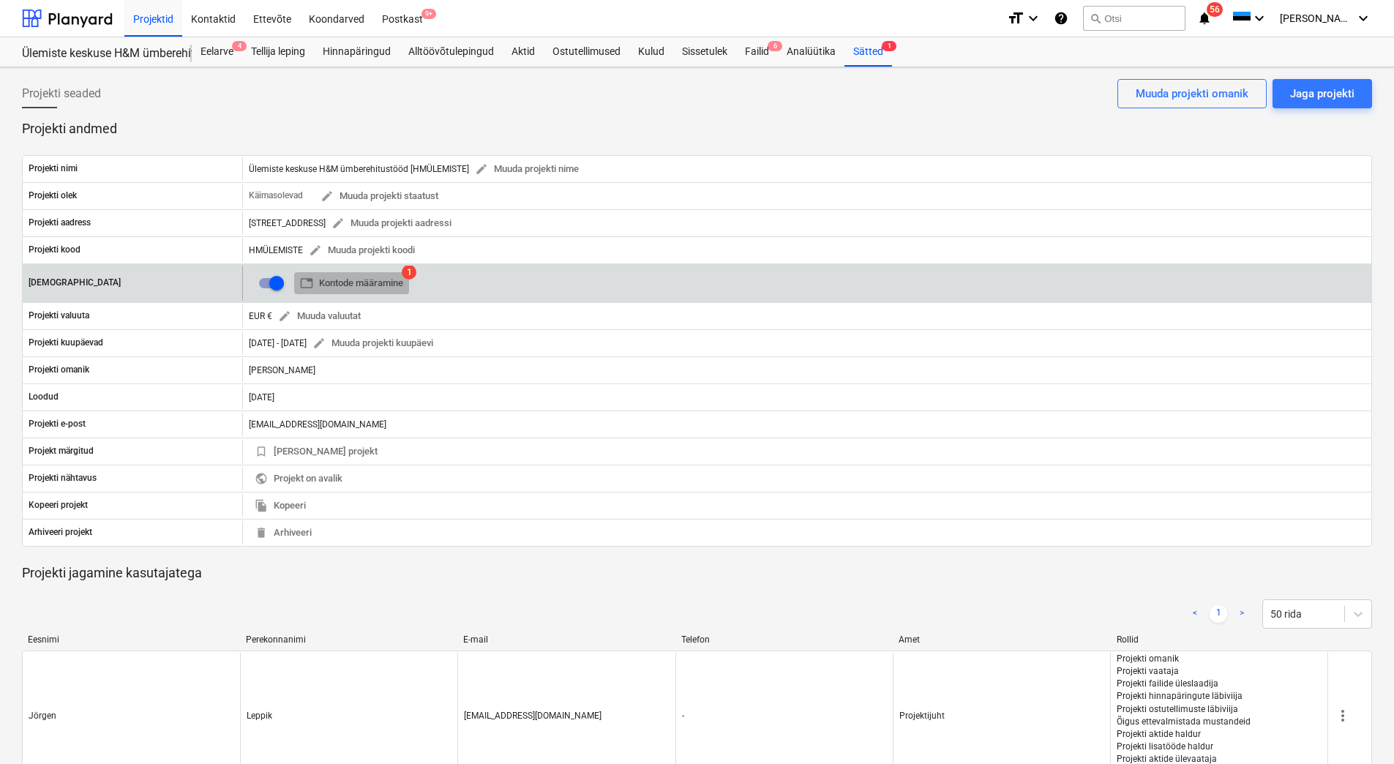
click at [375, 275] on span "table Kontode määramine" at bounding box center [351, 283] width 103 height 17
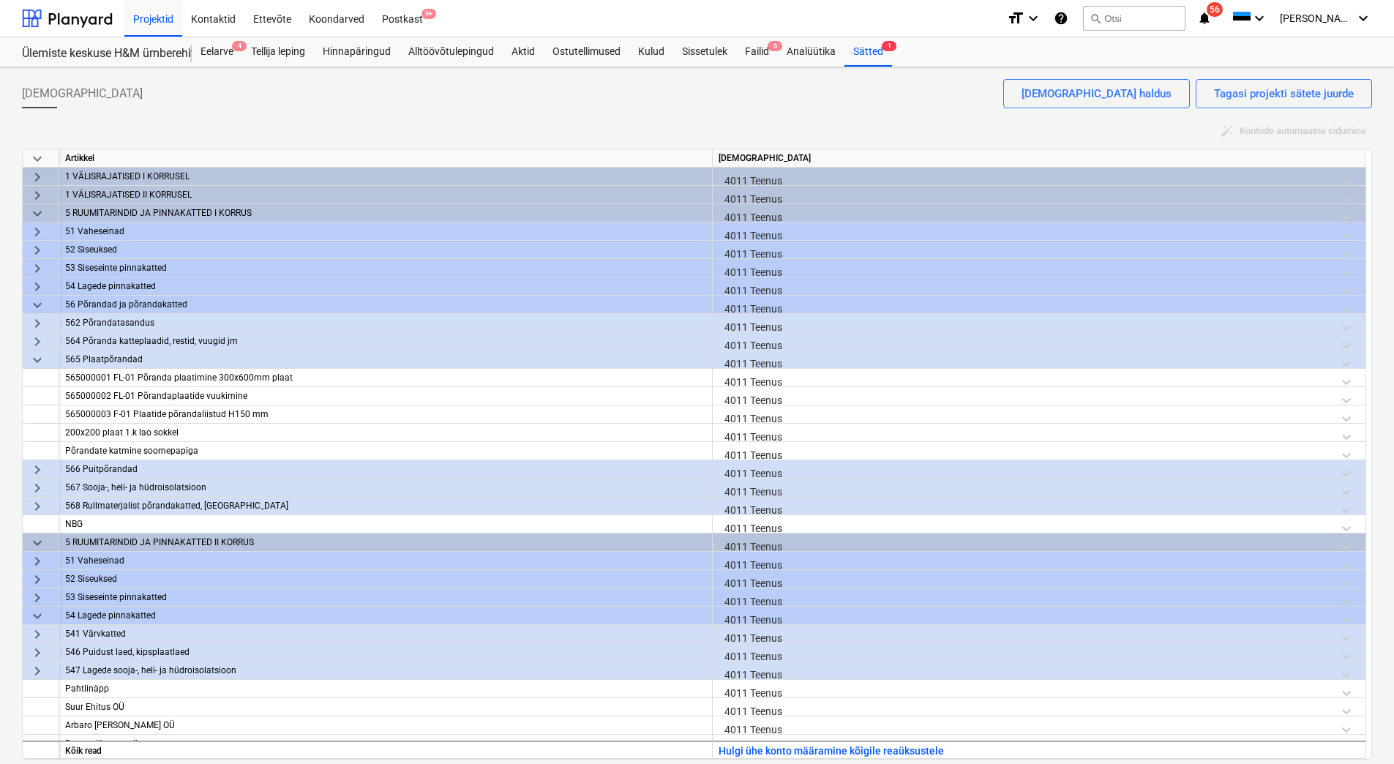
scroll to position [366, 0]
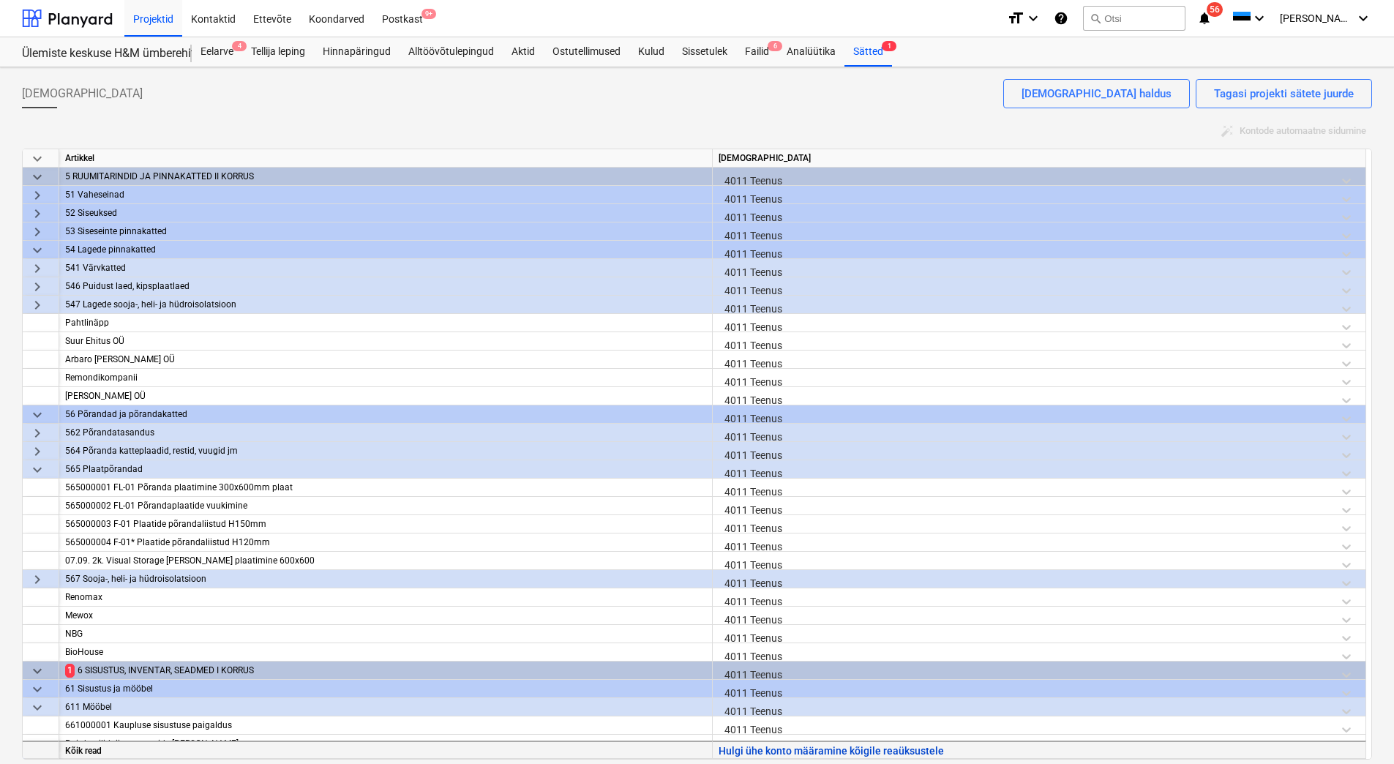
click at [785, 751] on button "Hulgi ühe konto määramine kõigile reaüksustele" at bounding box center [831, 751] width 225 height 18
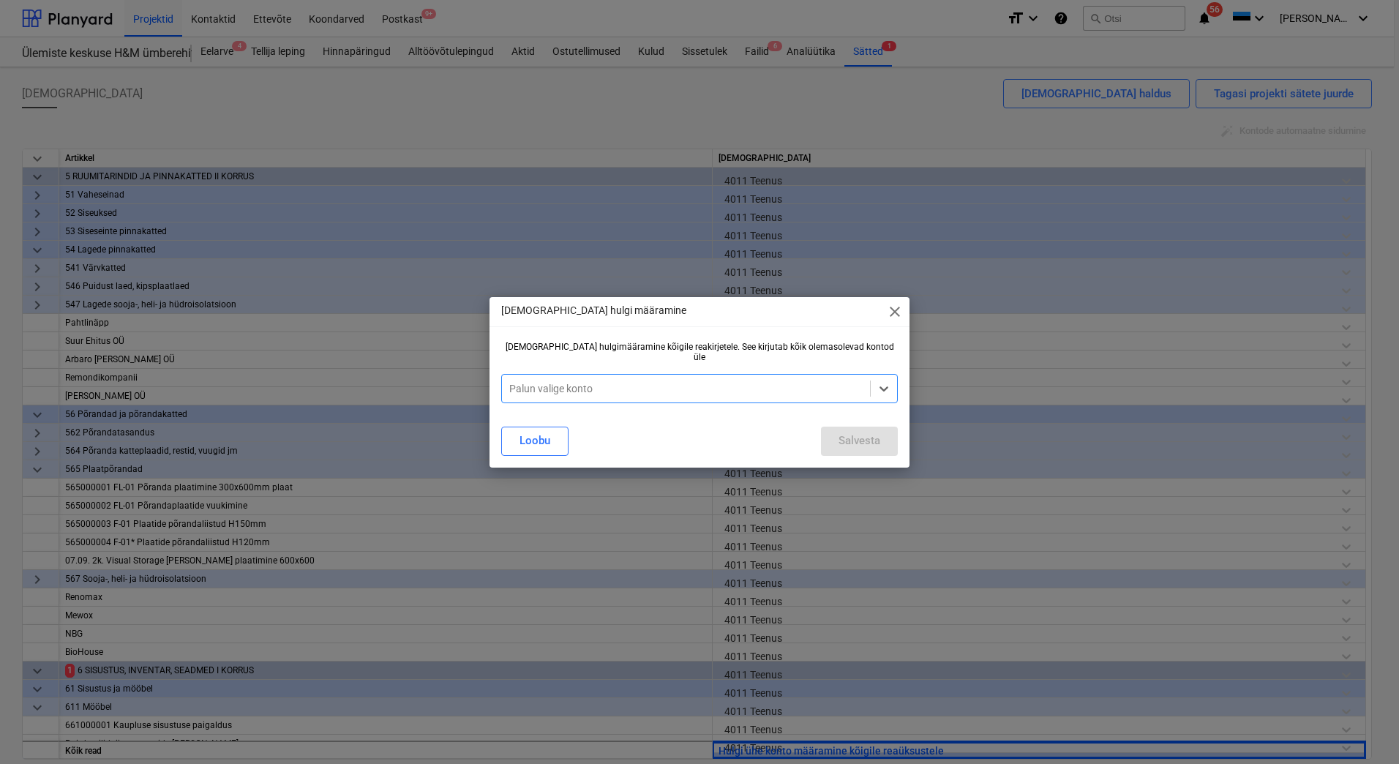
click at [661, 388] on div at bounding box center [685, 388] width 353 height 15
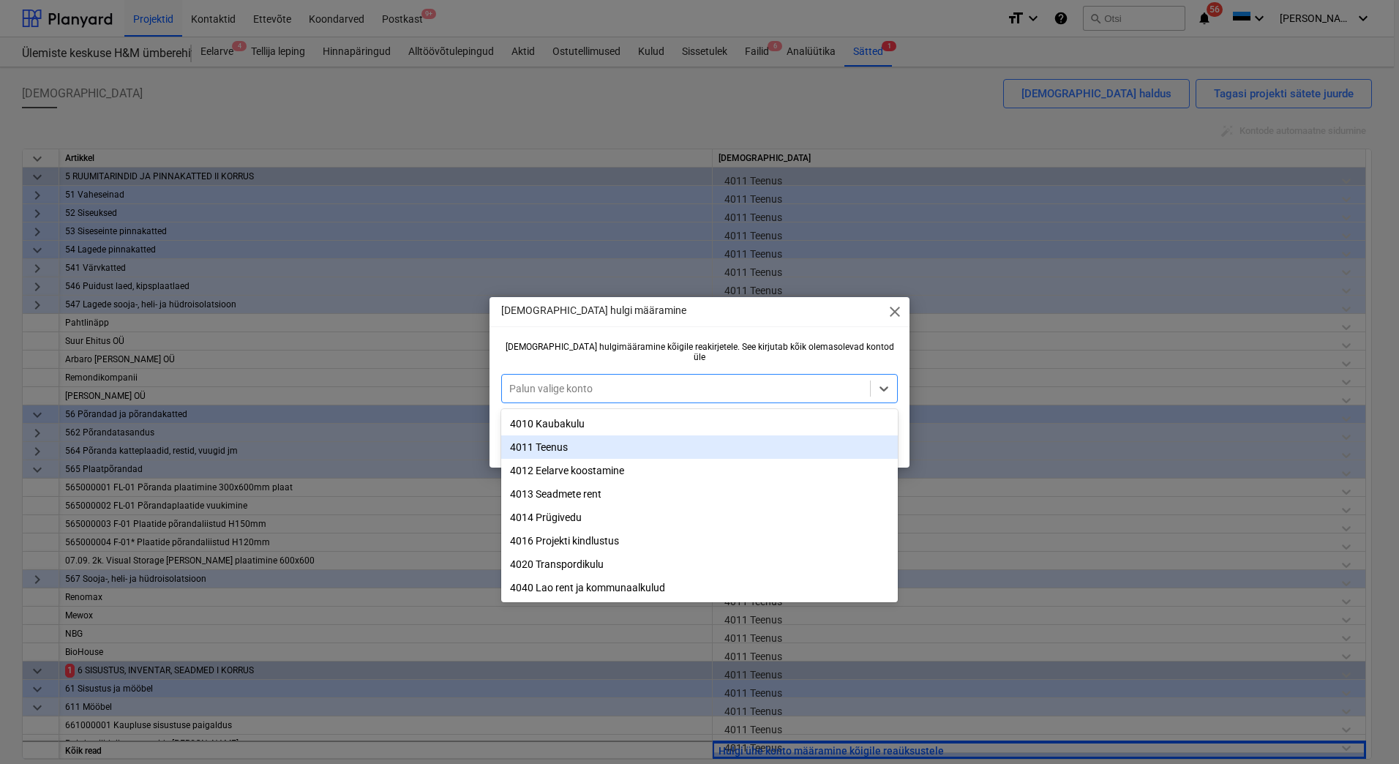
click at [609, 443] on div "4011 Teenus" at bounding box center [699, 446] width 397 height 23
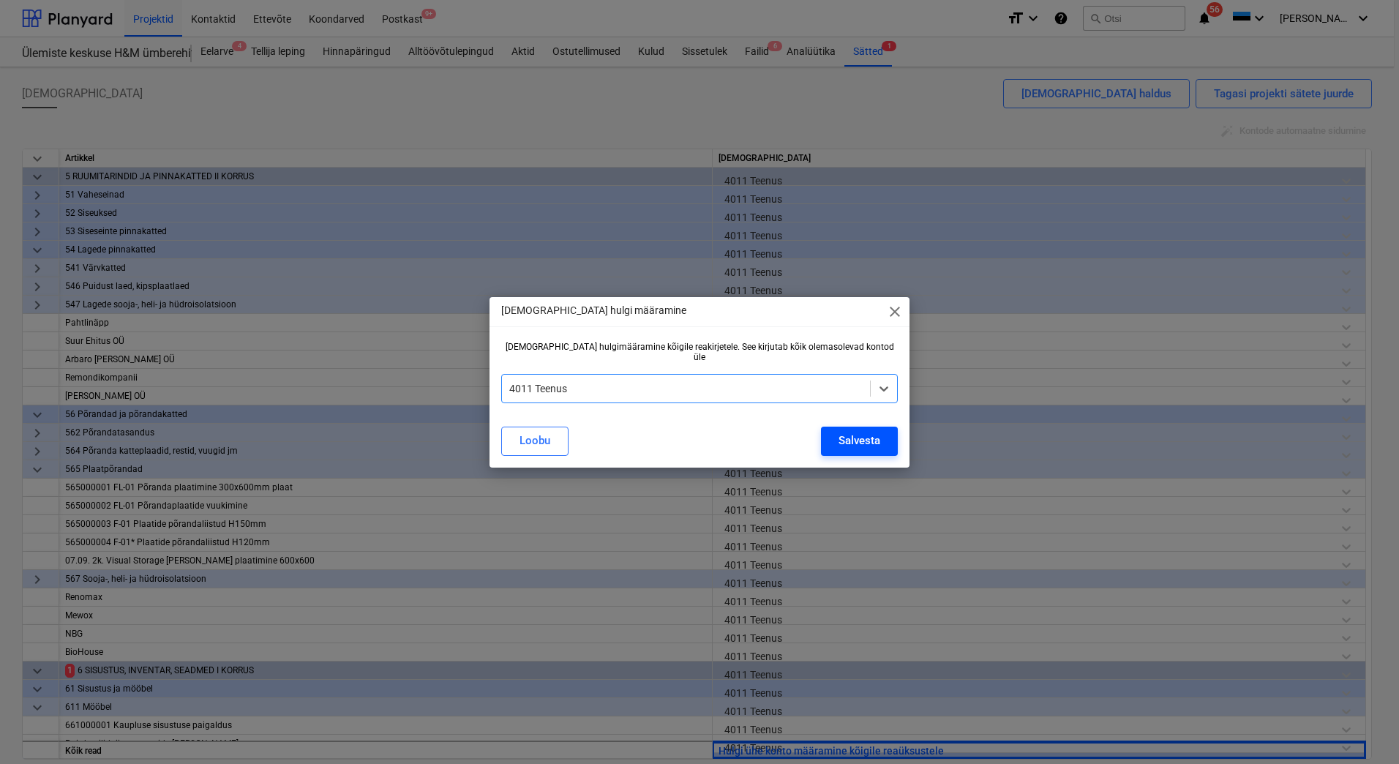
click at [834, 438] on button "Salvesta" at bounding box center [859, 441] width 77 height 29
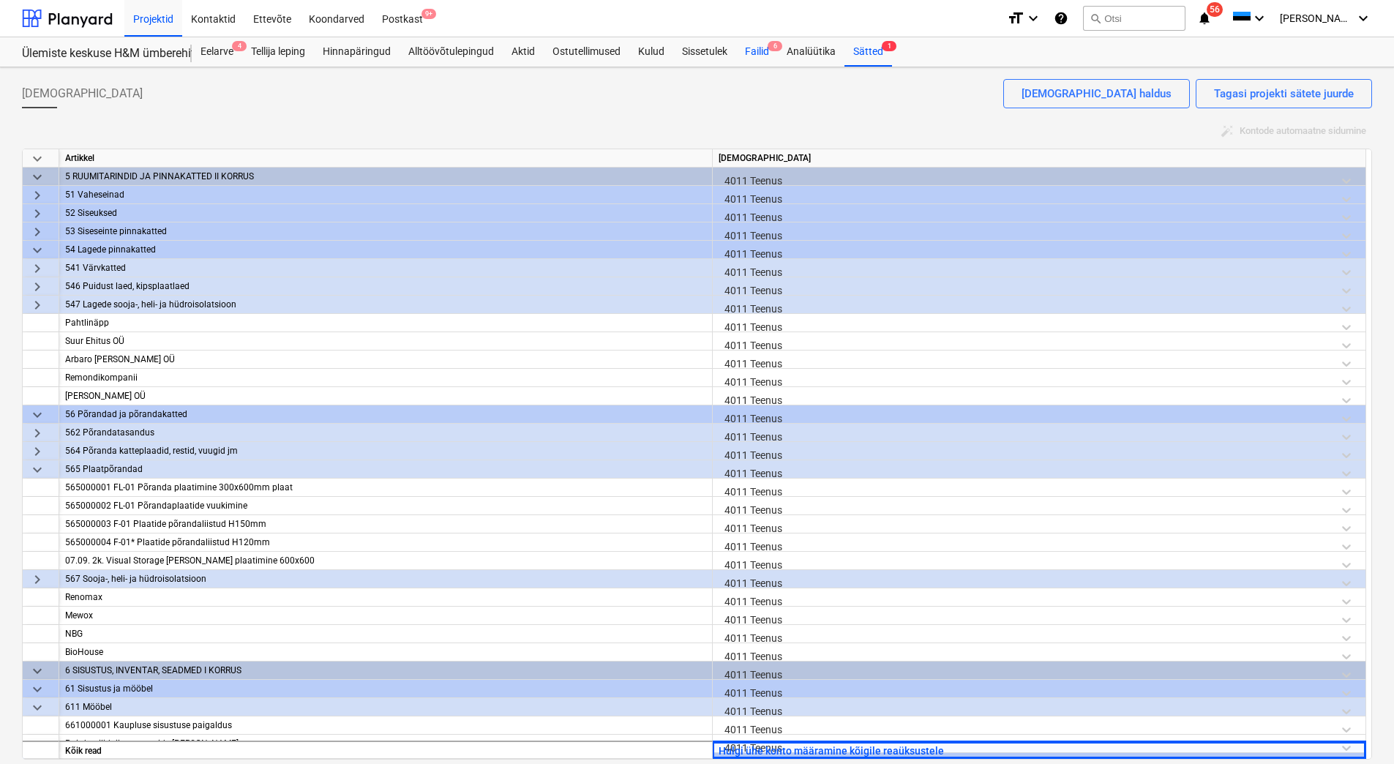
click at [762, 48] on div "Failid 6" at bounding box center [757, 51] width 42 height 29
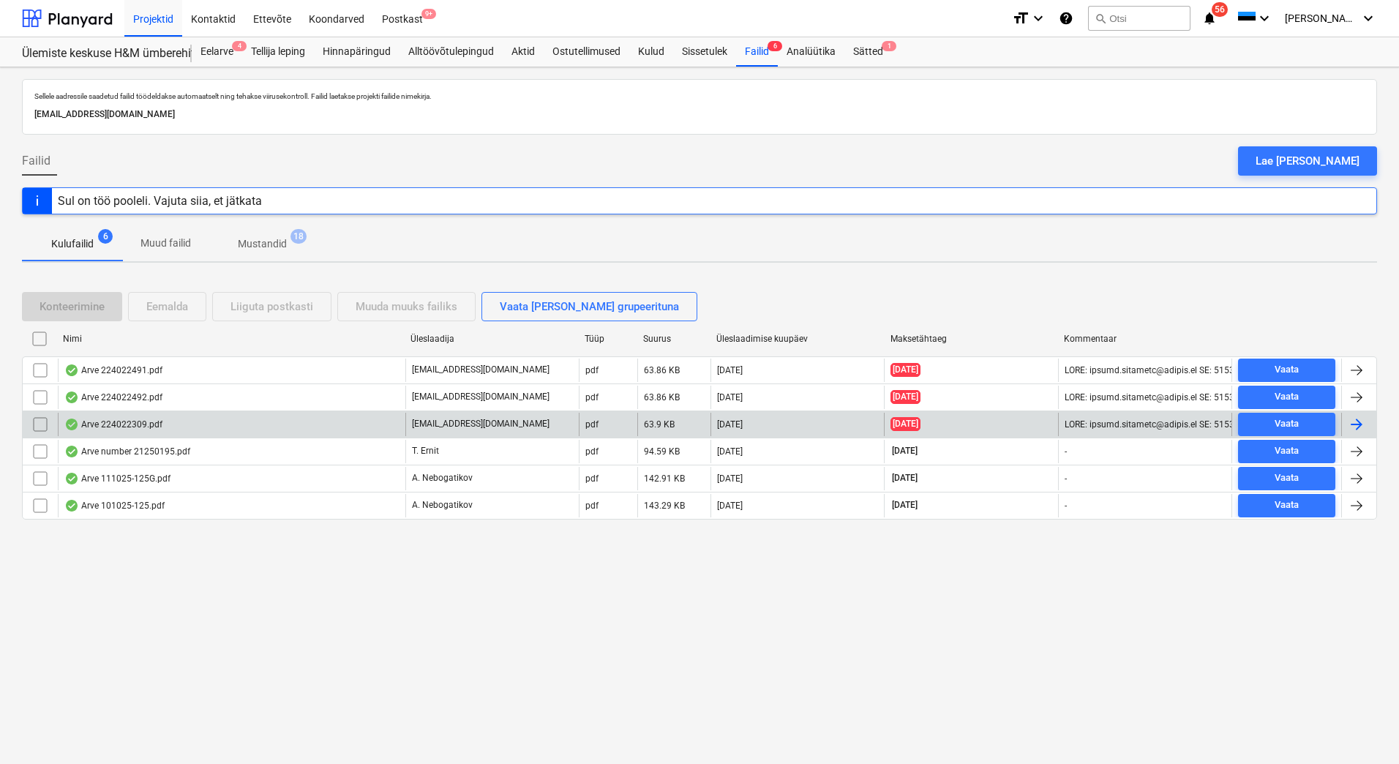
click at [171, 424] on div "Arve 224022309.pdf" at bounding box center [232, 424] width 348 height 23
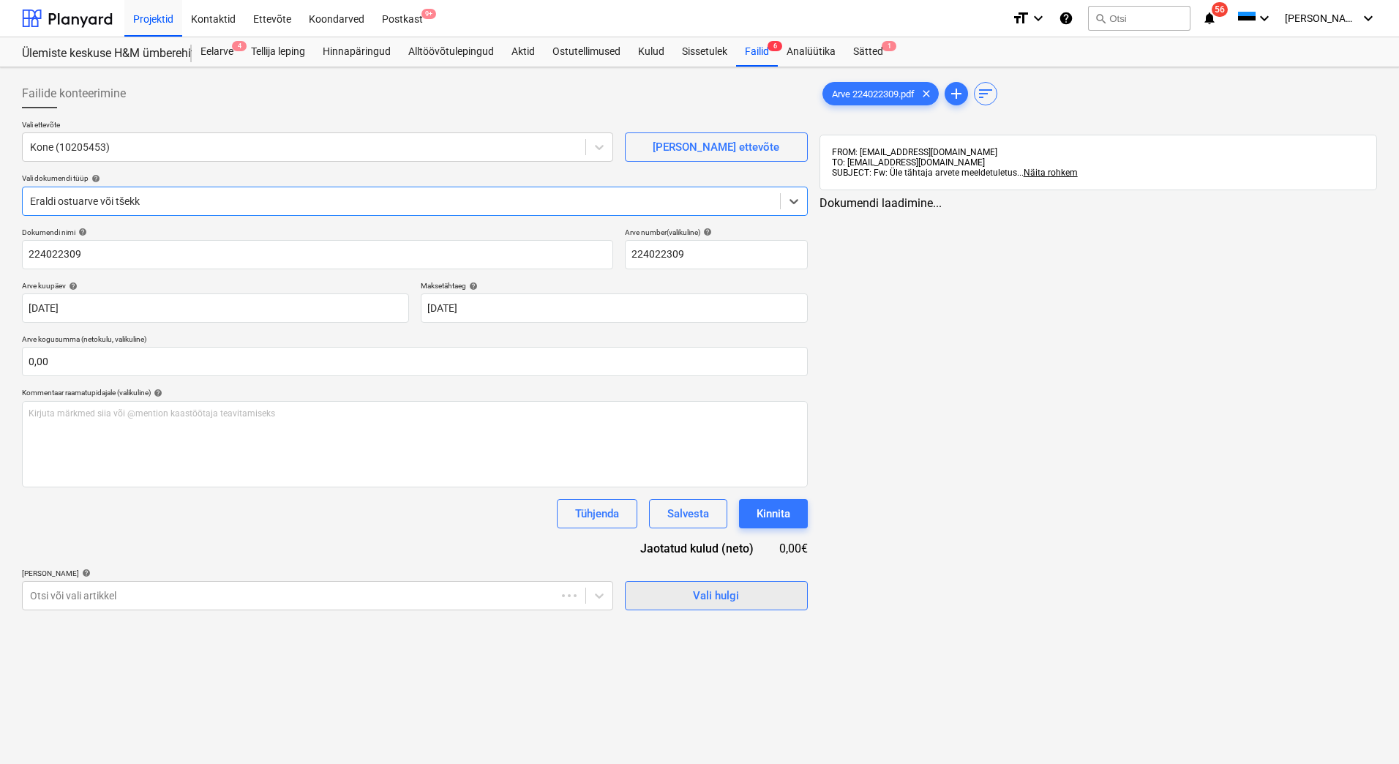
click at [692, 596] on span "Vali hulgi" at bounding box center [716, 595] width 146 height 19
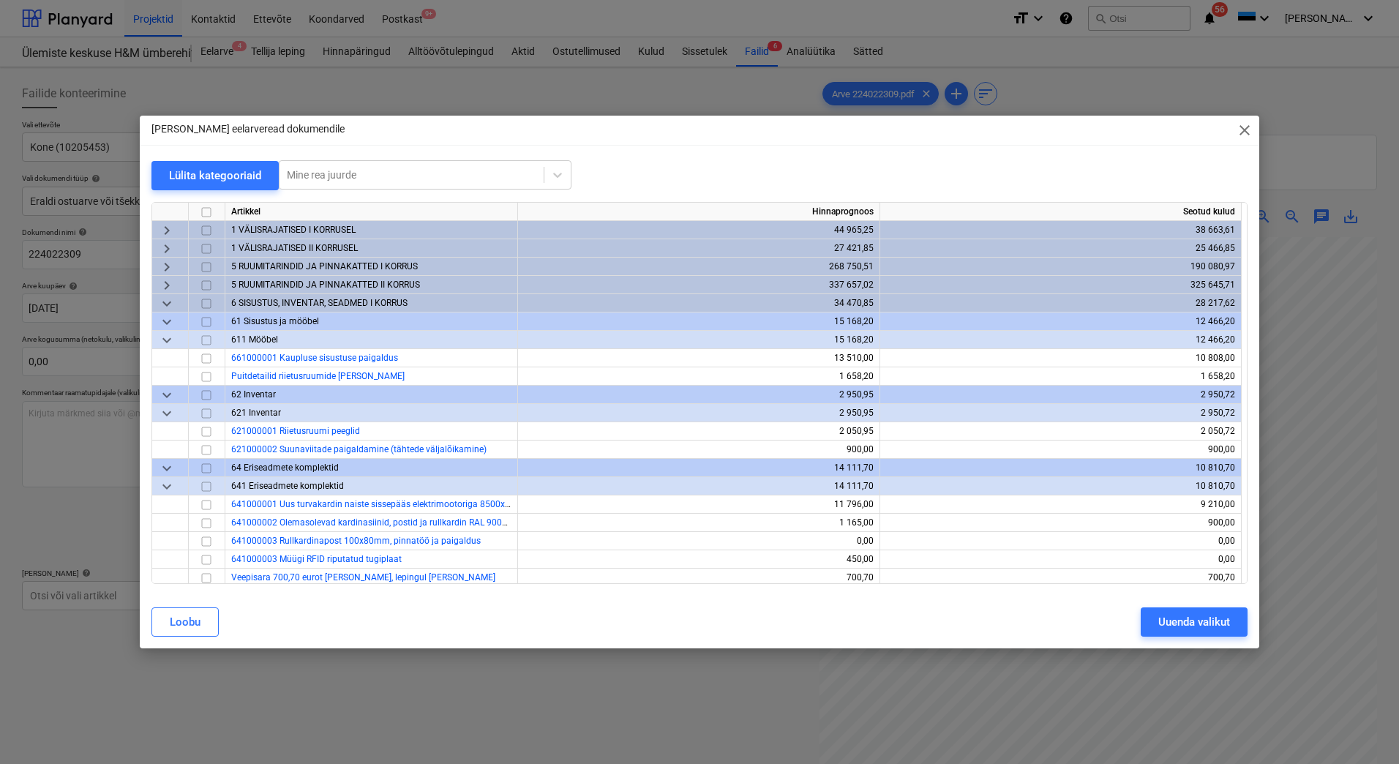
click at [1245, 127] on span "close" at bounding box center [1245, 130] width 18 height 18
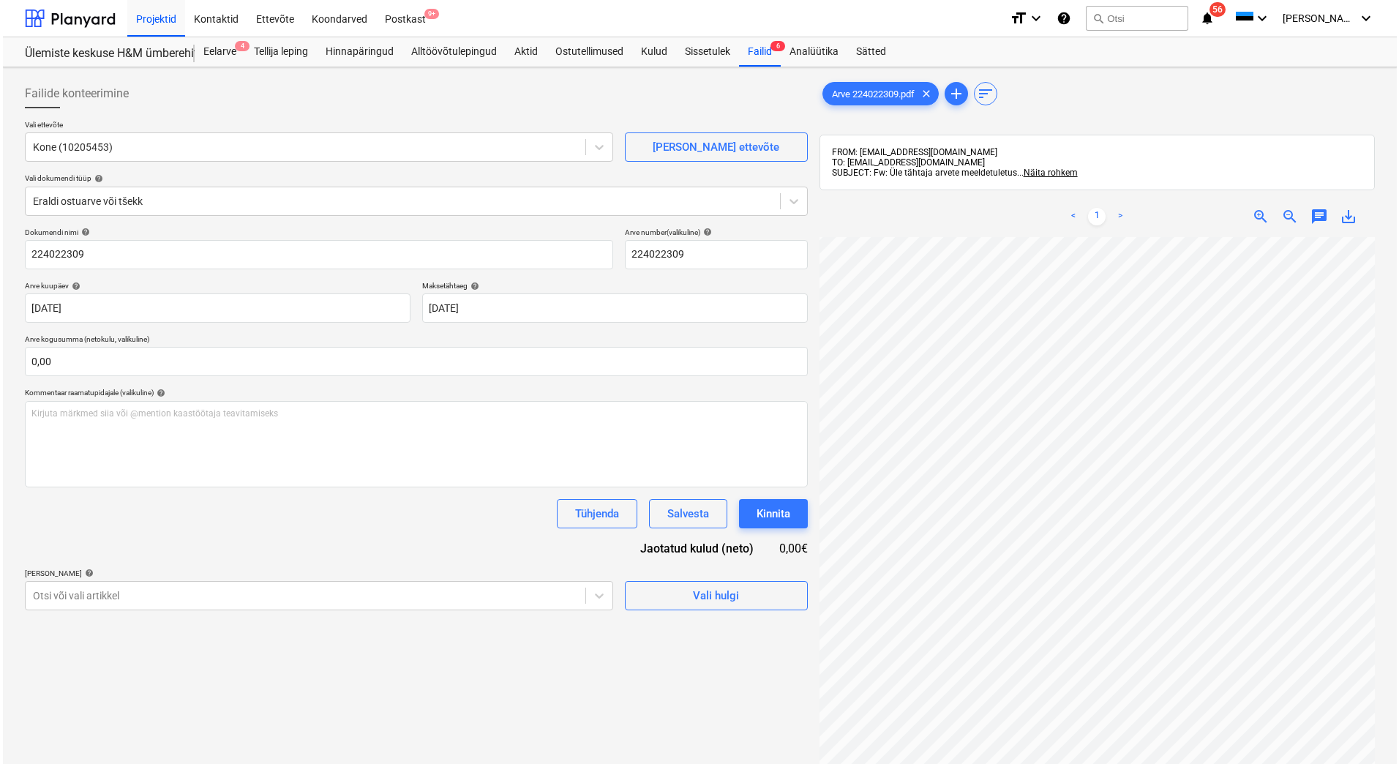
scroll to position [56, 37]
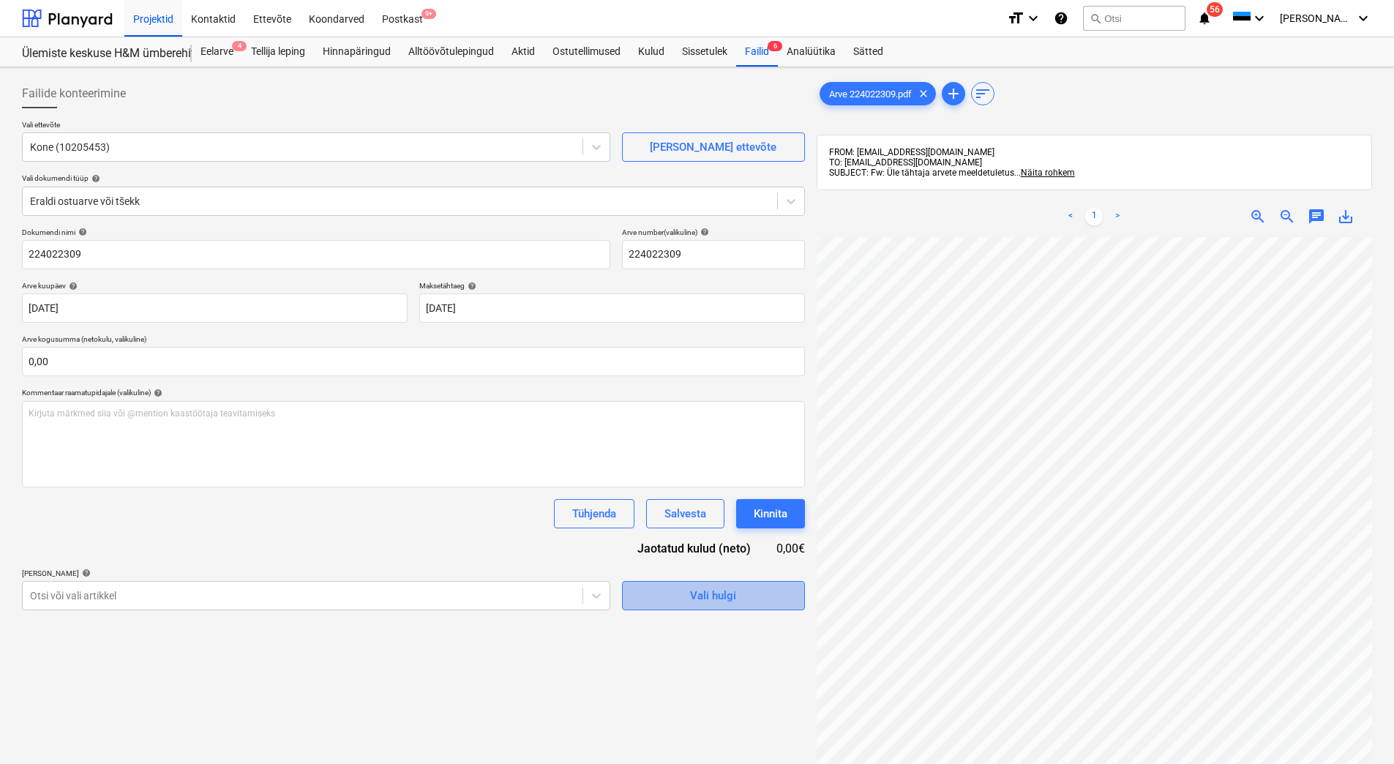
click at [681, 593] on span "Vali hulgi" at bounding box center [713, 595] width 146 height 19
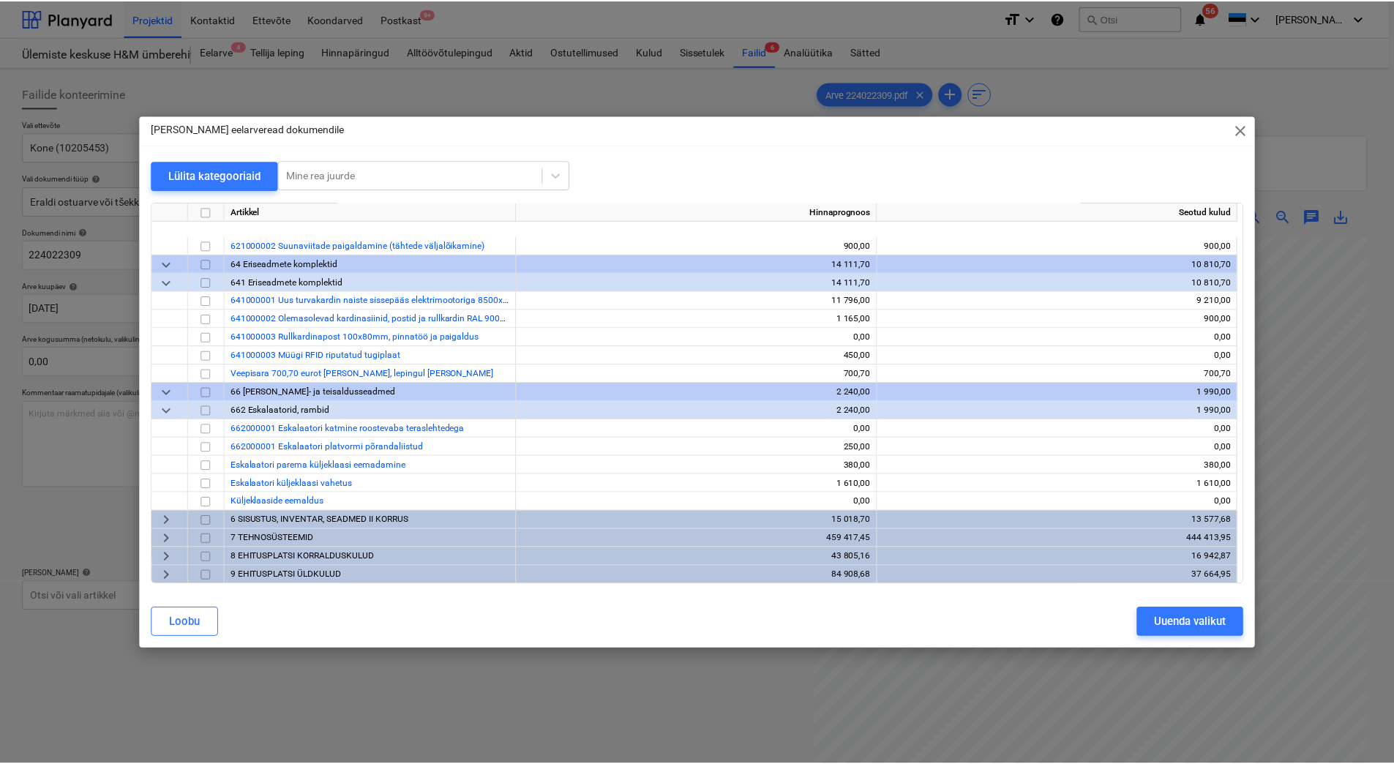
scroll to position [293, 0]
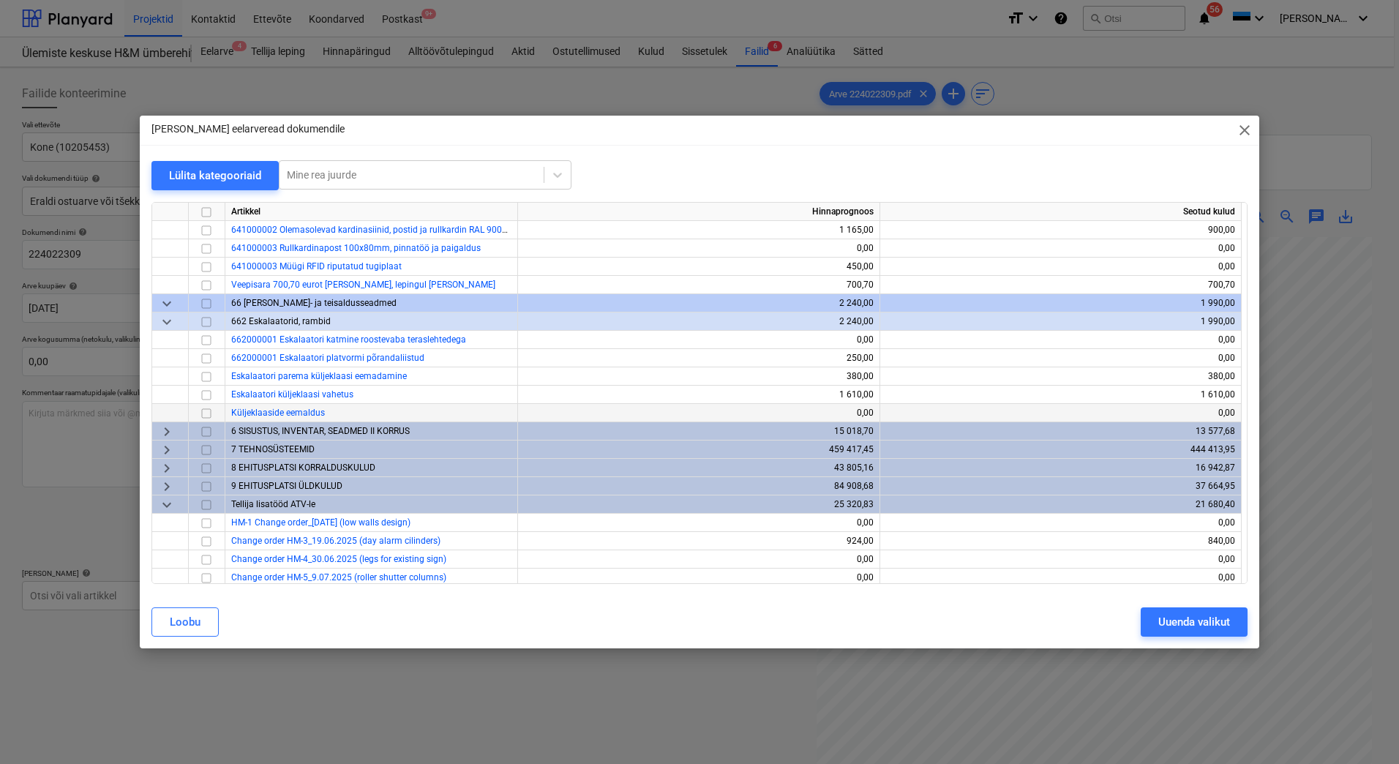
click at [208, 411] on input "checkbox" at bounding box center [207, 414] width 18 height 18
click at [1164, 625] on div "Uuenda valikut" at bounding box center [1195, 622] width 72 height 19
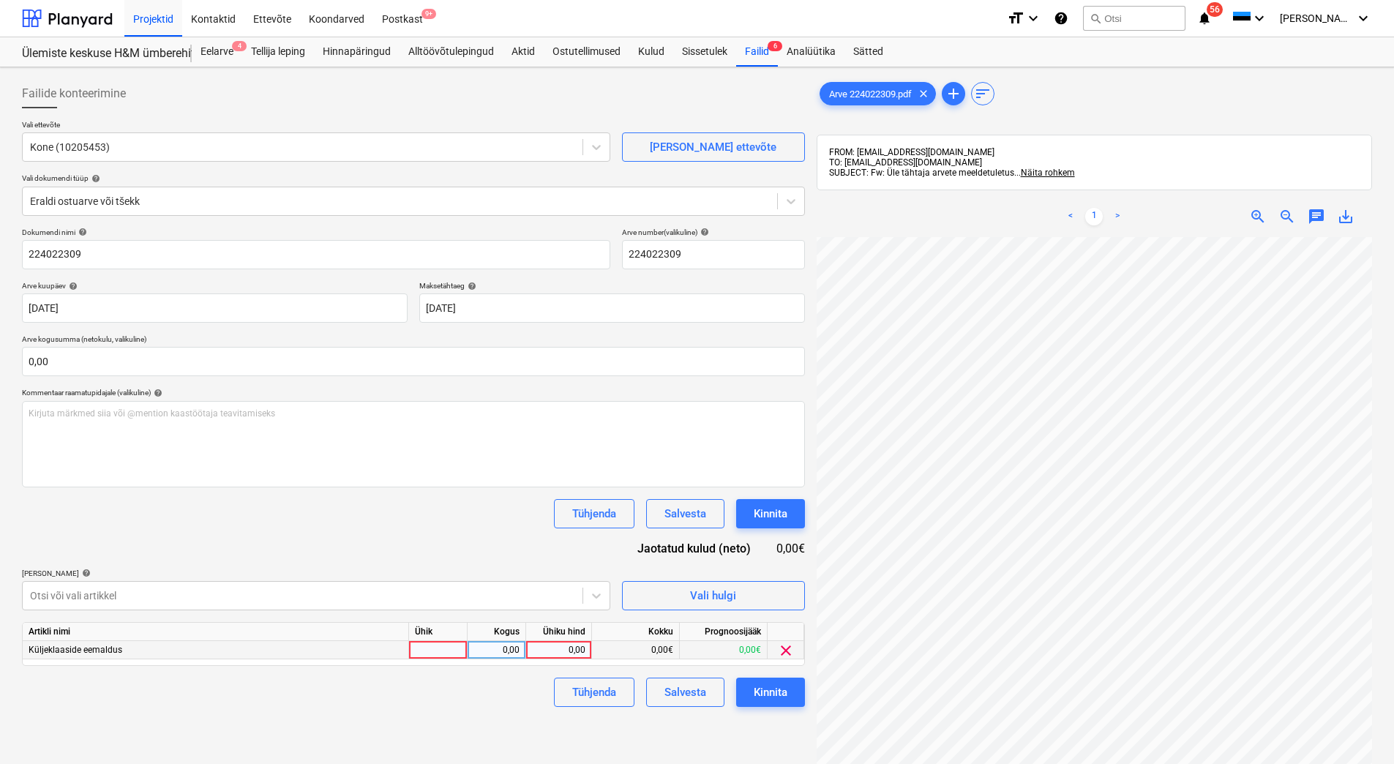
click at [463, 651] on div at bounding box center [438, 650] width 59 height 18
type input "tk"
click at [501, 651] on div "0,00" at bounding box center [497, 650] width 46 height 18
type input "1"
click at [564, 647] on div "0,00" at bounding box center [558, 650] width 53 height 18
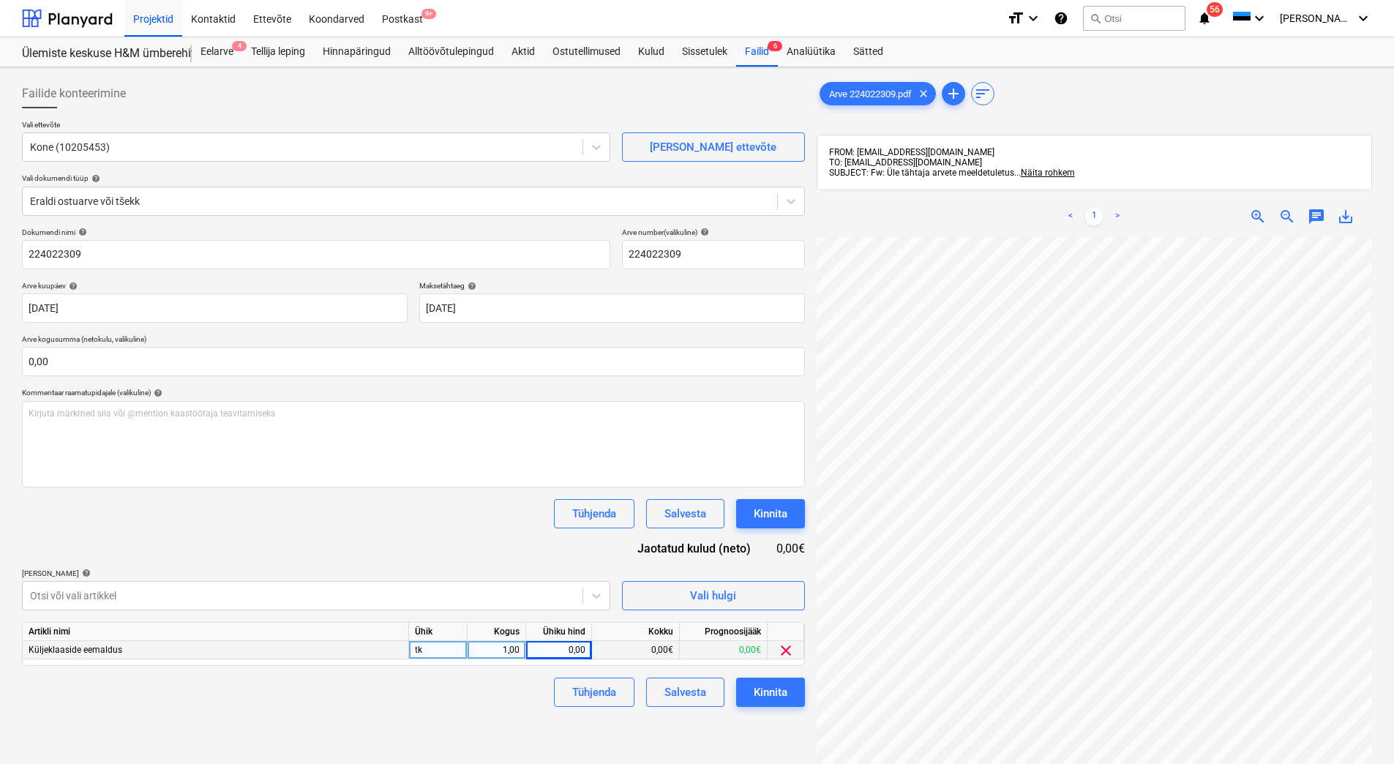
scroll to position [86, 106]
type input "456"
click at [672, 733] on div "Failide konteerimine Vali ettevõte Kone (10205453) Lisa uus ettevõte Vali dokum…" at bounding box center [413, 519] width 795 height 893
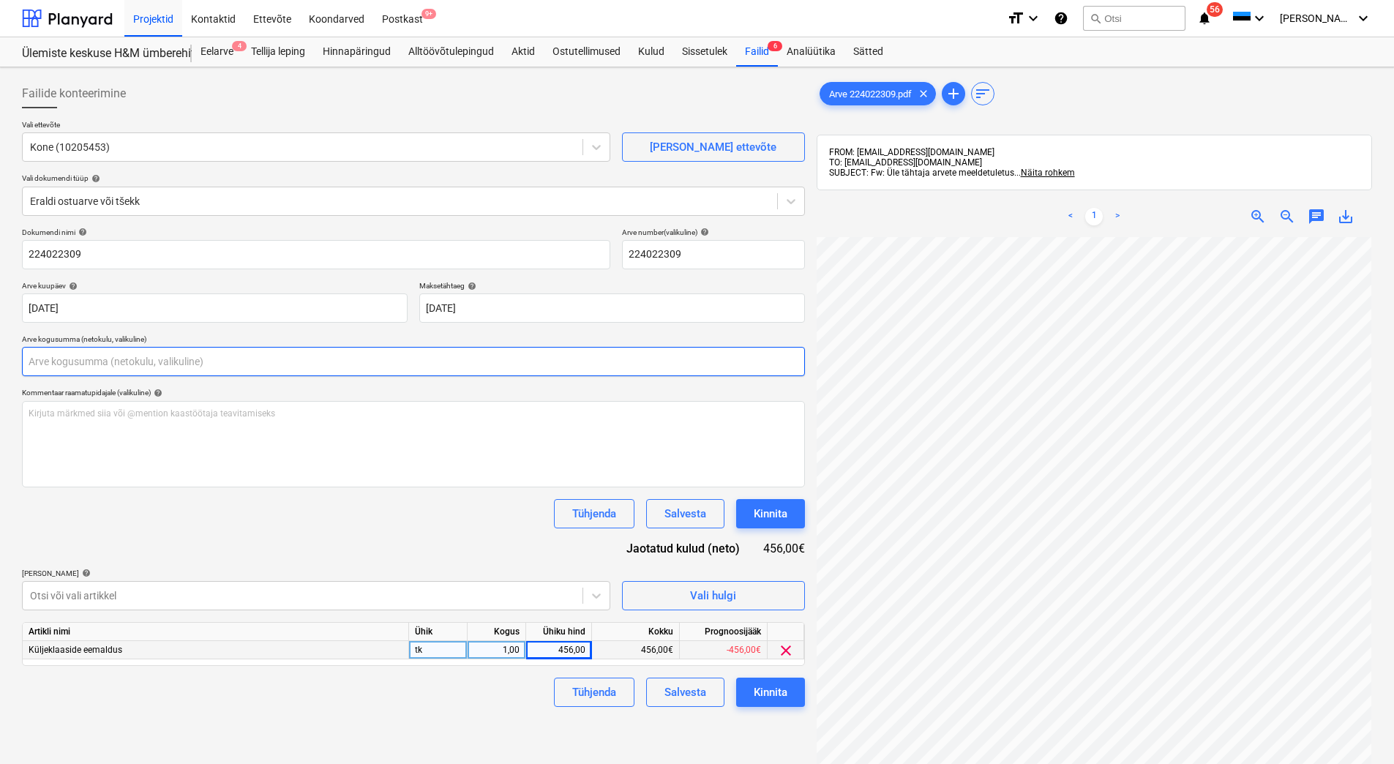
click at [132, 354] on input "text" at bounding box center [413, 361] width 783 height 29
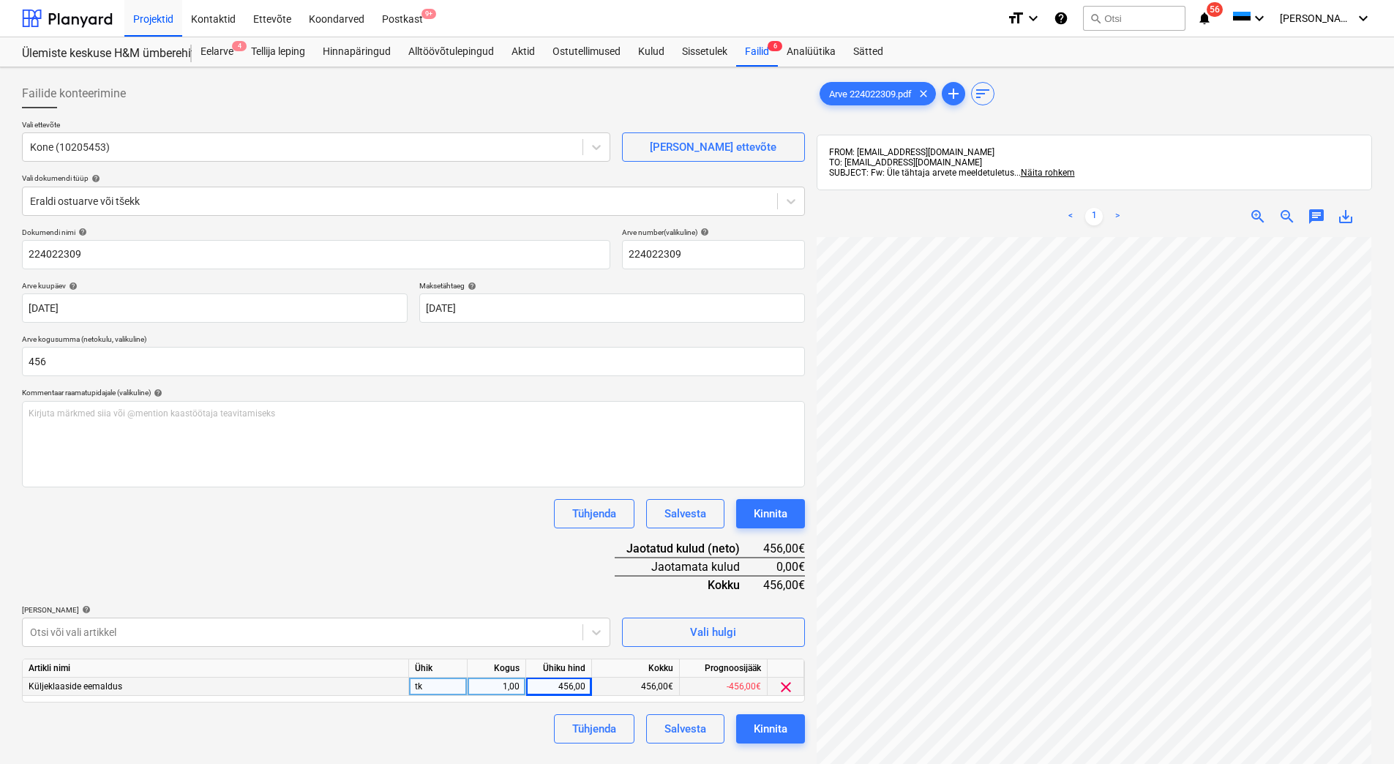
type input "456,00"
click at [257, 557] on div "Dokumendi nimi help 224022309 Arve number (valikuline) help 224022309 Arve kuup…" at bounding box center [413, 486] width 783 height 516
click at [768, 735] on div "Kinnita" at bounding box center [771, 728] width 34 height 19
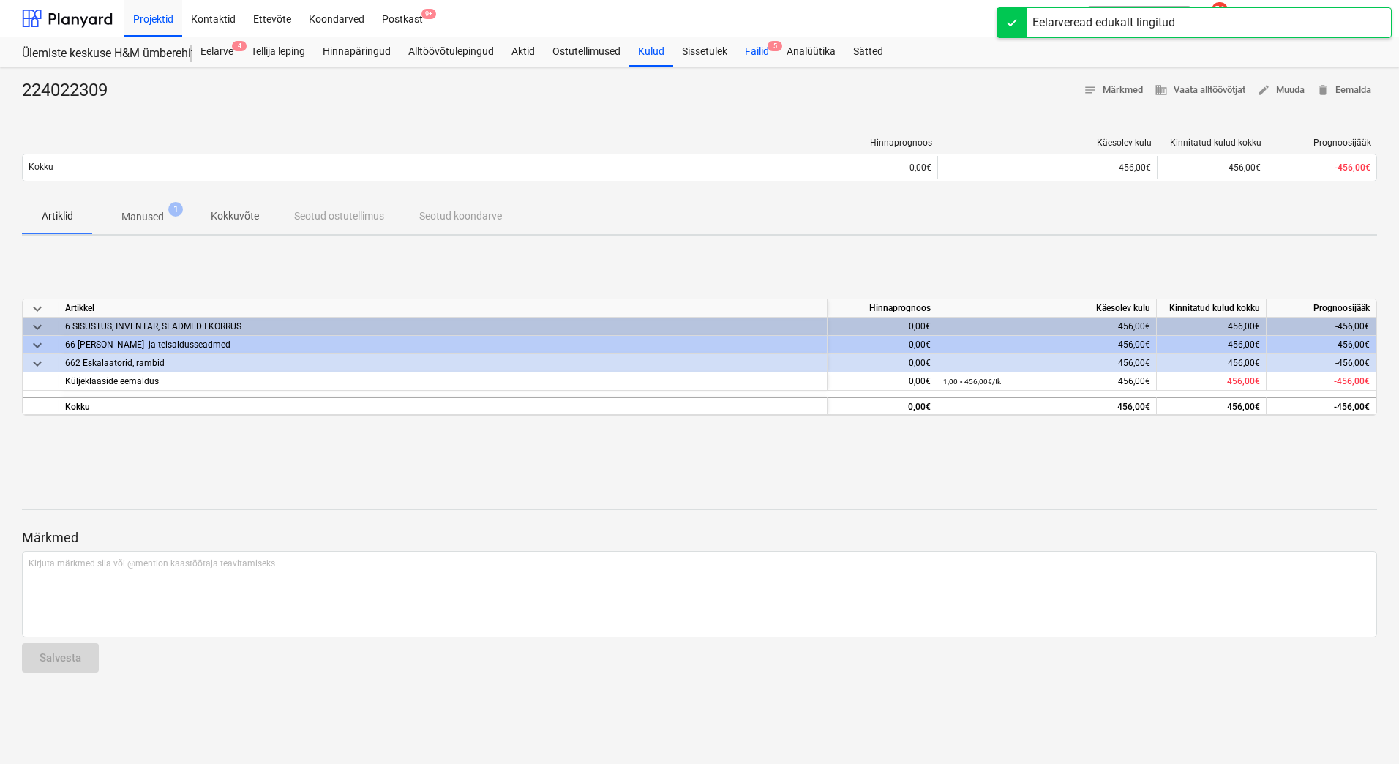
click at [764, 53] on div "Failid 5" at bounding box center [757, 51] width 42 height 29
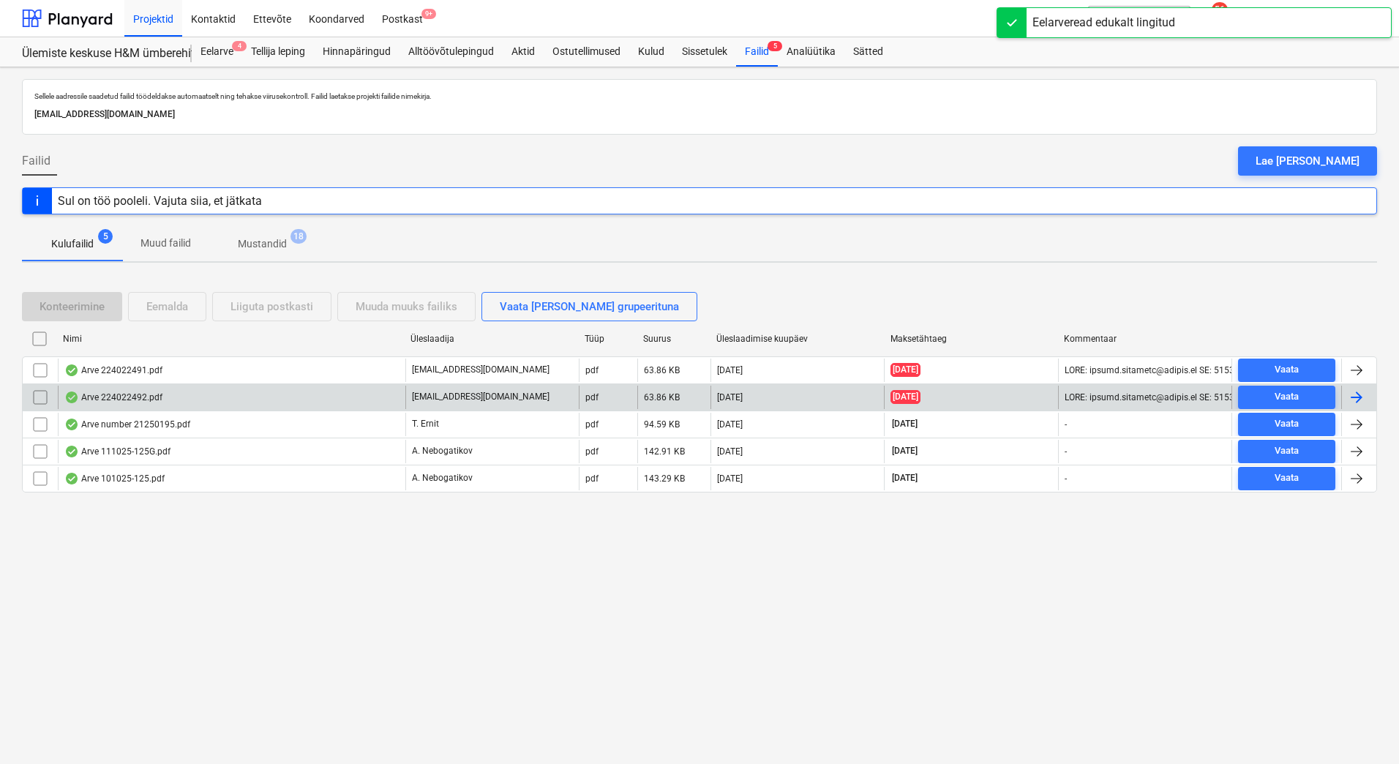
click at [104, 401] on div "Arve 224022492.pdf" at bounding box center [113, 398] width 98 height 12
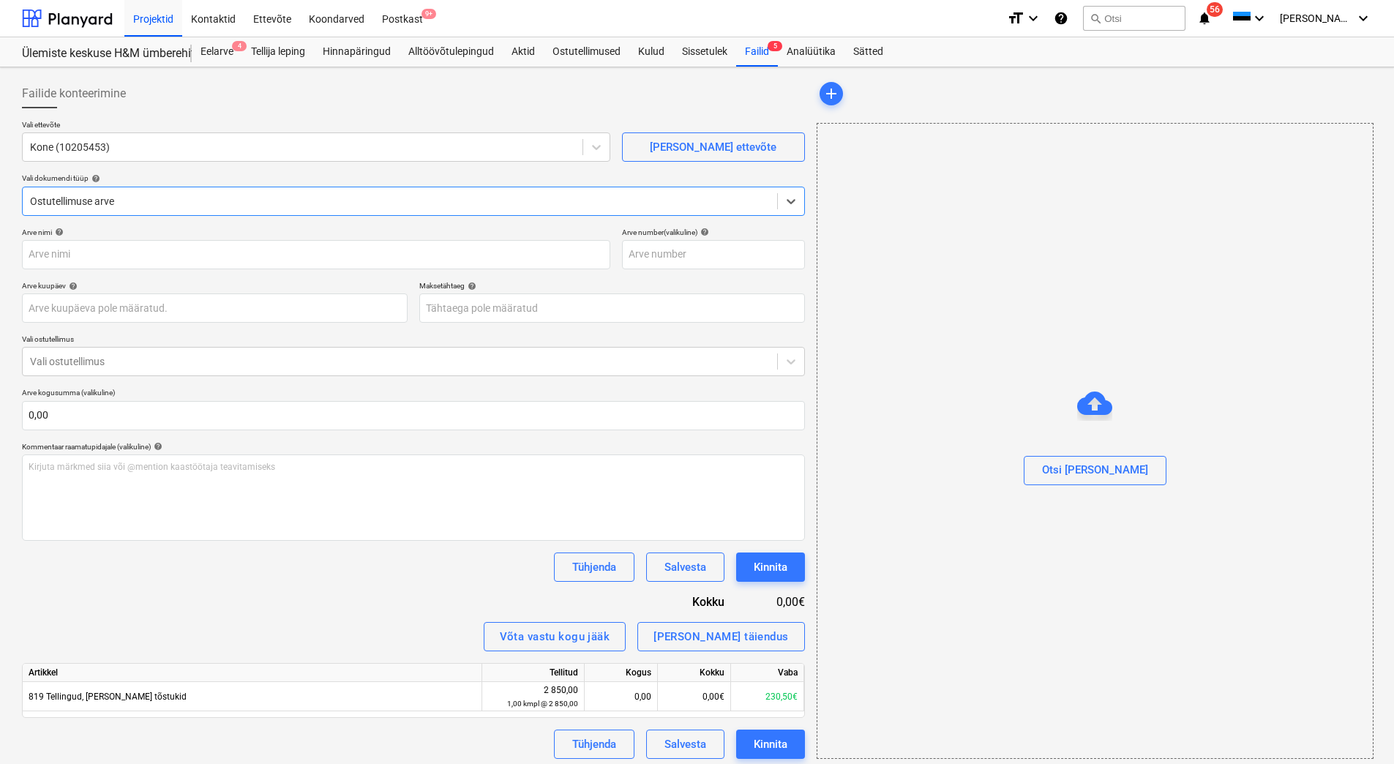
type input "224022492"
type input "30 Sep 2025"
type input "[DATE]"
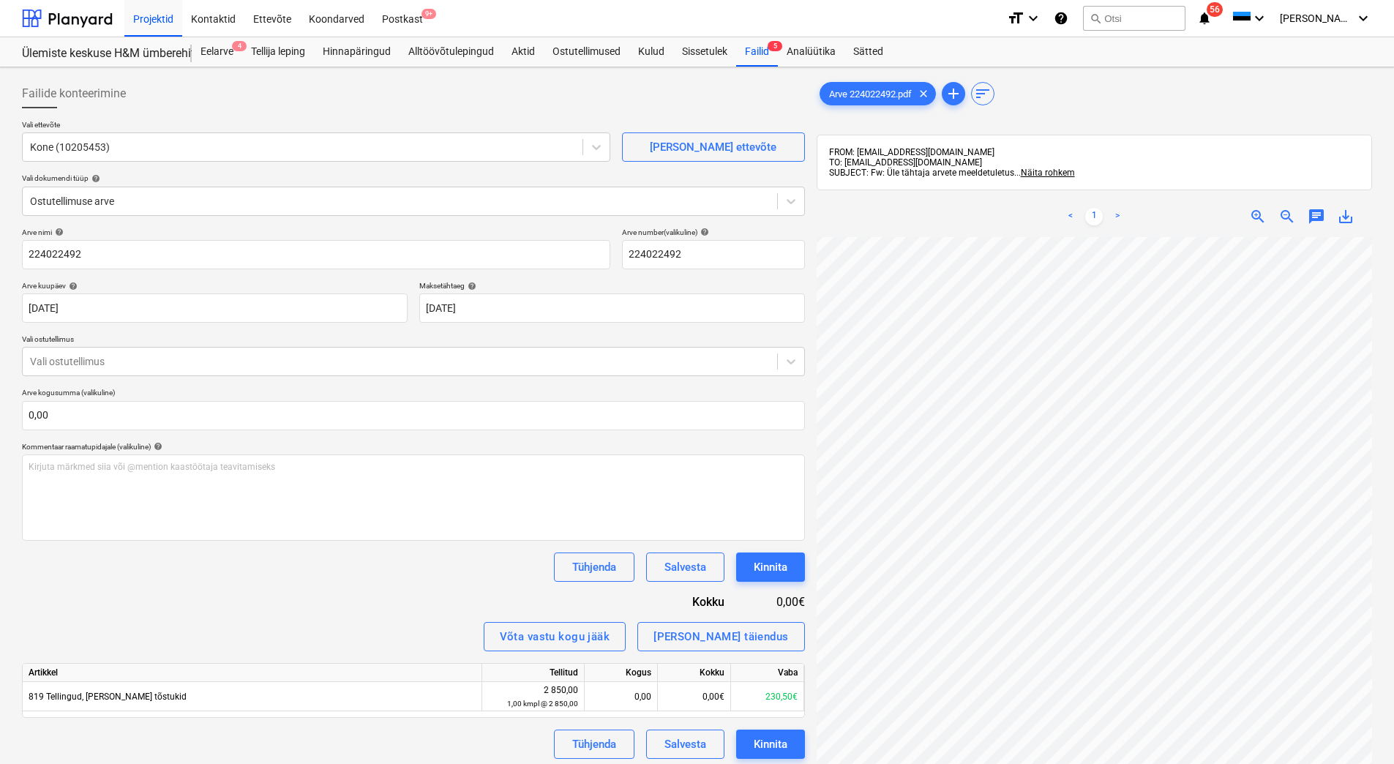
scroll to position [81, 21]
click at [210, 50] on div "Eelarve 4" at bounding box center [217, 51] width 50 height 29
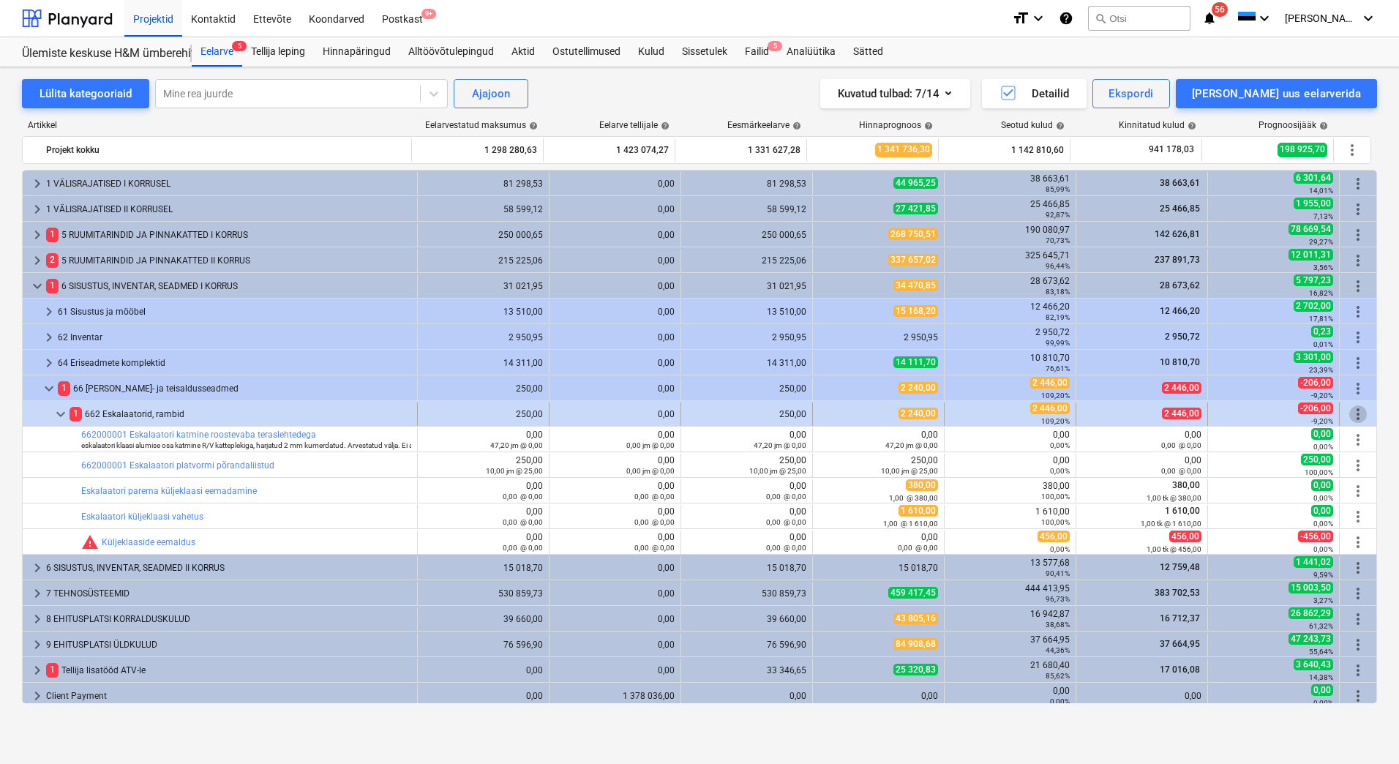
click at [1355, 412] on span "more_vert" at bounding box center [1359, 414] width 18 height 18
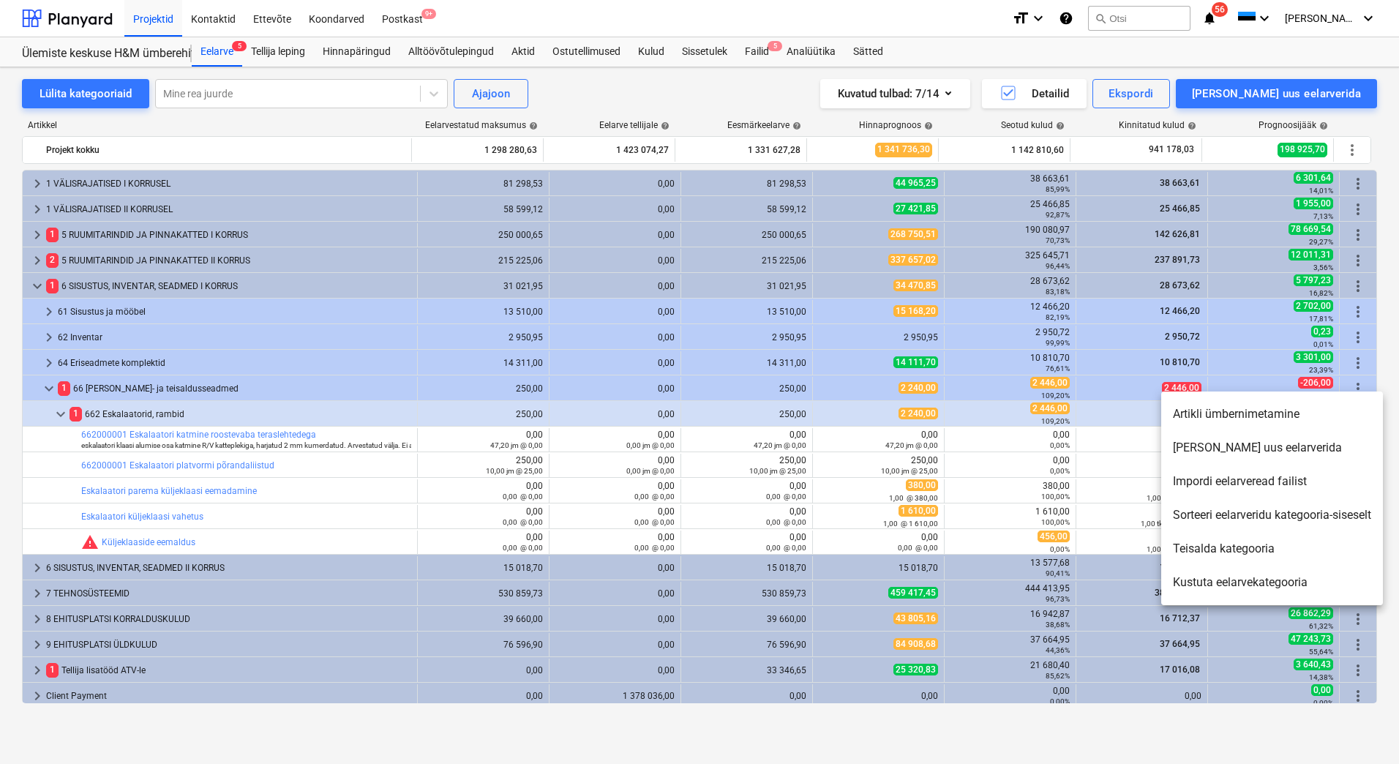
click at [1250, 451] on li "[PERSON_NAME] uus eelarverida" at bounding box center [1272, 448] width 222 height 34
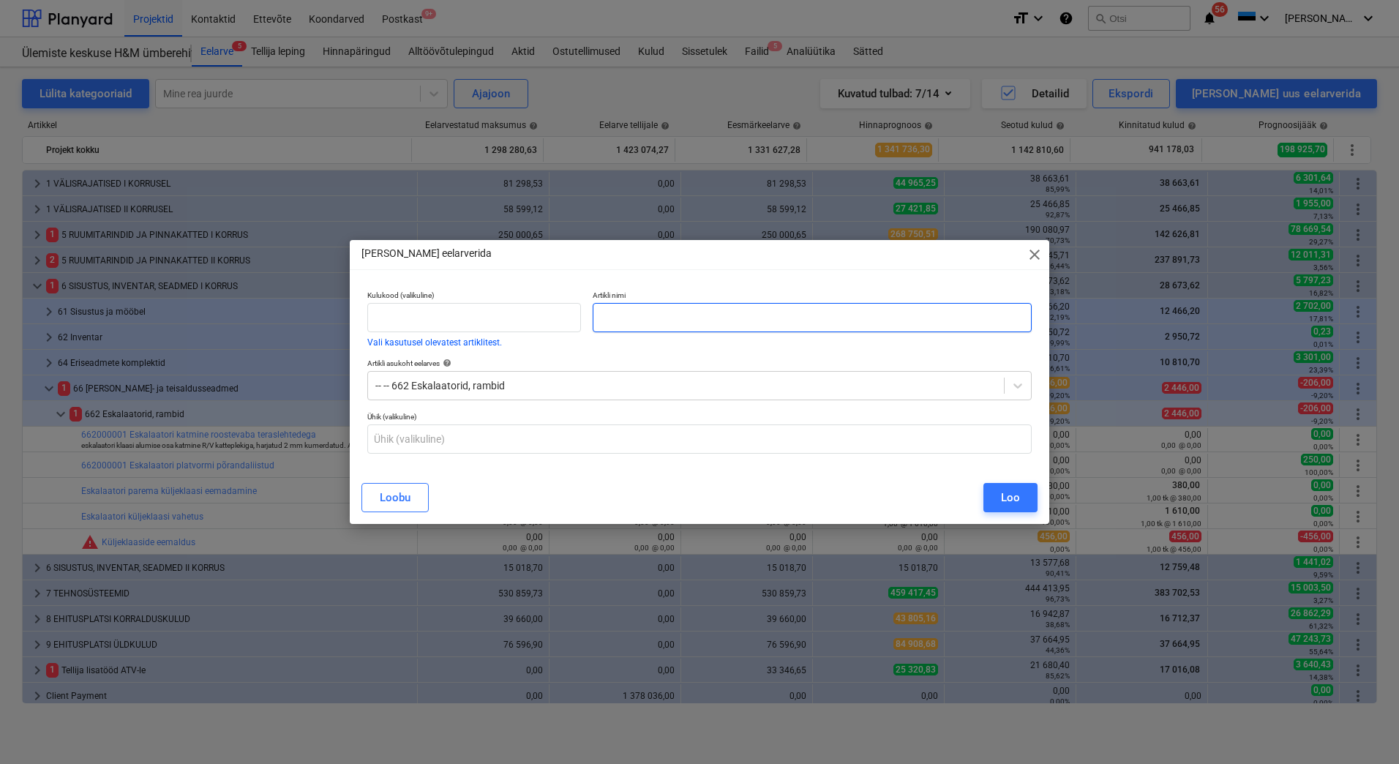
click at [686, 317] on input "text" at bounding box center [812, 317] width 439 height 29
type input "Klaaside paigaldus"
click at [1004, 499] on div "Loo" at bounding box center [1010, 497] width 19 height 19
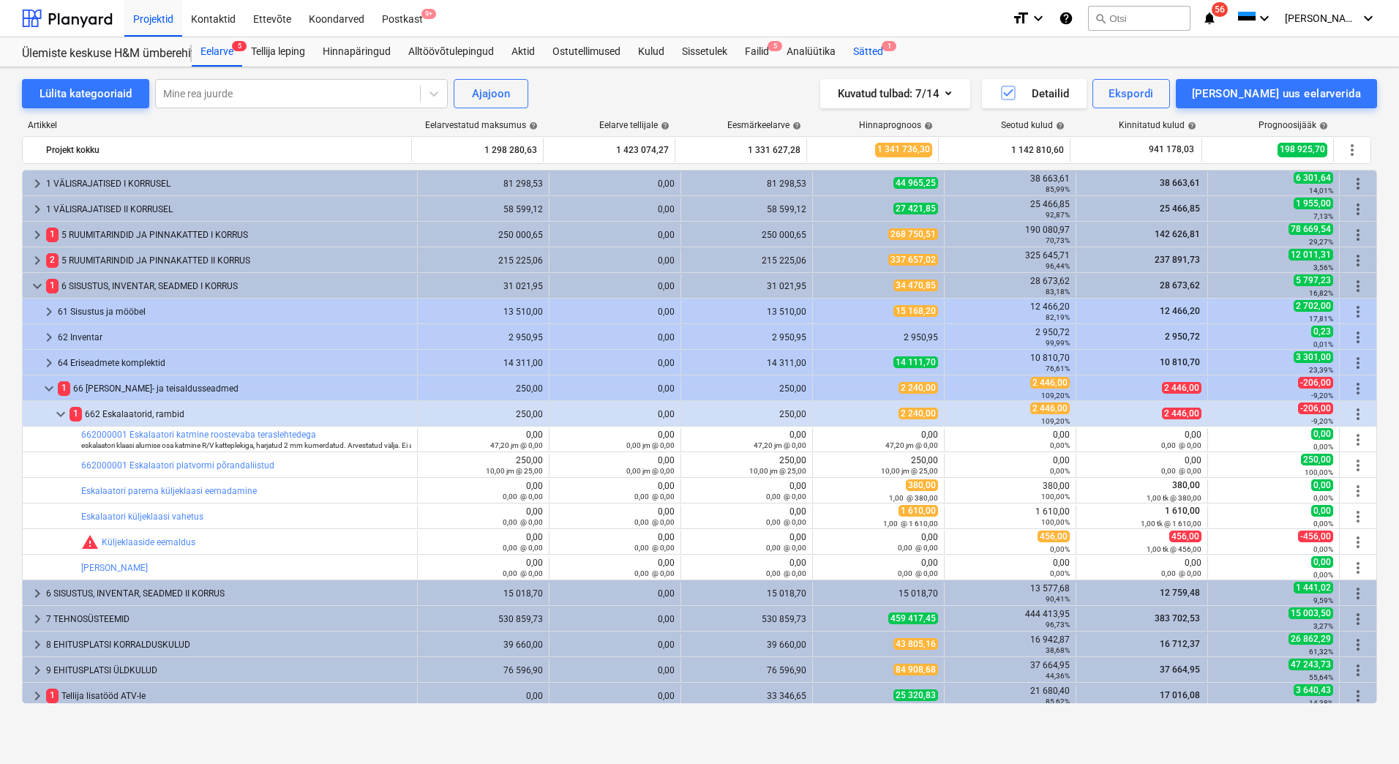
click at [863, 52] on div "Sätted 1" at bounding box center [869, 51] width 48 height 29
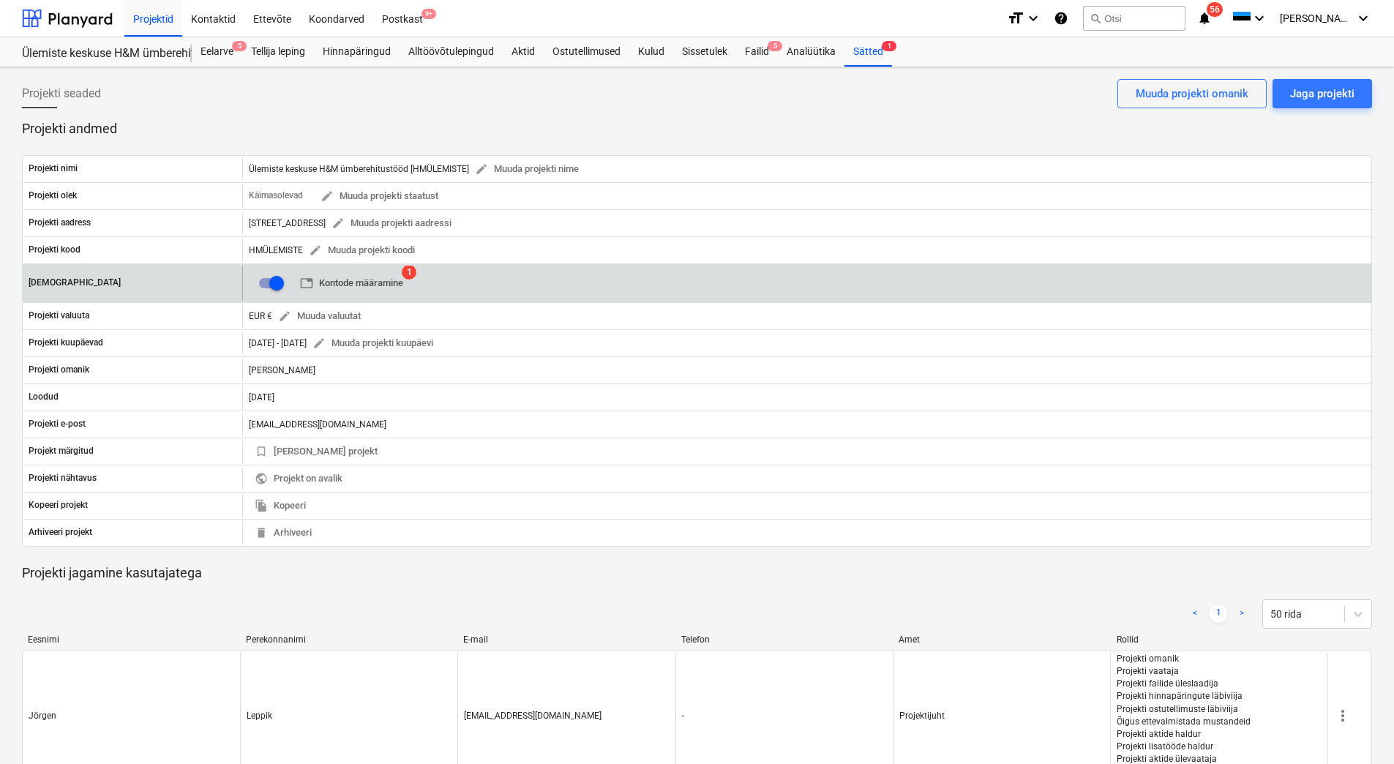
click at [386, 286] on span "table Kontode määramine" at bounding box center [351, 283] width 103 height 17
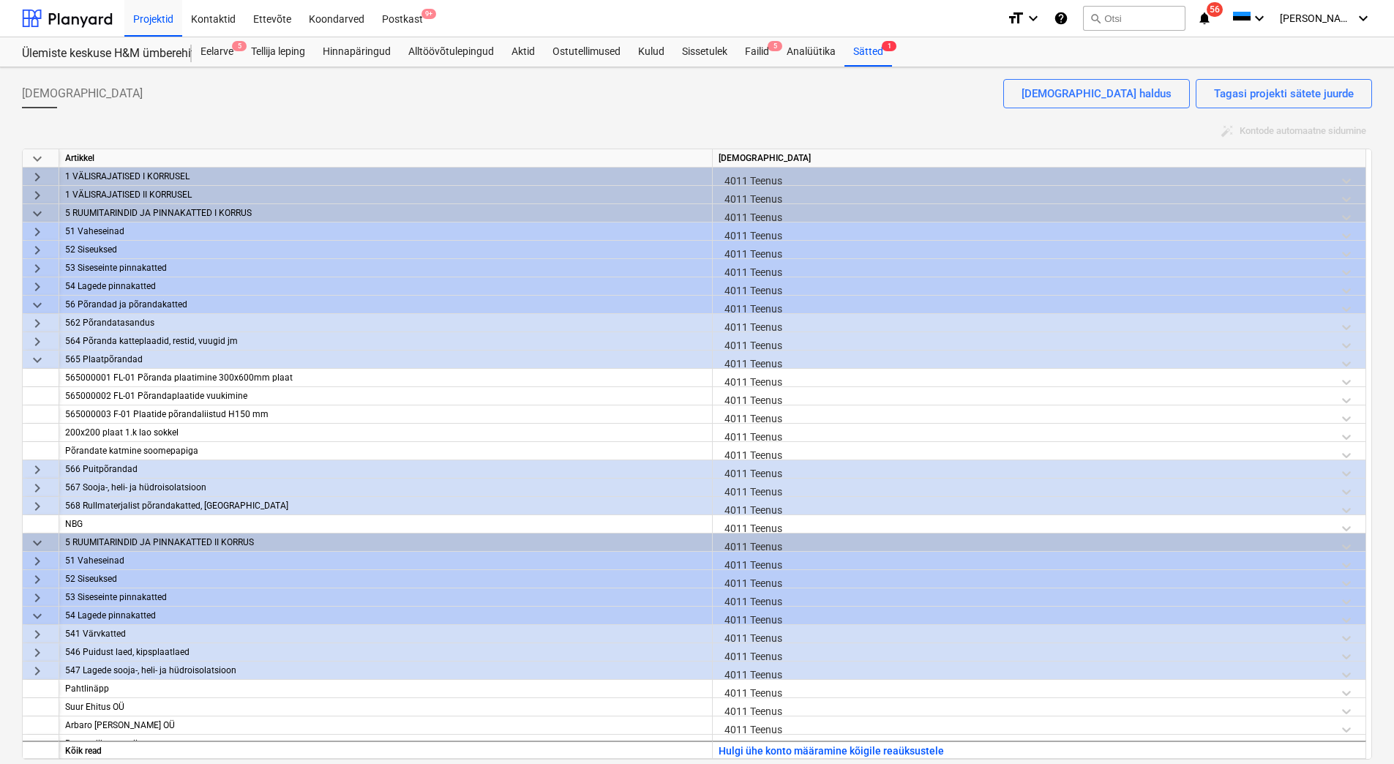
scroll to position [146, 0]
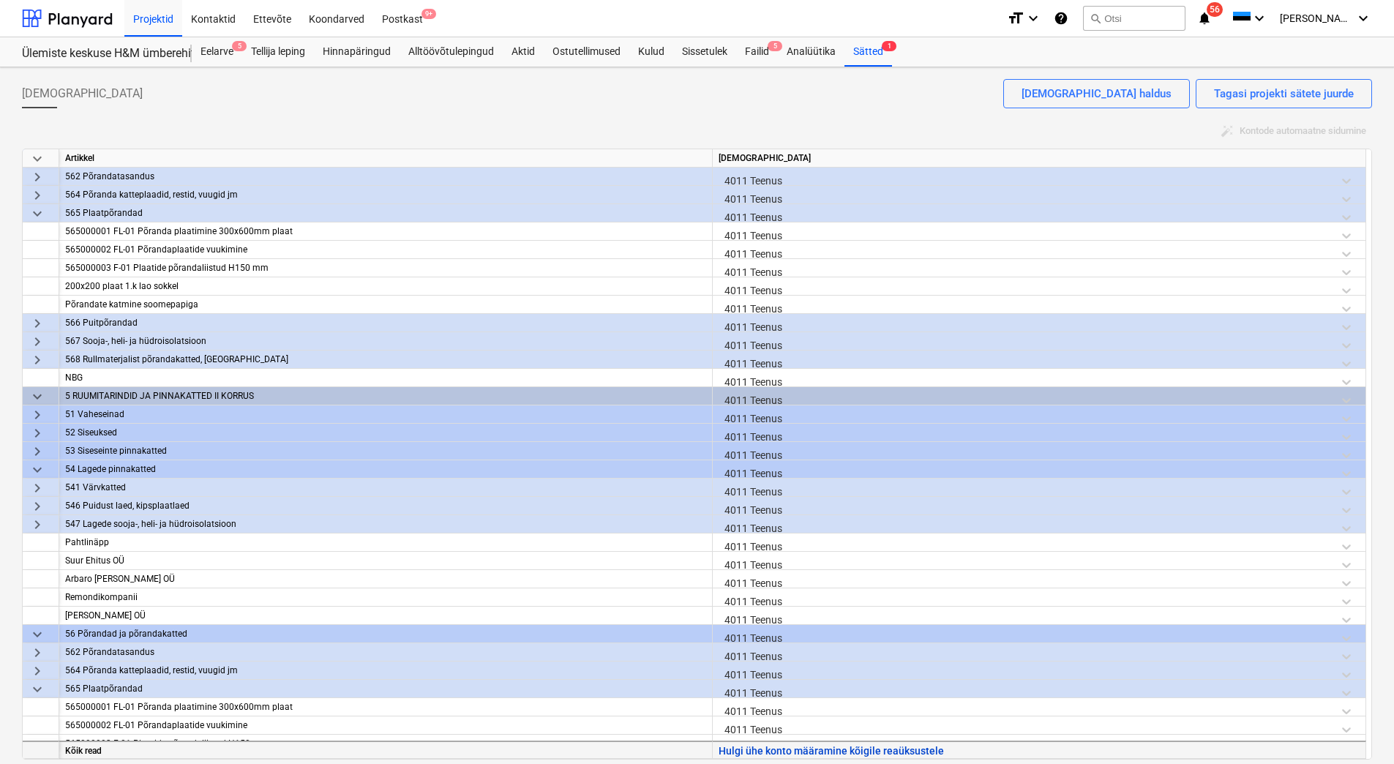
click at [802, 752] on button "Hulgi ühe konto määramine kõigile reaüksustele" at bounding box center [831, 751] width 225 height 18
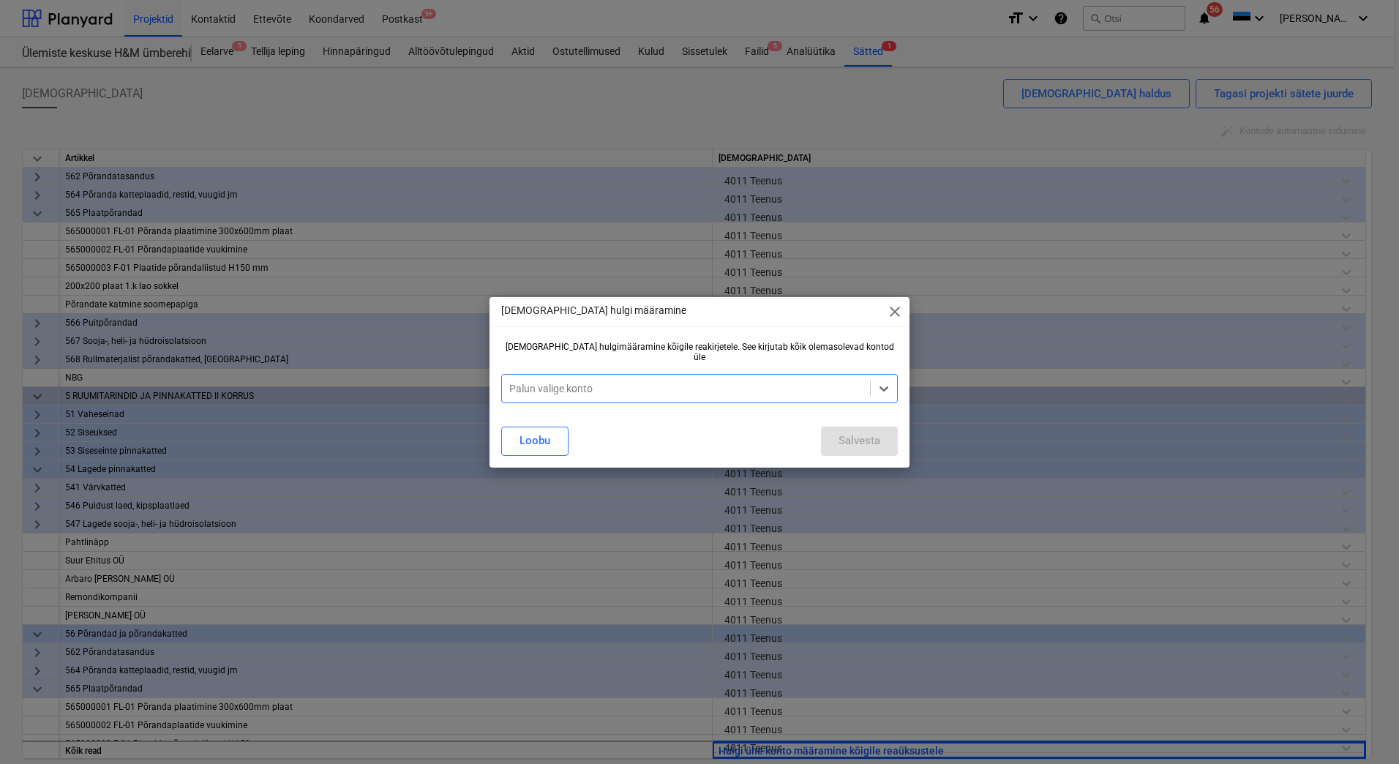
click at [746, 386] on div at bounding box center [685, 388] width 353 height 15
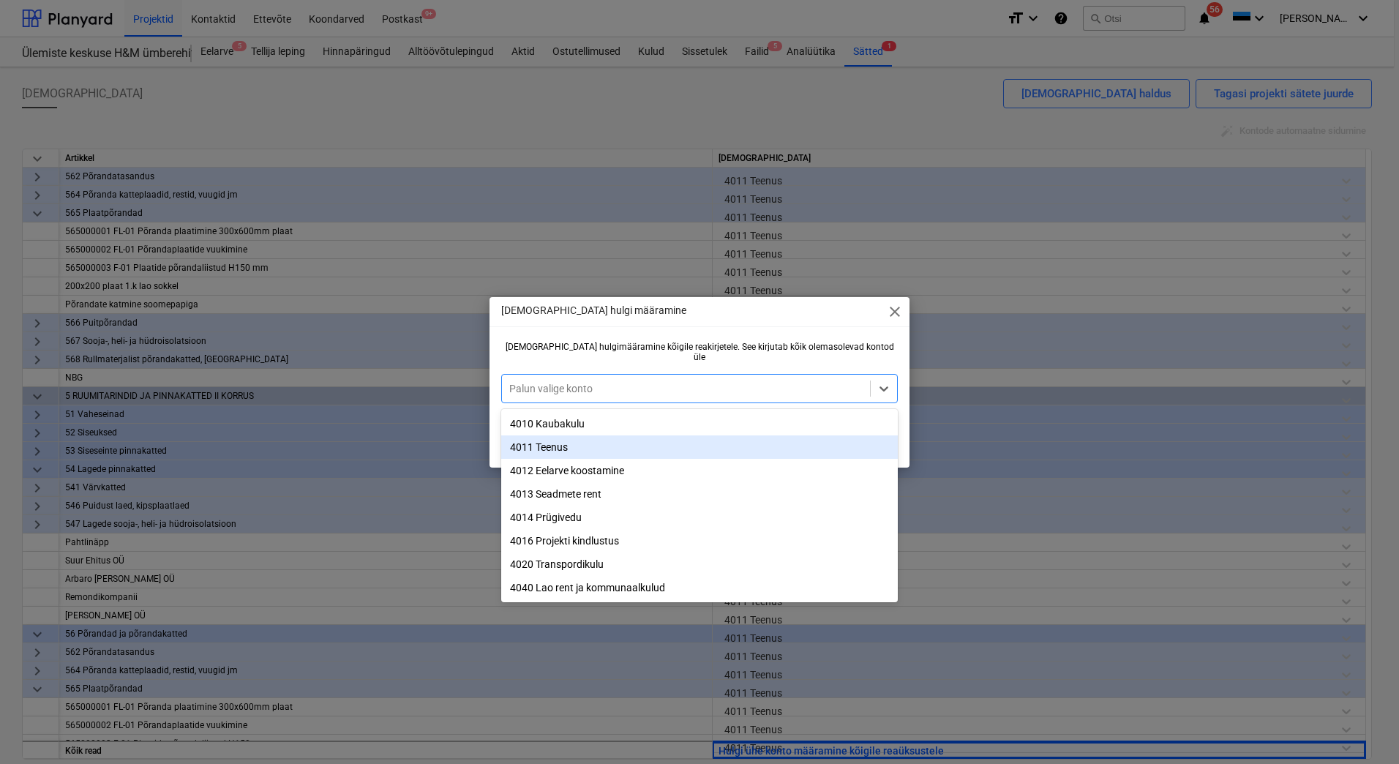
click at [662, 447] on div "4011 Teenus" at bounding box center [699, 446] width 397 height 23
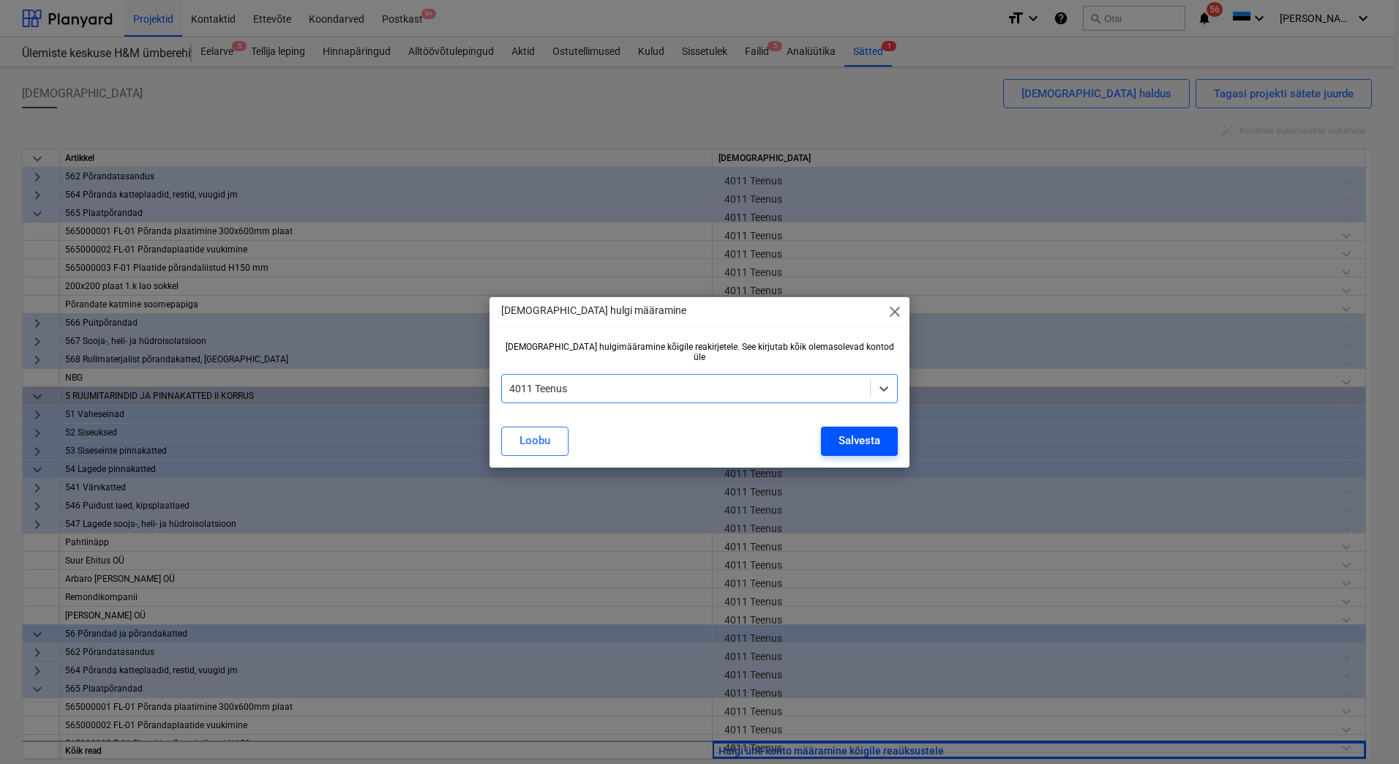
click at [837, 443] on button "Salvesta" at bounding box center [859, 441] width 77 height 29
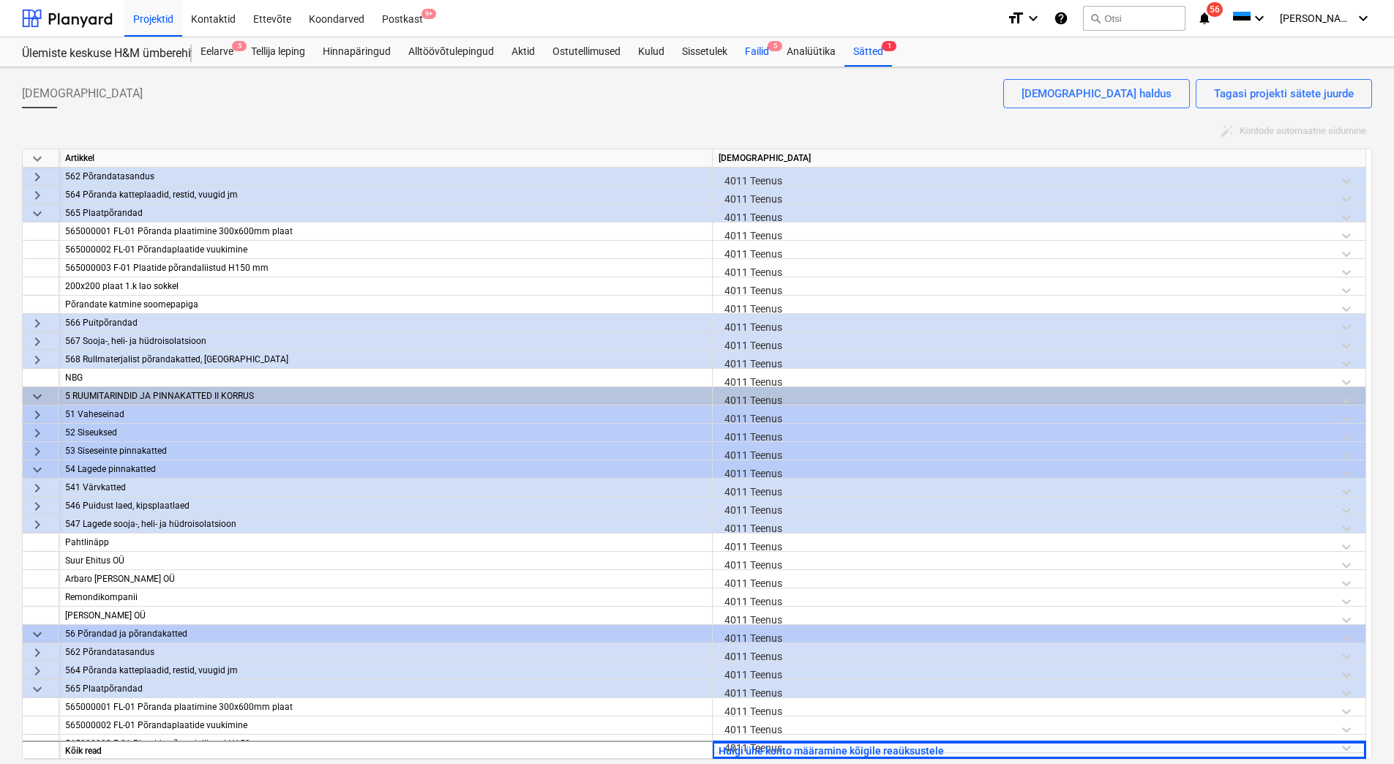
click at [757, 53] on div "Failid 5" at bounding box center [757, 51] width 42 height 29
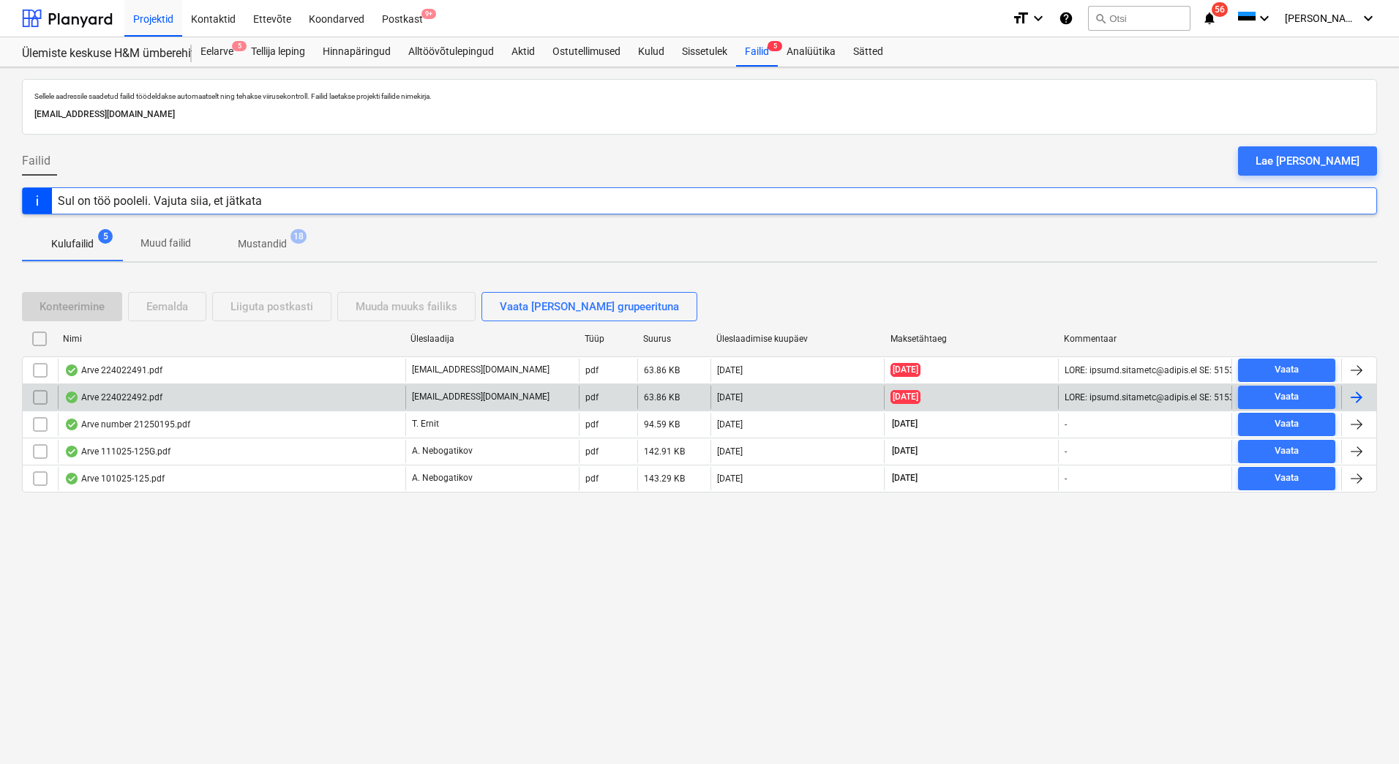
click at [195, 400] on div "Arve 224022492.pdf" at bounding box center [232, 397] width 348 height 23
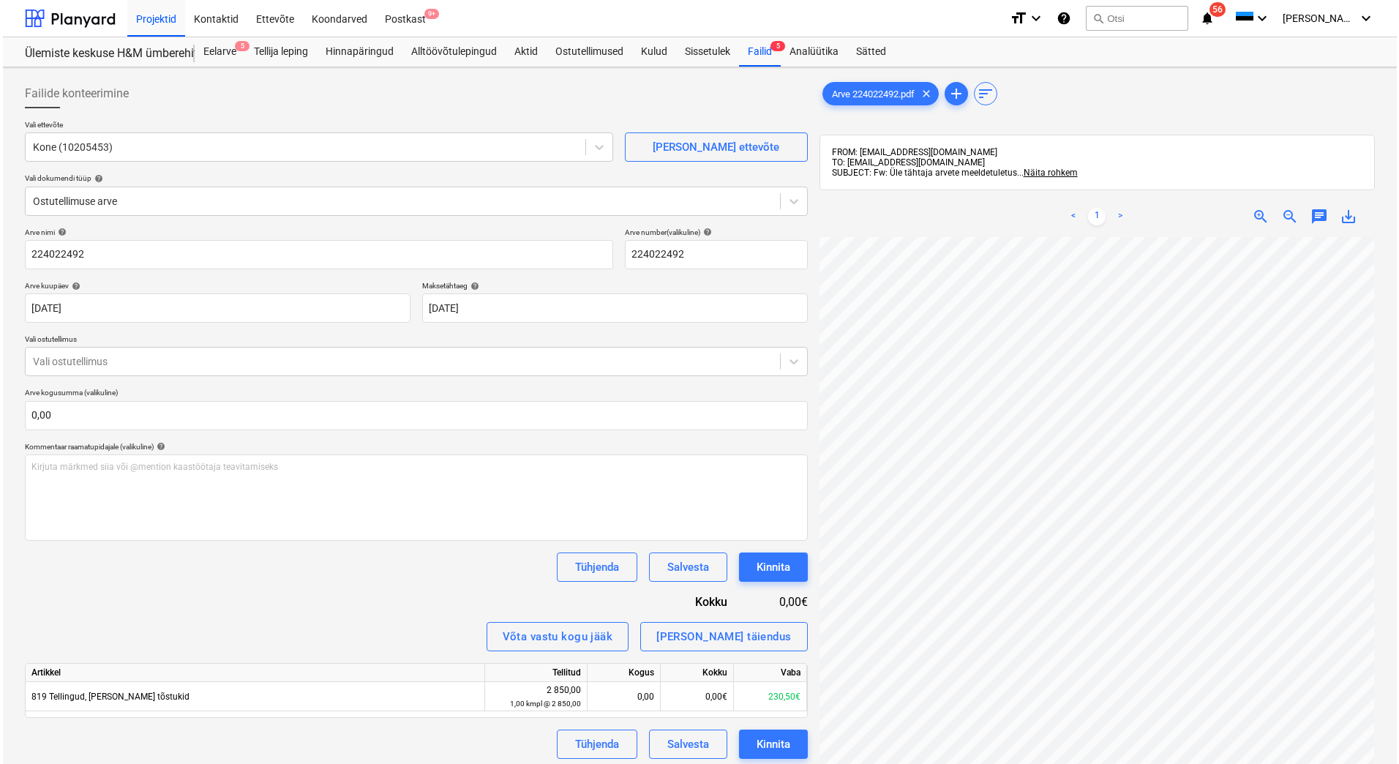
scroll to position [162, 87]
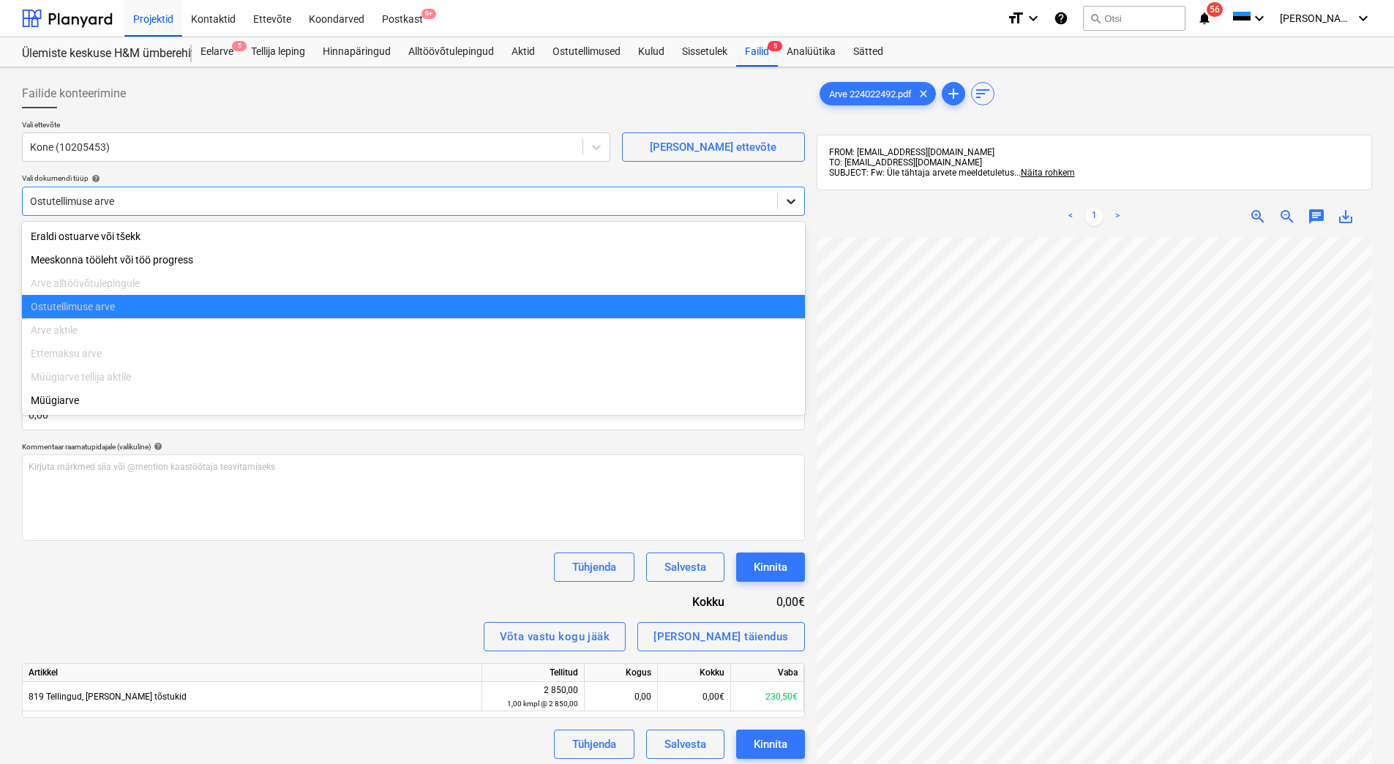
click at [779, 205] on div at bounding box center [791, 201] width 26 height 26
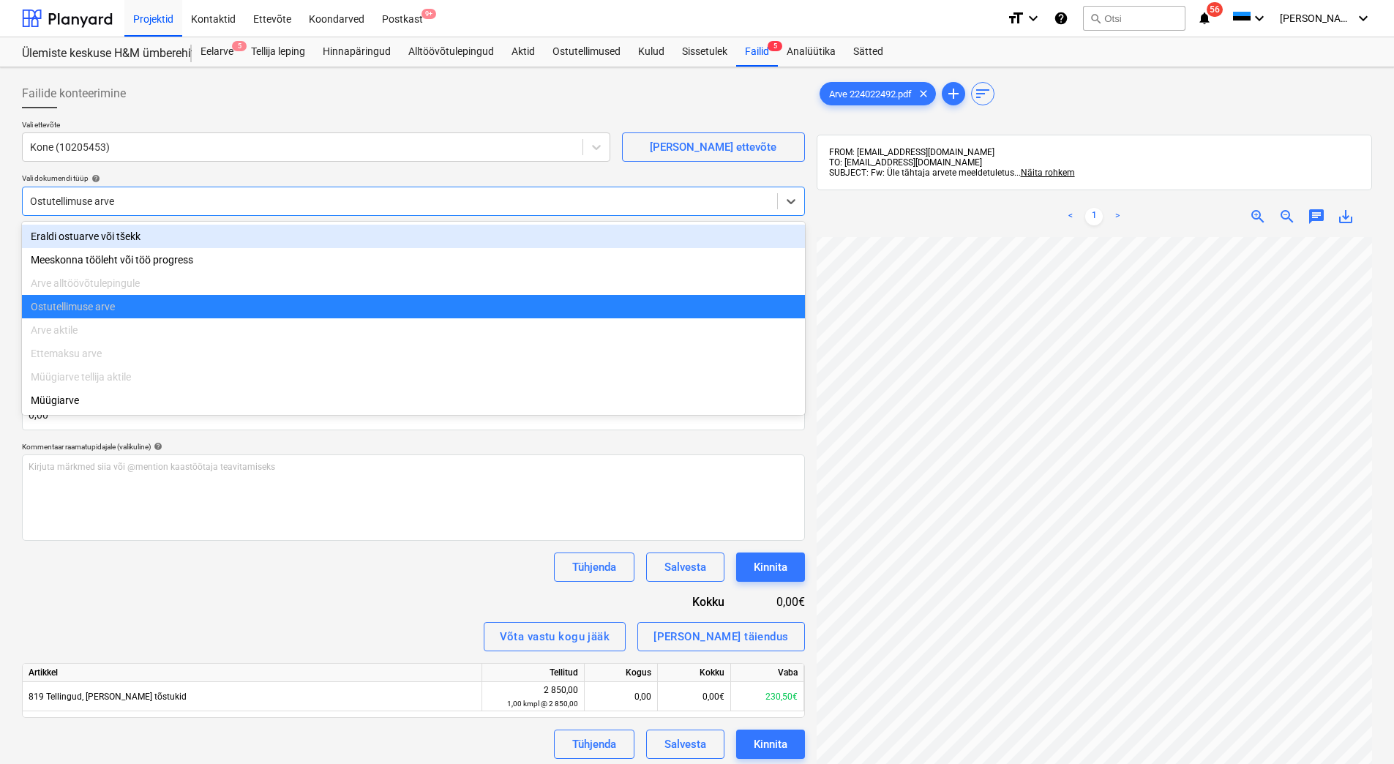
click at [337, 239] on div "Eraldi ostuarve või tšekk" at bounding box center [413, 236] width 783 height 23
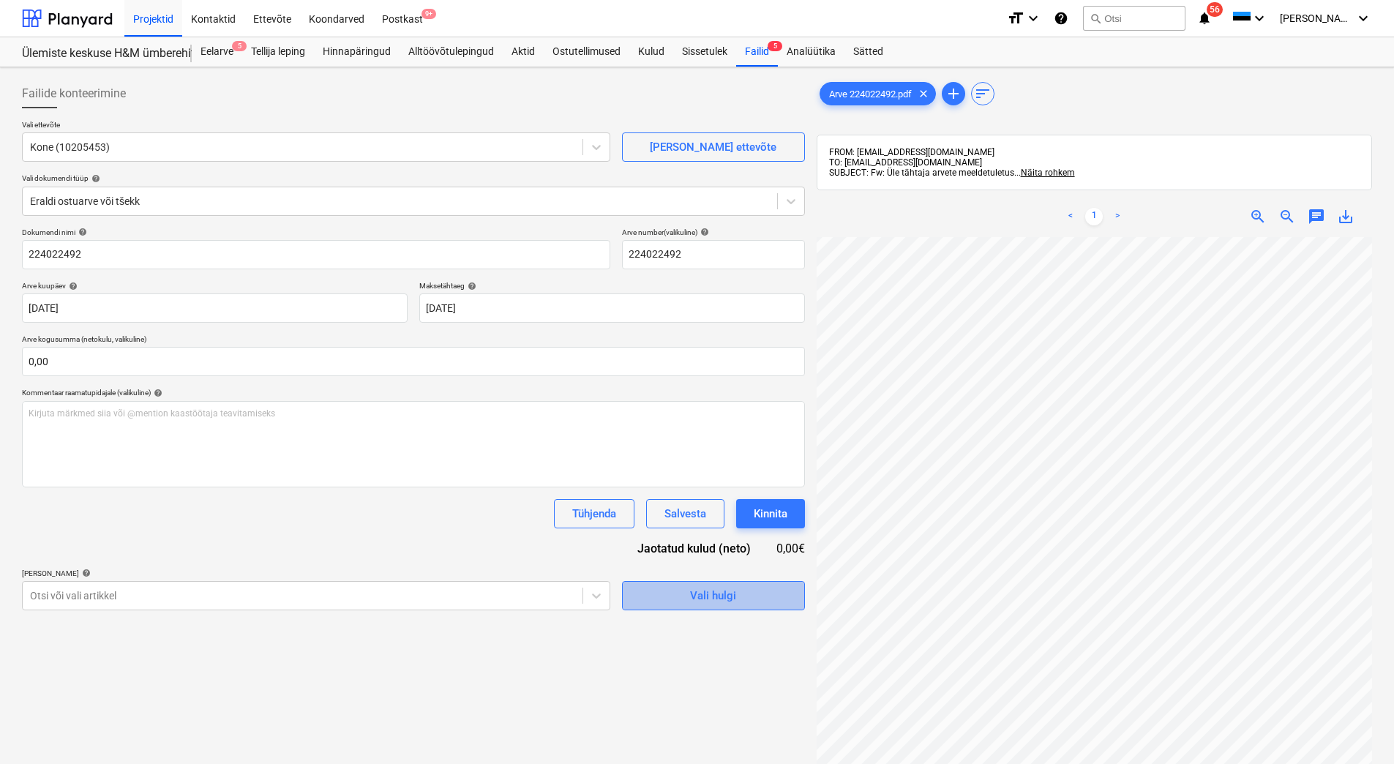
click at [703, 594] on div "Vali hulgi" at bounding box center [713, 595] width 46 height 19
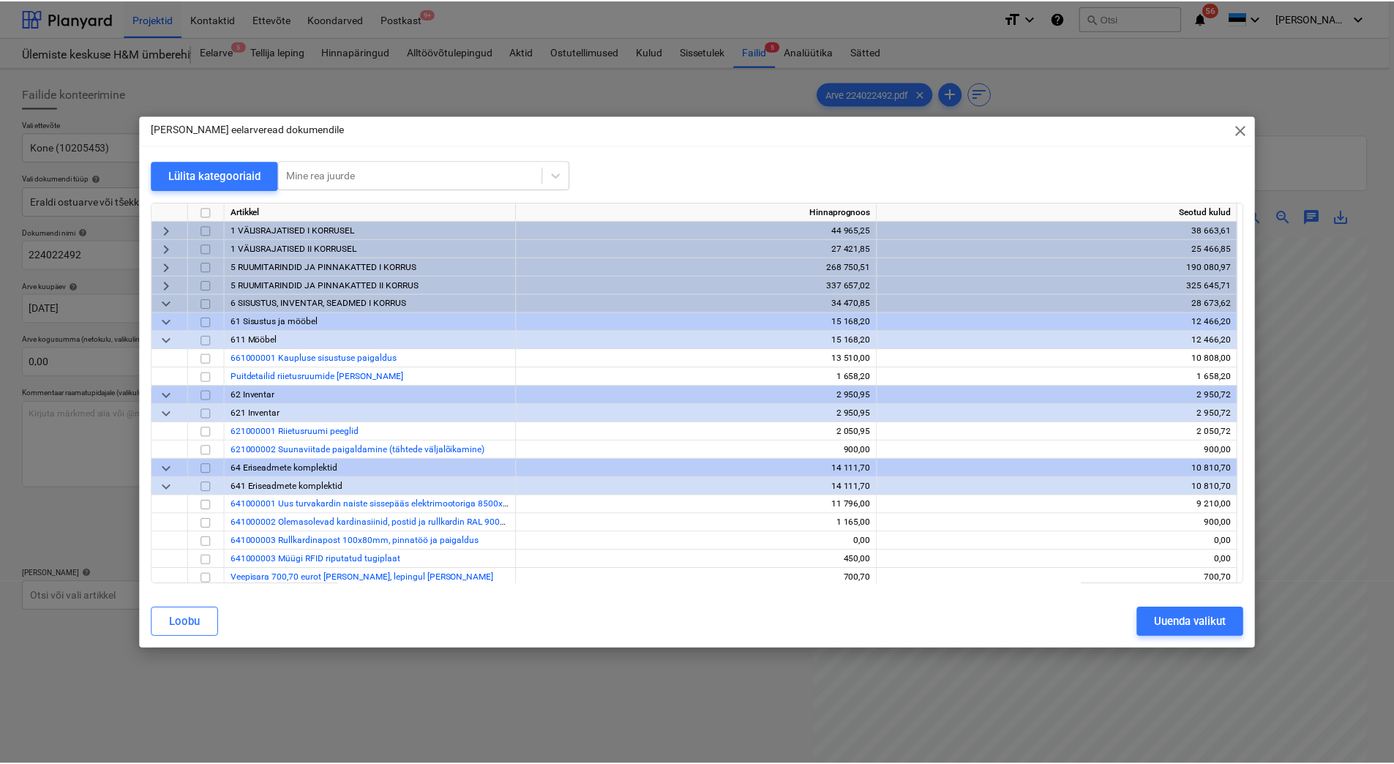
scroll to position [293, 0]
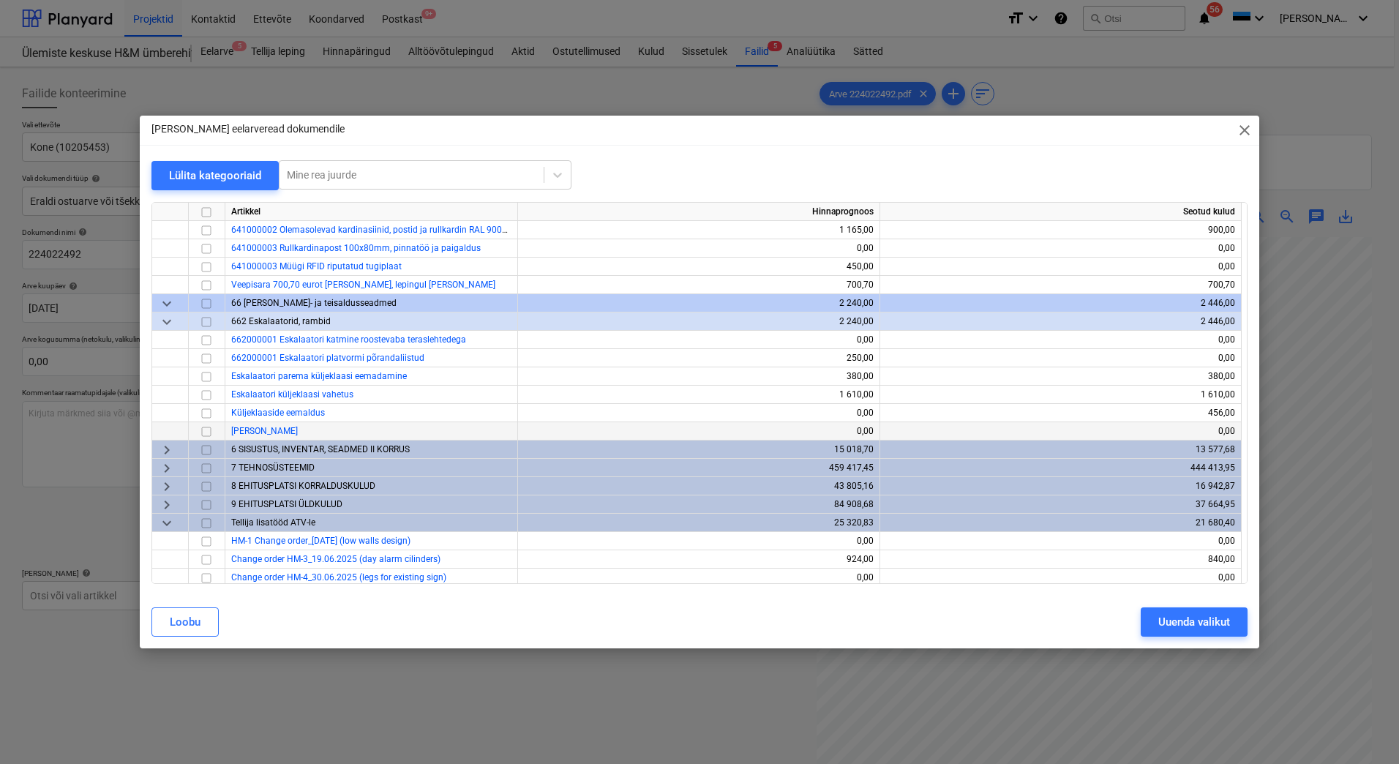
click at [208, 430] on input "checkbox" at bounding box center [207, 432] width 18 height 18
click at [1154, 621] on button "Uuenda valikut" at bounding box center [1194, 621] width 107 height 29
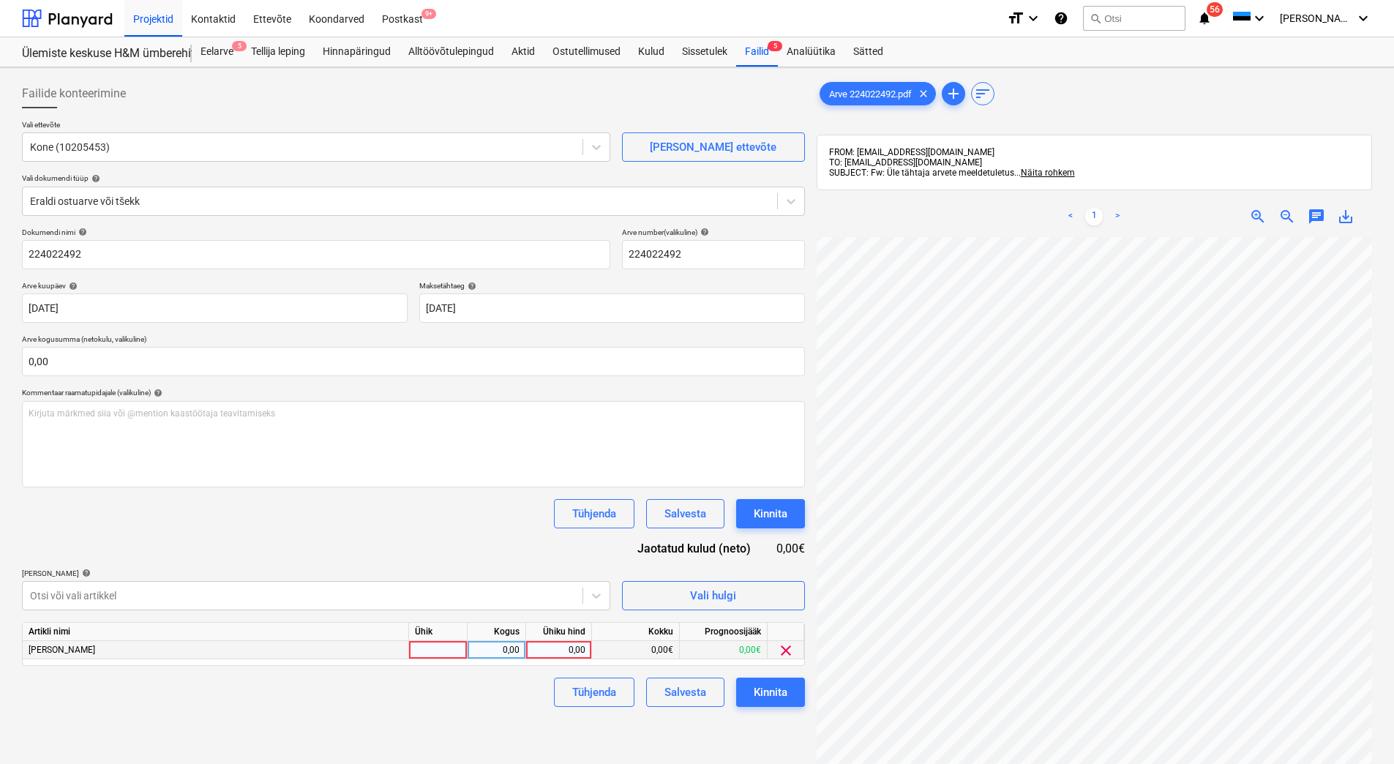
click at [457, 648] on div at bounding box center [438, 650] width 59 height 18
type input "tk"
click at [521, 651] on div "0,00" at bounding box center [497, 650] width 59 height 18
type input "1"
click at [558, 652] on div "0,00" at bounding box center [558, 650] width 53 height 18
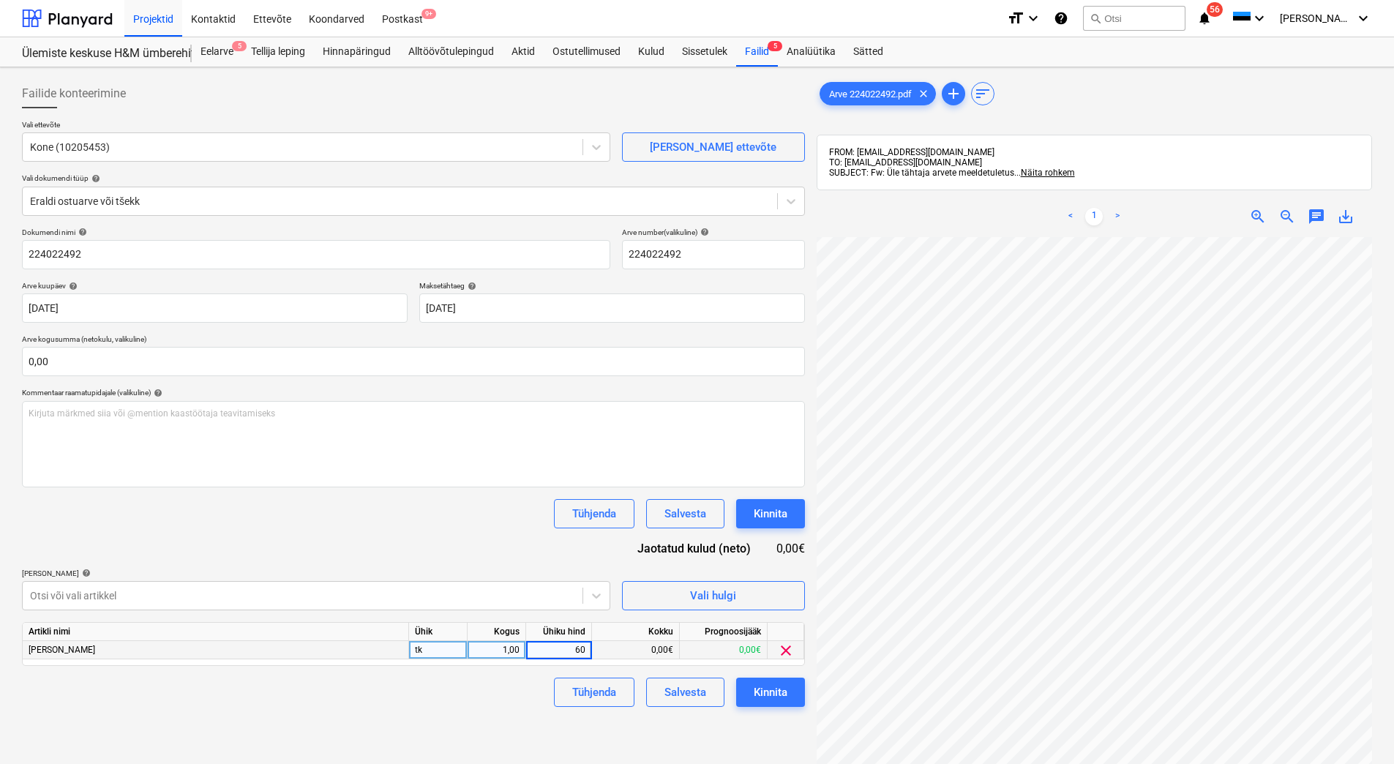
type input "608"
click at [499, 533] on div "Dokumendi nimi help 224022492 Arve number (valikuline) help 224022492 Arve kuup…" at bounding box center [413, 467] width 783 height 479
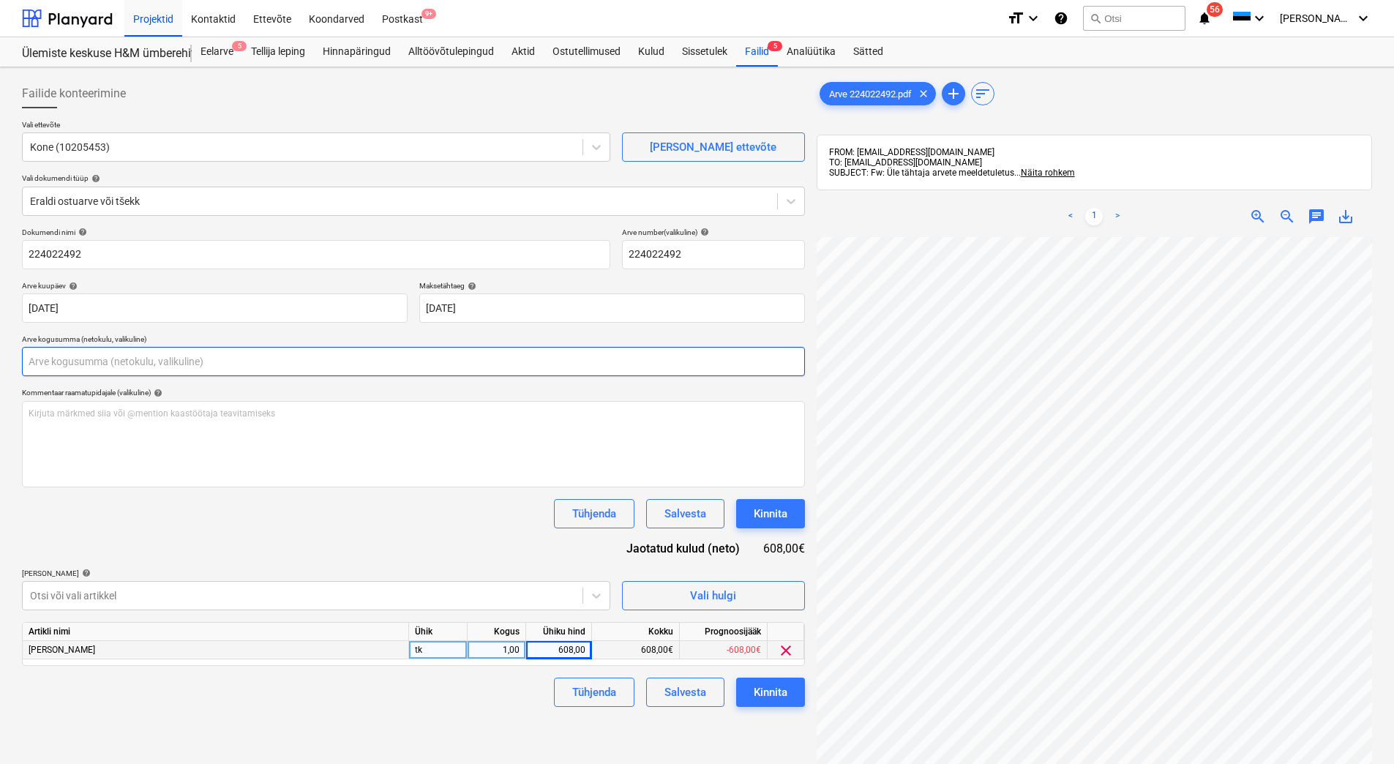
click at [171, 361] on input "text" at bounding box center [413, 361] width 783 height 29
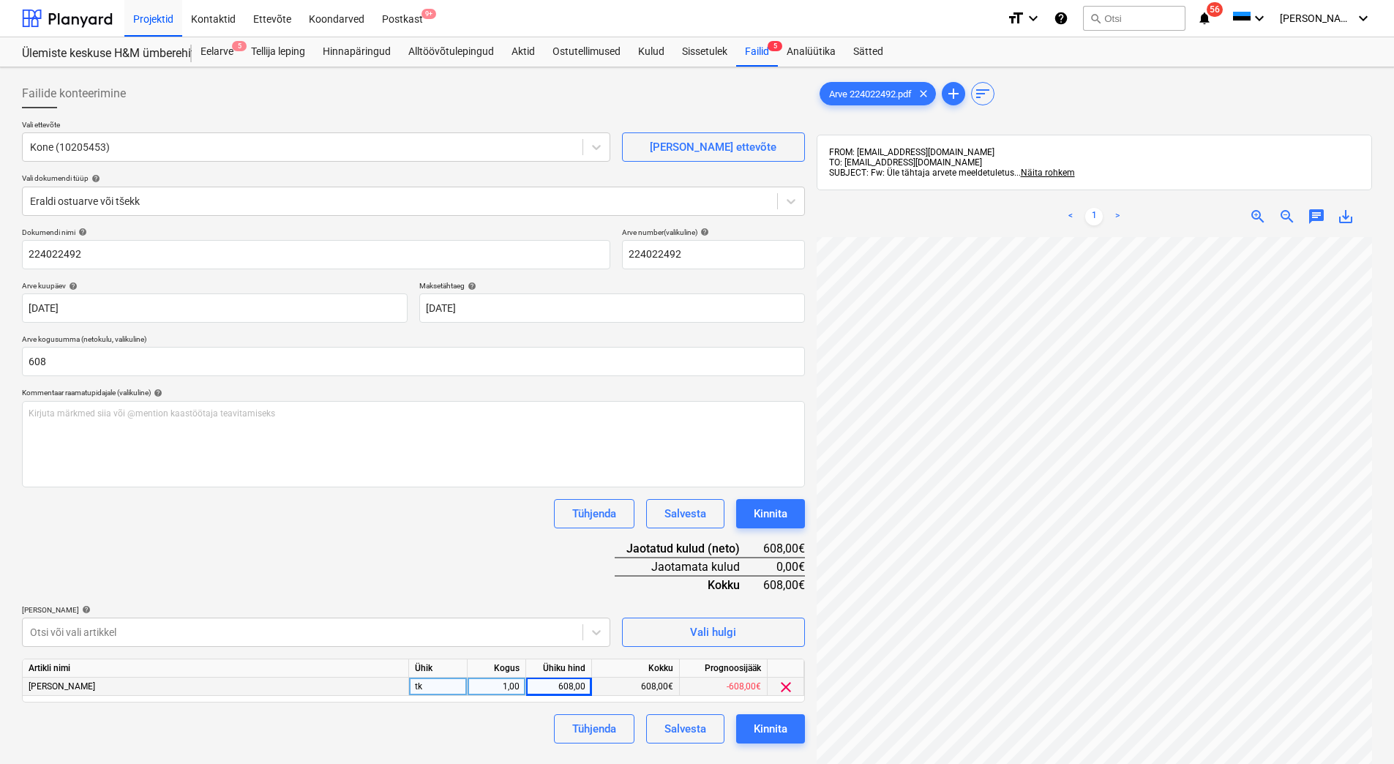
type input "608,00"
click at [345, 578] on div "Dokumendi nimi help 224022492 Arve number (valikuline) help 224022492 Arve kuup…" at bounding box center [413, 486] width 783 height 516
click at [776, 727] on div "Kinnita" at bounding box center [771, 728] width 34 height 19
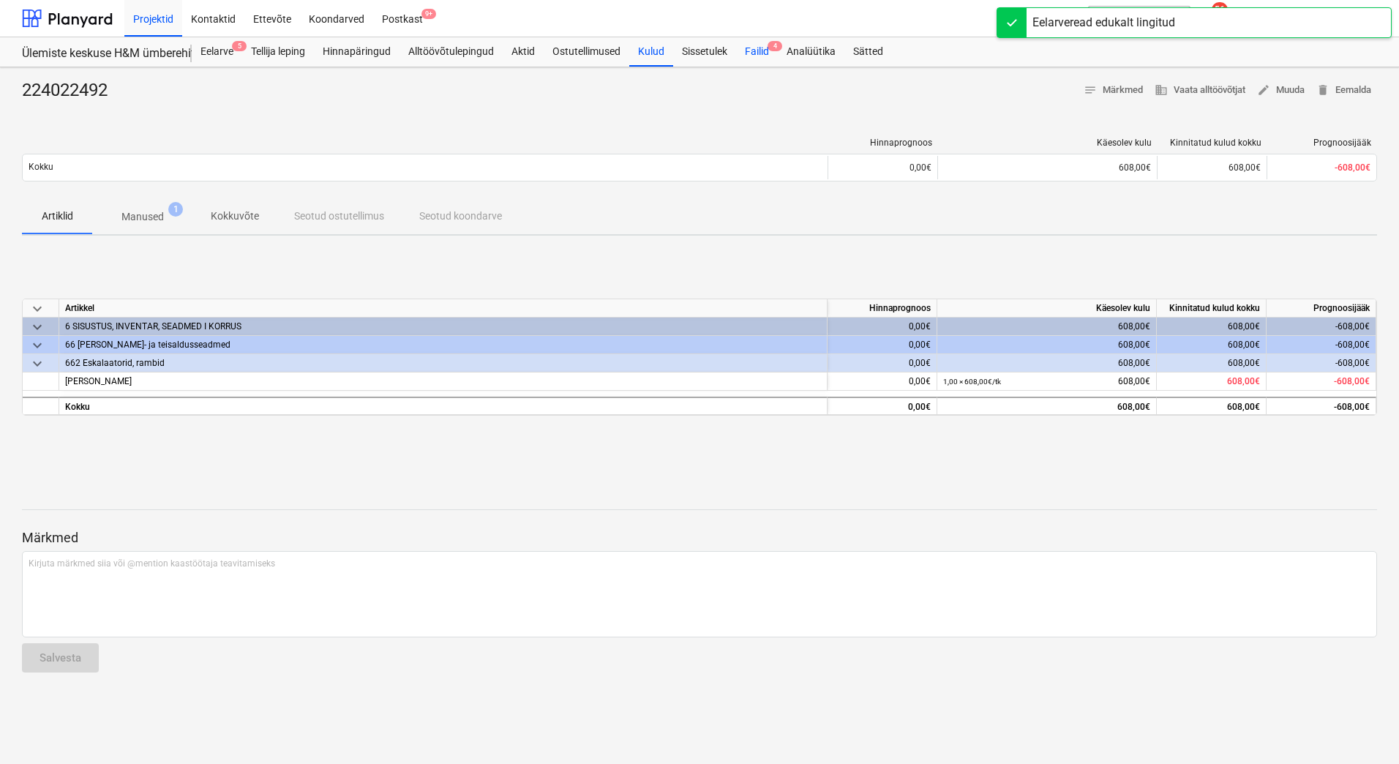
click at [752, 62] on div "Failid 4" at bounding box center [757, 51] width 42 height 29
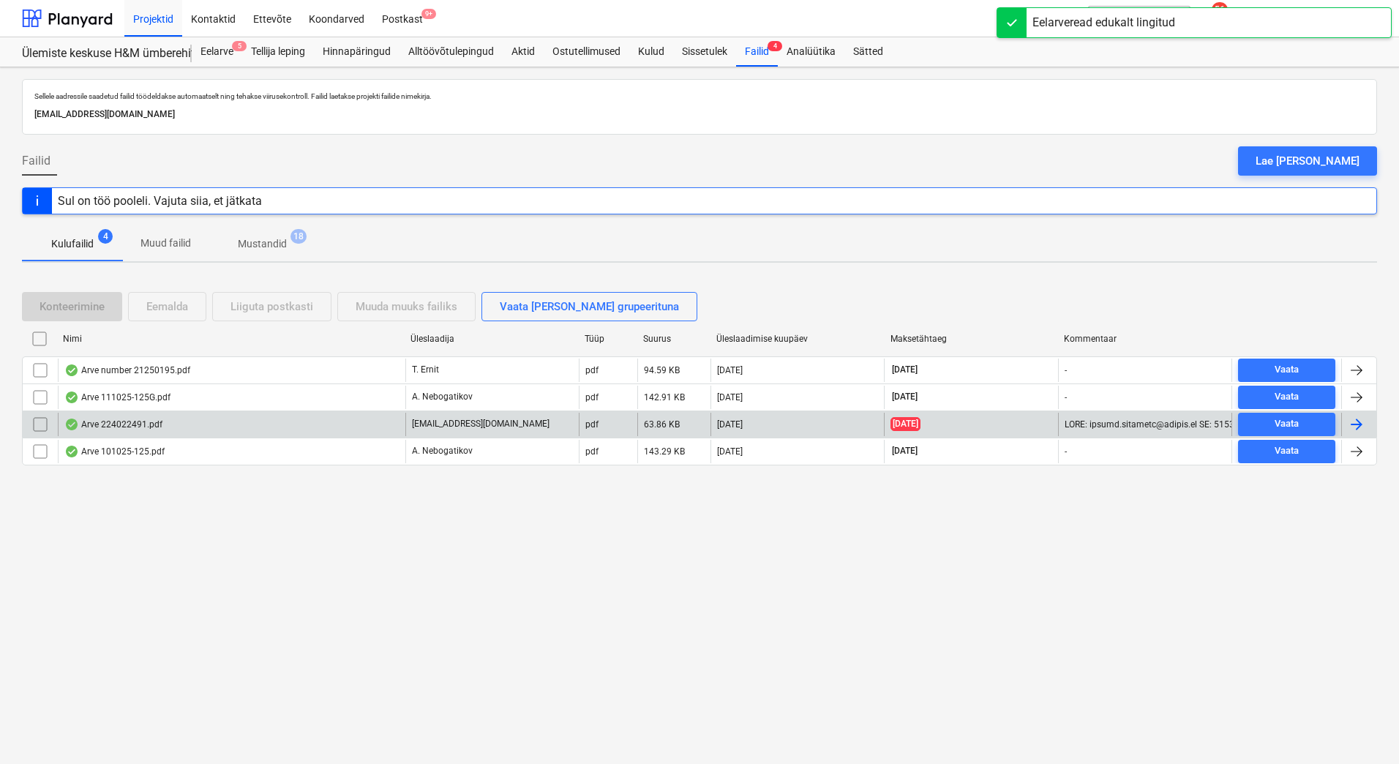
click at [146, 427] on div "Arve 224022491.pdf" at bounding box center [113, 425] width 98 height 12
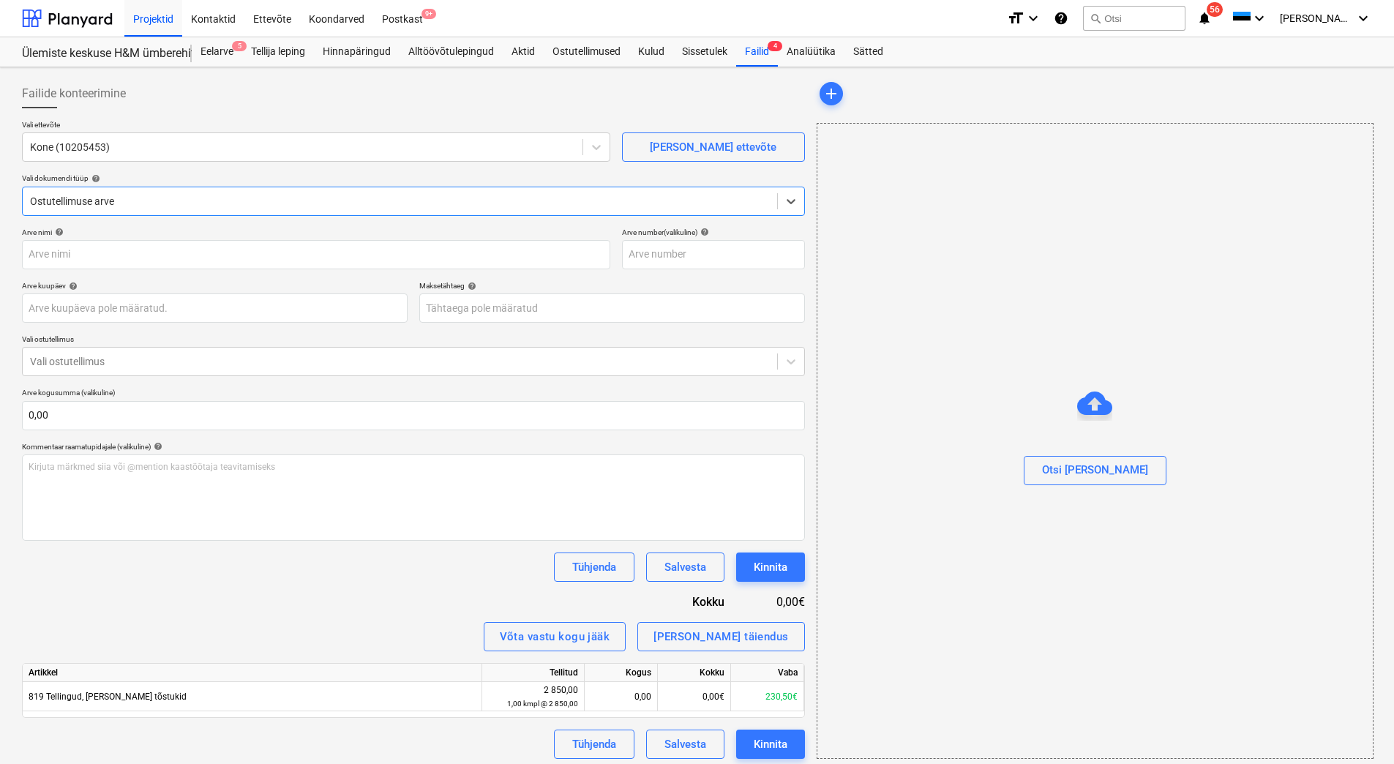
type input "224022491"
type input "30 Sep 2025"
type input "[DATE]"
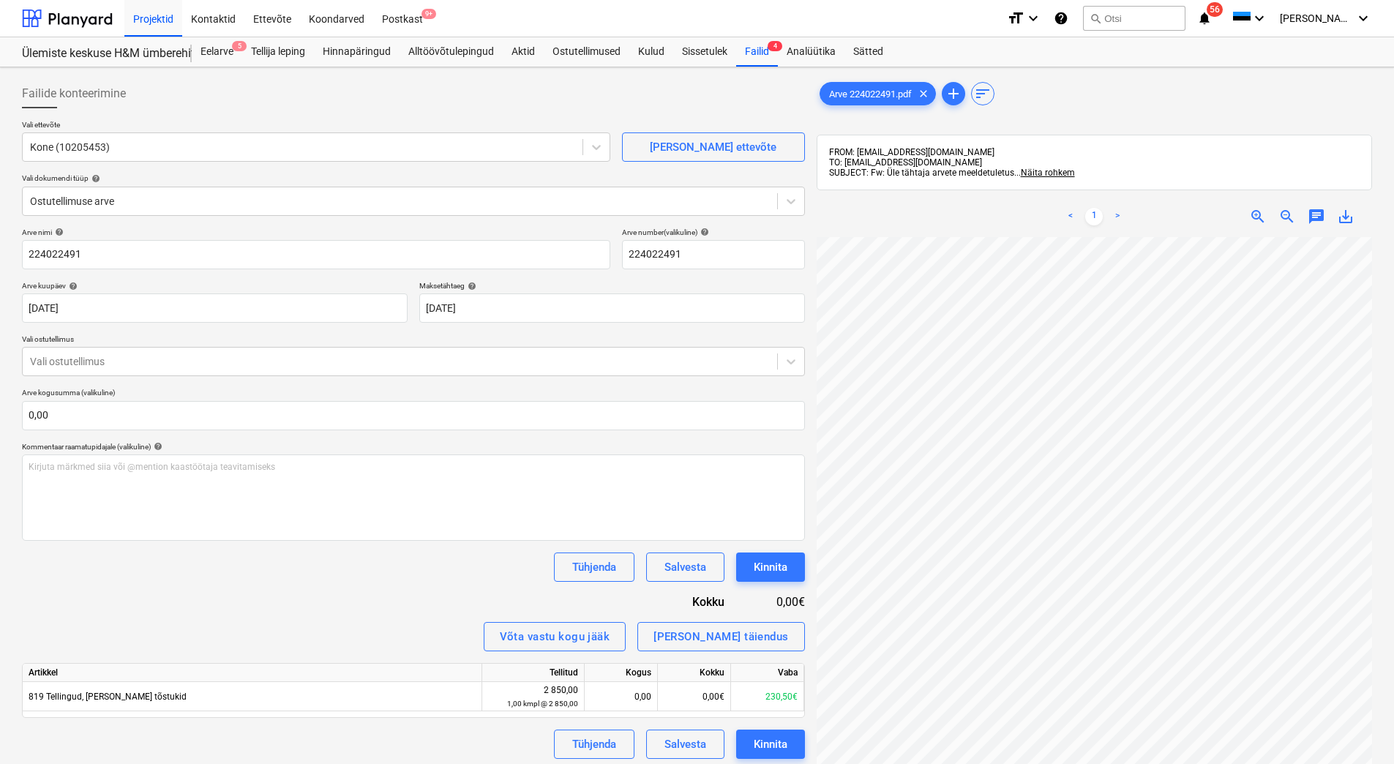
scroll to position [99, 24]
click at [768, 54] on div "Failid 4" at bounding box center [757, 51] width 42 height 29
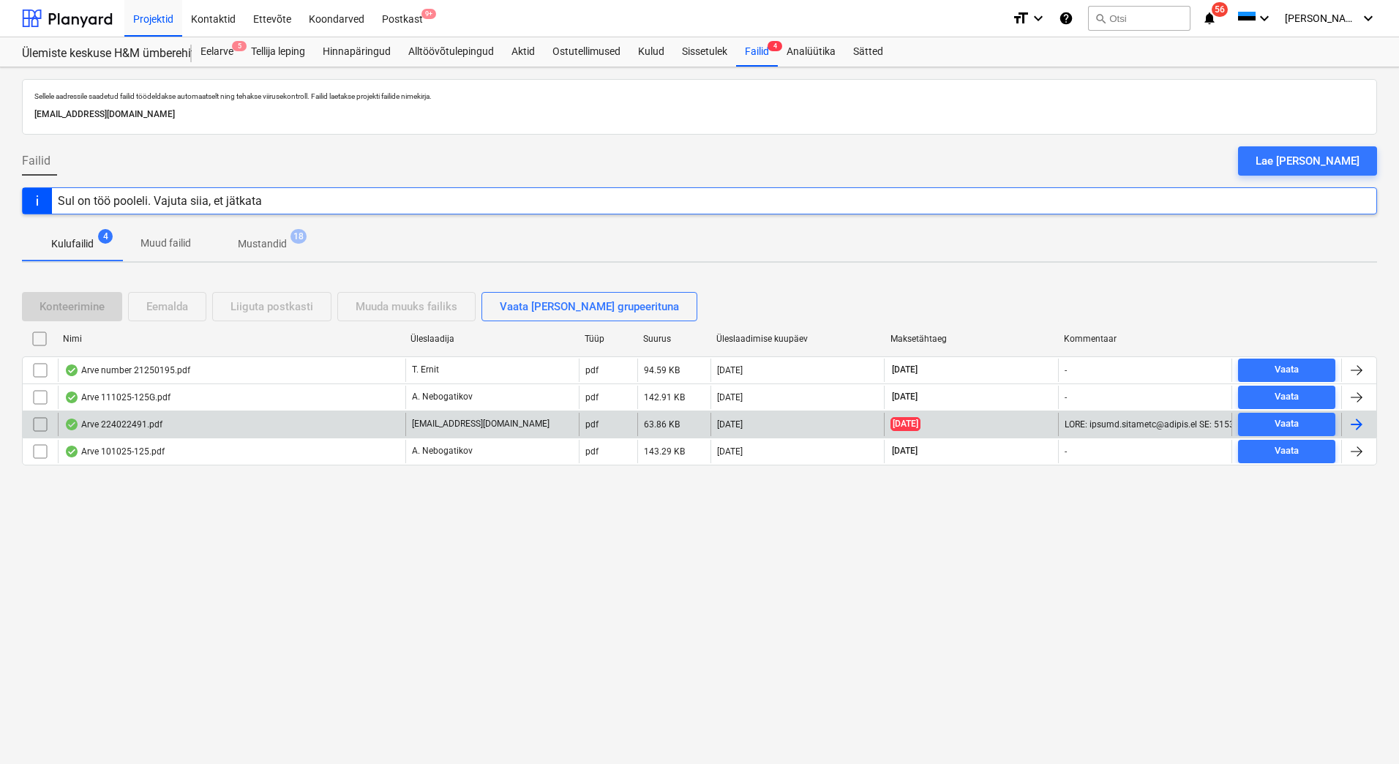
click at [154, 424] on div "Arve 224022491.pdf" at bounding box center [113, 425] width 98 height 12
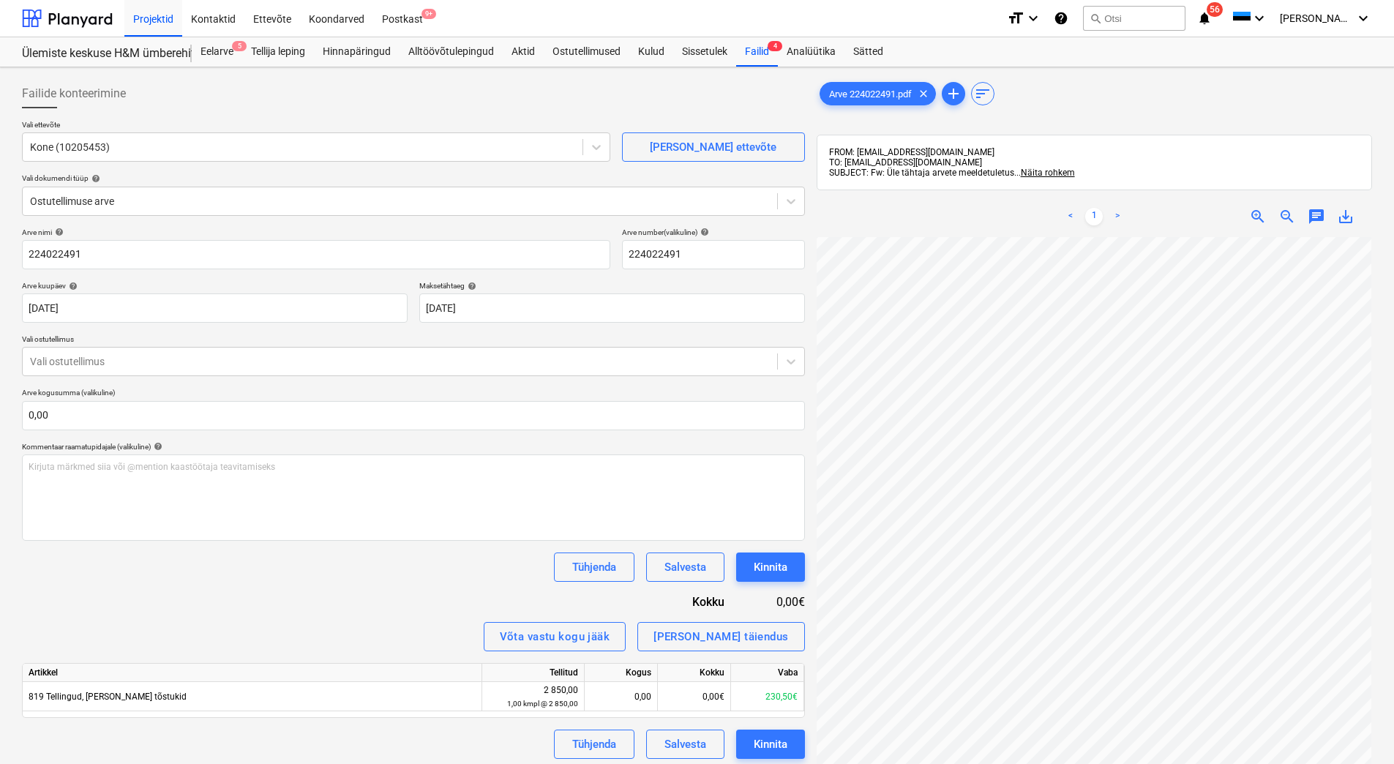
scroll to position [179, 106]
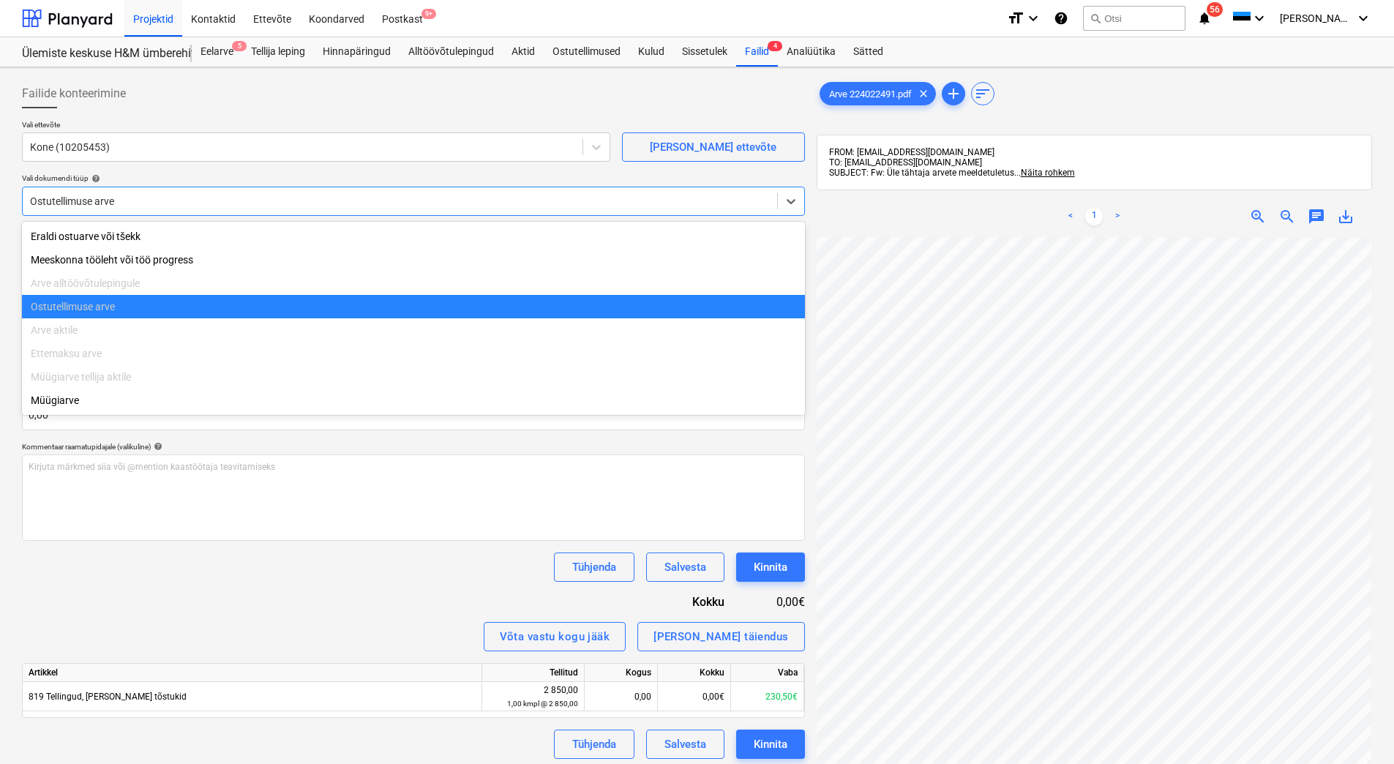
click at [343, 207] on div at bounding box center [400, 201] width 740 height 15
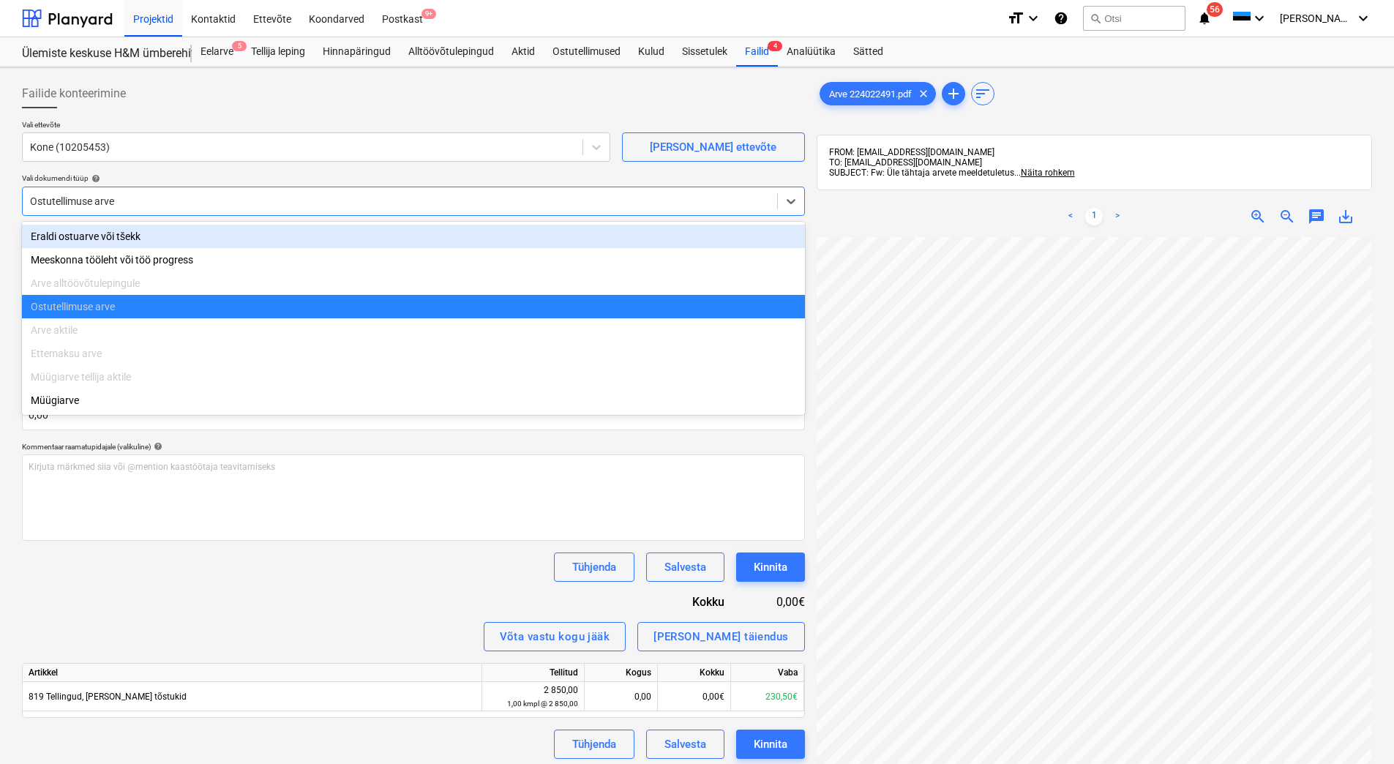
click at [287, 239] on div "Eraldi ostuarve või tšekk" at bounding box center [413, 236] width 783 height 23
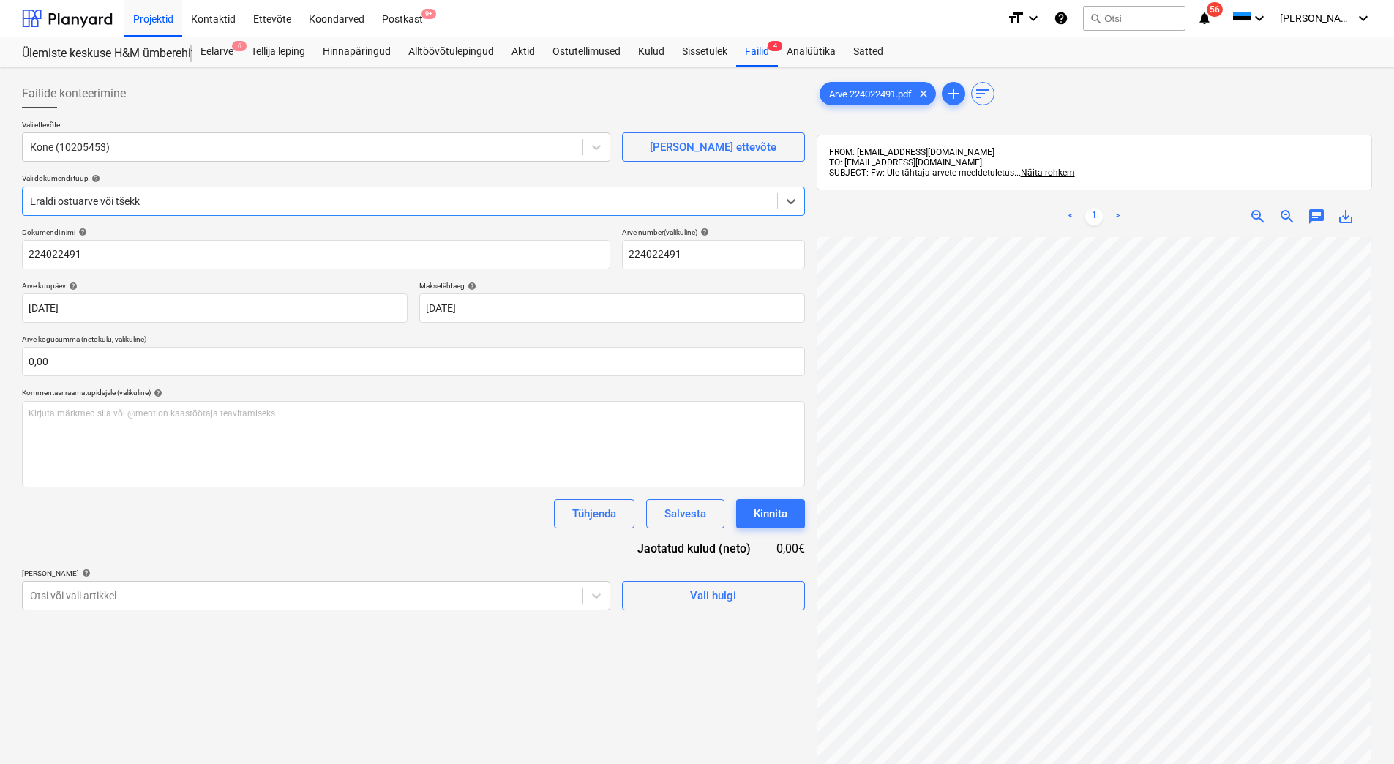
scroll to position [212, 106]
click at [206, 52] on div "Eelarve 6" at bounding box center [217, 51] width 50 height 29
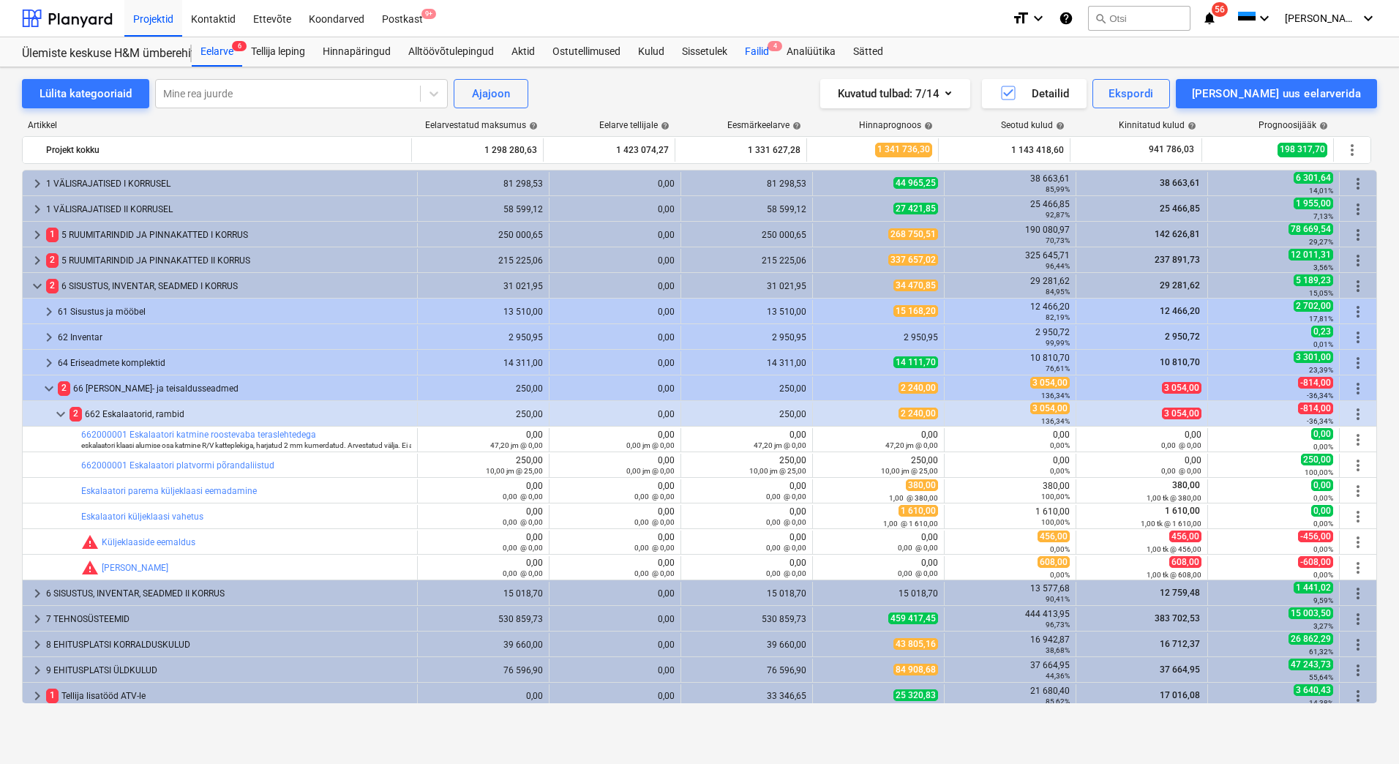
click at [755, 54] on div "Failid 4" at bounding box center [757, 51] width 42 height 29
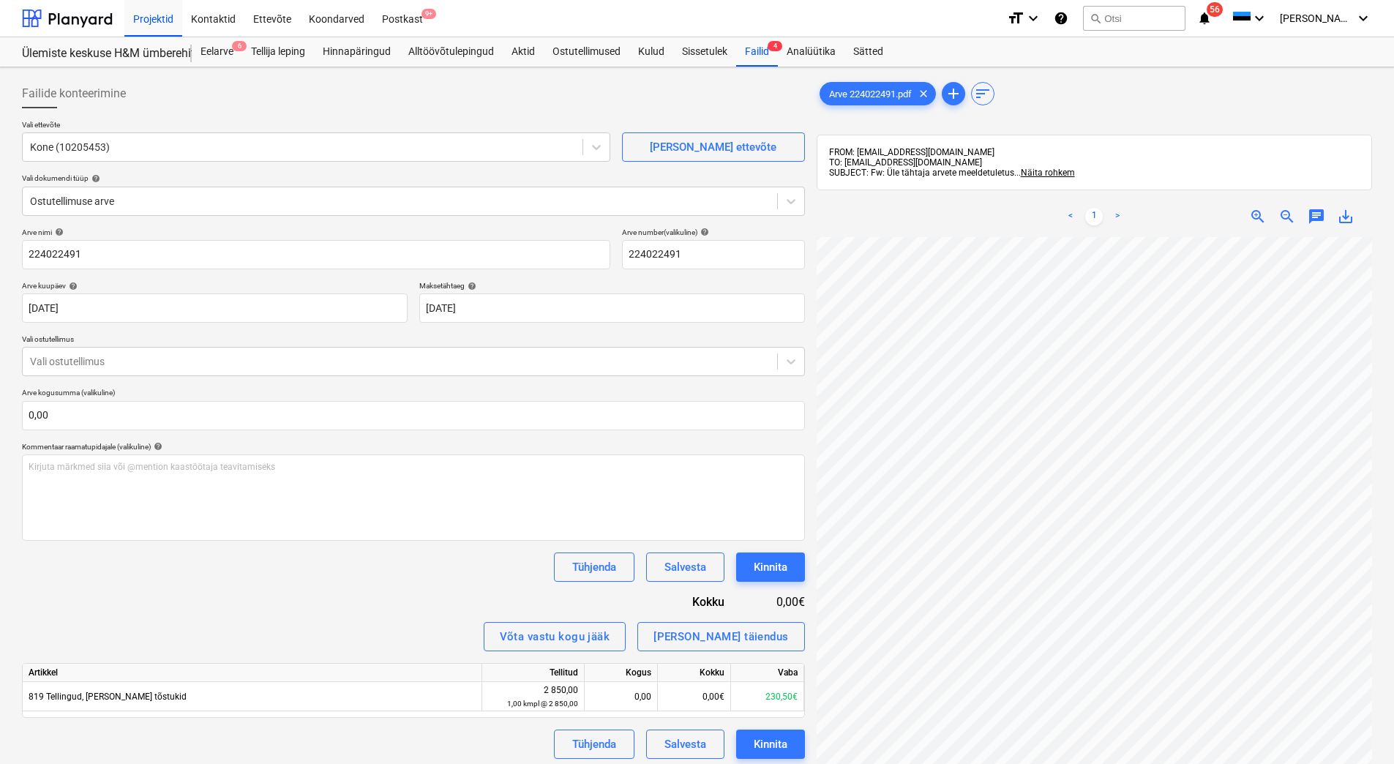
scroll to position [195, 56]
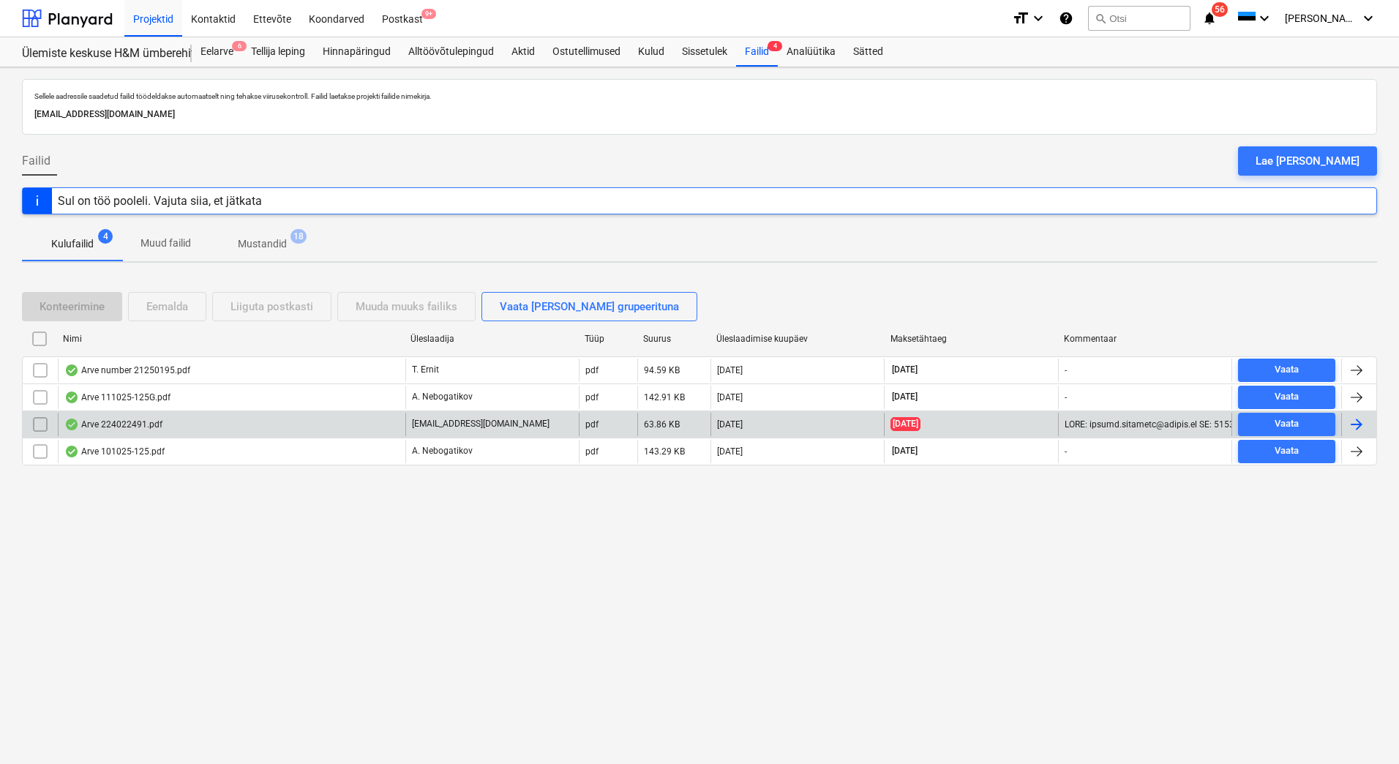
click at [831, 426] on div "[DATE]" at bounding box center [797, 424] width 173 height 23
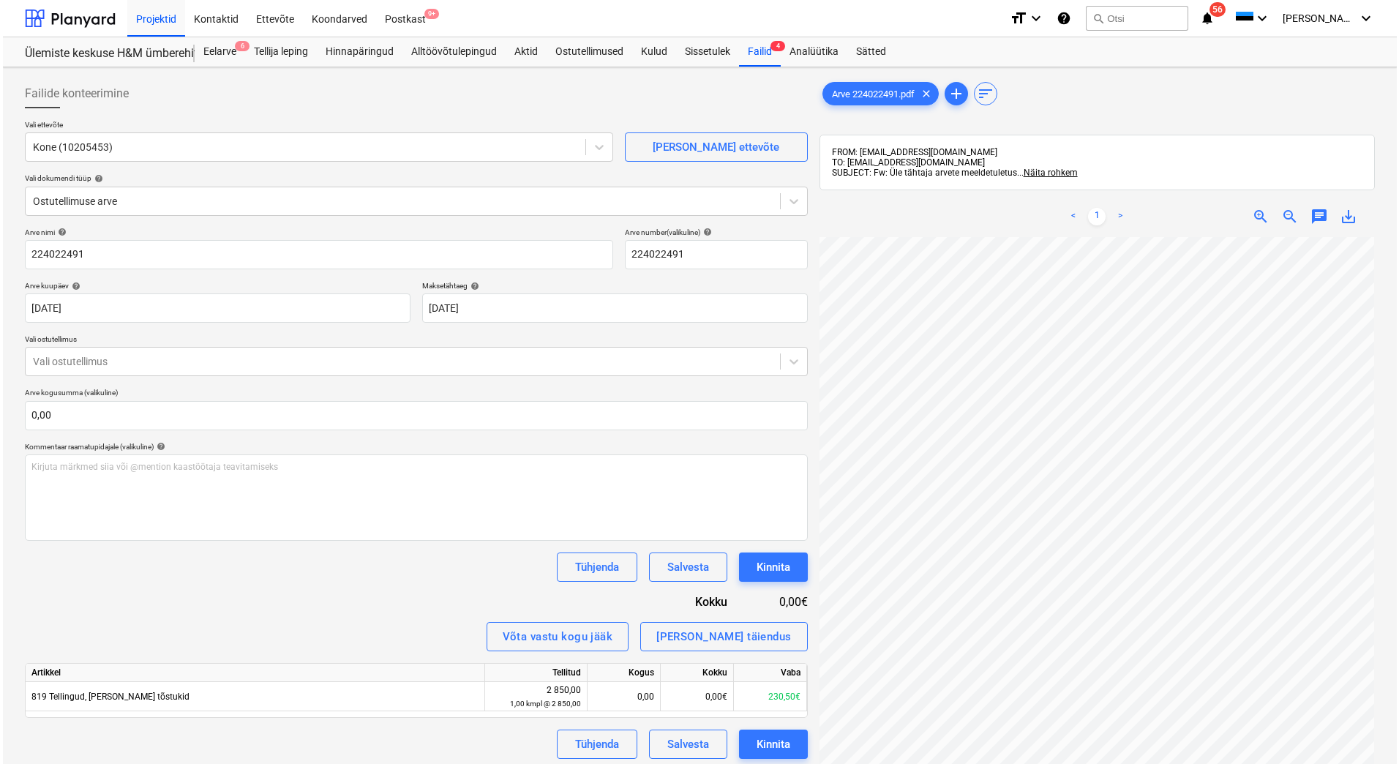
scroll to position [112, 106]
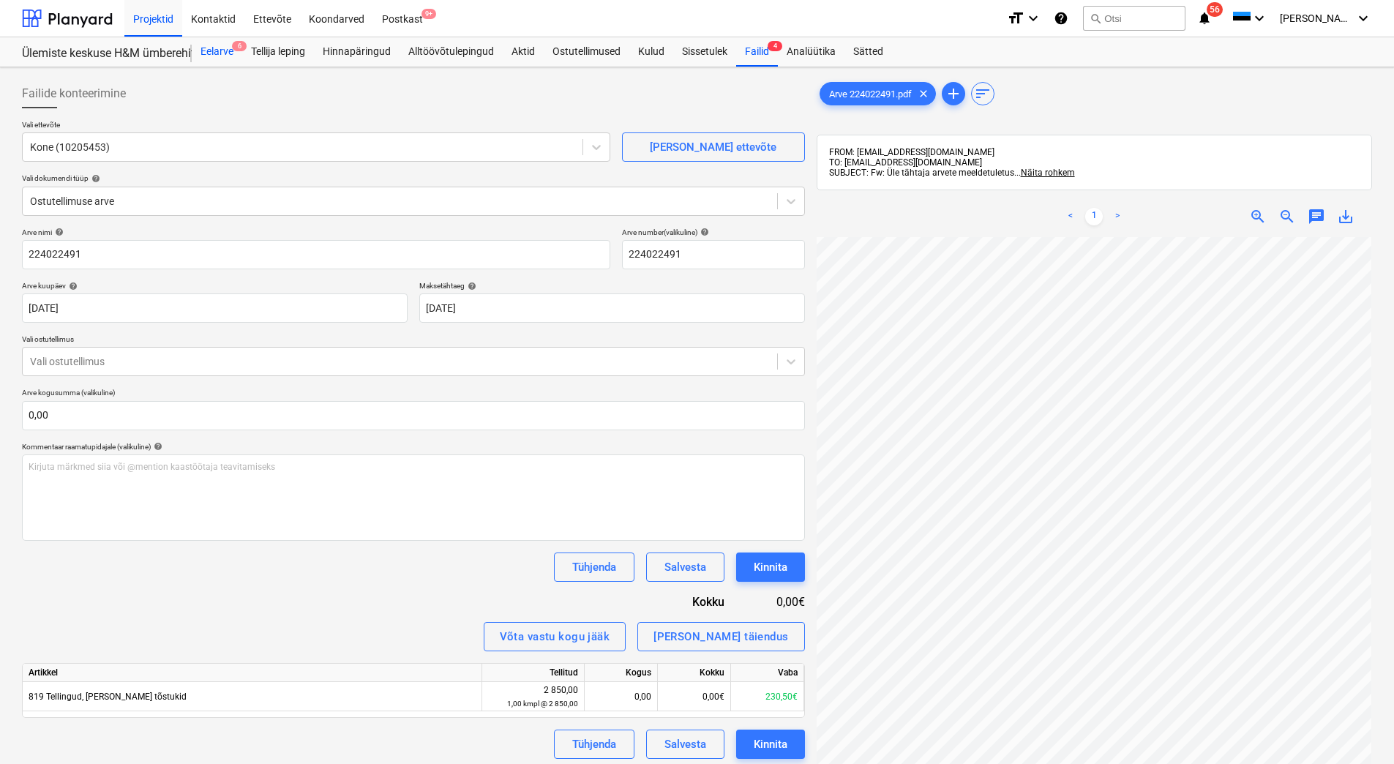
click at [223, 56] on div "Eelarve 6" at bounding box center [217, 51] width 50 height 29
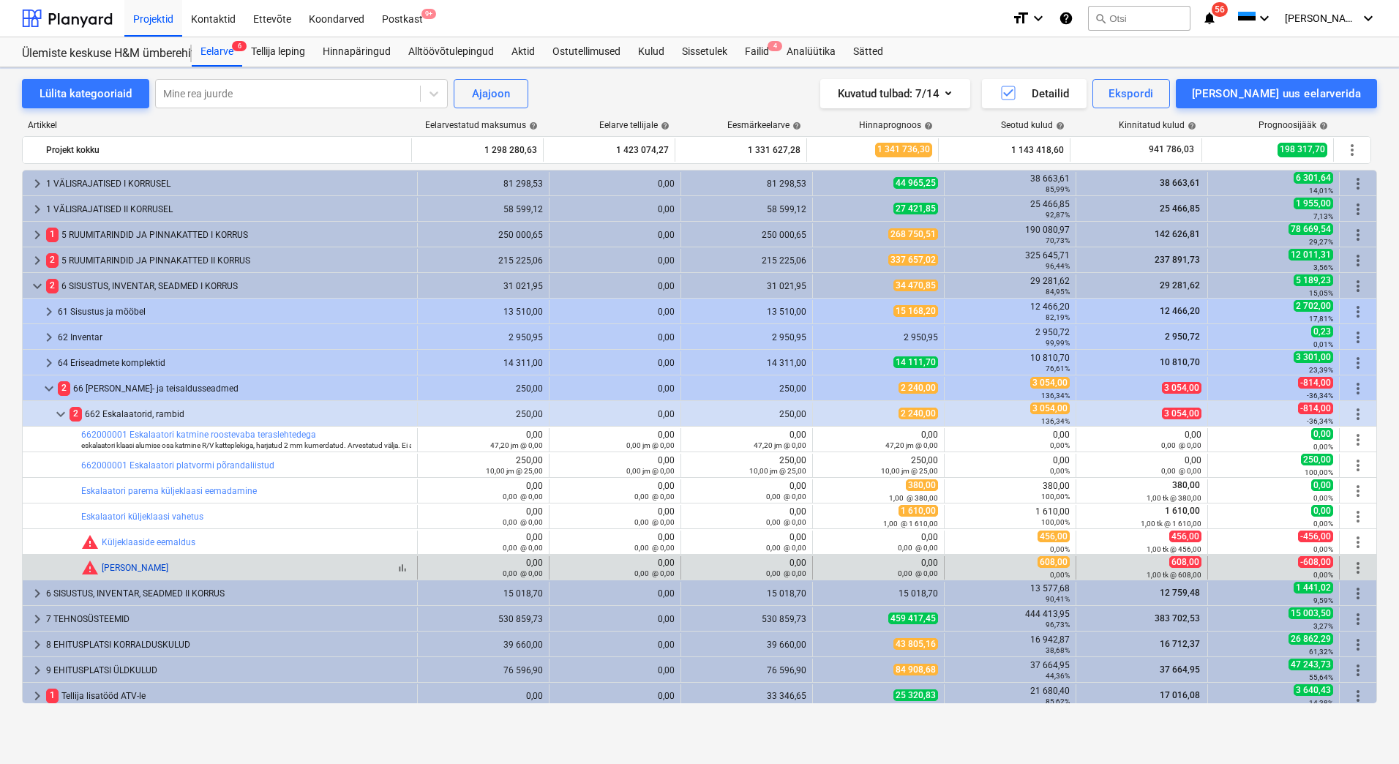
click at [154, 568] on link "Klaaside paigaldus" at bounding box center [135, 568] width 67 height 10
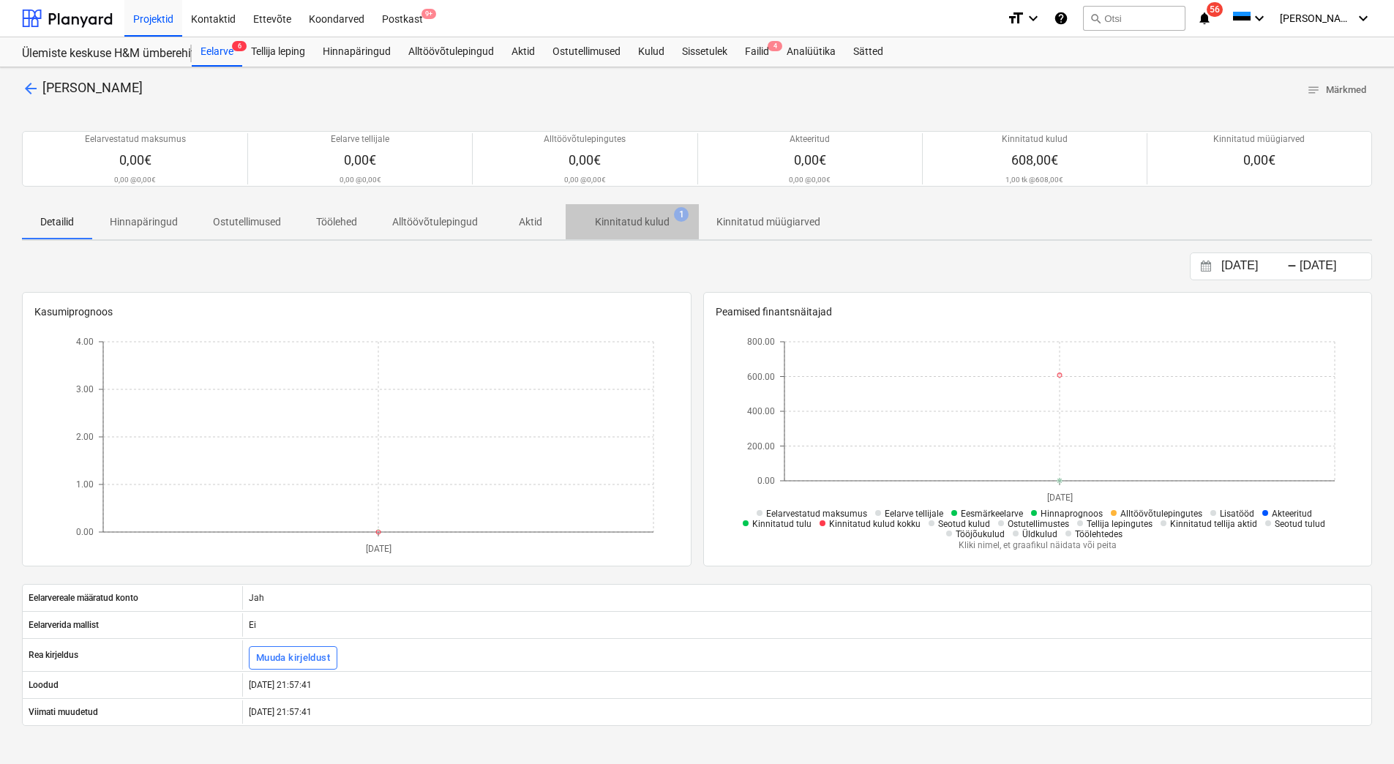
click at [624, 225] on p "Kinnitatud kulud" at bounding box center [632, 221] width 75 height 15
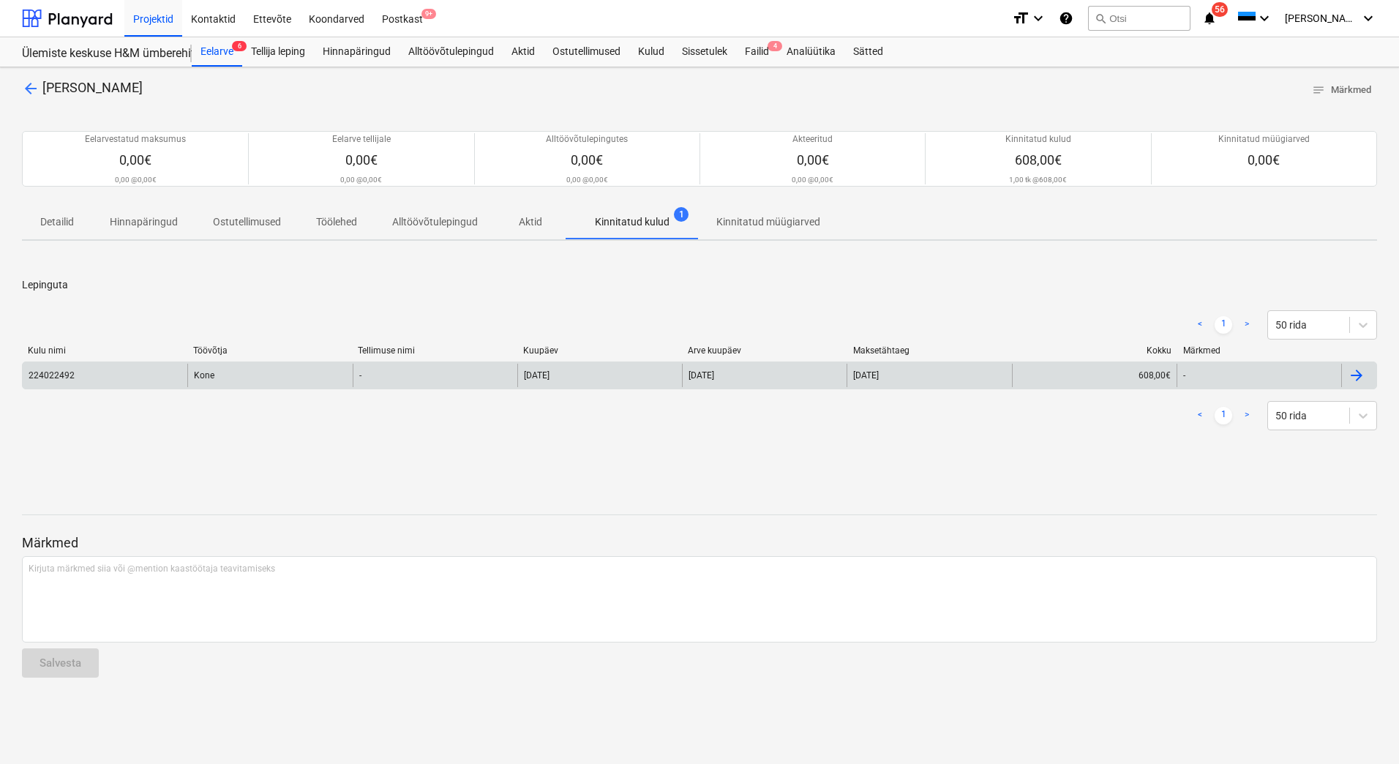
click at [71, 374] on div "224022492" at bounding box center [52, 375] width 46 height 10
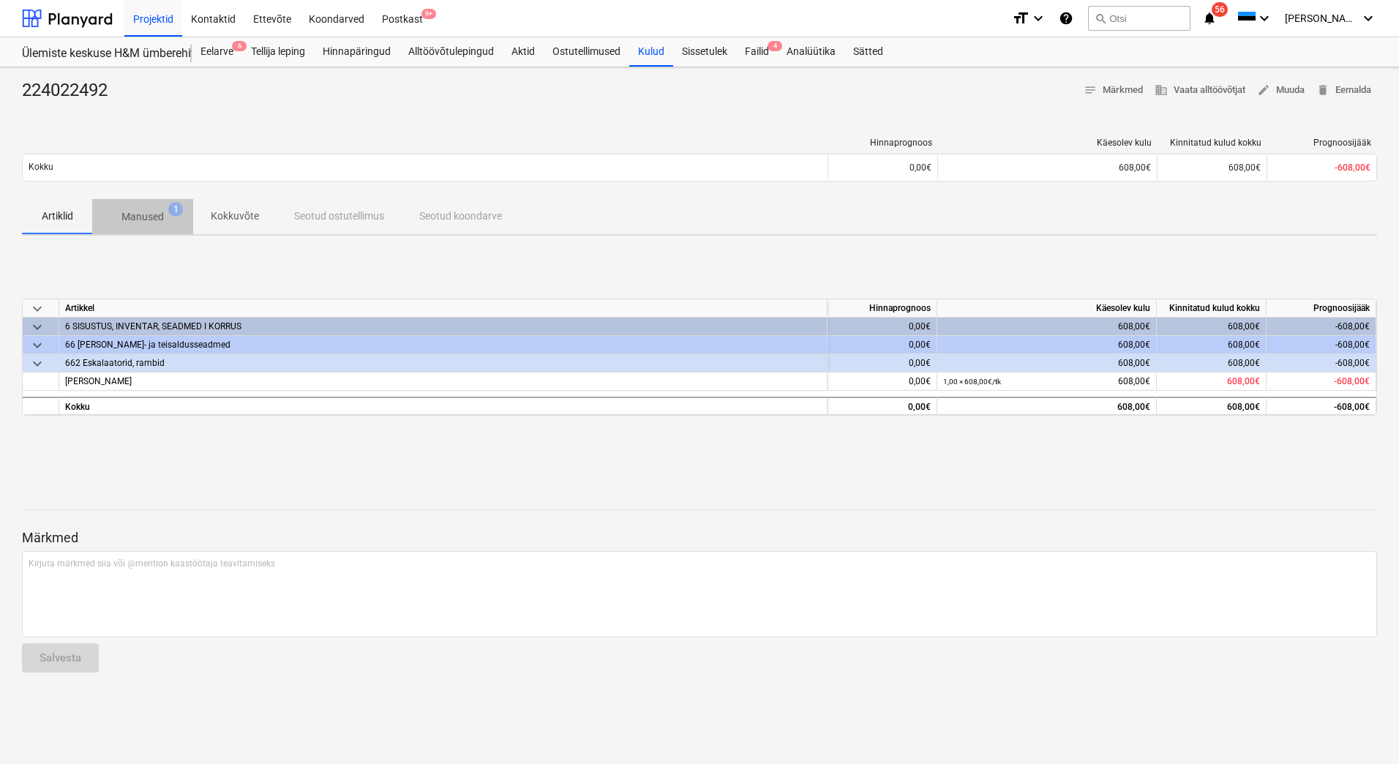
click at [146, 219] on p "Manused" at bounding box center [142, 216] width 42 height 15
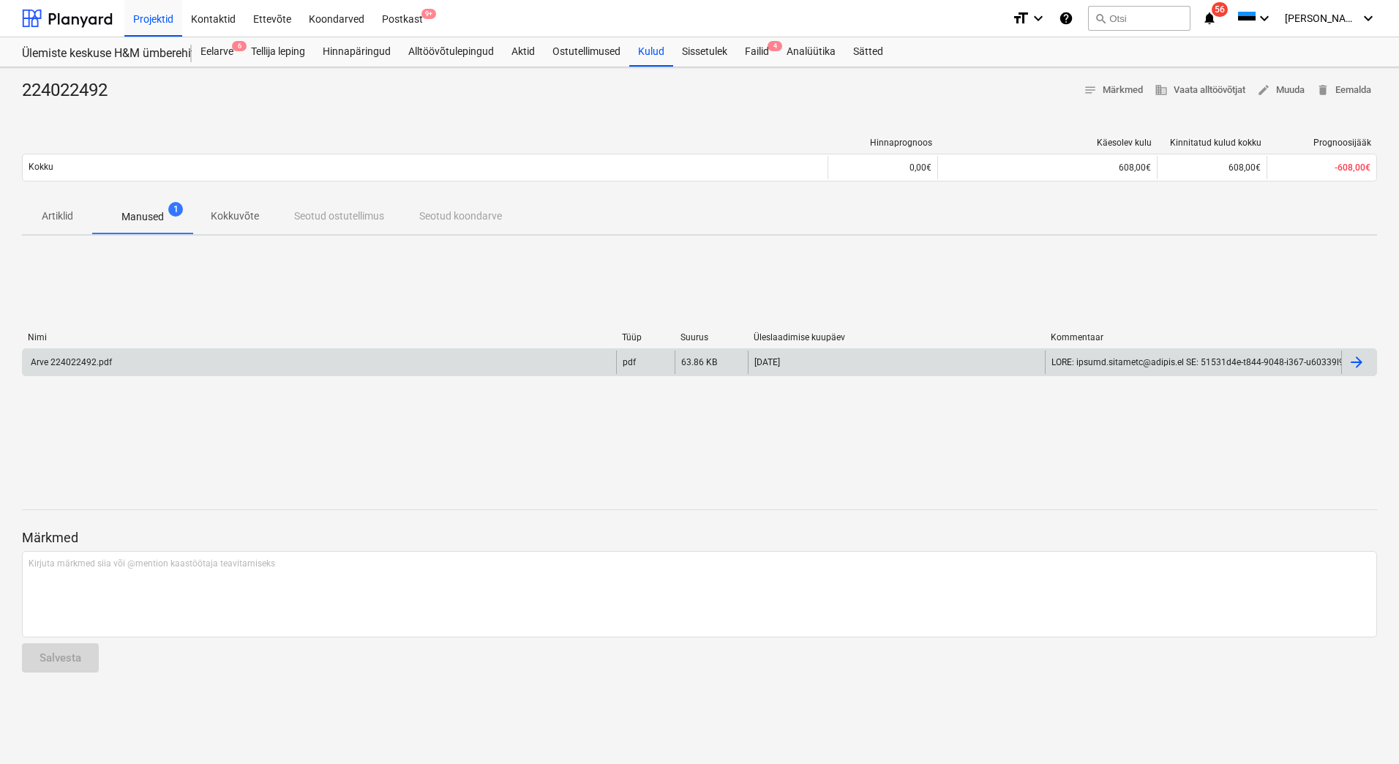
click at [164, 356] on div "Arve 224022492.pdf" at bounding box center [320, 362] width 594 height 23
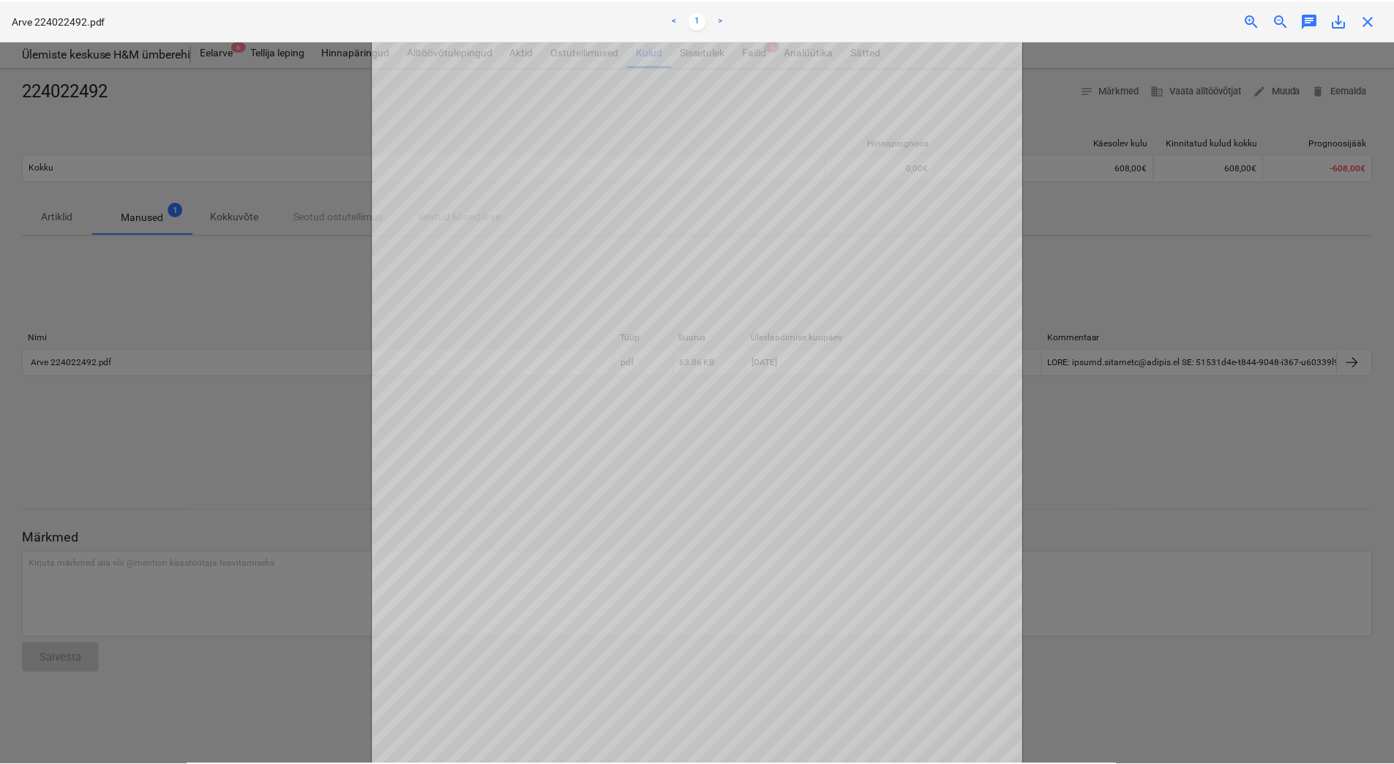
scroll to position [12, 0]
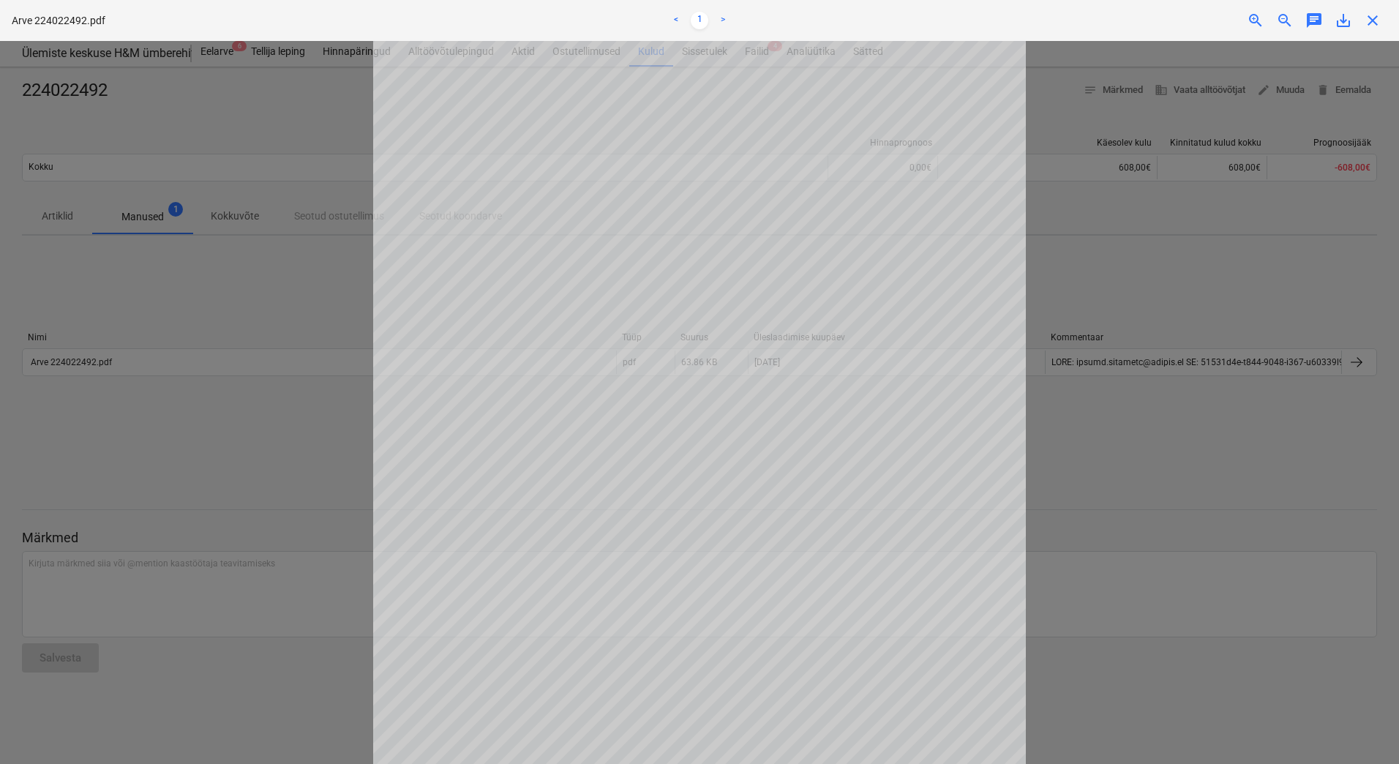
click at [273, 301] on div at bounding box center [699, 402] width 1399 height 723
click at [1374, 22] on span "close" at bounding box center [1373, 21] width 18 height 18
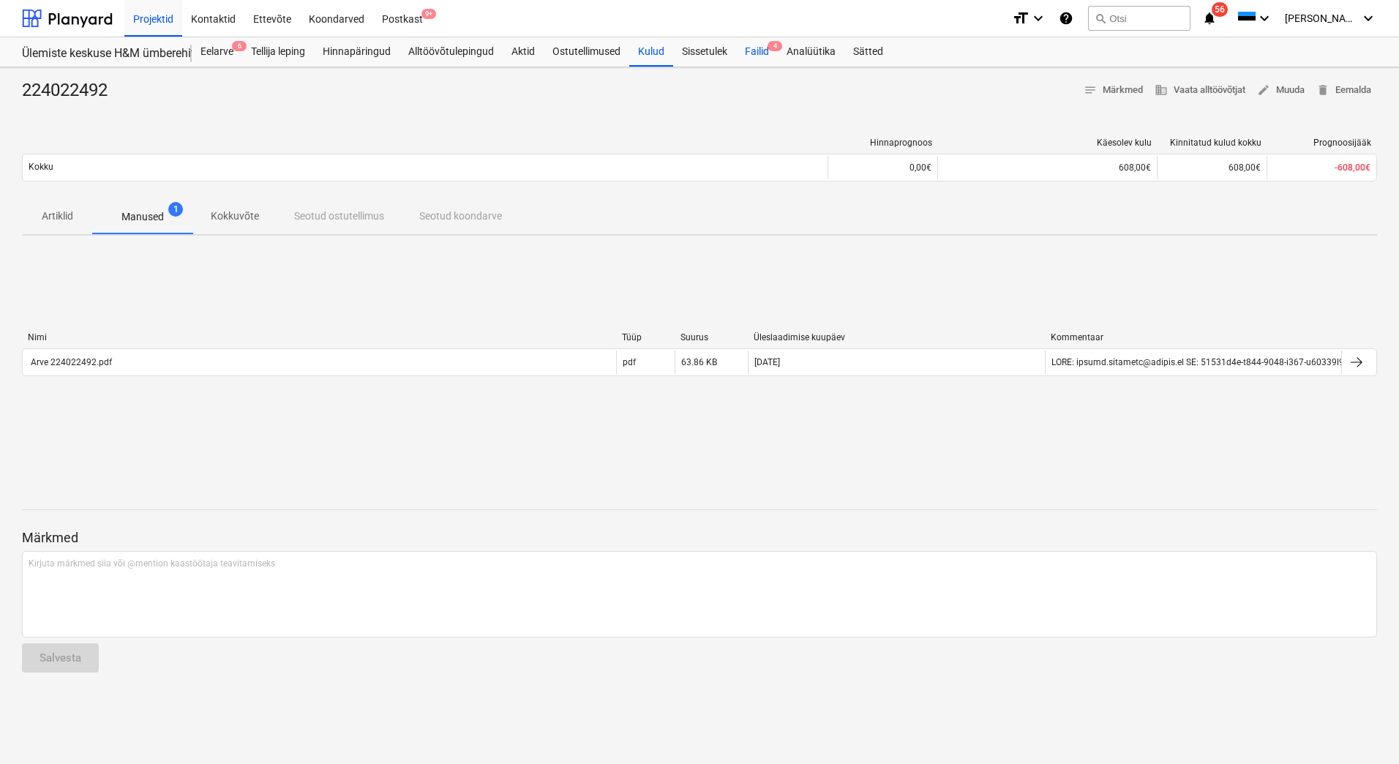
click at [760, 56] on div "Failid 4" at bounding box center [757, 51] width 42 height 29
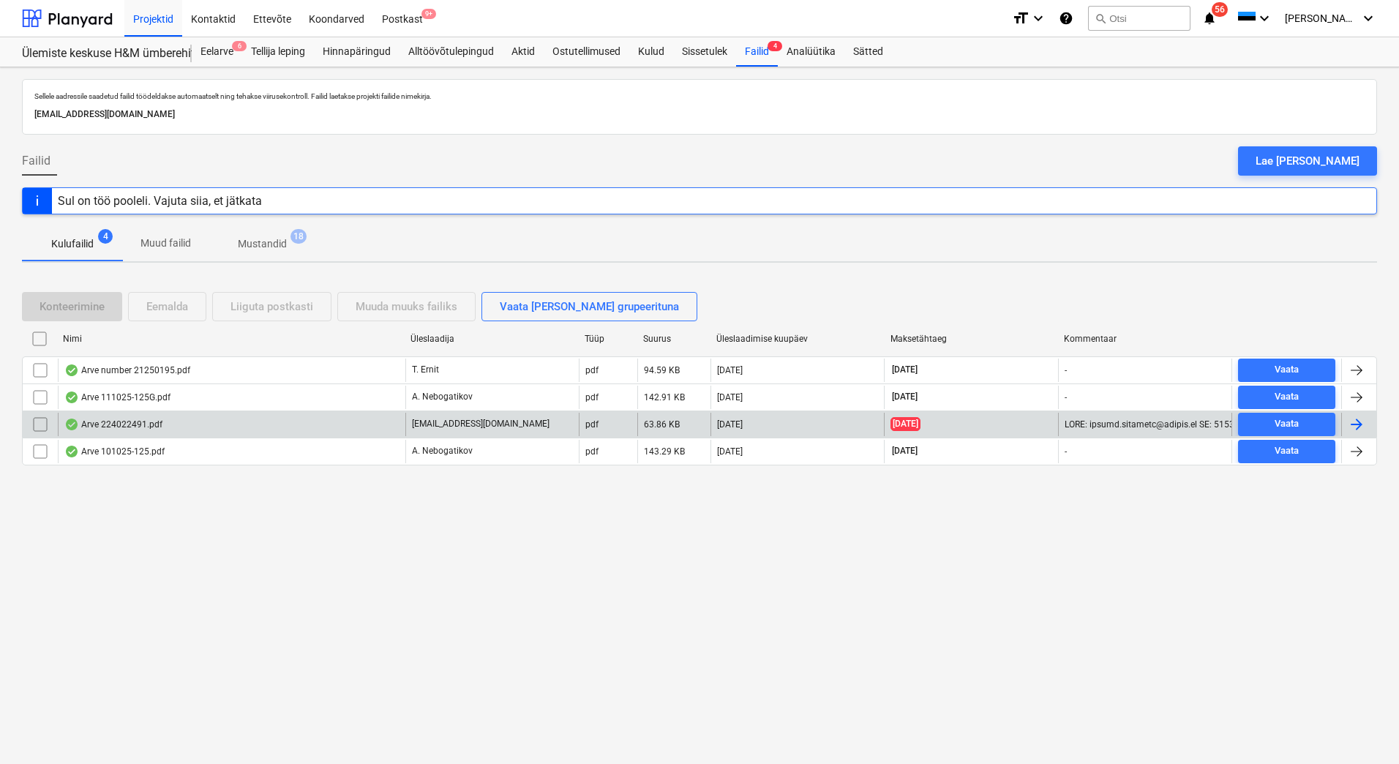
click at [154, 429] on div "Arve 224022491.pdf" at bounding box center [113, 425] width 98 height 12
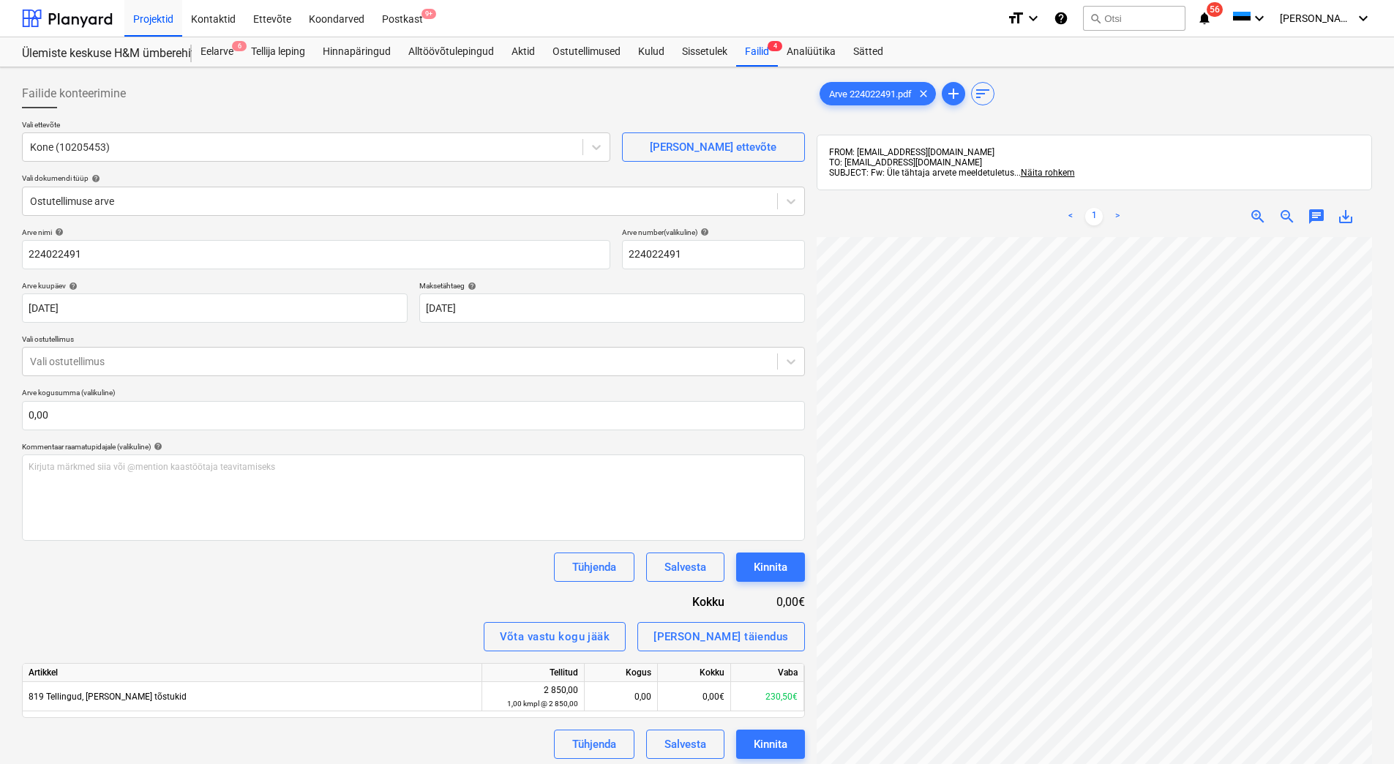
scroll to position [76, 14]
click at [759, 44] on div "Failid 4" at bounding box center [757, 51] width 42 height 29
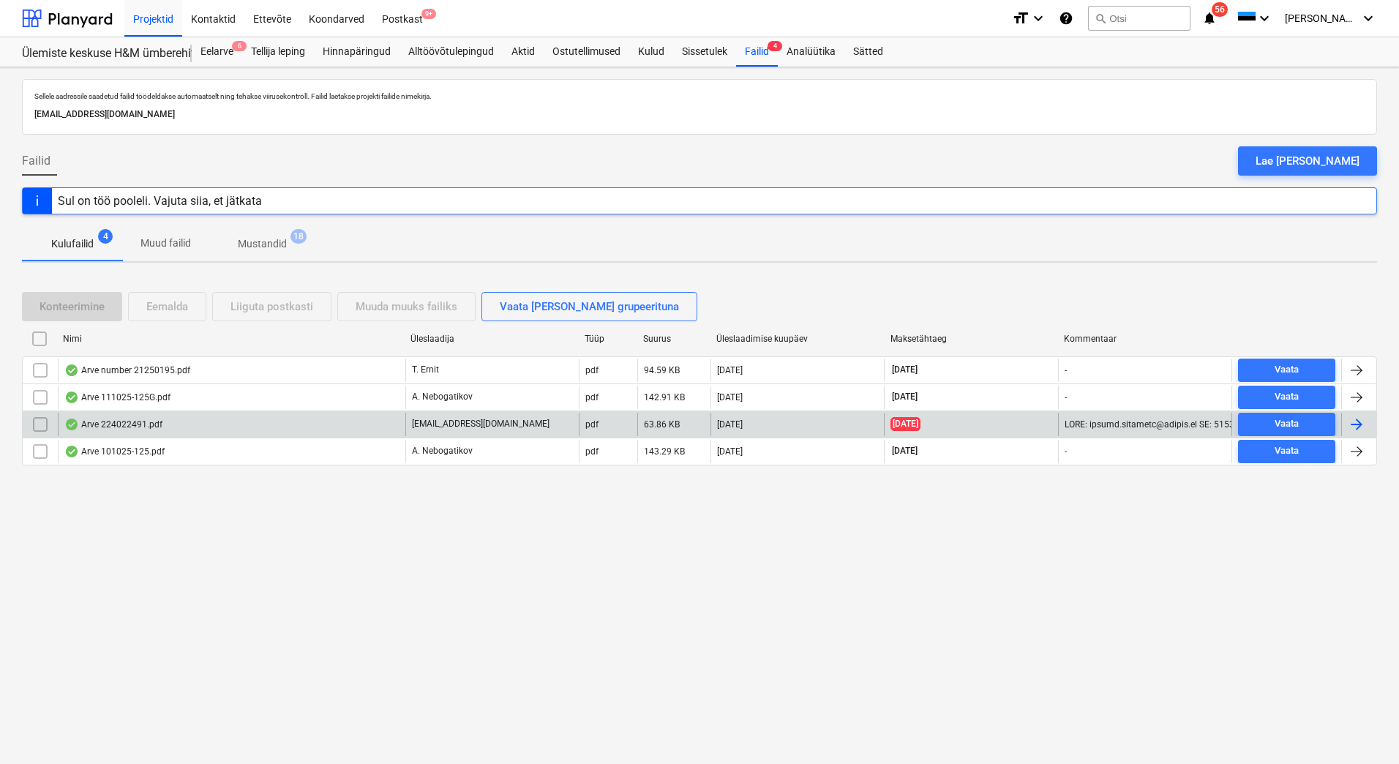
click at [332, 417] on div "Arve 224022491.pdf" at bounding box center [232, 424] width 348 height 23
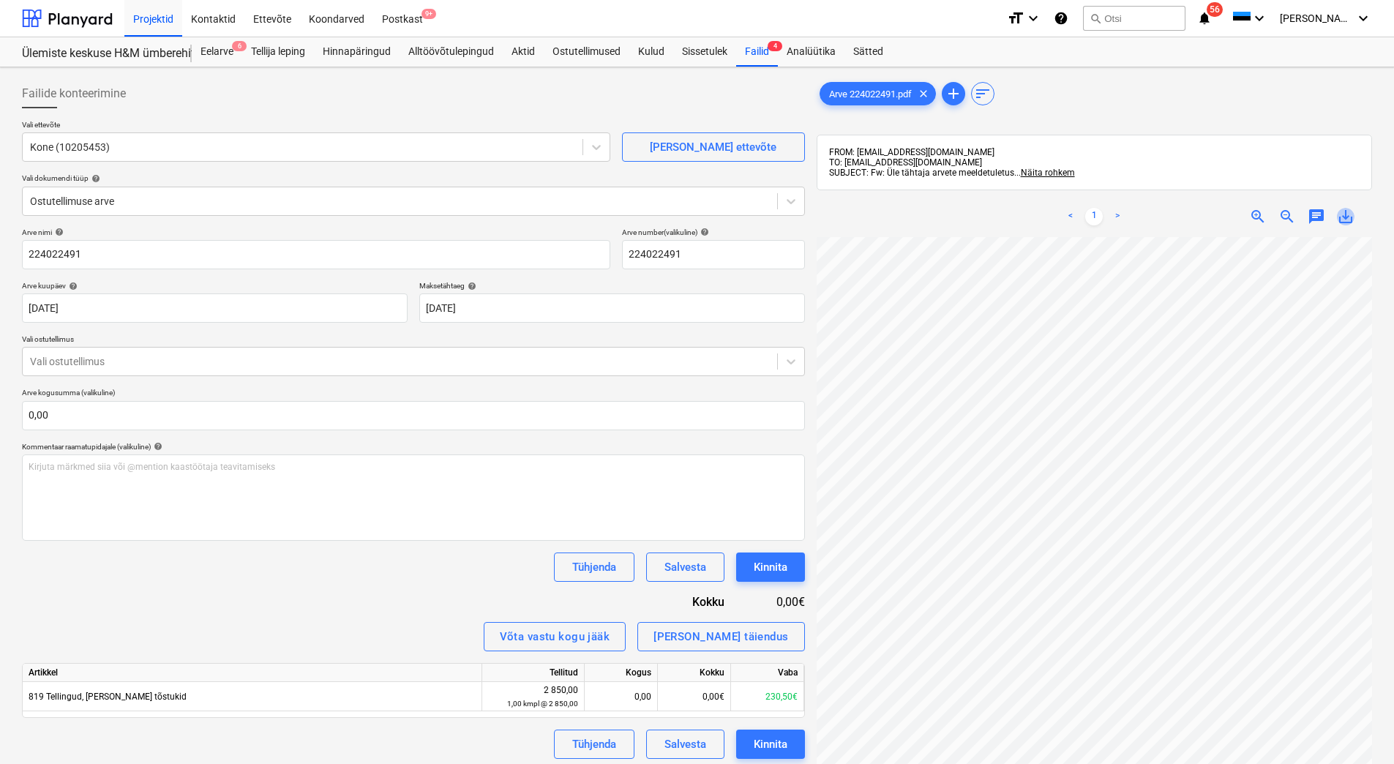
click at [1347, 217] on span "save_alt" at bounding box center [1346, 217] width 18 height 18
click at [217, 54] on div "Eelarve 6" at bounding box center [217, 51] width 50 height 29
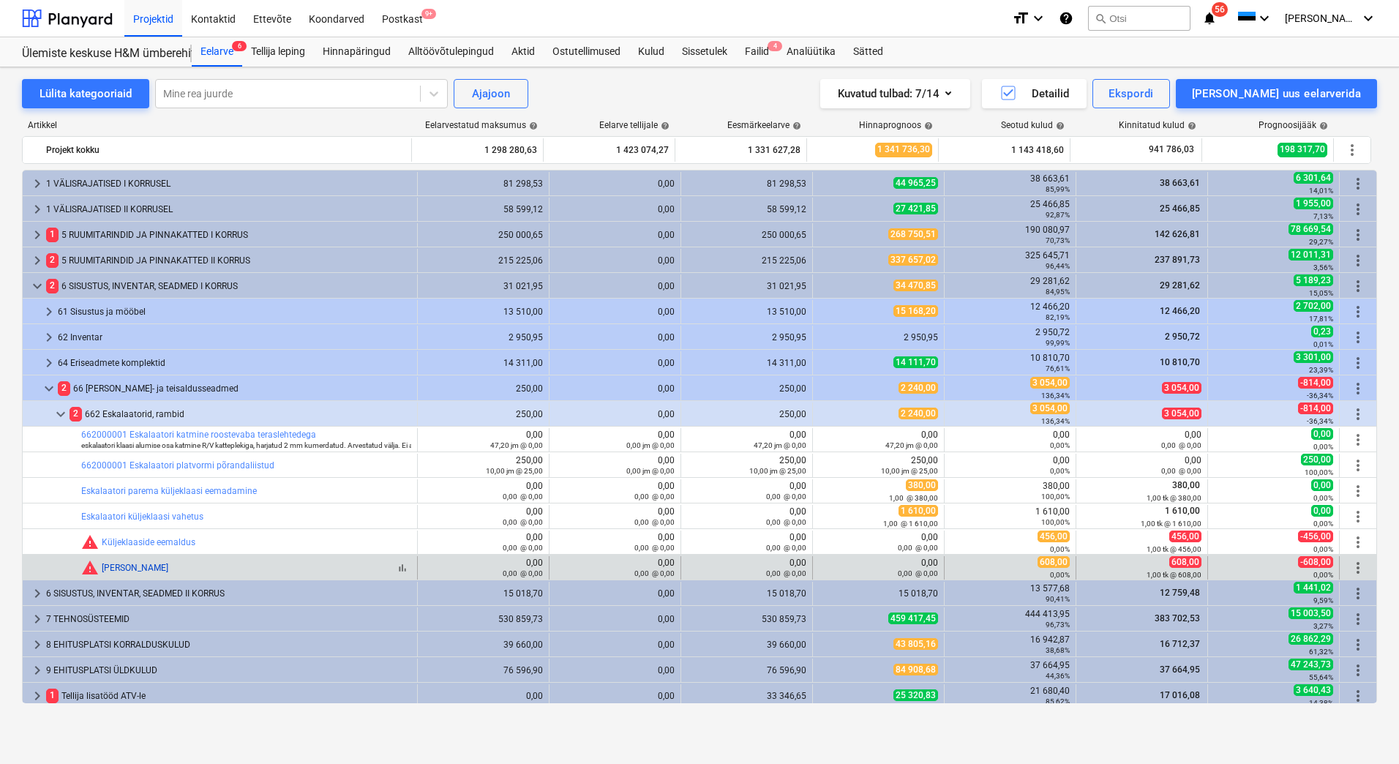
click at [146, 569] on link "Klaaside paigaldus" at bounding box center [135, 568] width 67 height 10
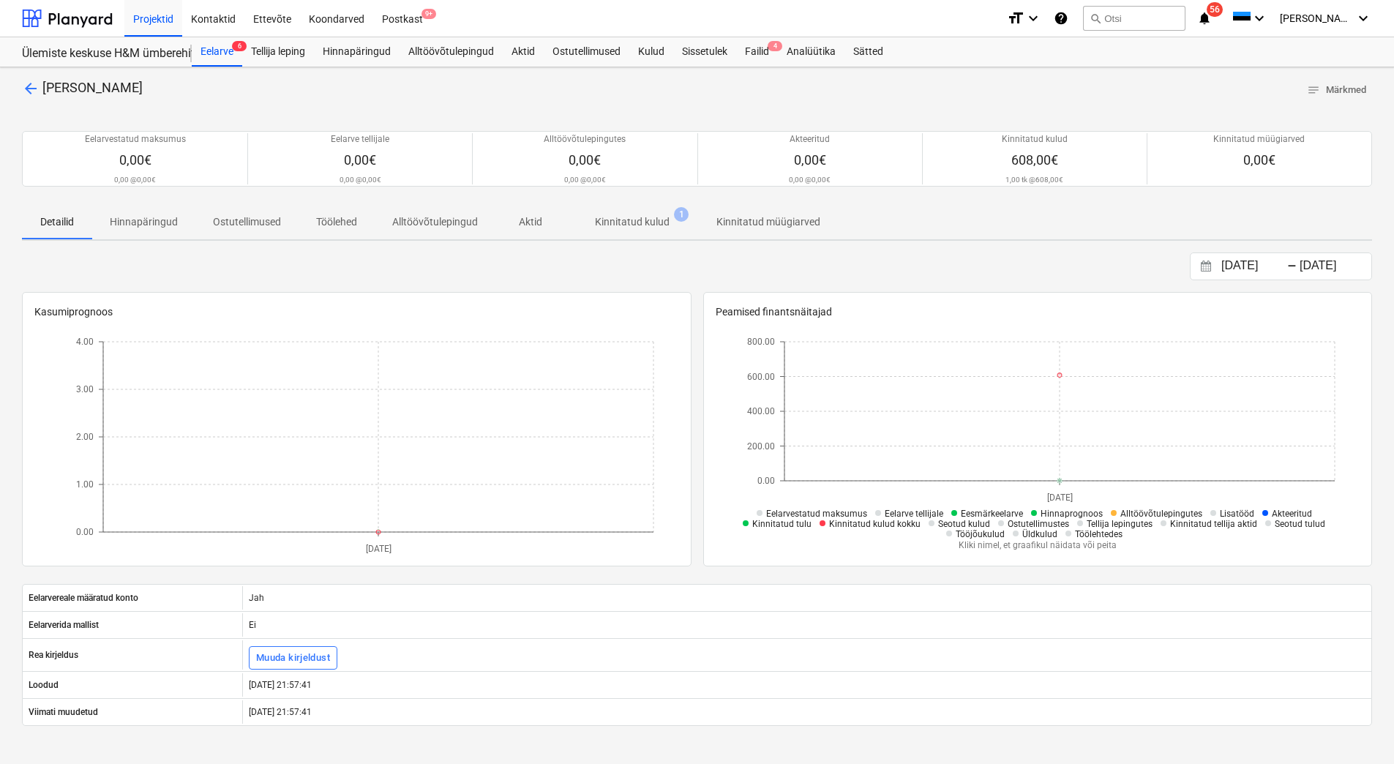
click at [636, 227] on p "Kinnitatud kulud" at bounding box center [632, 221] width 75 height 15
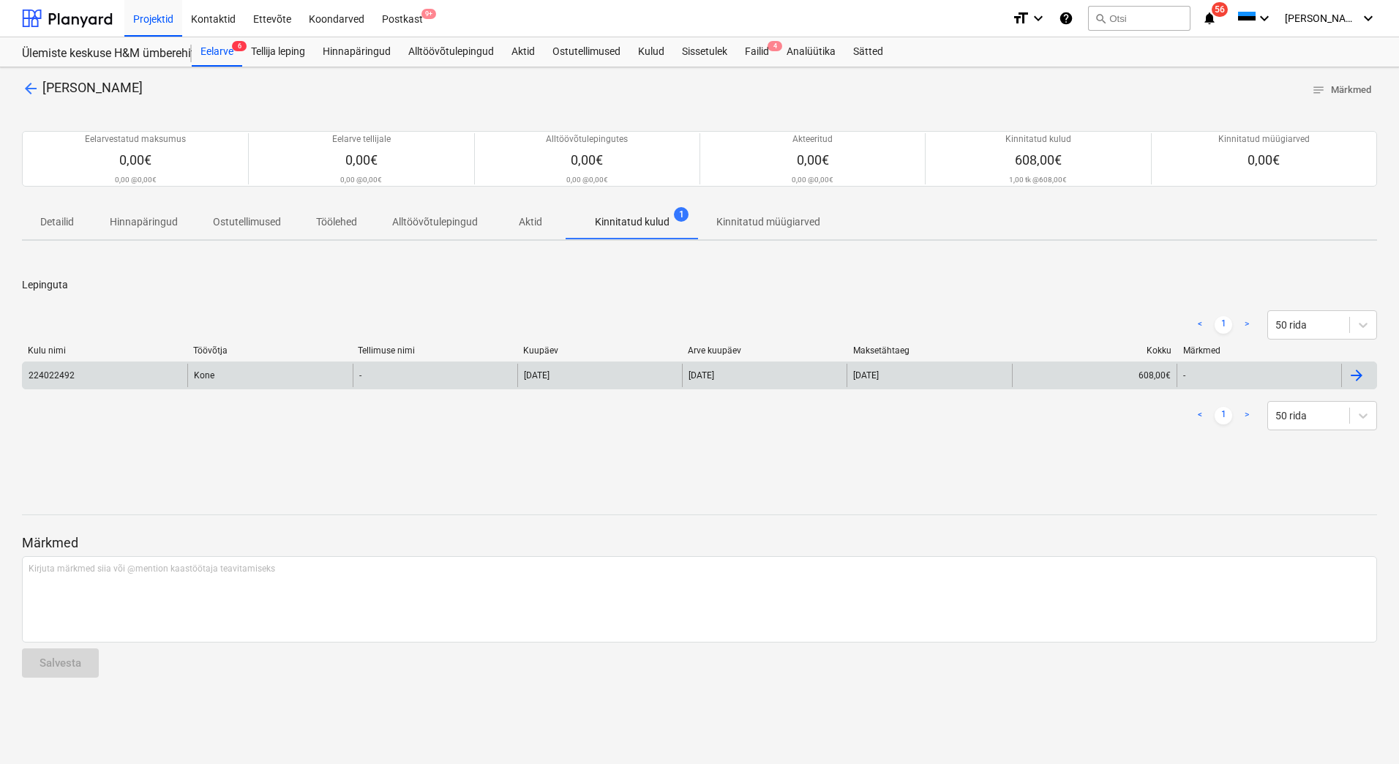
click at [121, 375] on div "224022492" at bounding box center [105, 375] width 165 height 23
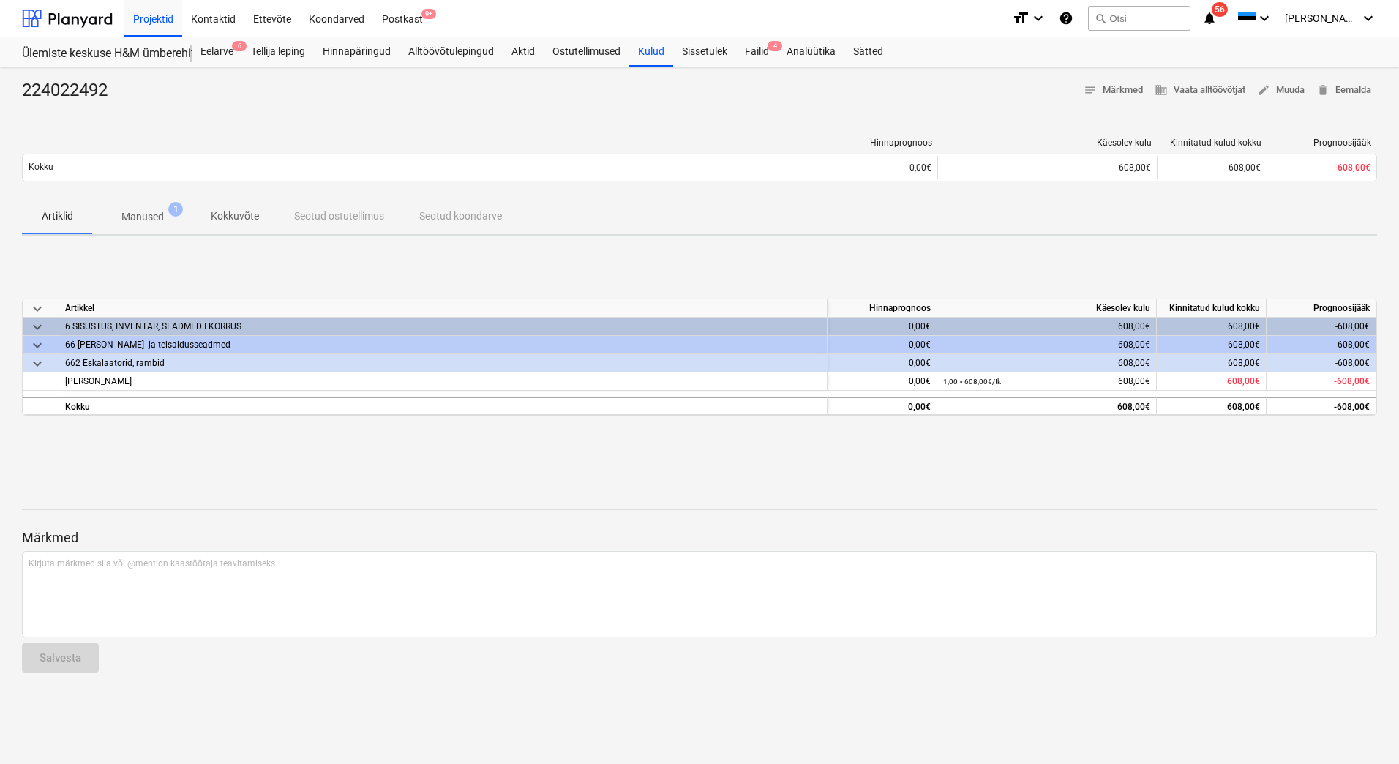
click at [138, 222] on p "Manused" at bounding box center [142, 216] width 42 height 15
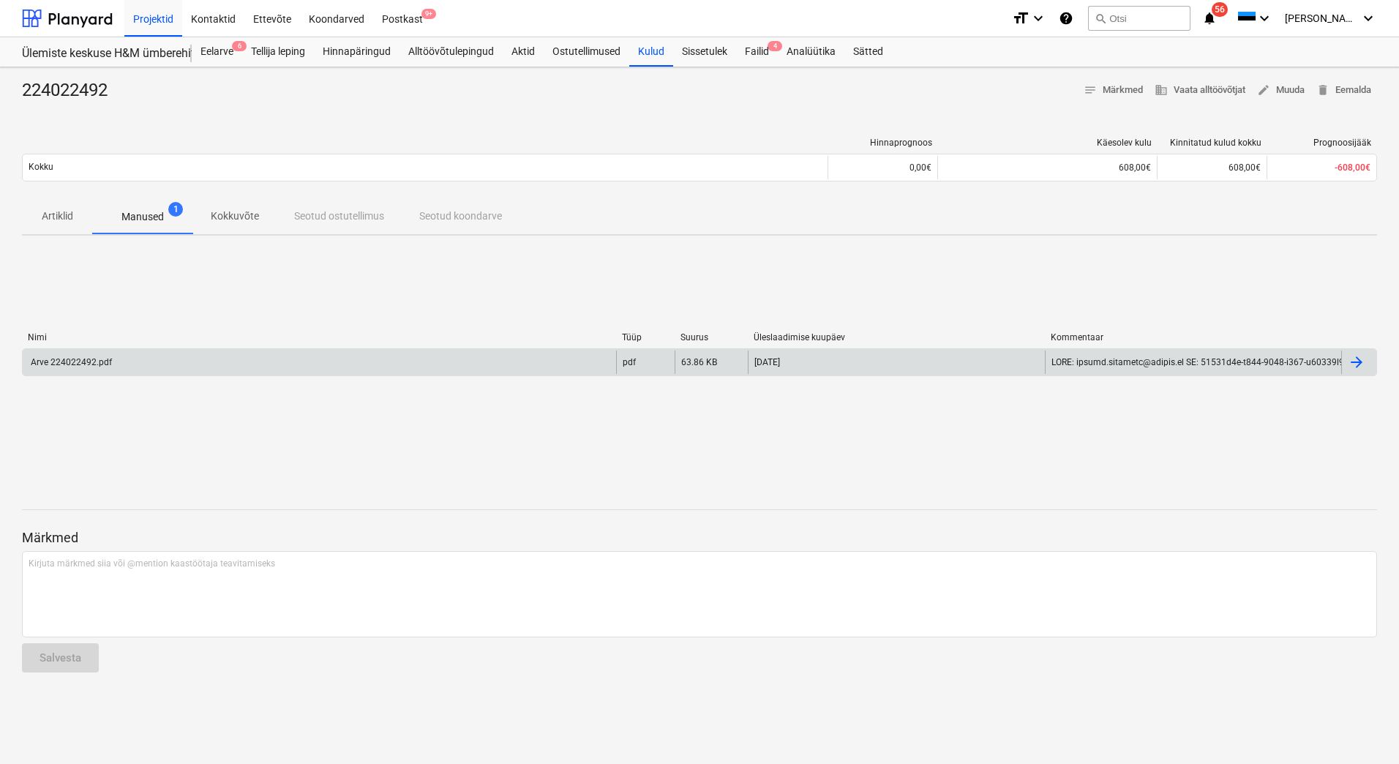
click at [495, 371] on div "Arve 224022492.pdf" at bounding box center [320, 362] width 594 height 23
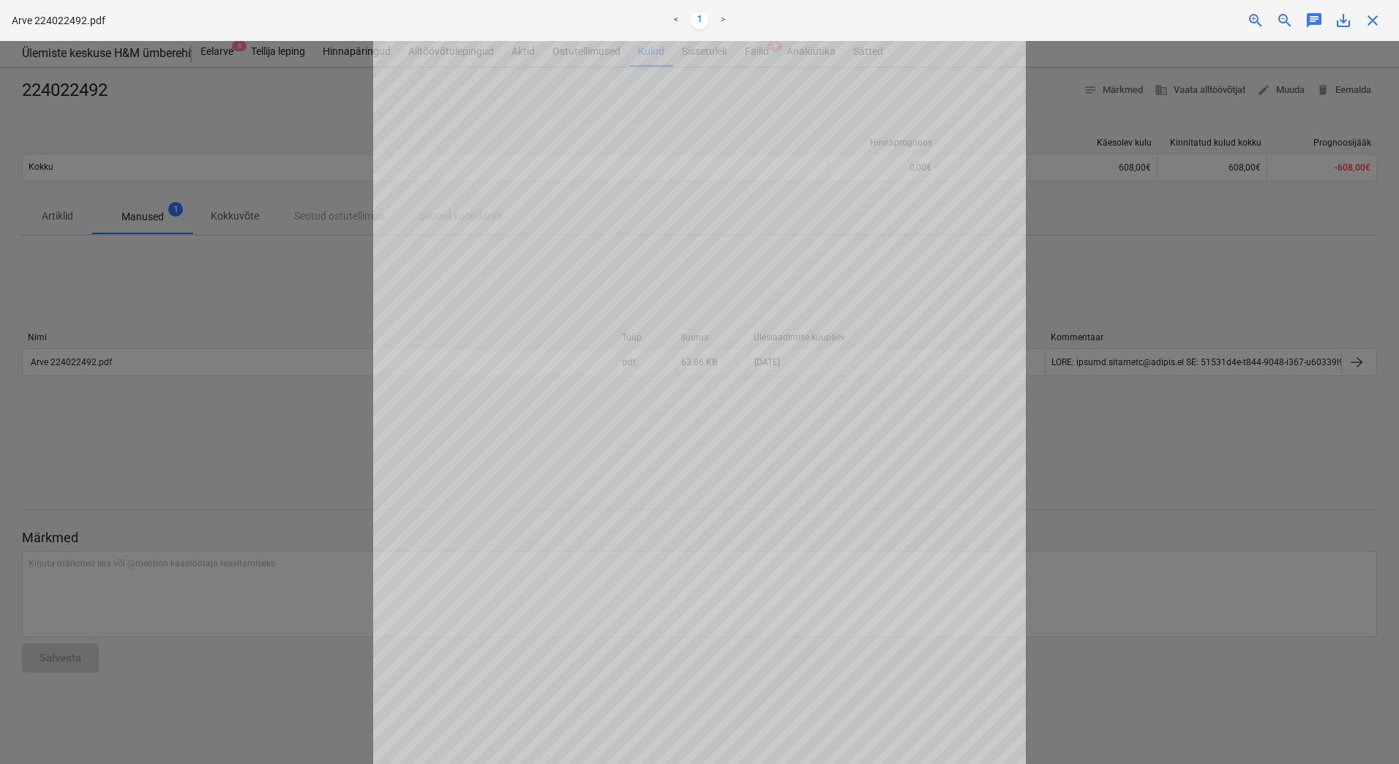
click at [1342, 24] on span "save_alt" at bounding box center [1344, 21] width 18 height 18
click at [1371, 18] on span "close" at bounding box center [1373, 21] width 18 height 18
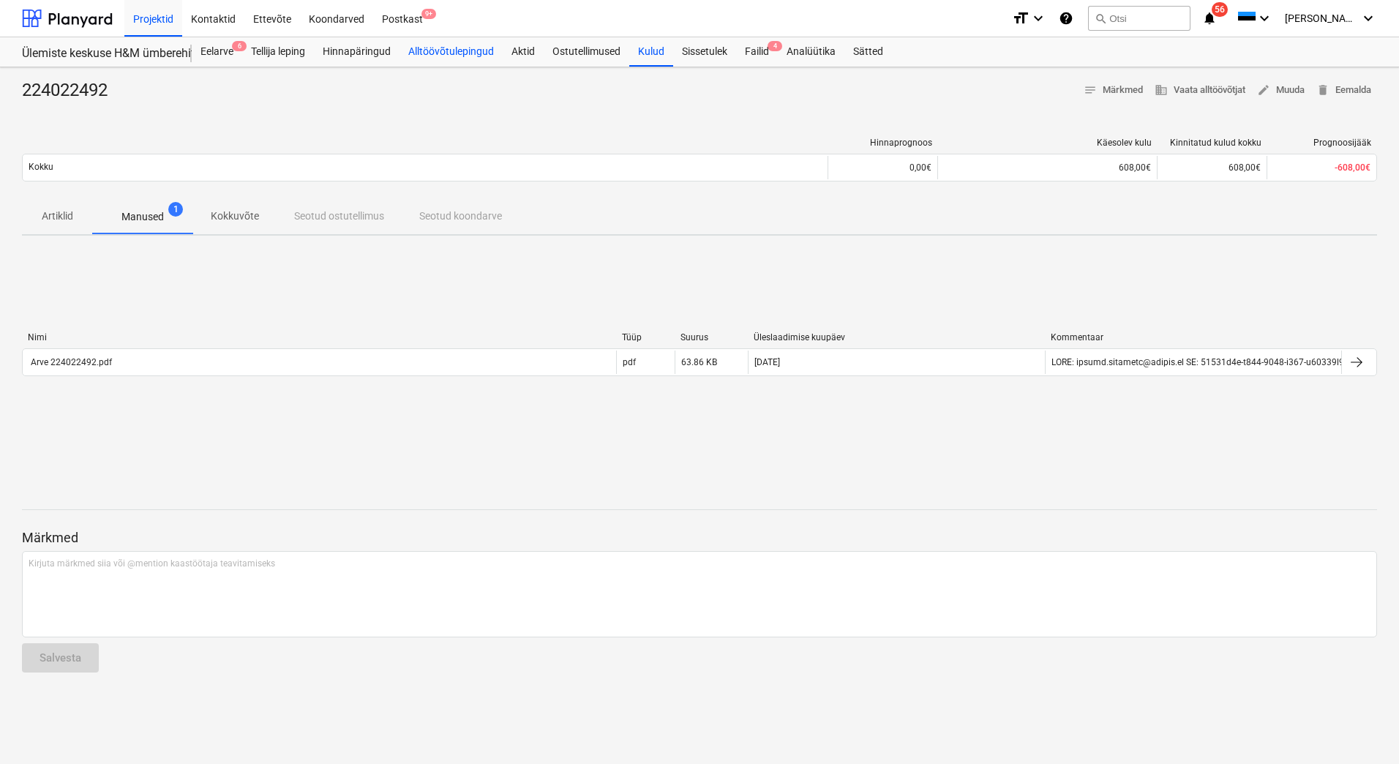
click at [458, 61] on div "Alltöövõtulepingud" at bounding box center [451, 51] width 103 height 29
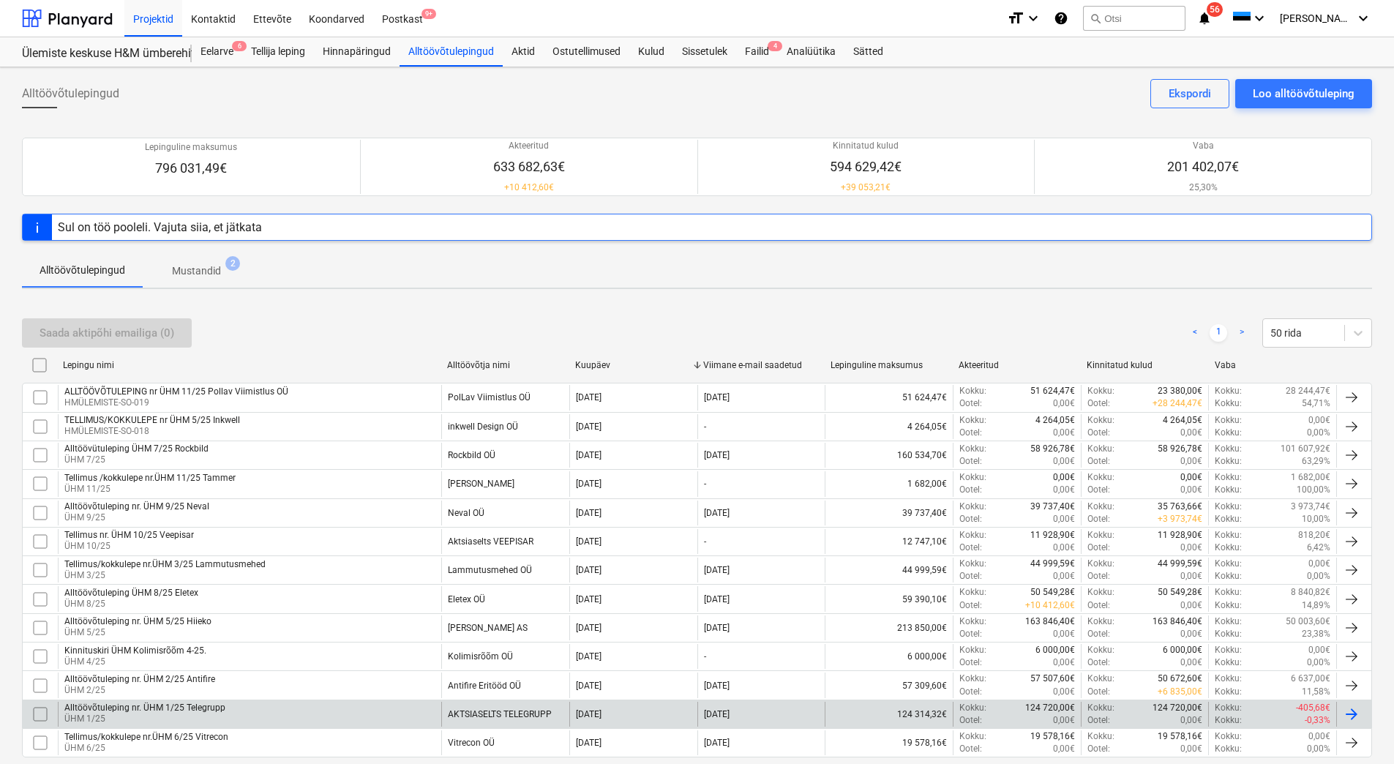
click at [229, 711] on div "Alltöövõtuleping nr. ÜHM 1/25 Telegrupp ÜHM 1/25" at bounding box center [249, 714] width 383 height 25
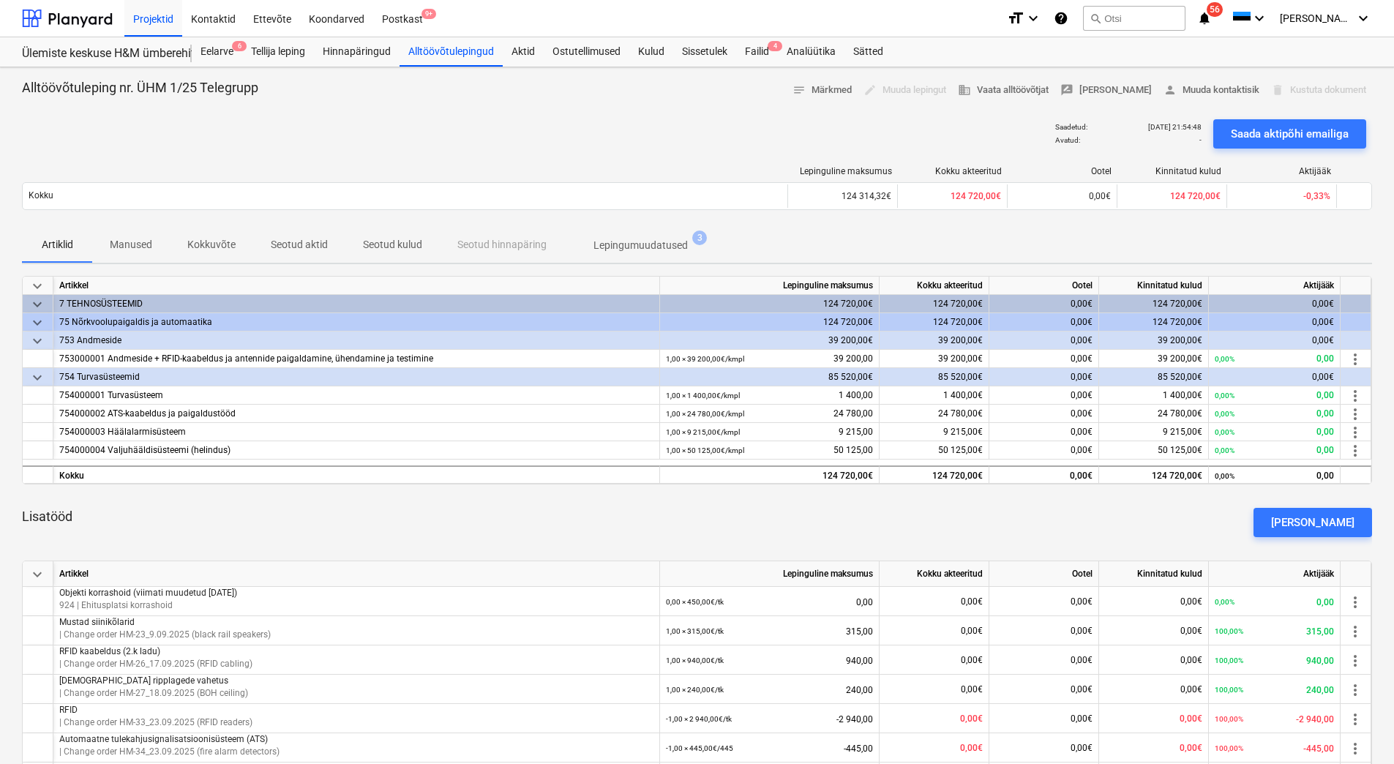
click at [378, 244] on p "Seotud kulud" at bounding box center [392, 244] width 59 height 15
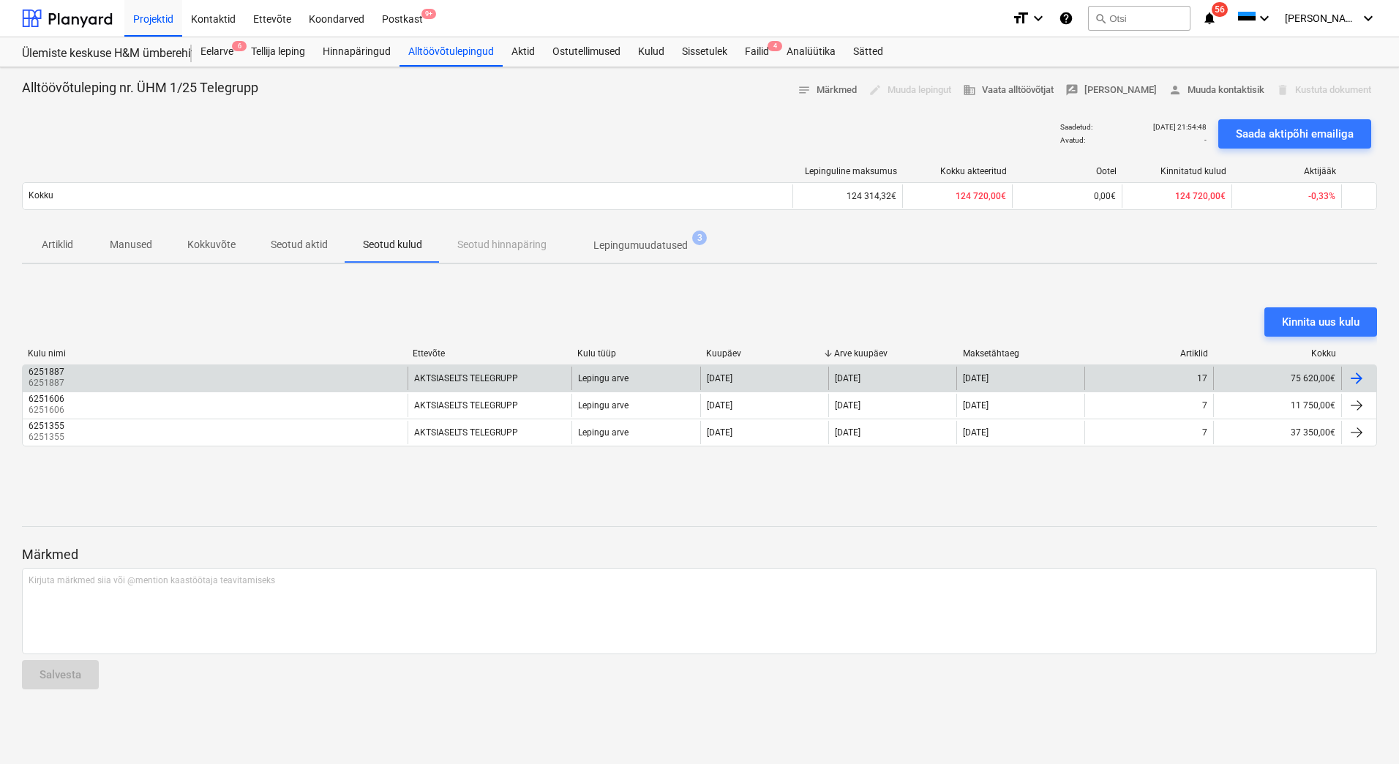
click at [390, 370] on div "6251887 6251887" at bounding box center [215, 378] width 385 height 23
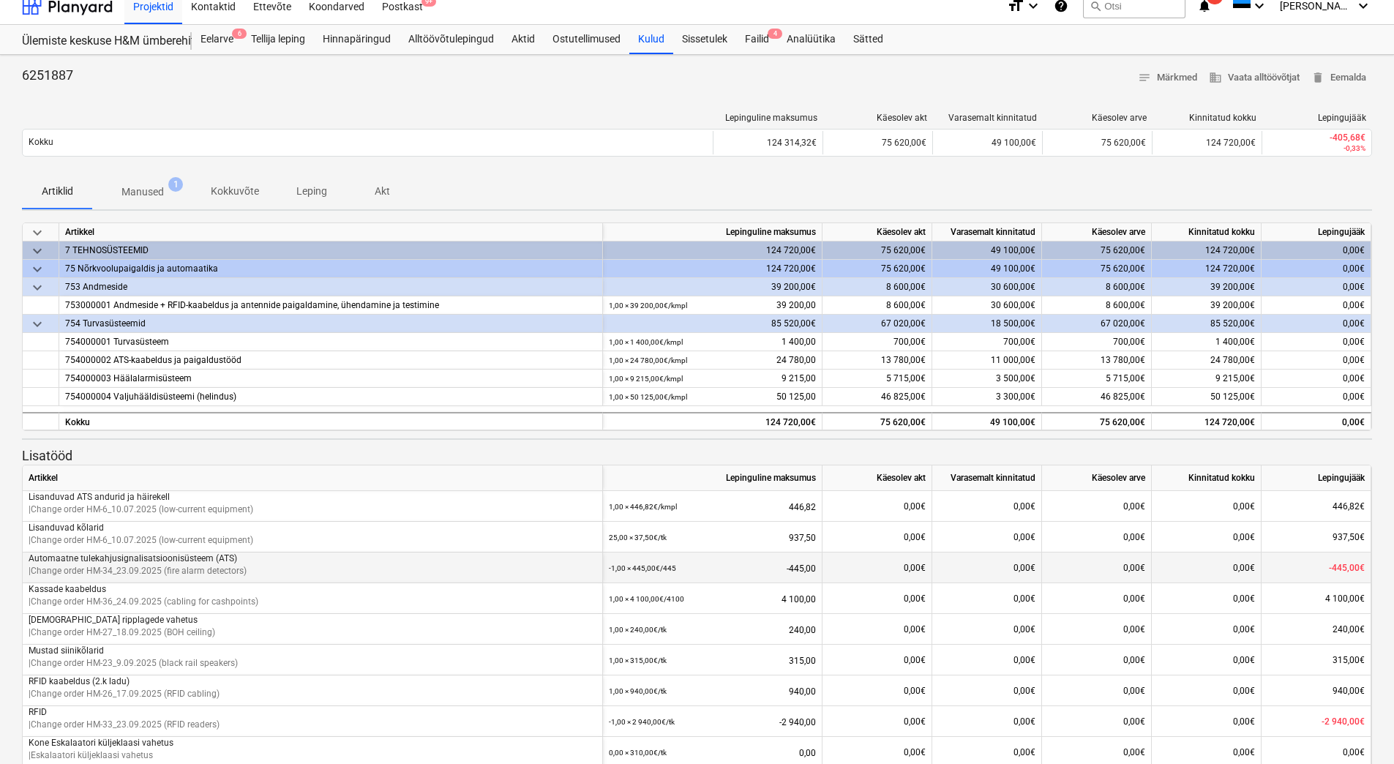
scroll to position [9, 0]
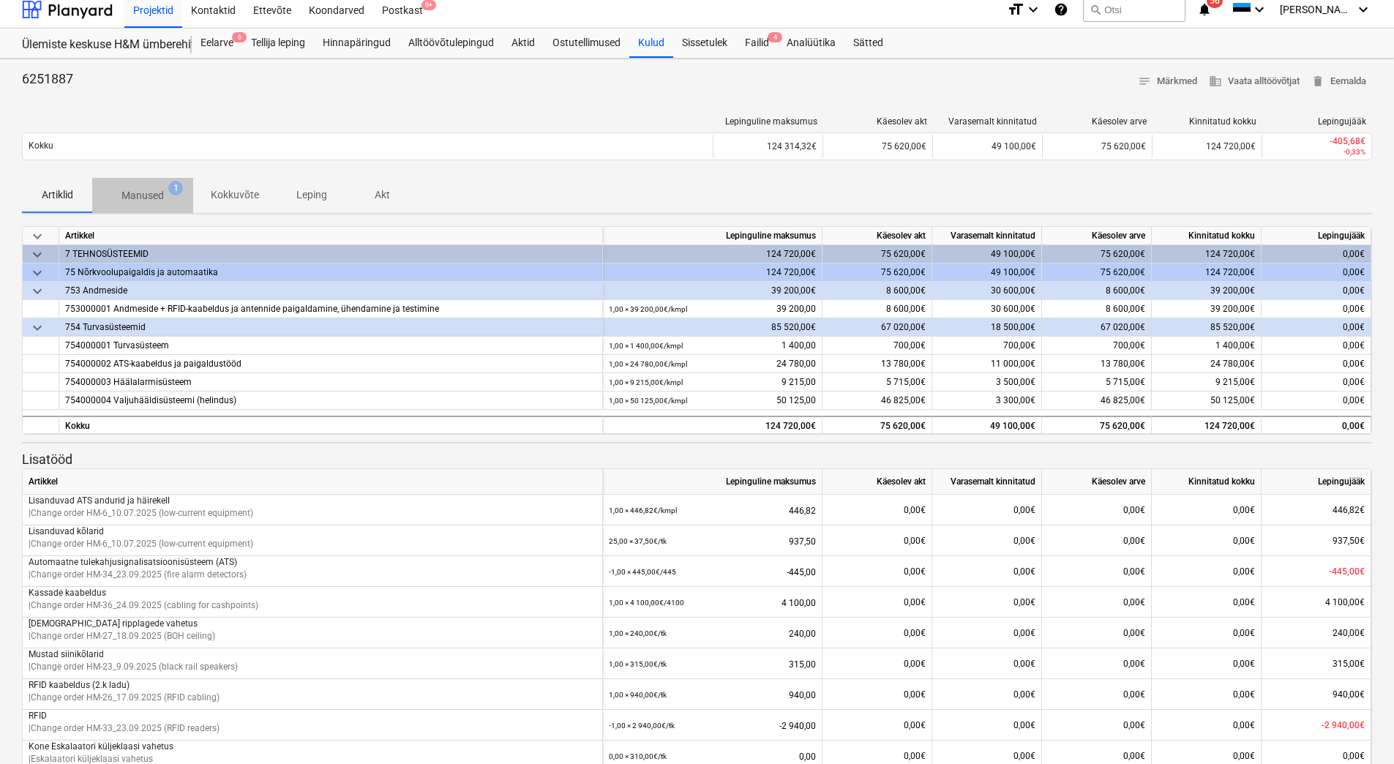
click at [156, 193] on p "Manused" at bounding box center [142, 195] width 42 height 15
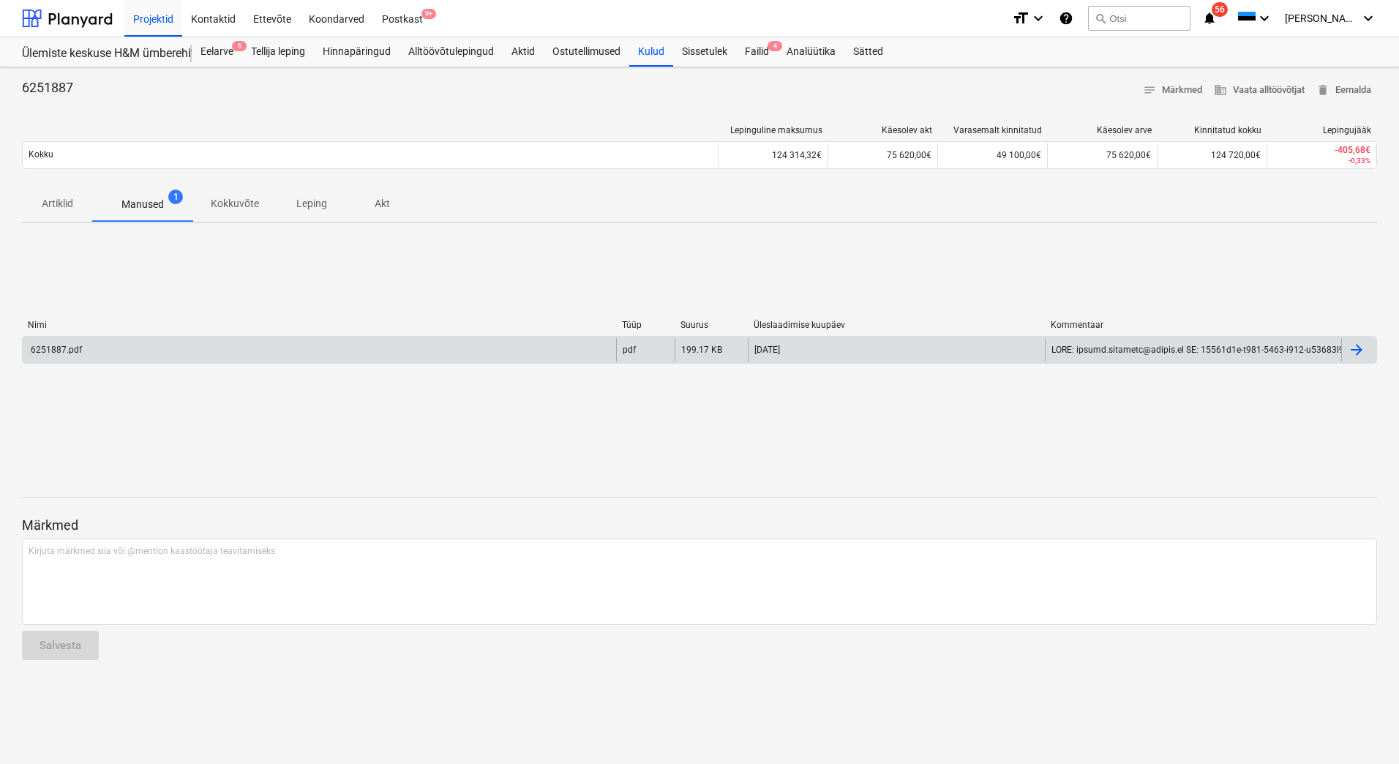
click at [182, 351] on div "6251887.pdf" at bounding box center [320, 349] width 594 height 23
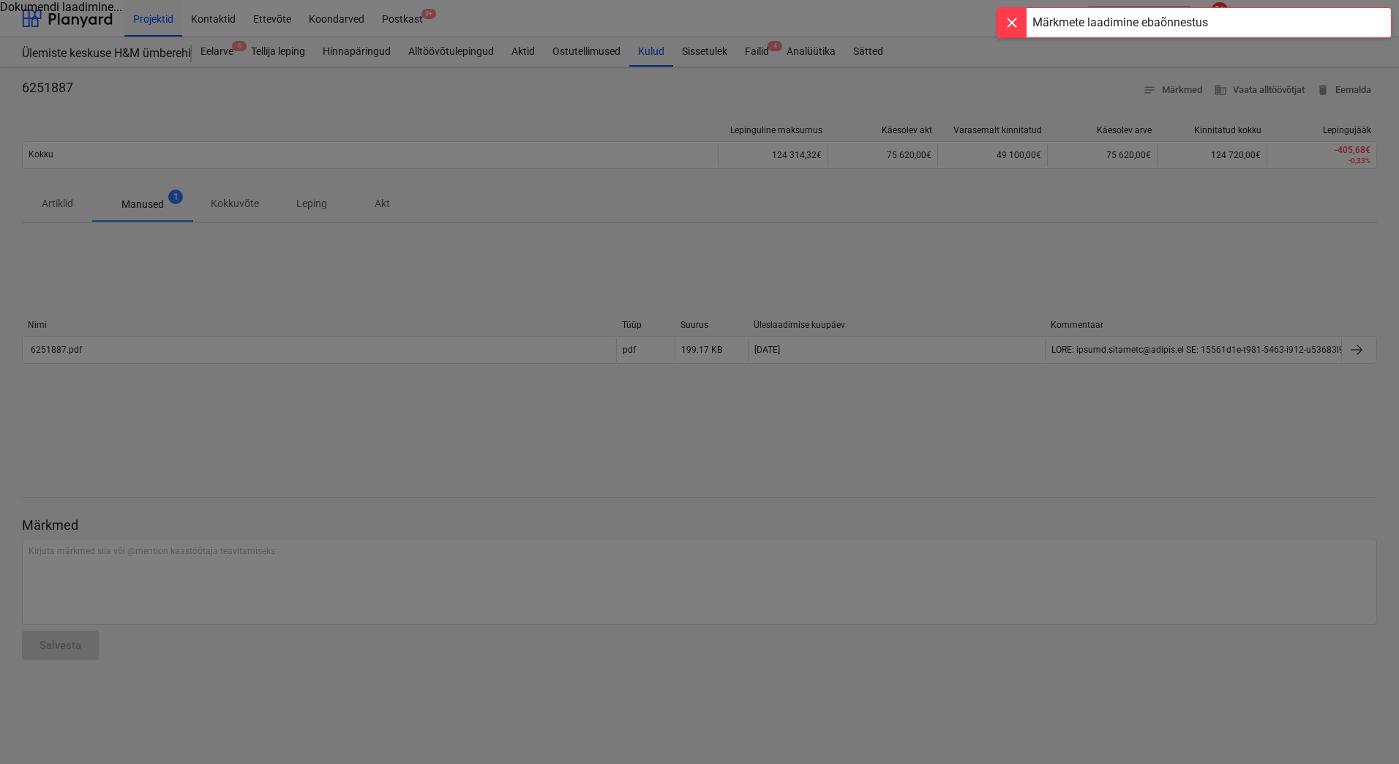
click at [597, 428] on div at bounding box center [699, 382] width 1399 height 764
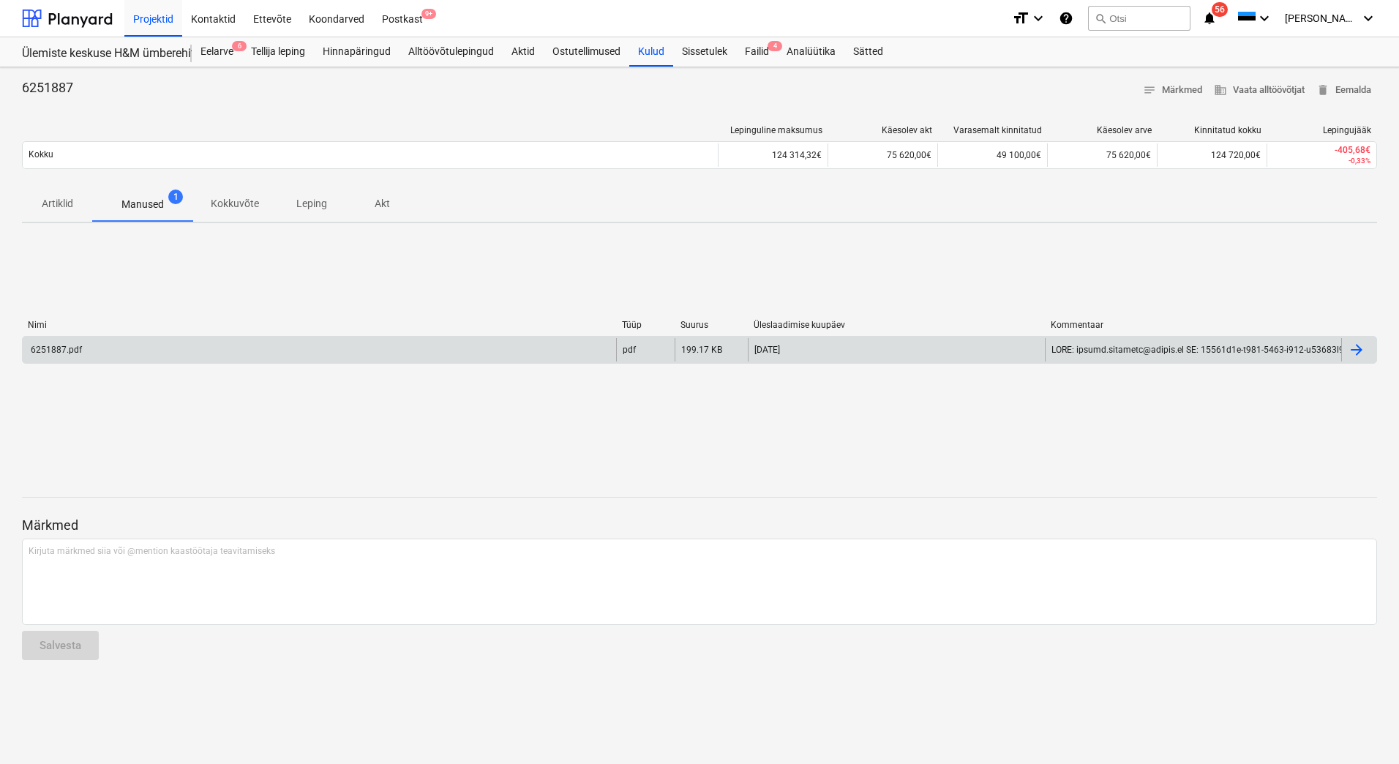
click at [409, 353] on div "6251887.pdf" at bounding box center [320, 349] width 594 height 23
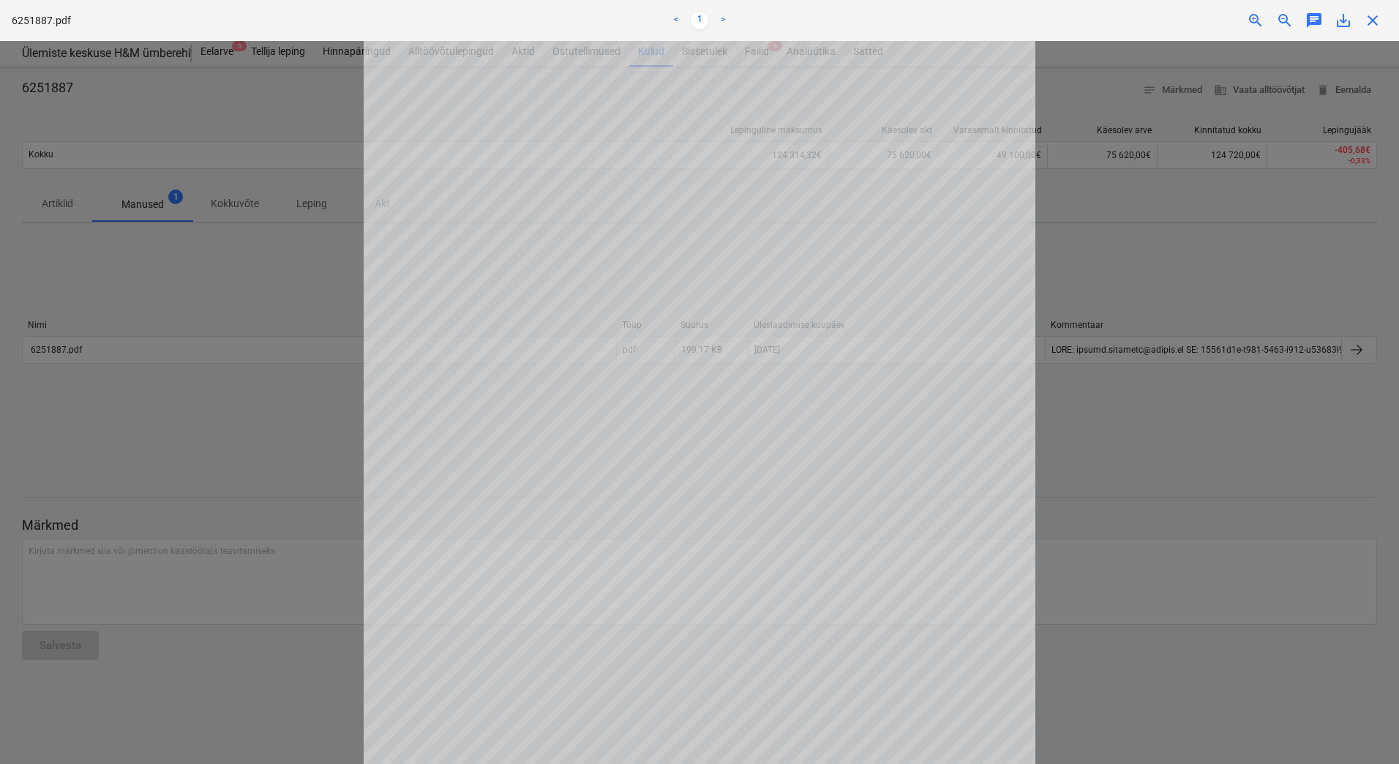
click at [1109, 263] on div at bounding box center [699, 402] width 1399 height 723
click at [236, 420] on div at bounding box center [699, 402] width 1399 height 723
click at [307, 258] on div at bounding box center [699, 402] width 1399 height 723
click at [1378, 28] on span "close" at bounding box center [1373, 21] width 18 height 18
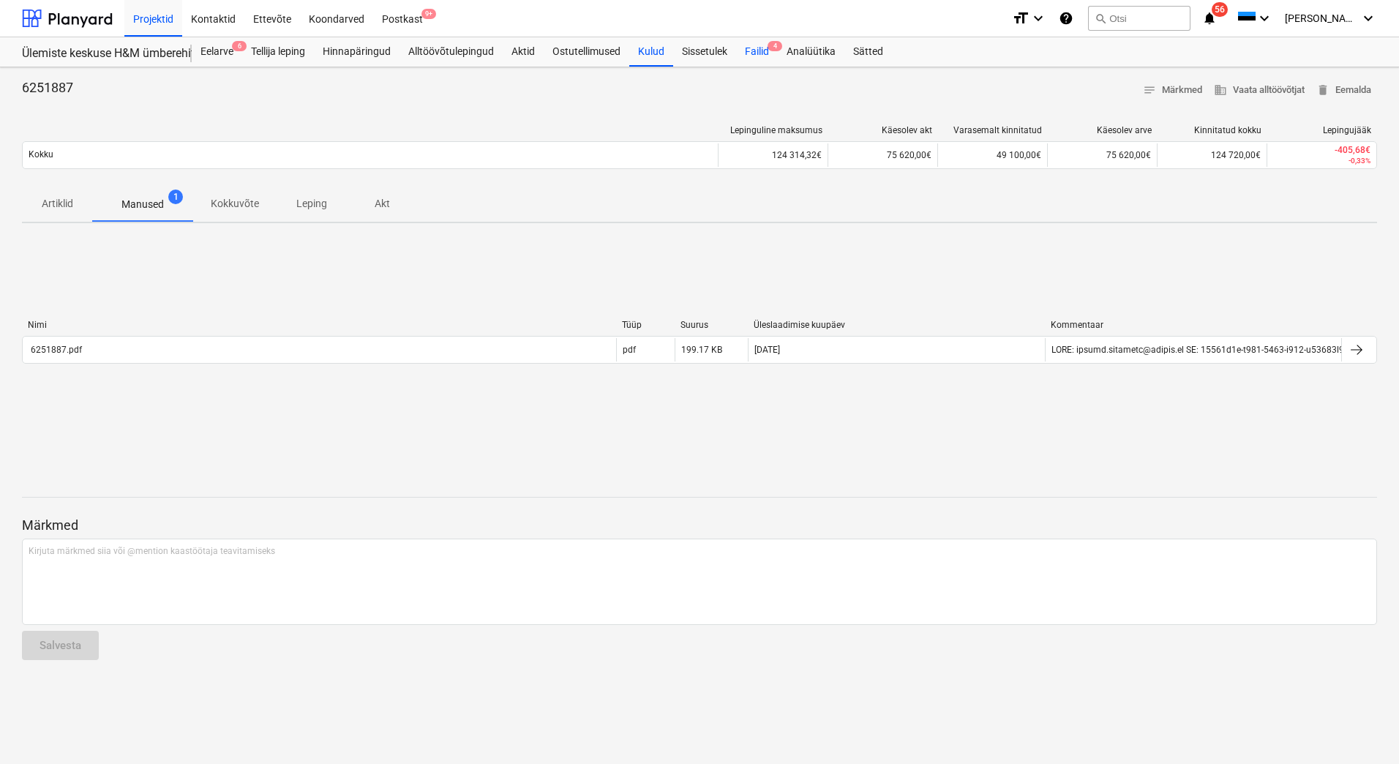
click at [755, 56] on div "Failid 4" at bounding box center [757, 51] width 42 height 29
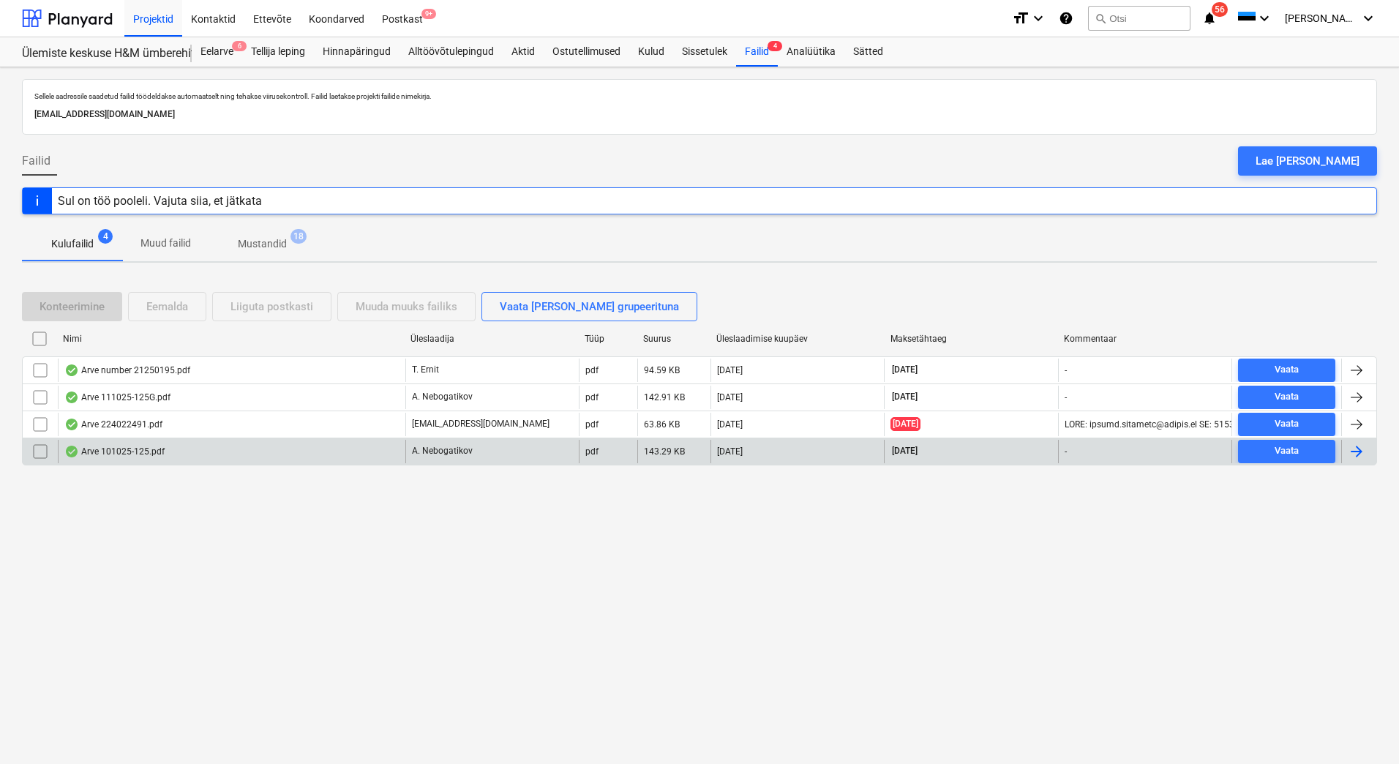
click at [317, 459] on div "Arve 101025-125.pdf" at bounding box center [232, 451] width 348 height 23
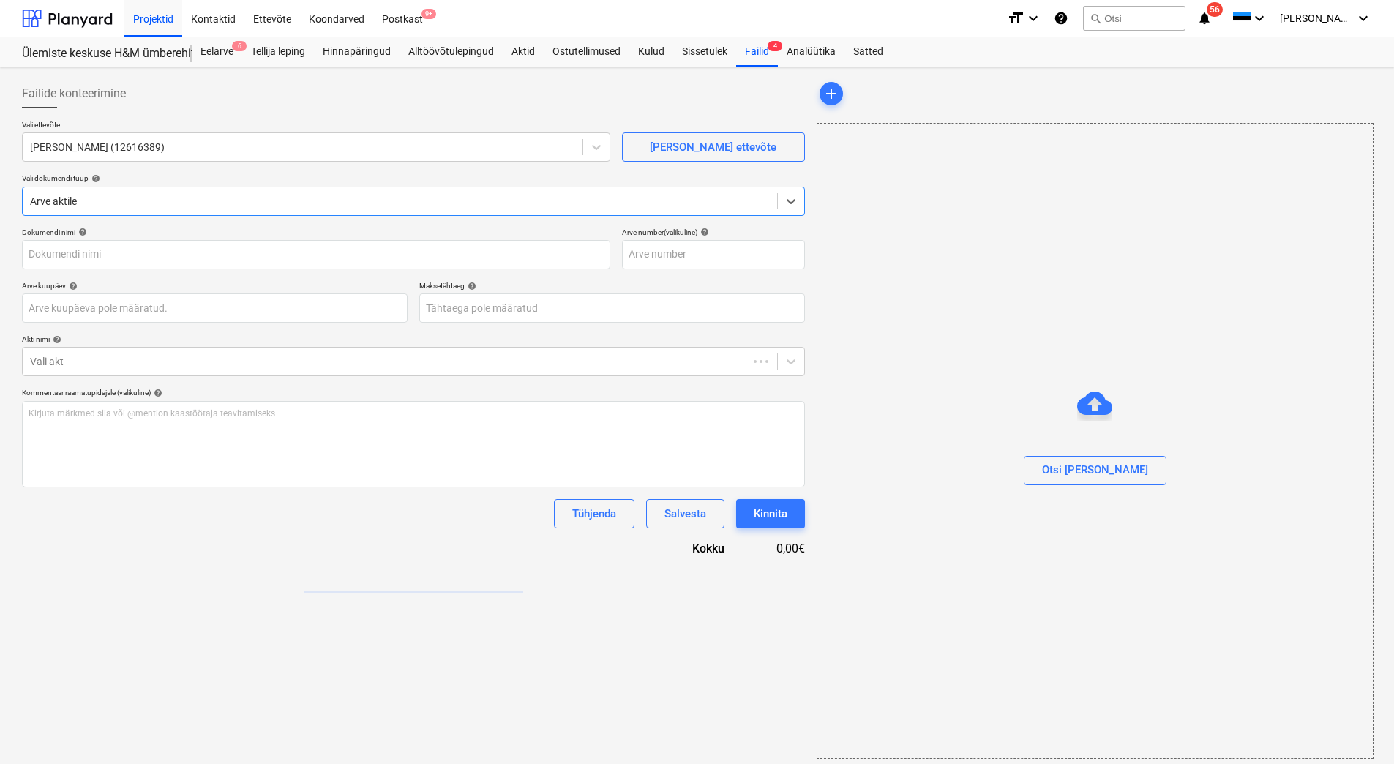
type input "111025-125"
type input "[DATE]"
type input "14 Dec 2028"
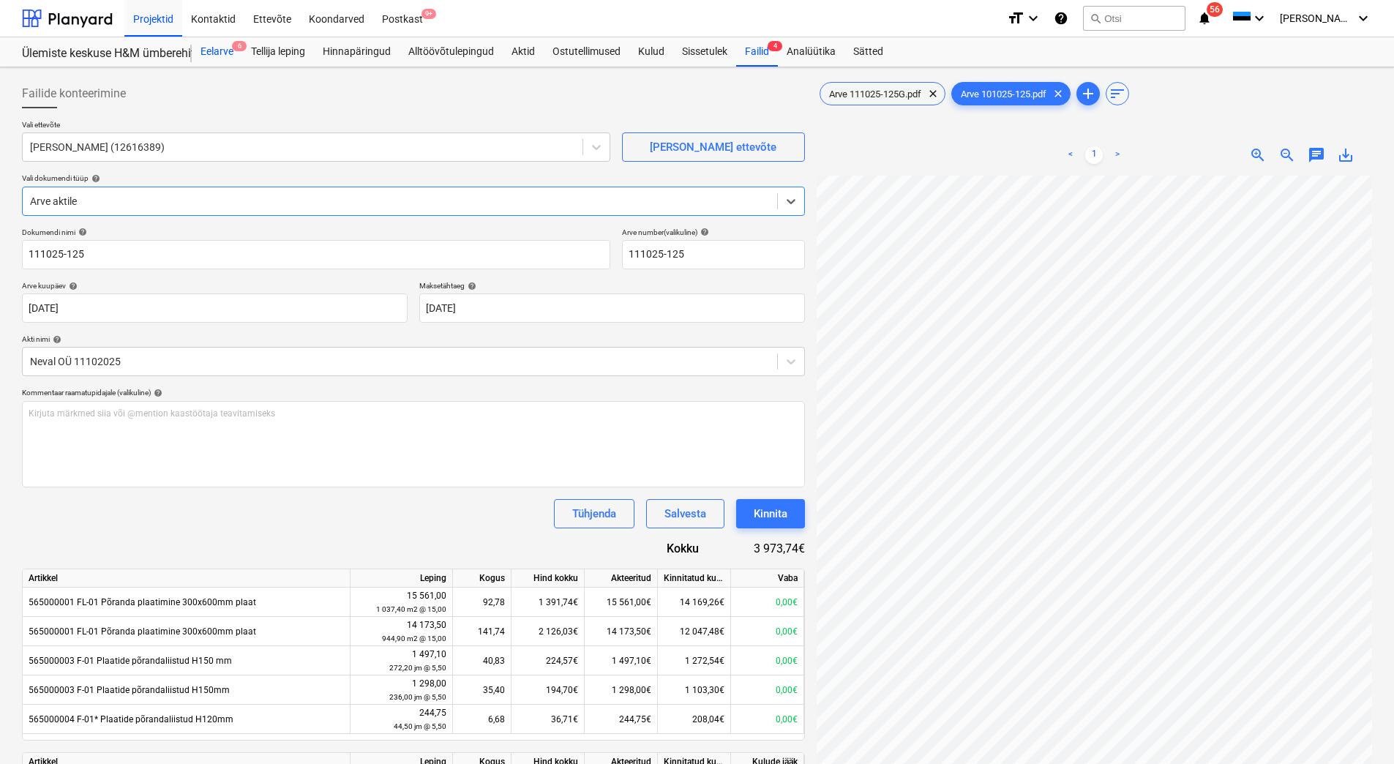
click at [228, 53] on div "Eelarve 6" at bounding box center [217, 51] width 50 height 29
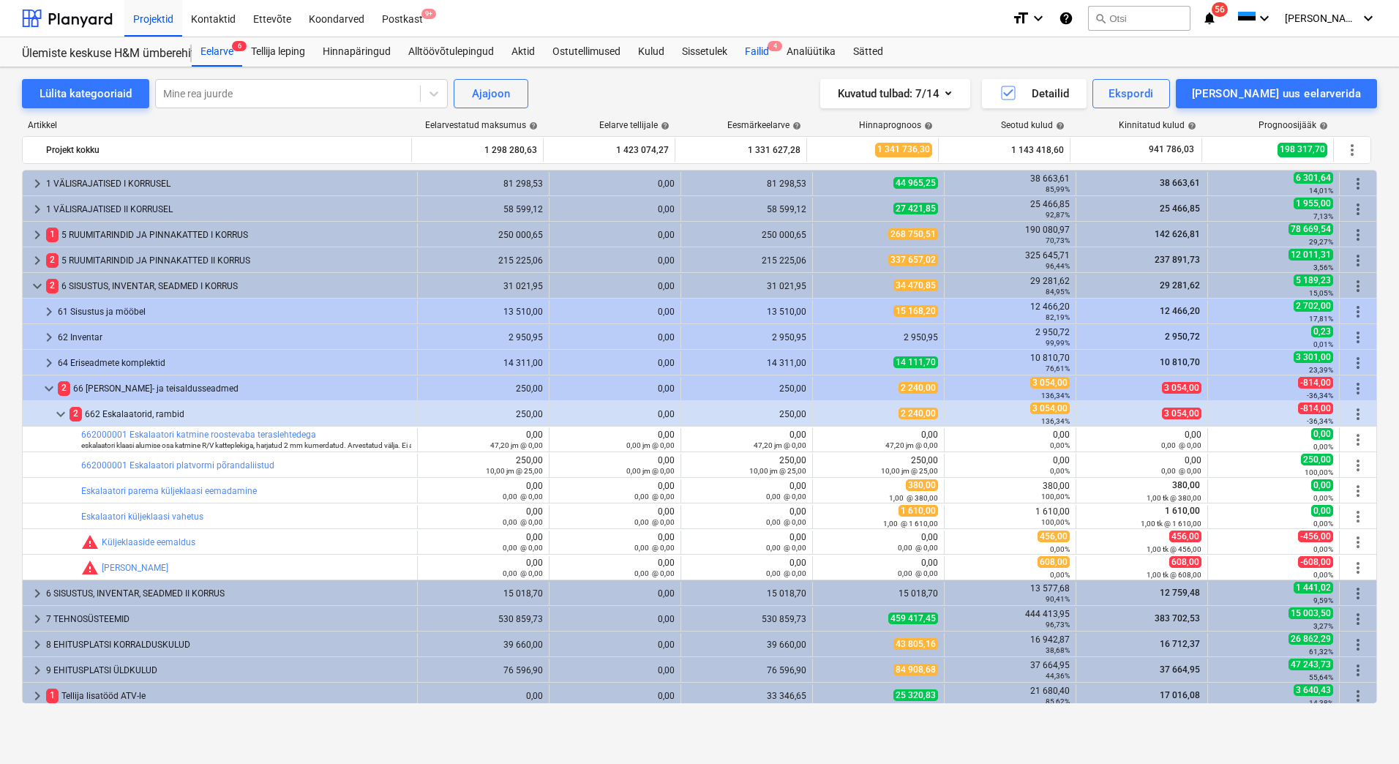
click at [761, 55] on div "Failid 4" at bounding box center [757, 51] width 42 height 29
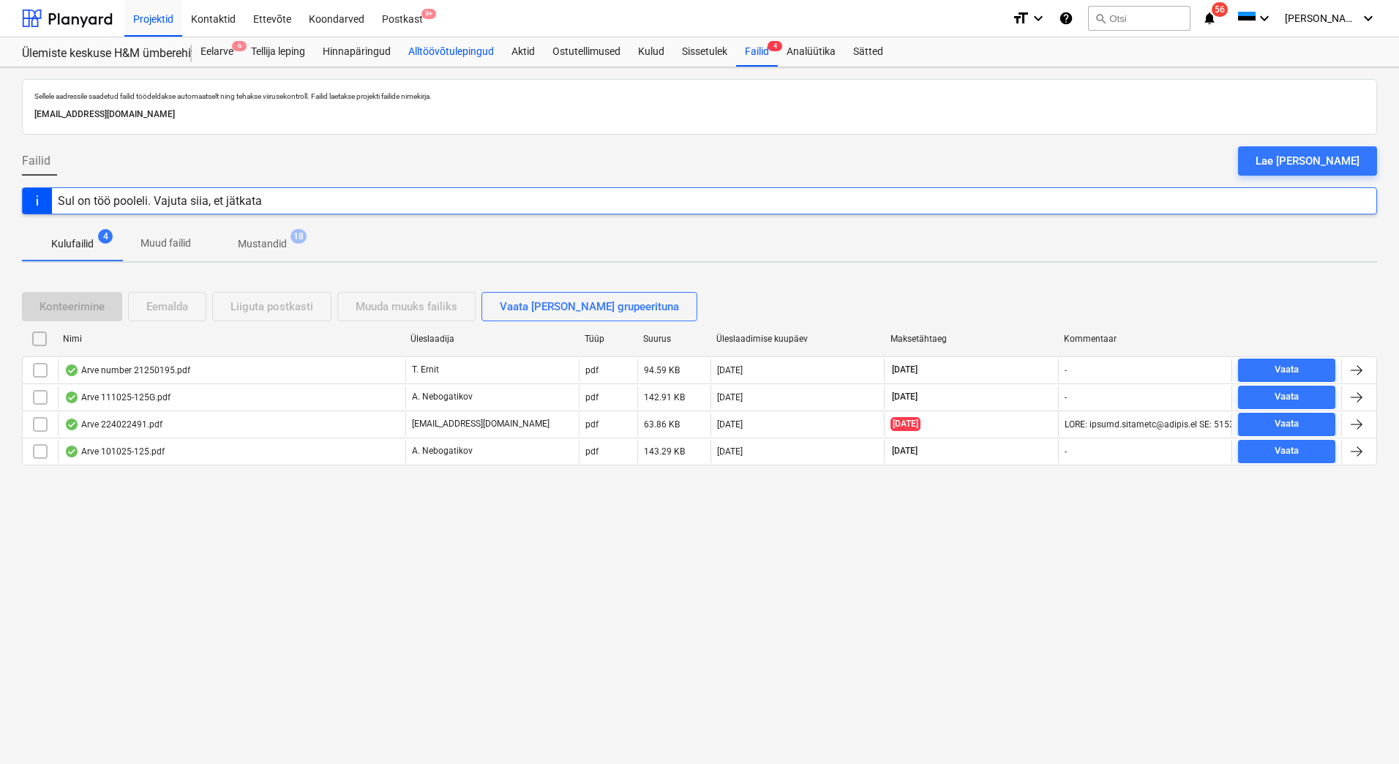
click at [438, 52] on div "Alltöövõtulepingud" at bounding box center [451, 51] width 103 height 29
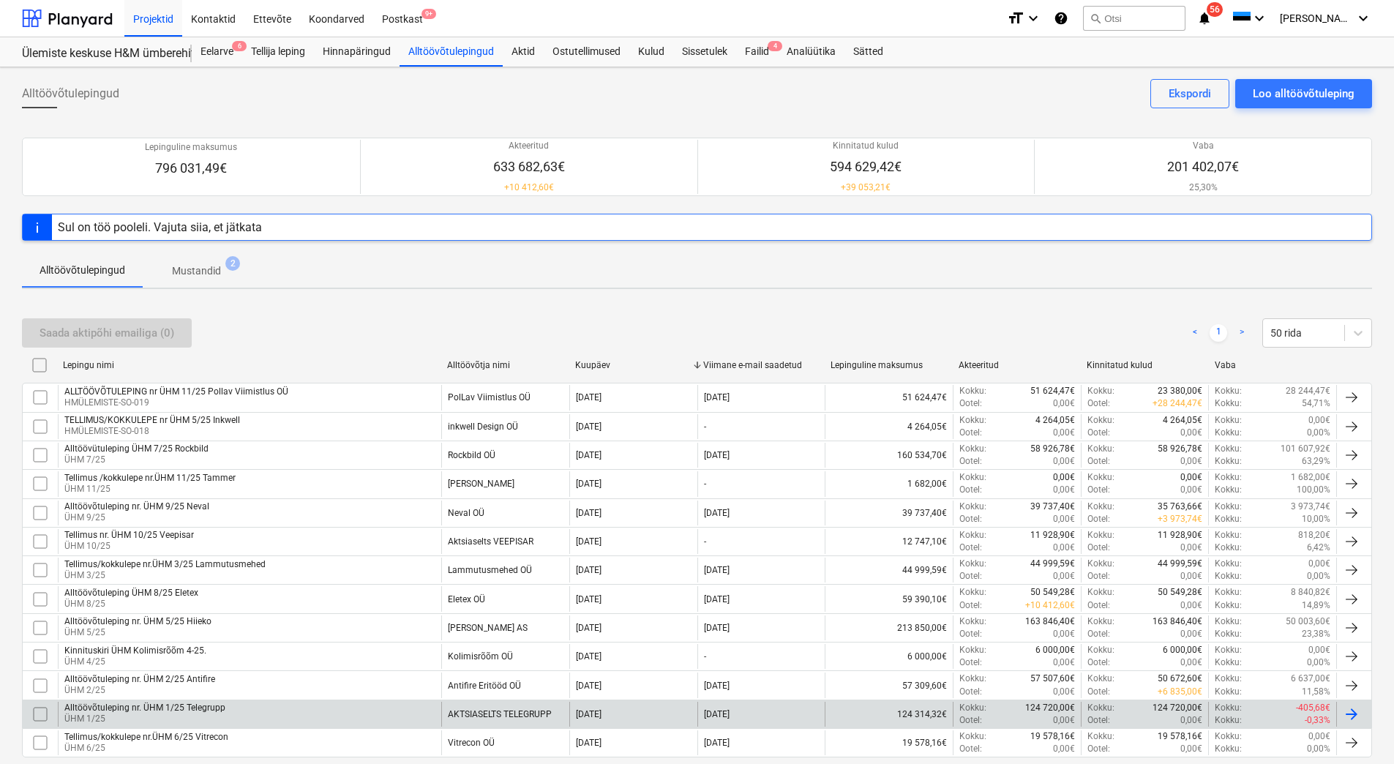
click at [201, 712] on div "Alltöövõtuleping nr. ÜHM 1/25 Telegrupp" at bounding box center [144, 708] width 161 height 10
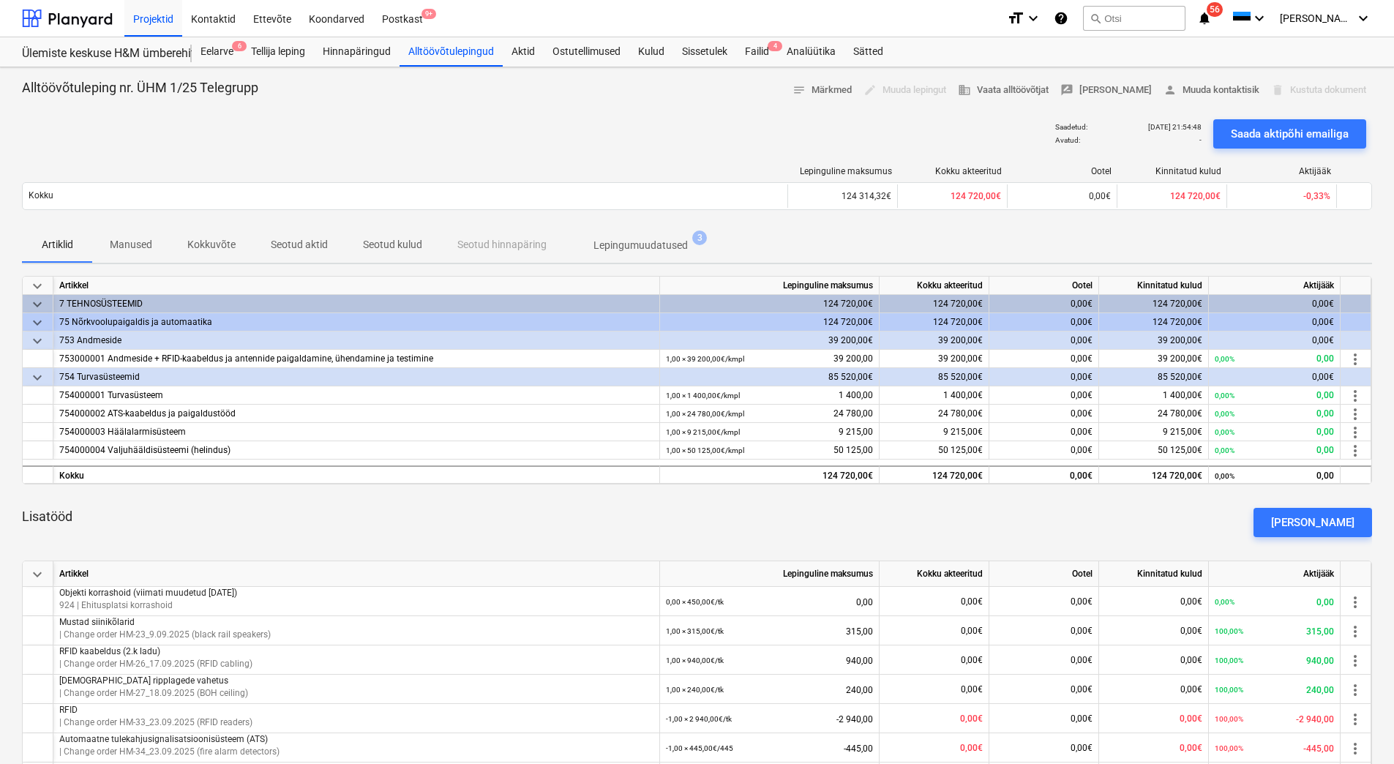
click at [386, 240] on p "Seotud kulud" at bounding box center [392, 244] width 59 height 15
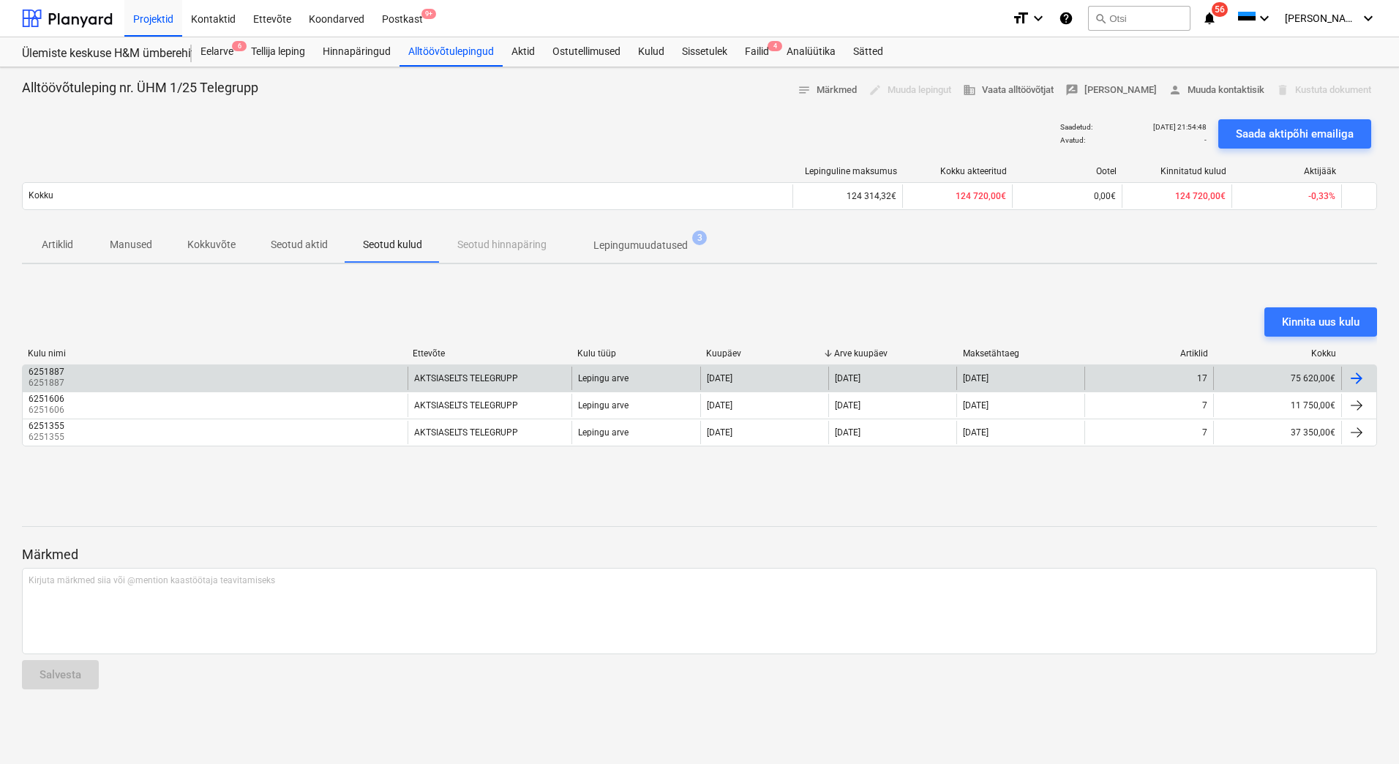
click at [333, 375] on div "6251887 6251887" at bounding box center [215, 378] width 385 height 23
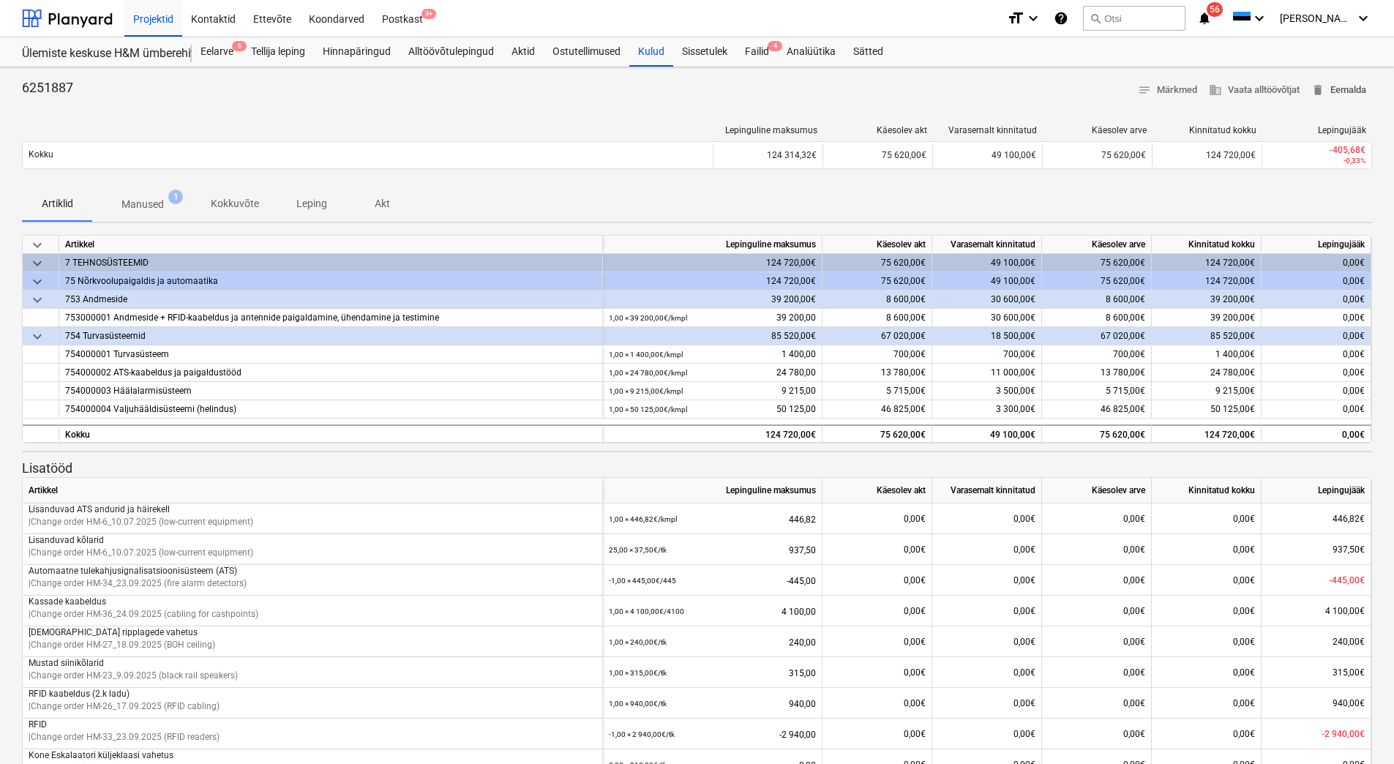
click at [1352, 91] on span "delete Eemalda" at bounding box center [1338, 90] width 55 height 17
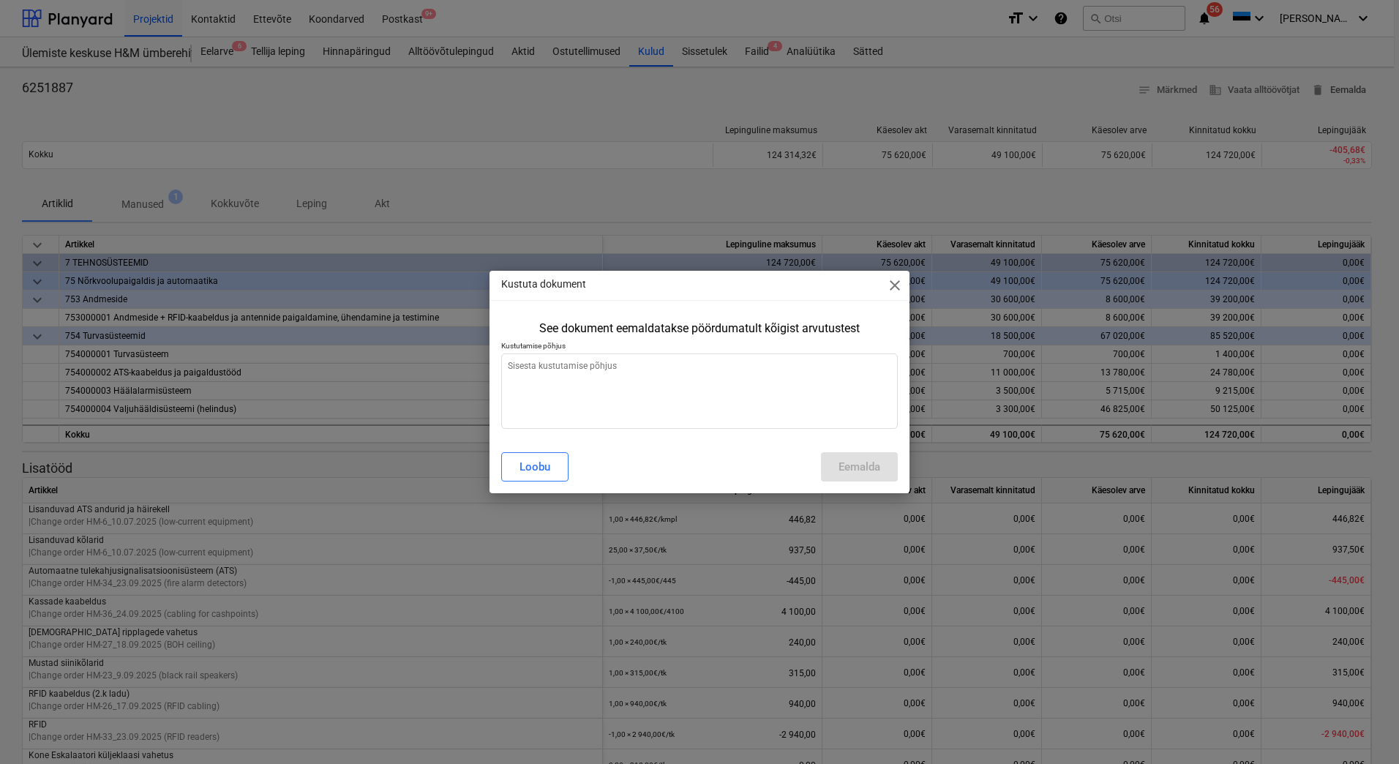
type textarea "x"
click at [592, 354] on div "Kustutamise põhjus" at bounding box center [699, 385] width 397 height 88
click at [598, 366] on textarea at bounding box center [699, 390] width 397 height 75
type textarea "V"
type textarea "x"
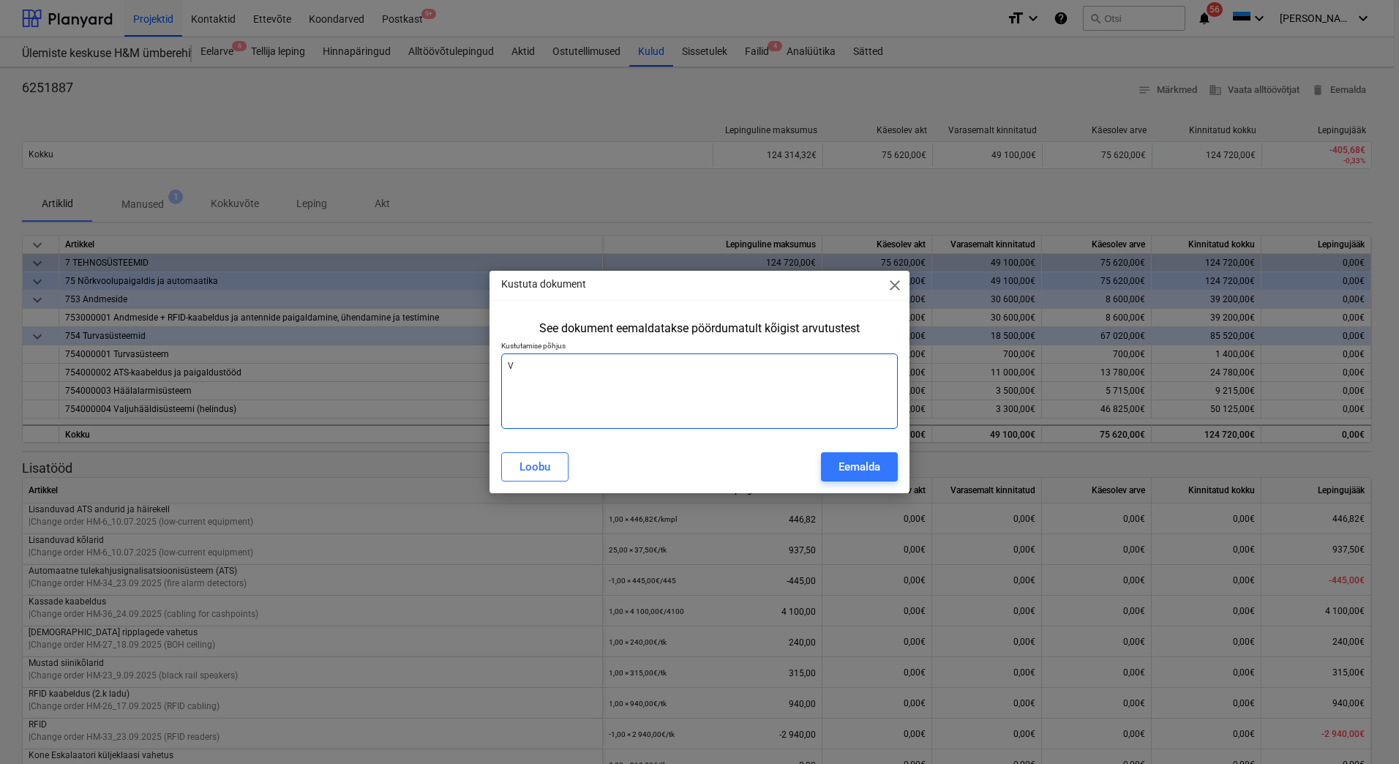
type textarea "Va"
type textarea "x"
type textarea "Val"
type textarea "x"
type textarea "Vale"
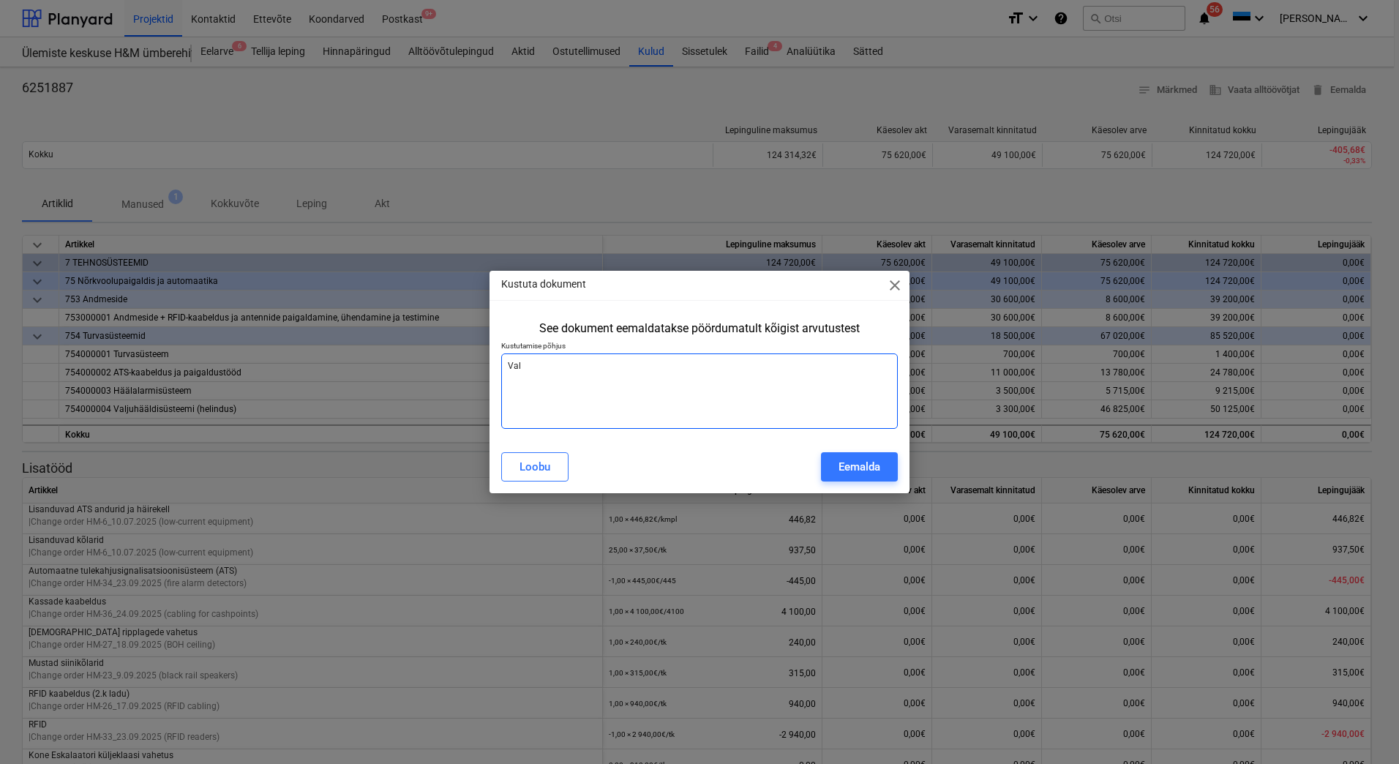
type textarea "x"
type textarea "Vale"
type textarea "x"
type textarea "Vale s"
type textarea "x"
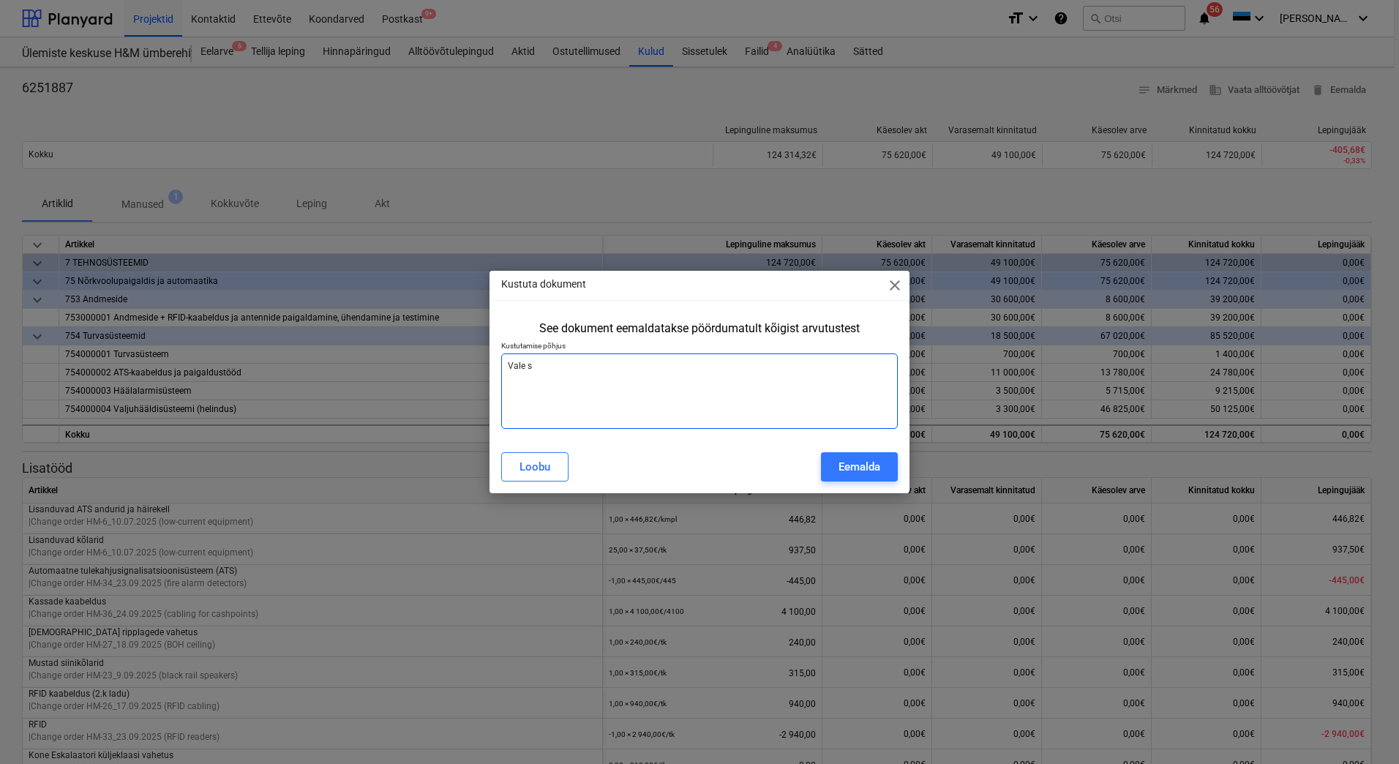
type textarea "Vale su"
type textarea "x"
type textarea "Vale sum"
type textarea "x"
type textarea "Vale summ"
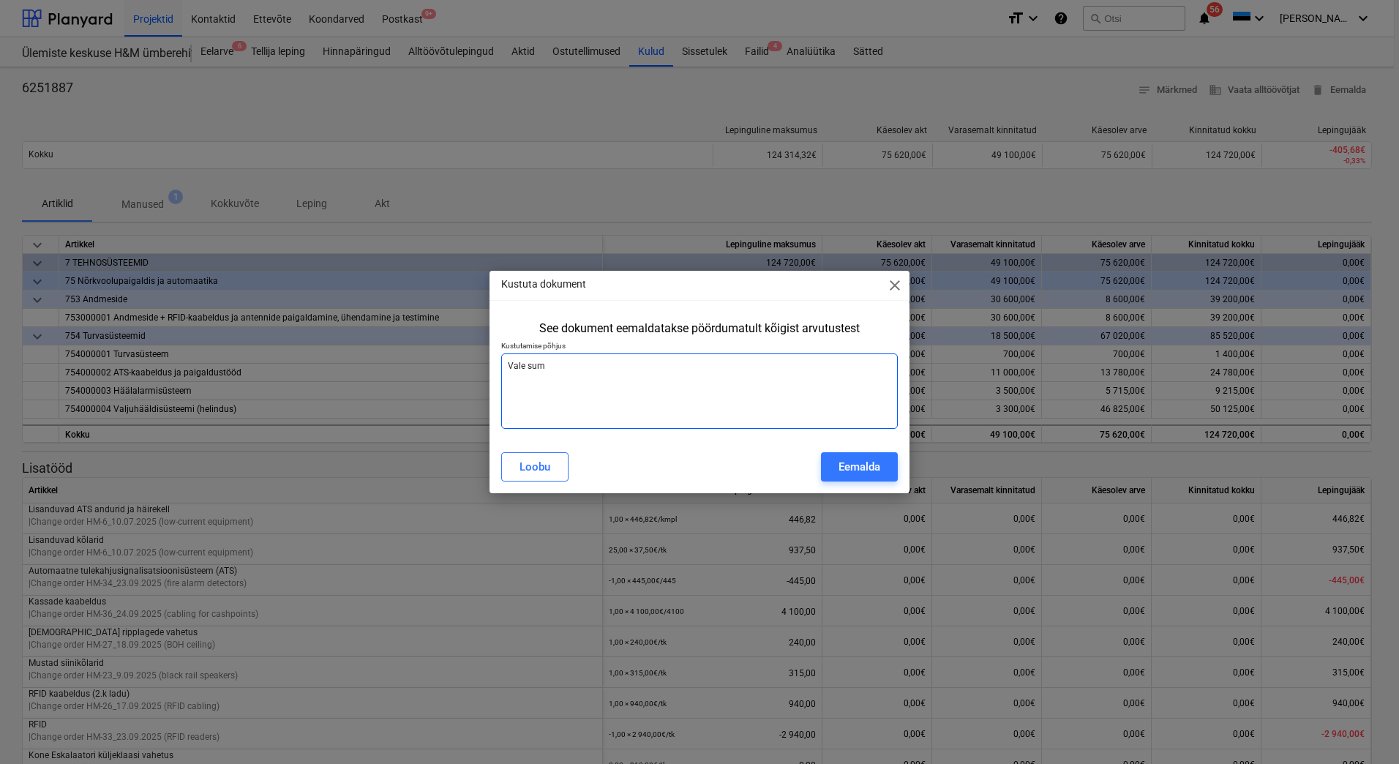
type textarea "x"
type textarea "Vale summa"
type textarea "x"
type textarea "Vale summa"
click at [858, 475] on div "Eemalda" at bounding box center [860, 466] width 42 height 19
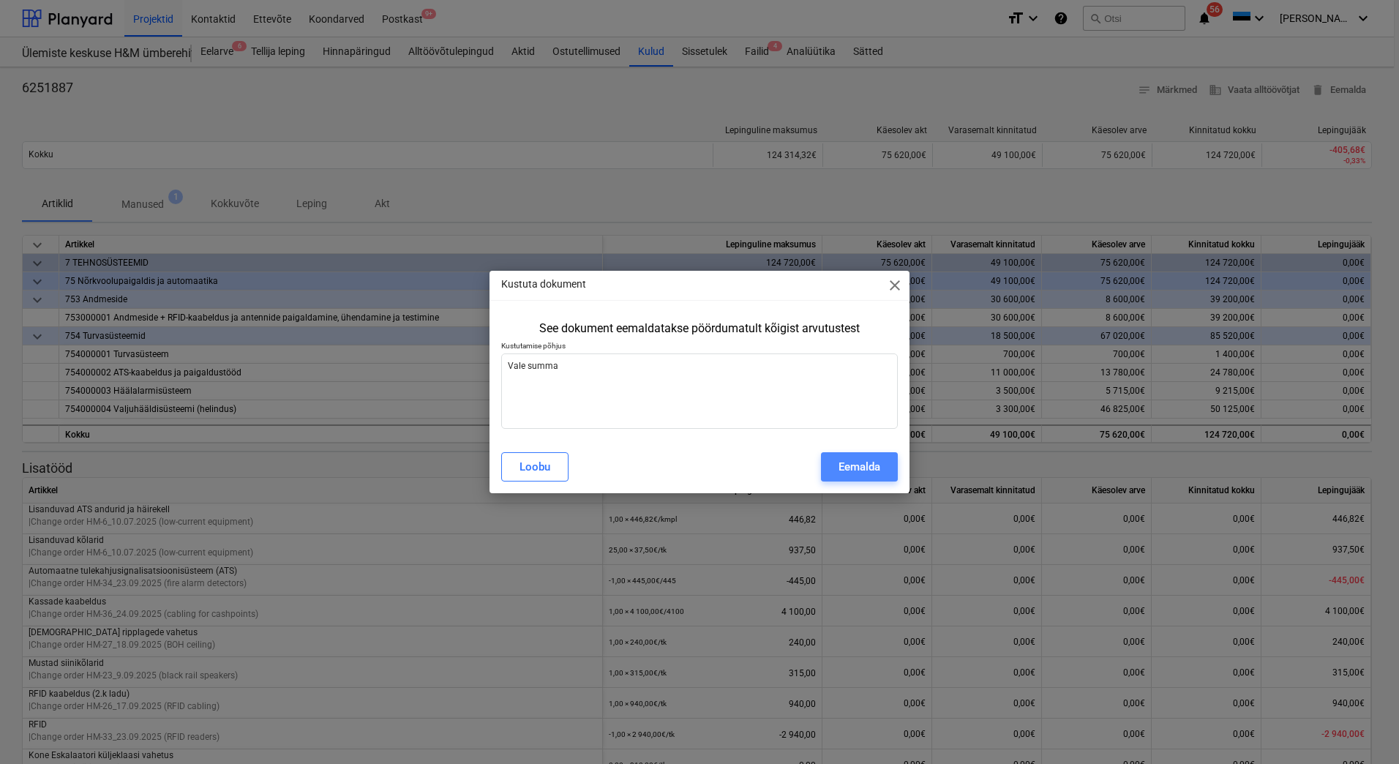
type textarea "x"
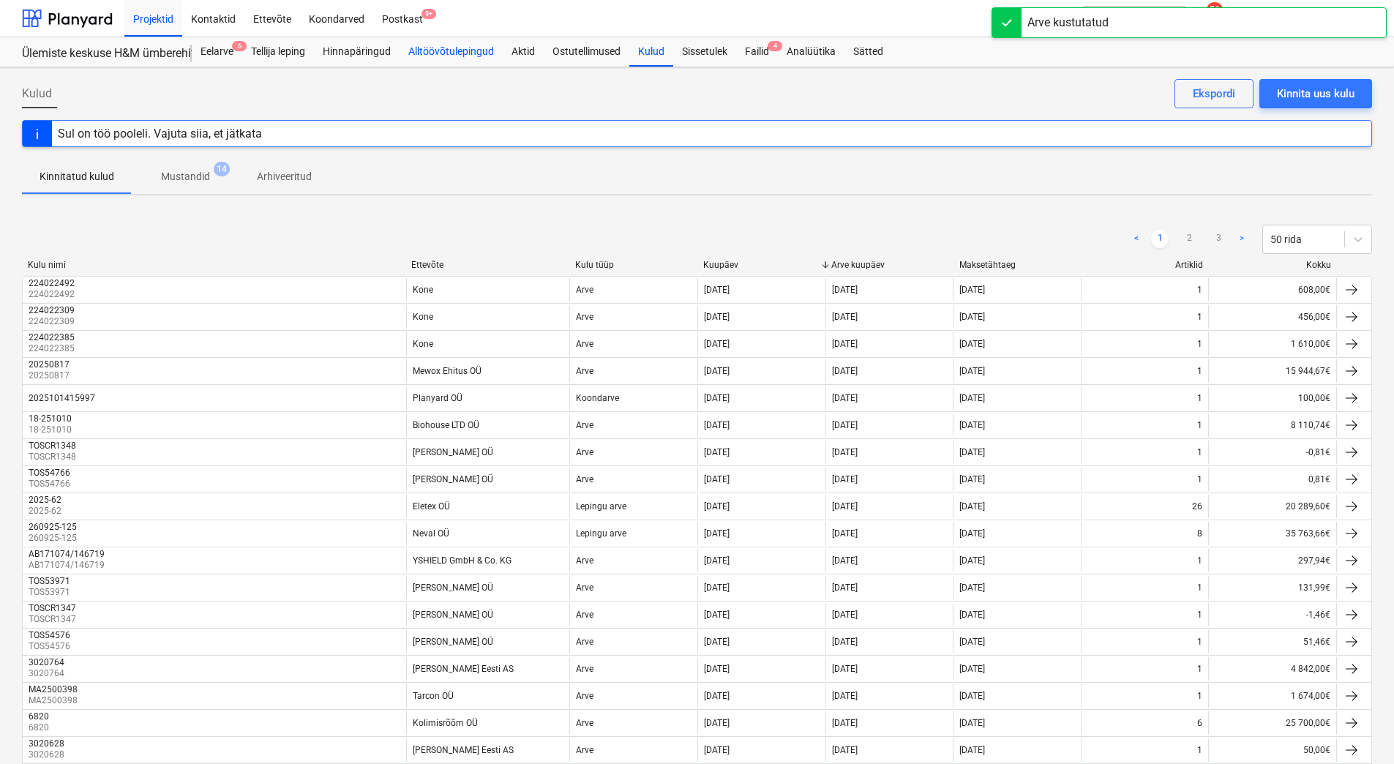
click at [449, 51] on div "Alltöövõtulepingud" at bounding box center [451, 51] width 103 height 29
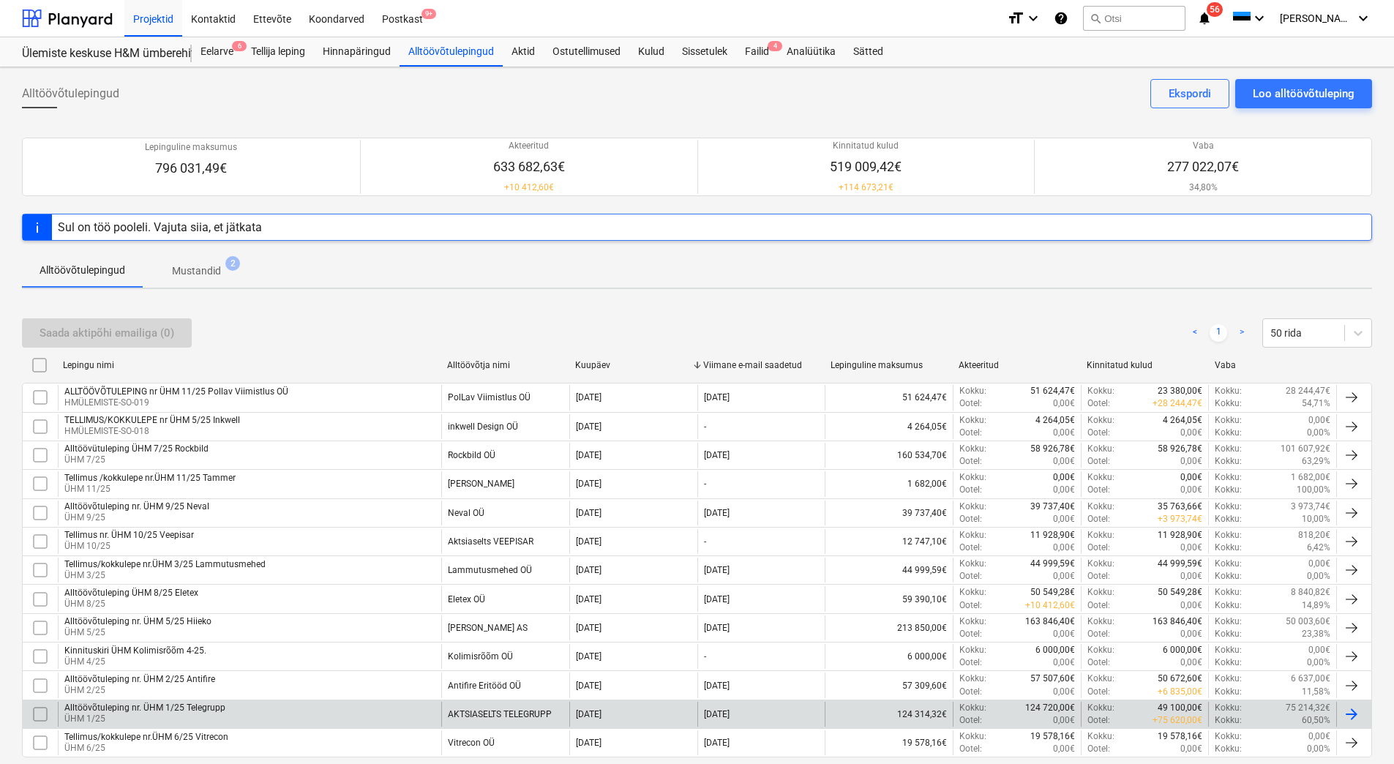
click at [206, 715] on p "ÜHM 1/25" at bounding box center [144, 719] width 161 height 12
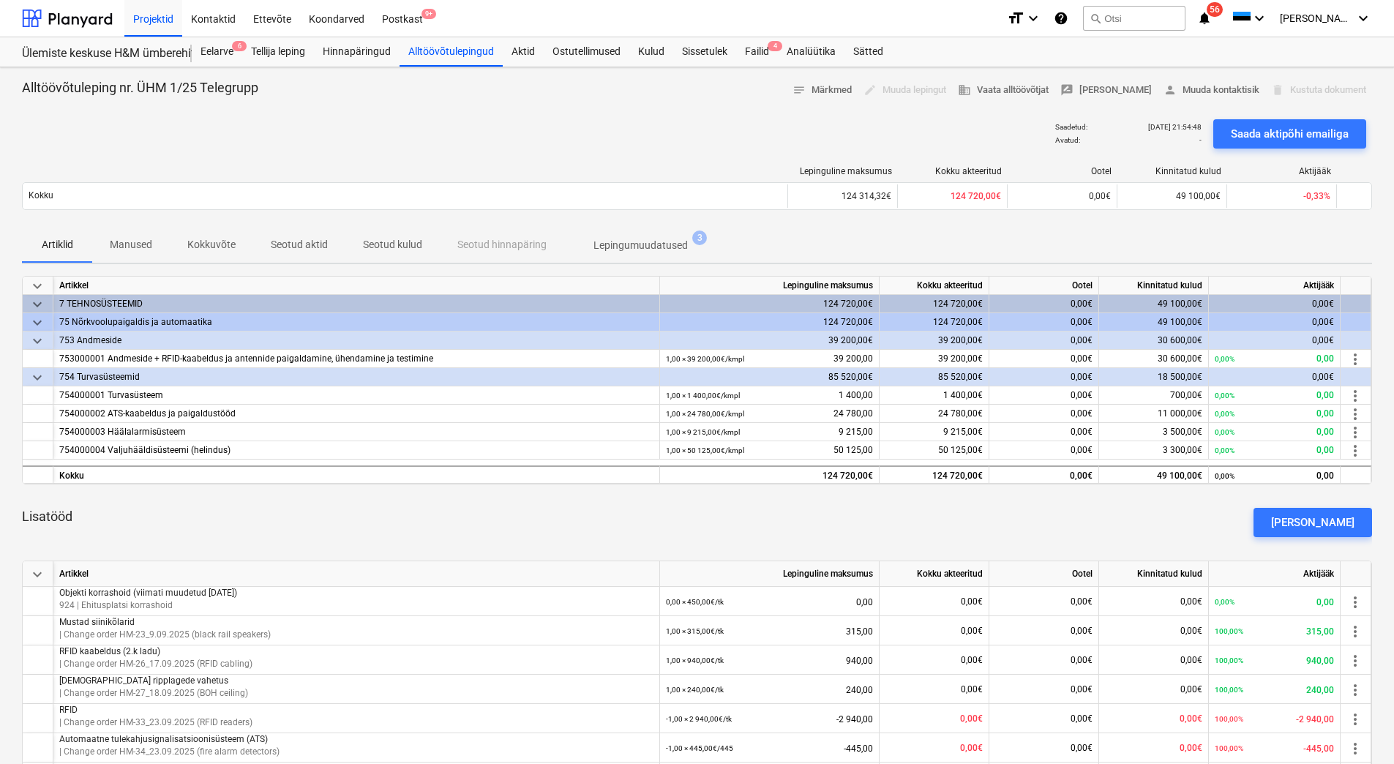
click at [385, 248] on p "Seotud kulud" at bounding box center [392, 244] width 59 height 15
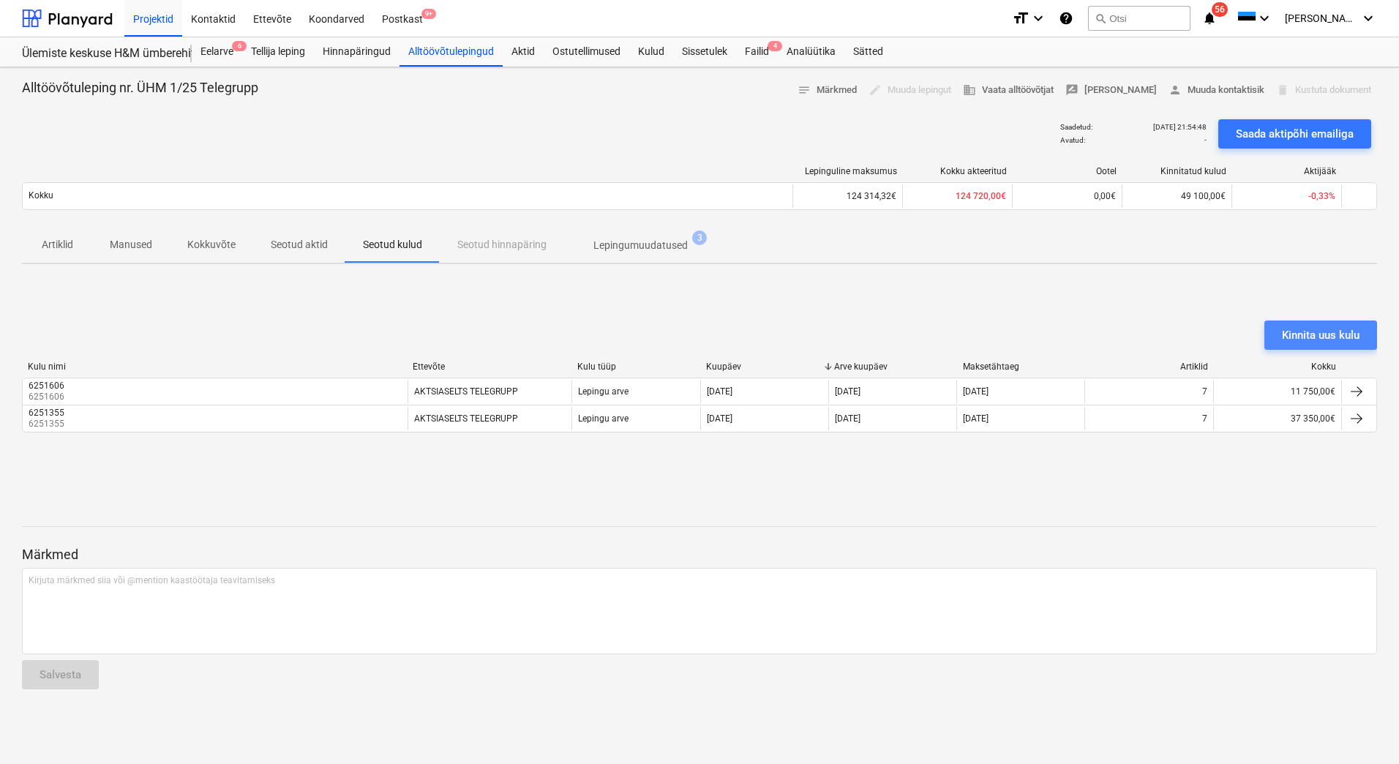
click at [1280, 342] on button "Kinnita uus kulu" at bounding box center [1321, 335] width 113 height 29
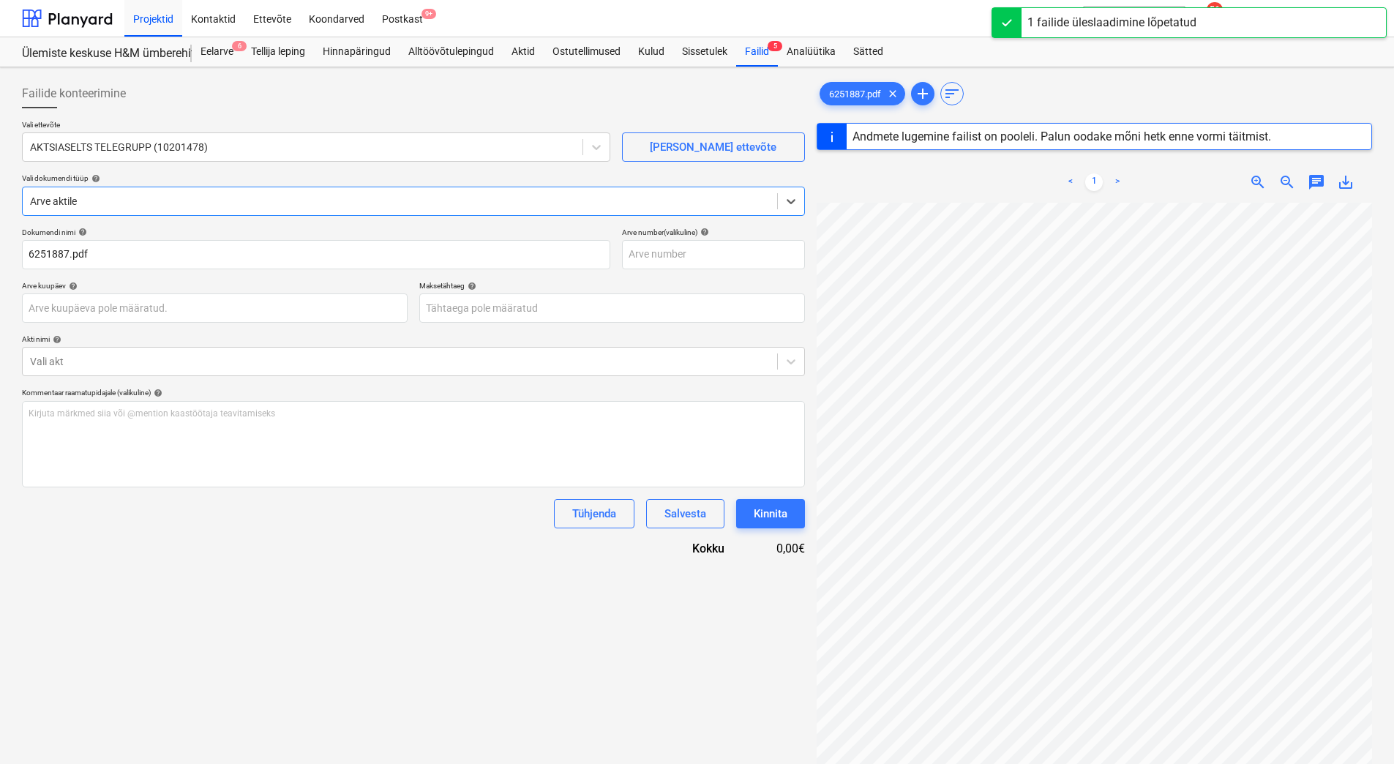
click at [807, 199] on div "Failide konteerimine Vali ettevõte AKTSIASELTS TELEGRUPP (10201478) Lisa uus et…" at bounding box center [413, 502] width 795 height 858
type input "6251887"
type input "[DATE]"
type input "07 Nov 2025"
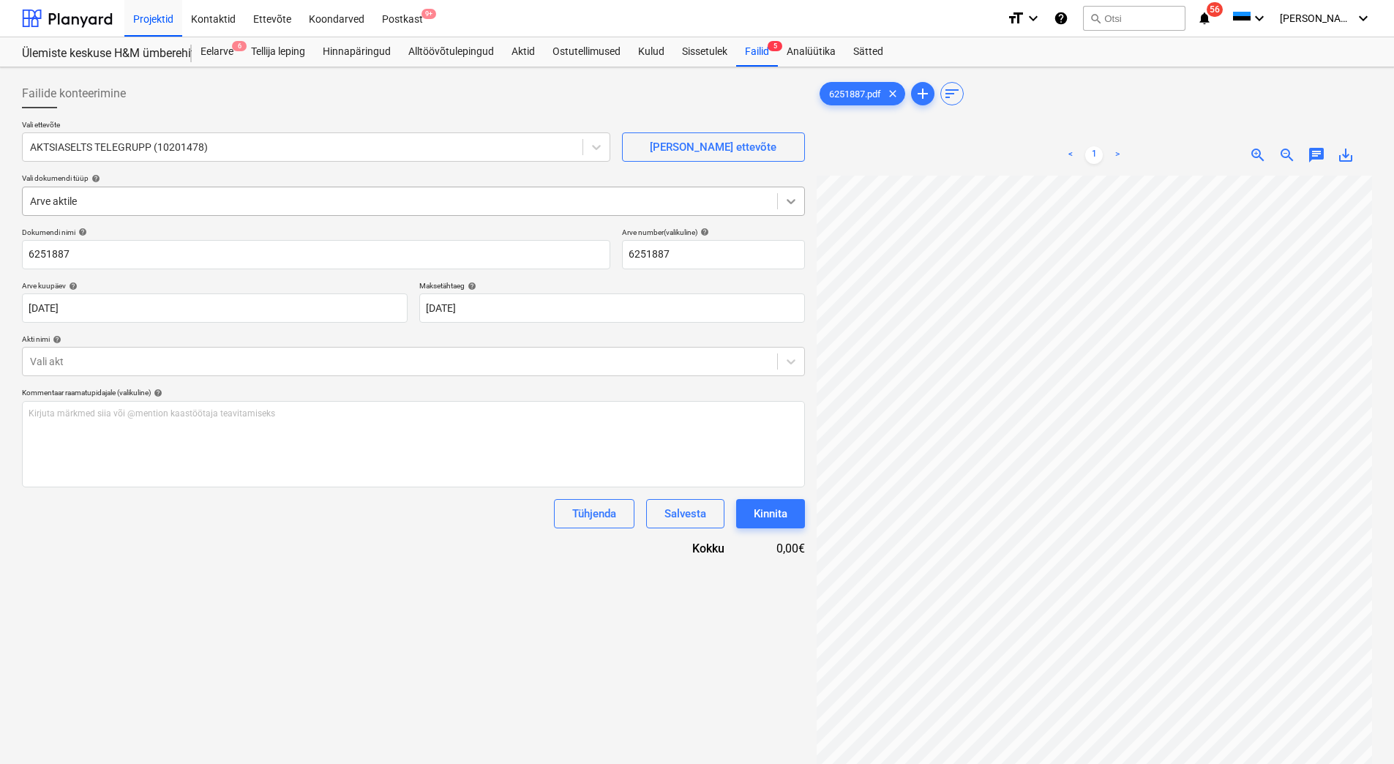
click at [794, 201] on icon at bounding box center [791, 201] width 9 height 5
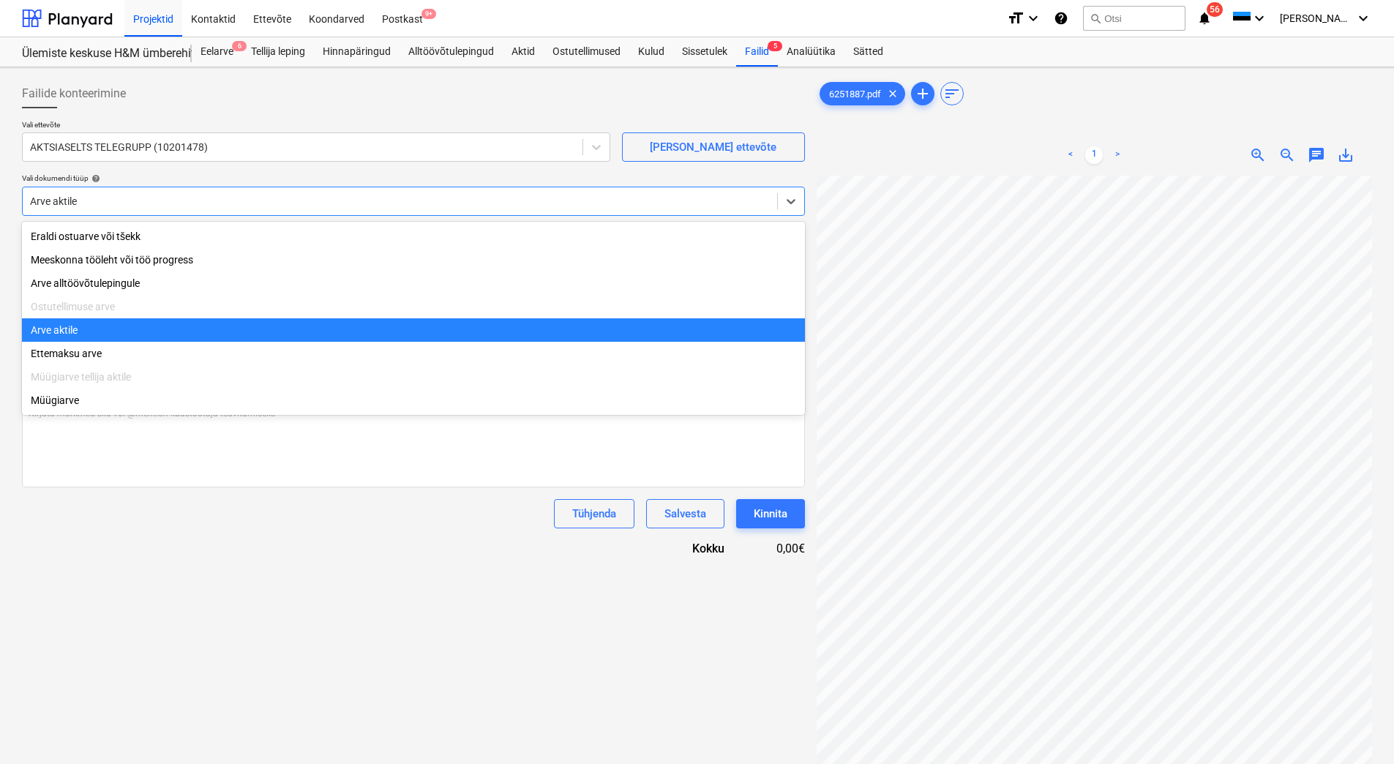
click at [146, 337] on div "Arve aktile" at bounding box center [413, 329] width 783 height 23
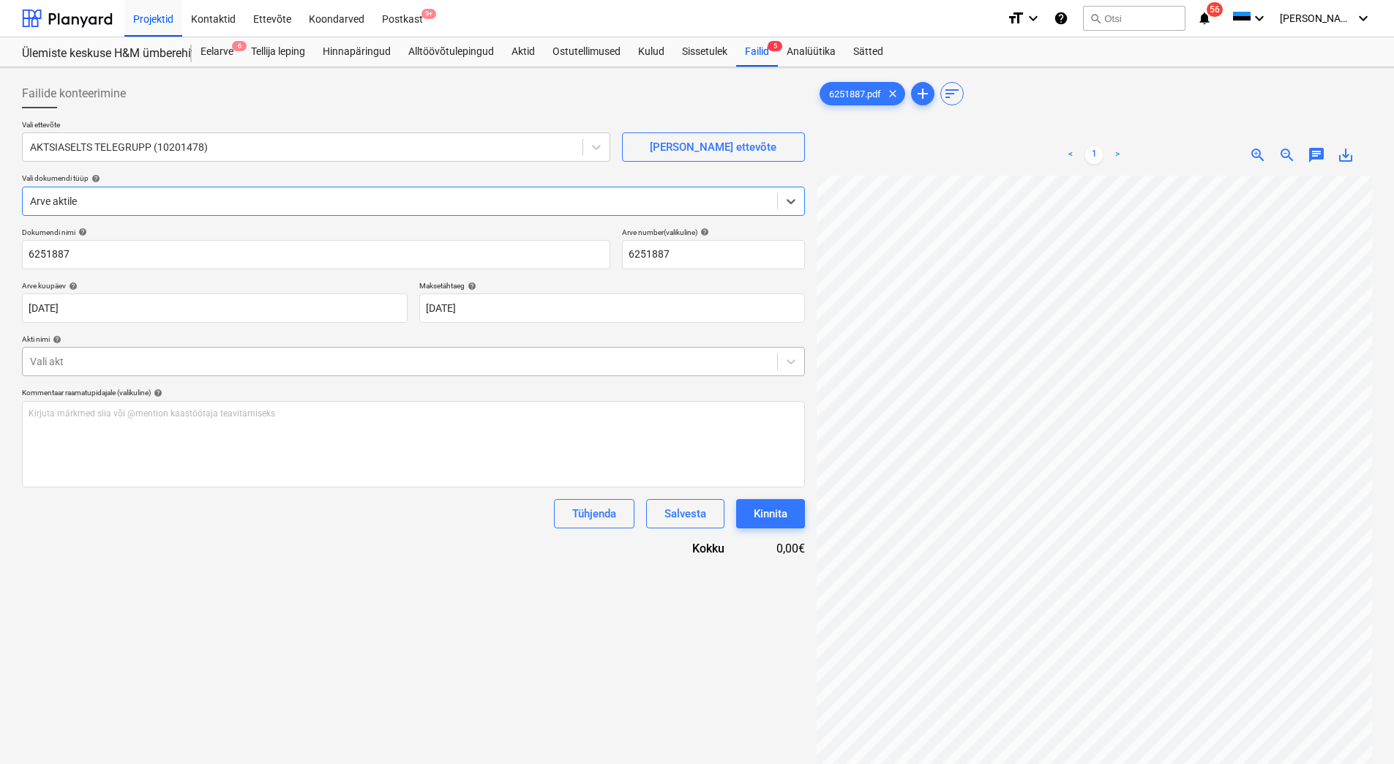
click at [214, 360] on div at bounding box center [400, 361] width 740 height 15
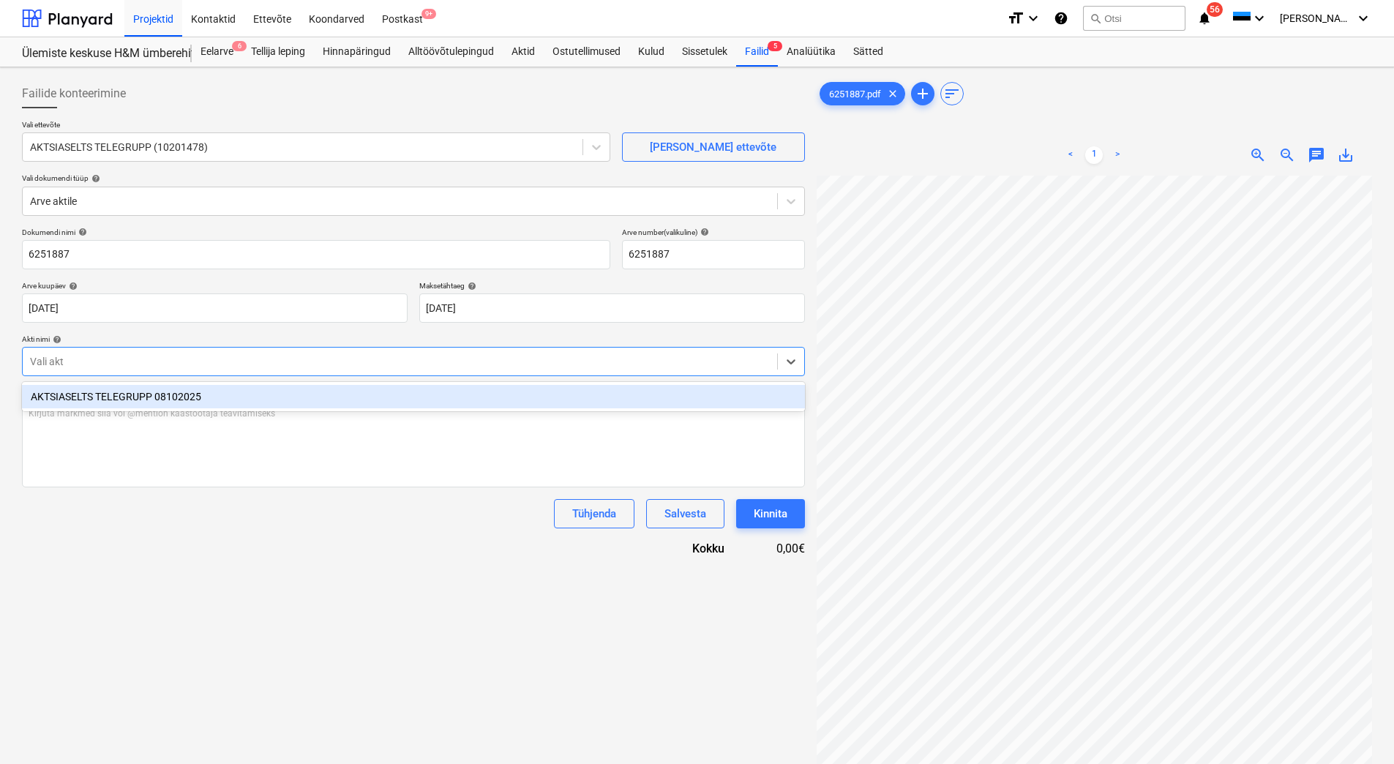
click at [219, 400] on div "AKTSIASELTS TELEGRUPP 08102025" at bounding box center [413, 396] width 783 height 23
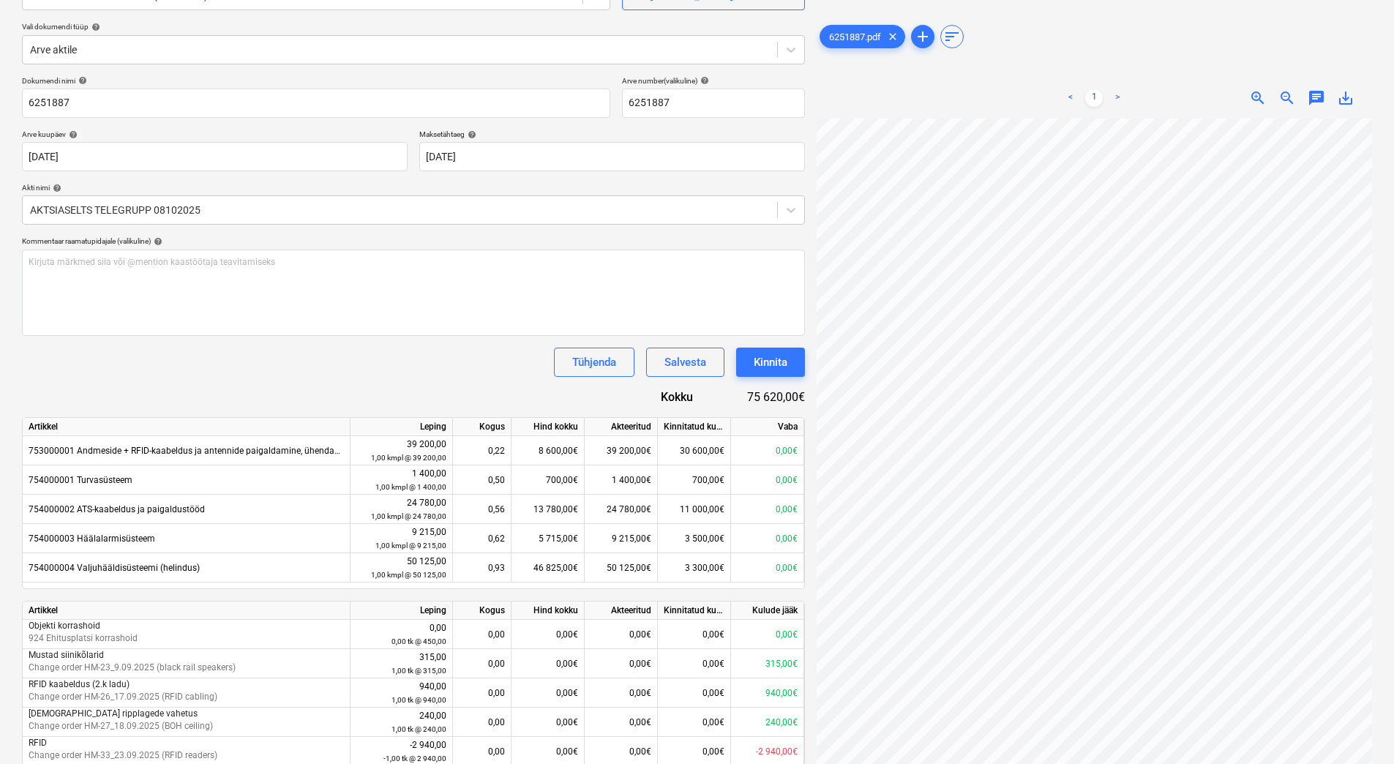
scroll to position [125, 0]
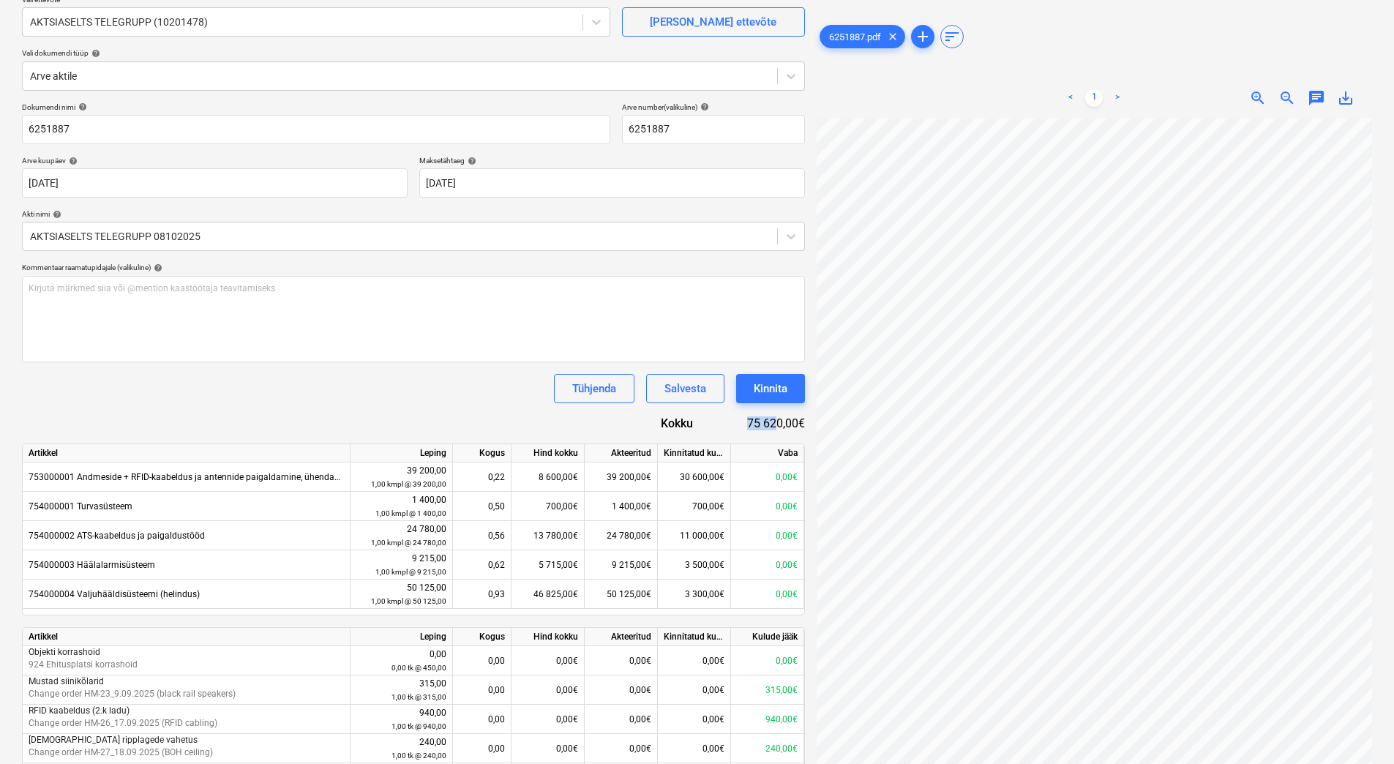
drag, startPoint x: 774, startPoint y: 424, endPoint x: 739, endPoint y: 418, distance: 35.7
click at [739, 418] on div "75 620,00€" at bounding box center [760, 423] width 88 height 17
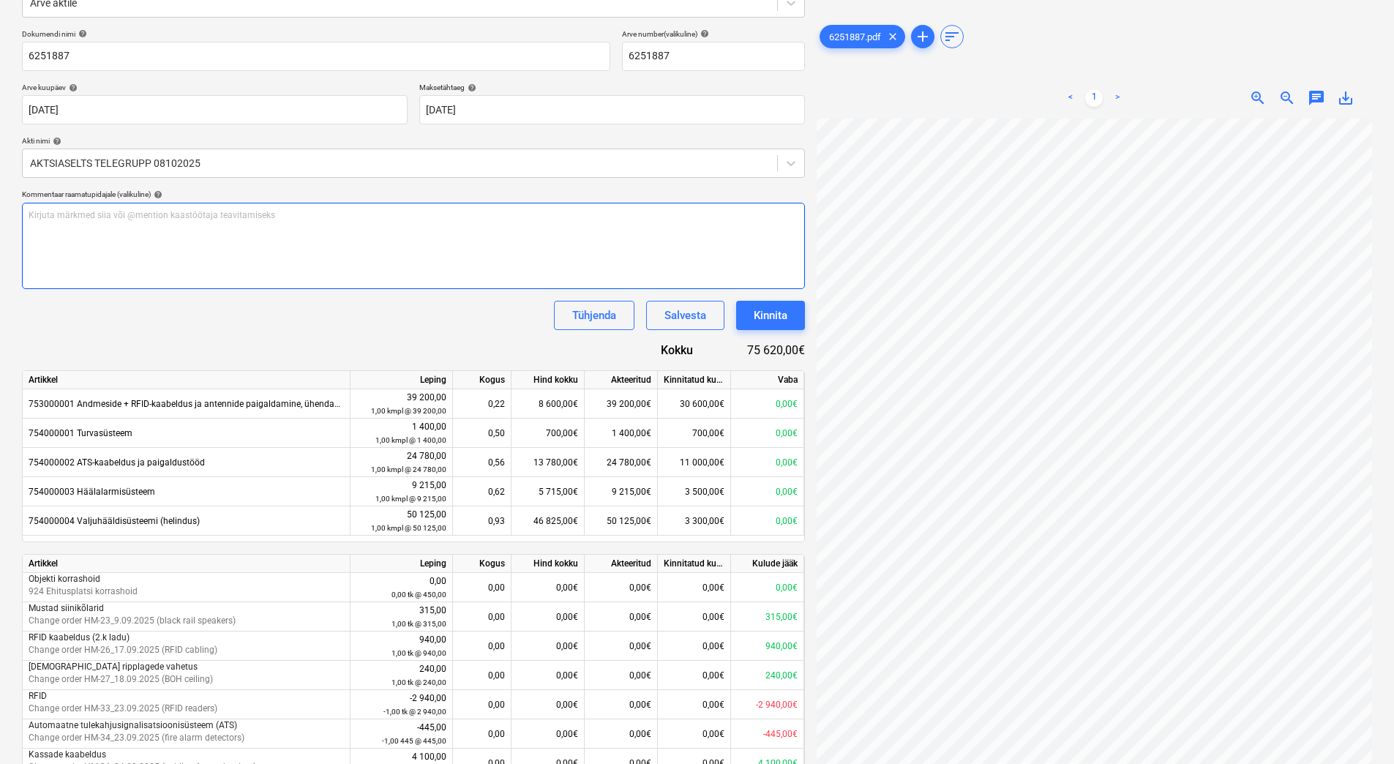
scroll to position [0, 0]
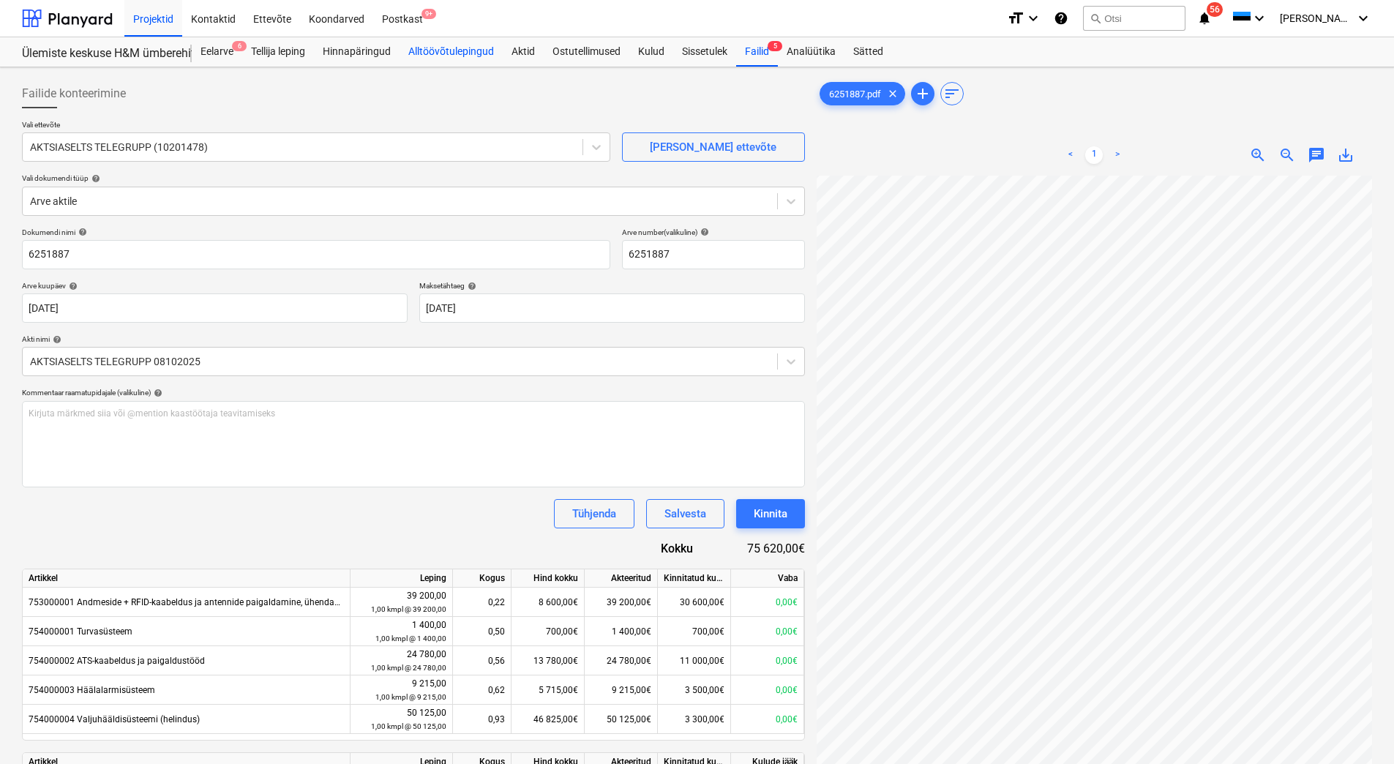
click at [457, 53] on div "Alltöövõtulepingud" at bounding box center [451, 51] width 103 height 29
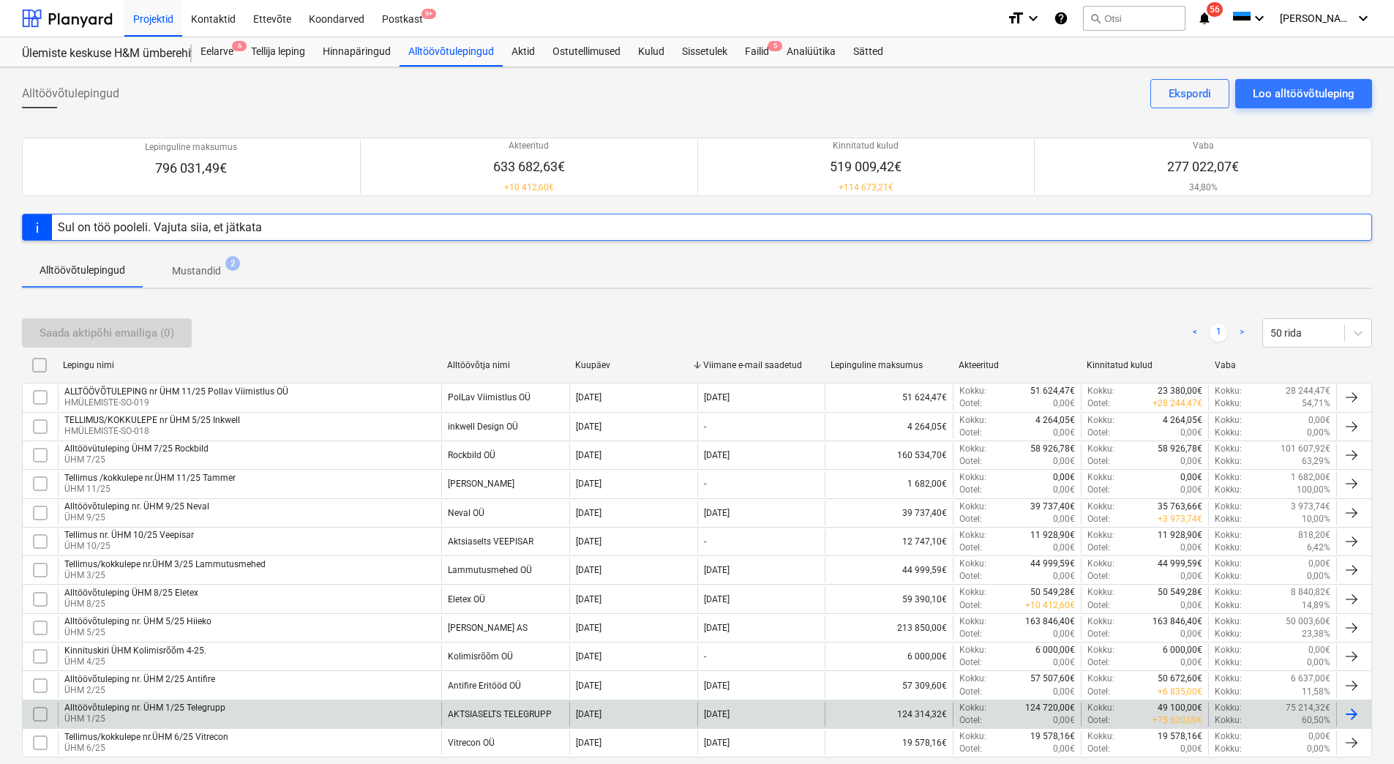
click at [231, 702] on div "Alltöövõtuleping nr. ÜHM 1/25 Telegrupp ÜHM 1/25" at bounding box center [249, 714] width 383 height 25
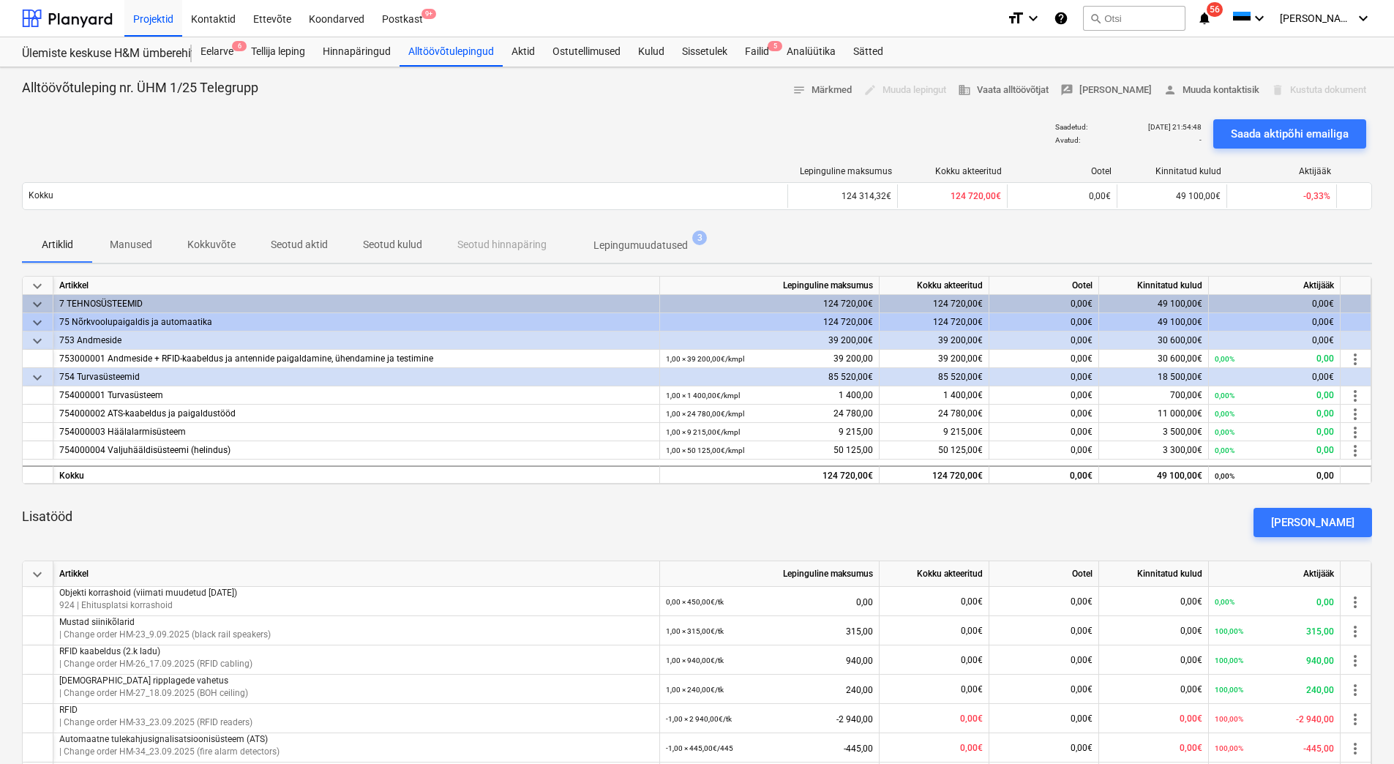
click at [384, 244] on p "Seotud kulud" at bounding box center [392, 244] width 59 height 15
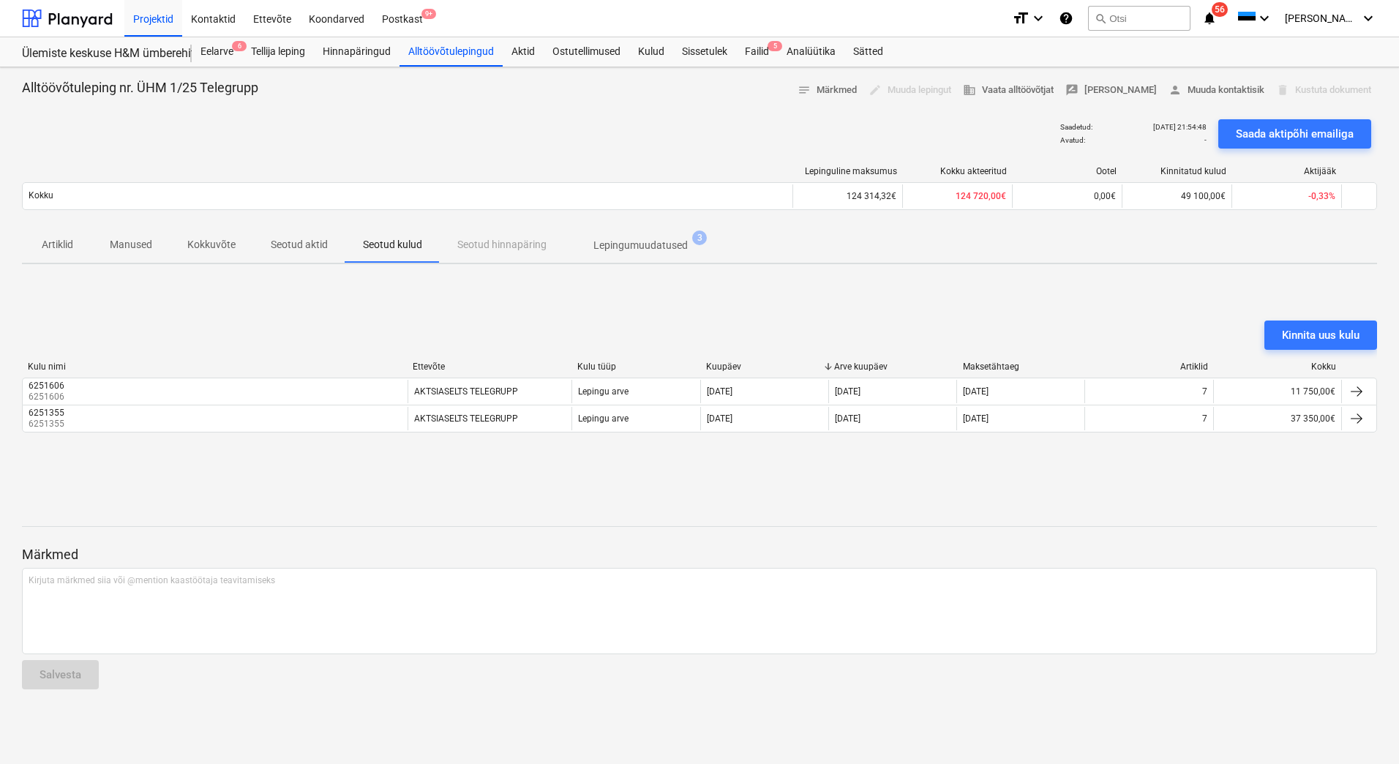
click at [310, 244] on p "Seotud aktid" at bounding box center [299, 244] width 57 height 15
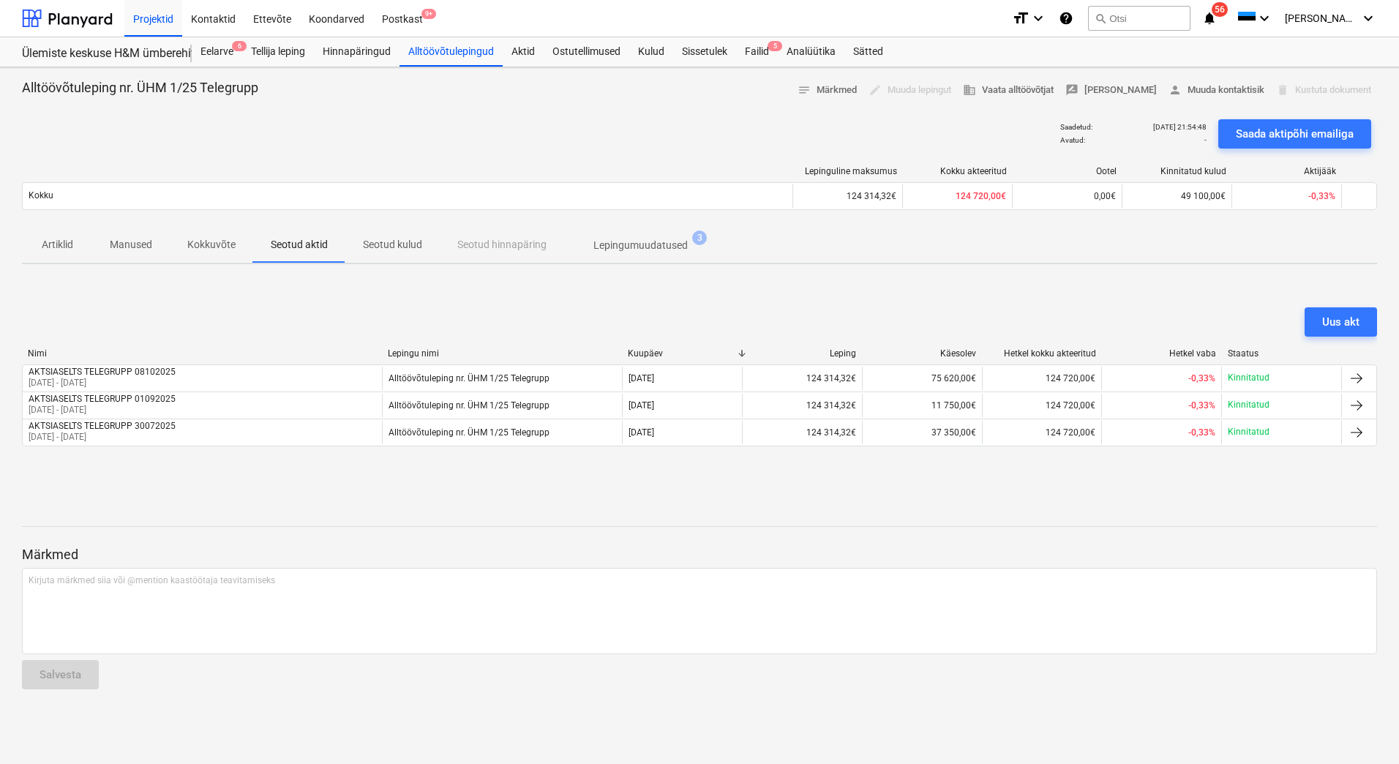
click at [307, 362] on div "Nimi Lepingu nimi Kuupäev Leping Käesolev Hetkel kokku akteeritud Hetkel vaba S…" at bounding box center [699, 356] width 1355 height 16
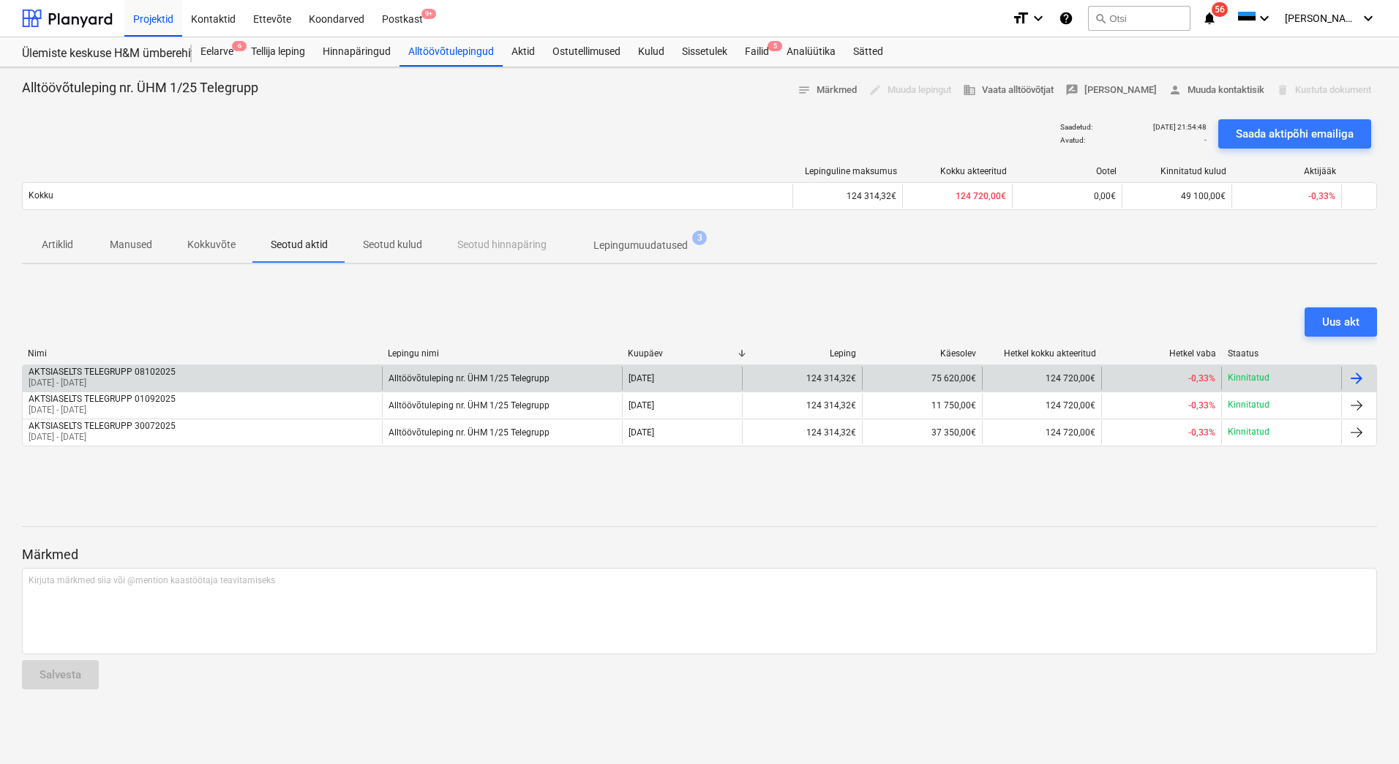
click at [304, 373] on div "AKTSIASELTS TELEGRUPP 08102025 01 Sep 2025 - 30 Sep 2025" at bounding box center [202, 378] width 359 height 23
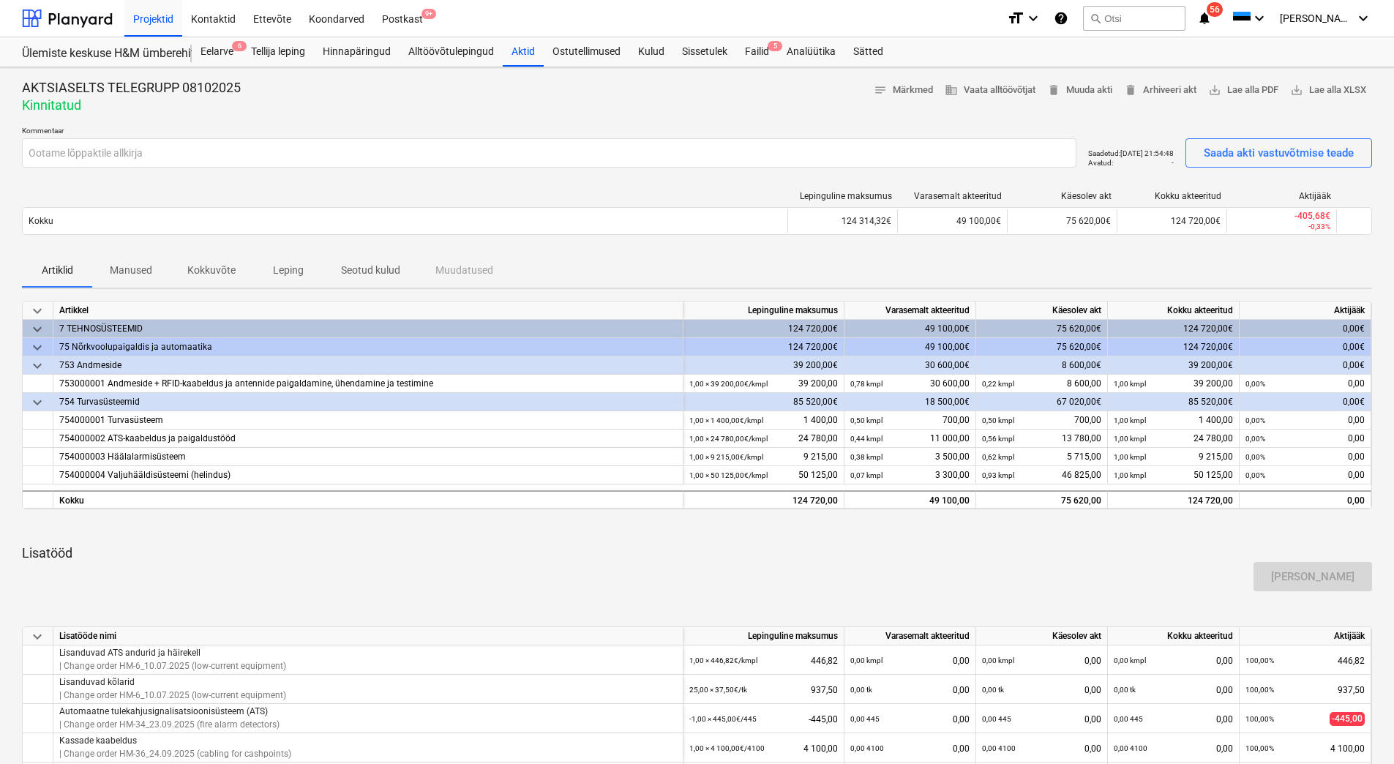
click at [364, 272] on p "Seotud kulud" at bounding box center [370, 270] width 59 height 15
click at [146, 264] on p "Manused" at bounding box center [131, 270] width 42 height 15
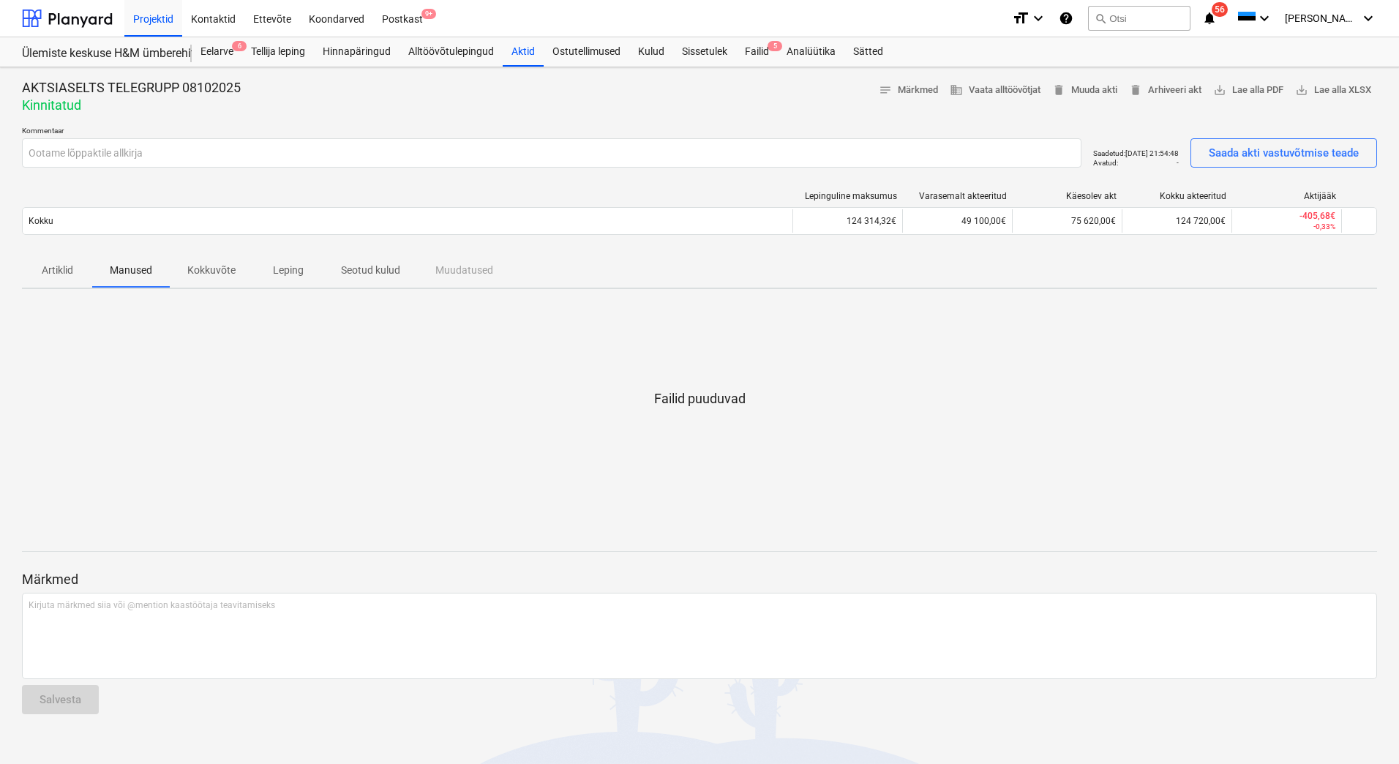
click at [358, 275] on p "Seotud kulud" at bounding box center [370, 270] width 59 height 15
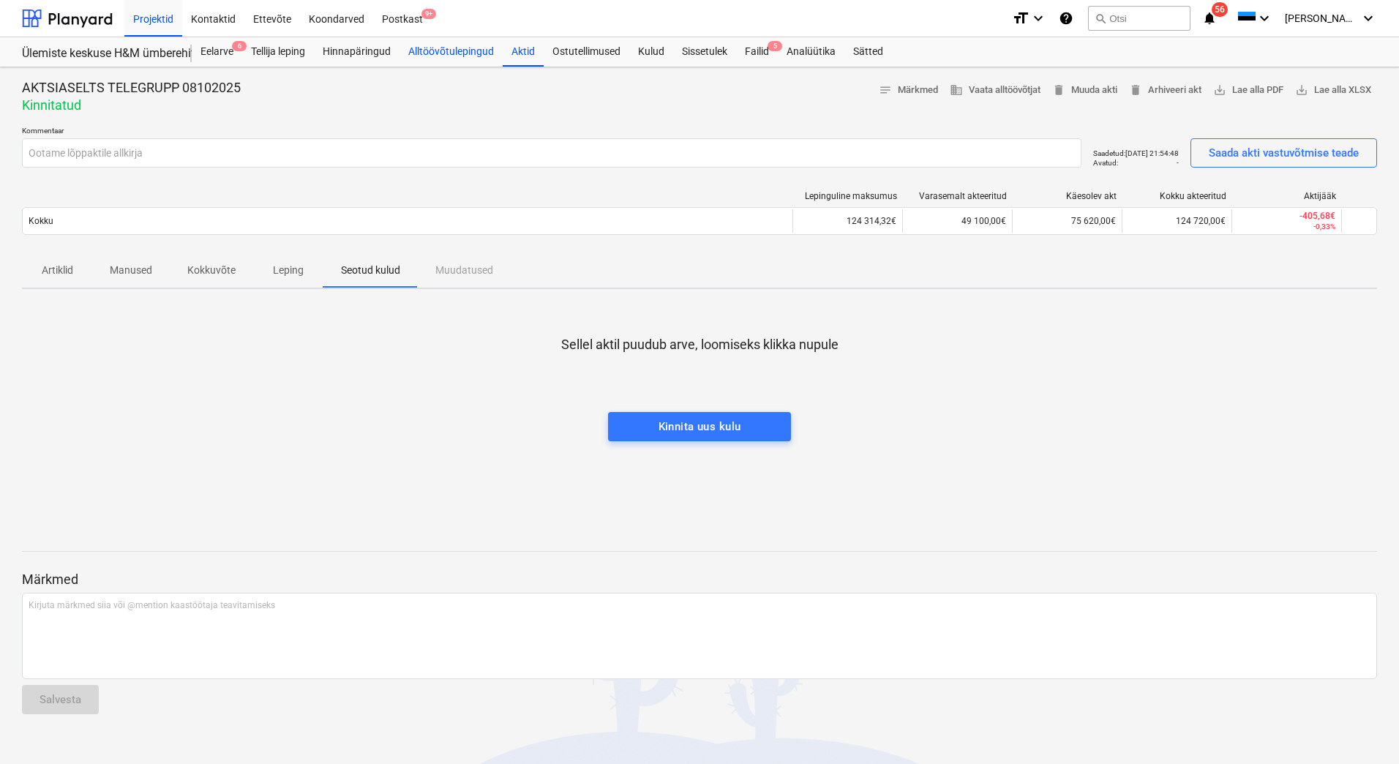
click at [450, 56] on div "Alltöövõtulepingud" at bounding box center [451, 51] width 103 height 29
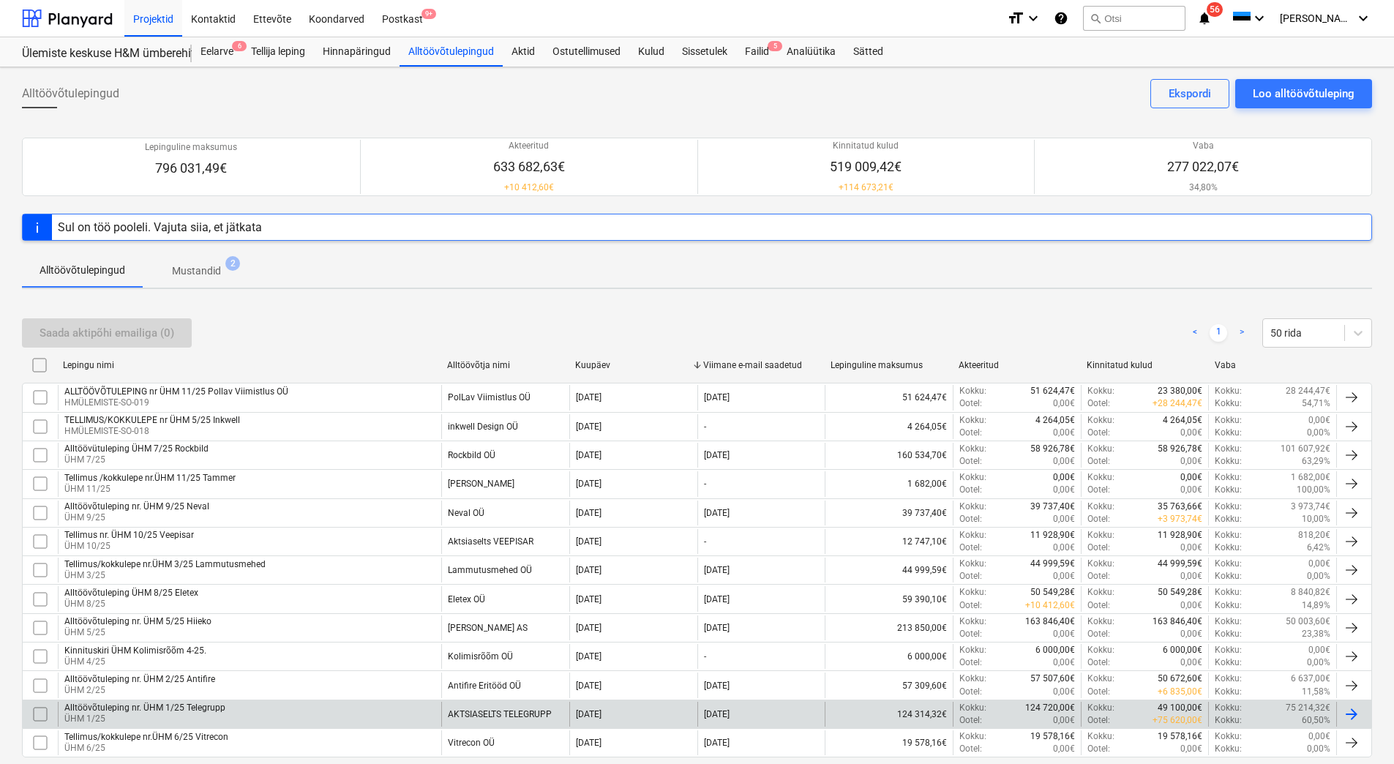
click at [210, 718] on p "ÜHM 1/25" at bounding box center [144, 719] width 161 height 12
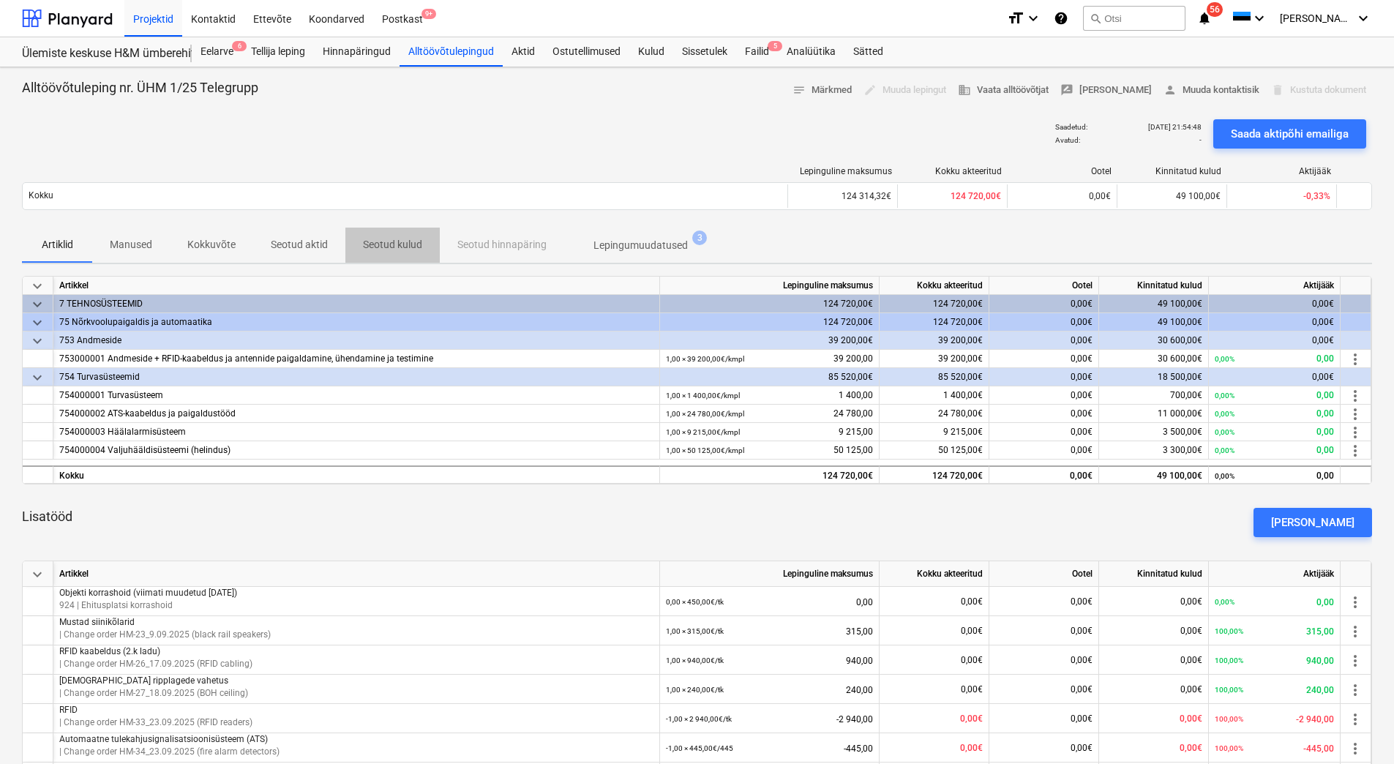
click at [397, 252] on p "Seotud kulud" at bounding box center [392, 244] width 59 height 15
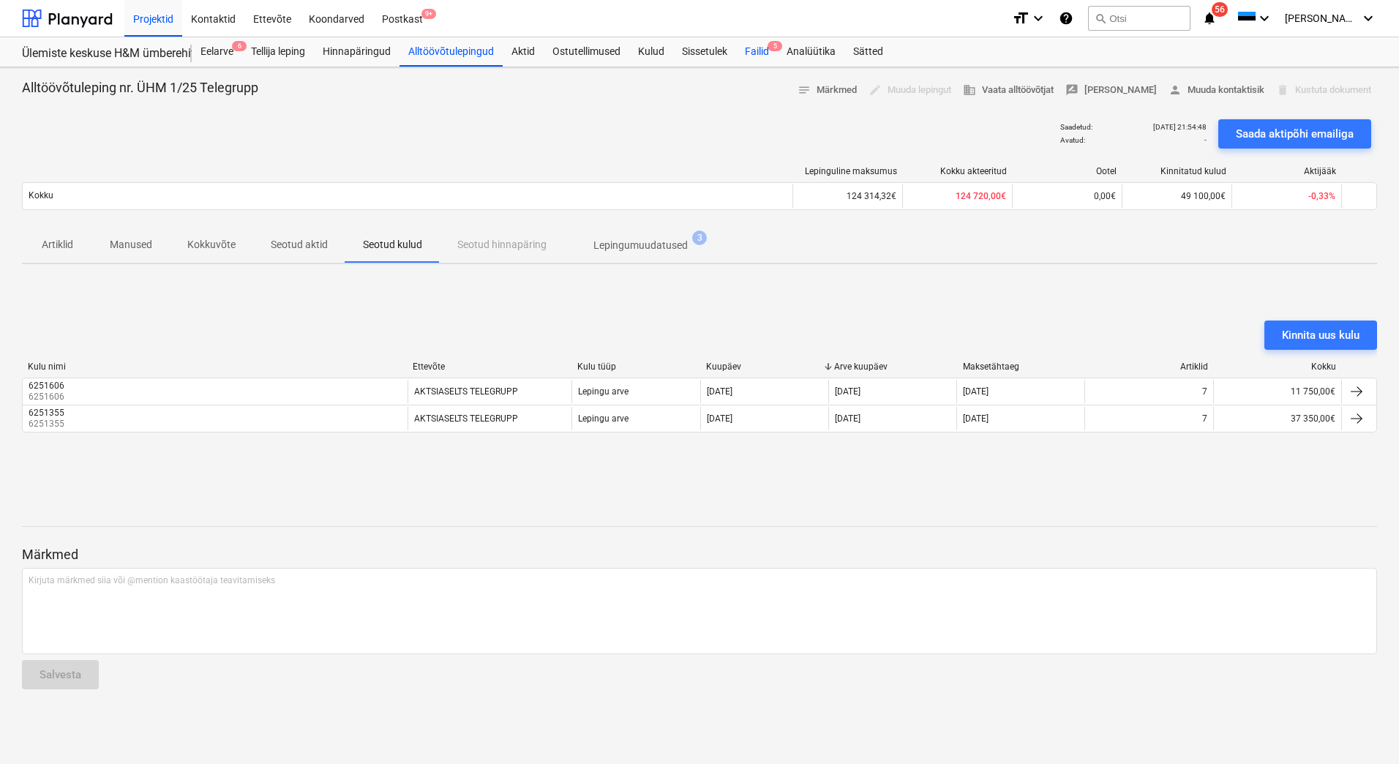
click at [765, 53] on div "Failid 5" at bounding box center [757, 51] width 42 height 29
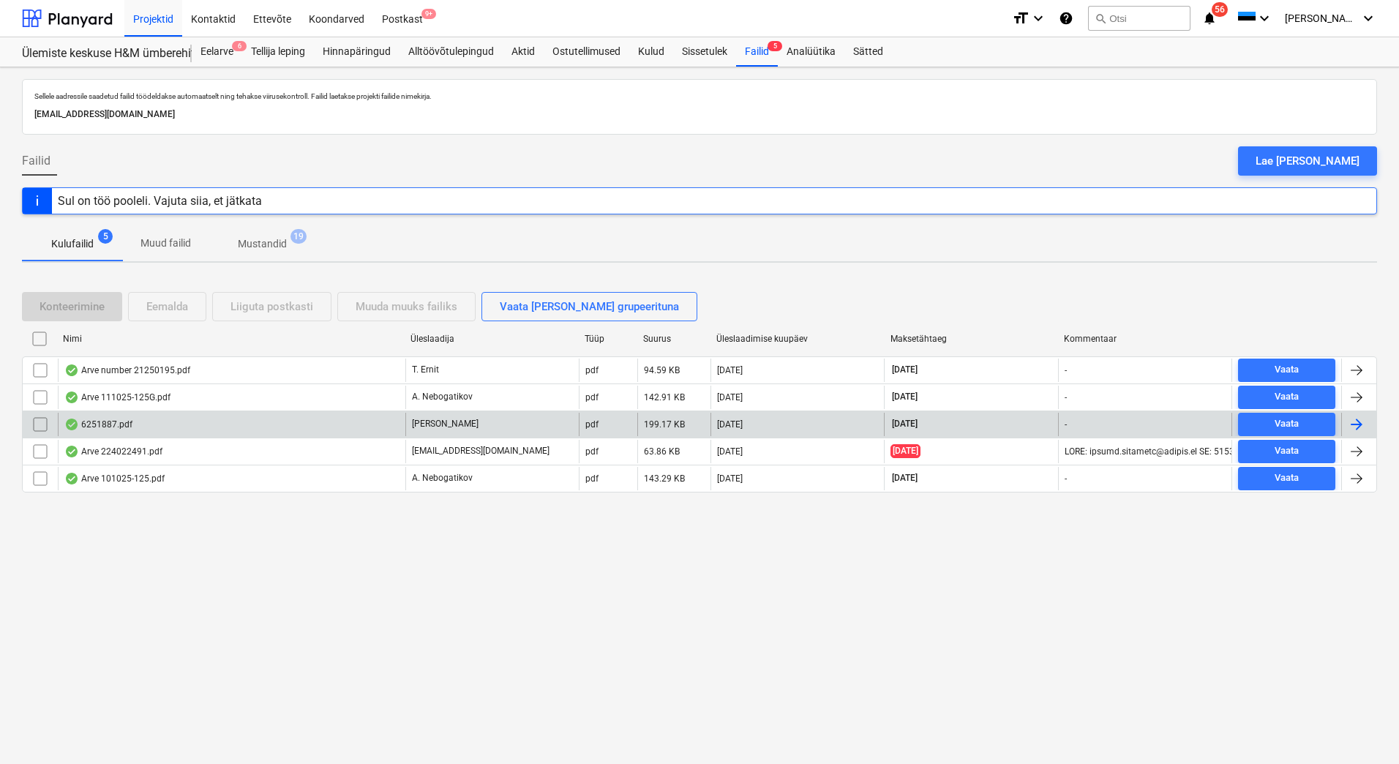
click at [97, 422] on div "6251887.pdf" at bounding box center [98, 425] width 68 height 12
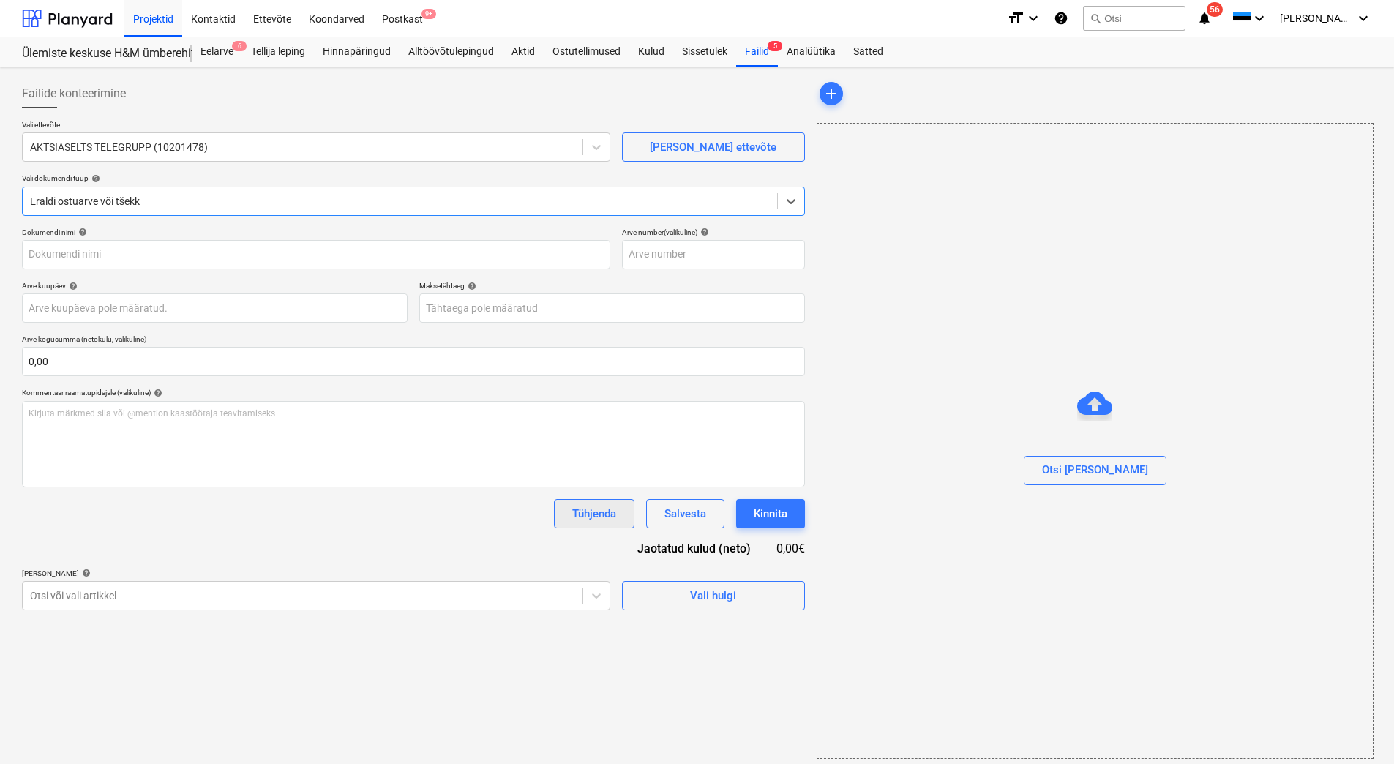
type input "6251887"
type input "[DATE]"
type input "07 Nov 2025"
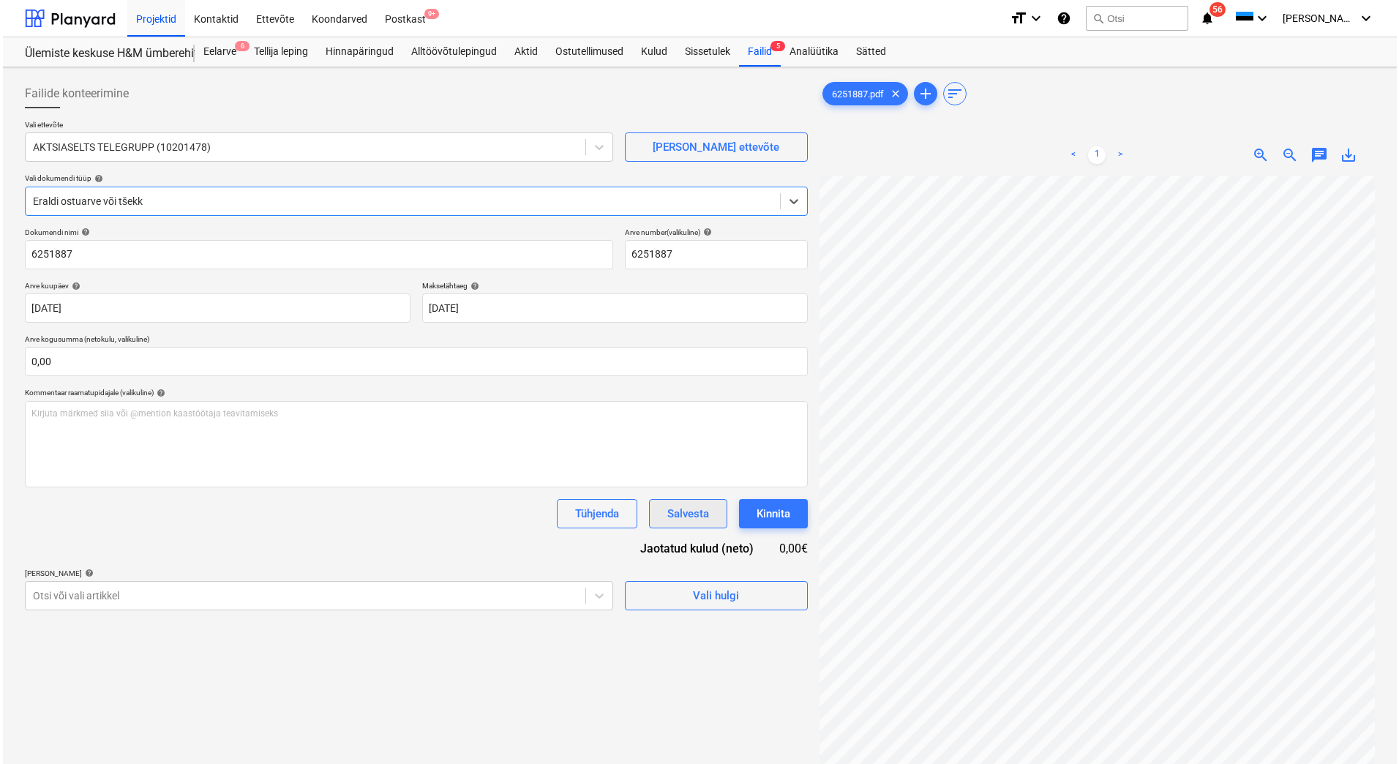
scroll to position [146, 0]
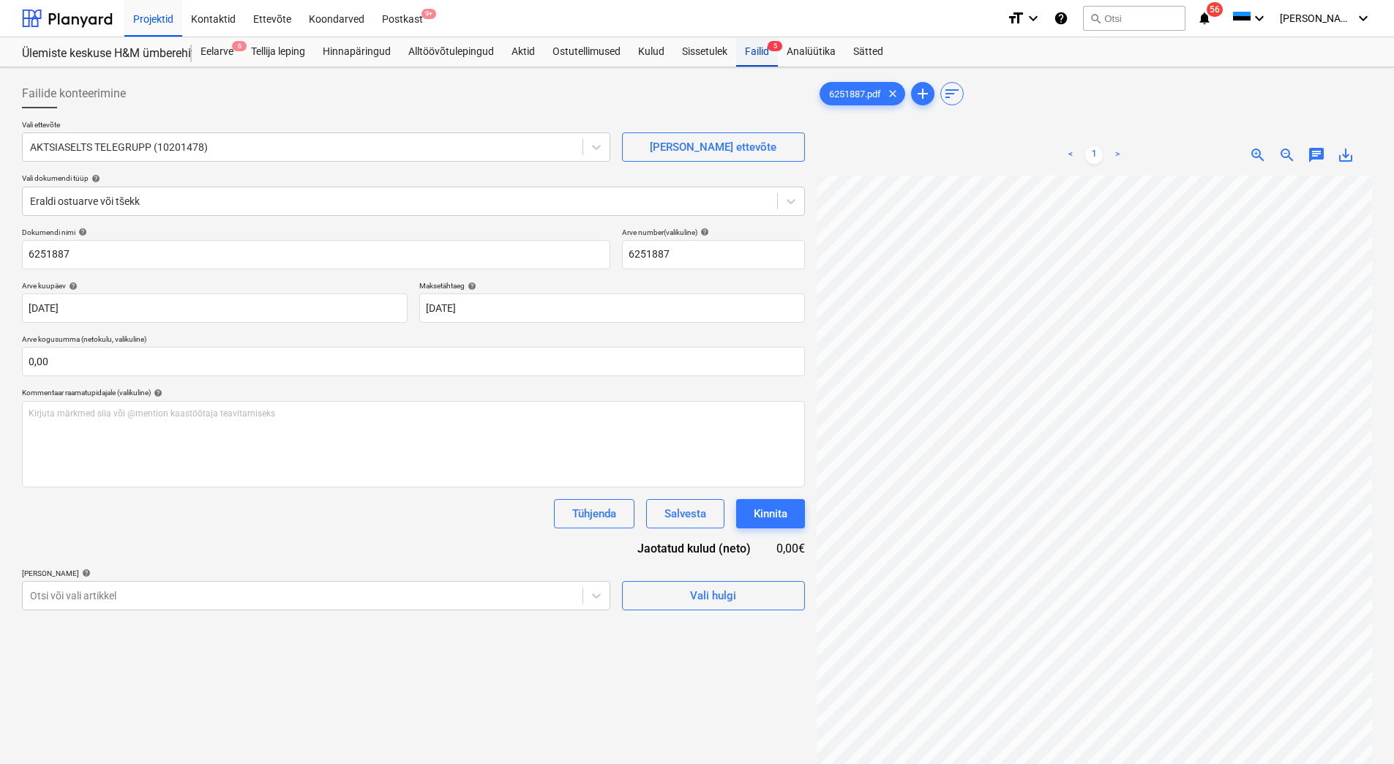
click at [752, 50] on div "Failid 5" at bounding box center [757, 51] width 42 height 29
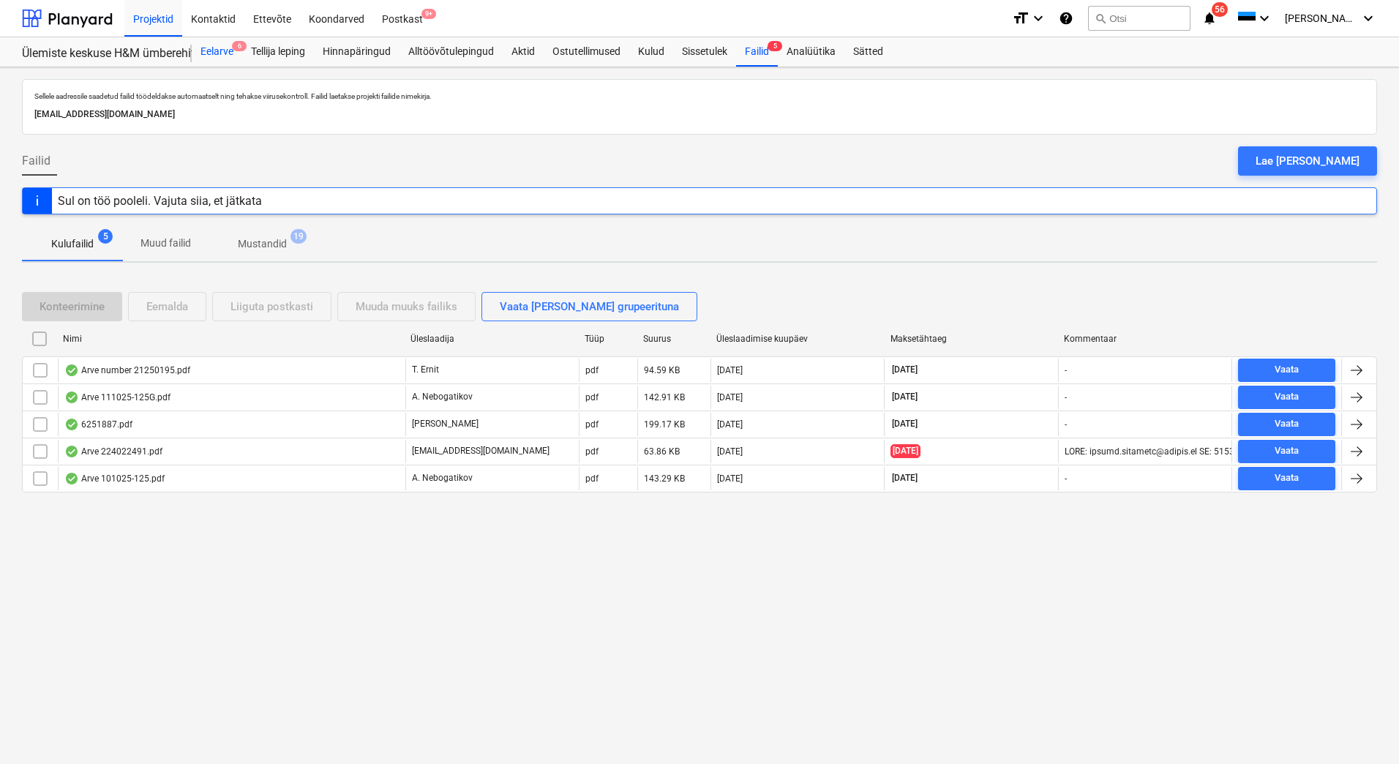
click at [212, 50] on div "Eelarve 6" at bounding box center [217, 51] width 50 height 29
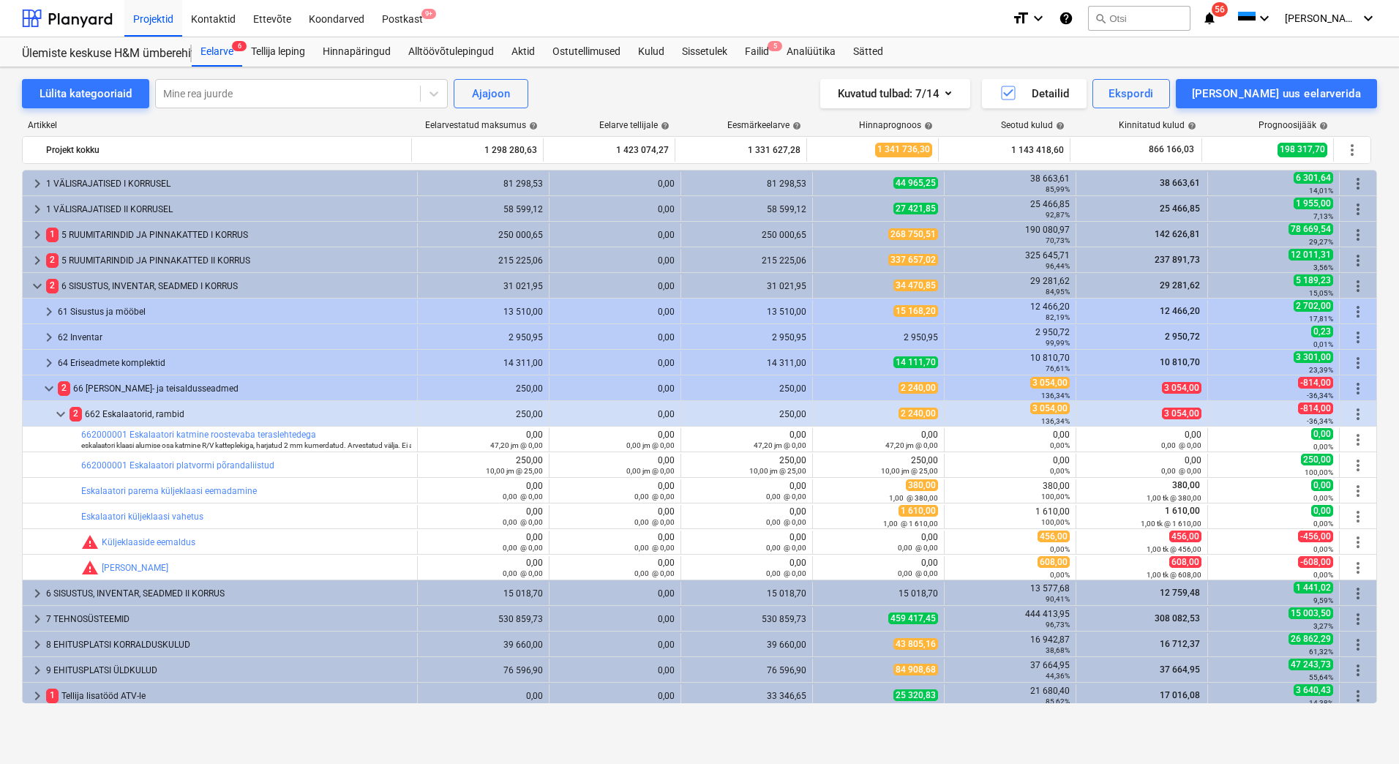
scroll to position [56, 0]
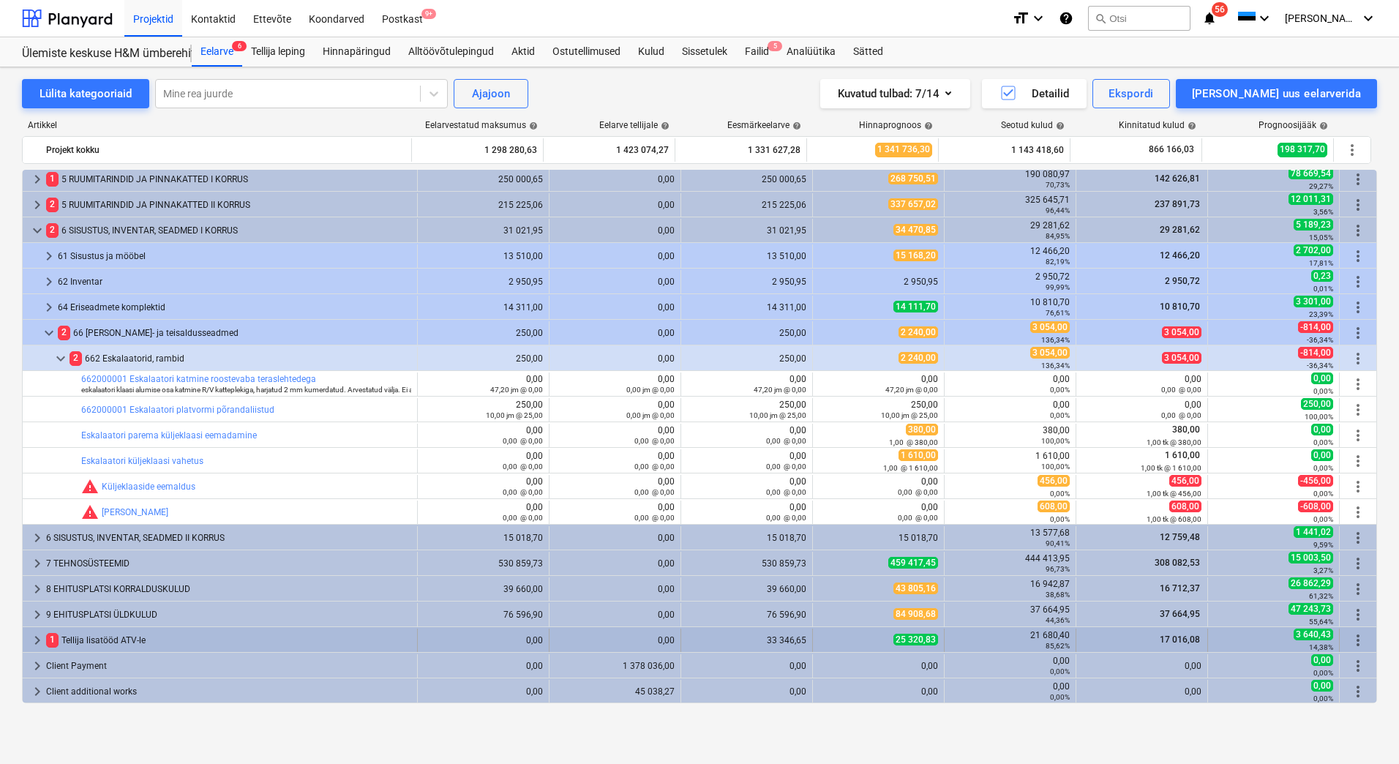
click at [41, 636] on span "keyboard_arrow_right" at bounding box center [38, 641] width 18 height 18
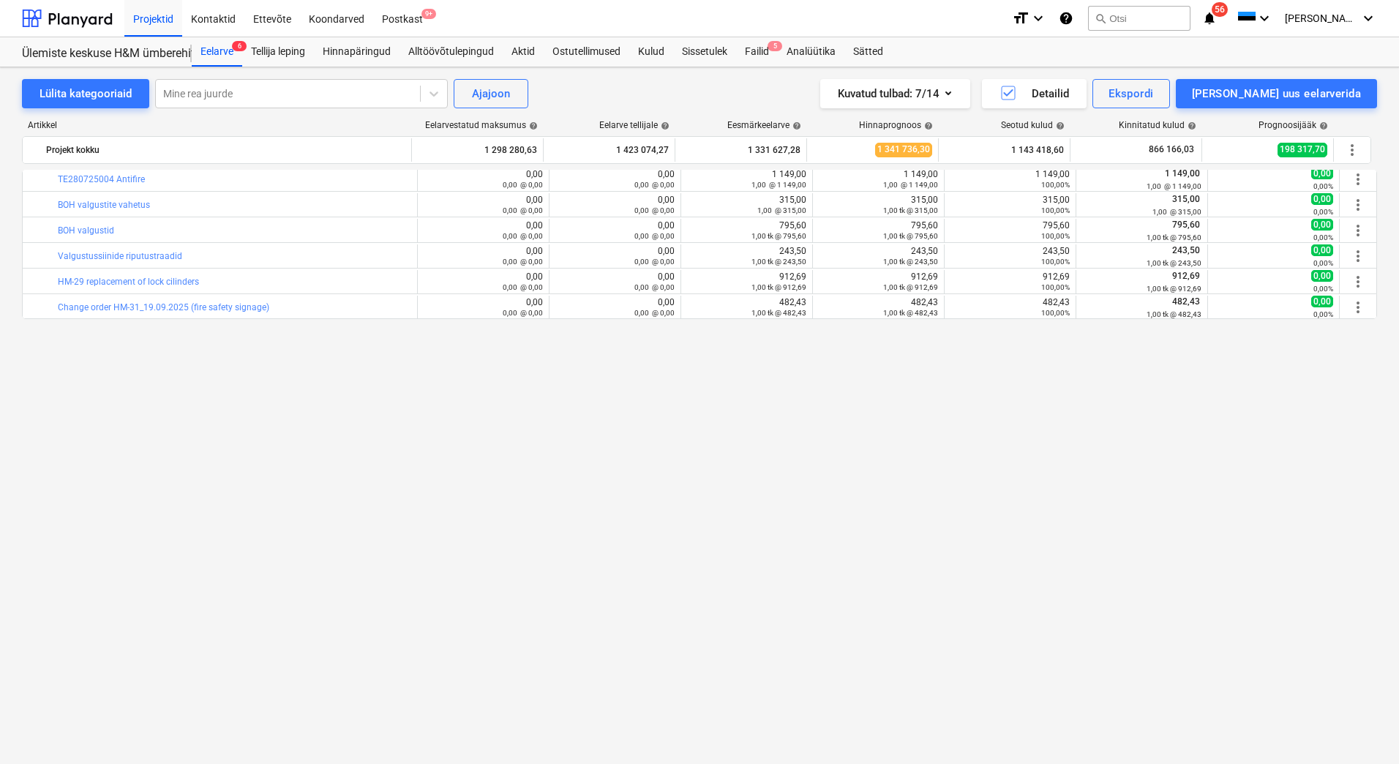
scroll to position [0, 0]
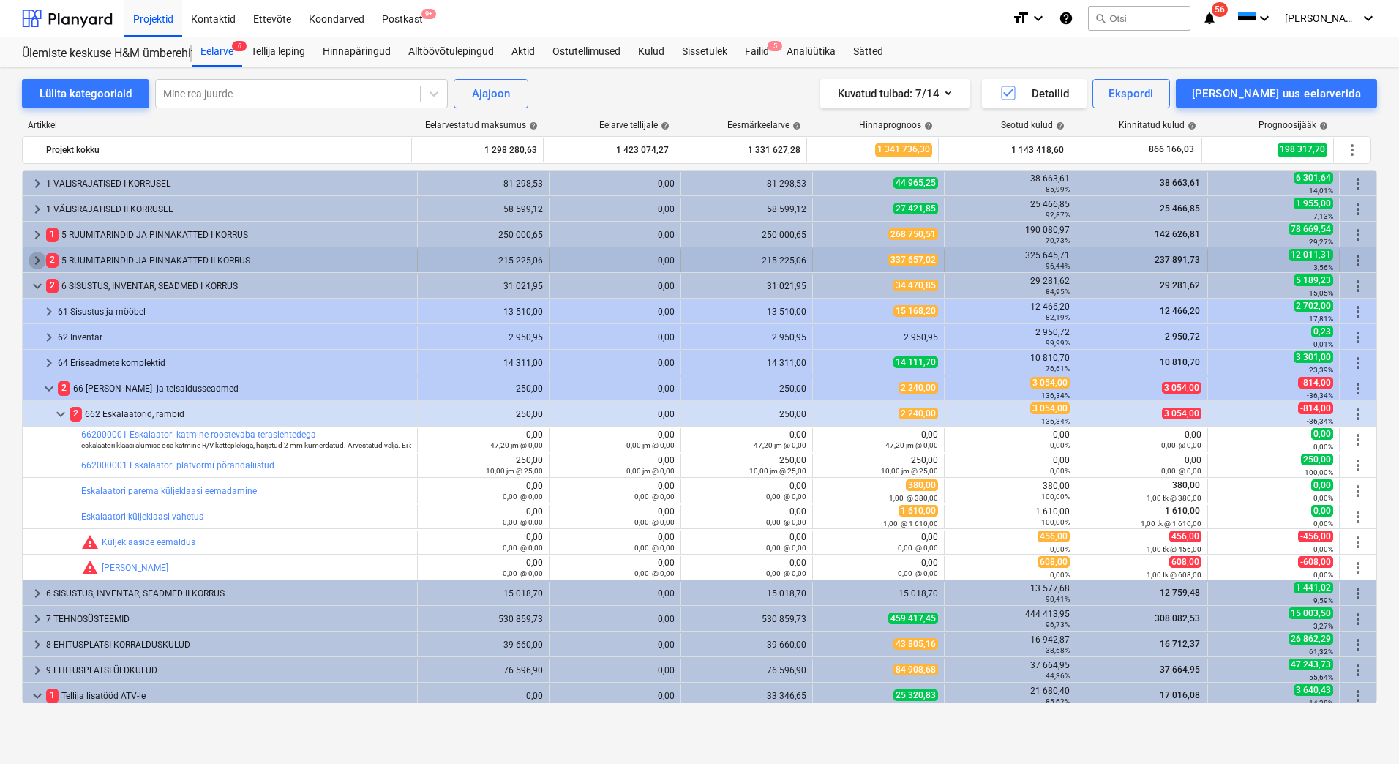
click at [30, 260] on span "keyboard_arrow_right" at bounding box center [38, 261] width 18 height 18
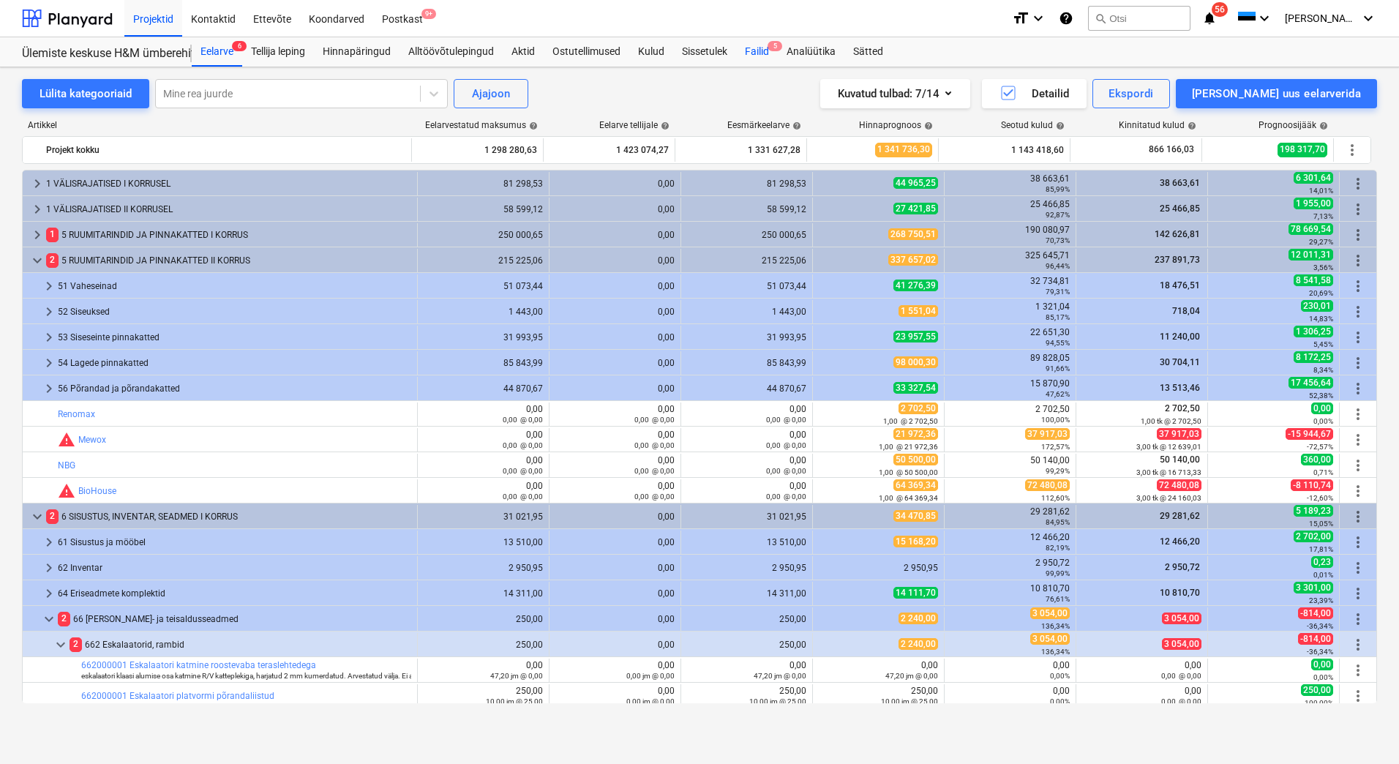
click at [757, 51] on div "Failid 5" at bounding box center [757, 51] width 42 height 29
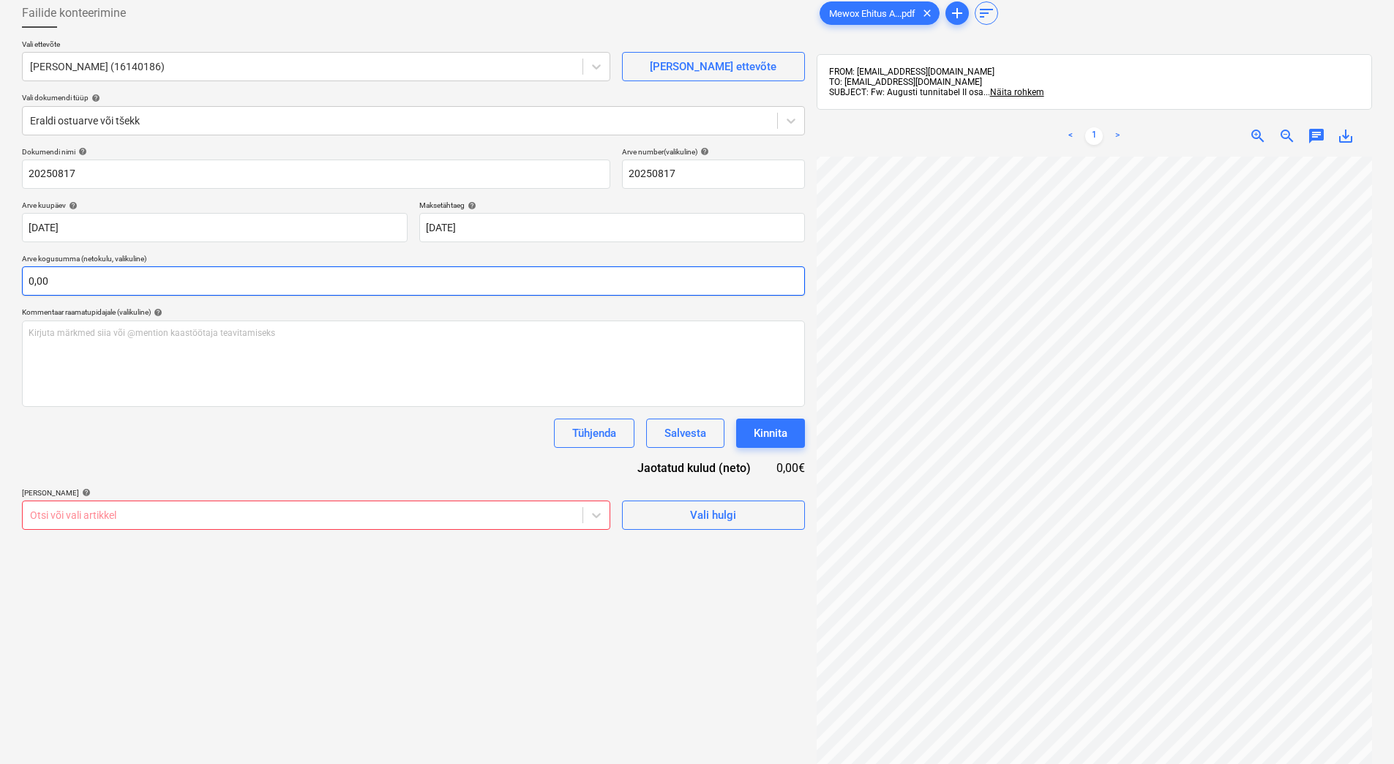
scroll to position [120, 37]
